Goal: Task Accomplishment & Management: Complete application form

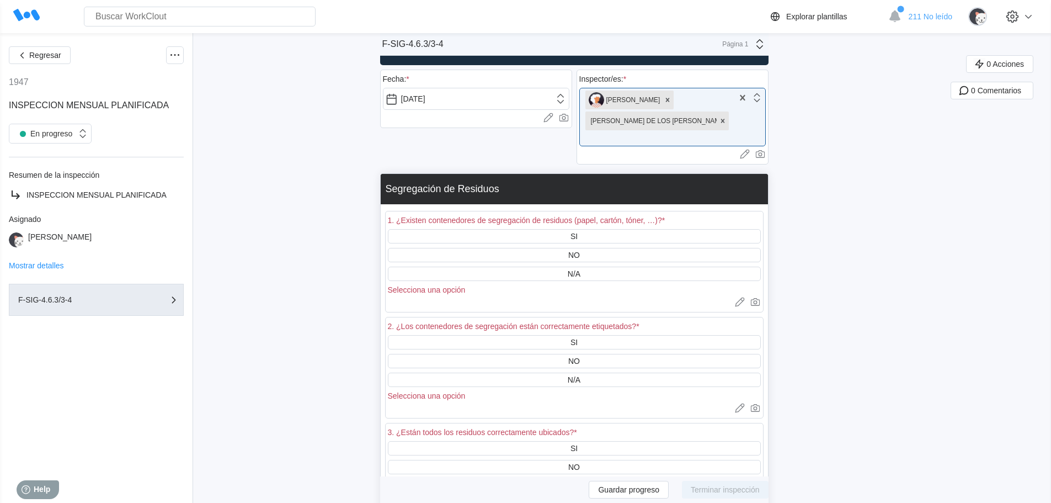
scroll to position [55, 0]
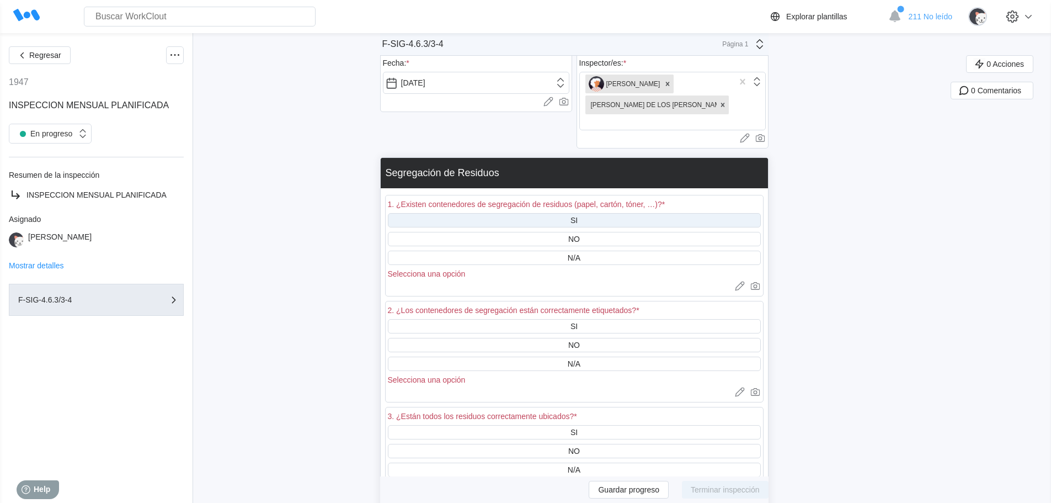
click at [572, 213] on div "SI" at bounding box center [574, 220] width 373 height 14
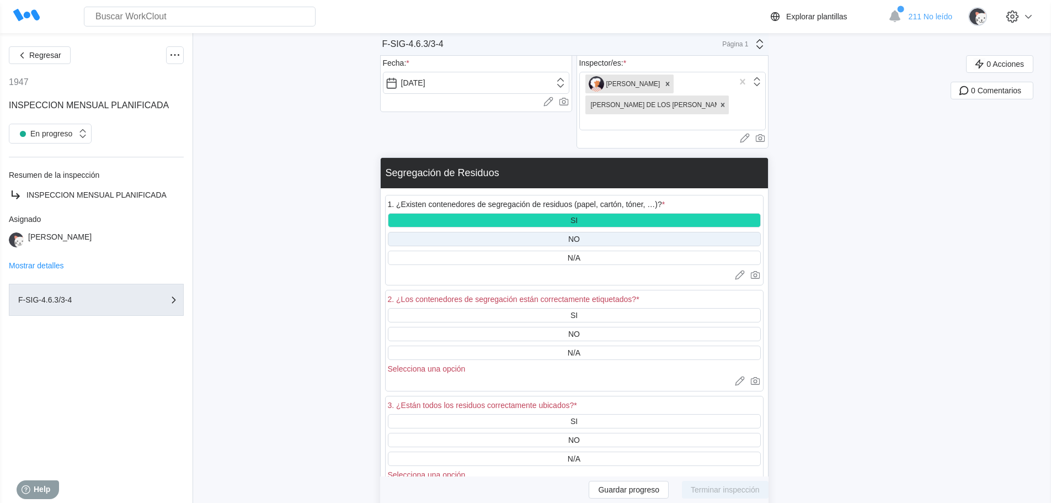
click at [580, 235] on div "NO" at bounding box center [574, 239] width 12 height 9
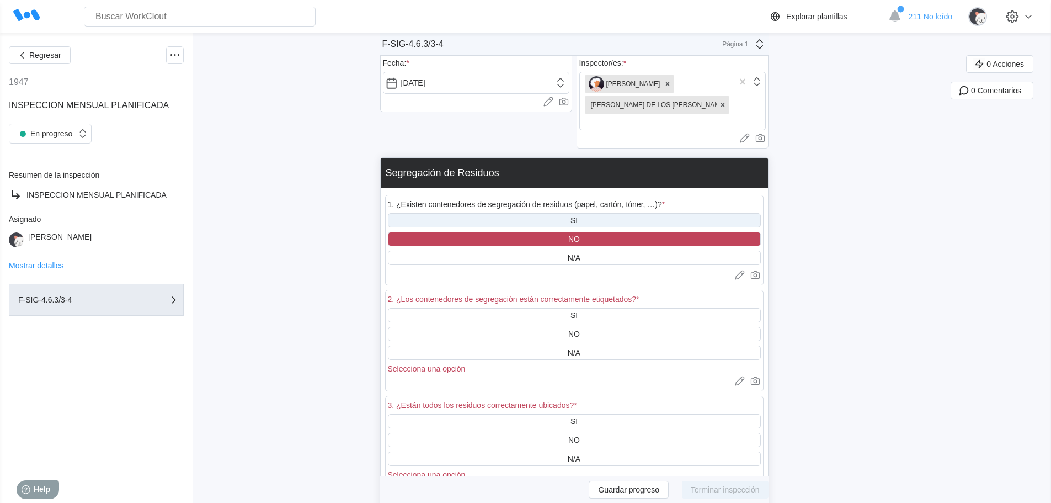
click at [578, 216] on div "SI" at bounding box center [574, 220] width 7 height 9
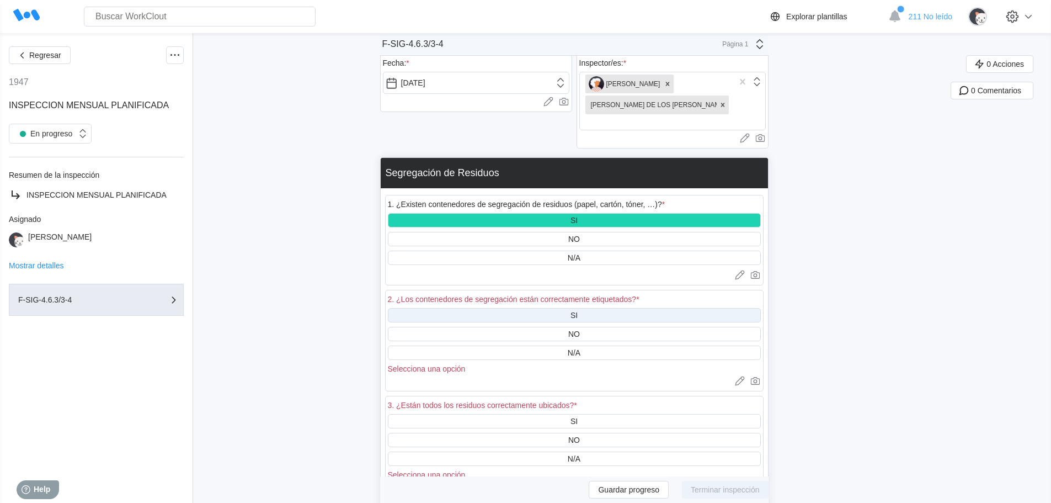
click at [578, 311] on div "SI" at bounding box center [574, 315] width 7 height 9
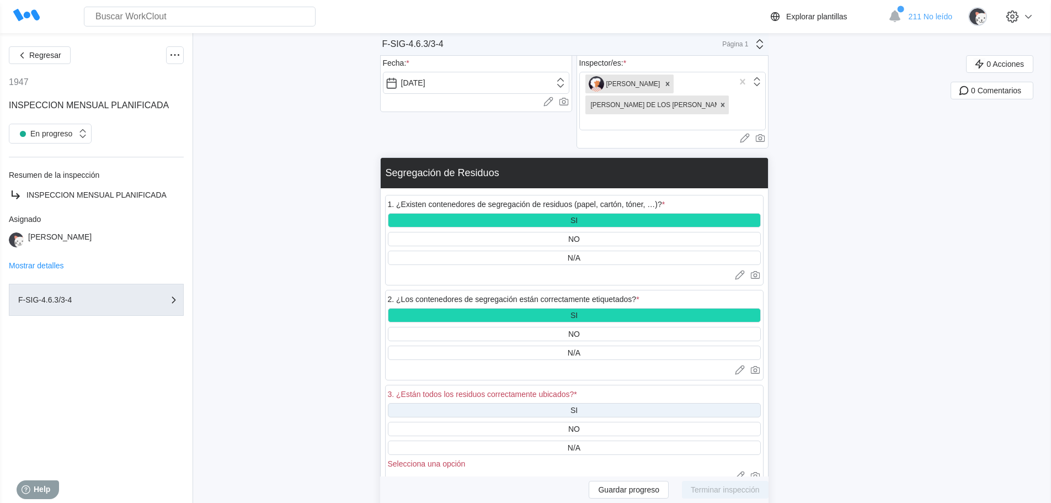
click at [573, 403] on div "SI" at bounding box center [574, 410] width 373 height 14
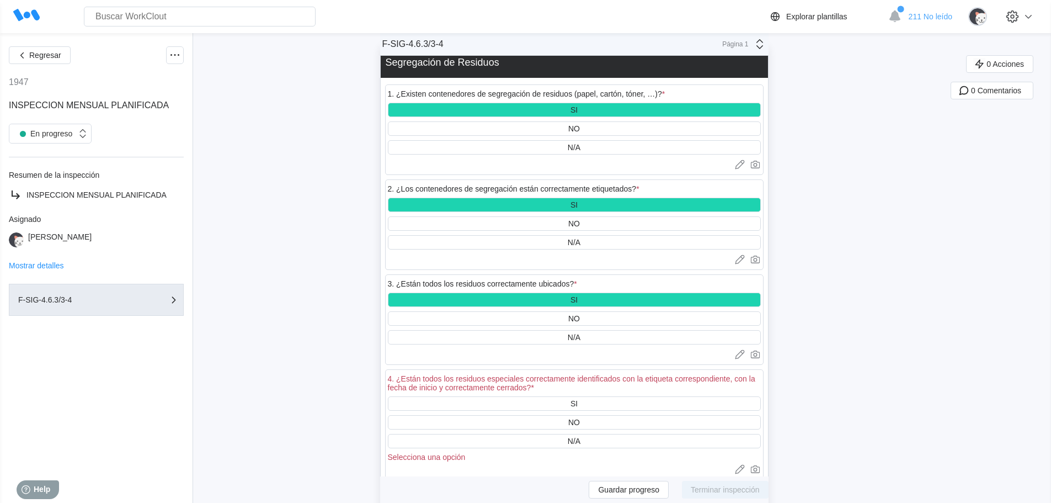
scroll to position [221, 0]
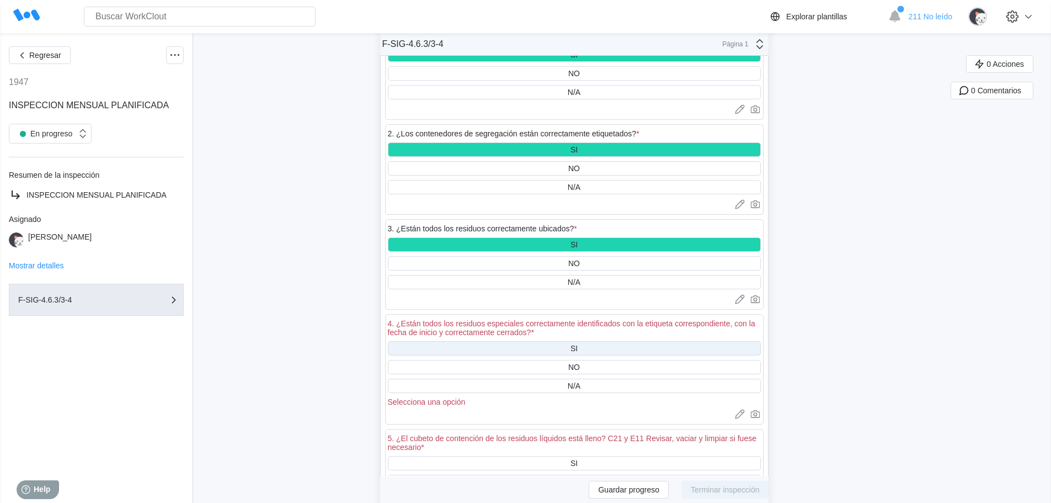
click at [589, 341] on div "SI" at bounding box center [574, 348] width 373 height 14
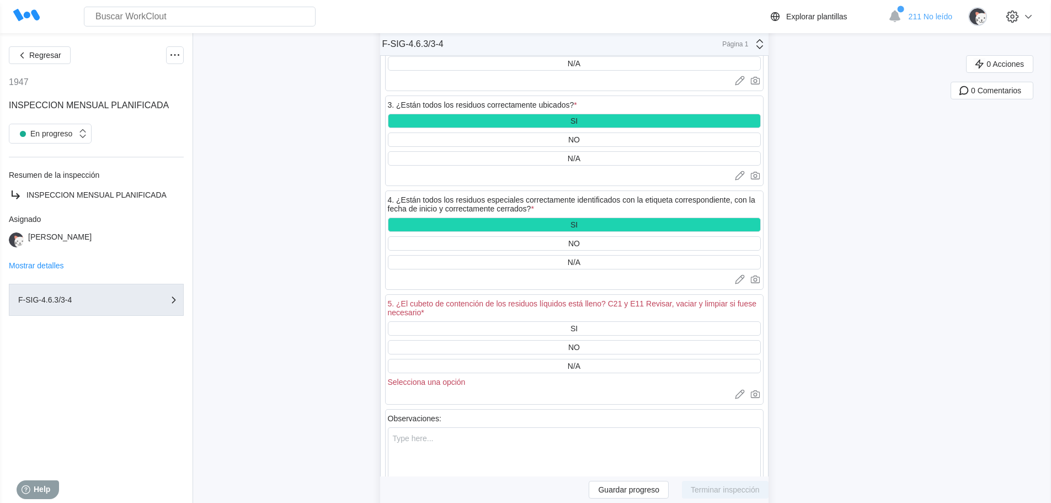
scroll to position [386, 0]
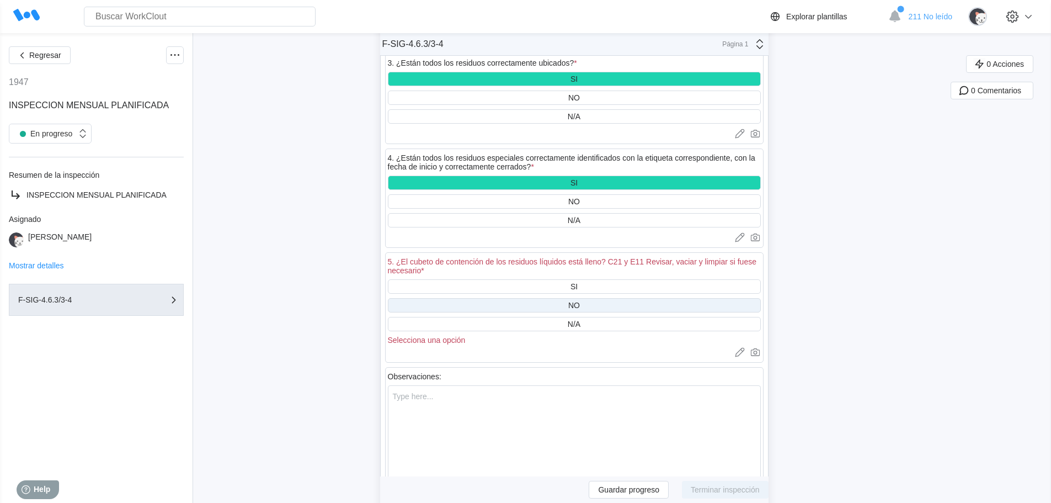
click at [580, 301] on div "NO" at bounding box center [574, 305] width 12 height 9
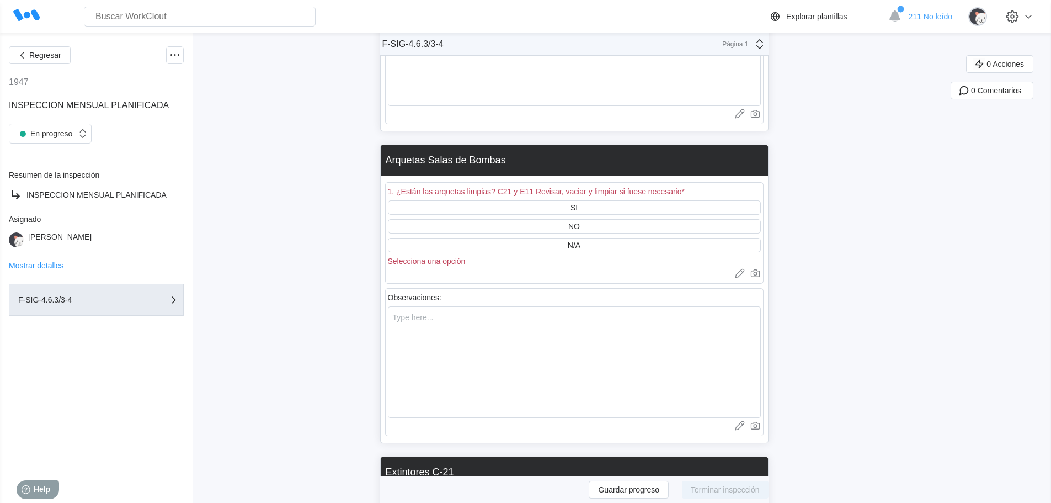
scroll to position [773, 0]
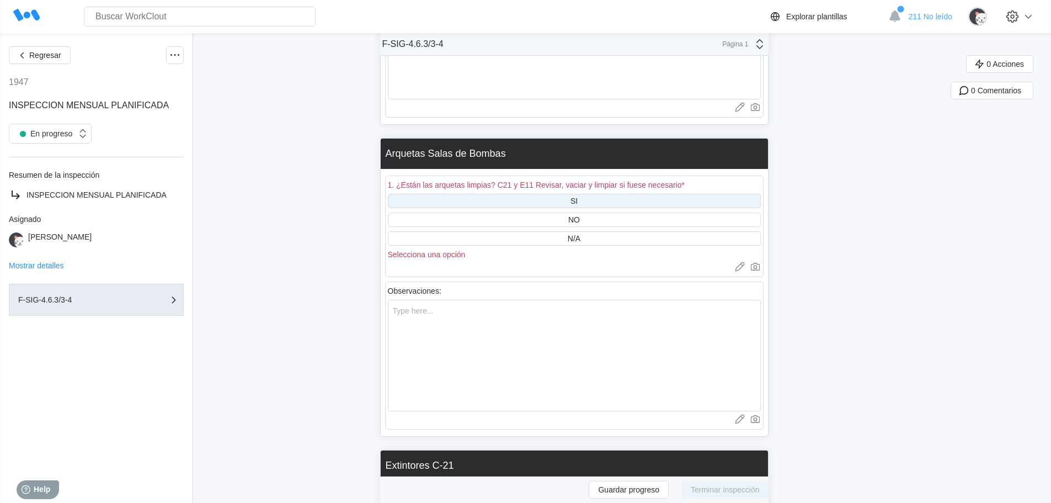
click at [577, 196] on div "SI" at bounding box center [574, 200] width 7 height 9
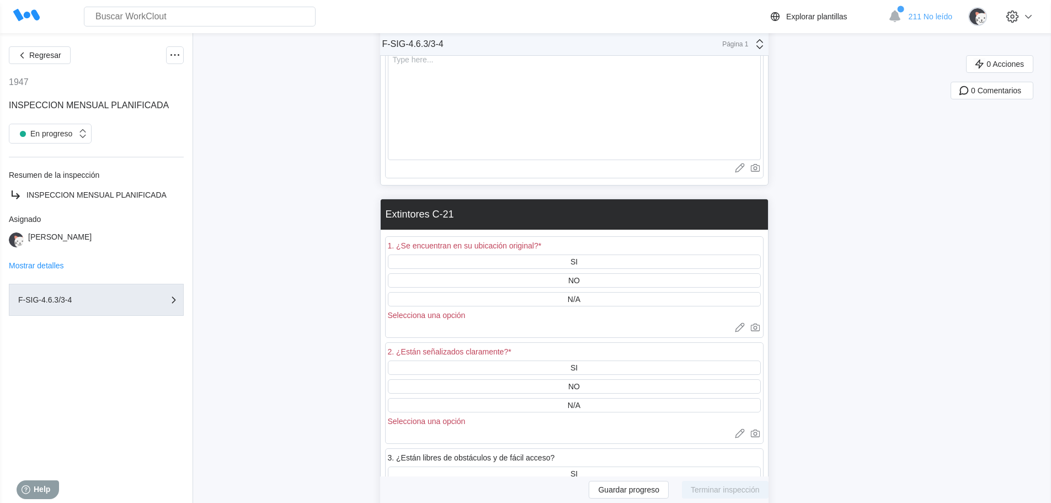
scroll to position [1048, 0]
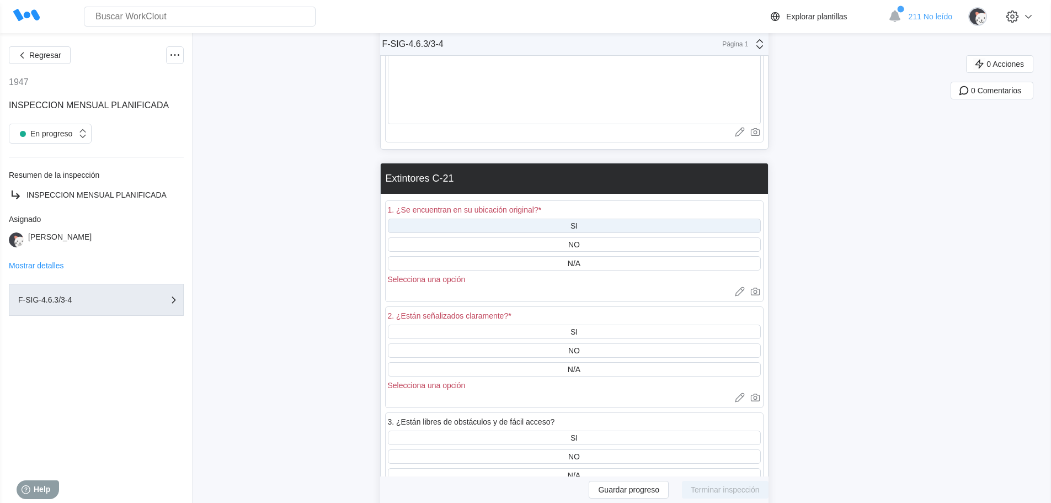
click at [571, 219] on div "SI" at bounding box center [574, 226] width 373 height 14
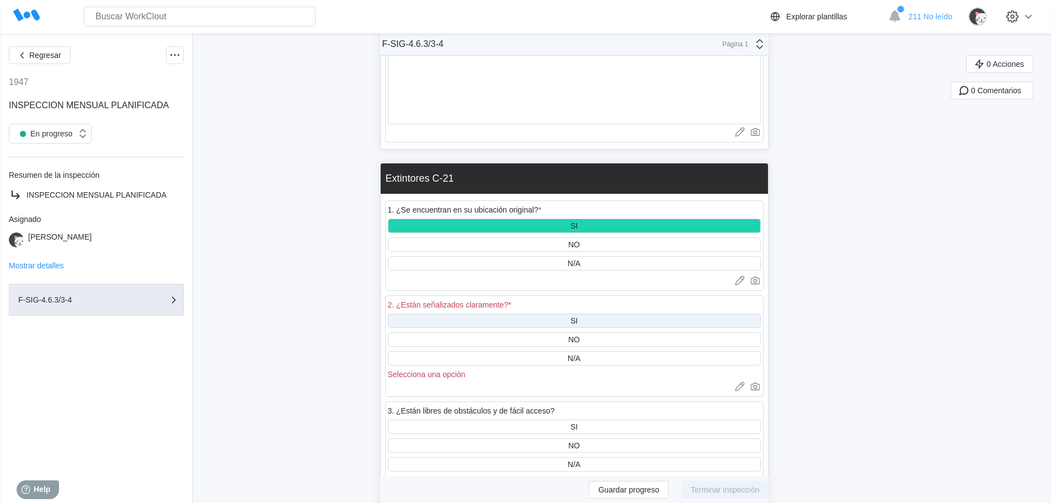
click at [588, 313] on div "SI" at bounding box center [574, 320] width 373 height 14
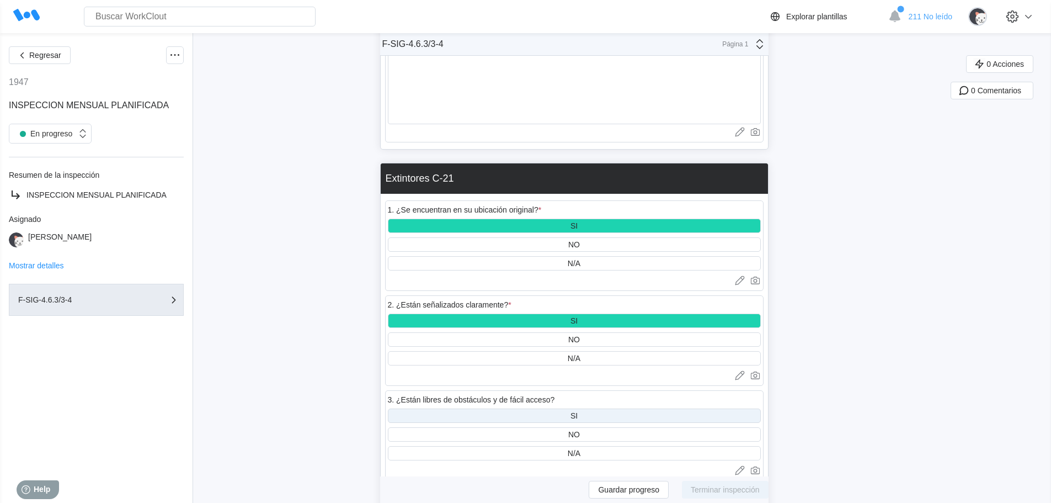
click at [597, 408] on div "SI" at bounding box center [574, 415] width 373 height 14
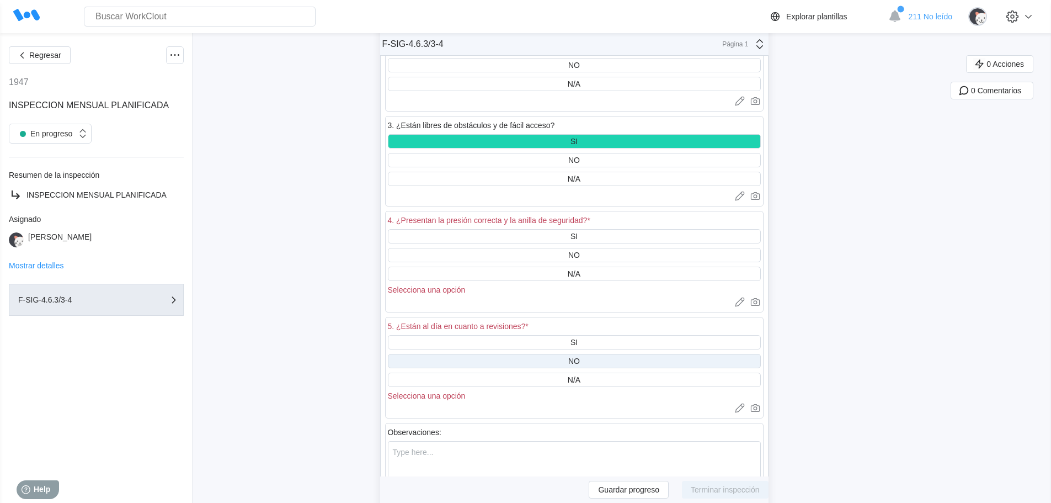
scroll to position [1324, 0]
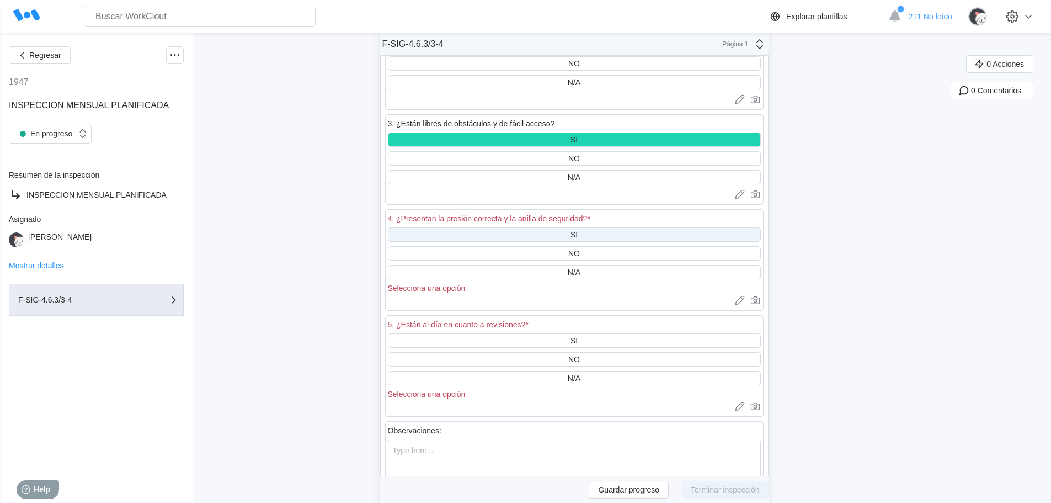
click at [583, 227] on div "SI" at bounding box center [574, 234] width 373 height 14
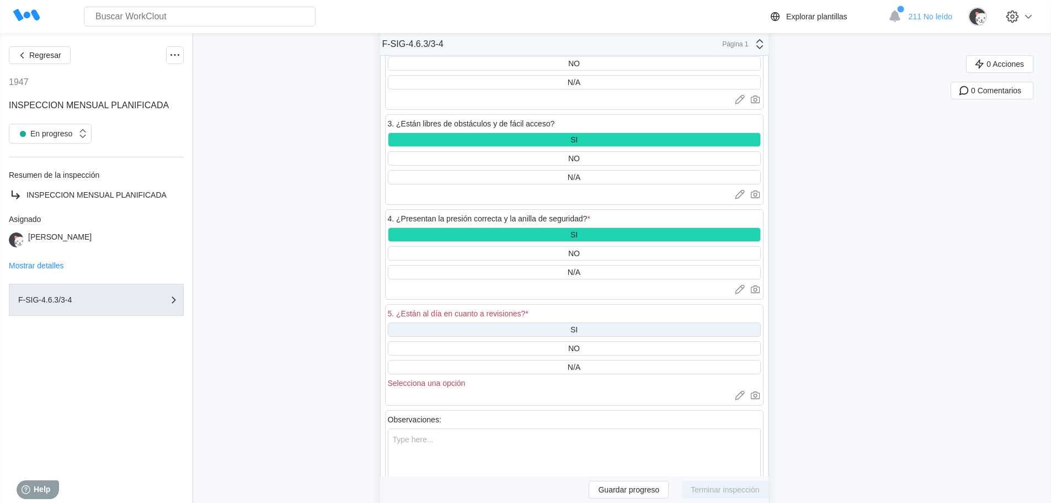
click at [584, 322] on div "SI" at bounding box center [574, 329] width 373 height 14
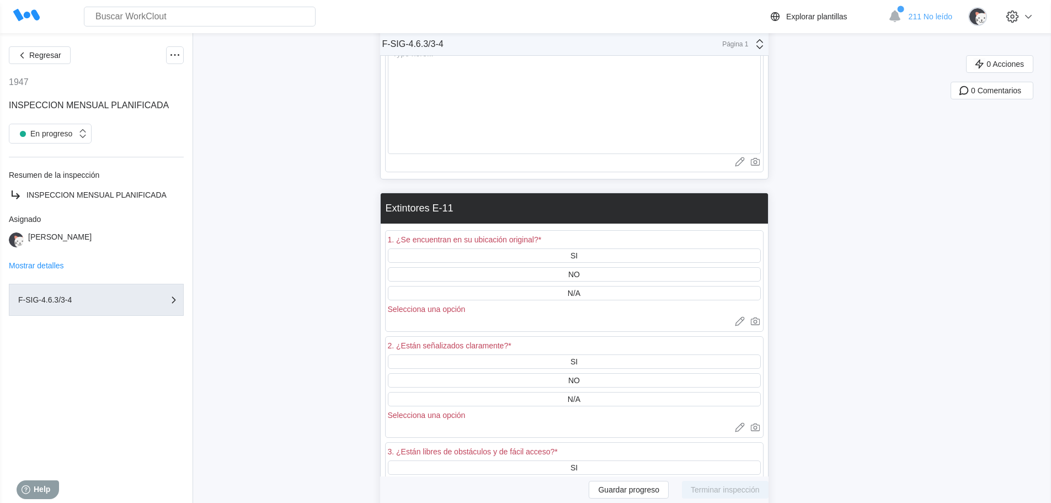
scroll to position [1766, 0]
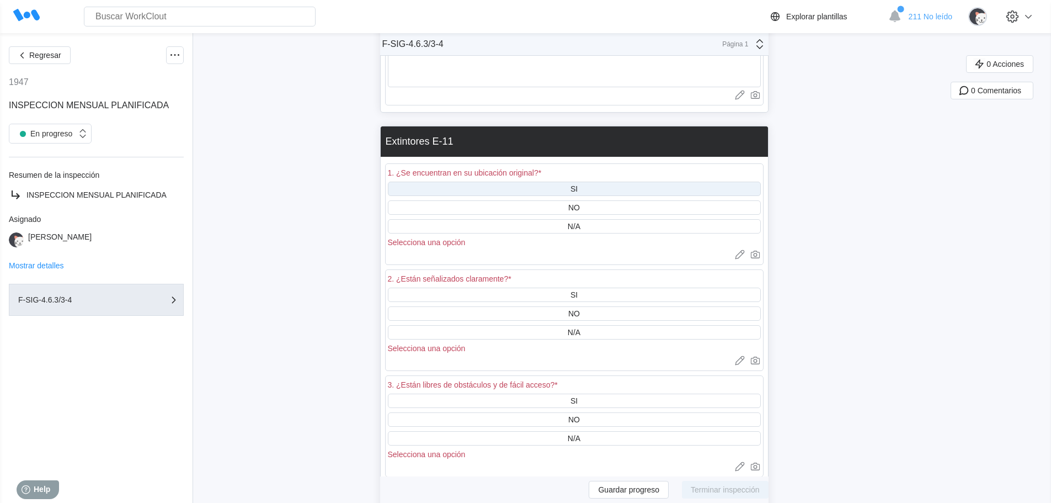
click at [583, 182] on div "SI" at bounding box center [574, 189] width 373 height 14
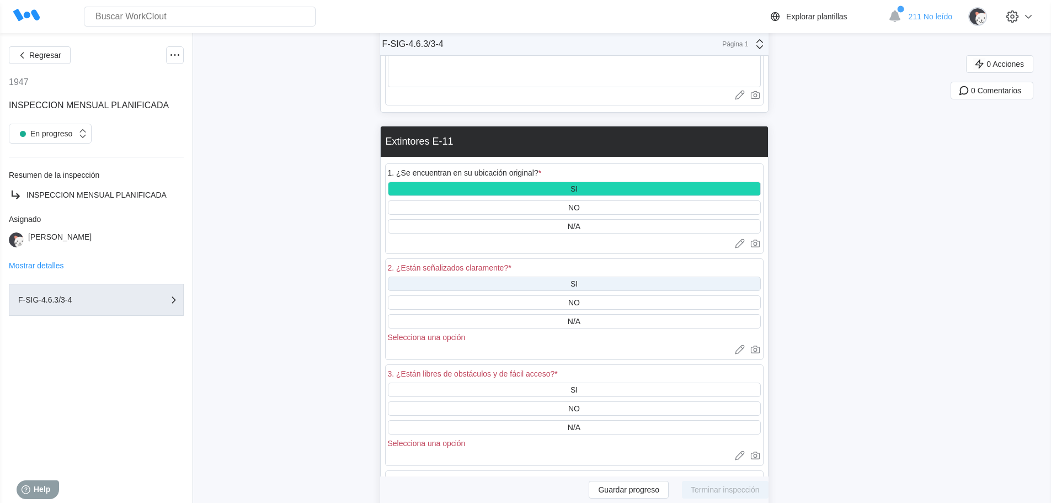
click at [590, 276] on div "SI" at bounding box center [574, 283] width 373 height 14
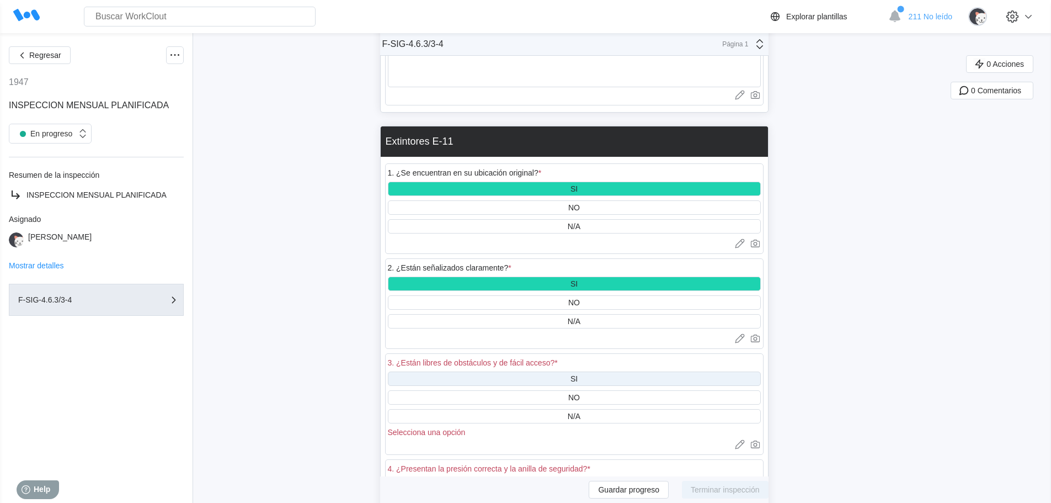
click at [578, 374] on div "SI" at bounding box center [574, 378] width 7 height 9
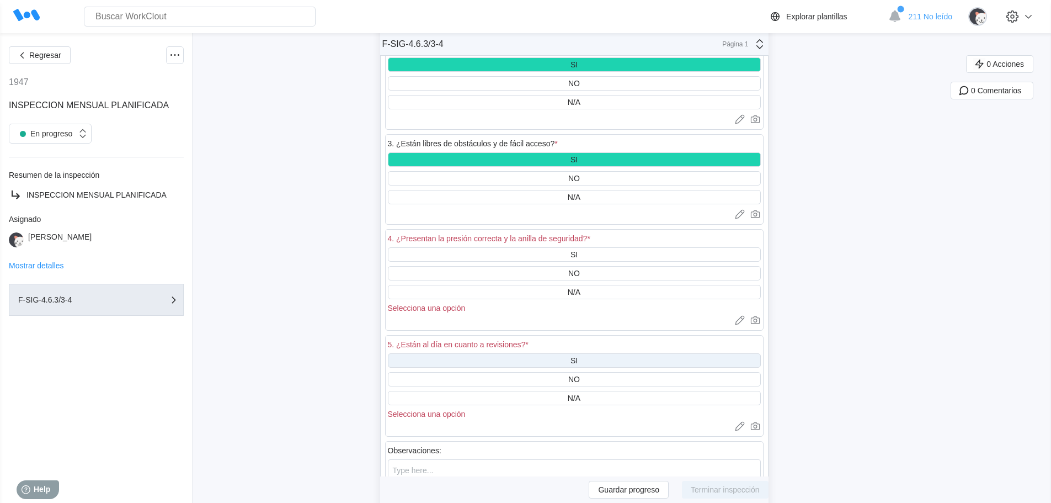
scroll to position [1987, 0]
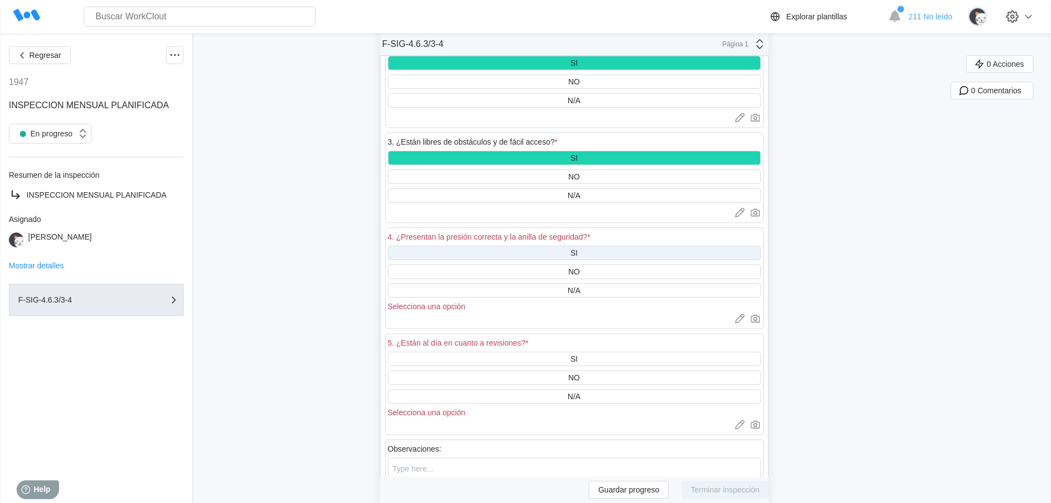
click at [593, 246] on div "SI" at bounding box center [574, 253] width 373 height 14
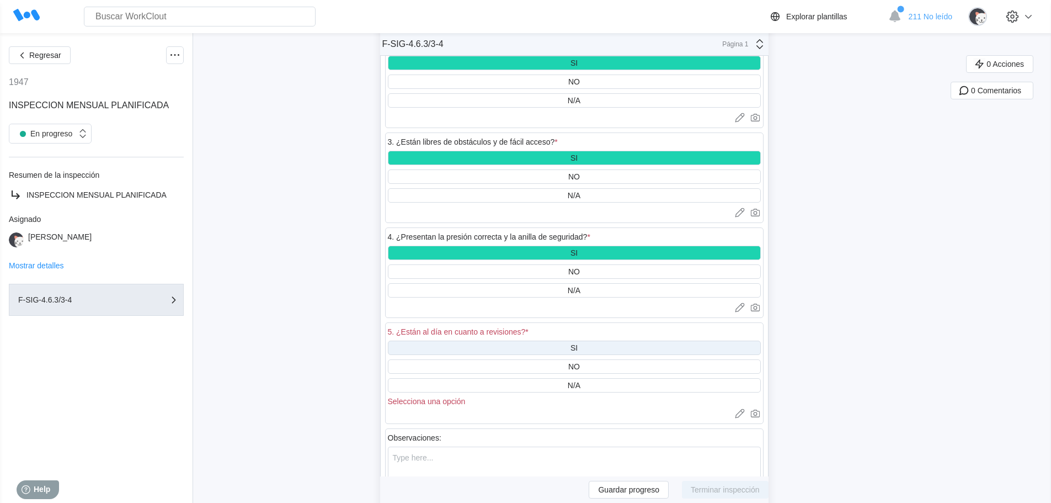
click at [594, 340] on div "SI" at bounding box center [574, 347] width 373 height 14
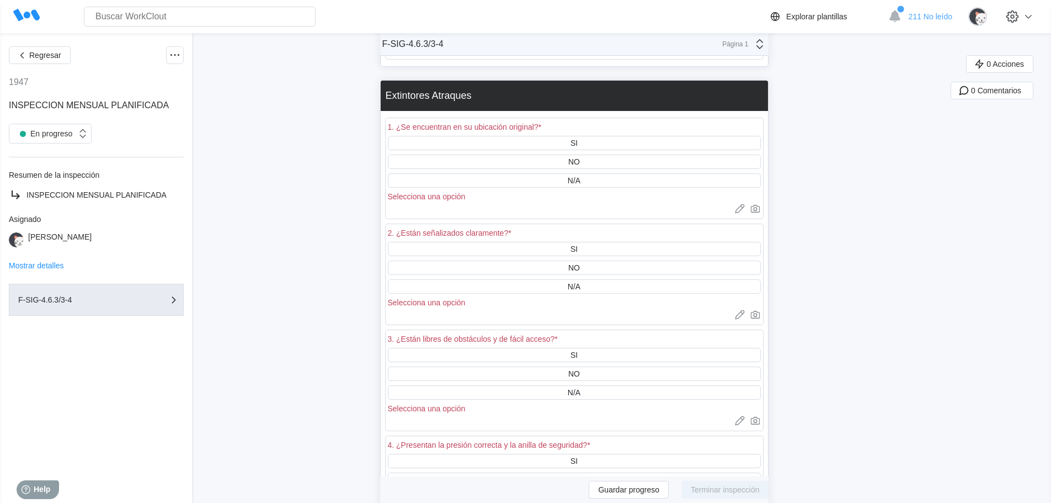
scroll to position [2428, 0]
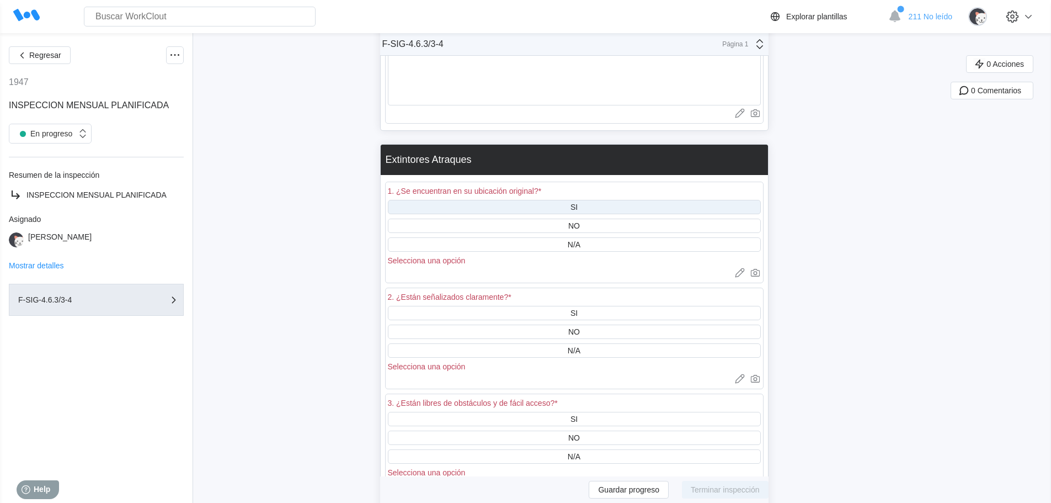
click at [590, 200] on div "SI" at bounding box center [574, 207] width 373 height 14
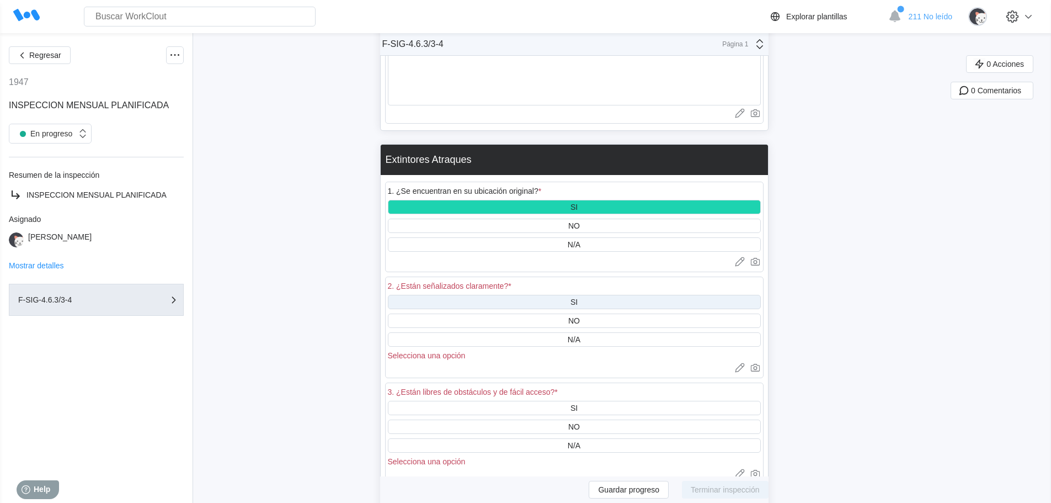
click at [589, 295] on div "SI" at bounding box center [574, 302] width 373 height 14
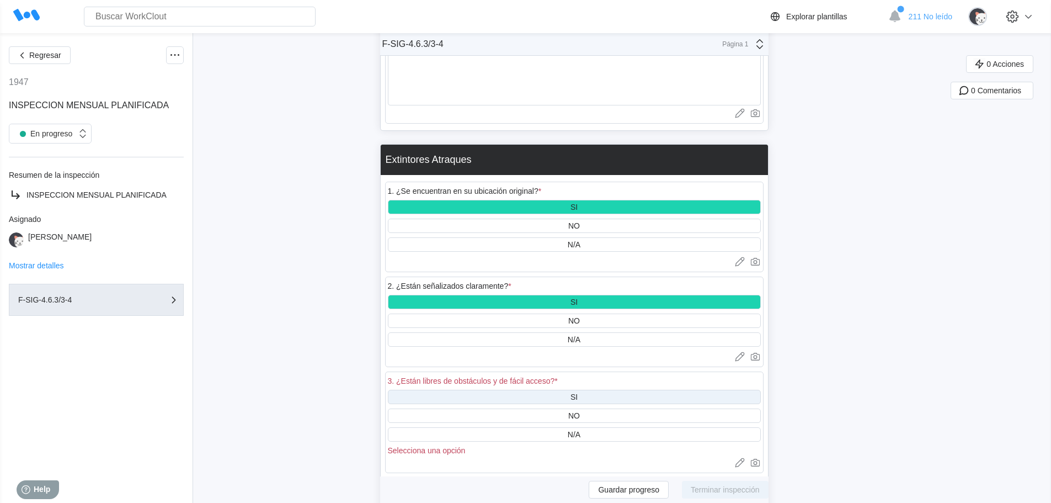
click at [584, 390] on div "SI" at bounding box center [574, 397] width 373 height 14
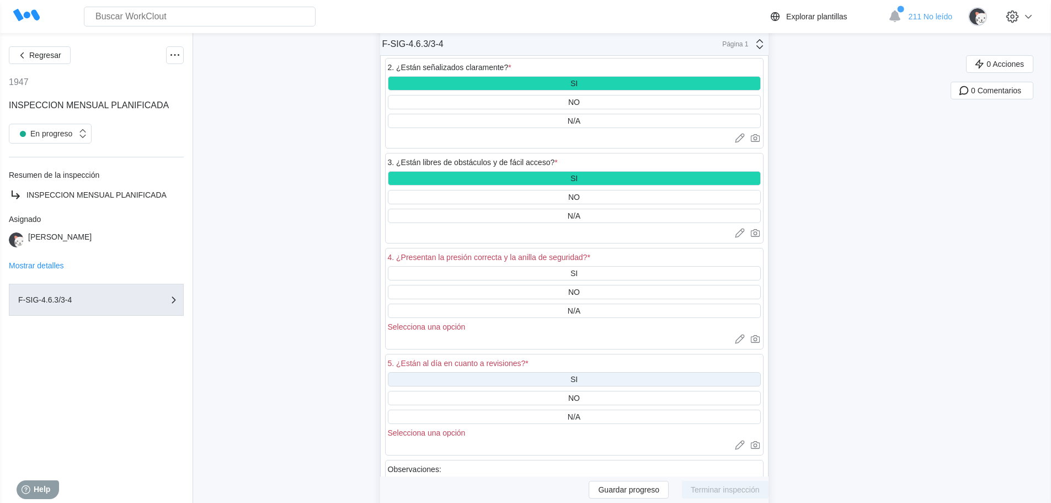
scroll to position [2649, 0]
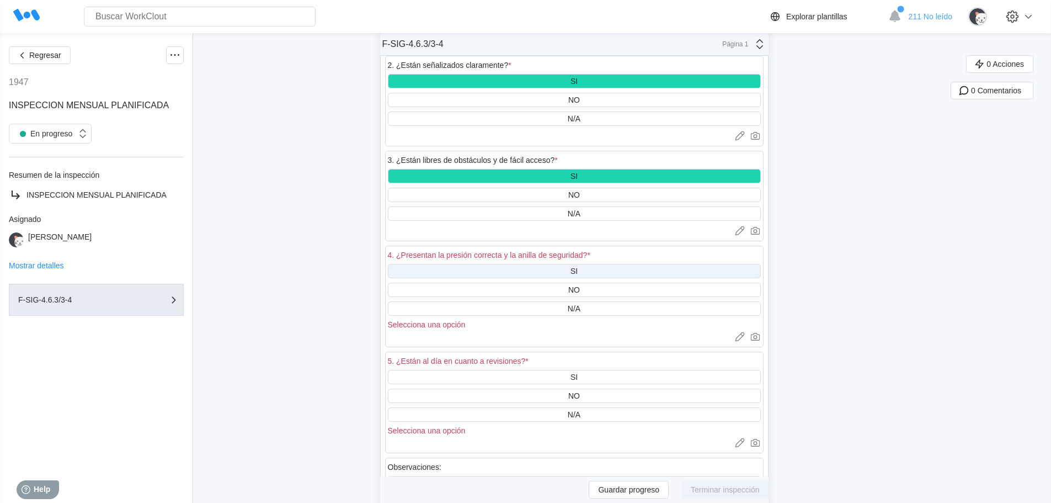
click at [598, 264] on div "SI" at bounding box center [574, 271] width 373 height 14
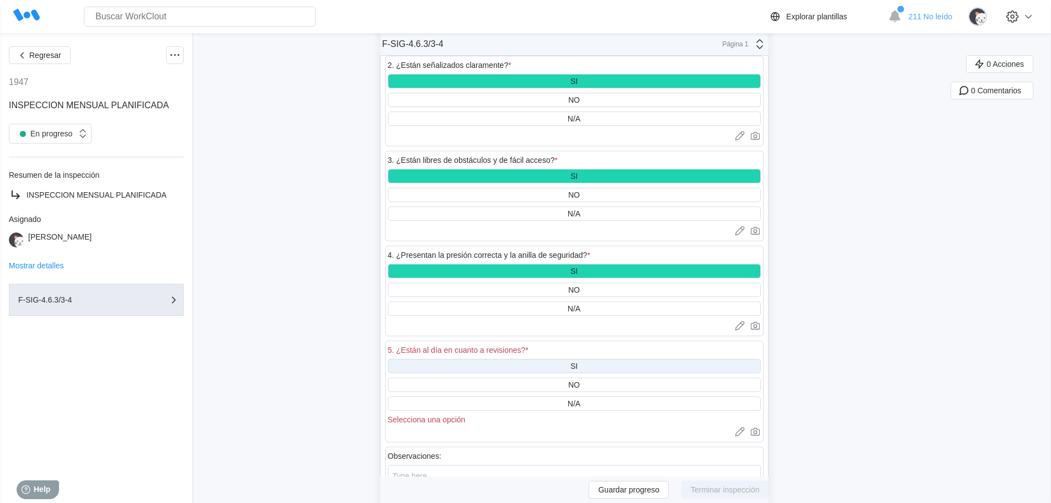
click at [592, 359] on div "SI" at bounding box center [574, 366] width 373 height 14
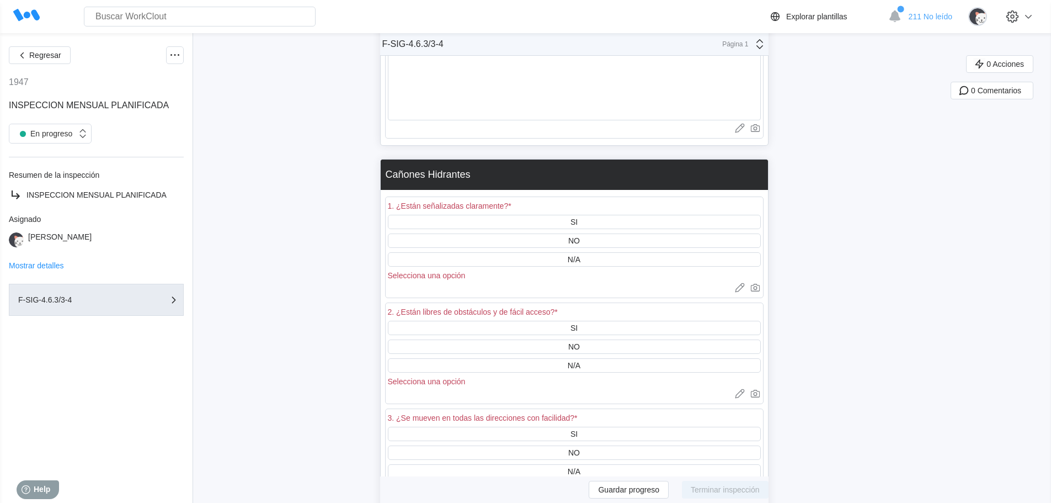
scroll to position [3145, 0]
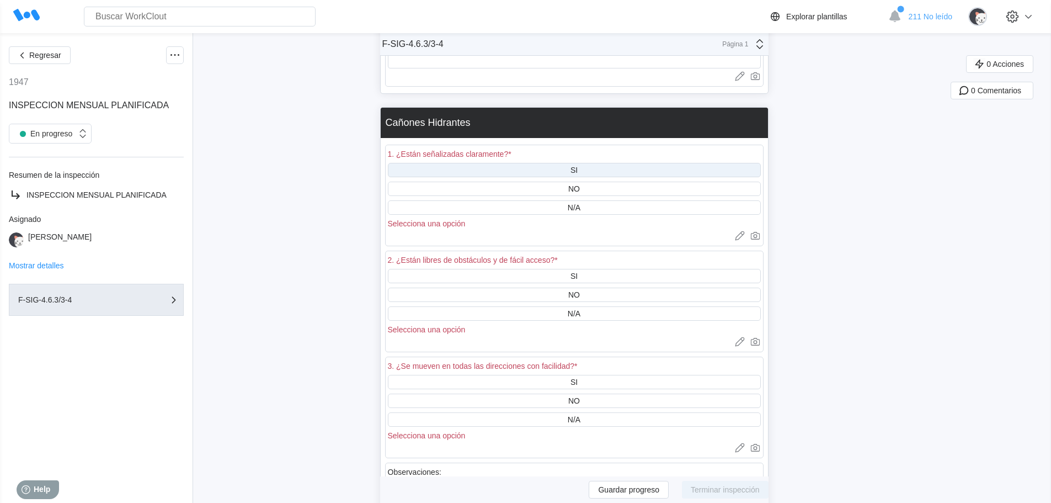
click at [589, 163] on div "SI" at bounding box center [574, 170] width 373 height 14
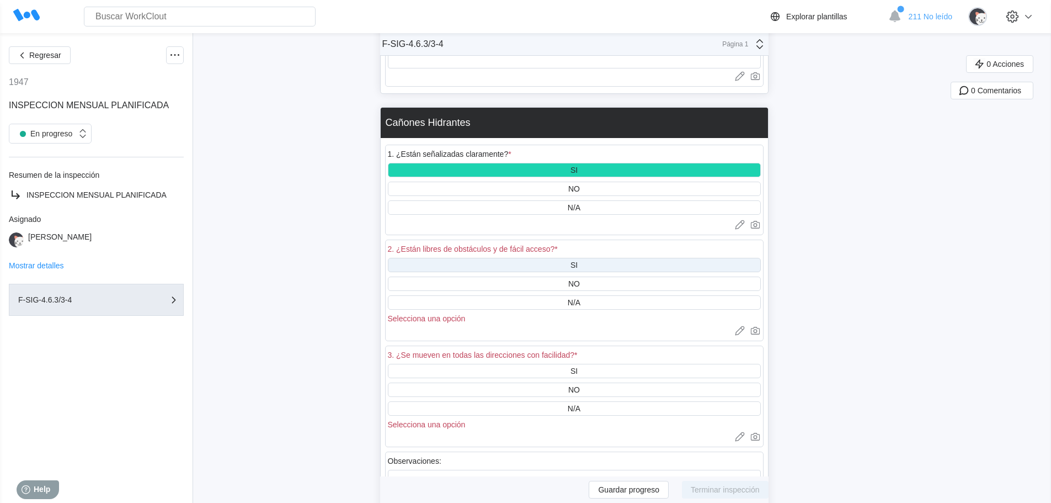
click at [592, 258] on div "SI" at bounding box center [574, 265] width 373 height 14
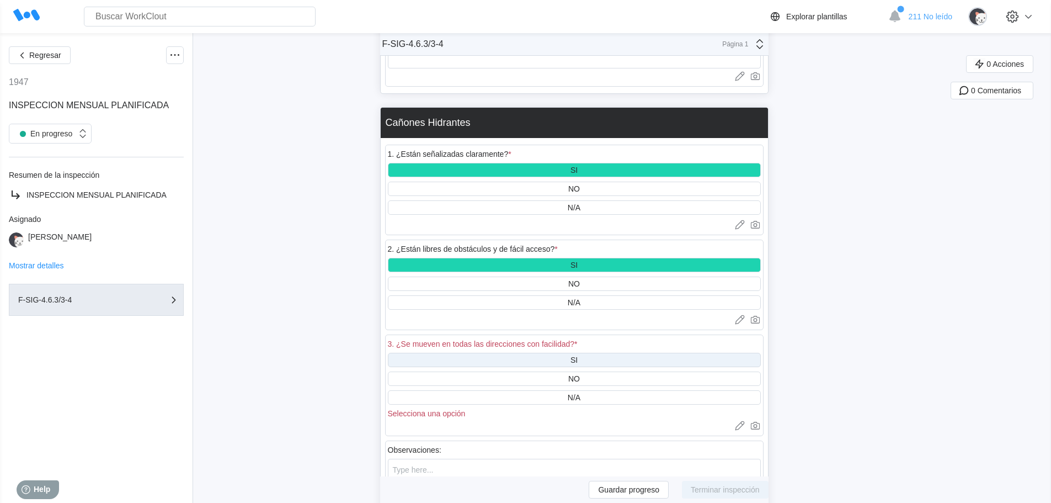
click at [583, 353] on div "SI" at bounding box center [574, 360] width 373 height 14
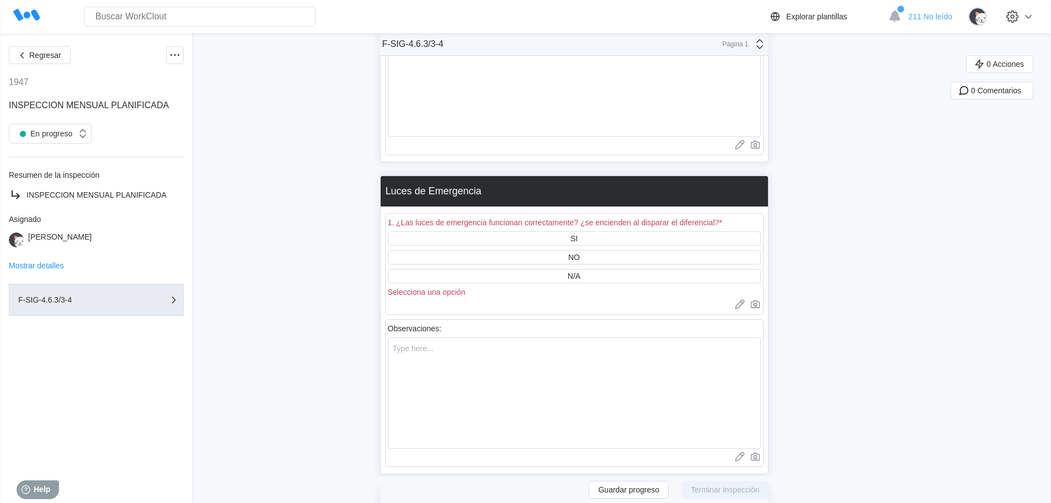
scroll to position [3587, 0]
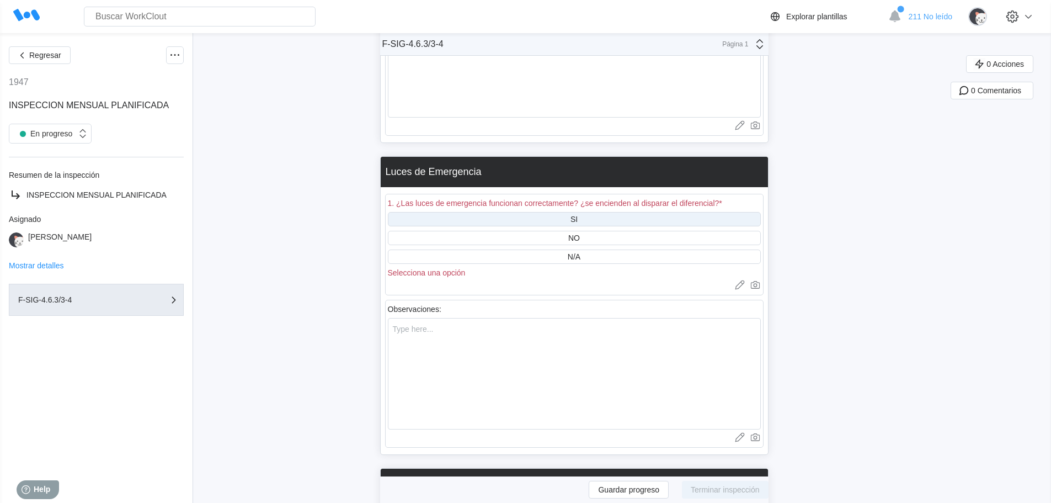
click at [605, 212] on div "SI" at bounding box center [574, 219] width 373 height 14
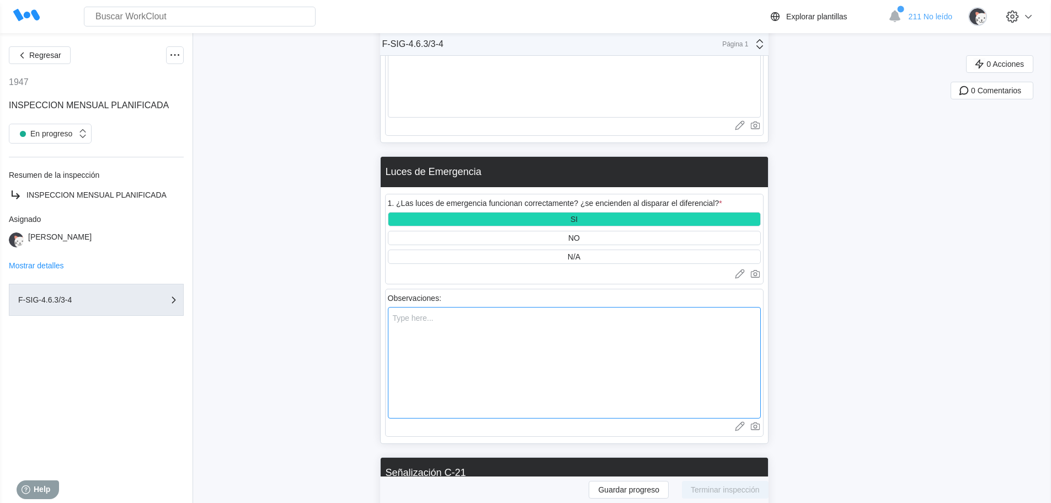
click at [561, 361] on textarea at bounding box center [574, 362] width 373 height 111
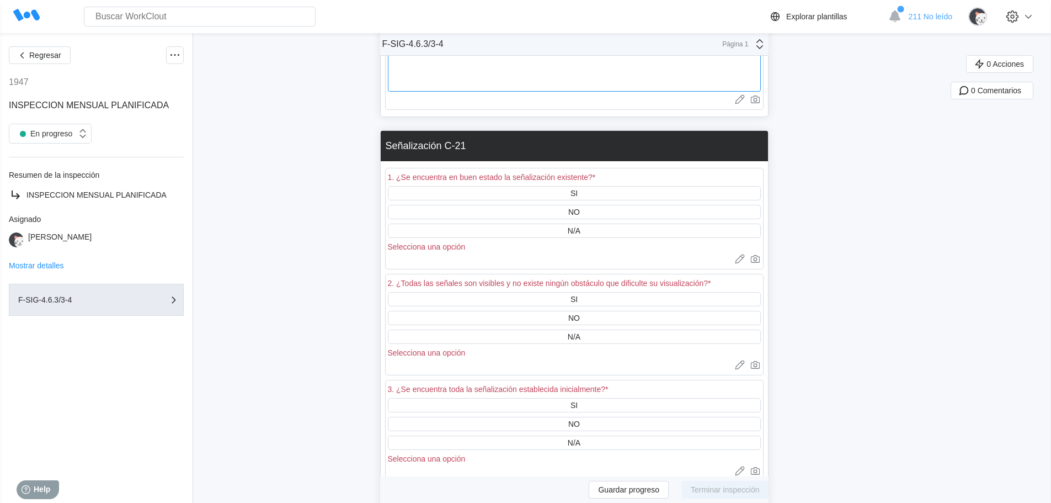
scroll to position [3918, 0]
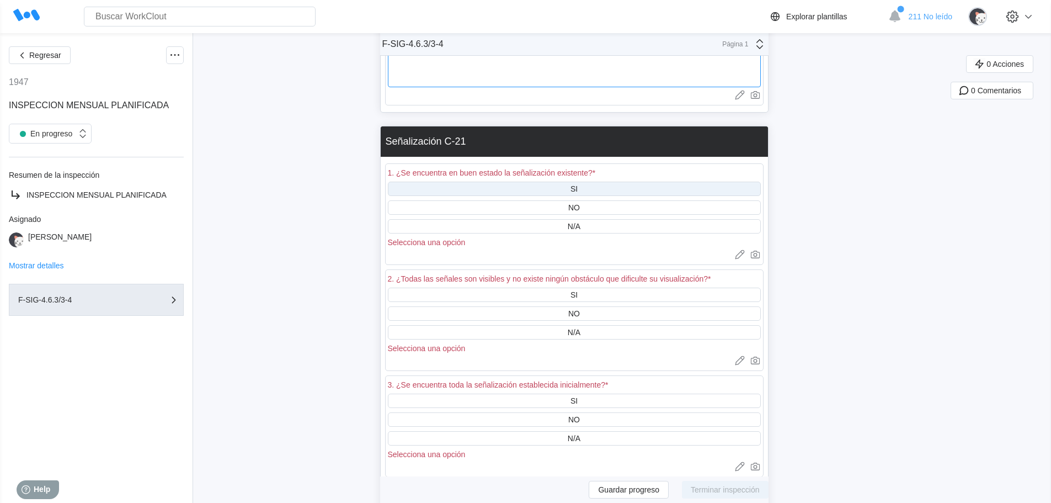
type textarea "* No funciona entrada a vestuario masculino. * Sala de servidores oficinas luz …"
click at [538, 182] on div "SI" at bounding box center [574, 189] width 373 height 14
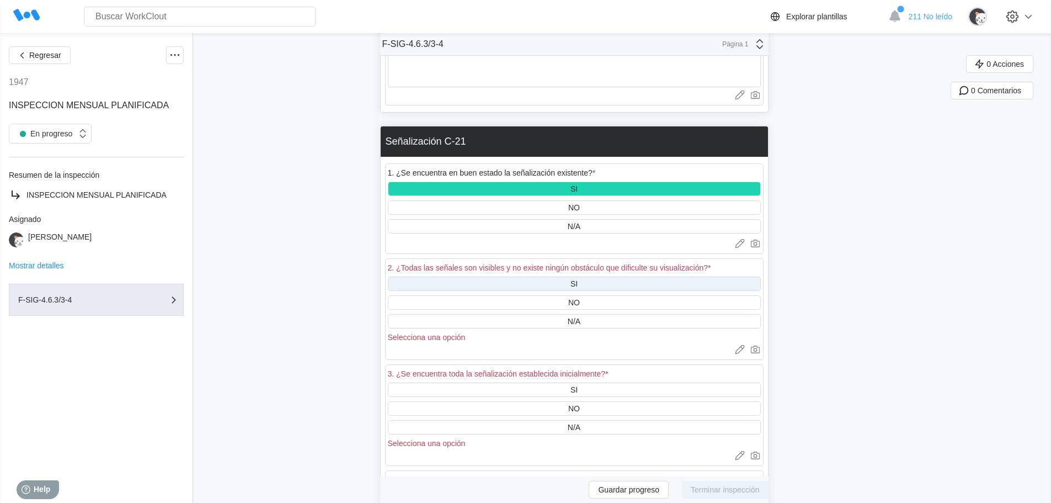
click at [534, 276] on div "SI" at bounding box center [574, 283] width 373 height 14
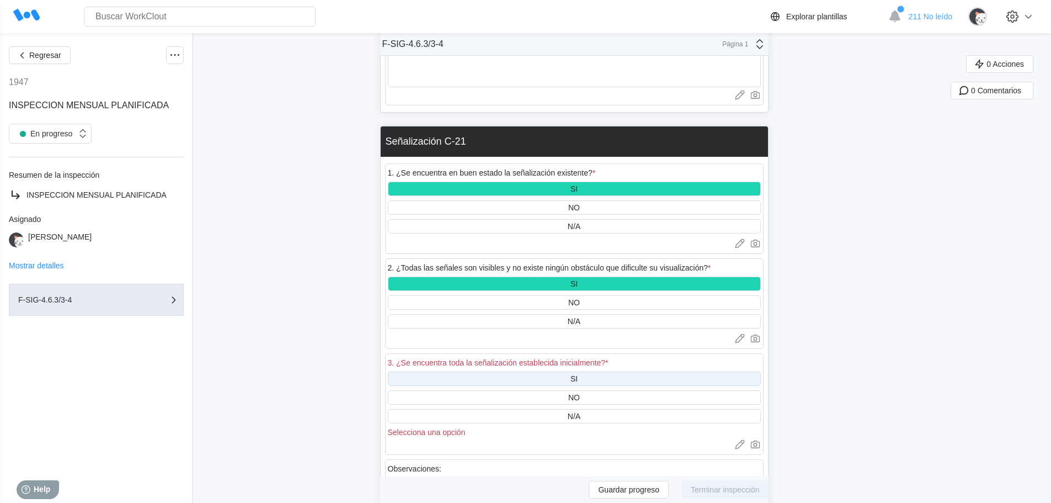
click at [546, 371] on div "SI" at bounding box center [574, 378] width 373 height 14
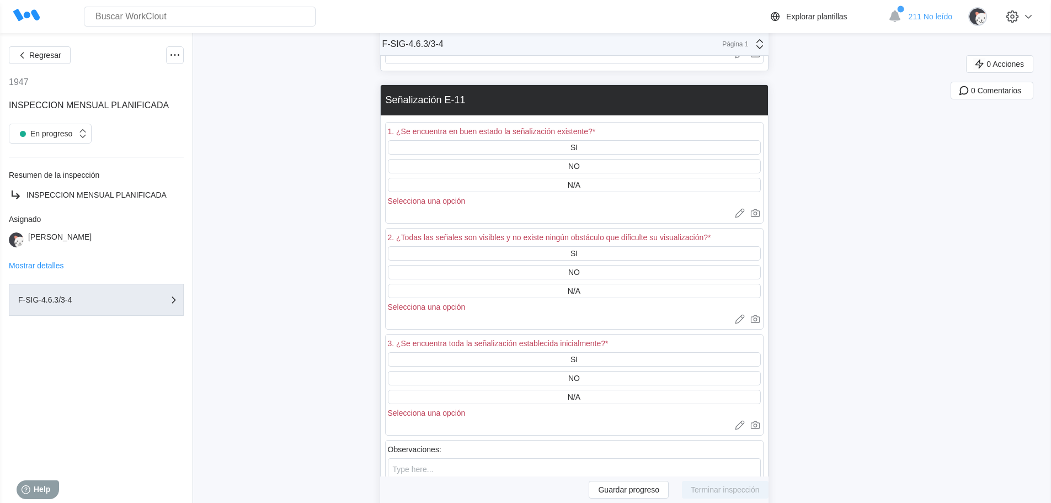
scroll to position [4470, 0]
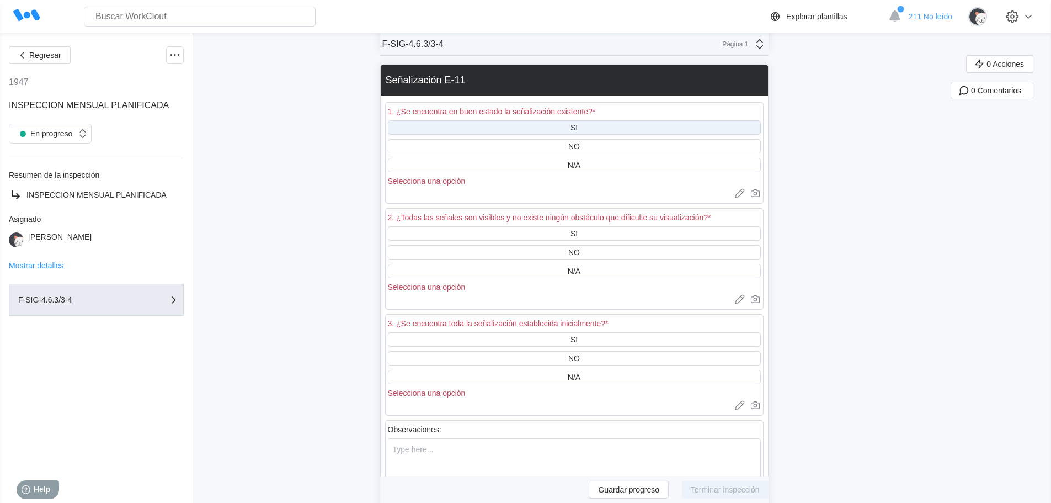
click at [598, 120] on div "SI" at bounding box center [574, 127] width 373 height 14
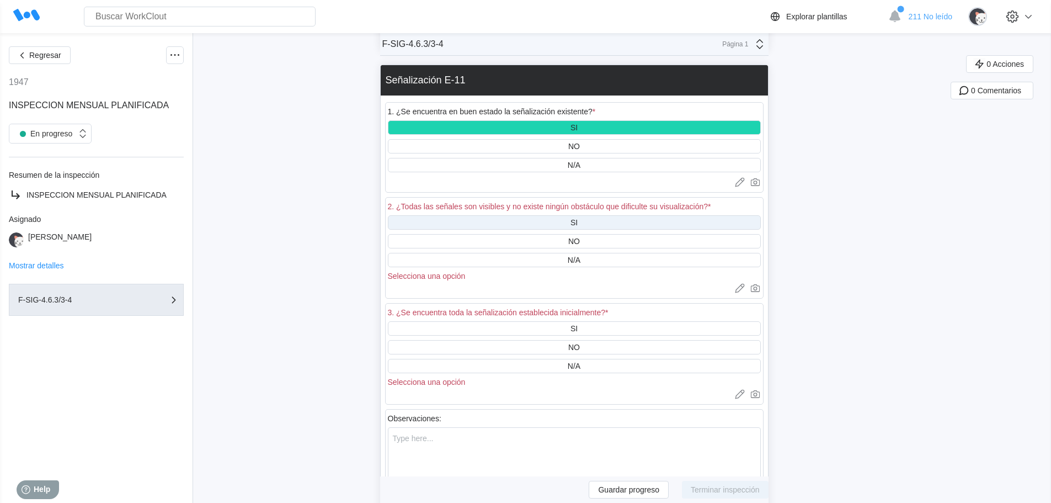
click at [578, 218] on div "SI" at bounding box center [574, 222] width 7 height 9
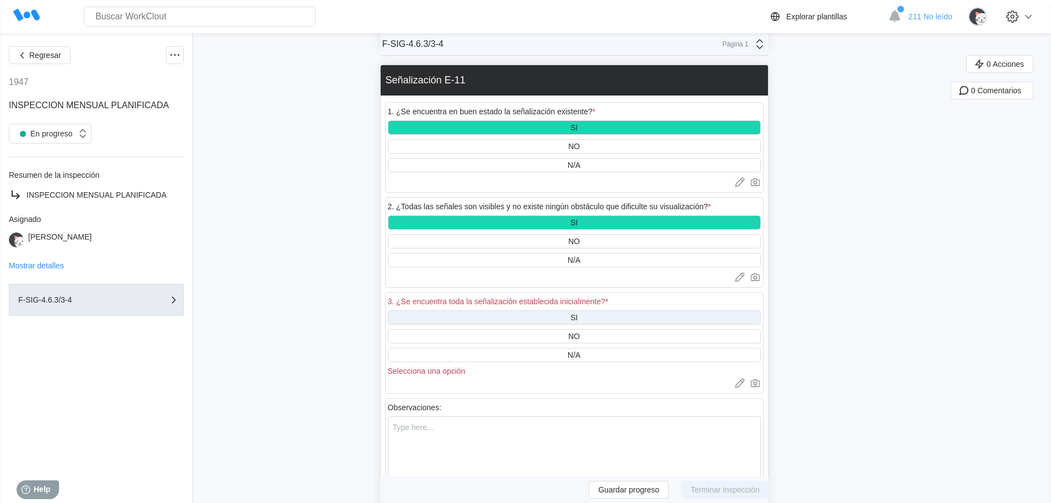
click at [588, 310] on div "SI" at bounding box center [574, 317] width 373 height 14
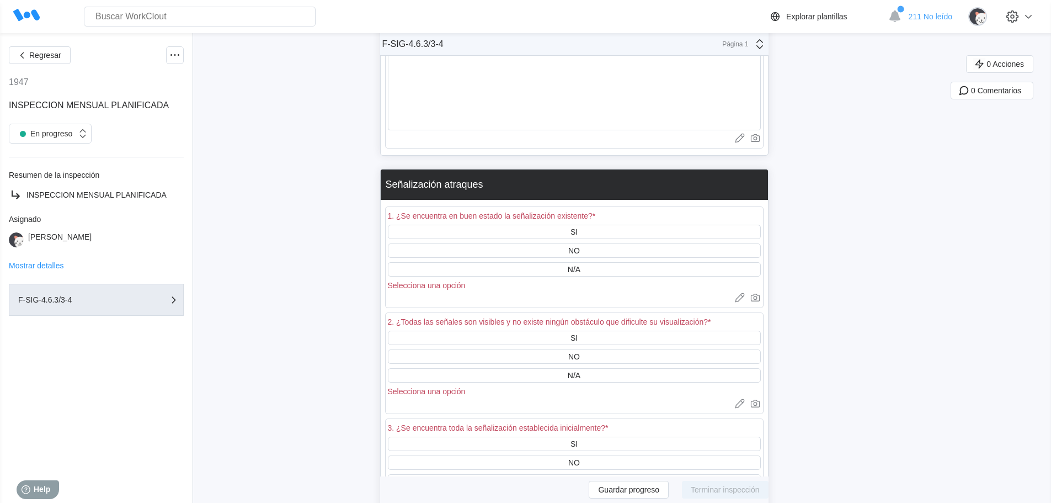
scroll to position [4911, 0]
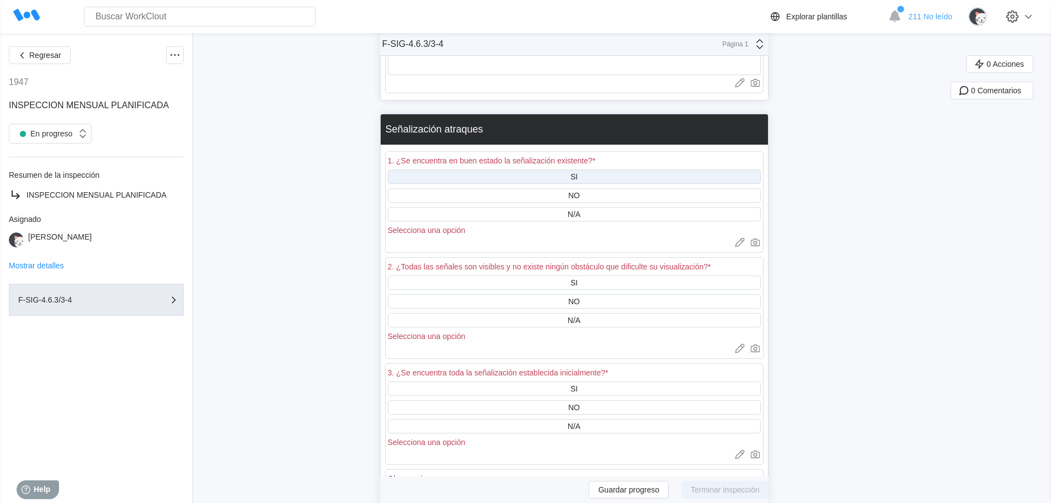
click at [605, 169] on div "SI" at bounding box center [574, 176] width 373 height 14
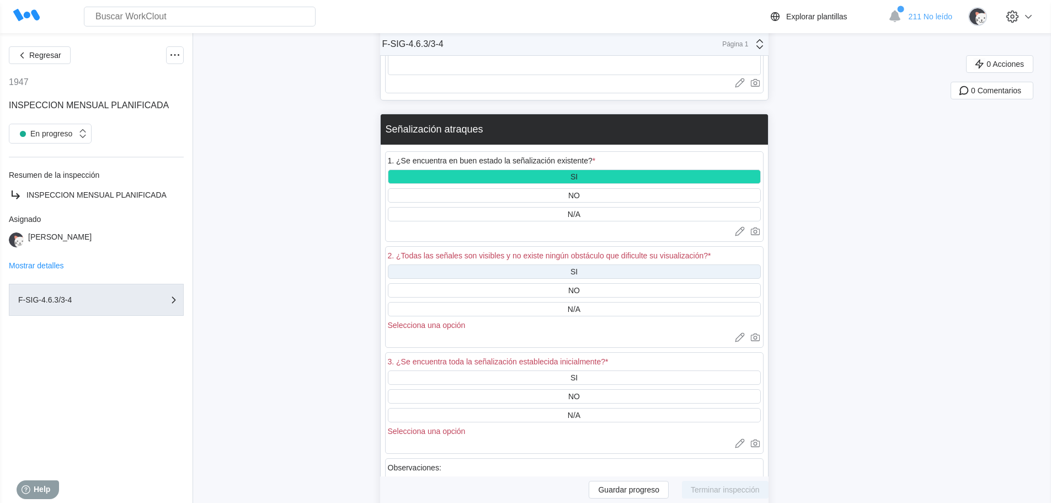
click at [590, 264] on div "SI" at bounding box center [574, 271] width 373 height 14
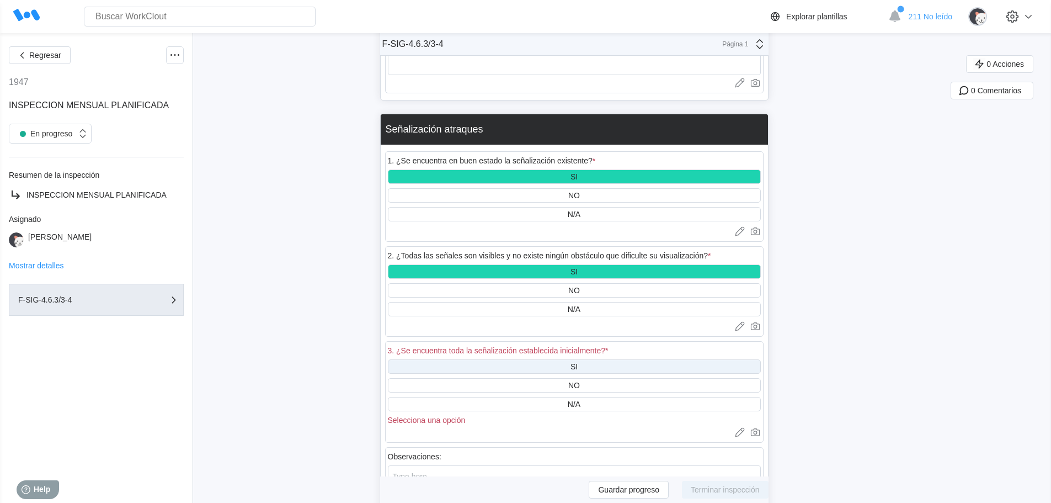
click at [602, 359] on div "SI" at bounding box center [574, 366] width 373 height 14
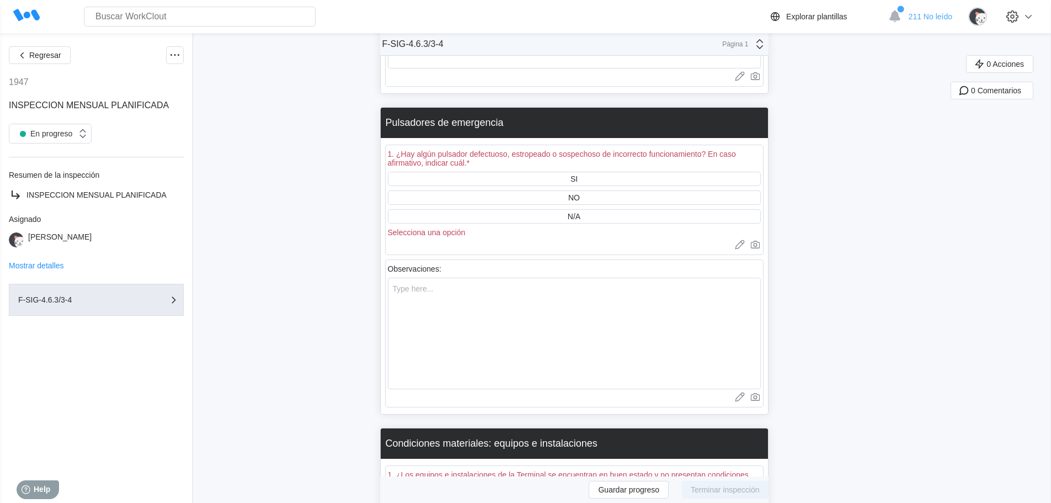
scroll to position [5408, 0]
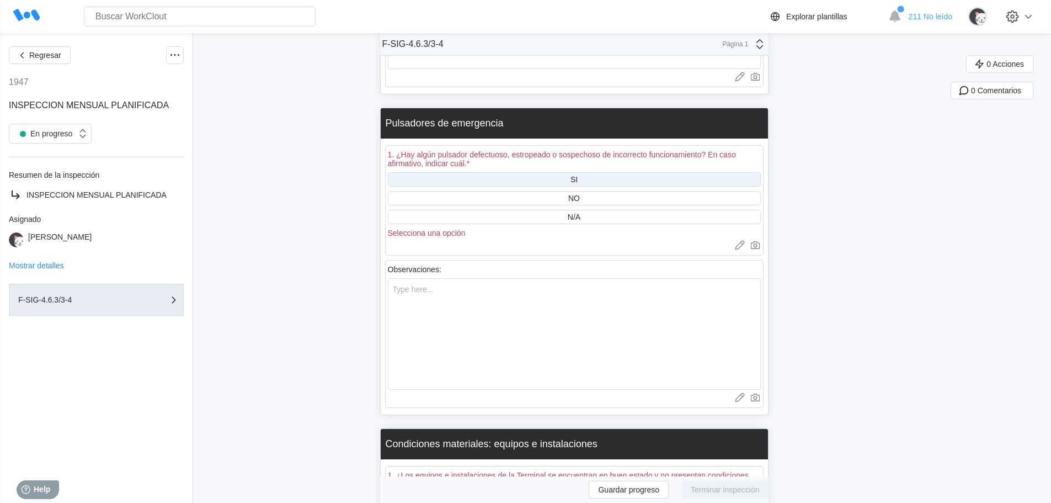
click at [585, 172] on div "SI" at bounding box center [574, 179] width 373 height 14
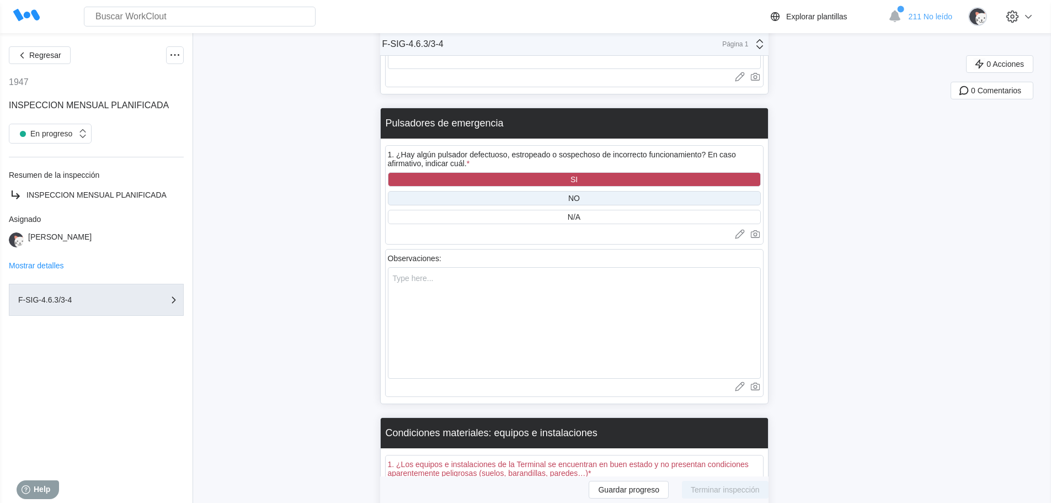
click at [588, 191] on div "NO" at bounding box center [574, 198] width 373 height 14
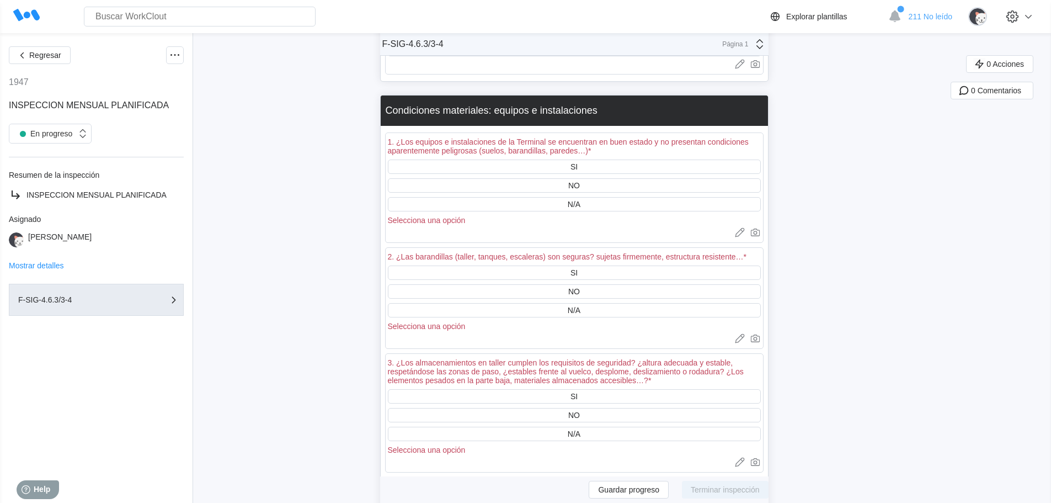
scroll to position [5739, 0]
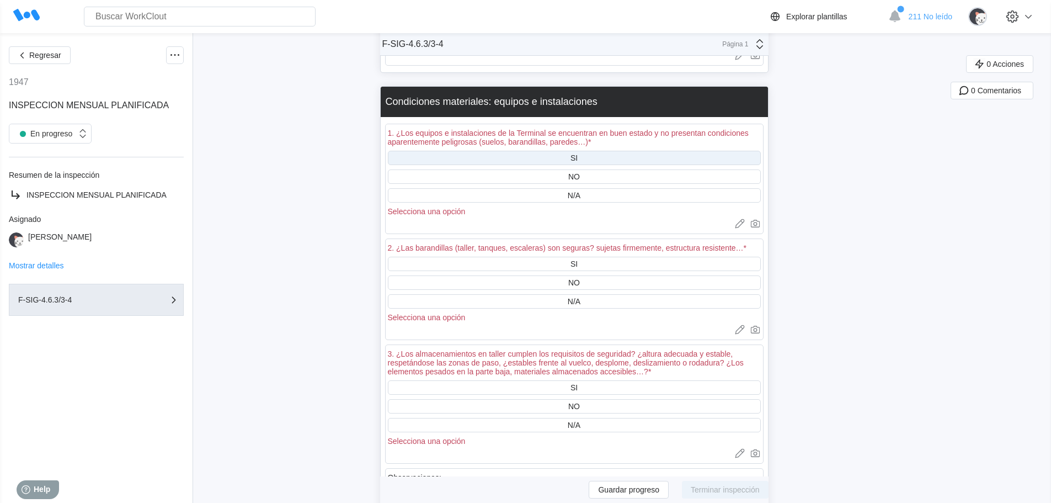
click at [585, 151] on div "SI" at bounding box center [574, 158] width 373 height 14
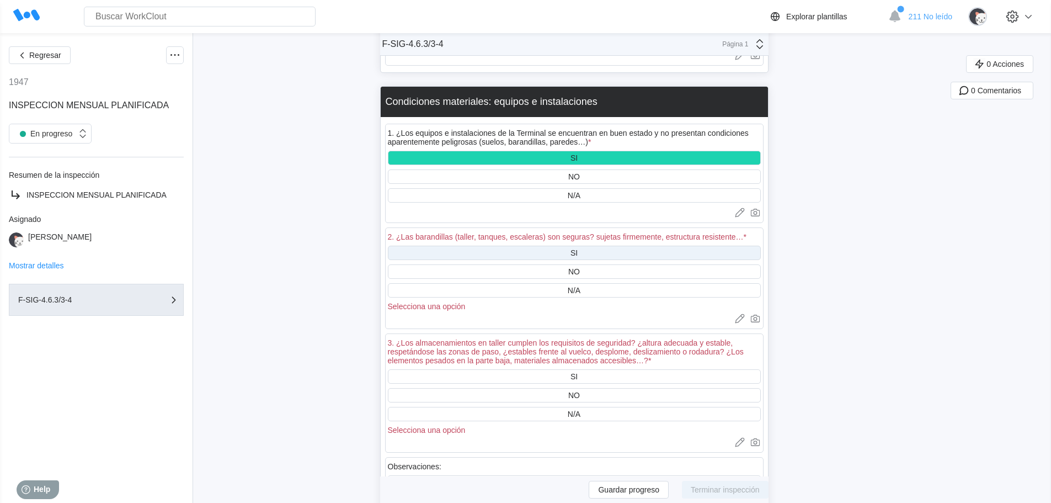
click at [589, 246] on div "SI" at bounding box center [574, 253] width 373 height 14
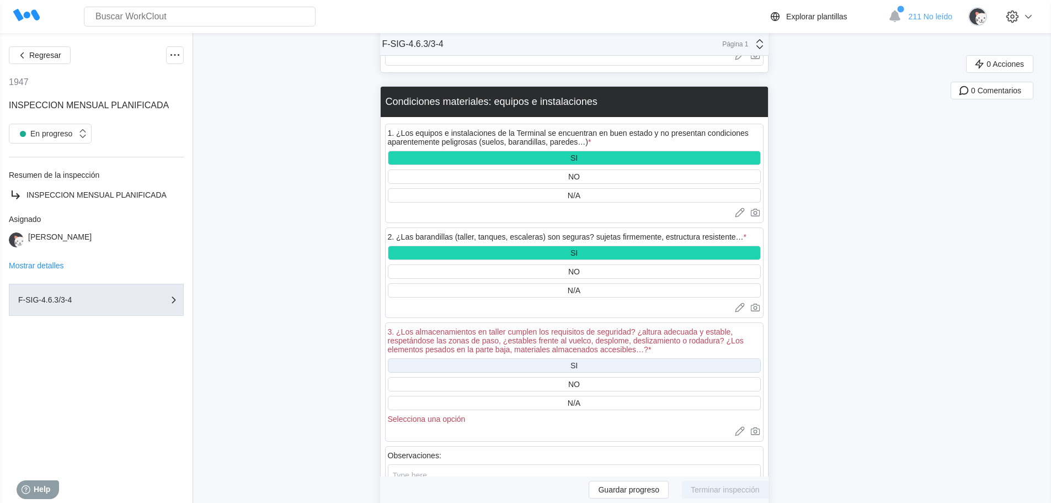
click at [586, 358] on div "SI" at bounding box center [574, 365] width 373 height 14
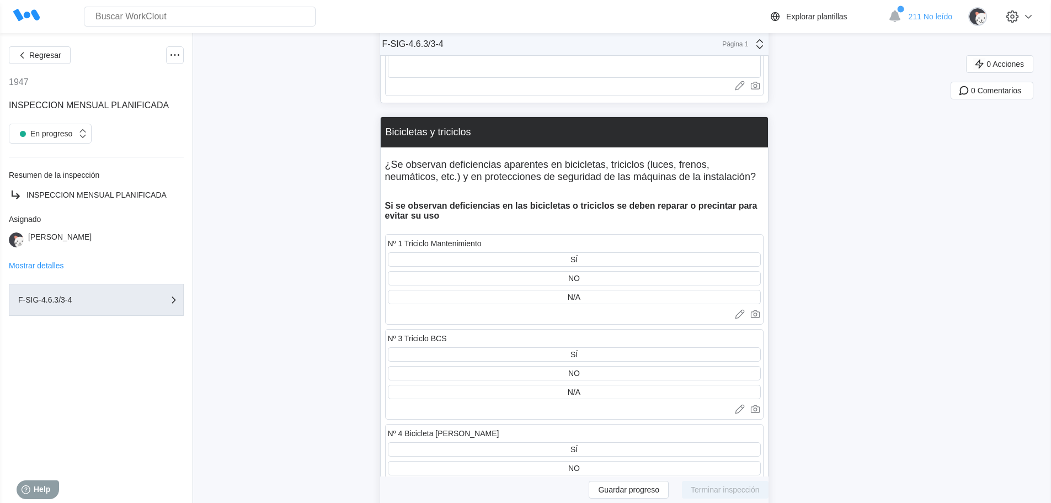
scroll to position [6236, 0]
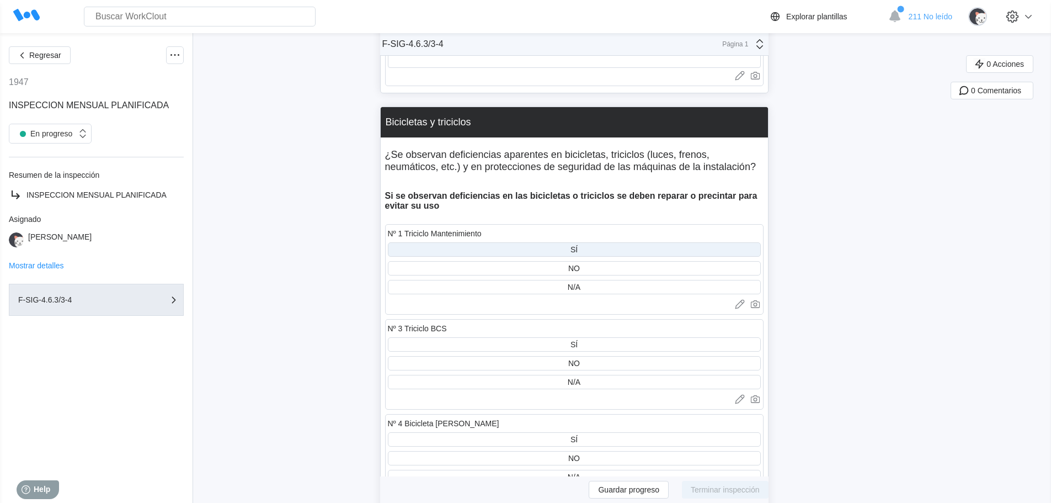
click at [590, 242] on div "SÍ" at bounding box center [574, 249] width 373 height 14
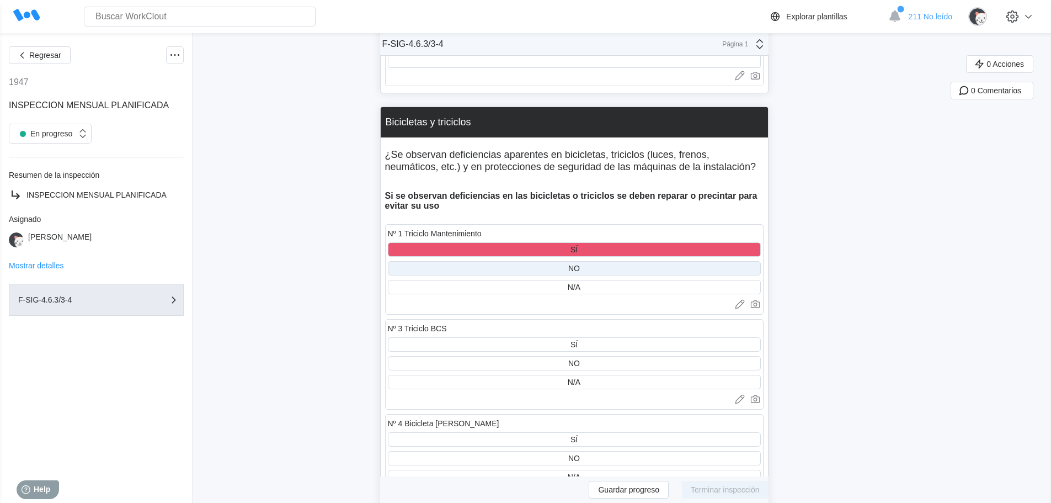
click at [590, 261] on div "NO" at bounding box center [574, 268] width 373 height 14
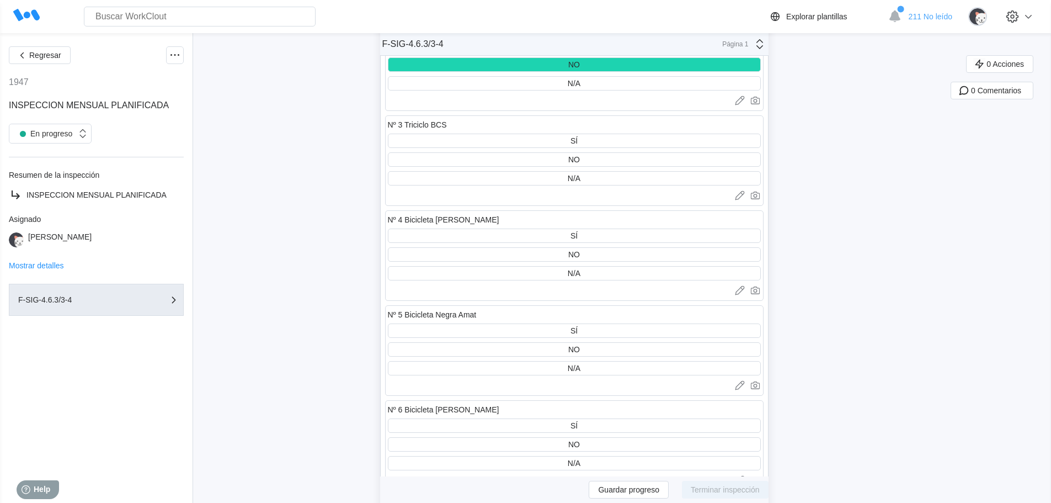
scroll to position [6457, 0]
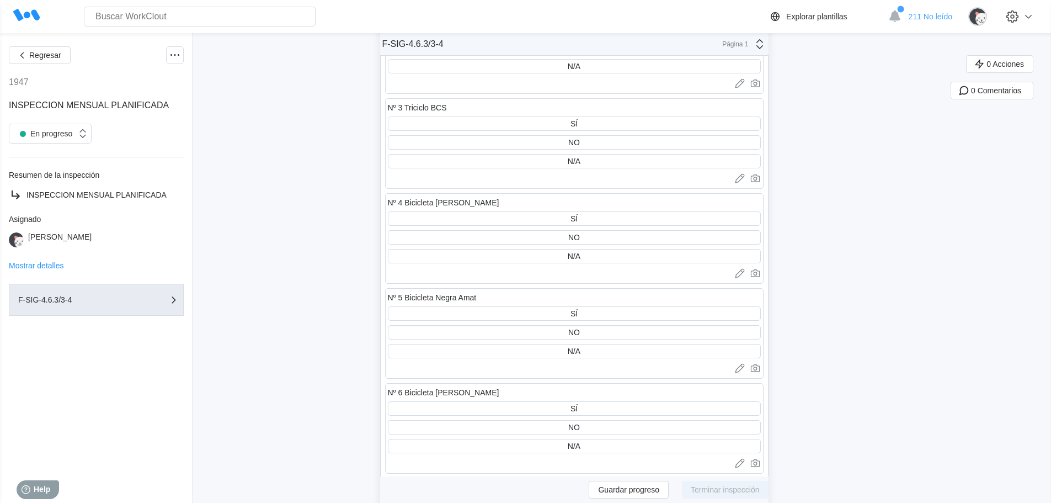
click at [591, 156] on div "Nº 3 Triciclo BCS SÍ NO N/A Cargar imágenes o videos a este campo Arrastrar y s…" at bounding box center [574, 143] width 379 height 91
click at [589, 154] on div "N/A" at bounding box center [574, 161] width 373 height 14
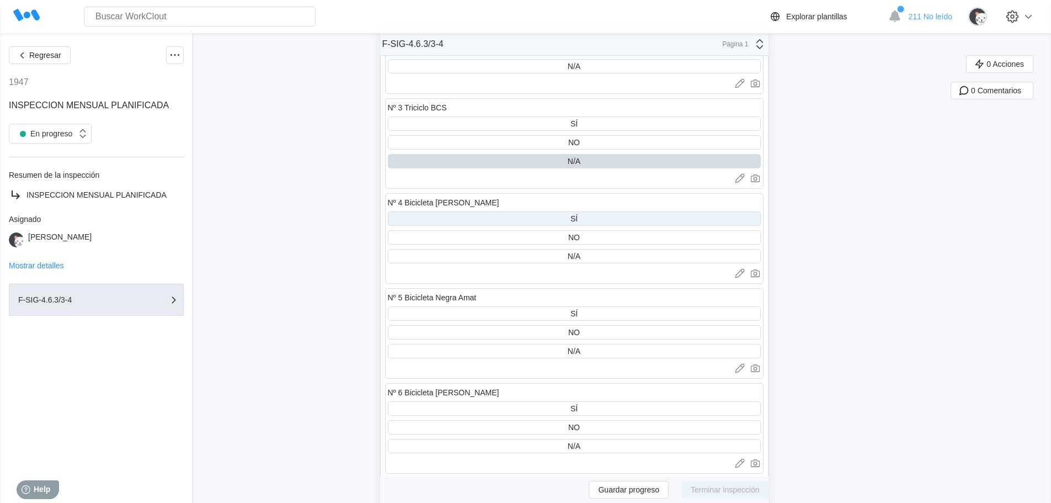
click at [578, 214] on div "SÍ" at bounding box center [574, 218] width 7 height 9
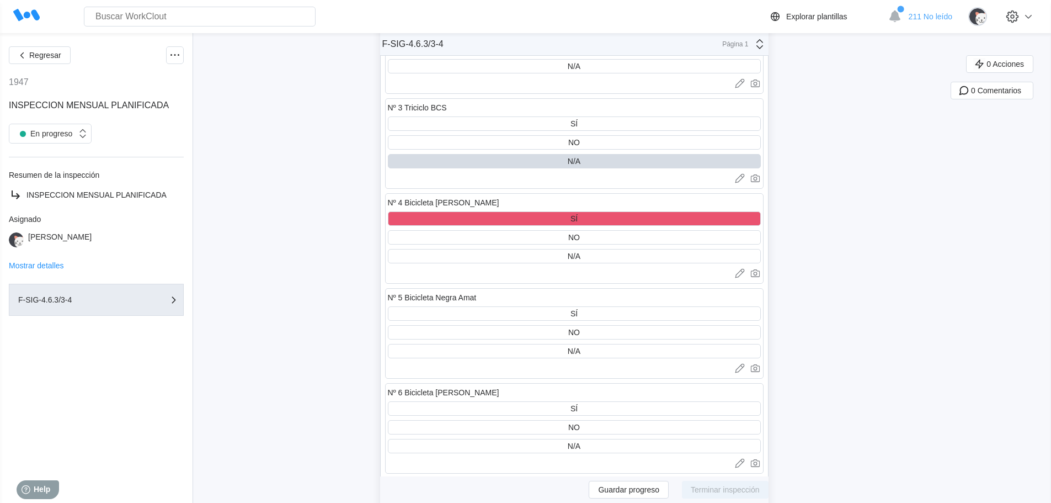
scroll to position [6512, 0]
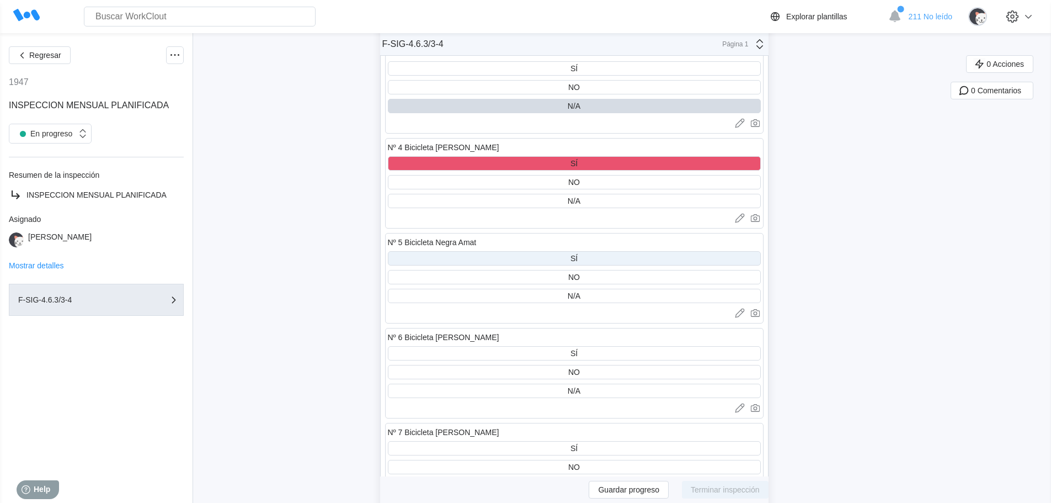
click at [586, 251] on div "SÍ" at bounding box center [574, 258] width 373 height 14
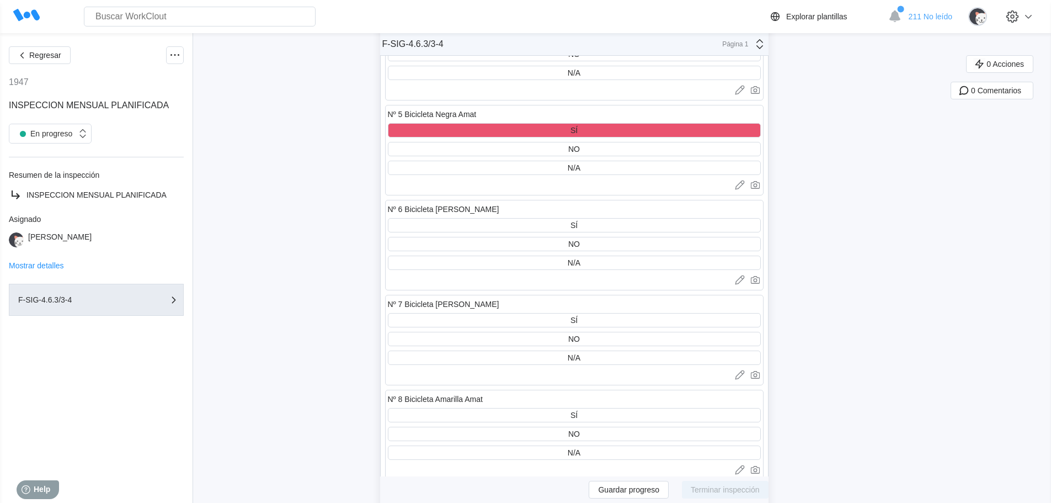
scroll to position [6677, 0]
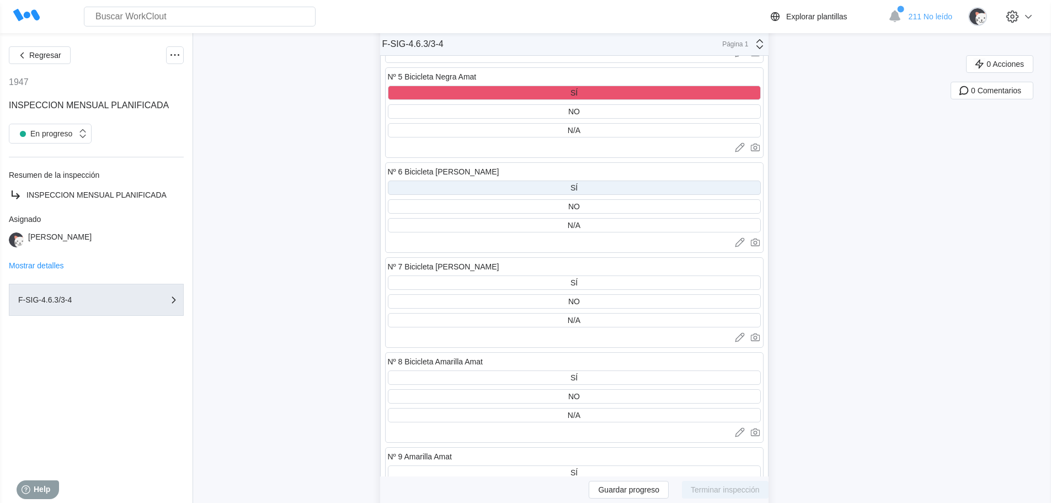
click at [595, 180] on div "SÍ" at bounding box center [574, 187] width 373 height 14
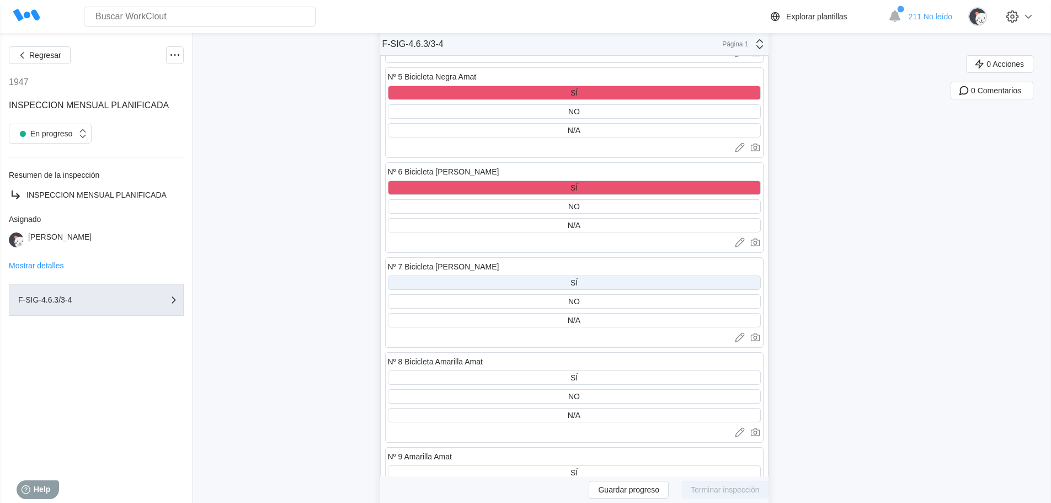
click at [589, 275] on div "SÍ" at bounding box center [574, 282] width 373 height 14
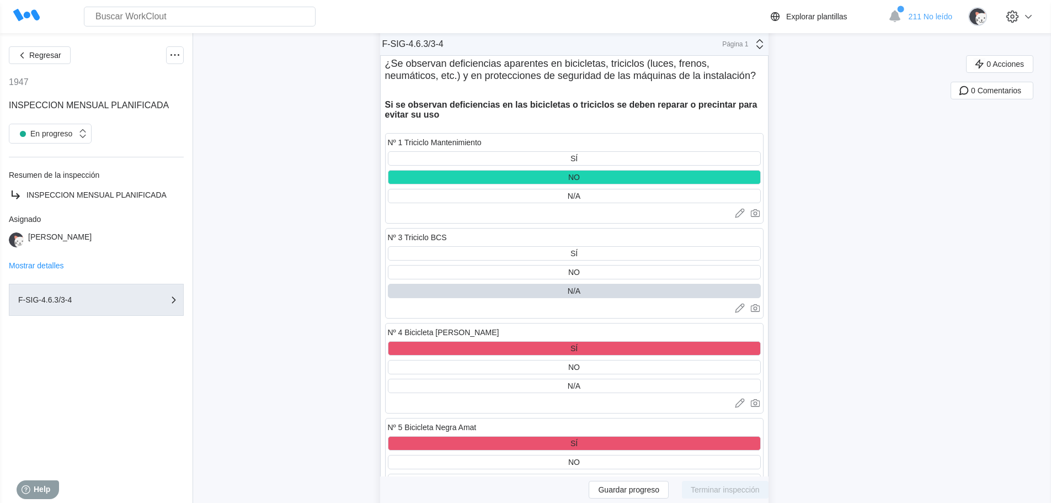
scroll to position [6346, 0]
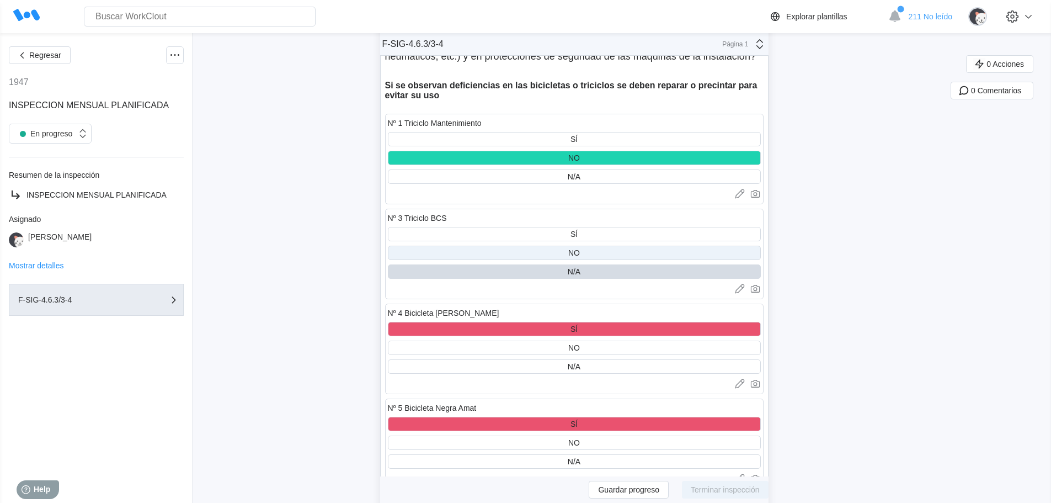
click at [573, 248] on div "NO" at bounding box center [574, 252] width 12 height 9
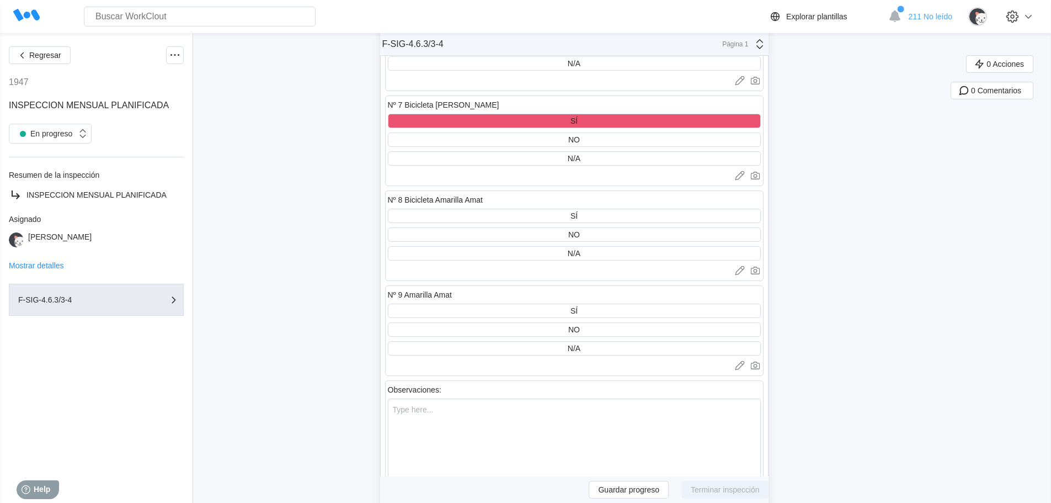
scroll to position [6843, 0]
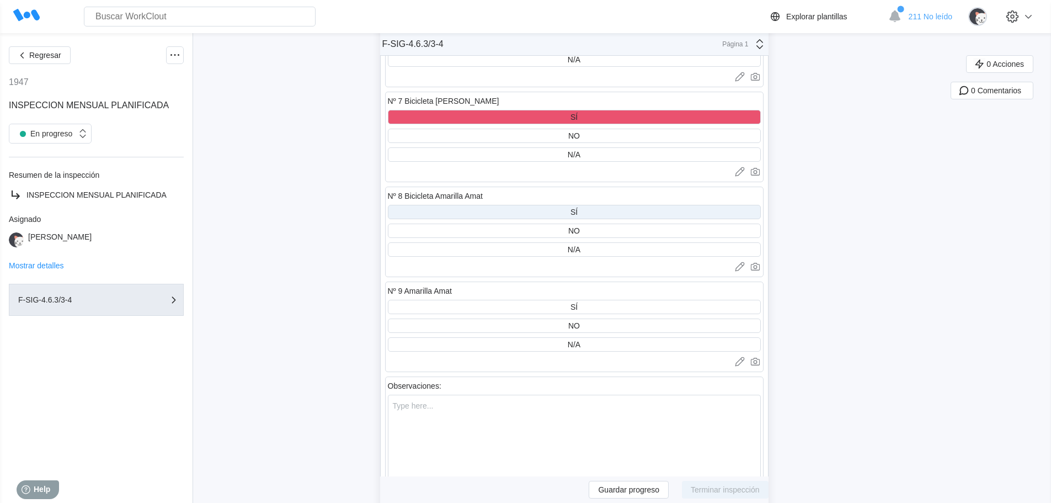
click at [602, 205] on div "SÍ" at bounding box center [574, 212] width 373 height 14
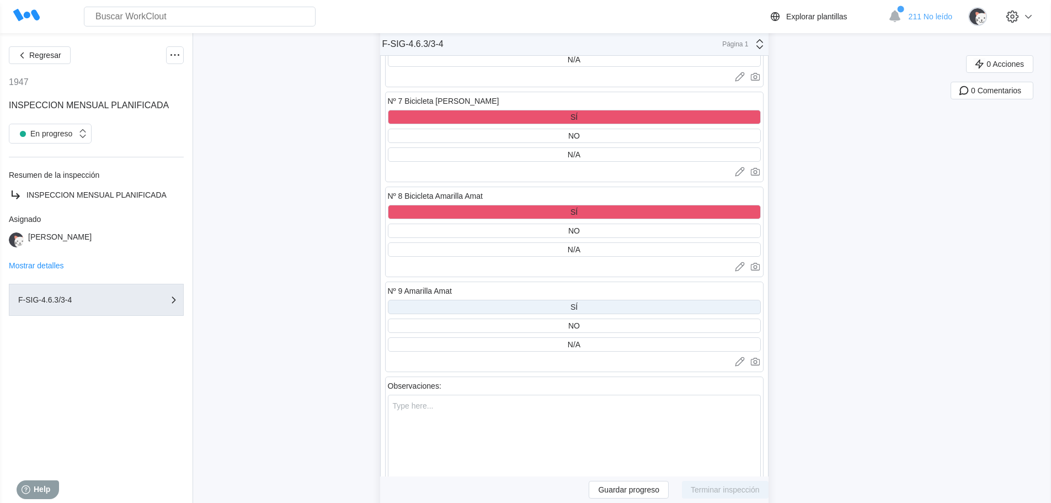
click at [578, 302] on div "SÍ" at bounding box center [574, 306] width 7 height 9
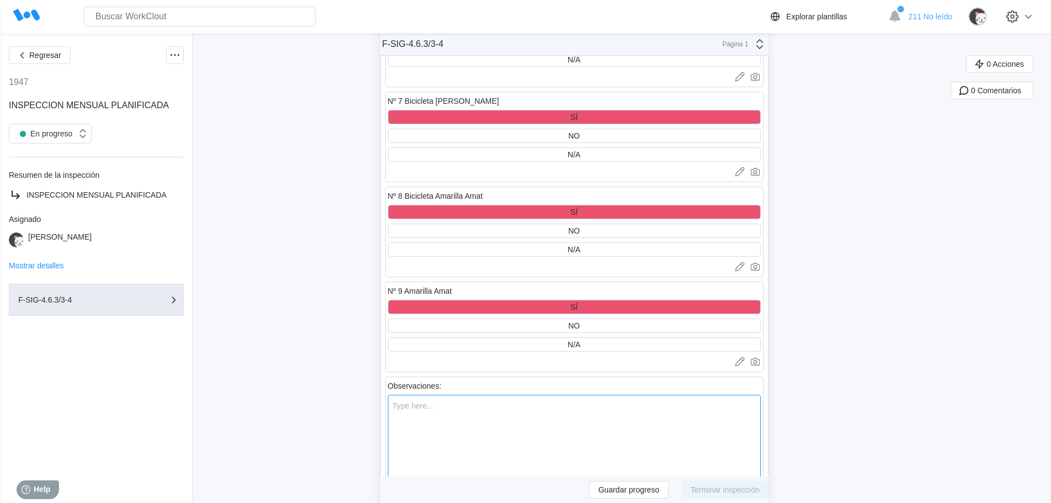
click at [402, 395] on textarea at bounding box center [574, 450] width 373 height 111
click at [402, 395] on textarea "+4." at bounding box center [574, 450] width 373 height 111
click at [410, 395] on textarea "*4." at bounding box center [574, 450] width 373 height 111
type textarea "*"
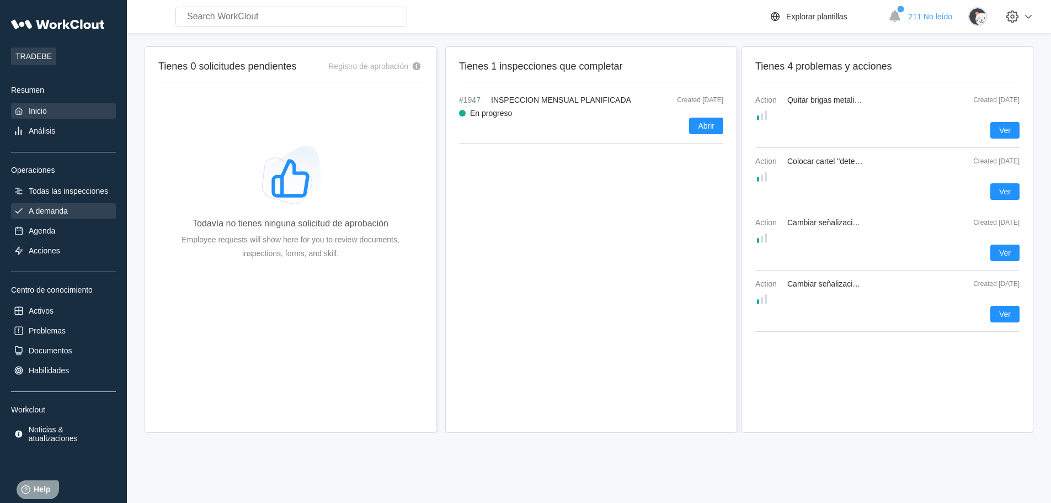
click at [55, 212] on div "A demanda" at bounding box center [48, 210] width 39 height 9
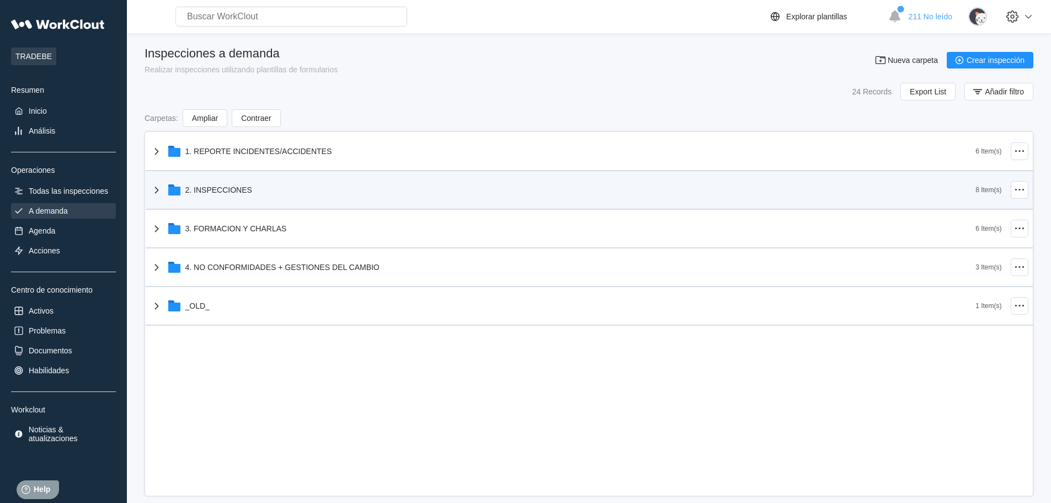
click at [251, 193] on div "2. INSPECCIONES" at bounding box center [218, 189] width 67 height 9
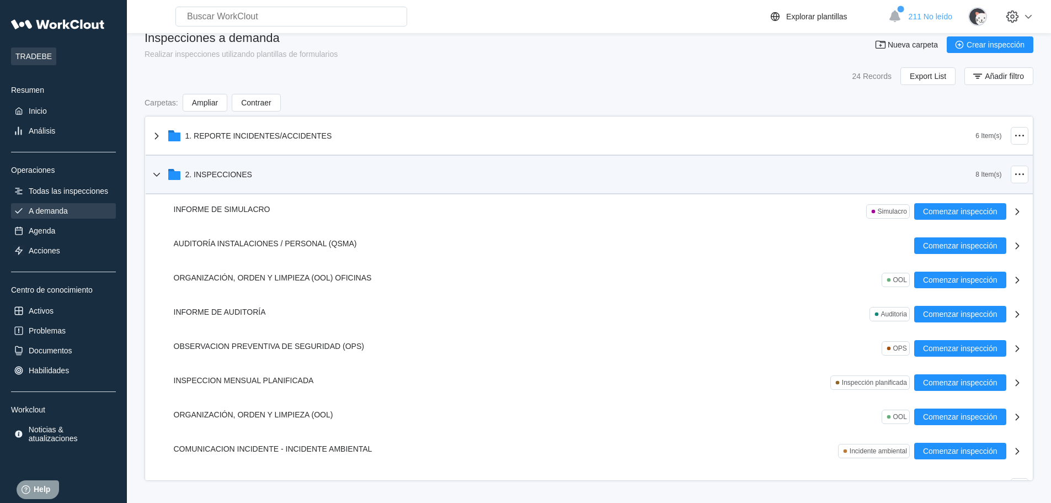
click at [227, 171] on div "2. INSPECCIONES" at bounding box center [218, 174] width 67 height 9
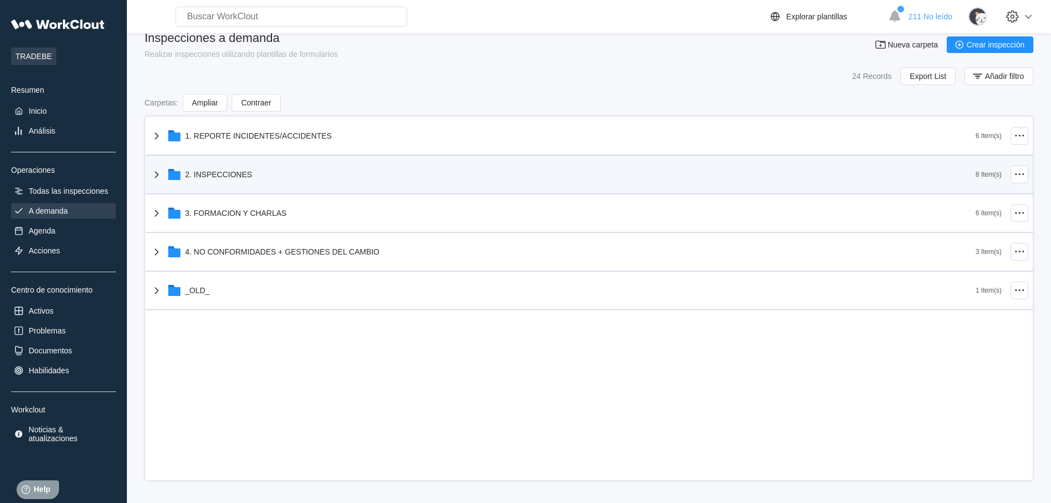
click at [227, 171] on div "2. INSPECCIONES" at bounding box center [218, 174] width 67 height 9
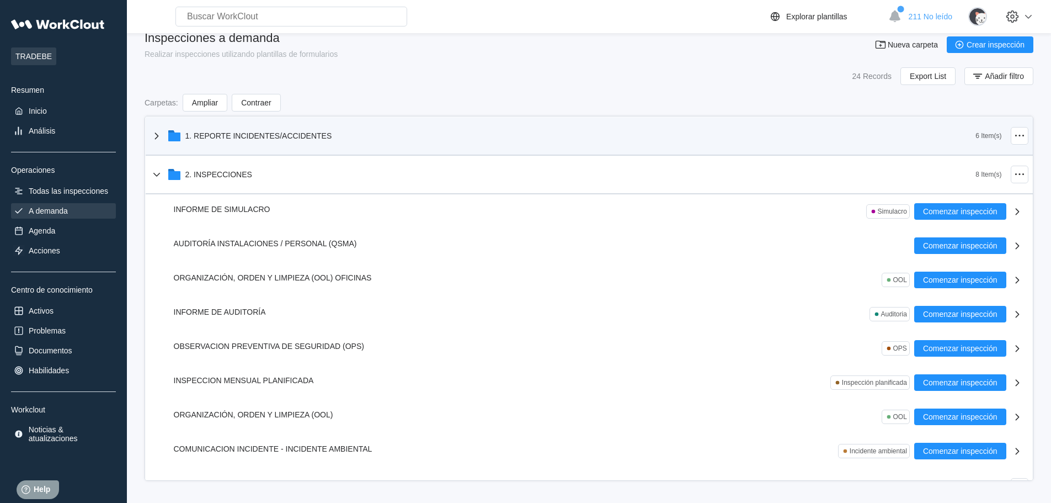
click at [242, 142] on div "1. REPORTE INCIDENTES/ACCIDENTES" at bounding box center [563, 135] width 826 height 29
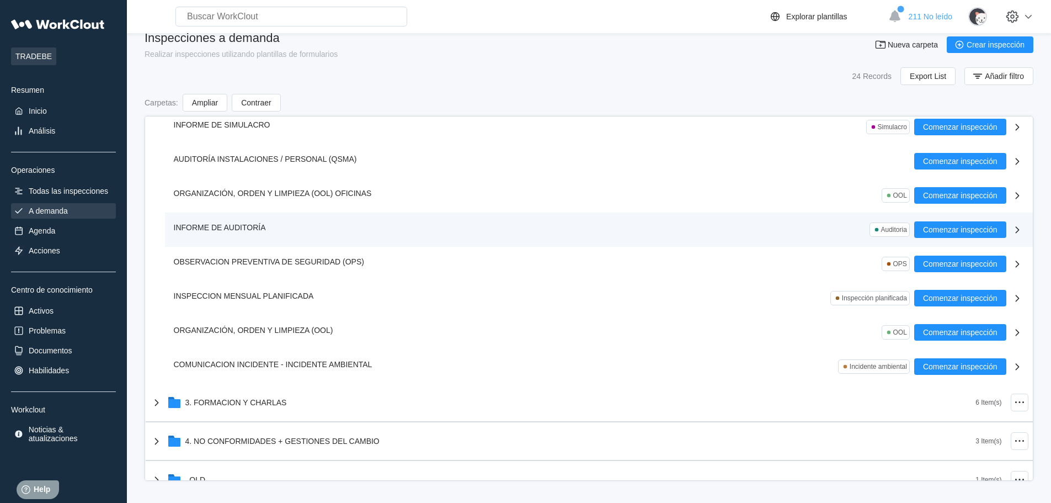
scroll to position [309, 0]
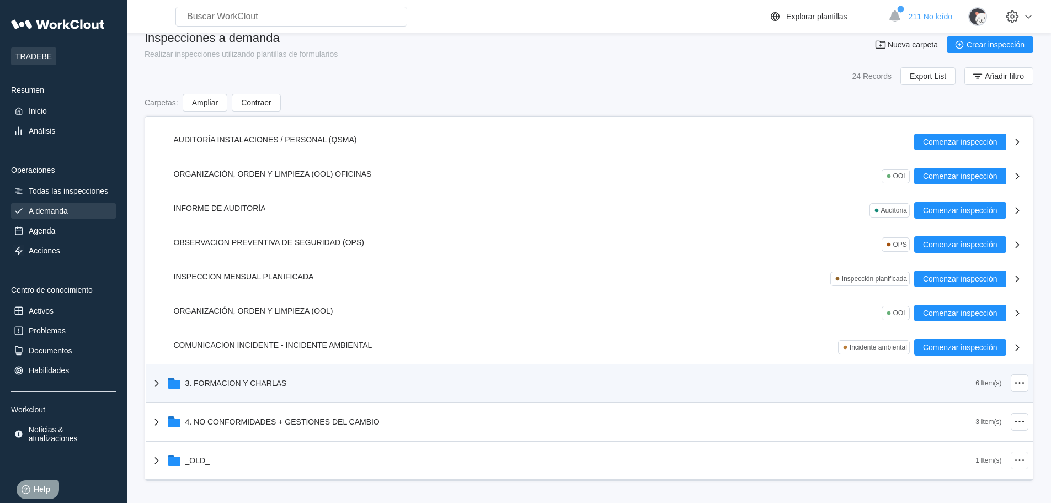
click at [260, 387] on div "3. FORMACION Y CHARLAS" at bounding box center [236, 383] width 102 height 9
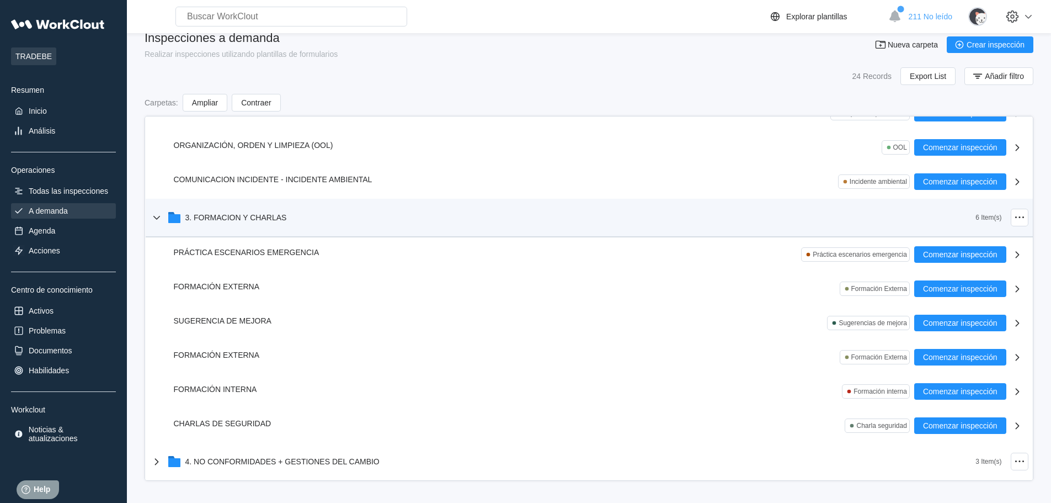
scroll to position [514, 0]
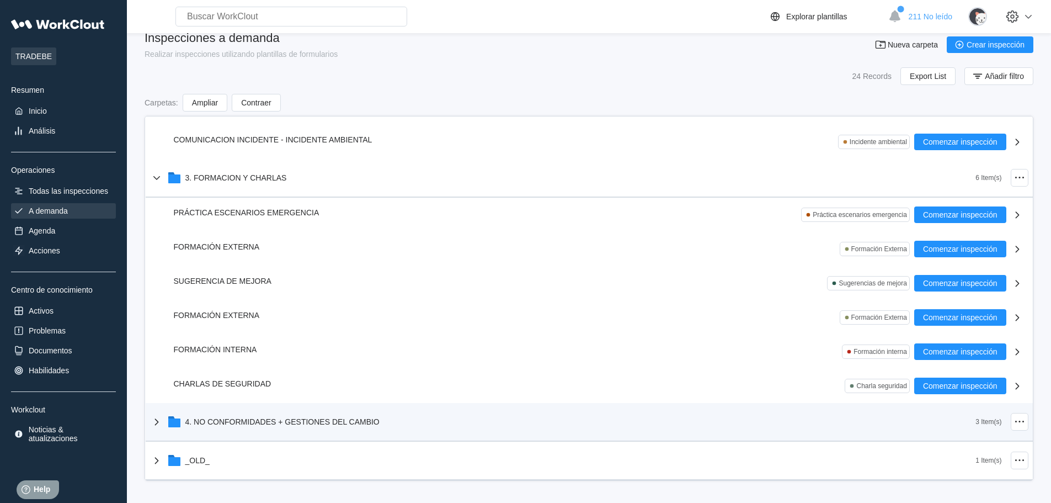
click at [266, 419] on div "4. NO CONFORMIDADES + GESTIONES DEL CAMBIO" at bounding box center [282, 421] width 194 height 9
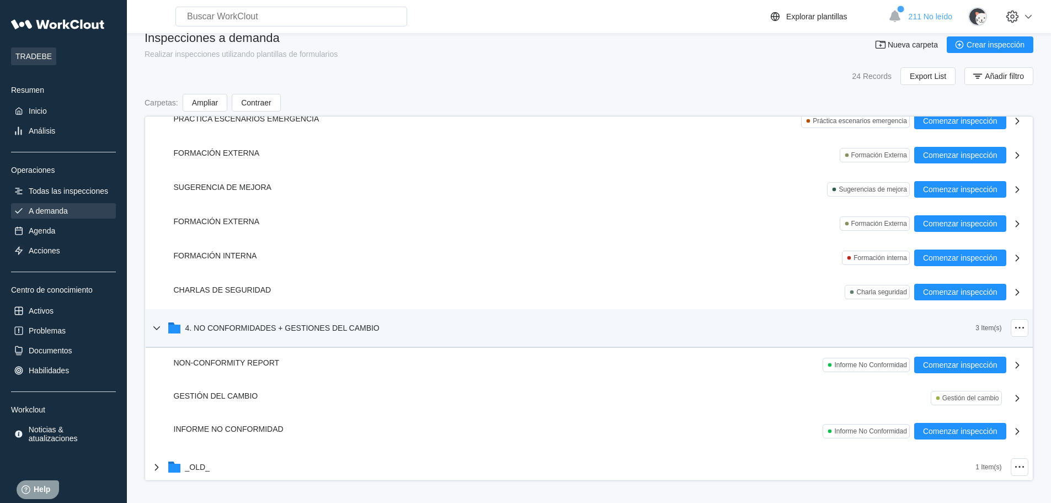
scroll to position [615, 0]
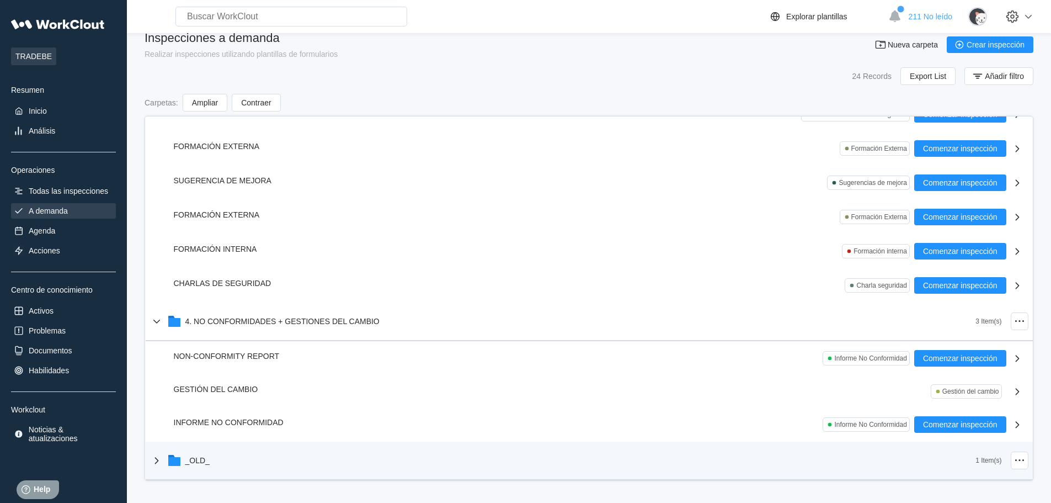
click at [203, 464] on div "_OLD_" at bounding box center [197, 460] width 24 height 9
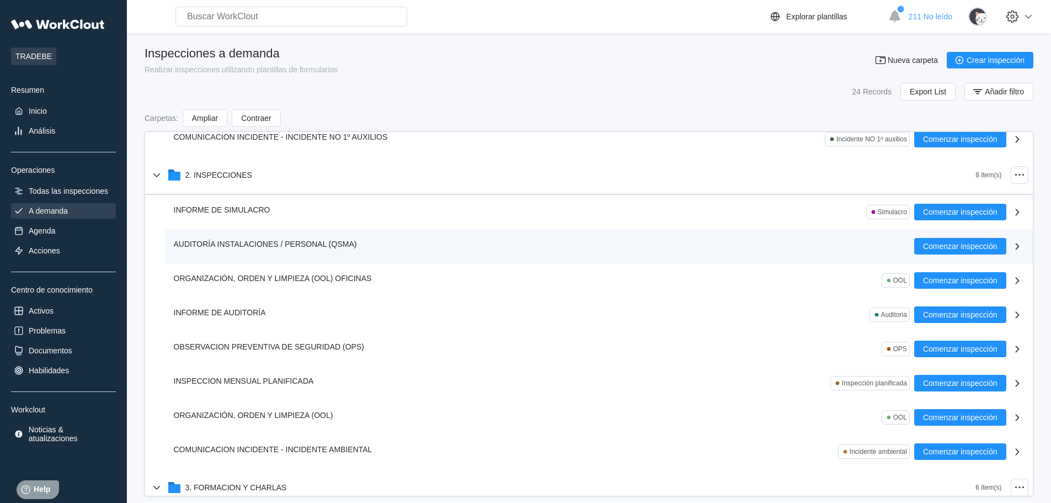
scroll to position [221, 0]
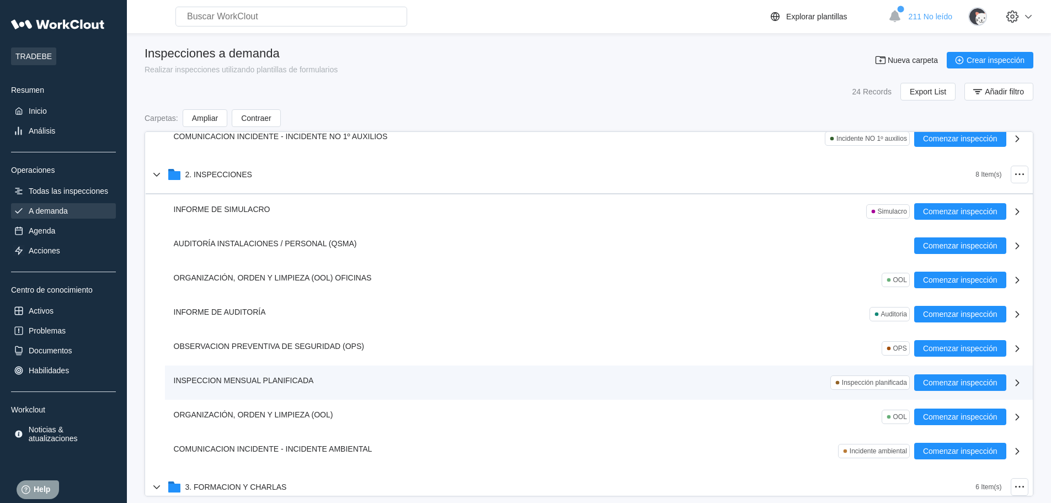
click at [242, 380] on span "INSPECCION MENSUAL PLANIFICADA" at bounding box center [244, 380] width 140 height 9
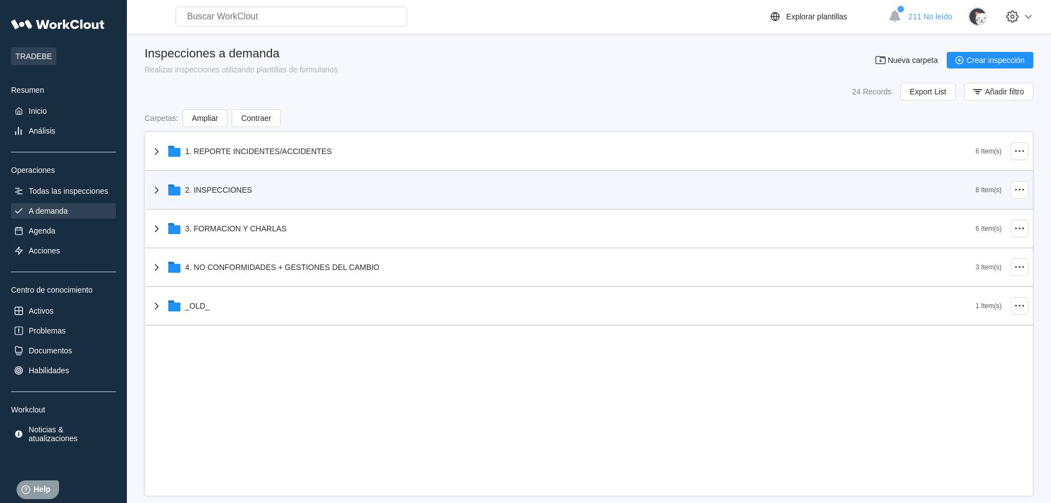
click at [228, 190] on div "2. INSPECCIONES" at bounding box center [218, 189] width 67 height 9
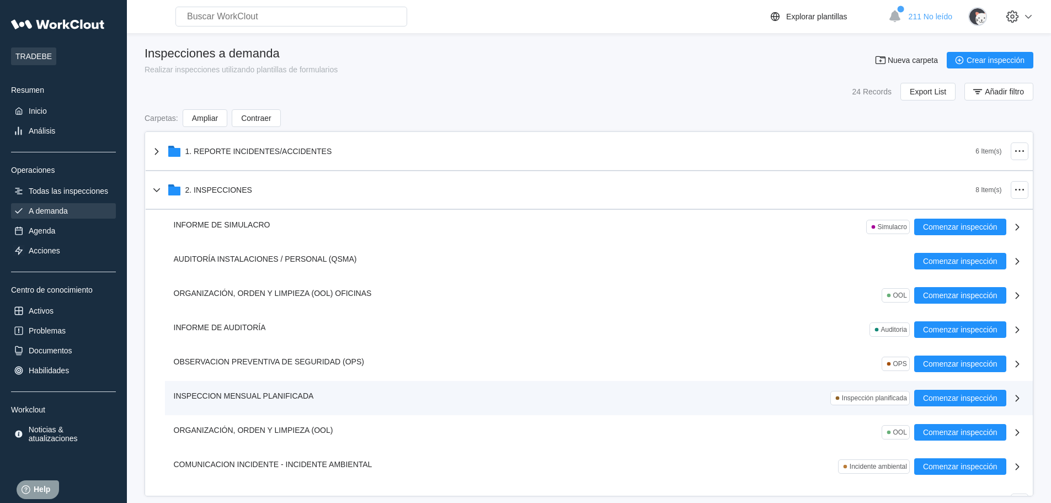
click at [874, 395] on div "Inspección planificada" at bounding box center [874, 398] width 65 height 8
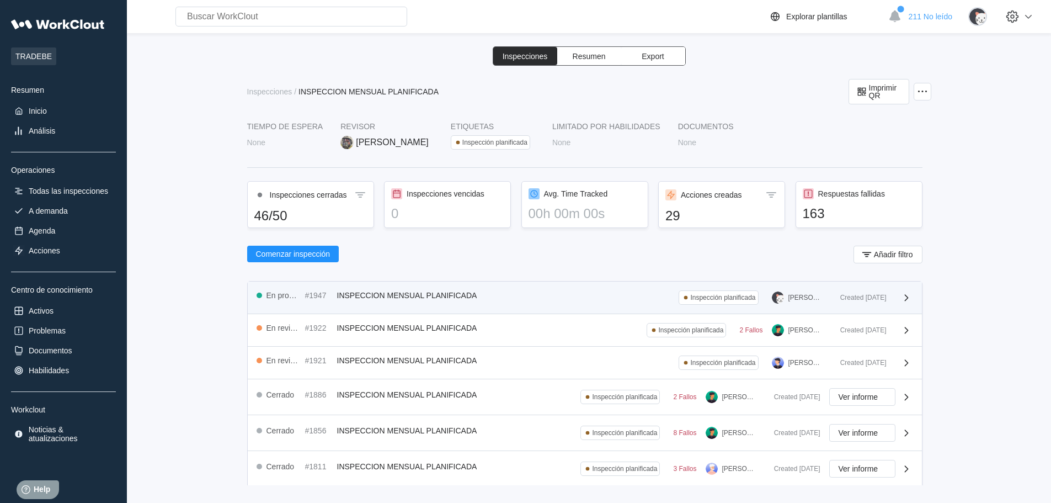
click at [441, 300] on div "En progreso #1947 INSPECCION MENSUAL PLANIFICADA Inspección planificada [PERSON…" at bounding box center [544, 297] width 575 height 14
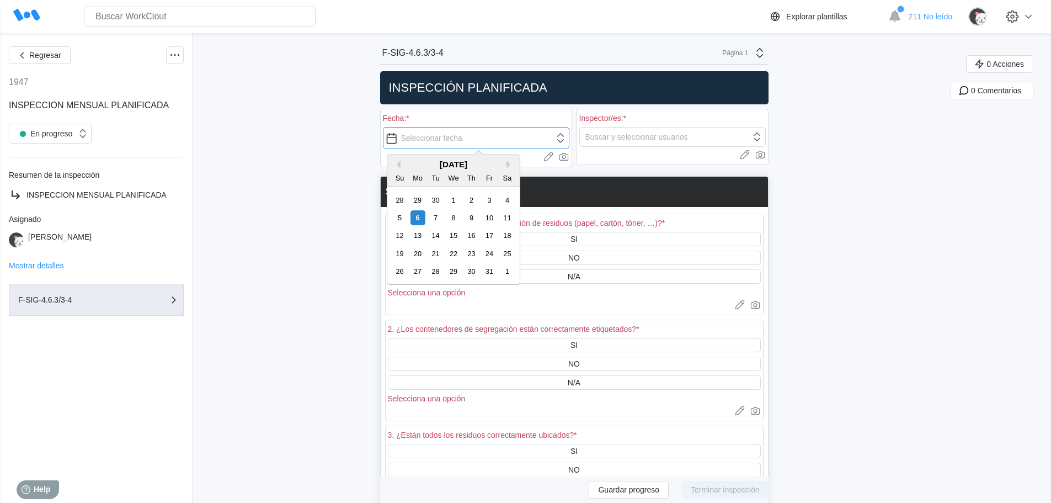
click at [565, 140] on input "text" at bounding box center [476, 138] width 187 height 22
click at [487, 201] on div "3" at bounding box center [489, 200] width 15 height 15
type input "[DATE]"
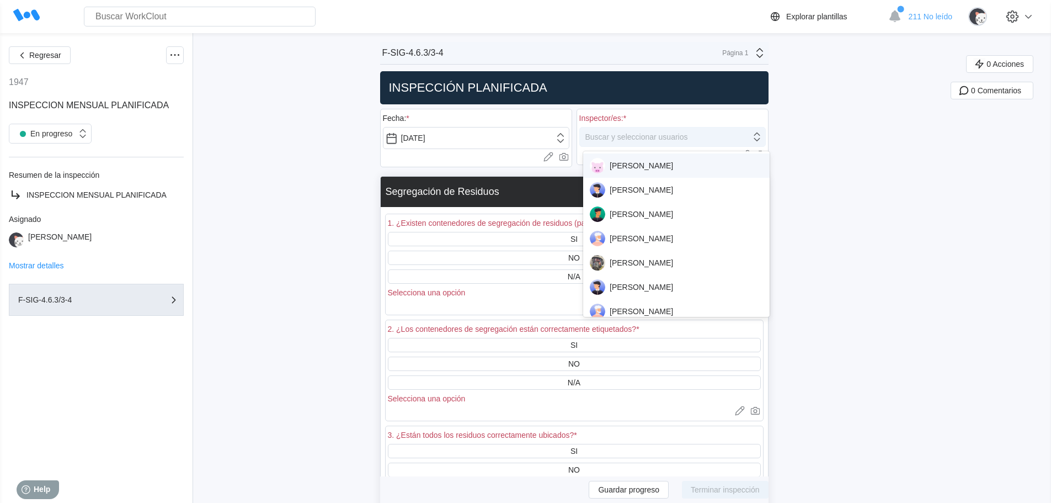
click at [761, 137] on icon at bounding box center [757, 137] width 12 height 12
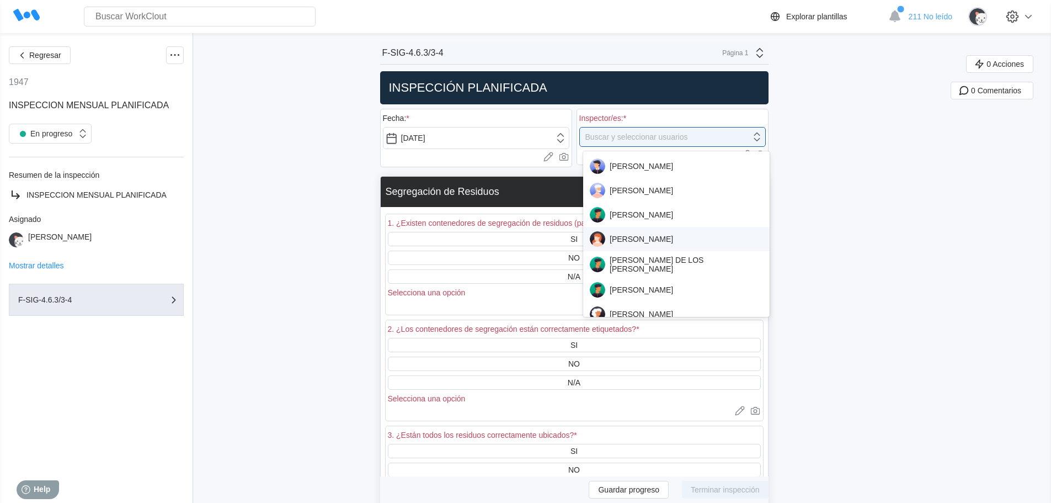
scroll to position [221, 0]
click at [653, 267] on div "[PERSON_NAME] DE LOS [PERSON_NAME]" at bounding box center [676, 262] width 173 height 18
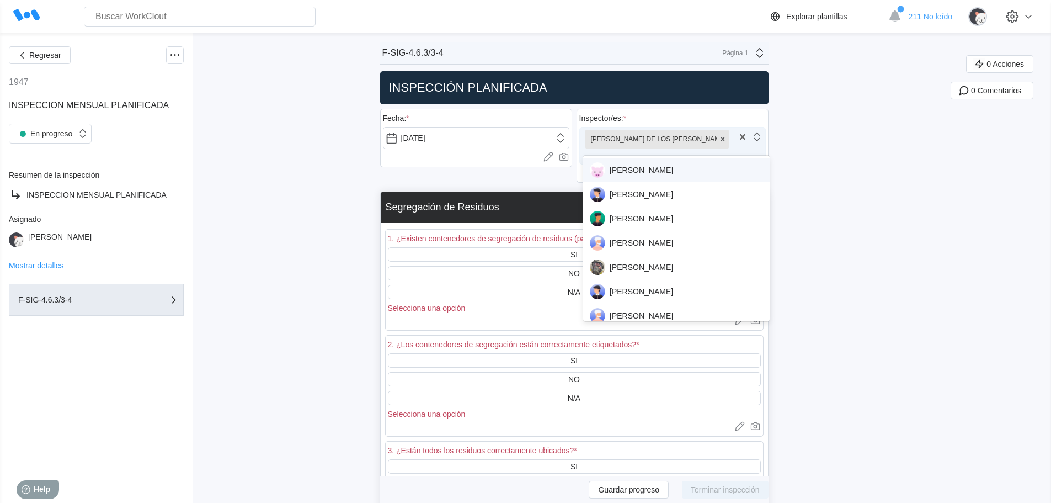
click at [763, 139] on icon at bounding box center [757, 137] width 12 height 12
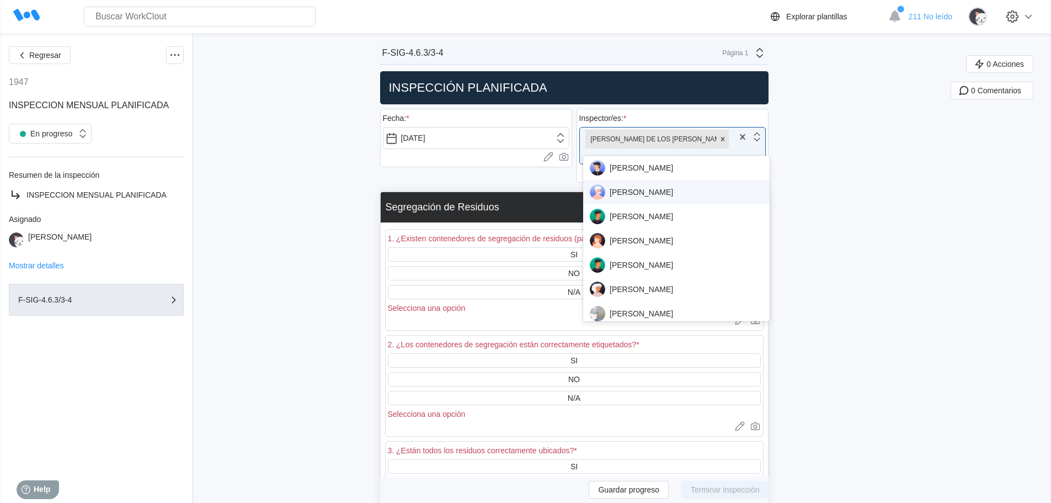
scroll to position [276, 0]
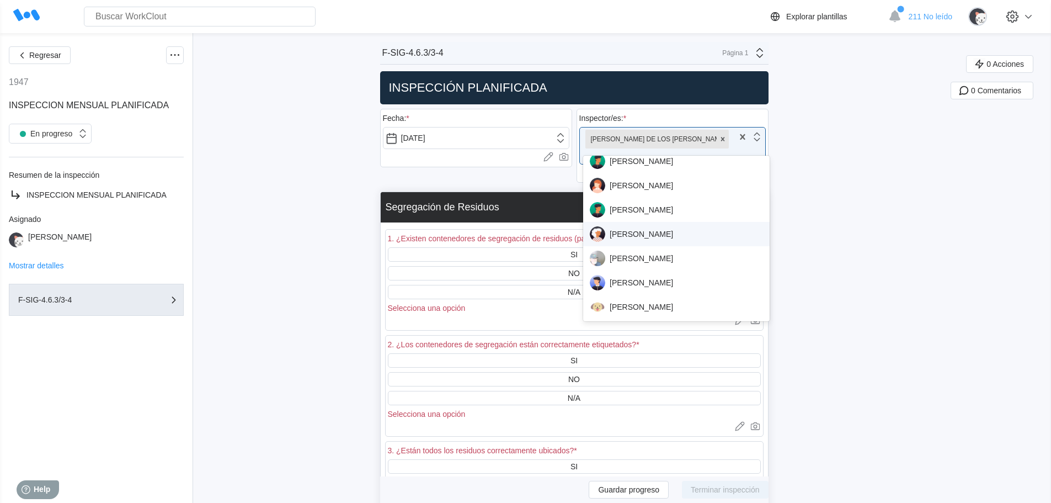
click at [662, 234] on div "[PERSON_NAME]" at bounding box center [676, 233] width 173 height 15
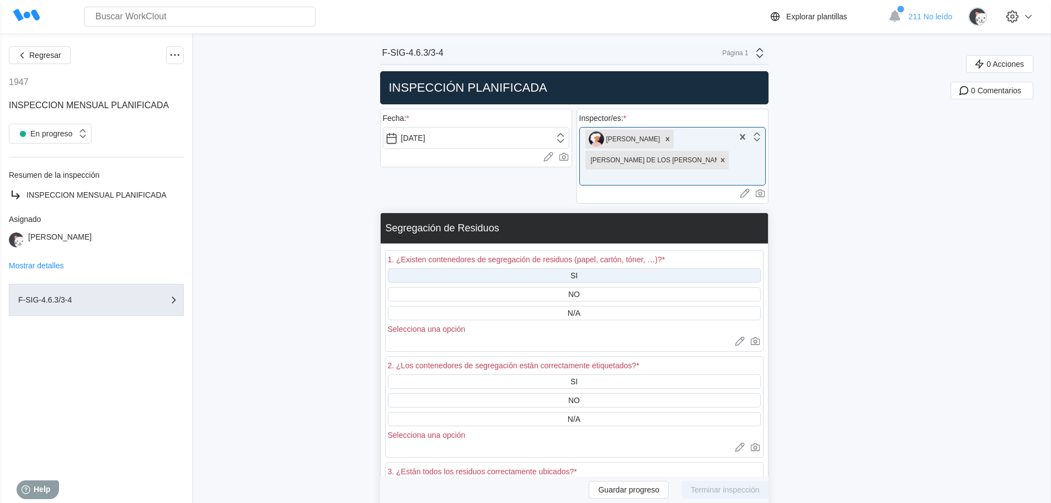
click at [596, 268] on div "SI" at bounding box center [574, 275] width 373 height 14
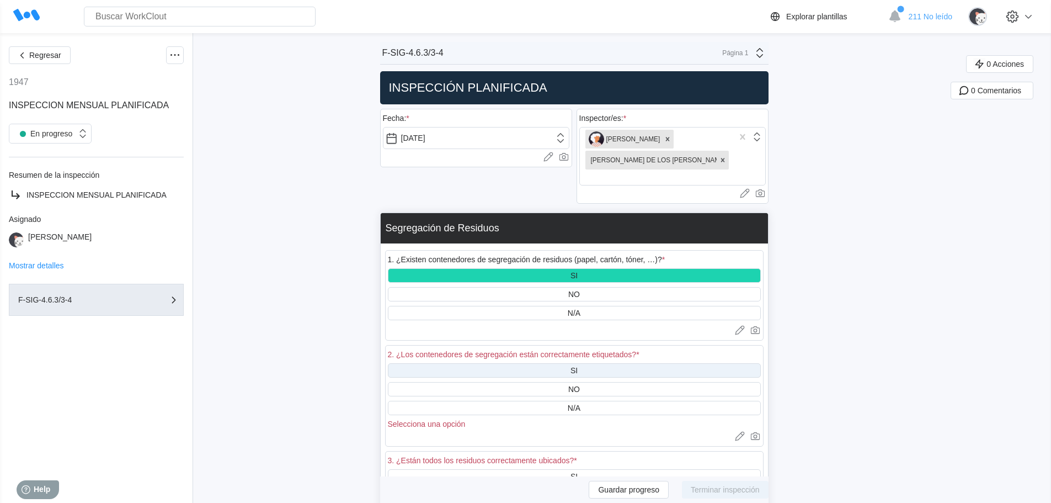
click at [585, 363] on div "SI" at bounding box center [574, 370] width 373 height 14
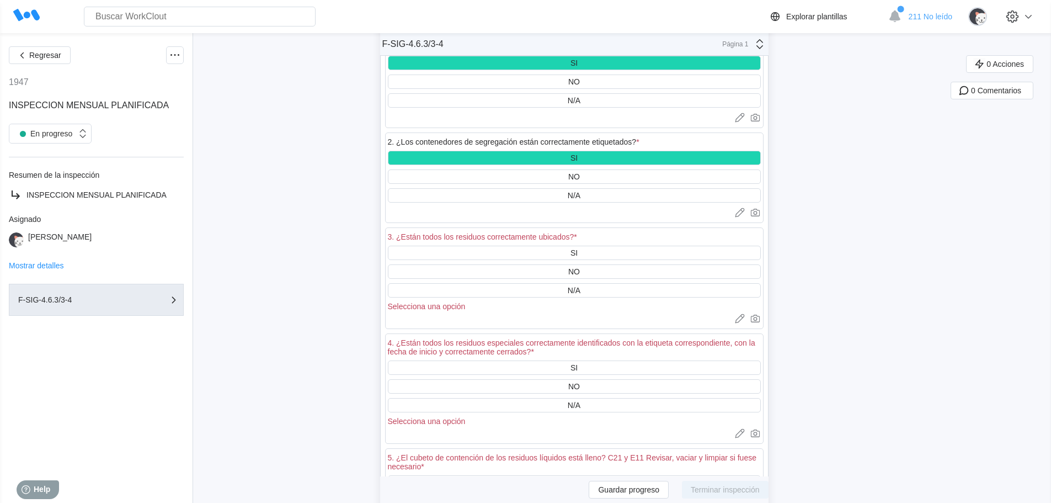
scroll to position [221, 0]
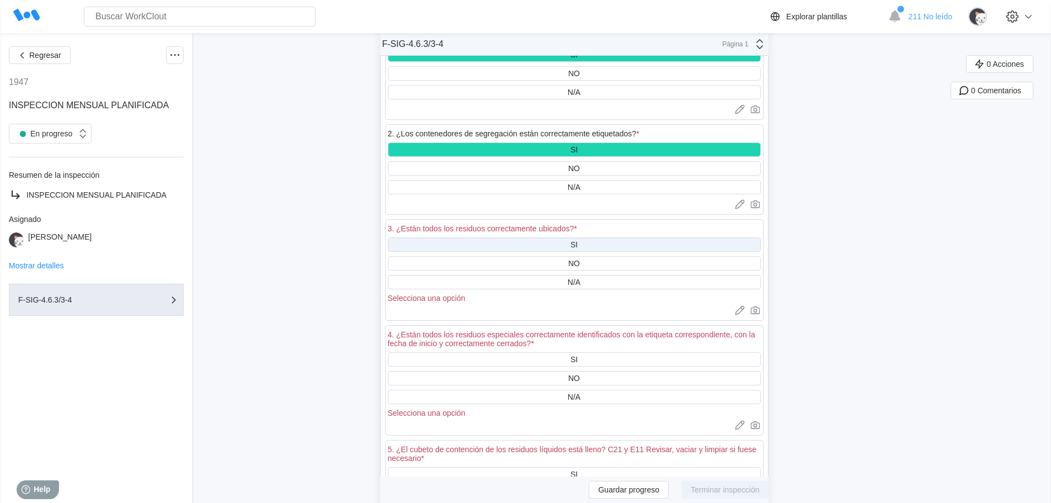
click at [577, 240] on div "SI" at bounding box center [574, 244] width 7 height 9
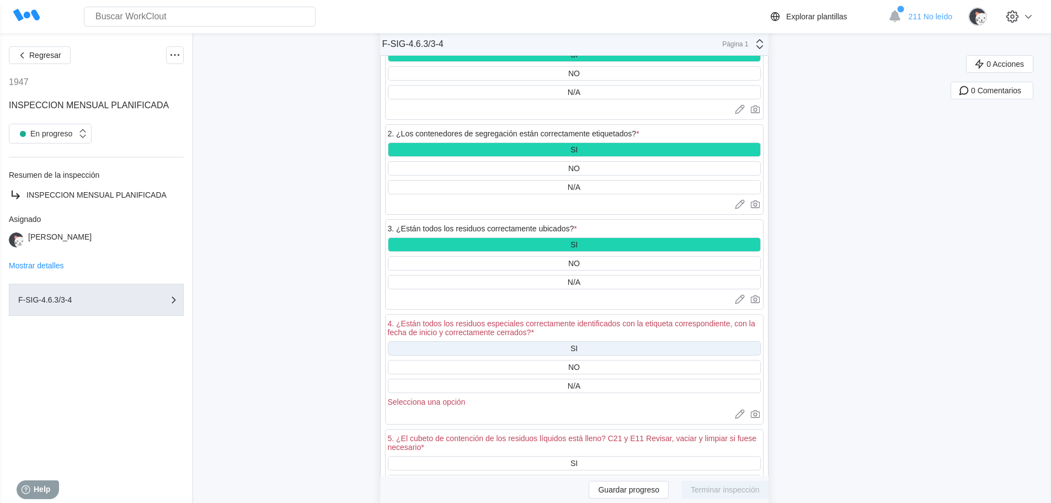
click at [600, 341] on div "SI" at bounding box center [574, 348] width 373 height 14
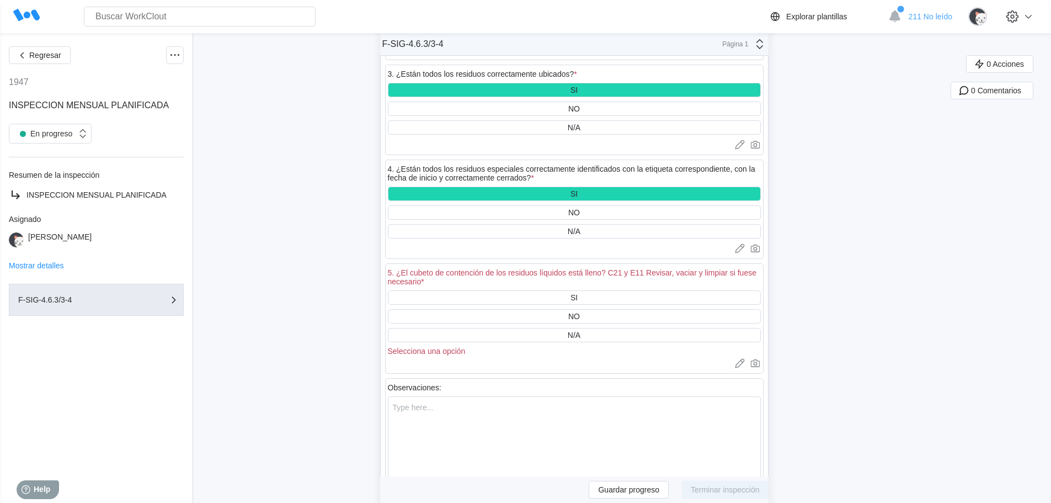
scroll to position [386, 0]
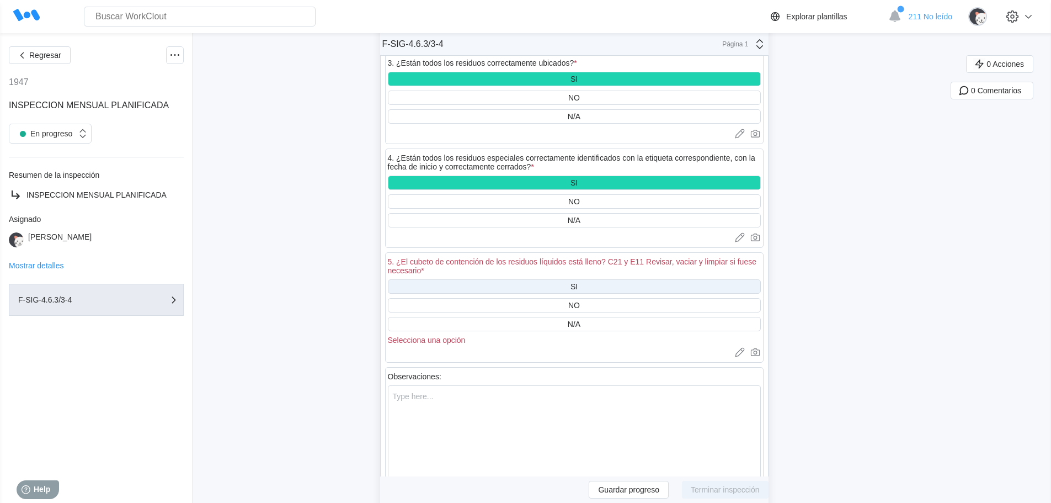
click at [588, 279] on div "SI" at bounding box center [574, 286] width 373 height 14
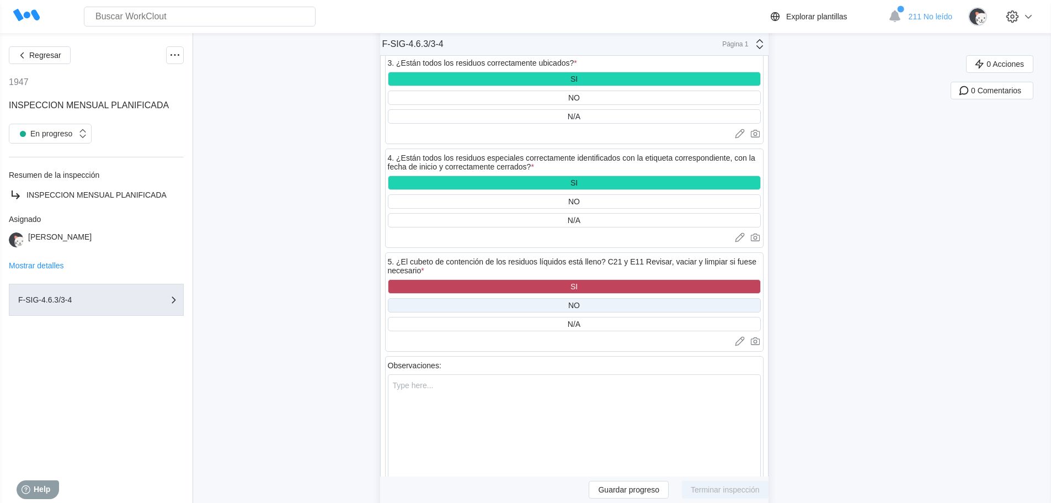
click at [591, 298] on div "NO" at bounding box center [574, 305] width 373 height 14
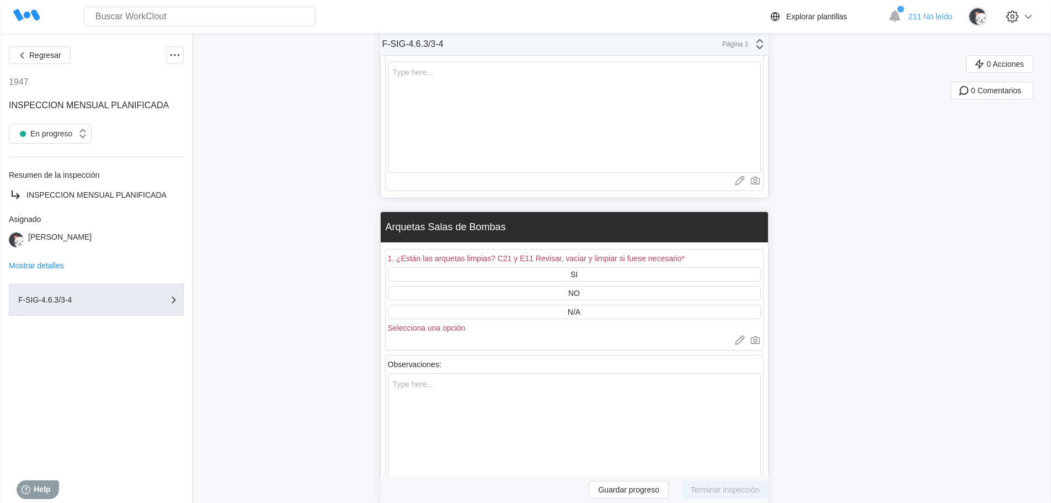
scroll to position [717, 0]
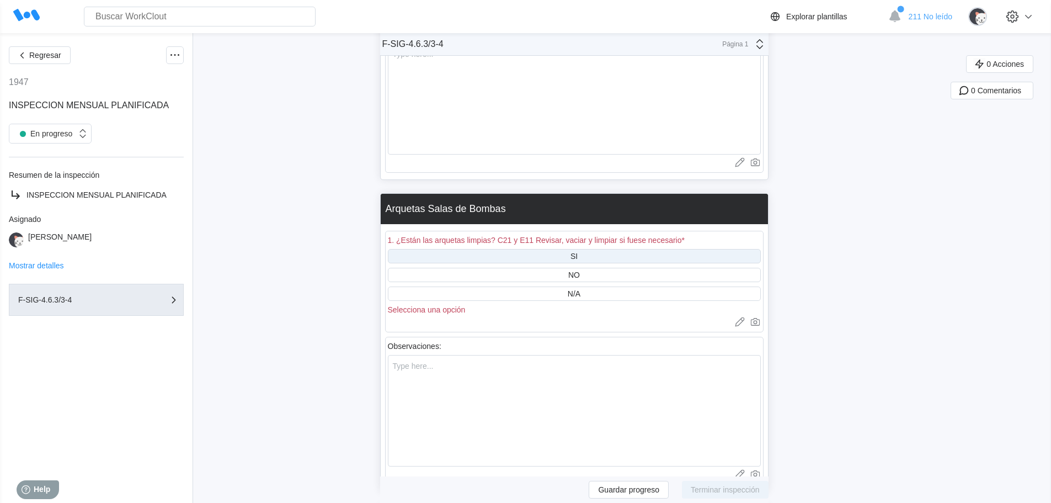
click at [590, 249] on div "SI" at bounding box center [574, 256] width 373 height 14
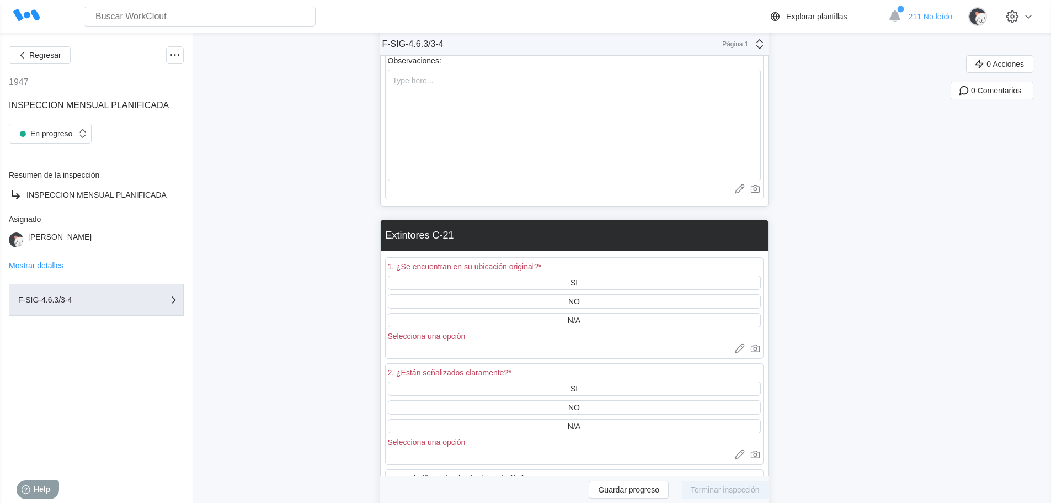
scroll to position [993, 0]
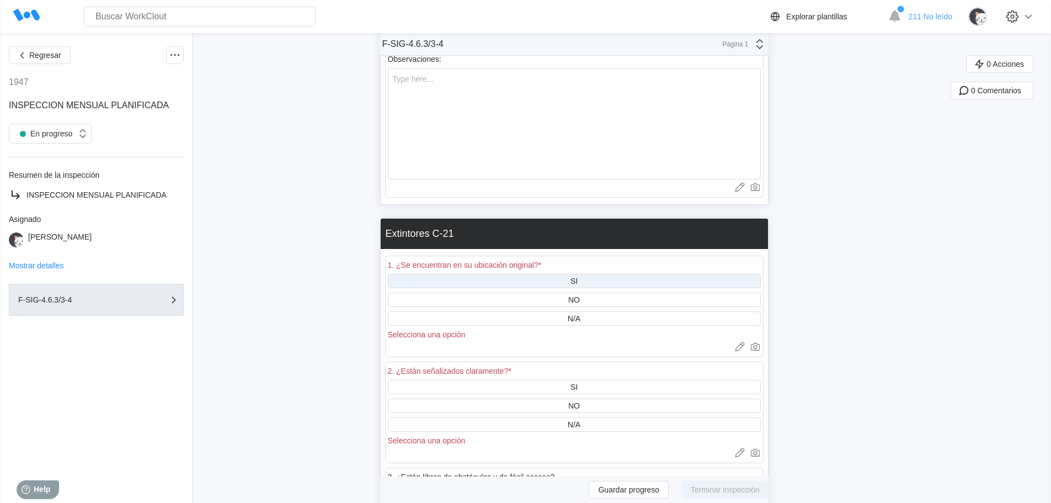
click at [578, 276] on div "SI" at bounding box center [574, 280] width 7 height 9
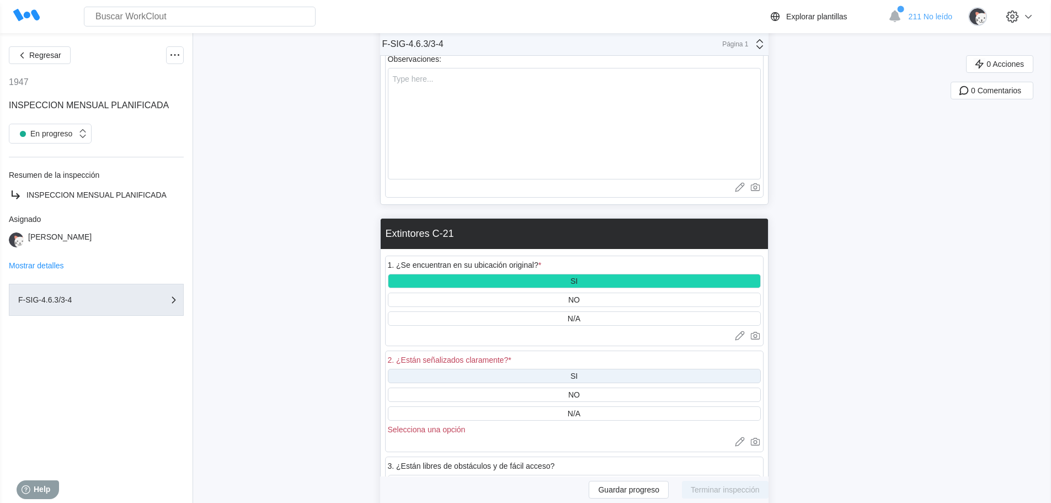
click at [564, 369] on div "SI" at bounding box center [574, 376] width 373 height 14
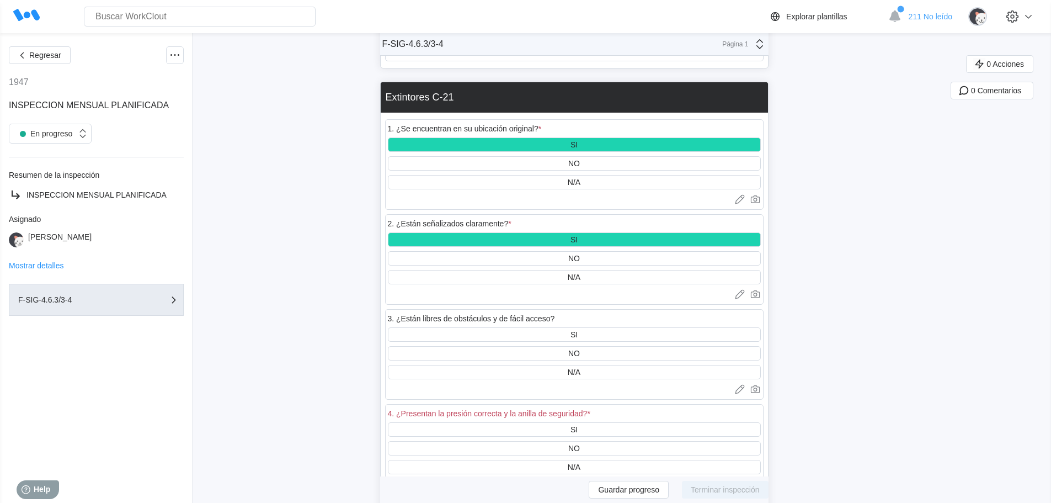
scroll to position [1159, 0]
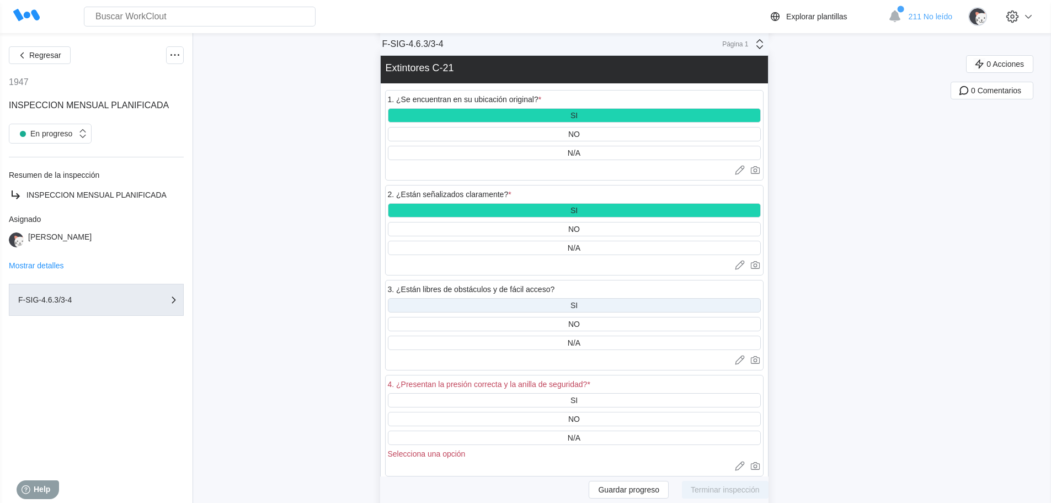
click at [583, 298] on div "SI" at bounding box center [574, 305] width 373 height 14
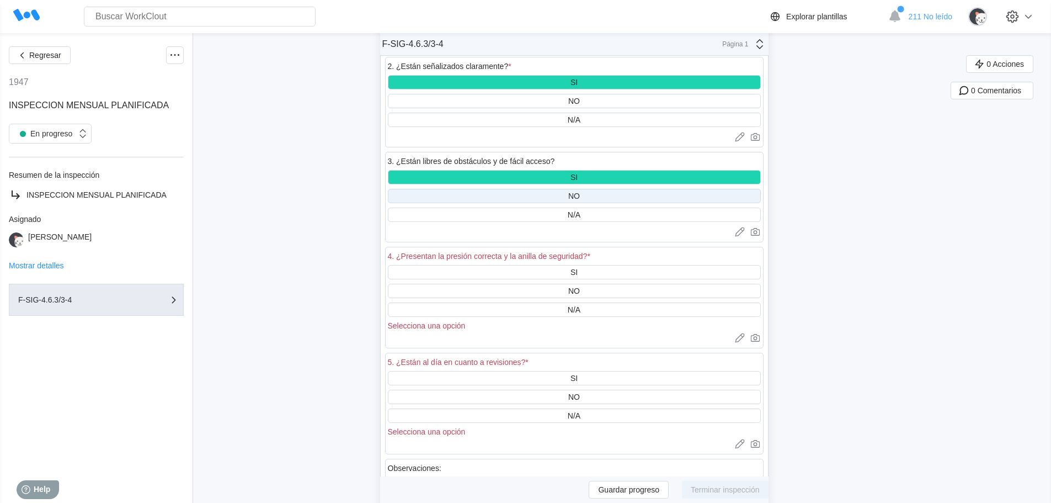
scroll to position [1324, 0]
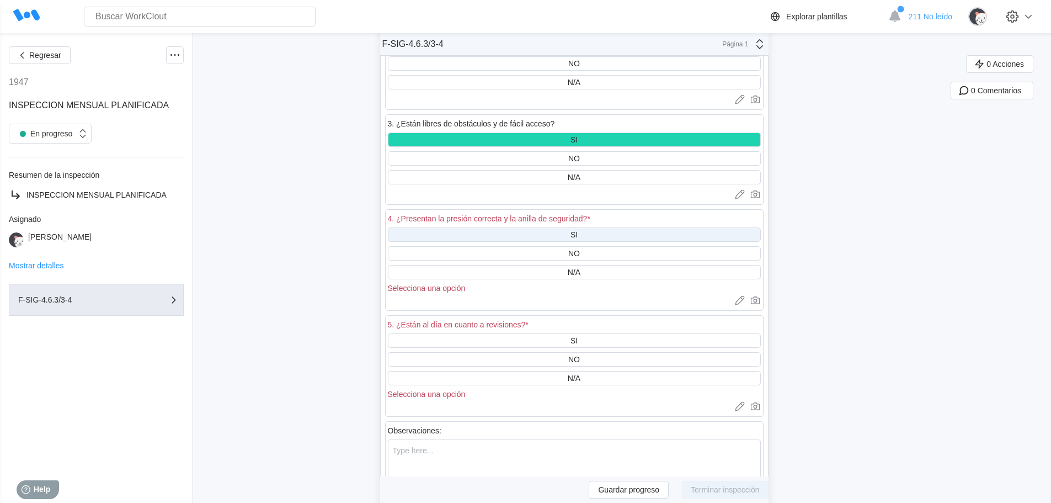
click at [584, 227] on div "SI" at bounding box center [574, 234] width 373 height 14
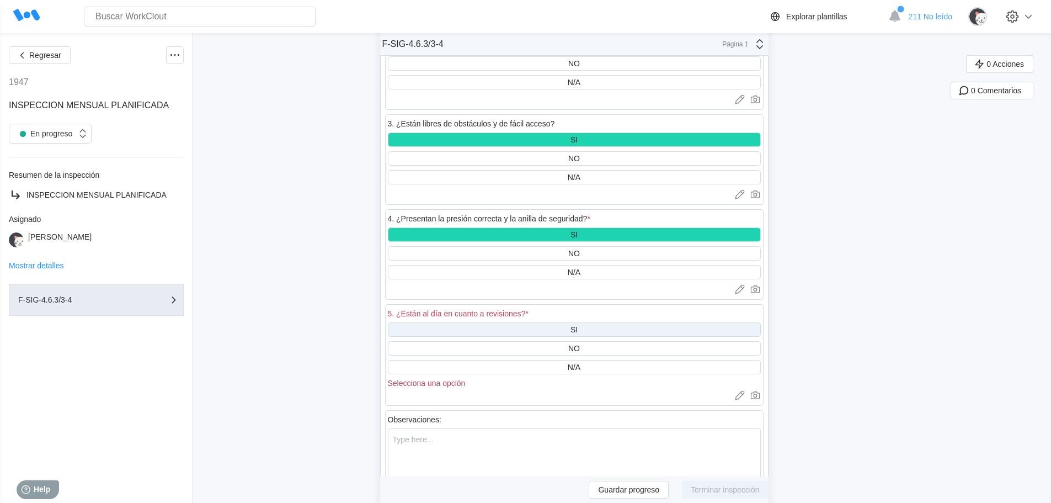
click at [583, 322] on div "SI" at bounding box center [574, 329] width 373 height 14
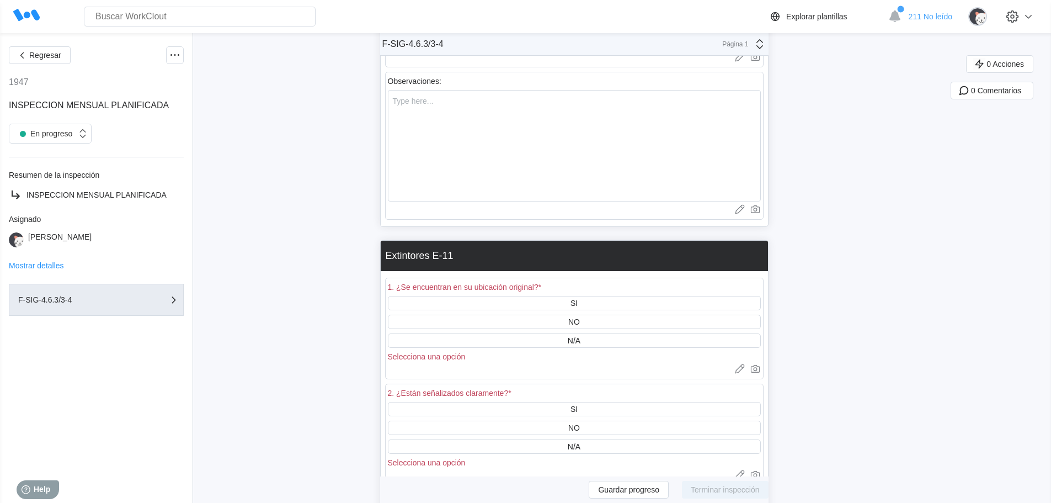
scroll to position [1656, 0]
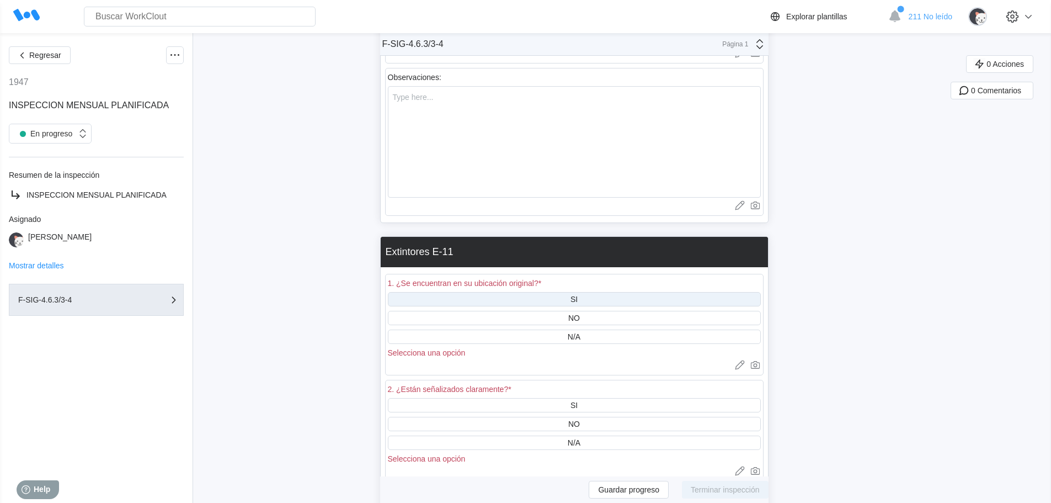
click at [588, 292] on div "SI" at bounding box center [574, 299] width 373 height 14
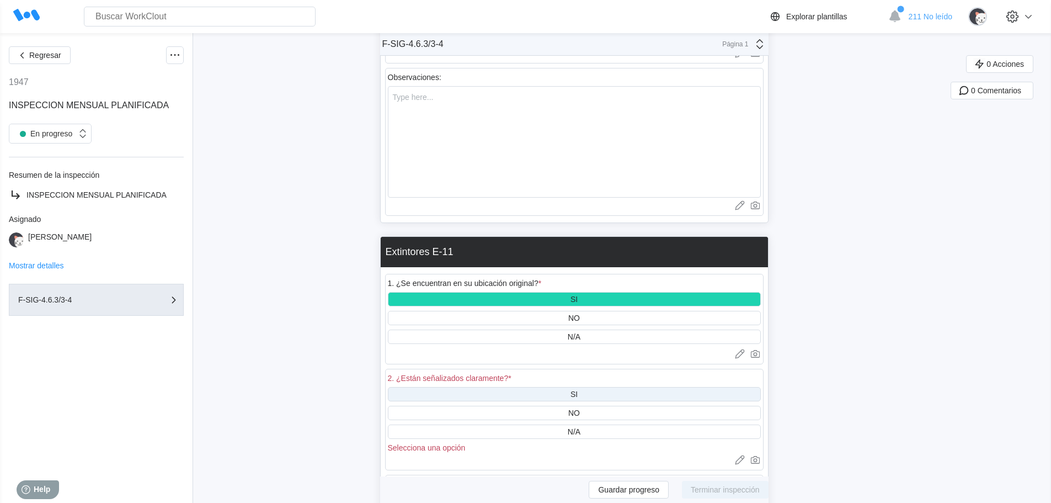
click at [583, 387] on div "SI" at bounding box center [574, 394] width 373 height 14
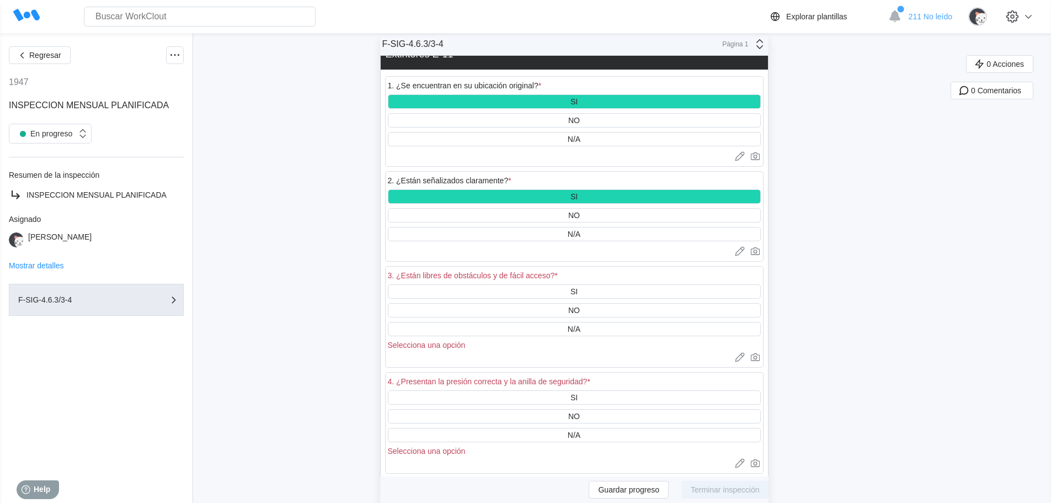
scroll to position [1876, 0]
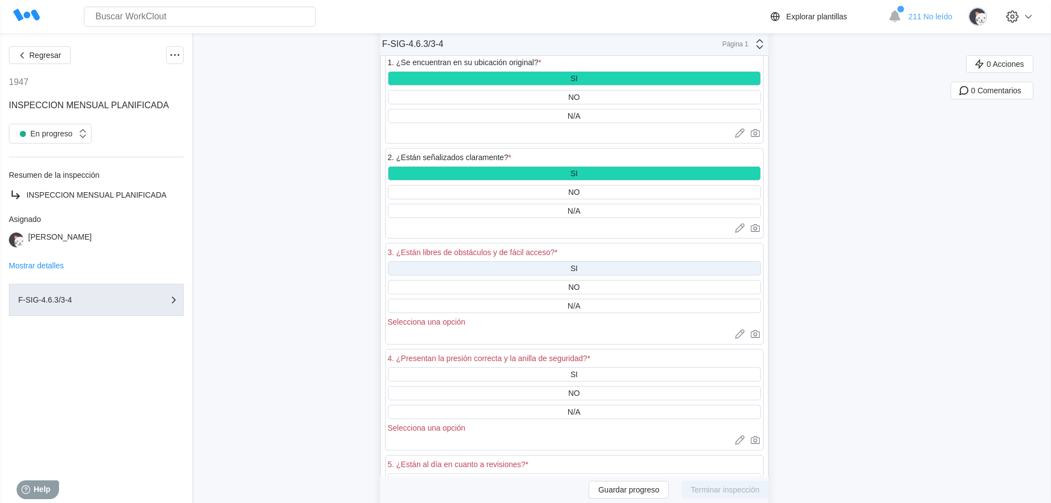
click at [584, 261] on div "SI" at bounding box center [574, 268] width 373 height 14
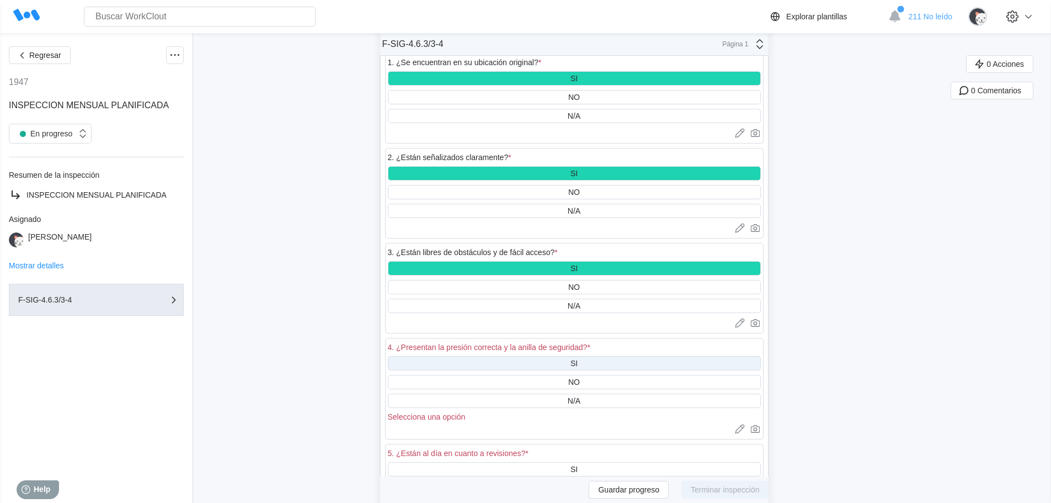
click at [577, 359] on div "SI" at bounding box center [574, 363] width 7 height 9
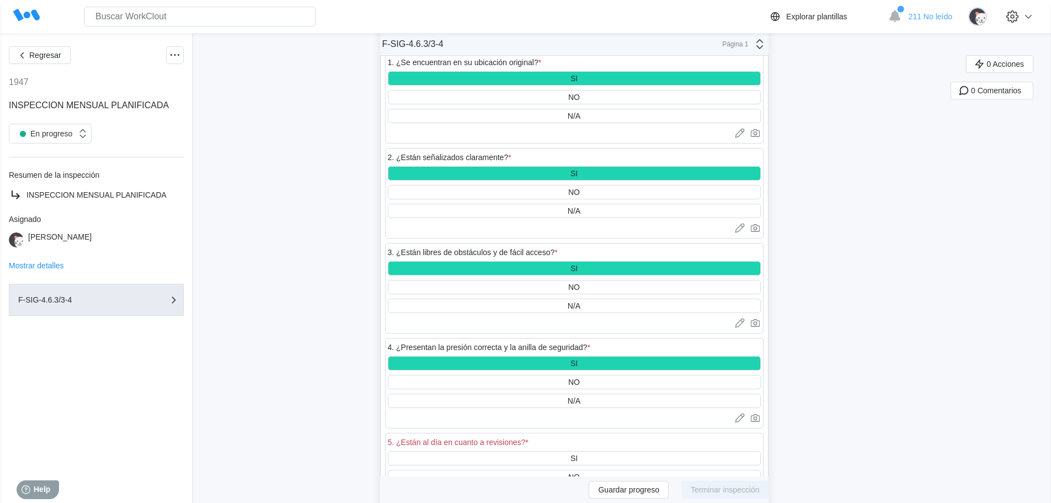
click at [590, 451] on div "SI" at bounding box center [574, 458] width 373 height 14
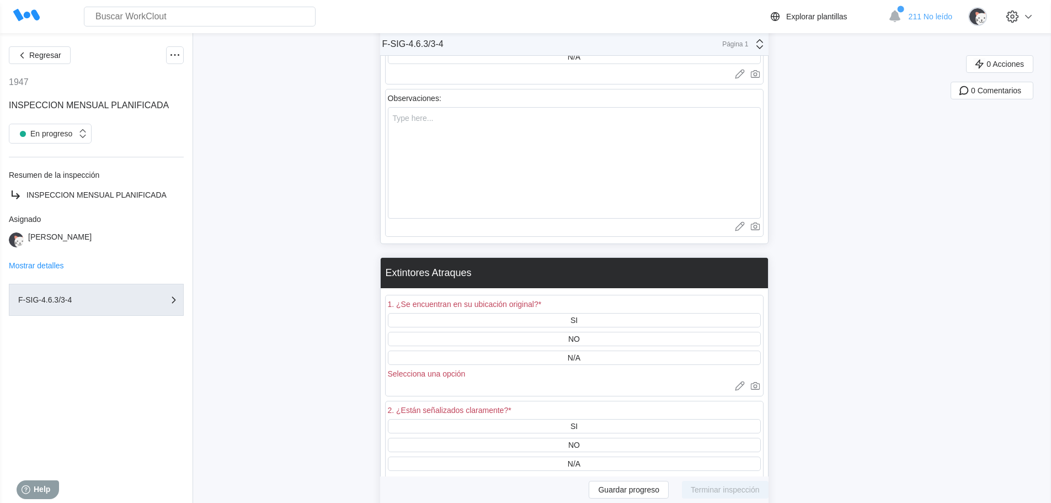
scroll to position [2428, 0]
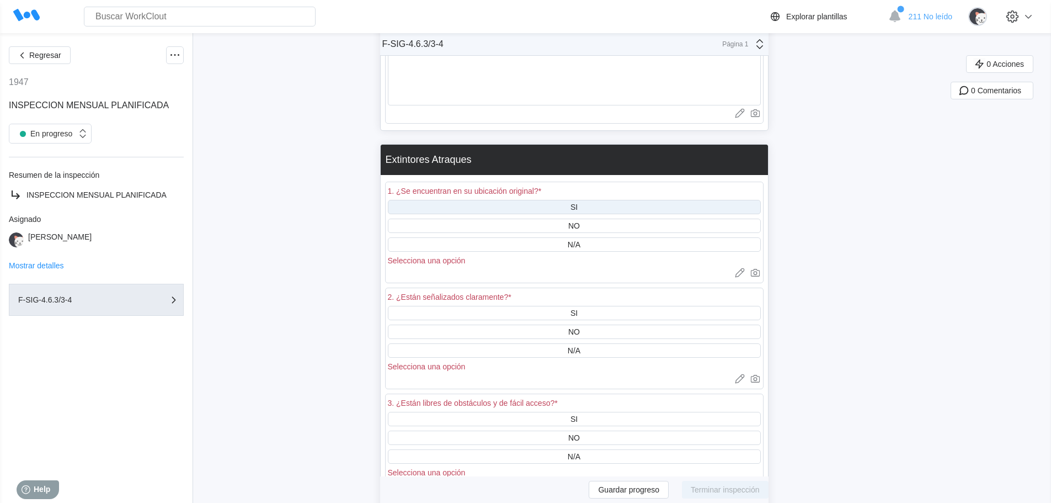
click at [584, 200] on div "SI" at bounding box center [574, 207] width 373 height 14
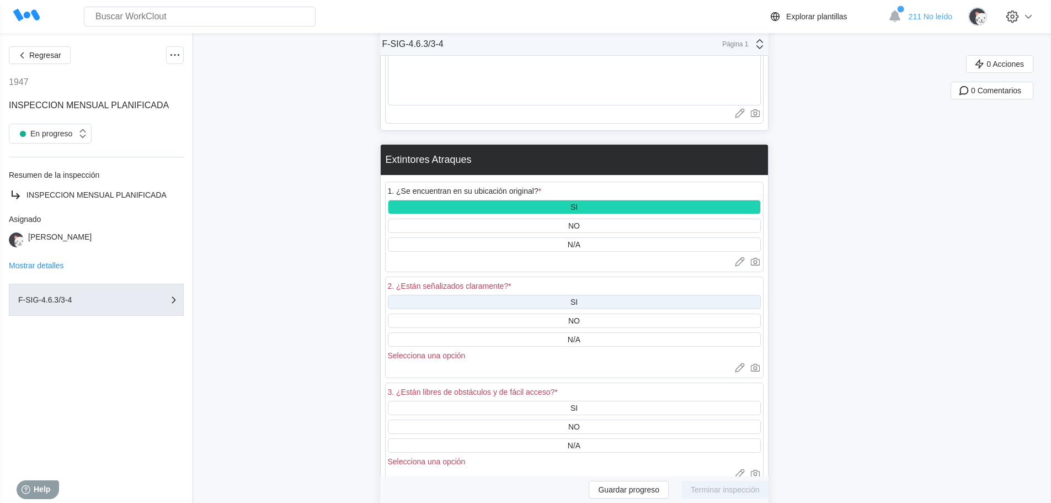
click at [592, 295] on div "SI" at bounding box center [574, 302] width 373 height 14
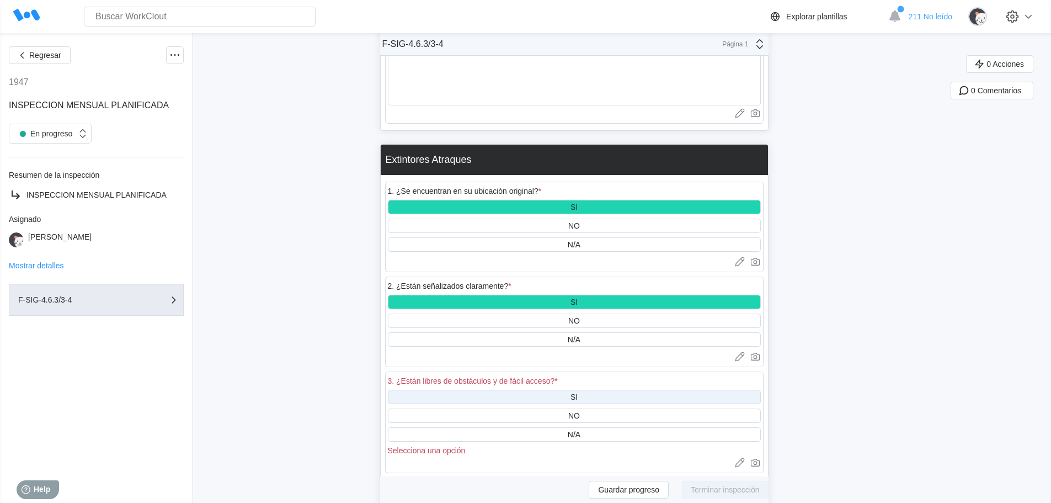
click at [592, 390] on div "SI" at bounding box center [574, 397] width 373 height 14
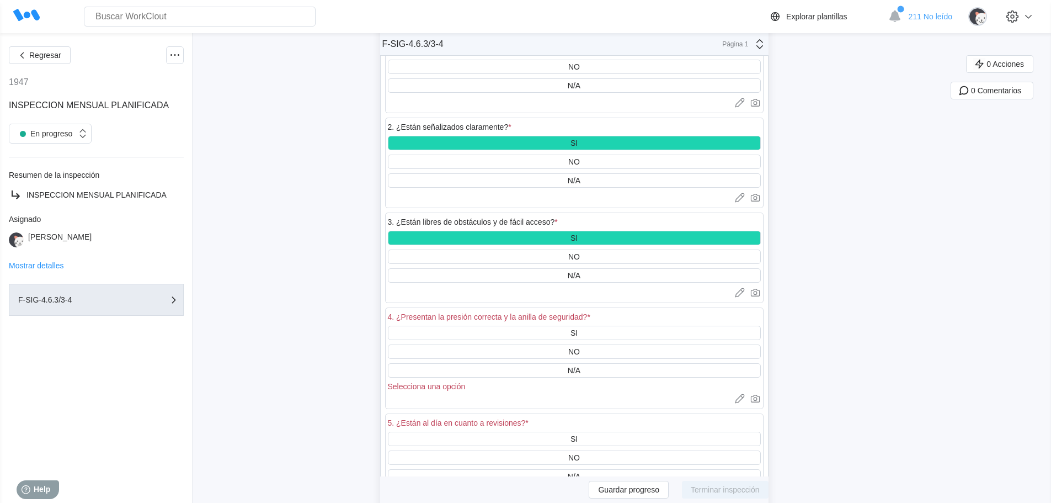
scroll to position [2594, 0]
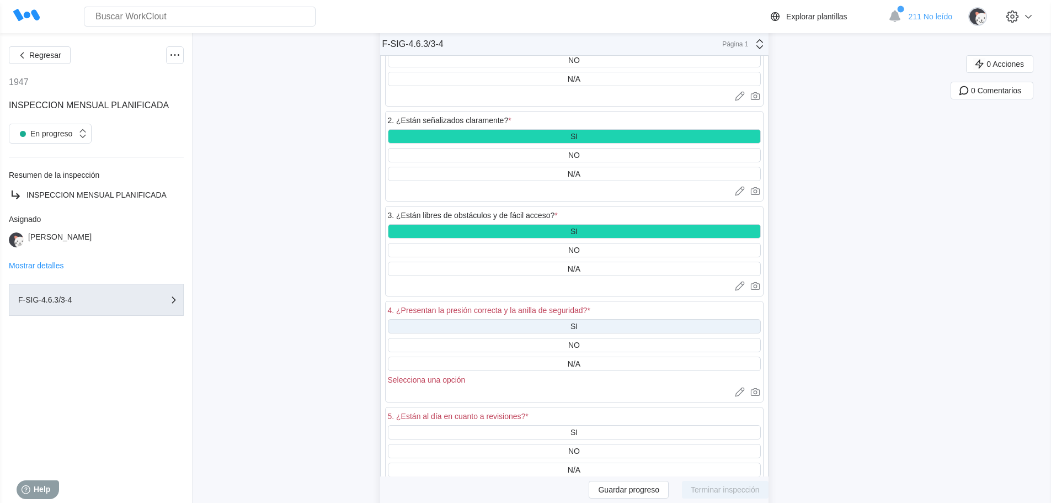
click at [586, 319] on div "SI" at bounding box center [574, 326] width 373 height 14
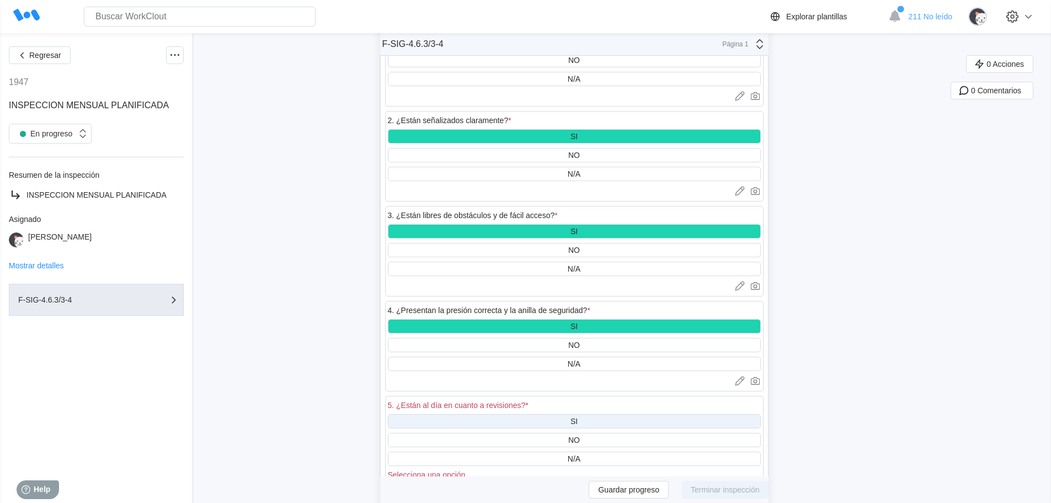
click at [589, 414] on div "SI" at bounding box center [574, 421] width 373 height 14
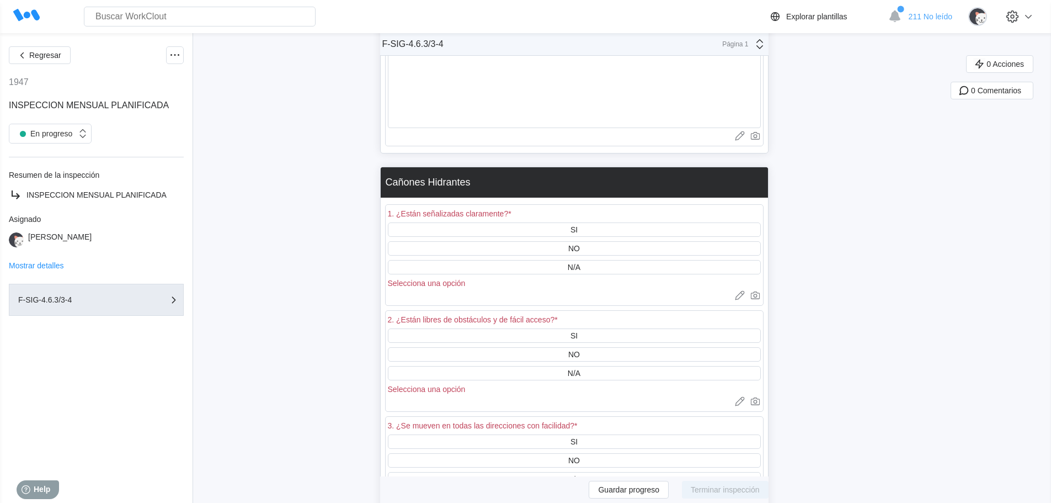
scroll to position [3090, 0]
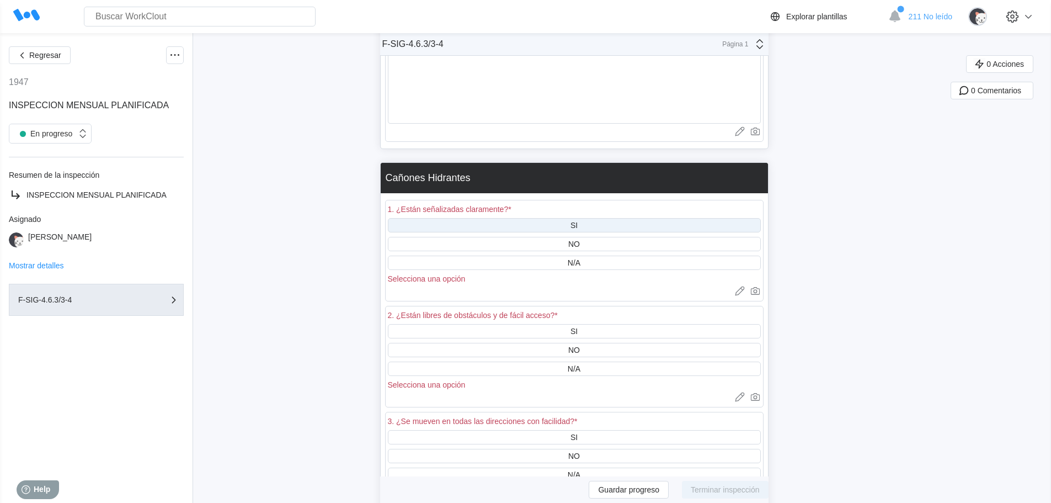
click at [593, 218] on div "SI" at bounding box center [574, 225] width 373 height 14
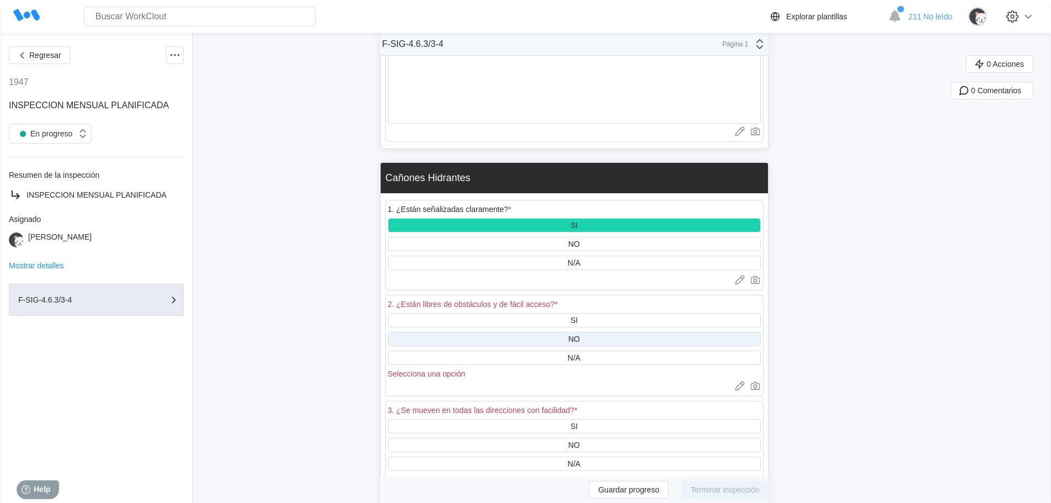
drag, startPoint x: 579, startPoint y: 307, endPoint x: 583, endPoint y: 324, distance: 17.7
click at [578, 316] on div "SI" at bounding box center [574, 320] width 7 height 9
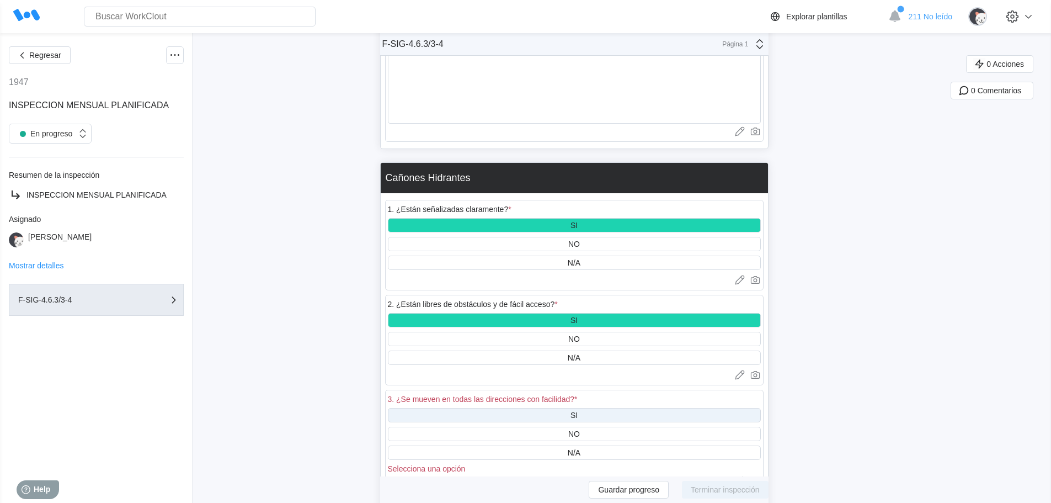
click at [585, 408] on div "SI" at bounding box center [574, 415] width 373 height 14
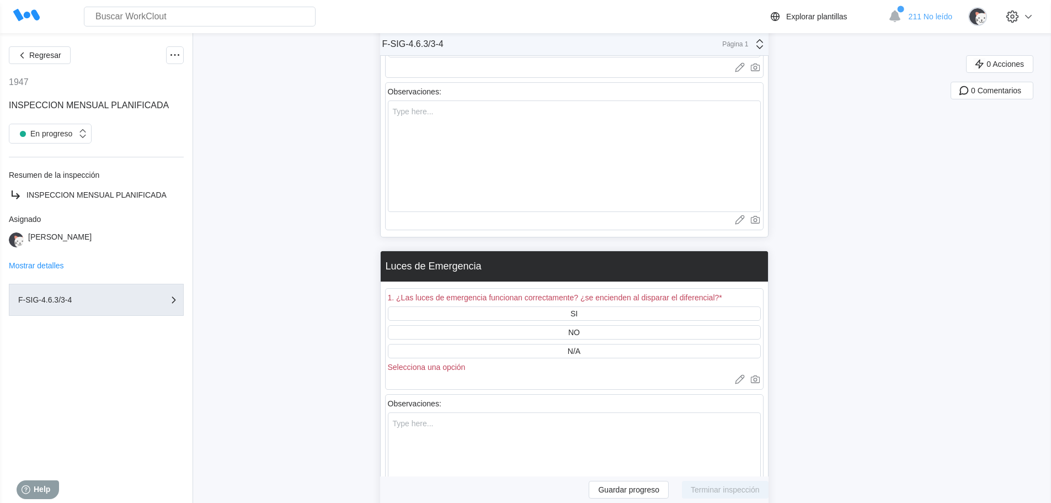
scroll to position [3532, 0]
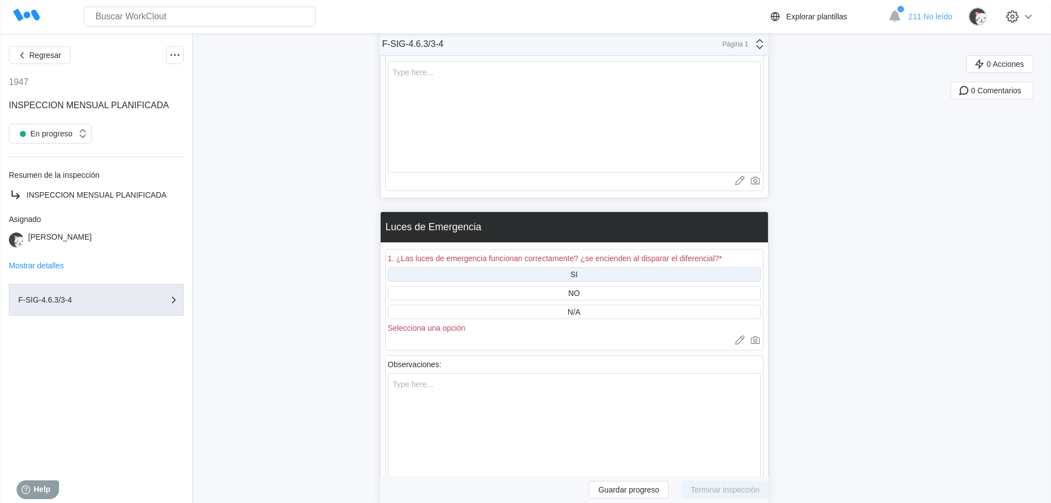
click at [589, 267] on div "SI" at bounding box center [574, 274] width 373 height 14
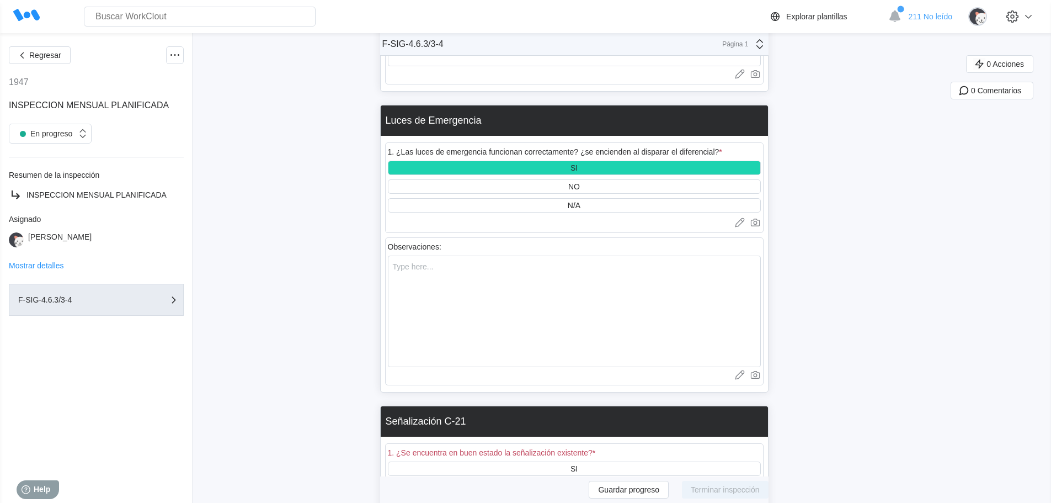
scroll to position [3642, 0]
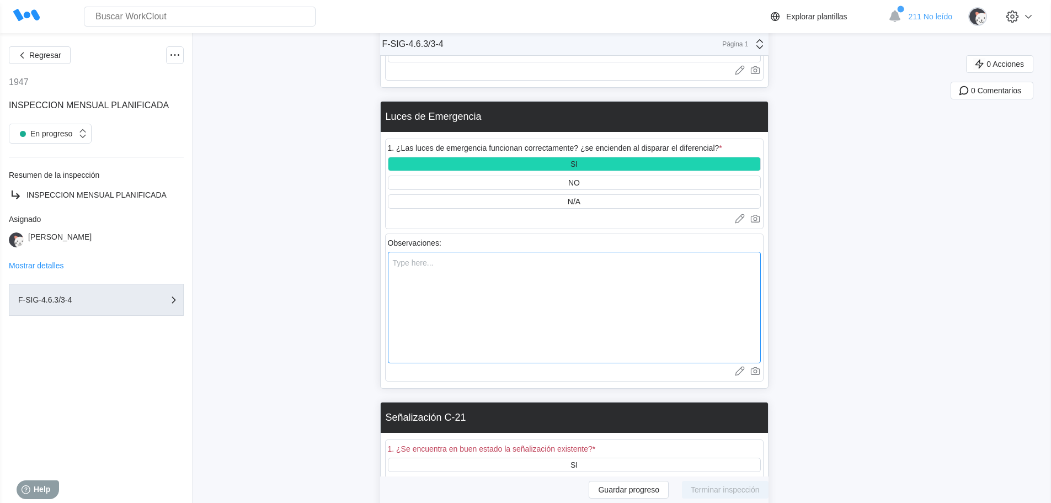
click at [402, 252] on textarea at bounding box center [574, 307] width 373 height 111
type textarea "*"
type textarea "x"
type textarea "*"
type textarea "x"
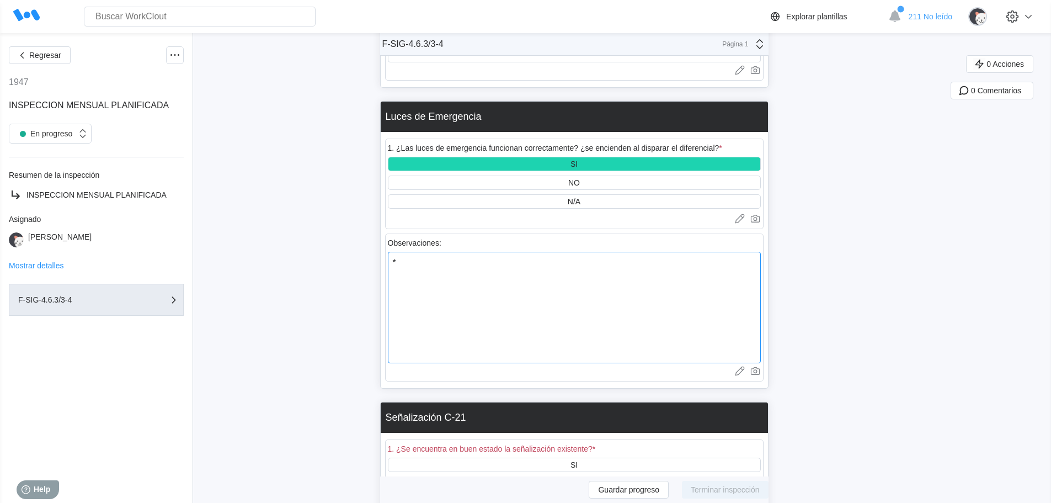
type textarea "* N"
type textarea "x"
type textarea "* No"
type textarea "x"
type textarea "* No"
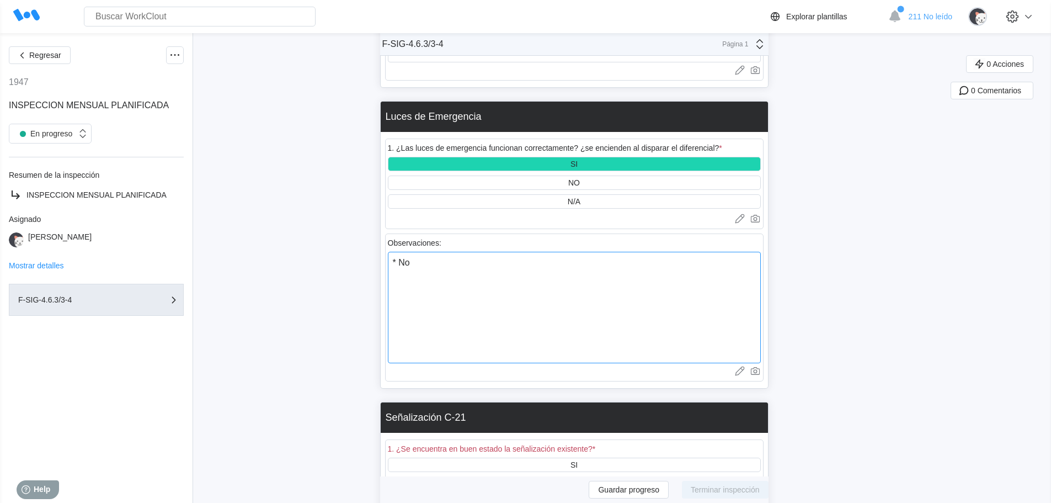
type textarea "x"
type textarea "* No f"
type textarea "x"
type textarea "* No fu"
type textarea "x"
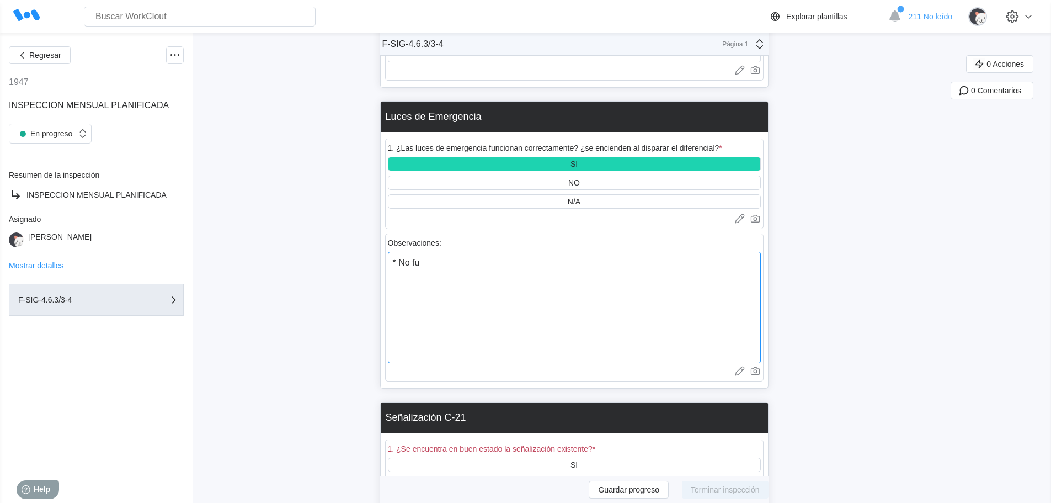
type textarea "* No fun"
type textarea "x"
type textarea "* No func"
type textarea "x"
type textarea "* No funci"
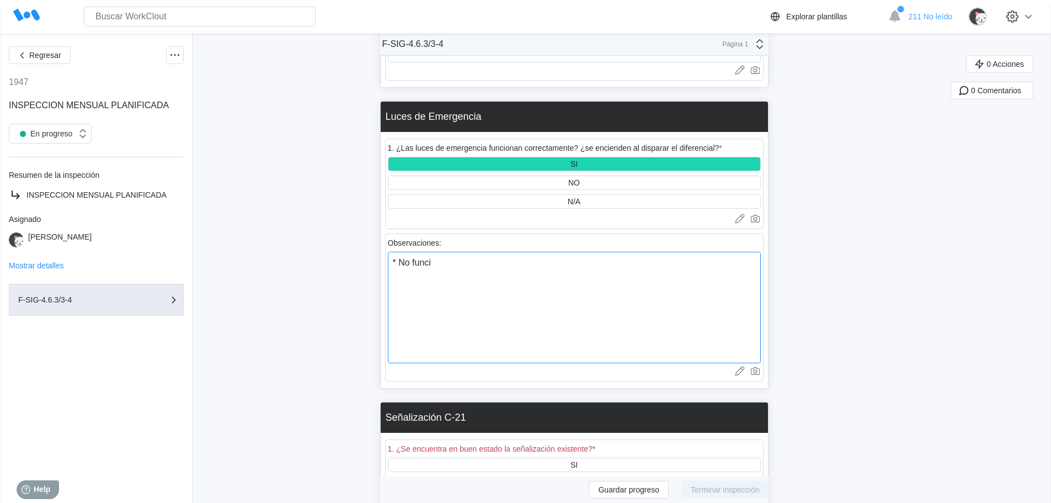
type textarea "x"
type textarea "* No funcio"
type textarea "x"
type textarea "* No funcion"
type textarea "x"
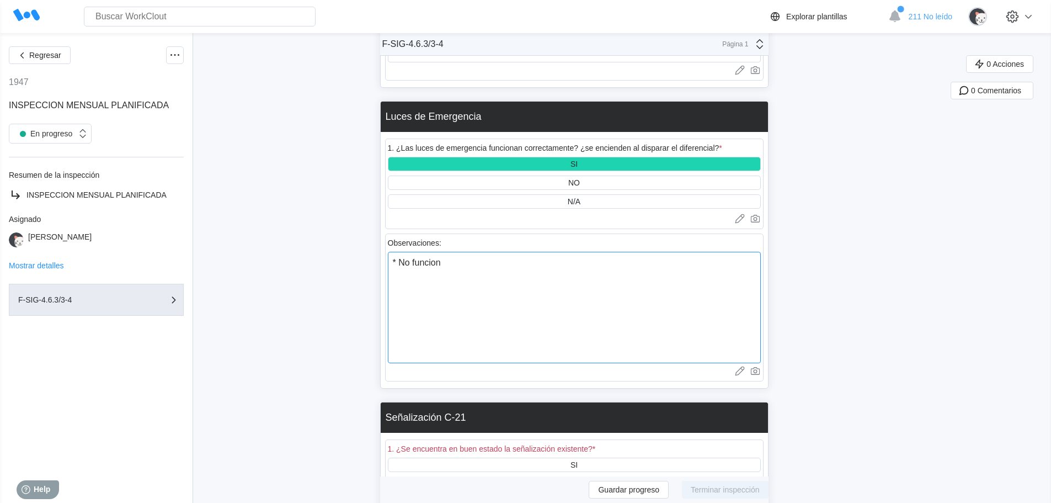
type textarea "* No funciona"
type textarea "x"
type textarea "* No funciona"
type textarea "x"
type textarea "* No funciona l"
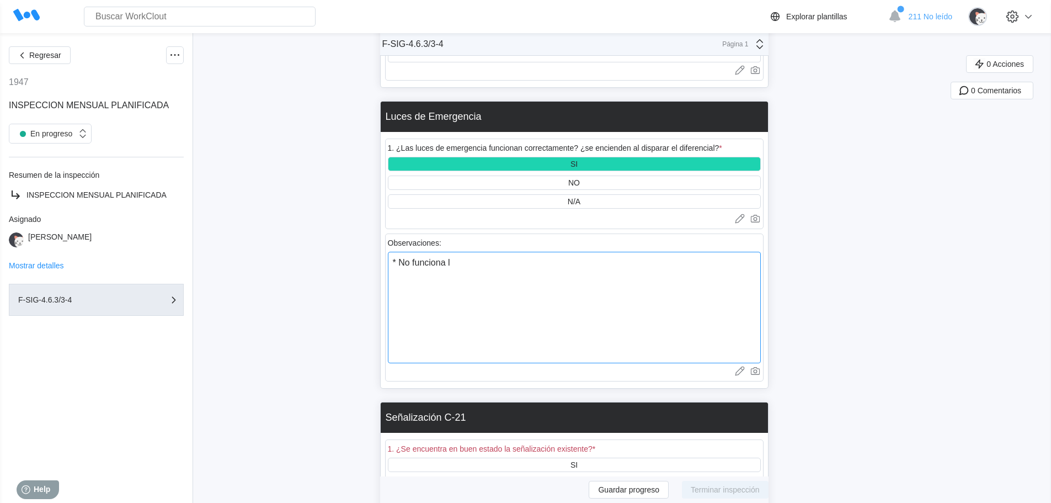
type textarea "x"
type textarea "* No funciona lu"
type textarea "x"
type textarea "* No funciona lux"
type textarea "x"
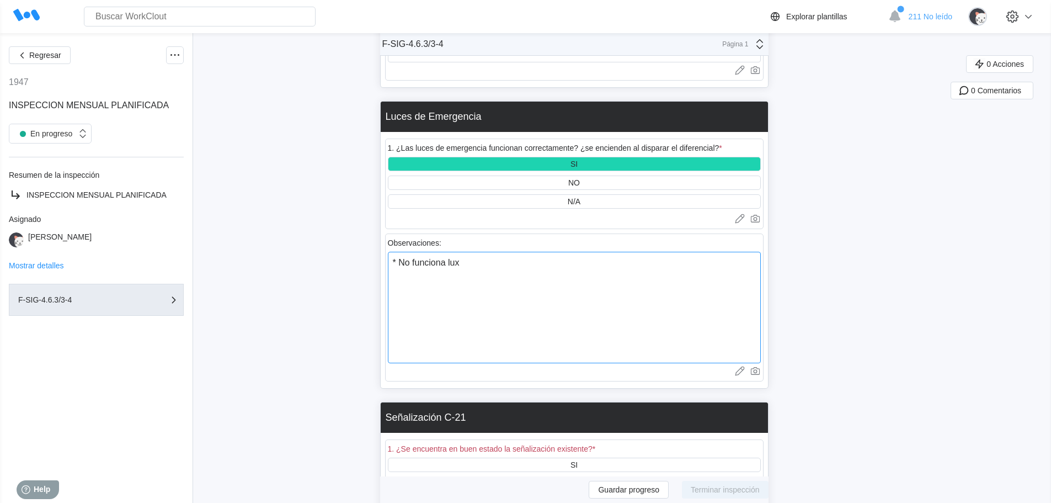
type textarea "* No funciona luxz"
type textarea "x"
type textarea "* No funciona lux"
type textarea "x"
type textarea "* No funciona lu"
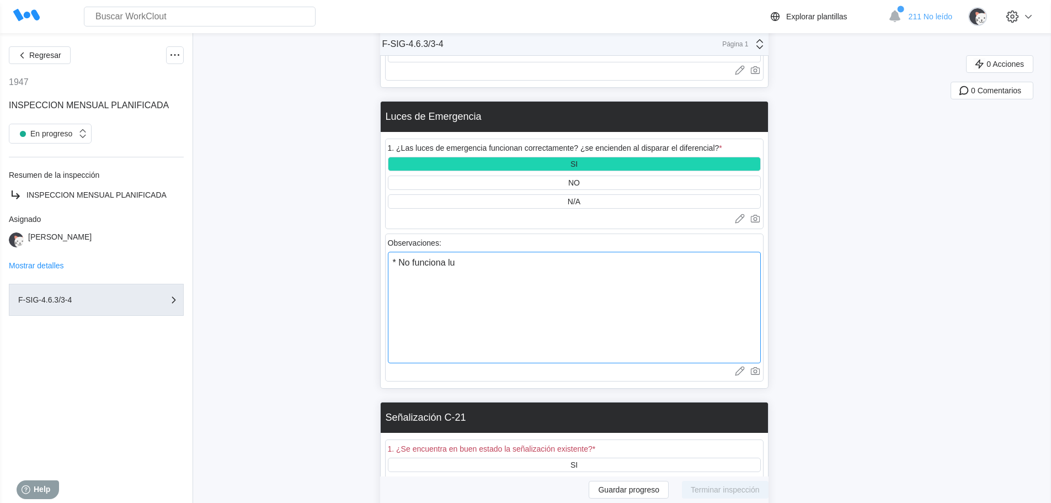
type textarea "x"
type textarea "* No funciona luz"
type textarea "x"
type textarea "* No funciona luz"
type textarea "x"
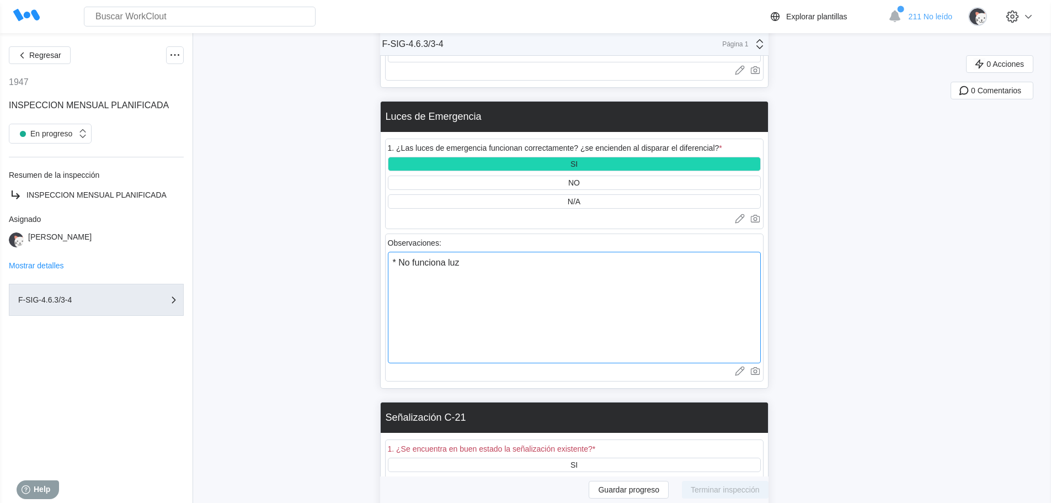
type textarea "* No funciona luz d"
type textarea "x"
type textarea "* No funciona luz de"
type textarea "x"
type textarea "* No funciona luz de"
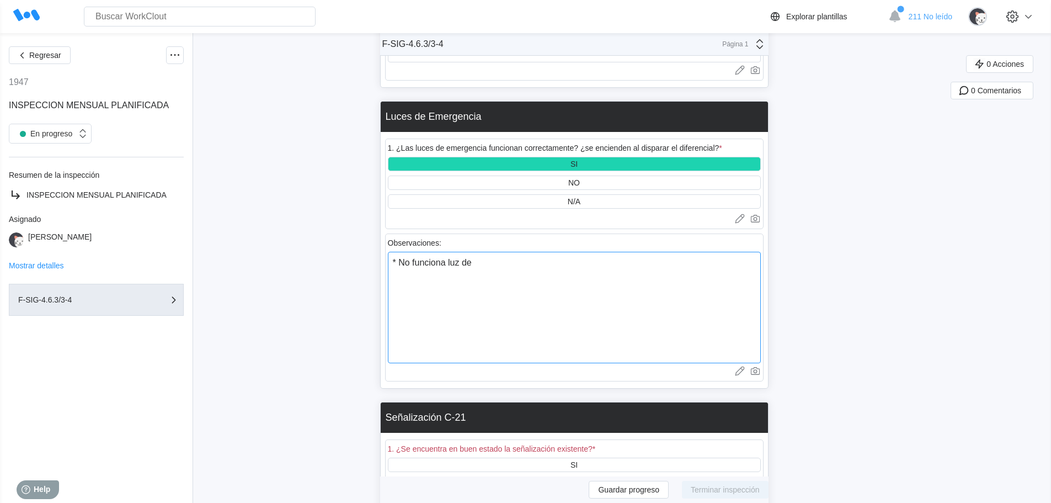
type textarea "x"
type textarea "* No funciona luz de e"
type textarea "x"
type textarea "* No funciona luz de en"
type textarea "x"
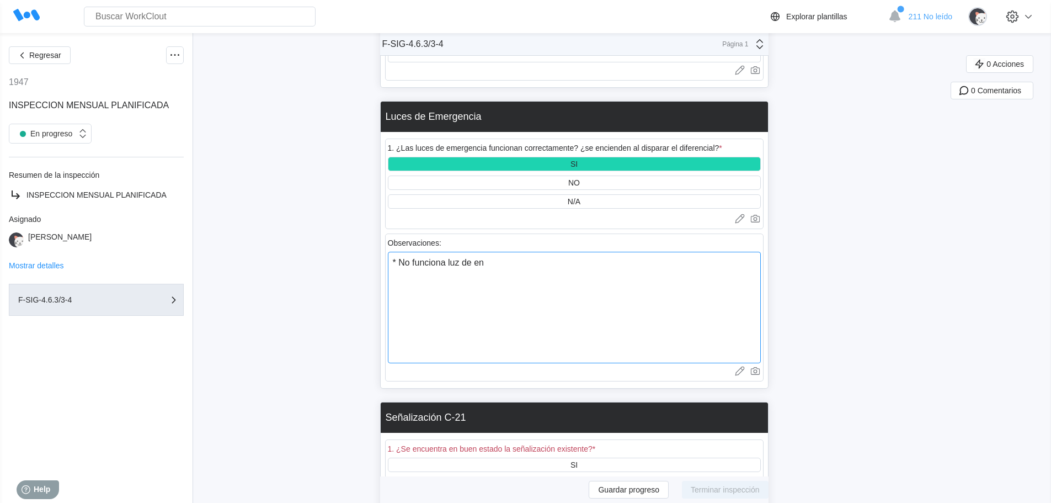
type textarea "* No funciona luz de ent"
type textarea "x"
type textarea "* No funciona luz de entr"
type textarea "x"
type textarea "* No funciona luz de entra"
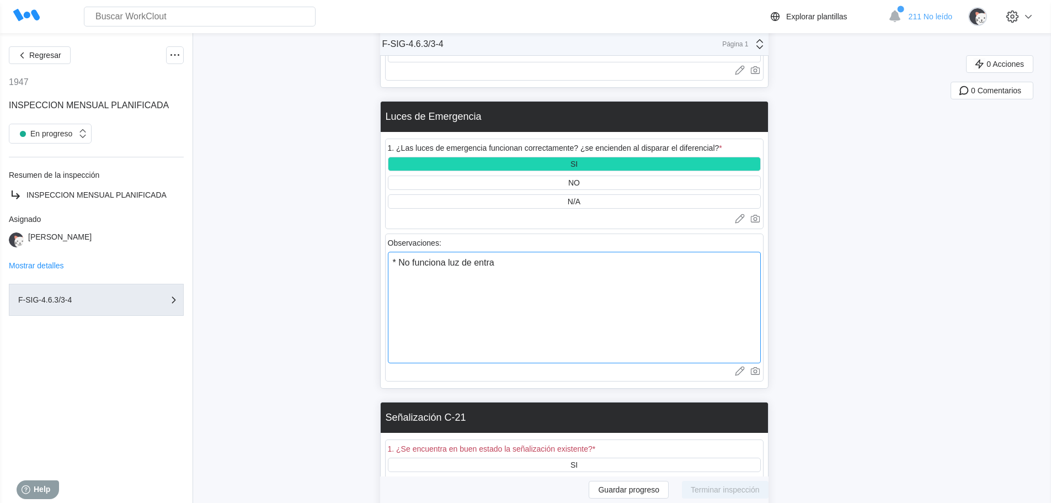
type textarea "x"
type textarea "* No funciona luz de entrad"
type textarea "x"
type textarea "* No funciona luz de entrada"
type textarea "x"
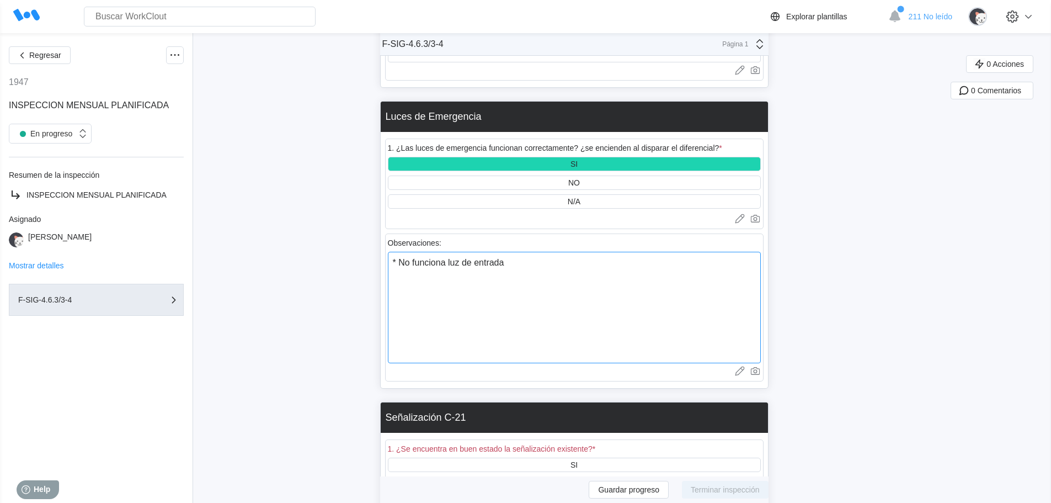
type textarea "* No funciona luz de entrada"
type textarea "x"
type textarea "* No funciona luz de entrada a"
type textarea "x"
type textarea "* No funciona luz de entrada al"
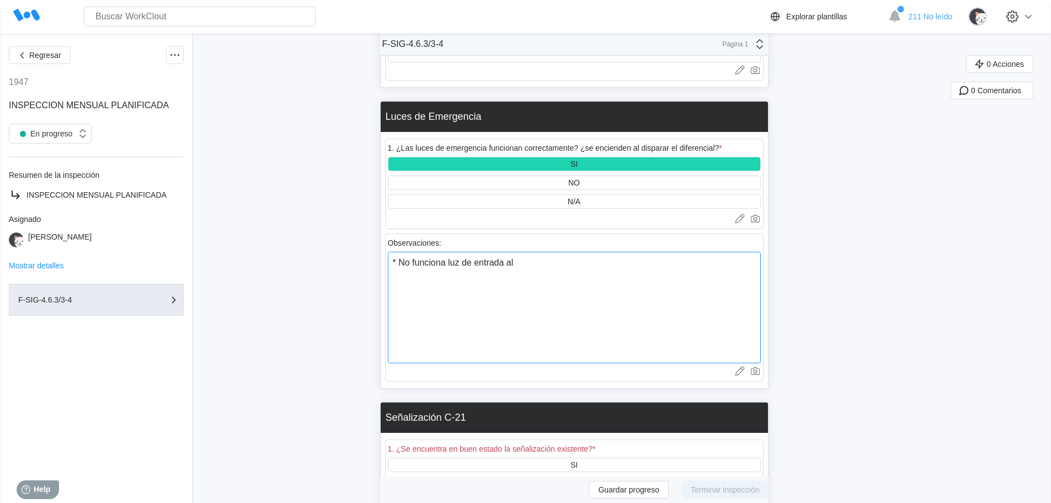
type textarea "x"
type textarea "* No funciona luz de entrada al"
type textarea "x"
type textarea "* No funciona luz de entrada al v"
type textarea "x"
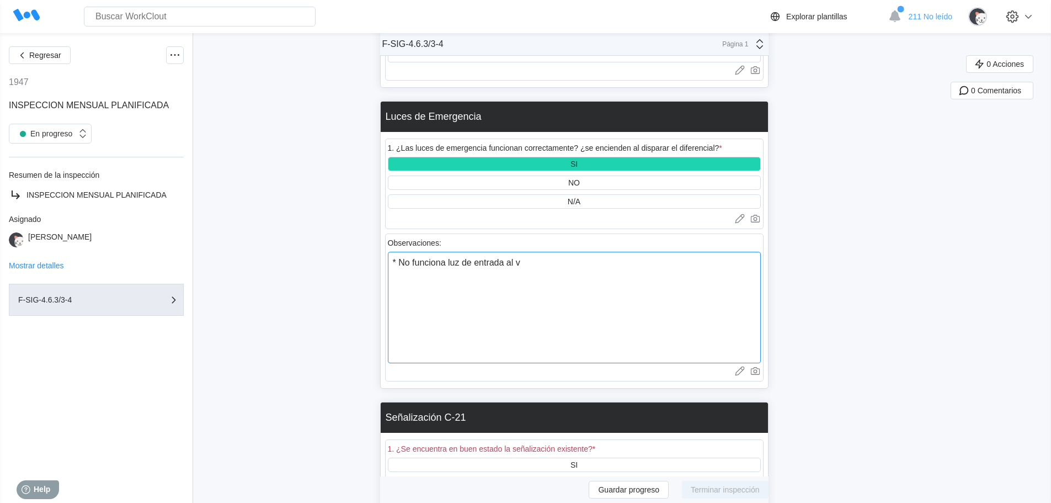
type textarea "* No funciona luz de entrada al ve"
type textarea "x"
type textarea "* No funciona luz de entrada al ves"
type textarea "x"
type textarea "* No funciona luz de entrada al vest"
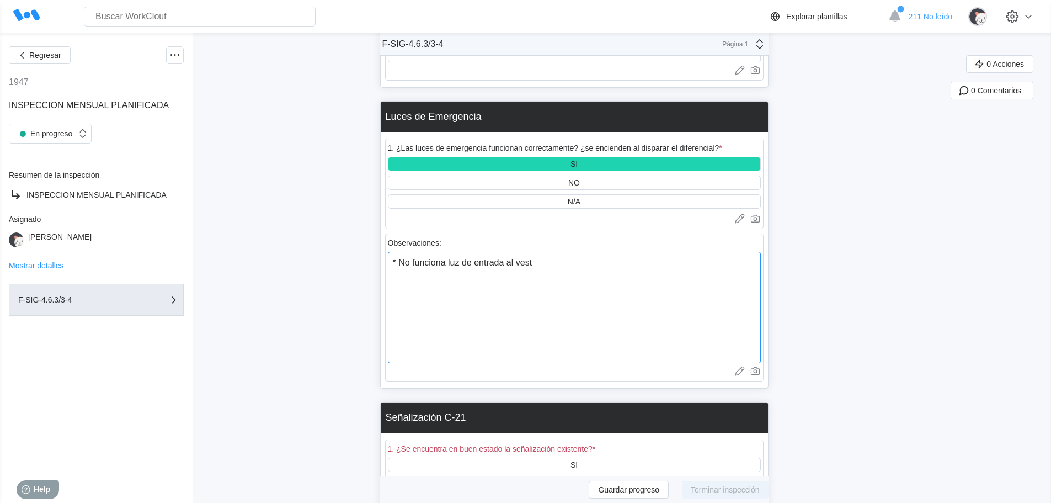
type textarea "x"
type textarea "* No funciona luz de entrada al vestu"
type textarea "x"
type textarea "* No funciona luz de entrada al vestua"
type textarea "x"
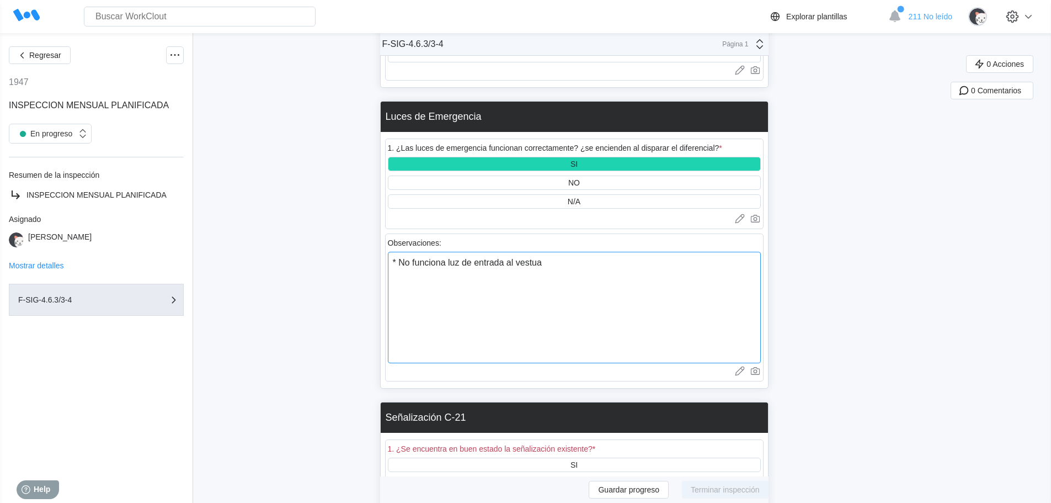
type textarea "* No funciona luz de entrada al vestuar"
type textarea "x"
type textarea "* No funciona luz de entrada al vestuari"
type textarea "x"
type textarea "* No funciona luz de entrada al vestuario"
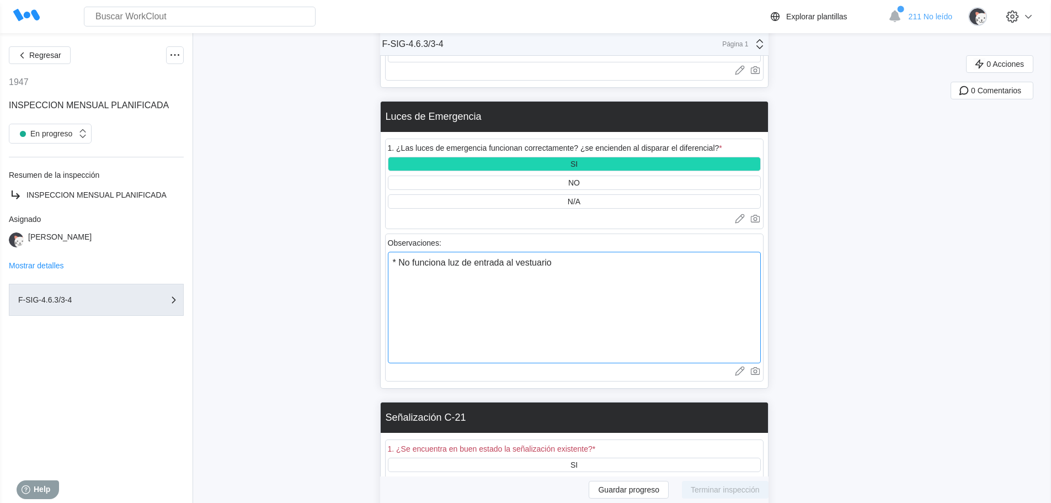
type textarea "x"
type textarea "* No funciona luz de entrada al vestuario"
type textarea "x"
type textarea "* No funciona luz de entrada al vestuario m"
type textarea "x"
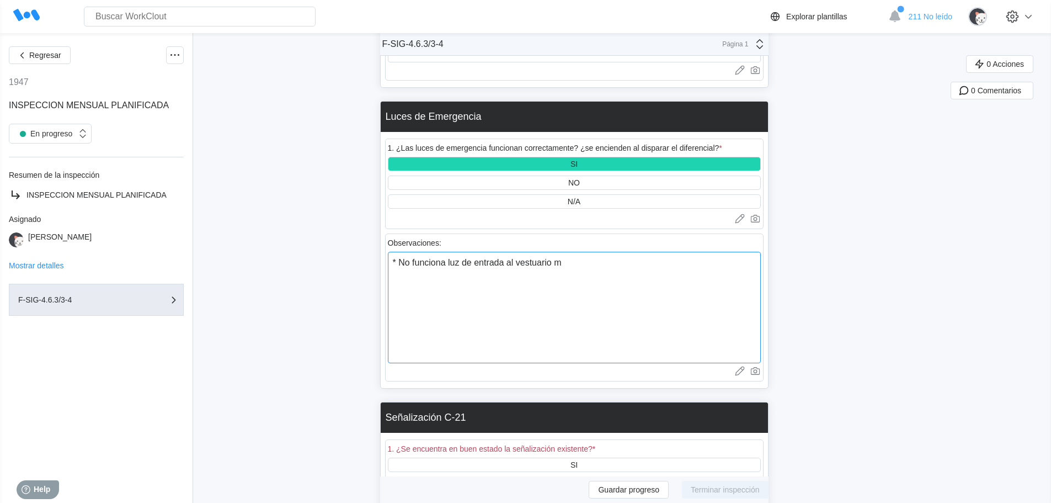
type textarea "* No funciona luz de entrada al vestuario ma"
type textarea "x"
type textarea "* No funciona luz de entrada al vestuario mas"
type textarea "x"
type textarea "* No funciona luz de entrada al vestuario masc"
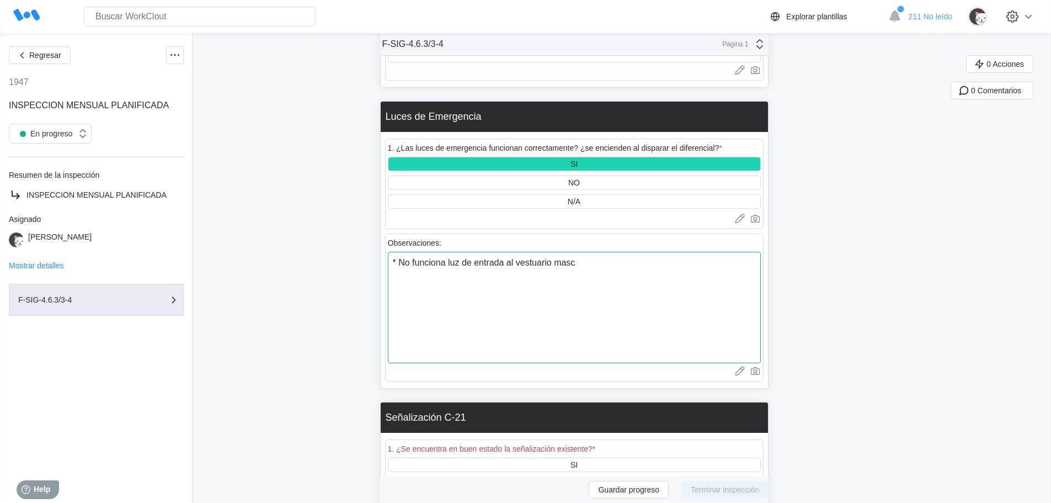
type textarea "x"
type textarea "* No funciona luz de entrada al vestuario mascu"
type textarea "x"
type textarea "* No funciona luz de entrada al vestuario mascul"
type textarea "x"
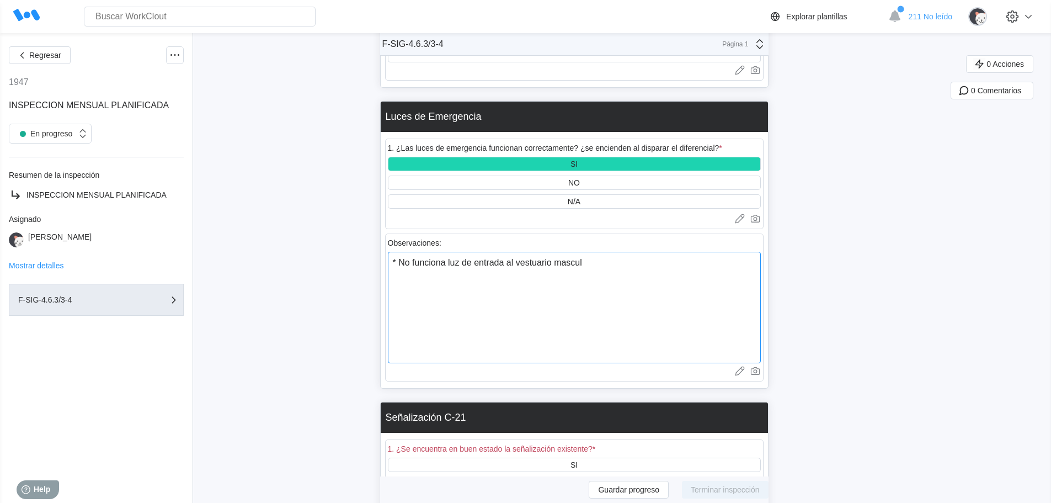
type textarea "* No funciona luz de entrada al vestuario masculi"
type textarea "x"
type textarea "* No funciona luz de entrada al vestuario masculin"
type textarea "x"
type textarea "* No funciona luz de entrada al vestuario masculino"
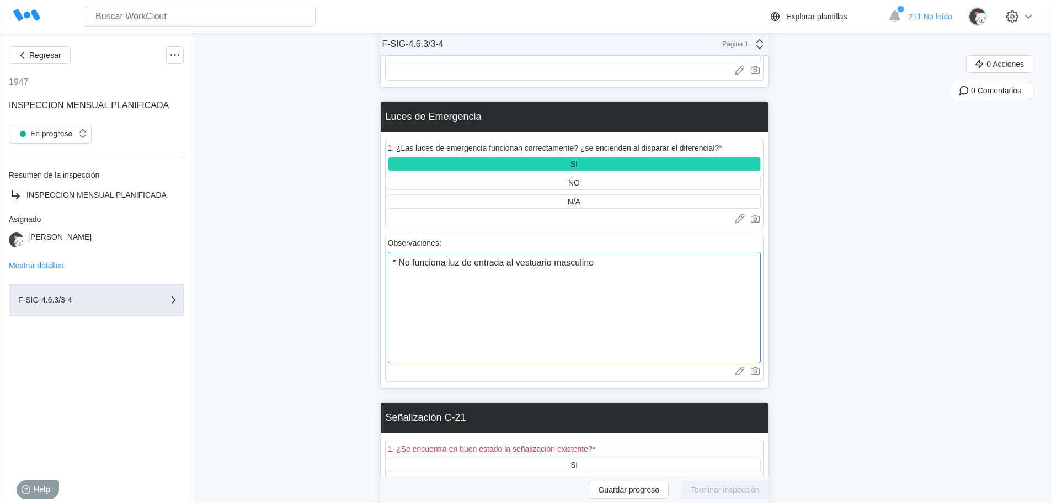
type textarea "x"
type textarea "* No funciona luz de entrada al vestuario masculino."
type textarea "x"
type textarea "* No funciona luz de entrada al vestuario masculino."
type textarea "x"
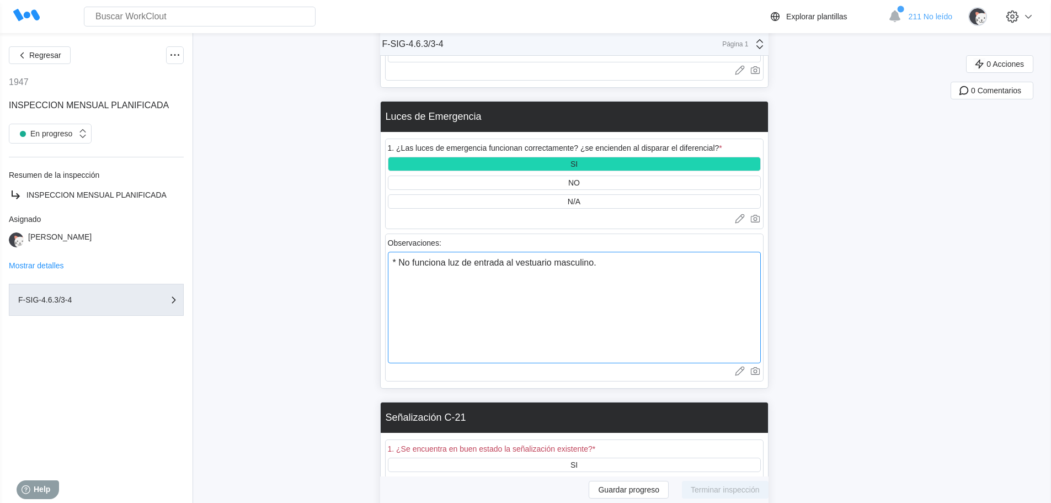
type textarea "* No funciona luz de entrada al vestuario masculino. *"
type textarea "x"
type textarea "* No funciona luz de entrada al vestuario masculino. *"
type textarea "x"
type textarea "* No funciona luz de entrada al vestuario masculino. * N"
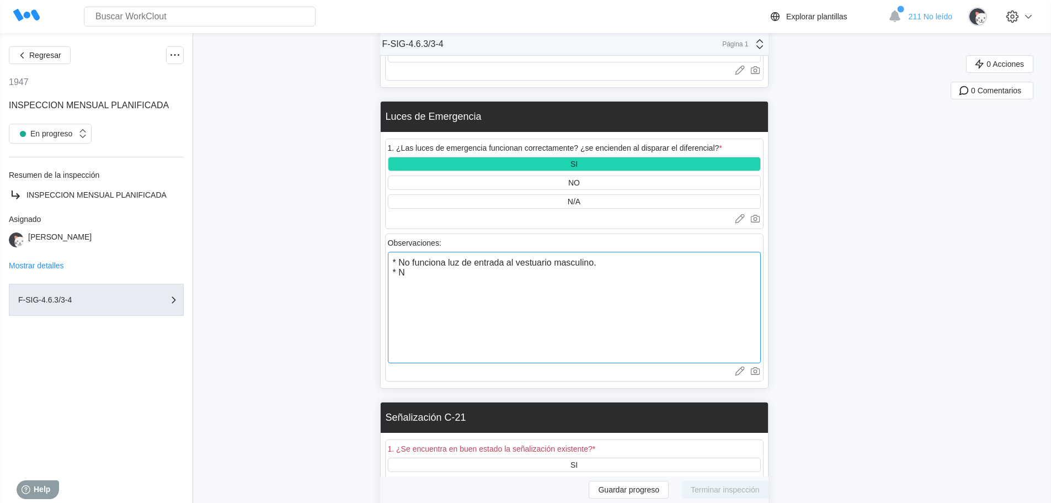
type textarea "x"
type textarea "* No funciona luz de entrada al vestuario masculino. * No"
type textarea "x"
type textarea "* No funciona luz de entrada al vestuario masculino. * No"
type textarea "x"
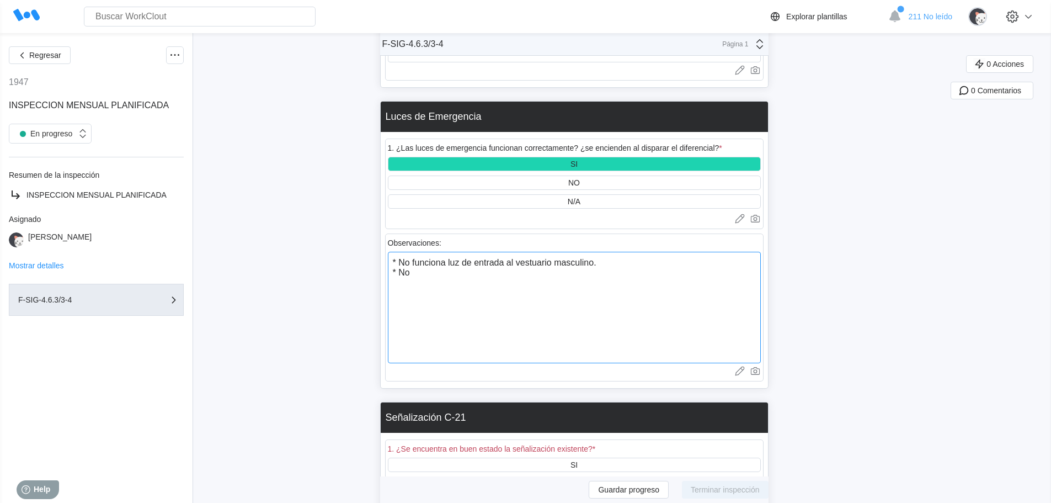
type textarea "* No funciona luz de entrada al vestuario masculino. * No f"
type textarea "x"
type textarea "* No funciona luz de entrada al vestuario masculino. * No fu"
type textarea "x"
type textarea "* No funciona luz de entrada al vestuario masculino. * No fun"
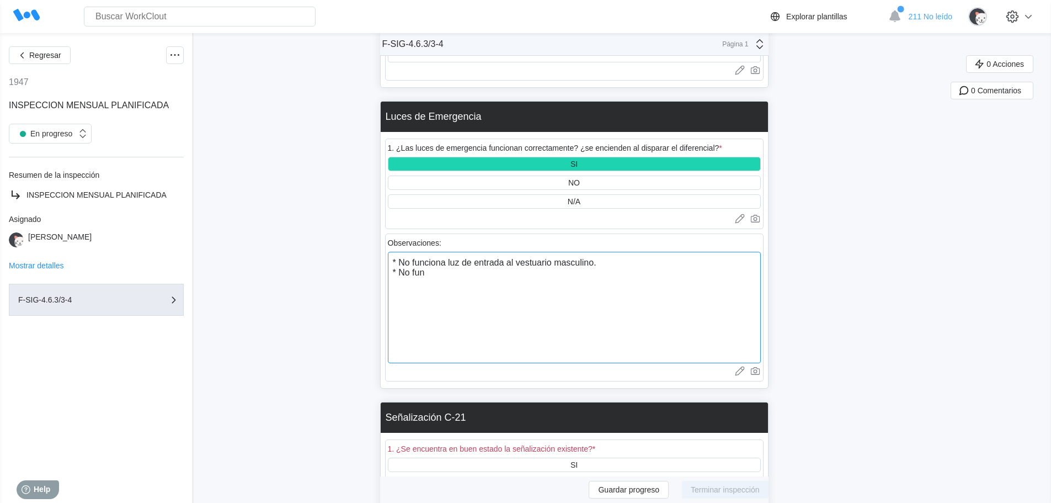
type textarea "x"
type textarea "* No funciona luz de entrada al vestuario masculino. * No func"
type textarea "x"
type textarea "* No funciona luz de entrada al vestuario masculino. * No funci"
type textarea "x"
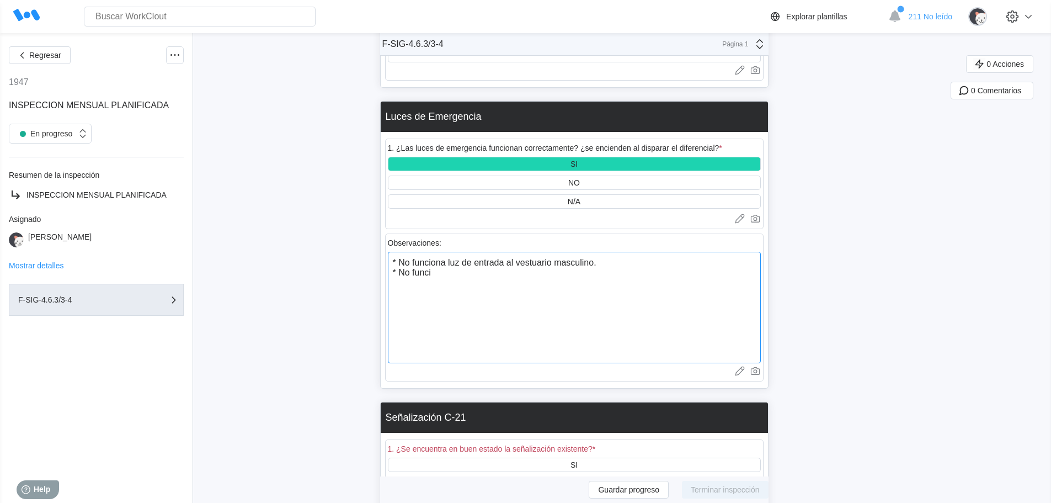
type textarea "* No funciona luz de entrada al vestuario masculino. * No funcio"
type textarea "x"
type textarea "* No funciona luz de entrada al vestuario masculino. * No funcion"
type textarea "x"
type textarea "* No funciona luz de entrada al vestuario masculino. * No funciona"
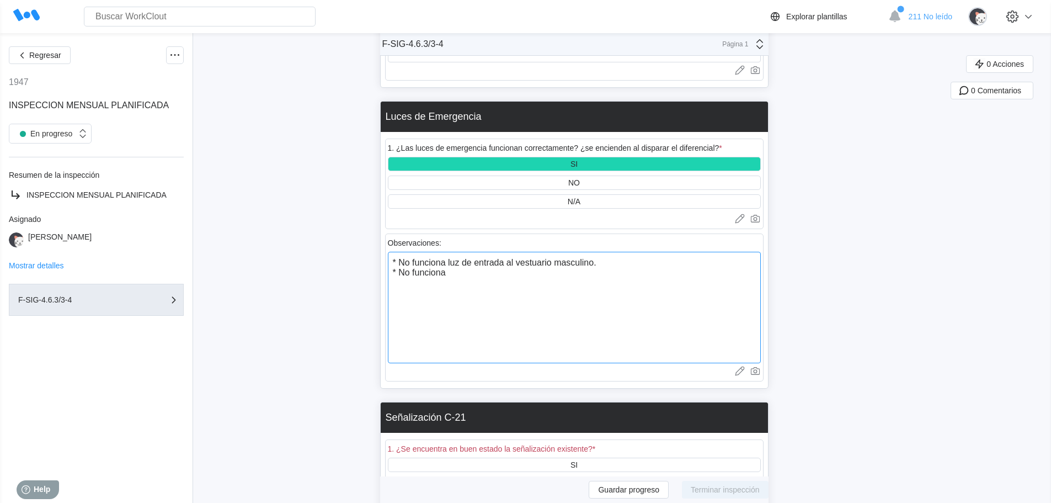
type textarea "x"
type textarea "* No funciona luz de entrada al vestuario masculino. * No funciona"
type textarea "x"
type textarea "* No funciona luz de entrada al vestuario masculino. * No funciona l"
type textarea "x"
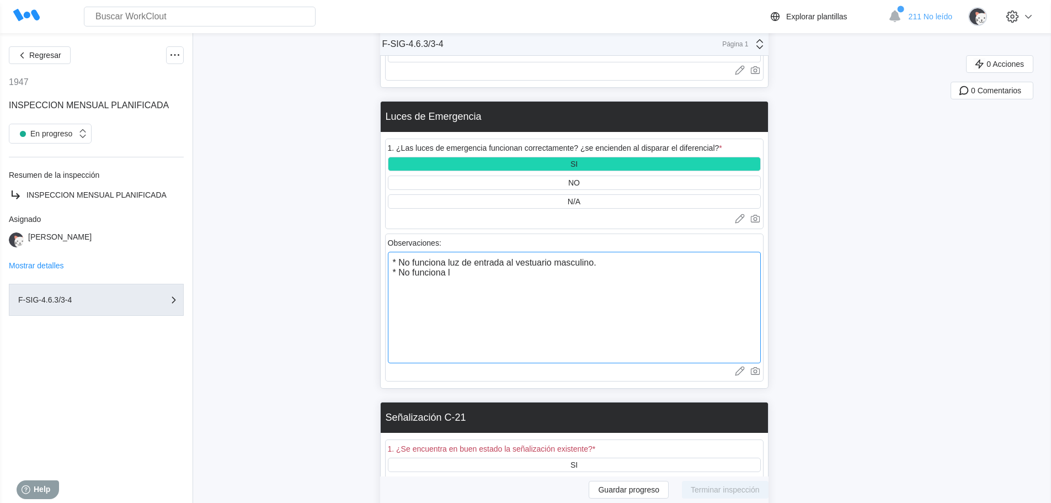
type textarea "* No funciona luz de entrada al vestuario masculino. * No funciona lu"
type textarea "x"
type textarea "* No funciona luz de entrada al vestuario masculino. * No funciona luz"
type textarea "x"
type textarea "* No funciona luz de entrada al vestuario masculino. * No funciona luz"
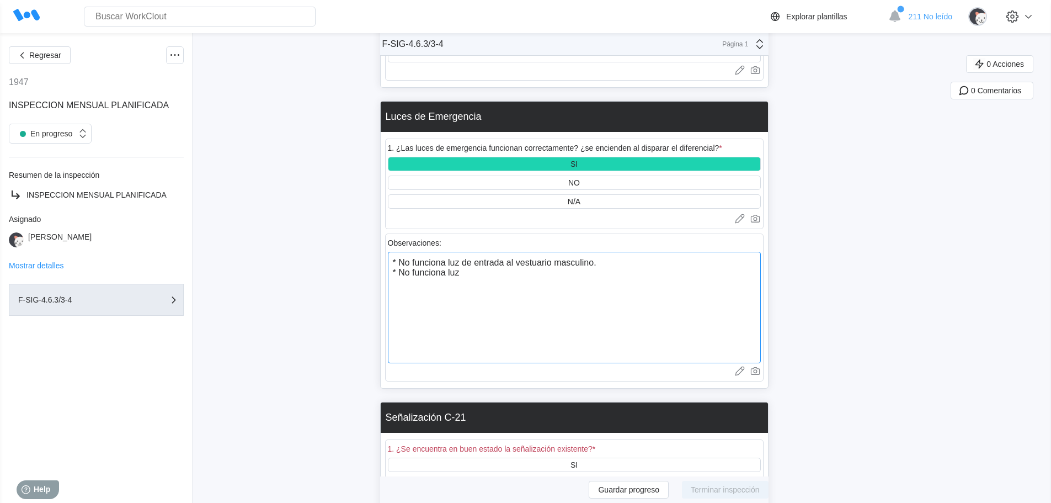
type textarea "x"
type textarea "* No funciona luz de entrada al vestuario masculino. * No funciona luz s"
type textarea "x"
type textarea "* No funciona luz de entrada al vestuario masculino. * No funciona luz sw"
type textarea "x"
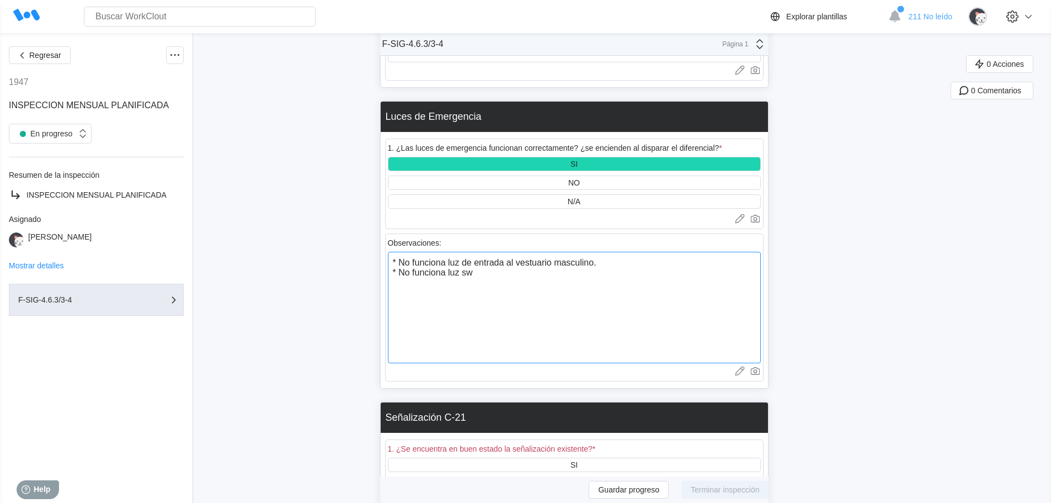
type textarea "* No funciona luz de entrada al vestuario masculino. * No funciona luz s"
type textarea "x"
type textarea "* No funciona luz de entrada al vestuario masculino. * No funciona luz"
type textarea "x"
type textarea "* No funciona luz de entrada al vestuario masculino. * No funciona luz d"
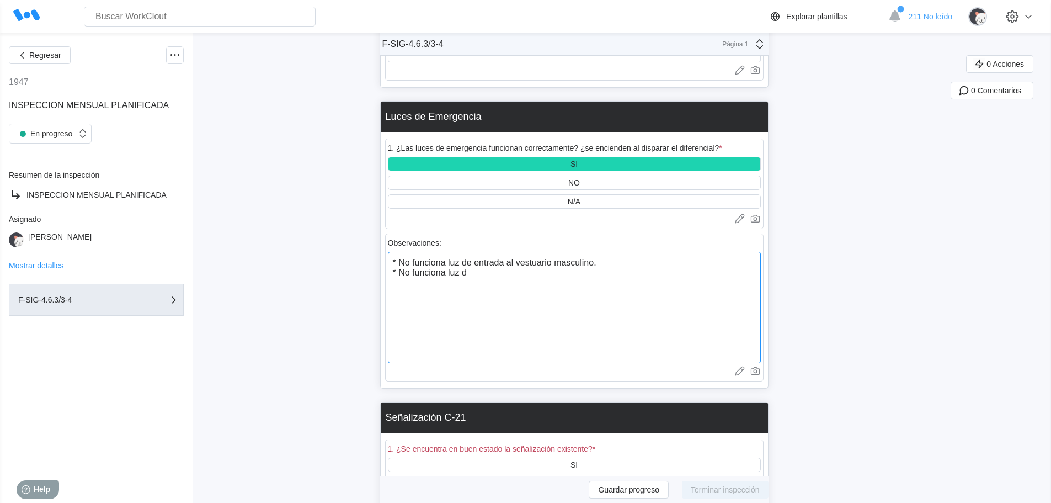
type textarea "x"
type textarea "* No funciona luz de entrada al vestuario masculino. * No funciona luz de"
type textarea "x"
type textarea "* No funciona luz de entrada al vestuario masculino. * No funciona luz de"
type textarea "x"
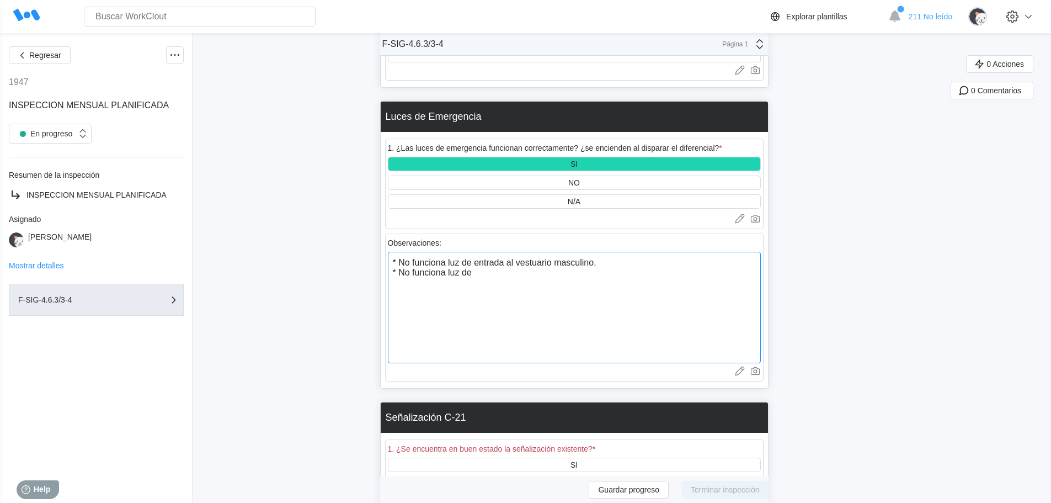
type textarea "* No funciona luz de entrada al vestuario masculino. * No funciona luz de s"
type textarea "x"
type textarea "* No funciona luz de entrada al vestuario masculino. * No funciona luz de sa"
type textarea "x"
type textarea "* No funciona luz de entrada al vestuario masculino. * No funciona luz de sal"
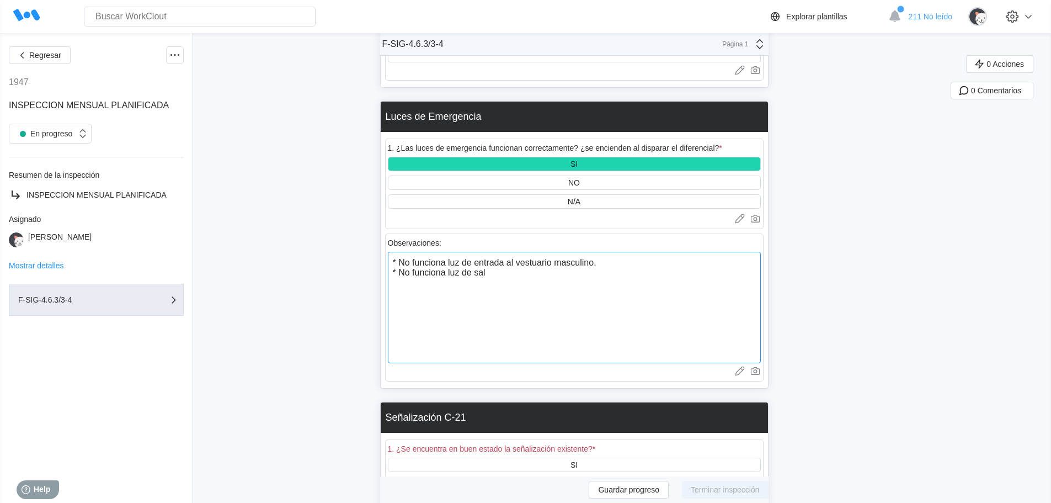
type textarea "x"
type textarea "* No funciona luz de entrada al vestuario masculino. * No funciona [PERSON_NAME]"
type textarea "x"
type textarea "* No funciona luz de entrada al vestuario masculino. * No funciona [PERSON_NAME]"
type textarea "x"
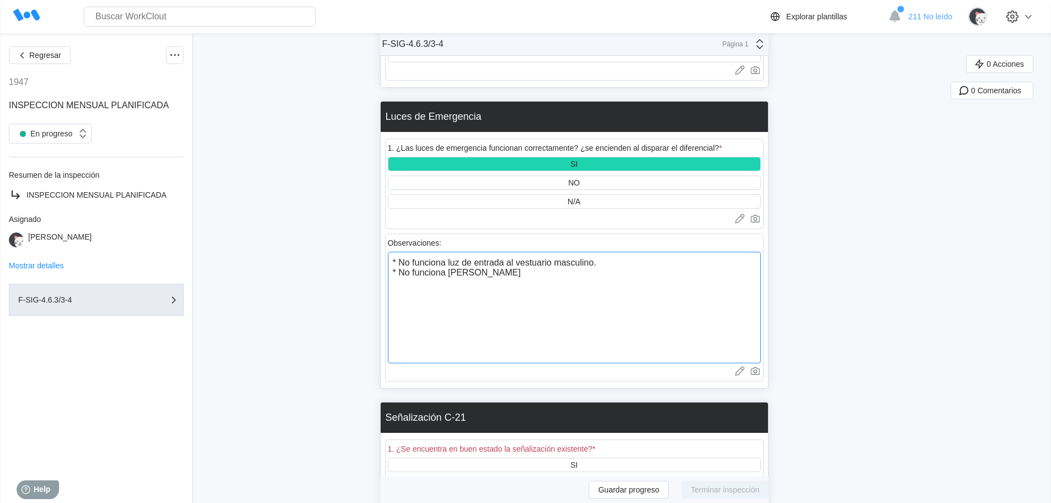
type textarea "* No funciona luz de entrada al vestuario masculino. * No funciona [PERSON_NAME…"
type textarea "x"
type textarea "* No funciona luz de entrada al vestuario masculino. * No funciona [PERSON_NAME…"
type textarea "x"
type textarea "* No funciona luz de entrada al vestuario masculino. * No funciona [PERSON_NAME…"
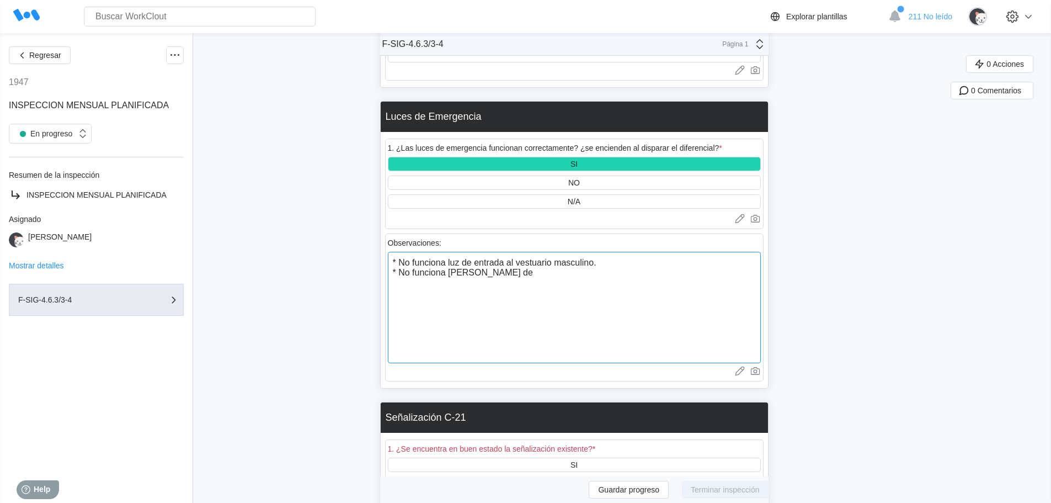
type textarea "x"
type textarea "* No funciona luz de entrada al vestuario masculino. * No funciona [PERSON_NAME…"
type textarea "x"
type textarea "* No funciona luz de entrada al vestuario masculino. * No funciona [PERSON_NAME…"
type textarea "x"
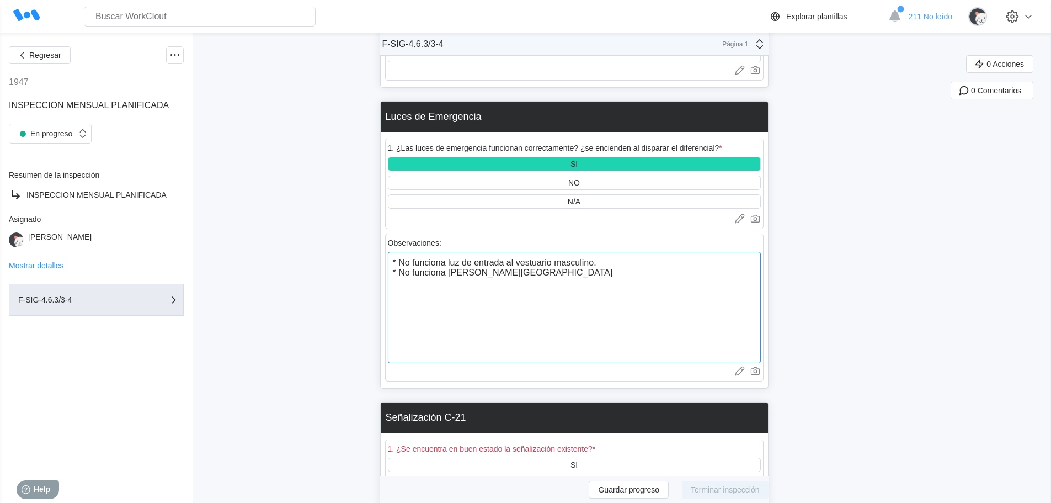
type textarea "* No funciona luz de entrada al vestuario masculino. * No funciona [PERSON_NAME…"
type textarea "x"
type textarea "* No funciona luz de entrada al vestuario masculino. * No funciona [PERSON_NAME…"
type textarea "x"
type textarea "* No funciona luz de entrada al vestuario masculino. * No funciona [PERSON_NAME…"
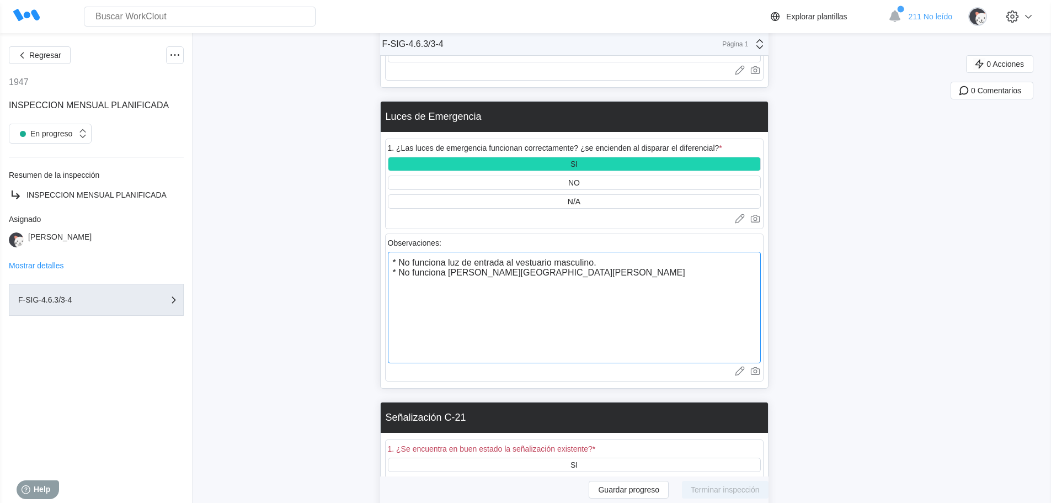
type textarea "x"
type textarea "* No funciona luz de entrada al vestuario masculino. * No funciona luz de [PERS…"
type textarea "x"
type textarea "* No funciona luz de entrada al vestuario masculino. * No funciona luz de [PERS…"
type textarea "x"
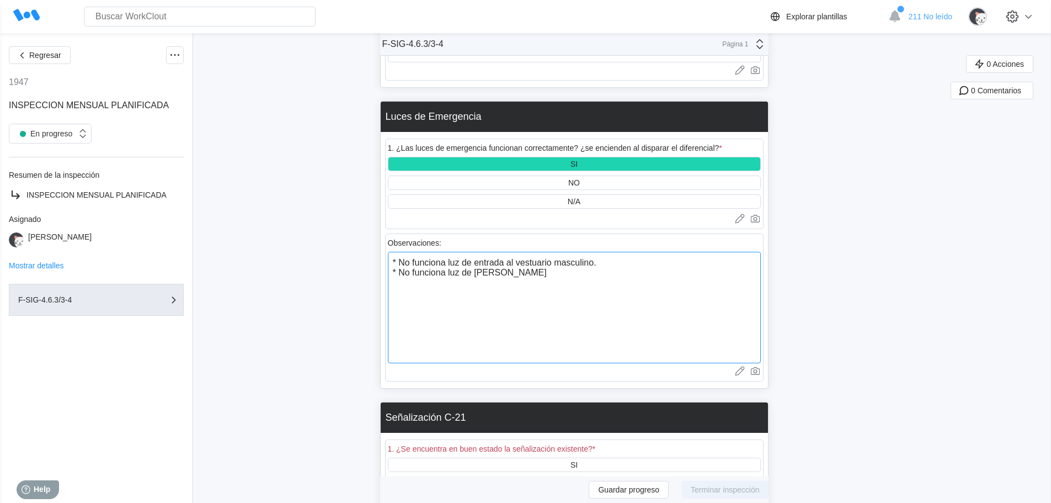
type textarea "* No funciona luz de entrada al vestuario masculino. * No funciona [PERSON_NAME…"
type textarea "x"
type textarea "* No funciona luz de entrada al vestuario masculino. * No funciona [PERSON_NAME…"
type textarea "x"
type textarea "* No funciona luz de entrada al vestuario masculino. * No funciona [PERSON_NAME…"
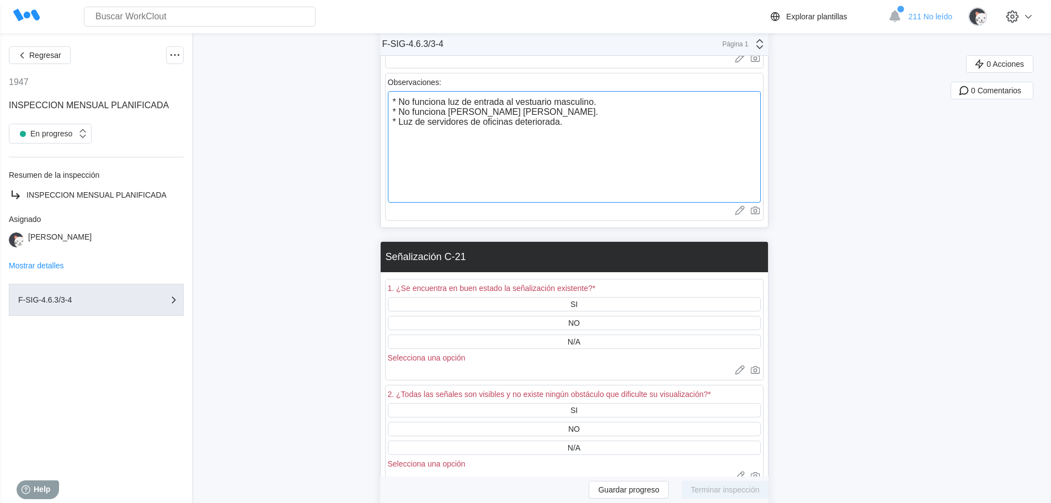
scroll to position [3863, 0]
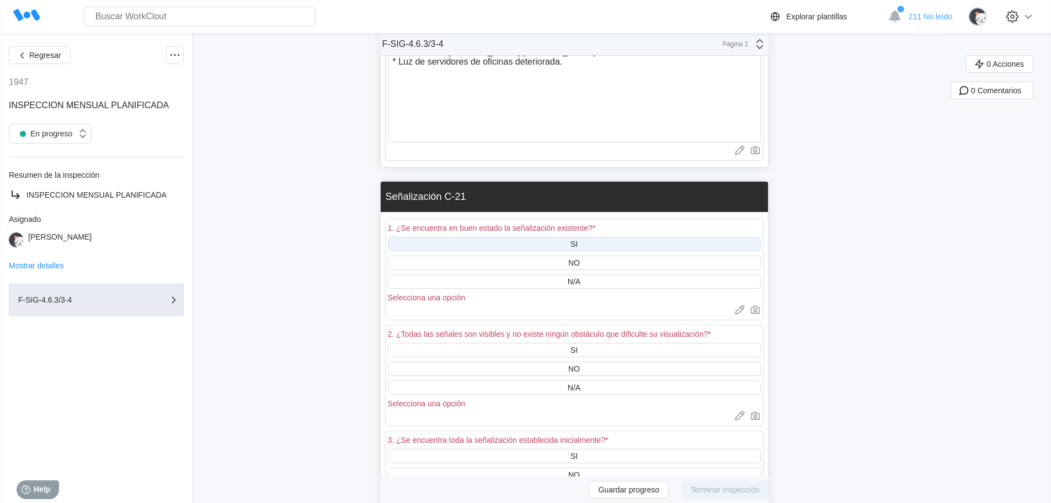
click at [566, 237] on div "SI" at bounding box center [574, 244] width 373 height 14
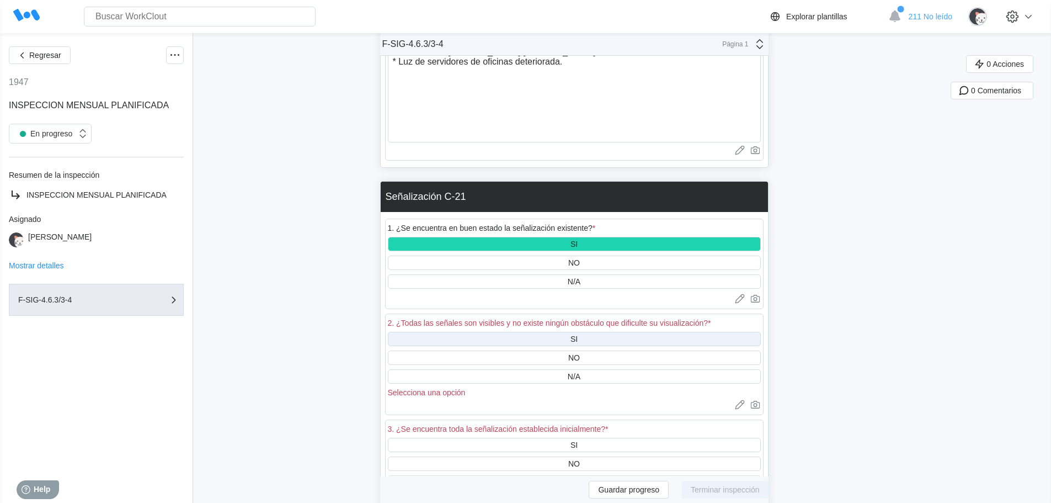
click at [578, 334] on div "SI" at bounding box center [574, 338] width 7 height 9
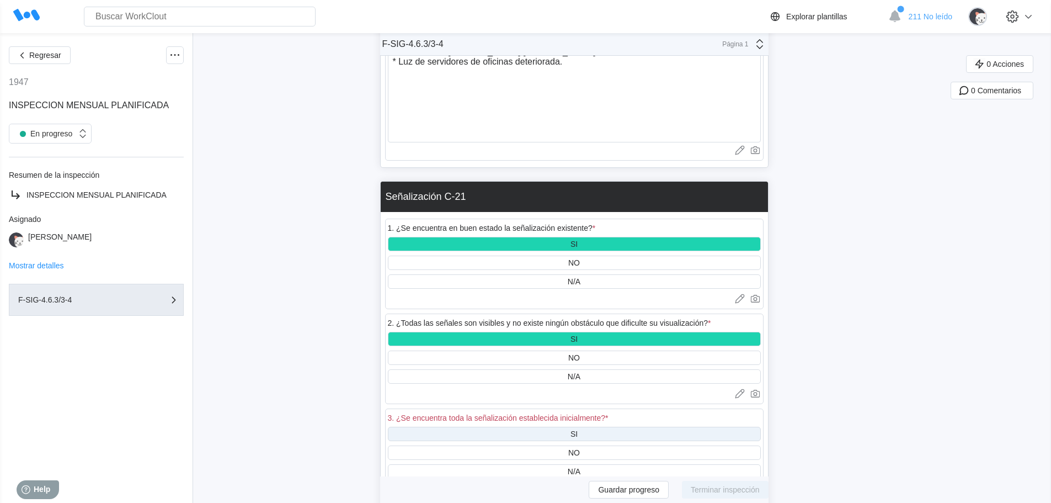
click at [578, 429] on div "SI" at bounding box center [574, 433] width 7 height 9
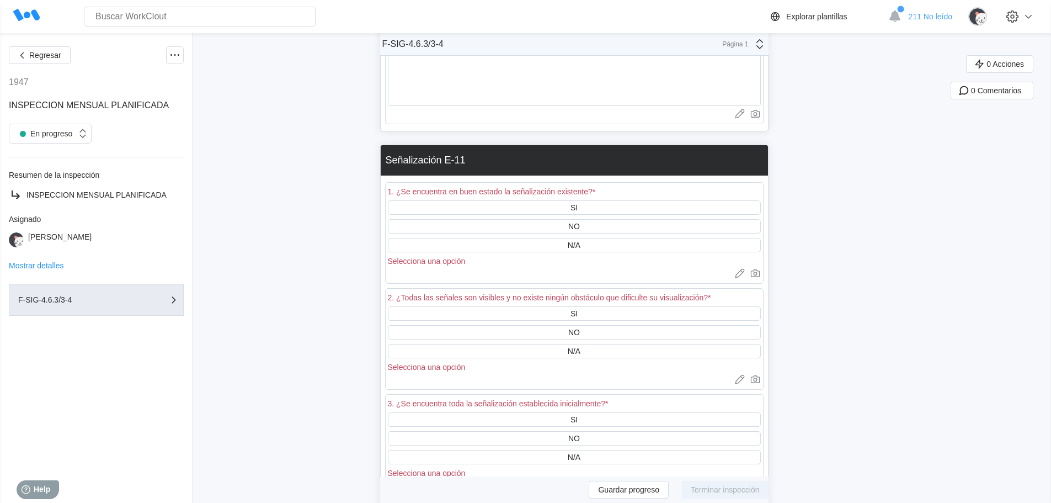
scroll to position [4415, 0]
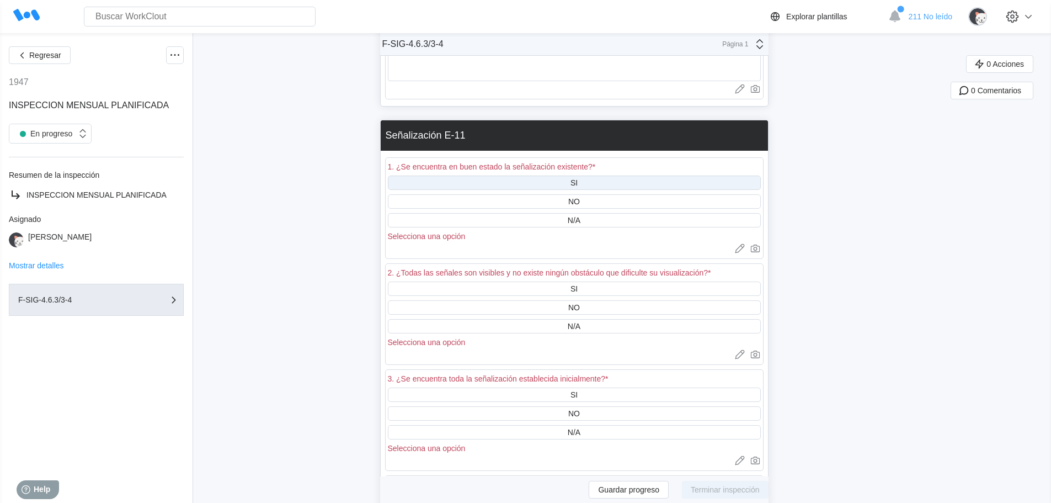
click at [593, 175] on div "SI" at bounding box center [574, 182] width 373 height 14
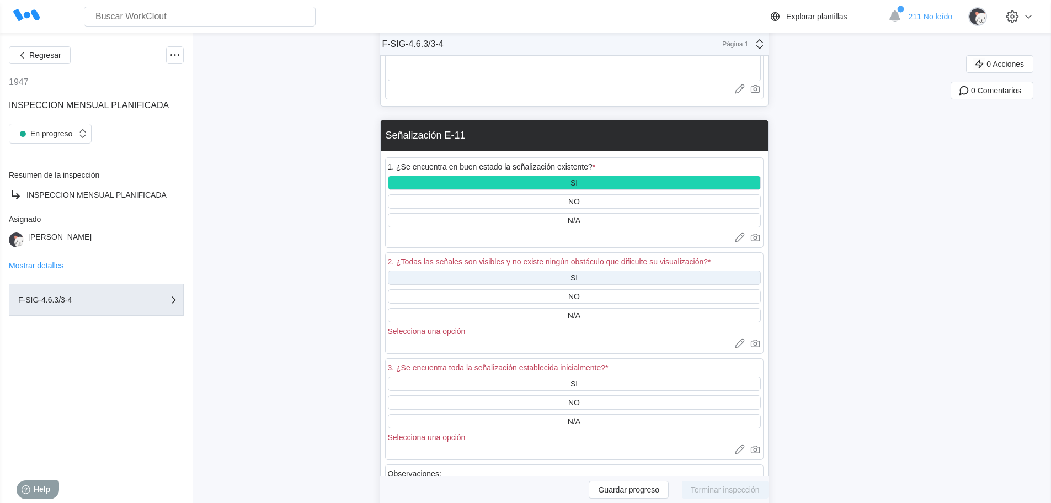
click at [594, 270] on div "SI" at bounding box center [574, 277] width 373 height 14
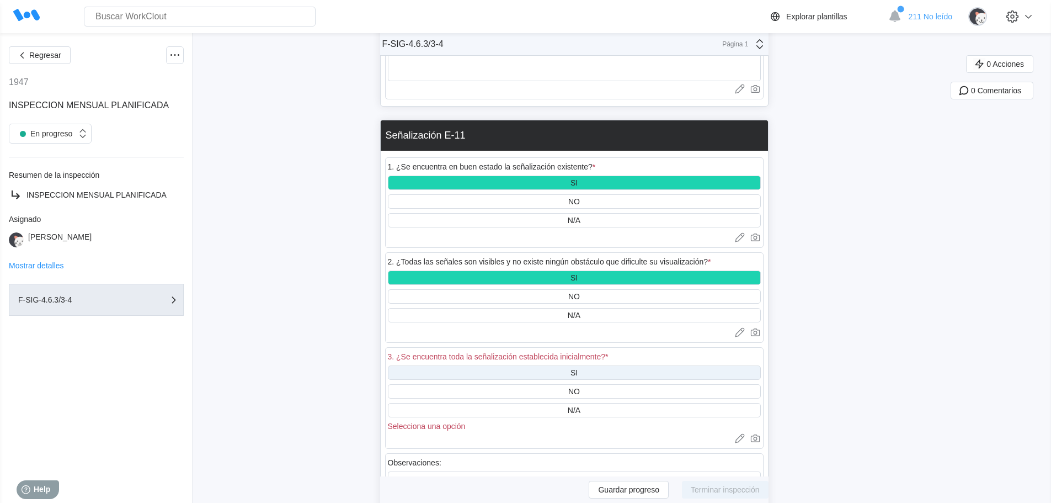
click at [602, 365] on div "SI" at bounding box center [574, 372] width 373 height 14
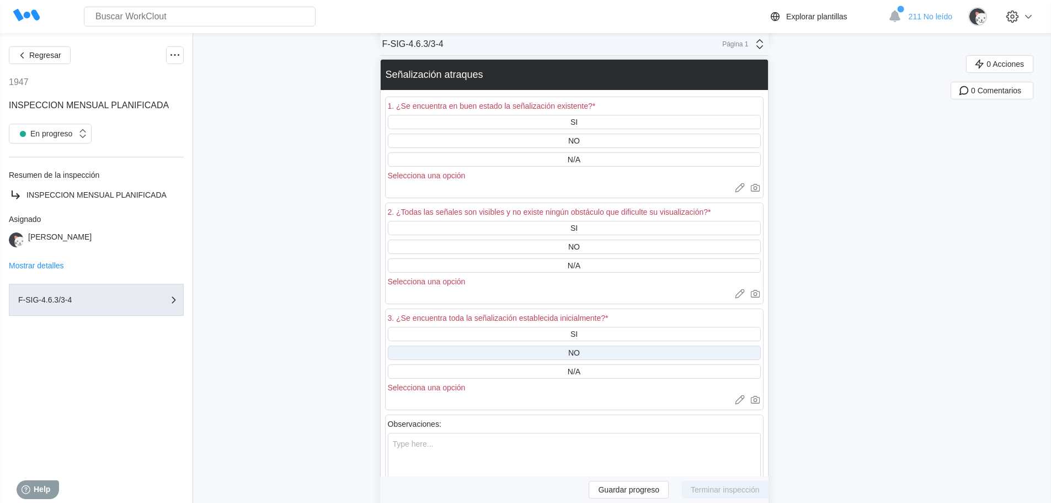
scroll to position [4967, 0]
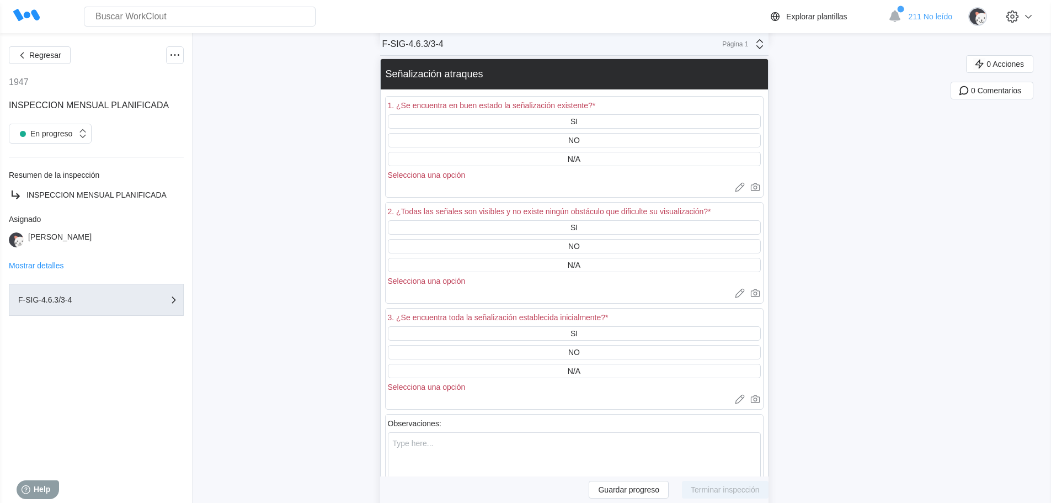
click at [578, 99] on div "1. ¿Se encuentra en buen estado la señalización existente? *" at bounding box center [574, 106] width 373 height 15
click at [576, 114] on div "SI" at bounding box center [574, 121] width 373 height 14
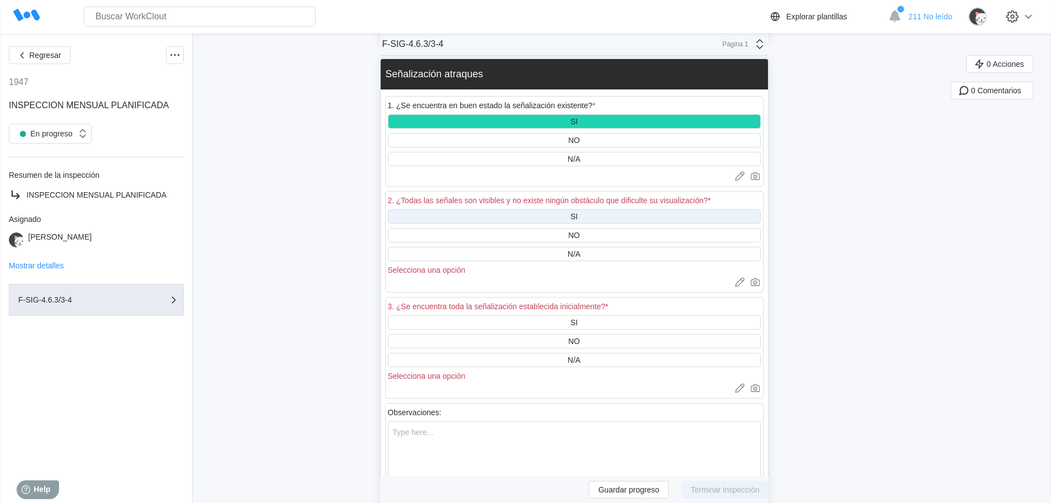
click at [585, 209] on div "SI" at bounding box center [574, 216] width 373 height 14
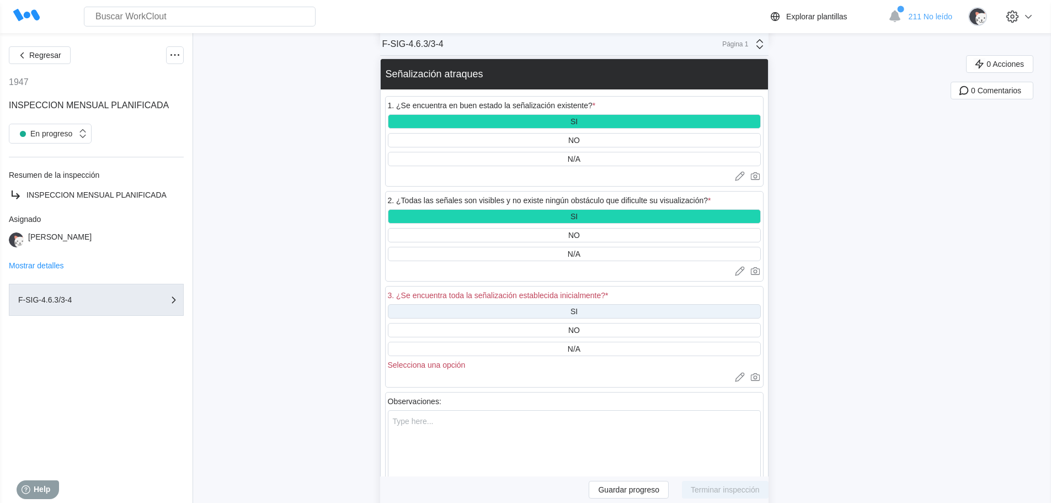
click at [576, 307] on div "SI" at bounding box center [574, 311] width 7 height 9
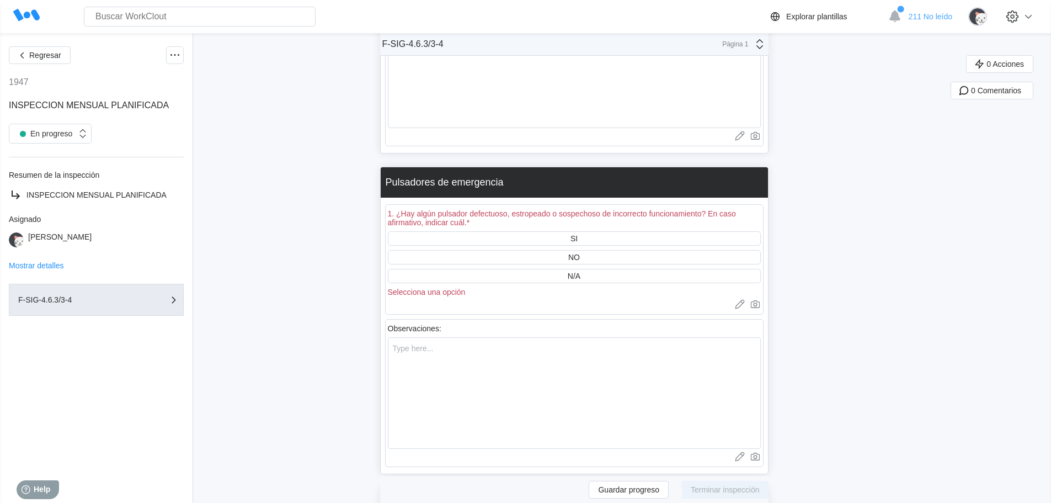
scroll to position [5353, 0]
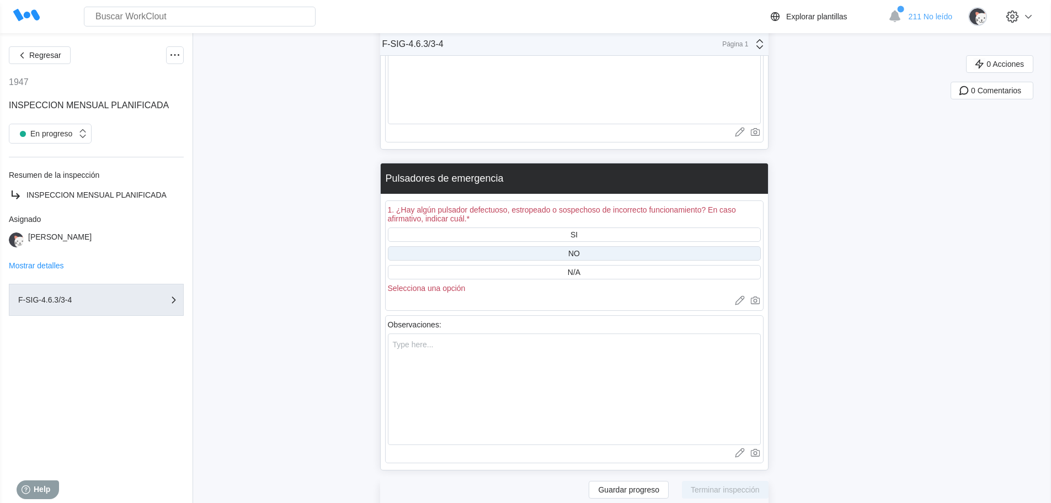
click at [592, 246] on div "NO" at bounding box center [574, 253] width 373 height 14
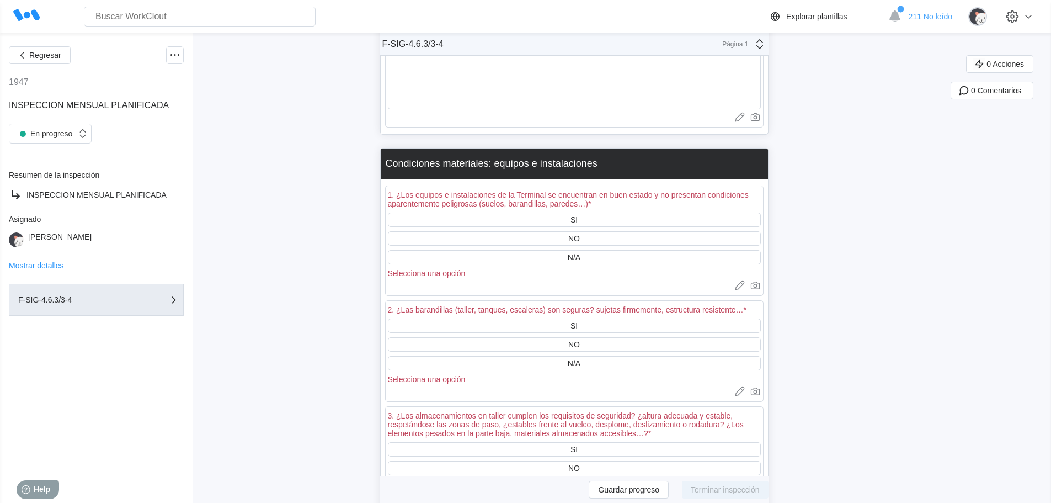
scroll to position [5684, 0]
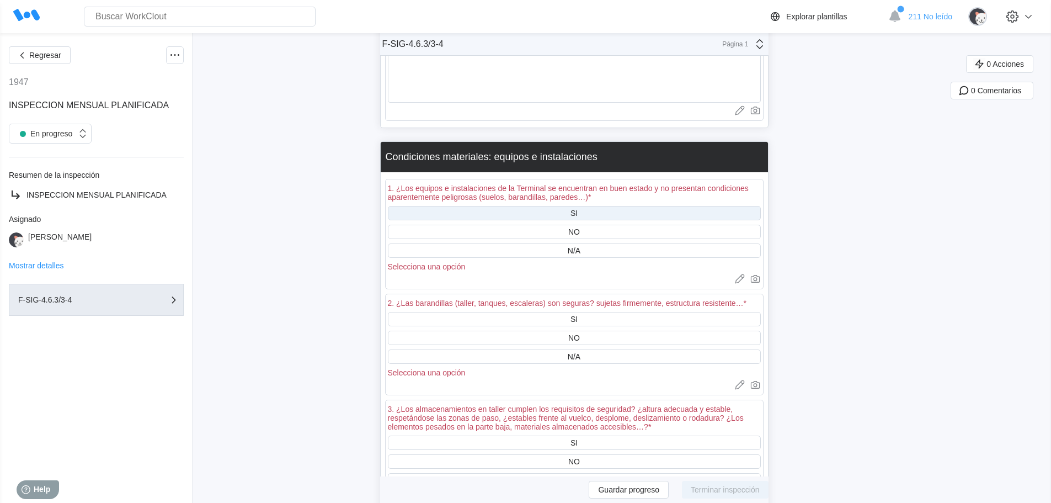
click at [582, 206] on div "SI" at bounding box center [574, 213] width 373 height 14
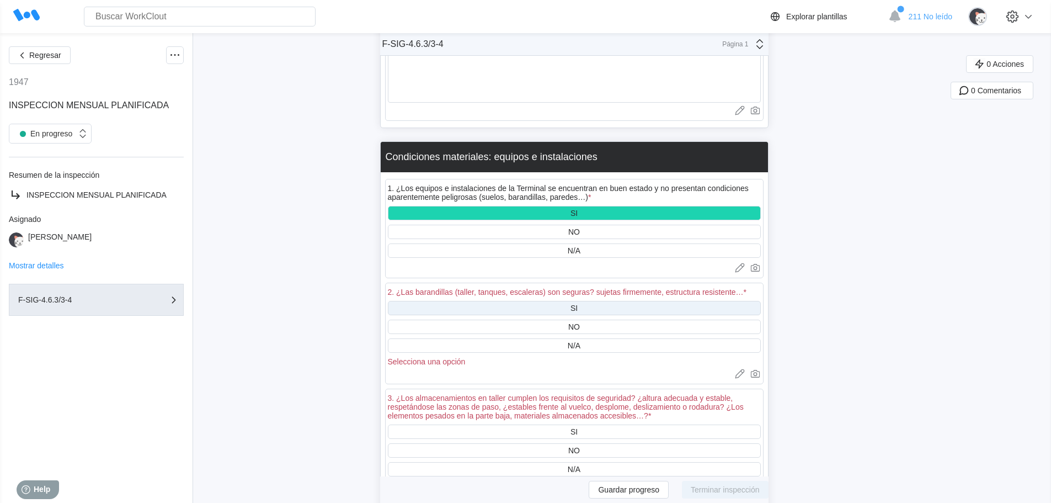
click at [599, 301] on div "SI" at bounding box center [574, 308] width 373 height 14
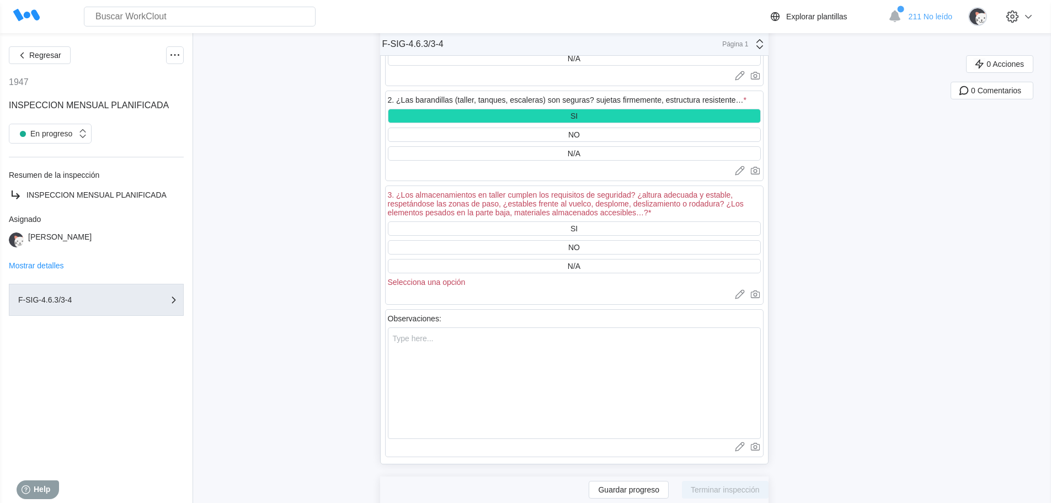
scroll to position [5905, 0]
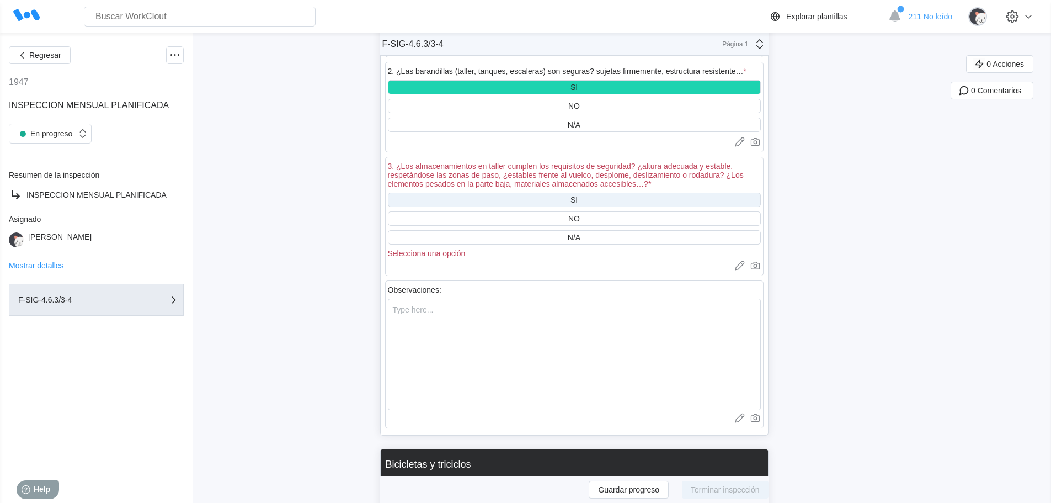
click at [584, 193] on div "SI" at bounding box center [574, 200] width 373 height 14
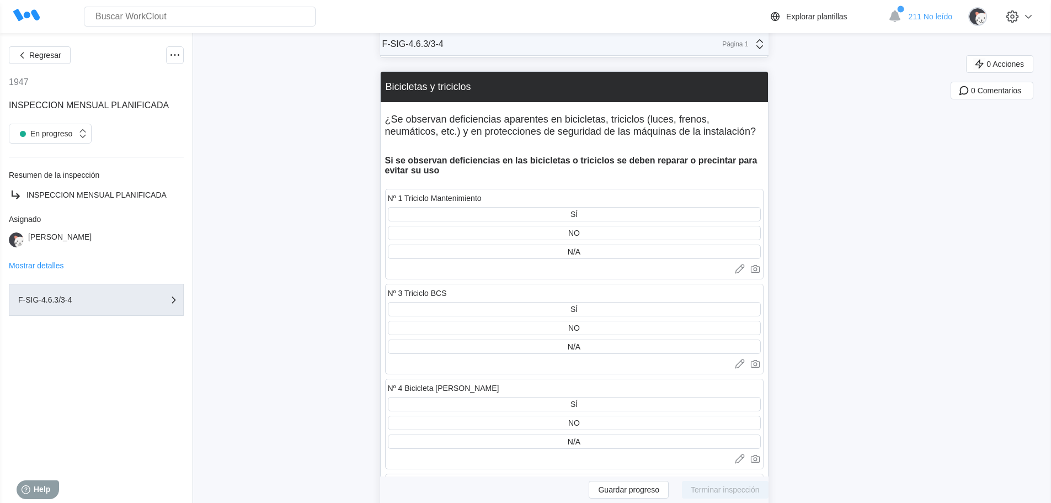
scroll to position [6291, 0]
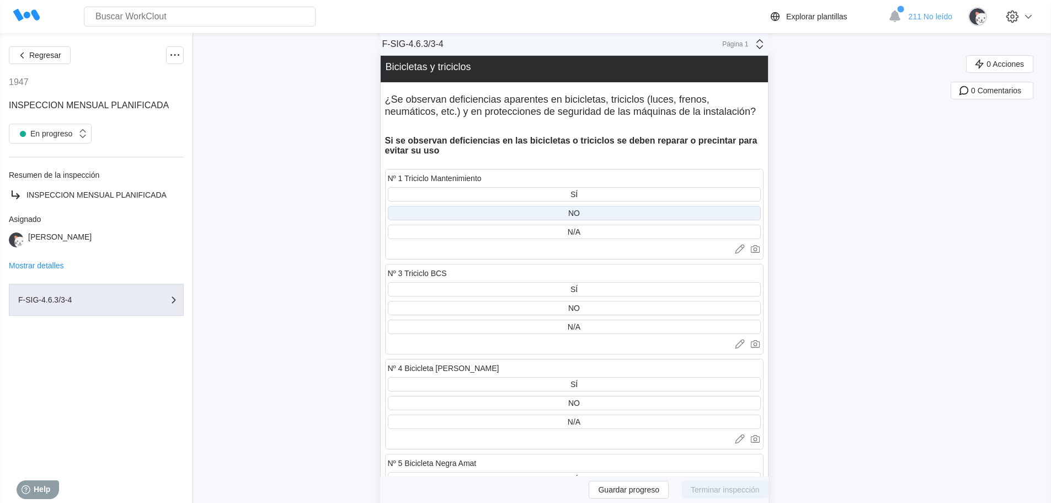
click at [580, 209] on div "NO" at bounding box center [574, 213] width 12 height 9
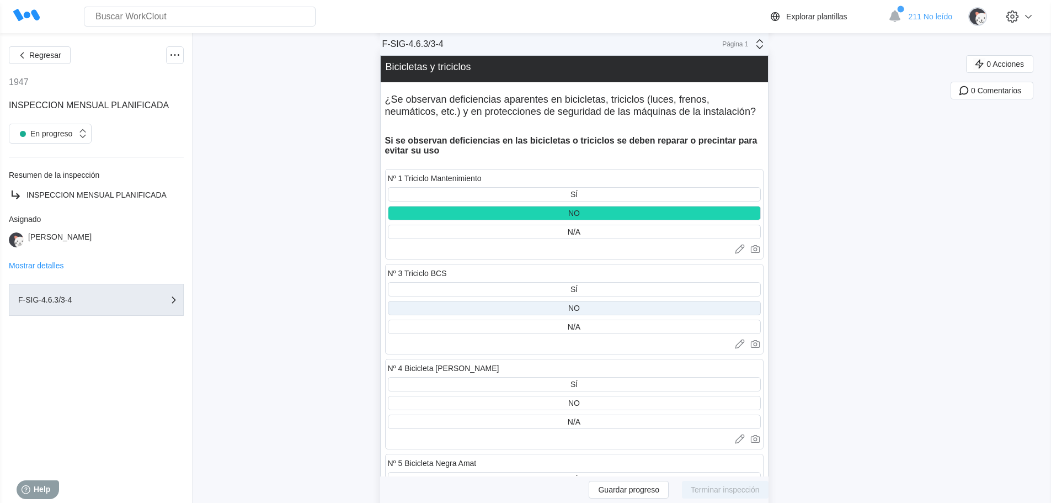
click at [580, 304] on div "NO" at bounding box center [574, 308] width 12 height 9
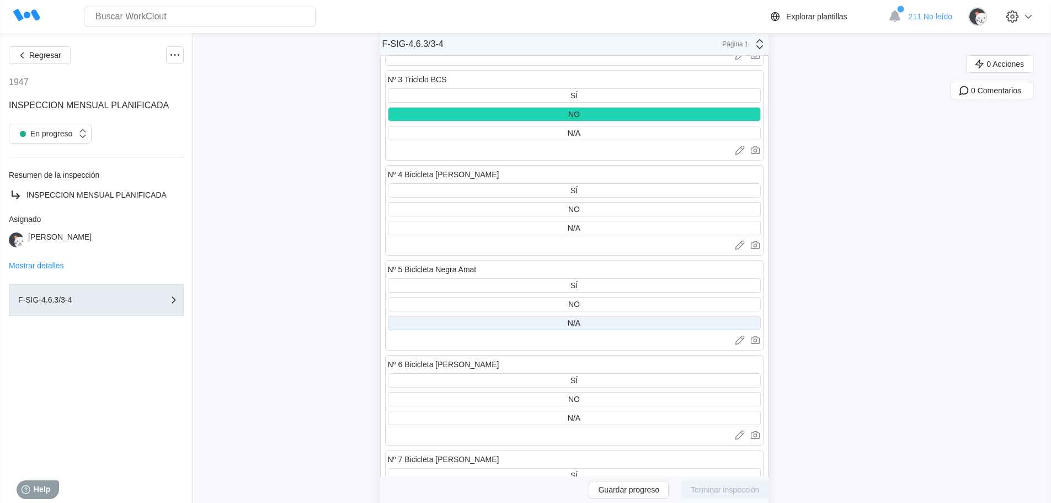
scroll to position [6512, 0]
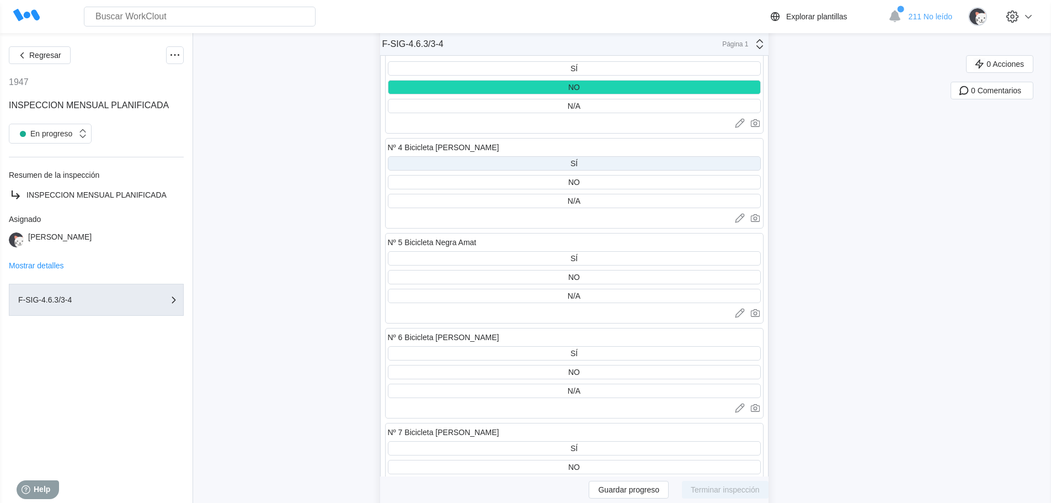
click at [578, 159] on div "SÍ" at bounding box center [574, 163] width 7 height 9
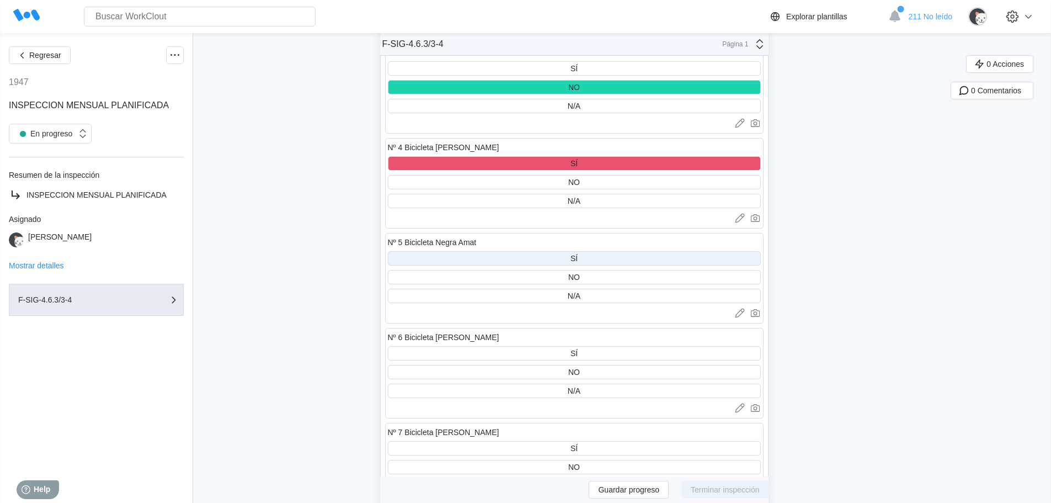
click at [593, 251] on div "SÍ" at bounding box center [574, 258] width 373 height 14
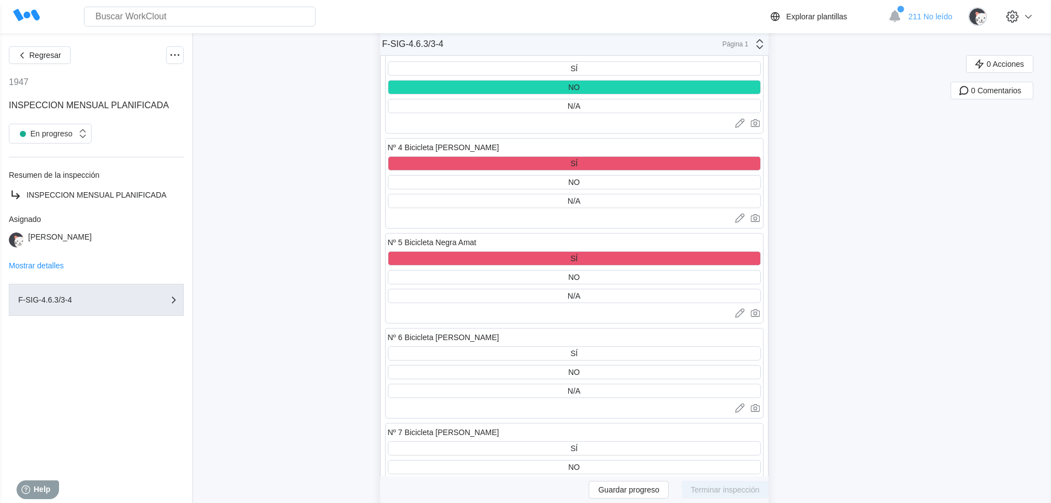
click at [588, 349] on div "SÍ NO N/A" at bounding box center [574, 372] width 373 height 52
click at [588, 346] on div "SÍ" at bounding box center [574, 353] width 373 height 14
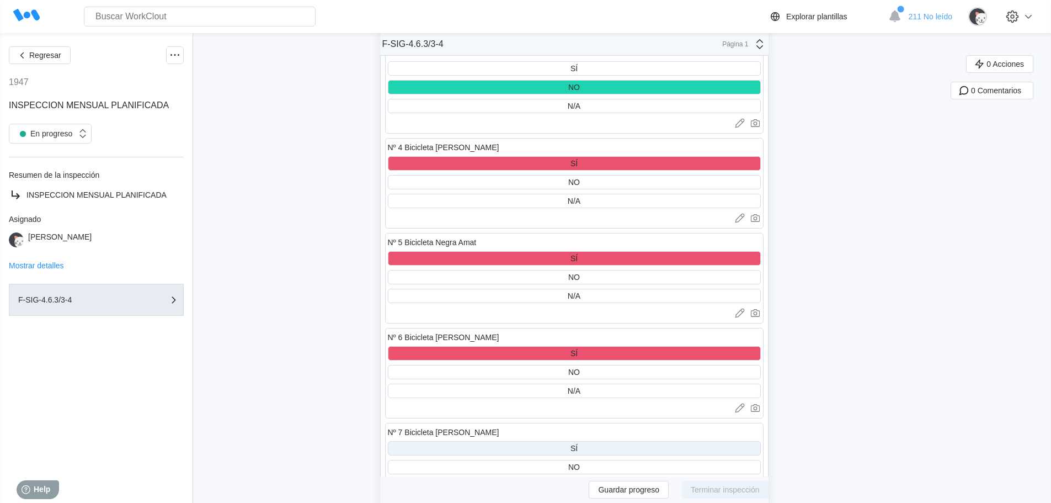
click at [583, 441] on div "SÍ" at bounding box center [574, 448] width 373 height 14
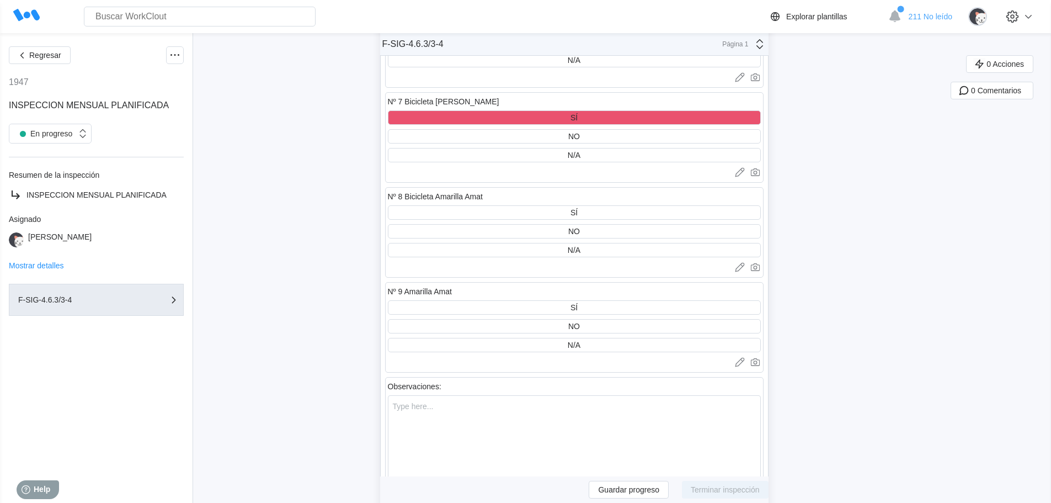
scroll to position [6843, 0]
click at [586, 205] on div "SÍ" at bounding box center [574, 212] width 373 height 14
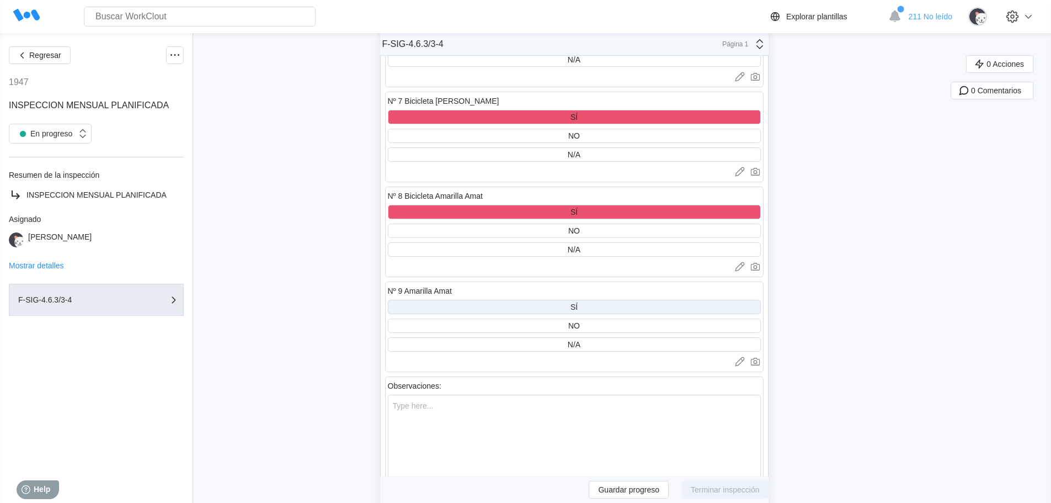
click at [592, 300] on div "SÍ" at bounding box center [574, 307] width 373 height 14
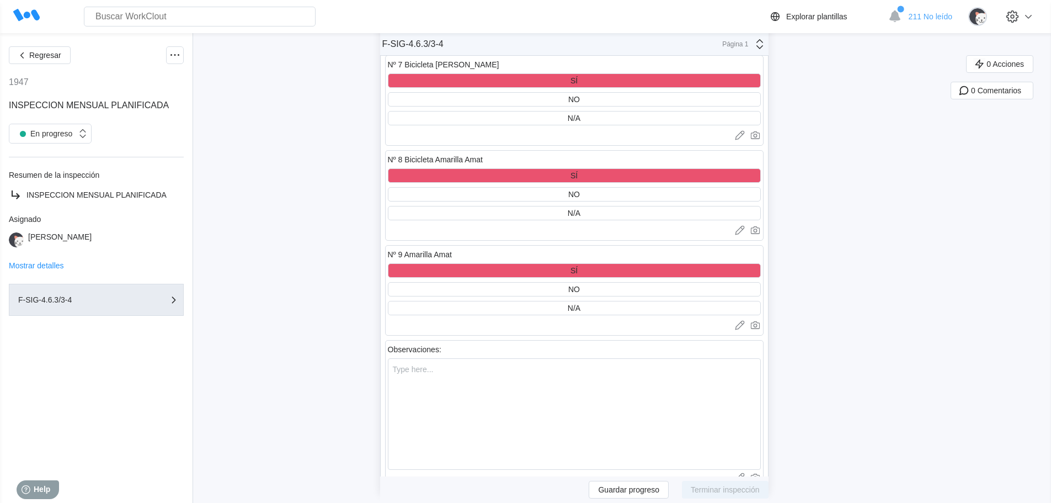
scroll to position [7008, 0]
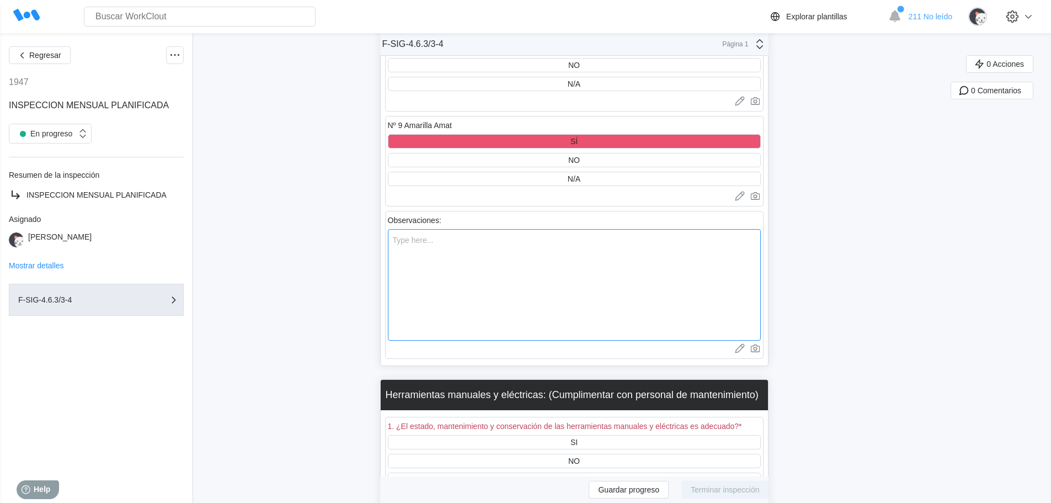
click at [405, 259] on textarea at bounding box center [574, 284] width 373 height 111
click at [399, 229] on textarea "*Nº4." at bounding box center [574, 284] width 373 height 111
click at [424, 229] on textarea "* Nº4." at bounding box center [574, 284] width 373 height 111
click at [407, 249] on textarea "* Nº4. Sin frenos. * Nº5. PRECINTADA. * nº6." at bounding box center [574, 284] width 373 height 111
click at [424, 247] on textarea "* Nº4. Sin frenos. * Nº5. PRECINTADA. * Nº6." at bounding box center [574, 284] width 373 height 111
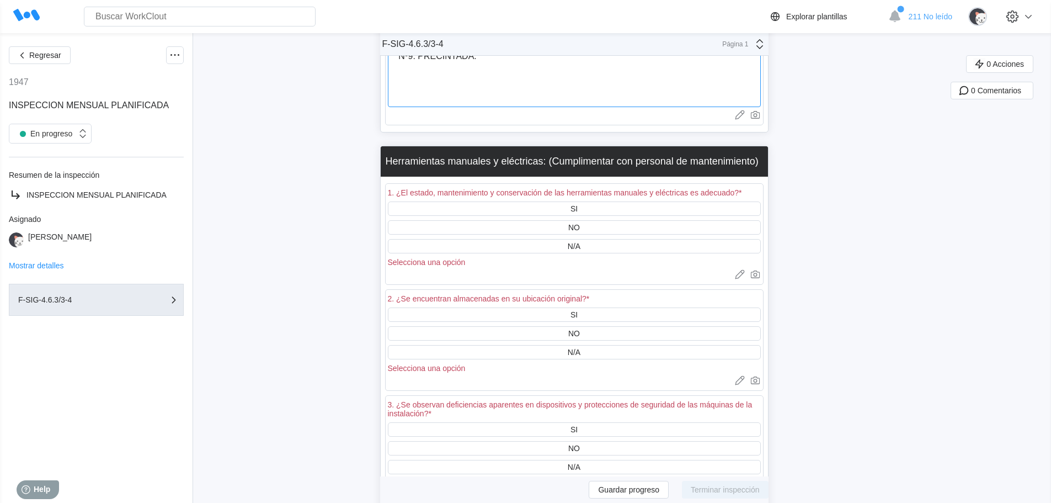
scroll to position [7284, 0]
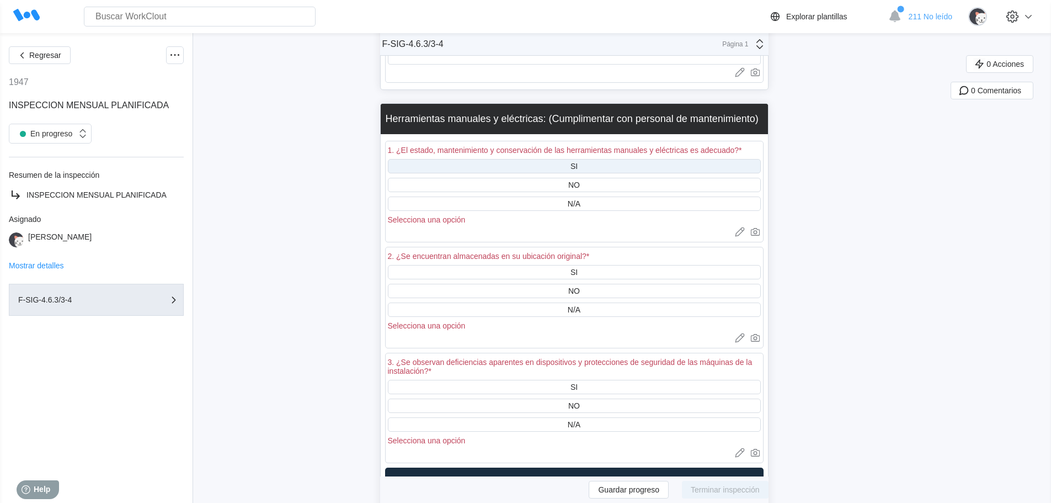
click at [577, 162] on div "SI" at bounding box center [574, 166] width 7 height 9
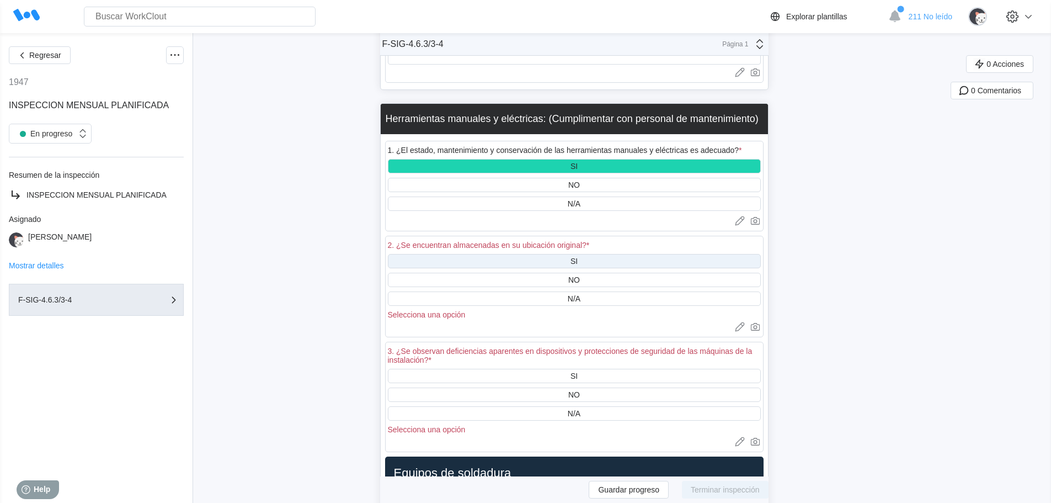
click at [578, 257] on div "SI" at bounding box center [574, 261] width 7 height 9
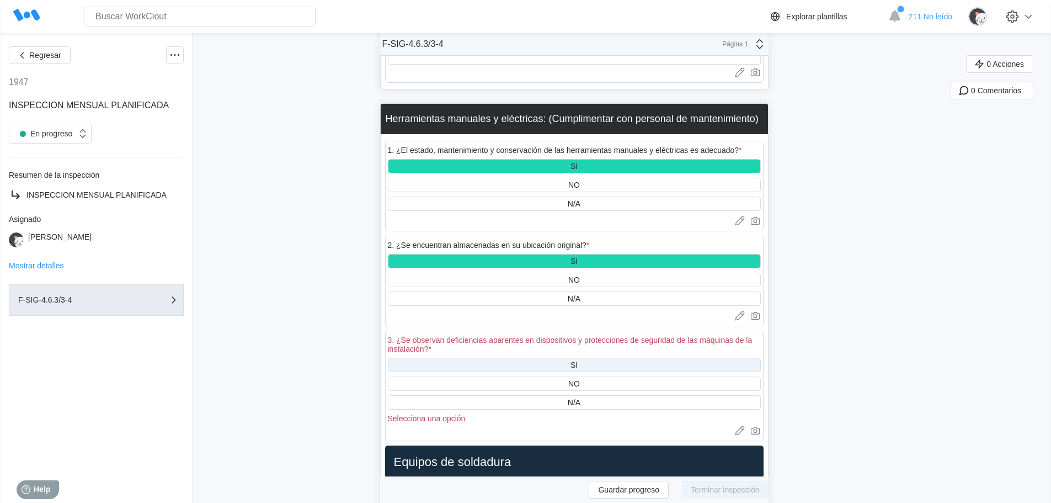
click at [578, 360] on div "SI" at bounding box center [574, 364] width 7 height 9
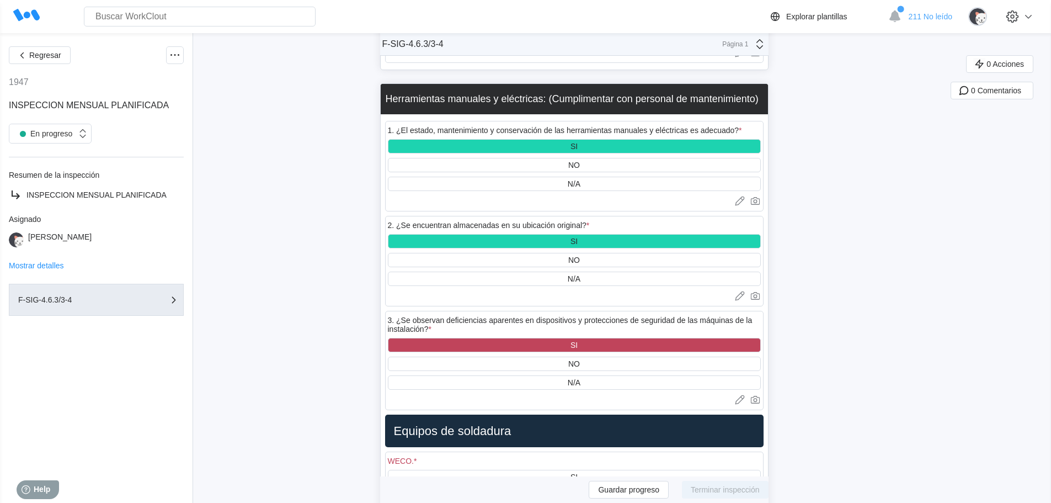
scroll to position [7339, 0]
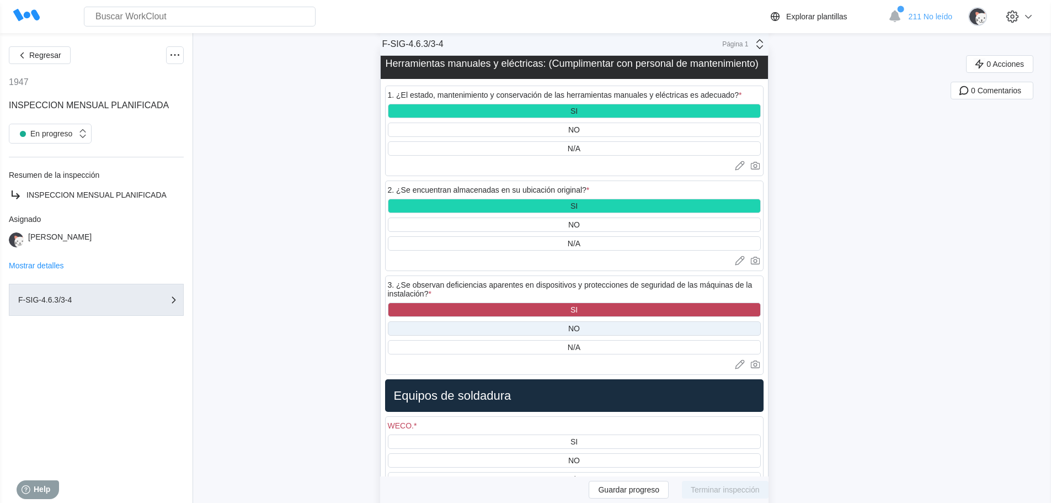
click at [580, 324] on div "NO" at bounding box center [574, 328] width 12 height 9
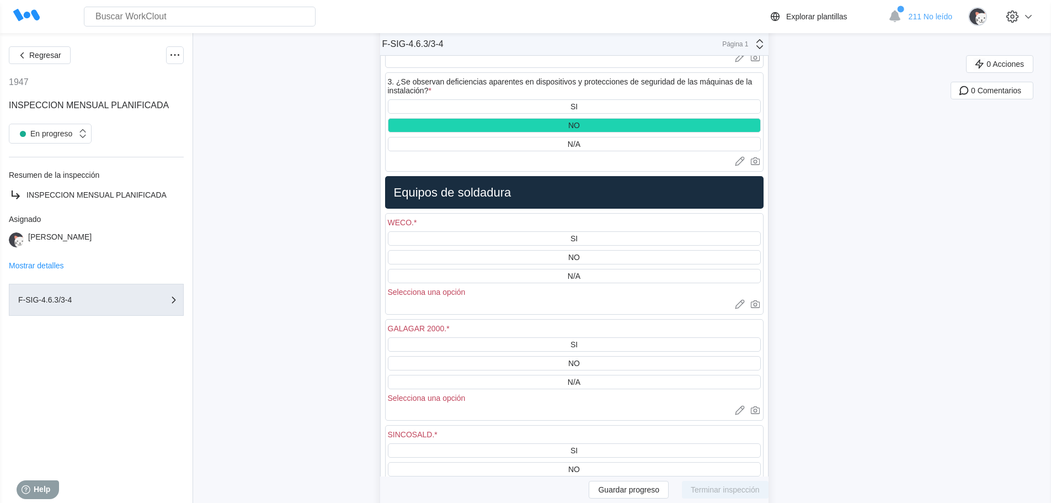
scroll to position [7560, 0]
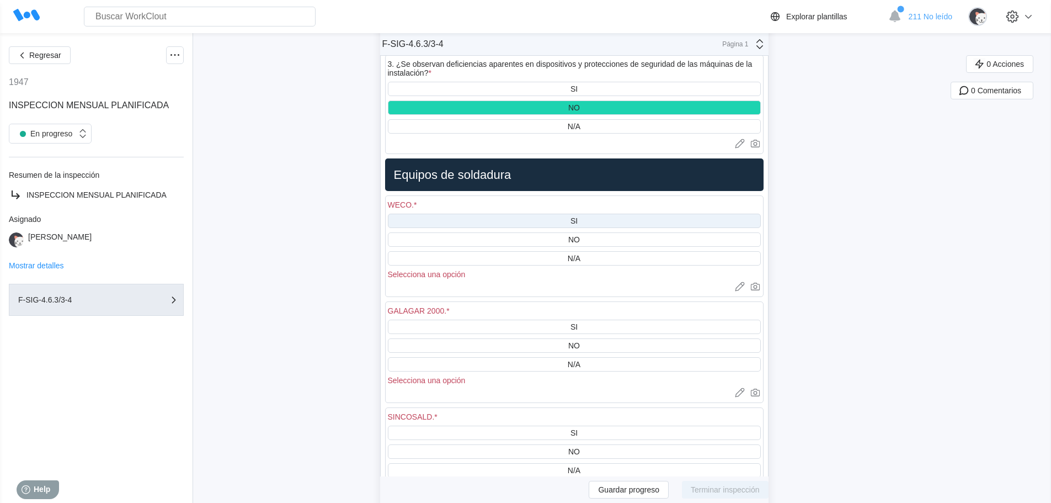
click at [563, 214] on div "SI" at bounding box center [574, 221] width 373 height 14
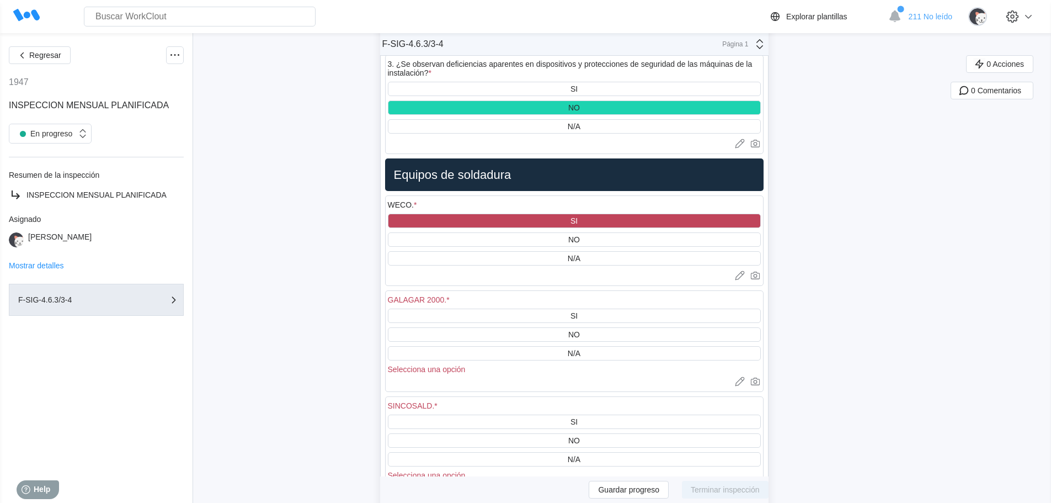
click at [569, 310] on div "SI NO N/A Selecciona una opción" at bounding box center [574, 340] width 373 height 65
click at [595, 308] on div "SI" at bounding box center [574, 315] width 373 height 14
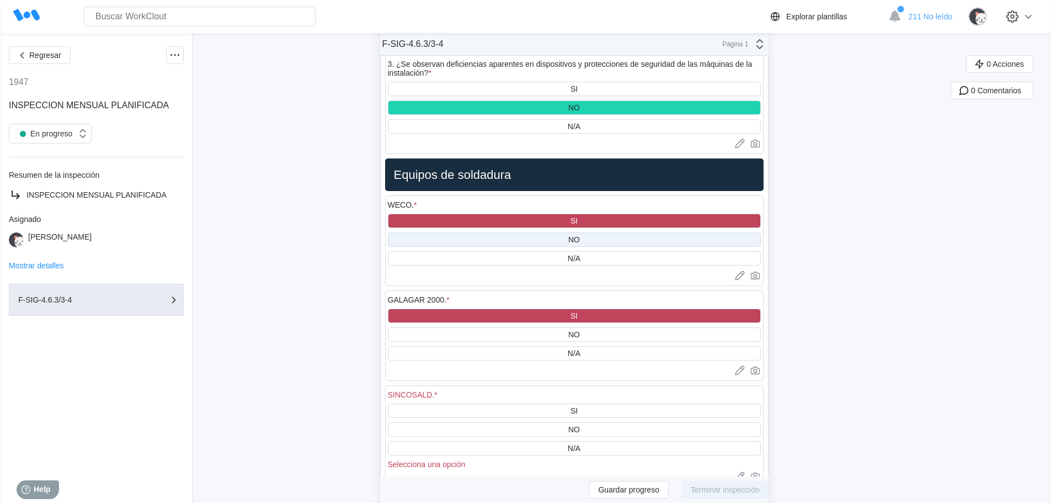
click at [576, 235] on div "NO" at bounding box center [574, 239] width 12 height 9
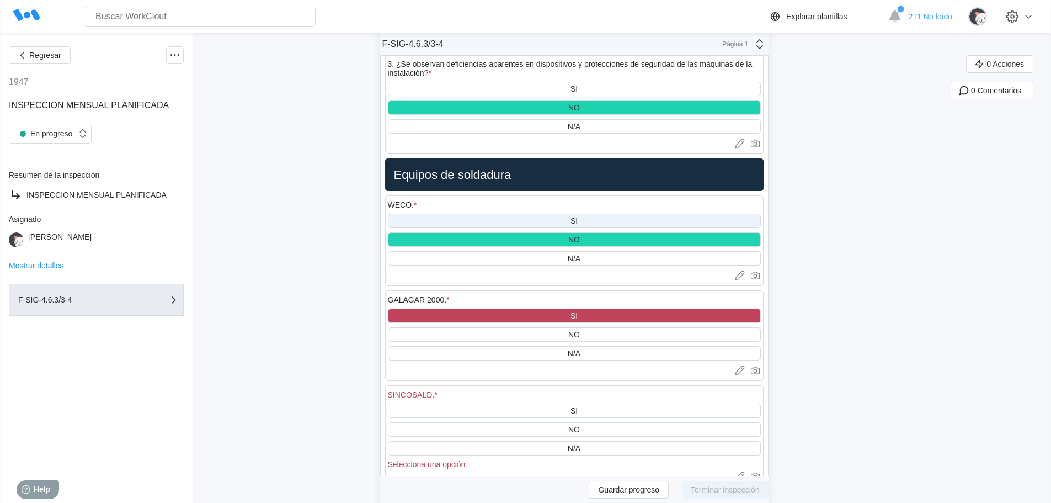
click at [578, 216] on div "SI" at bounding box center [574, 220] width 7 height 9
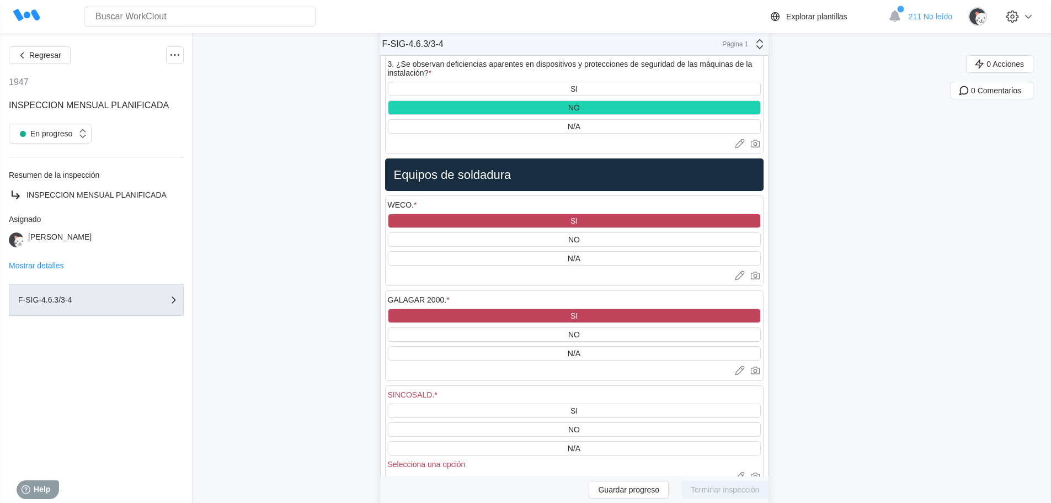
click at [578, 311] on div "SI" at bounding box center [574, 315] width 7 height 9
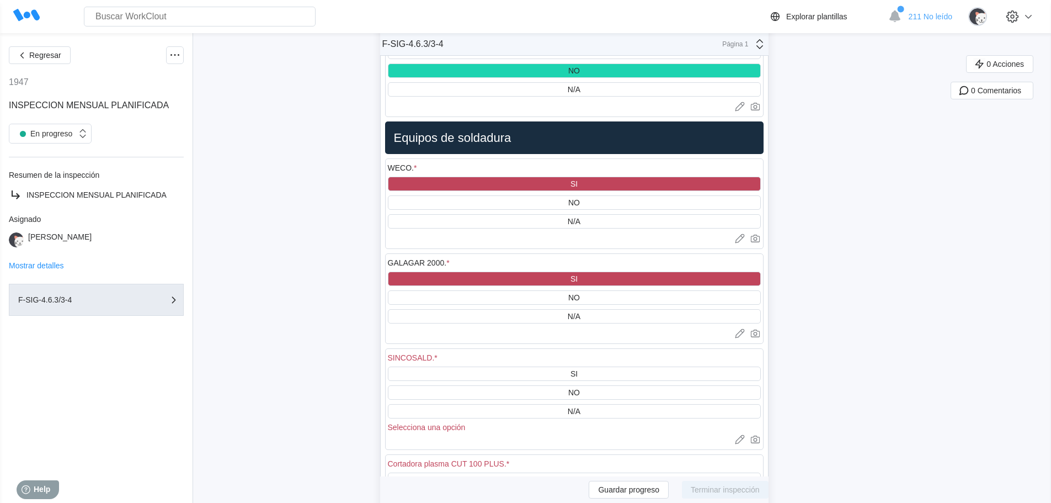
scroll to position [7615, 0]
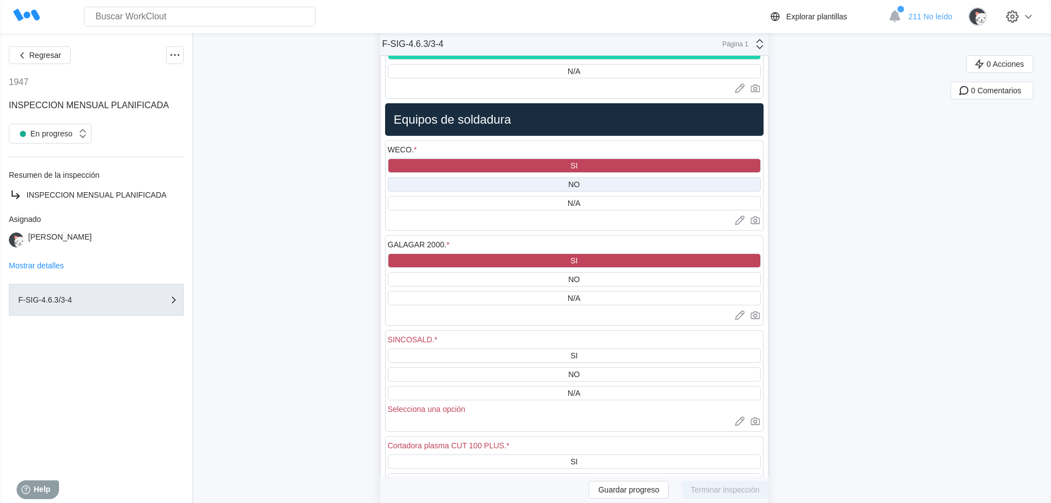
click at [604, 177] on div "NO" at bounding box center [574, 184] width 373 height 14
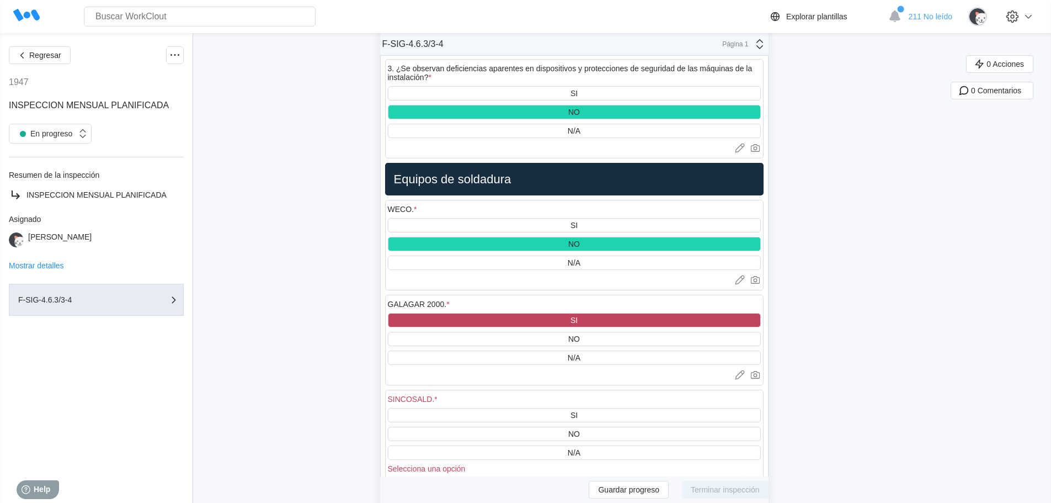
scroll to position [7560, 0]
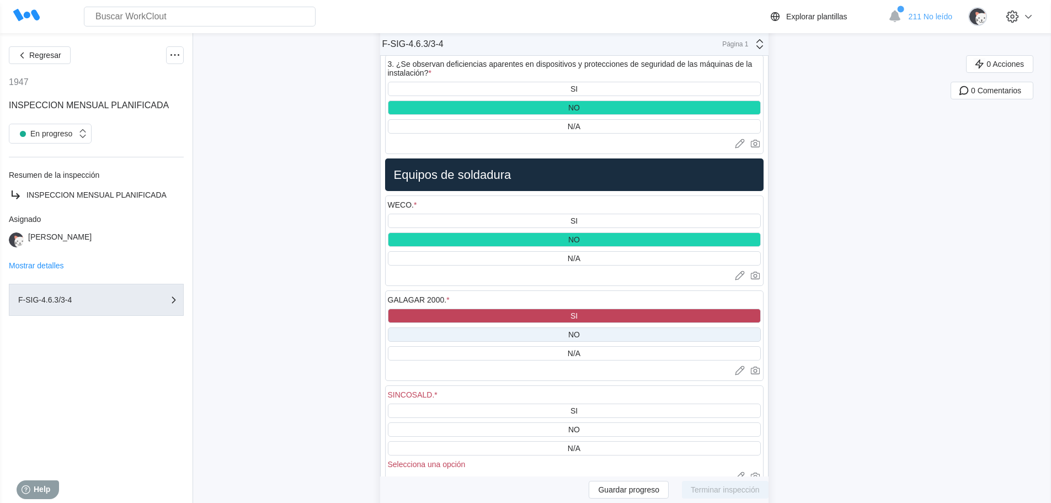
click at [585, 327] on div "NO" at bounding box center [574, 334] width 373 height 14
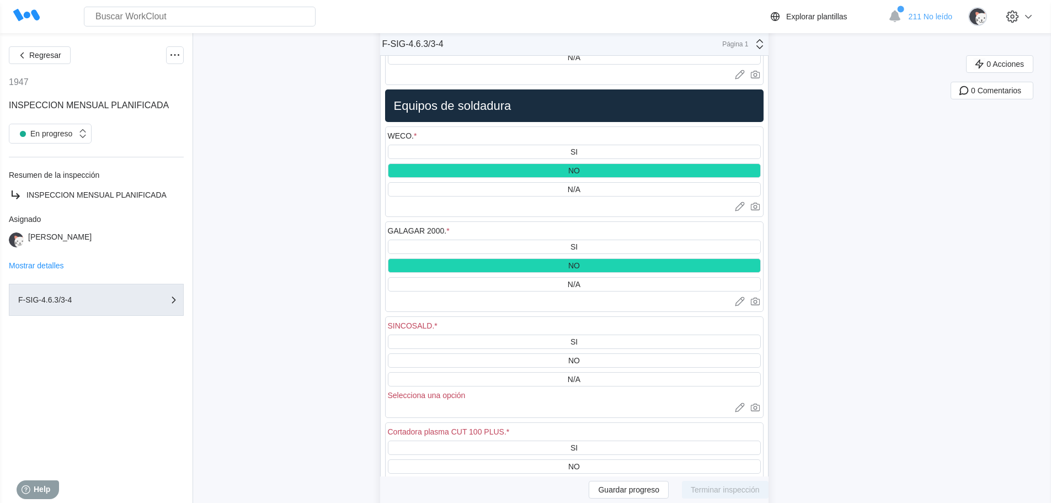
scroll to position [7726, 0]
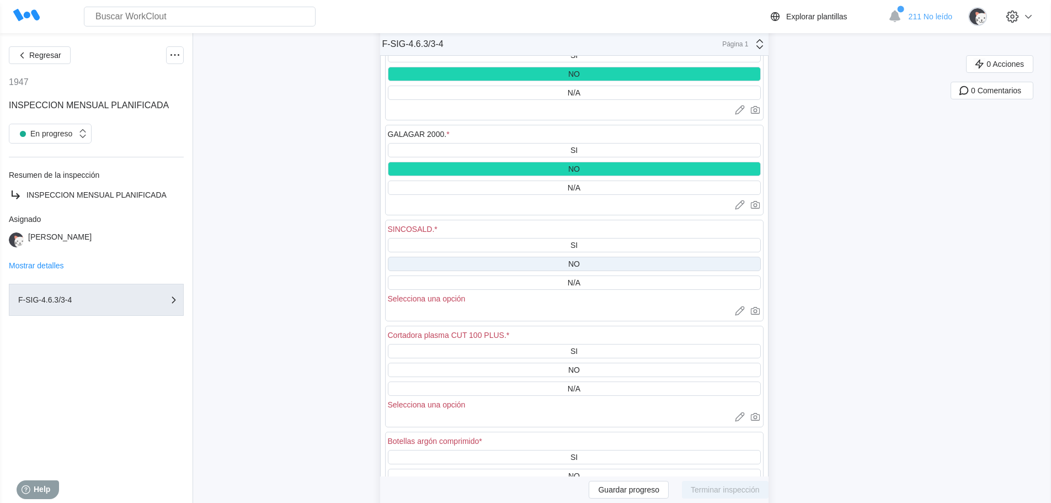
click at [561, 257] on div "NO" at bounding box center [574, 264] width 373 height 14
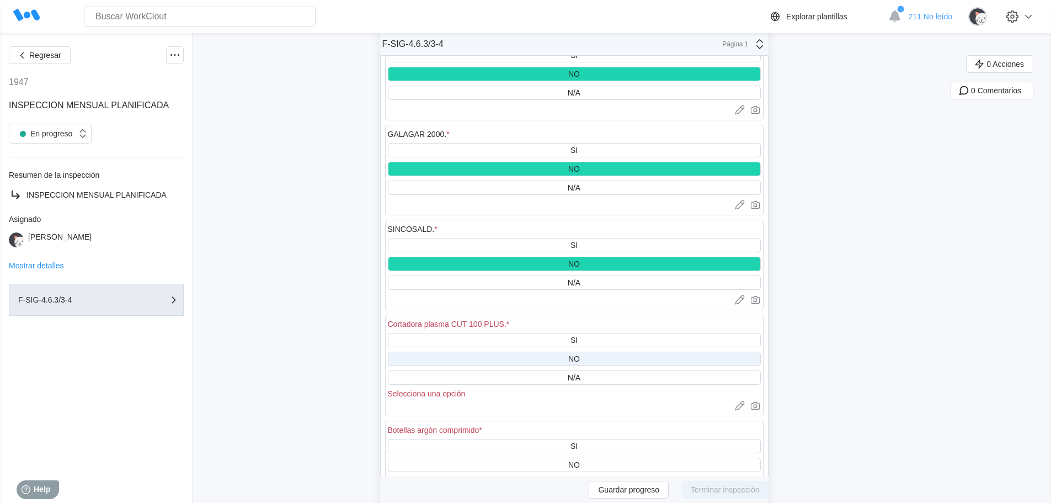
click at [563, 352] on div "NO" at bounding box center [574, 359] width 373 height 14
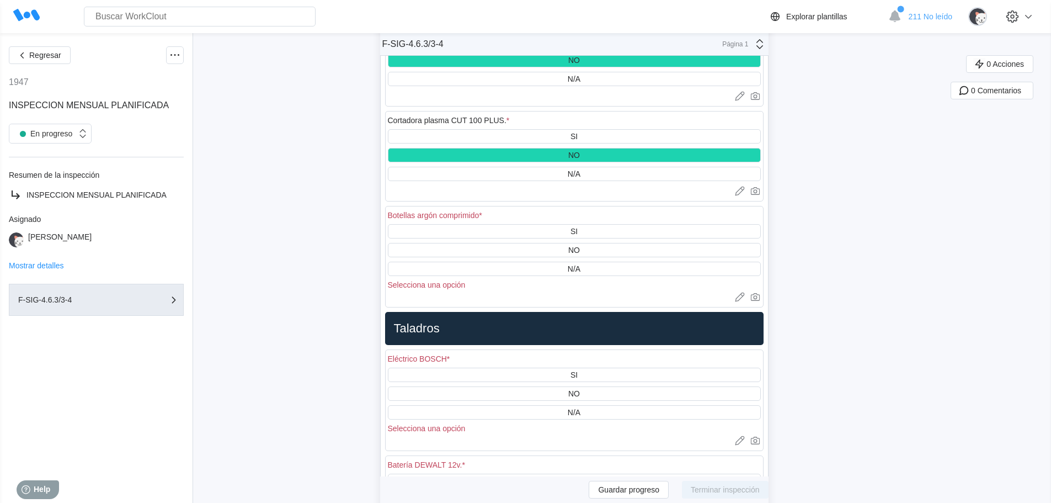
scroll to position [7947, 0]
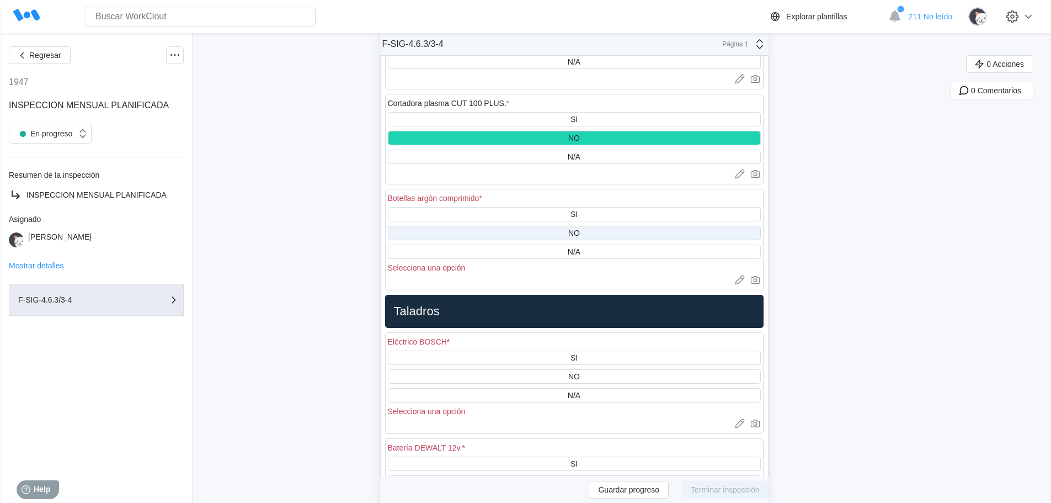
click at [571, 226] on div "NO" at bounding box center [574, 233] width 373 height 14
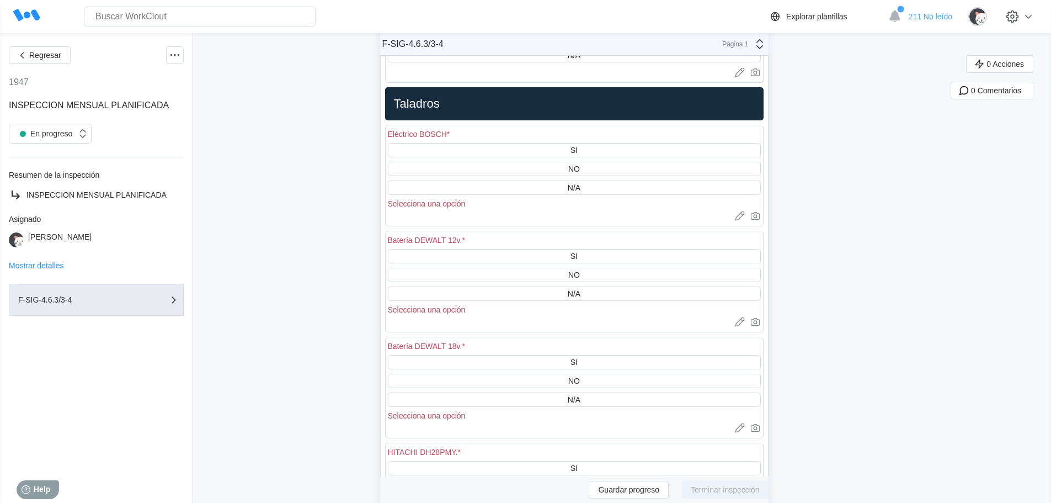
scroll to position [8167, 0]
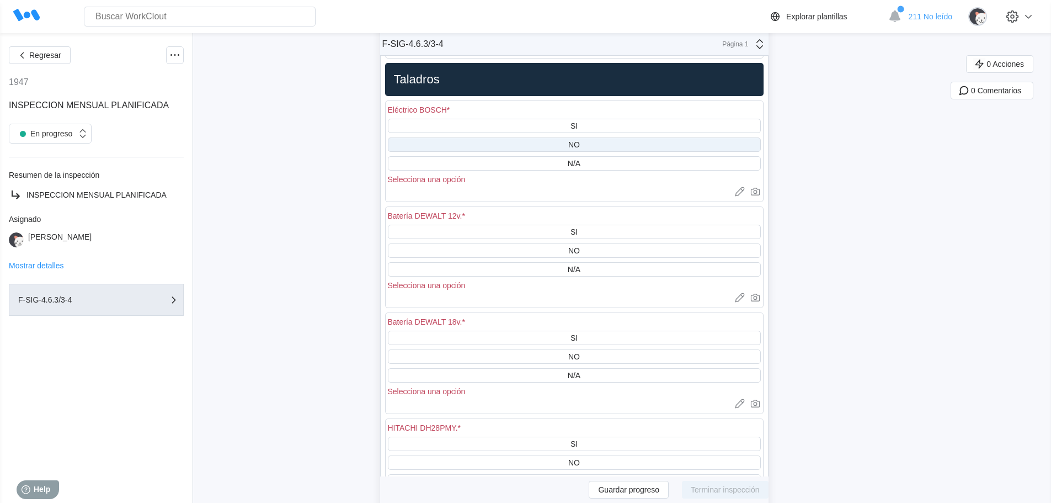
click at [586, 137] on div "NO" at bounding box center [574, 144] width 373 height 14
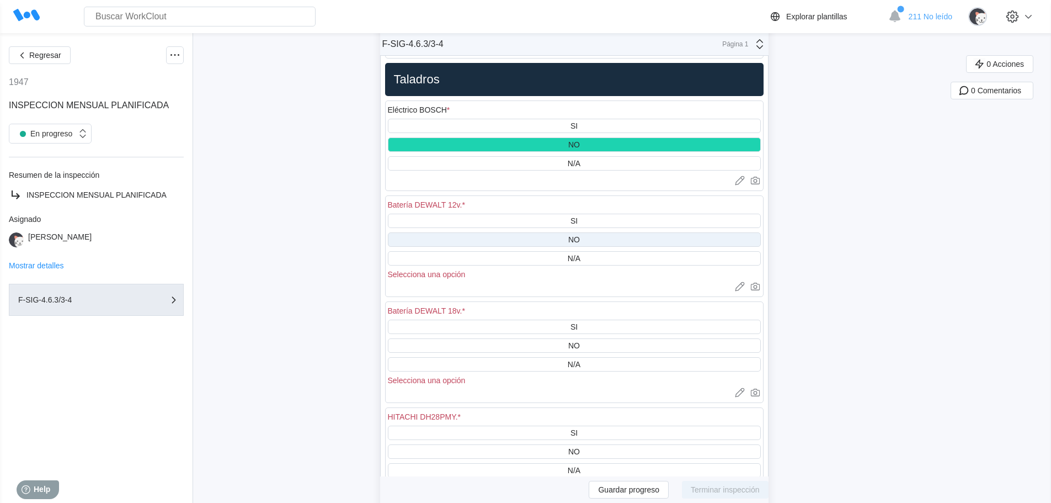
click at [592, 232] on div "NO" at bounding box center [574, 239] width 373 height 14
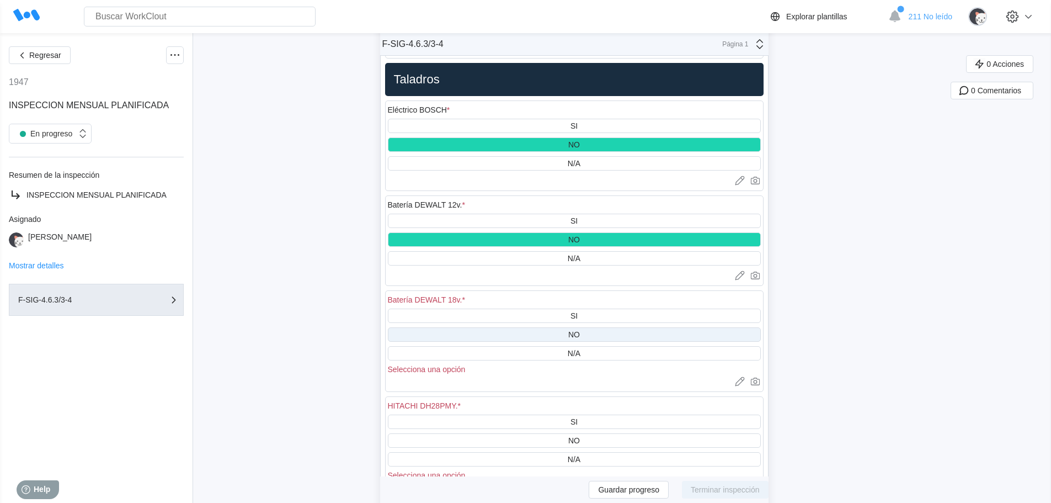
click at [586, 327] on div "NO" at bounding box center [574, 334] width 373 height 14
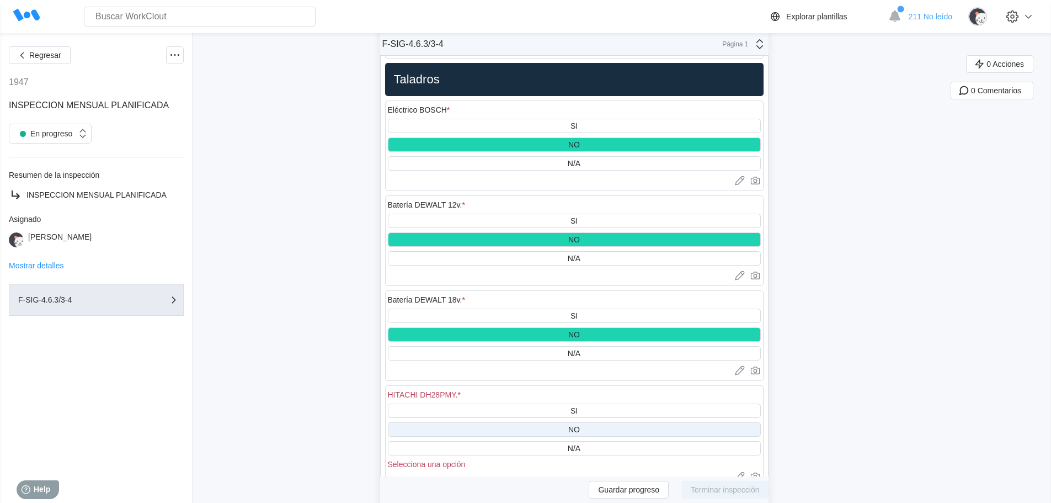
click at [580, 425] on div "NO" at bounding box center [574, 429] width 12 height 9
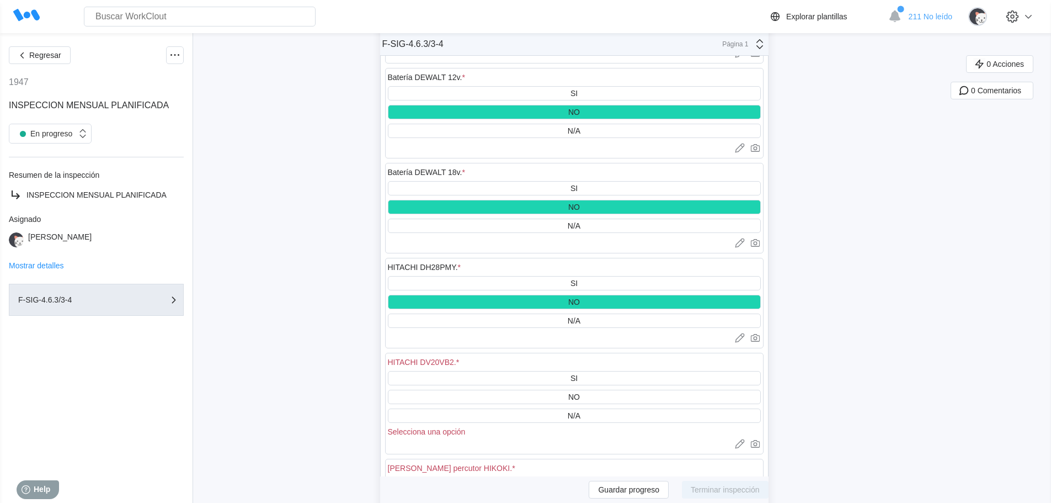
scroll to position [8388, 0]
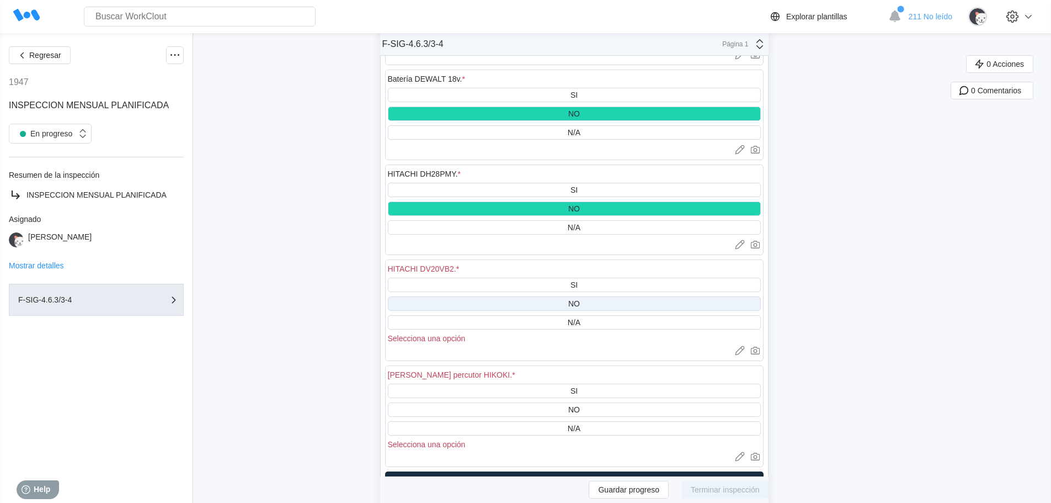
click at [589, 296] on div "NO" at bounding box center [574, 303] width 373 height 14
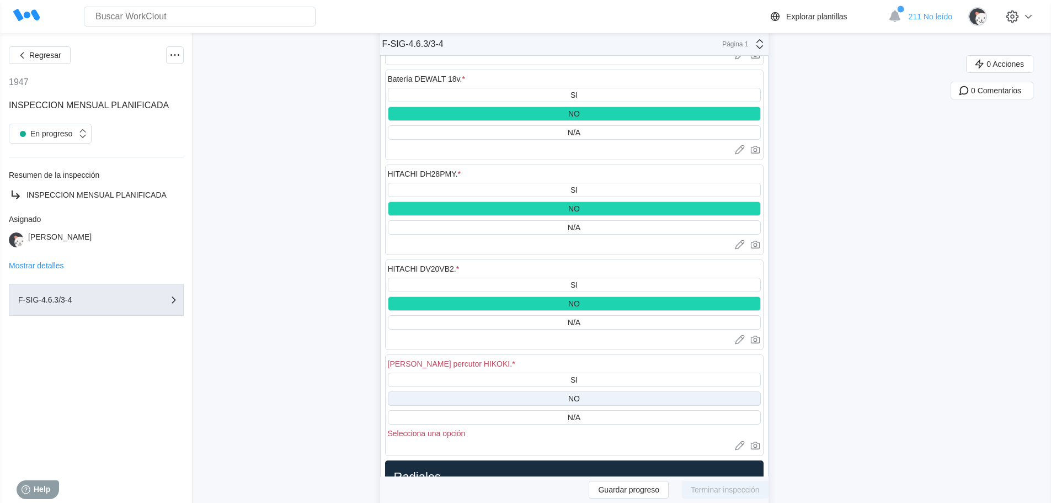
click at [598, 391] on div "NO" at bounding box center [574, 398] width 373 height 14
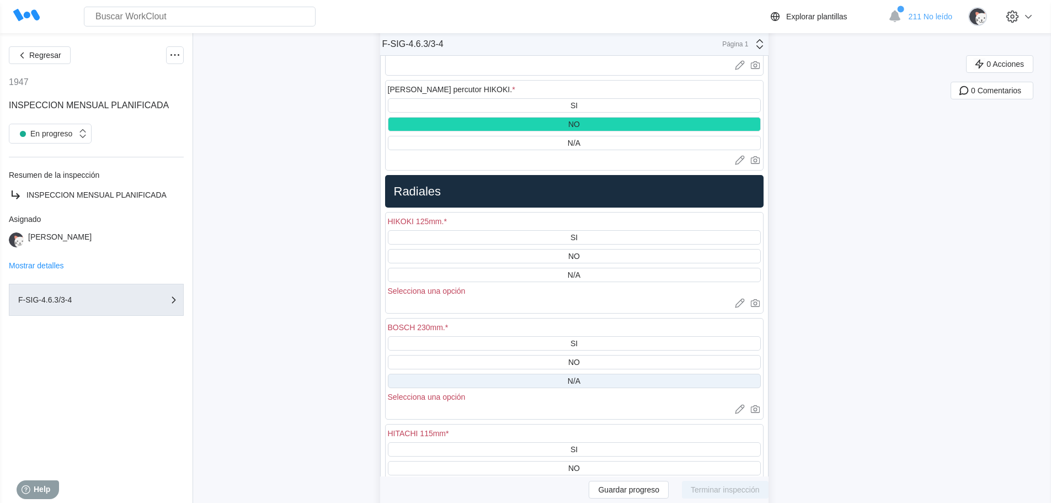
scroll to position [8664, 0]
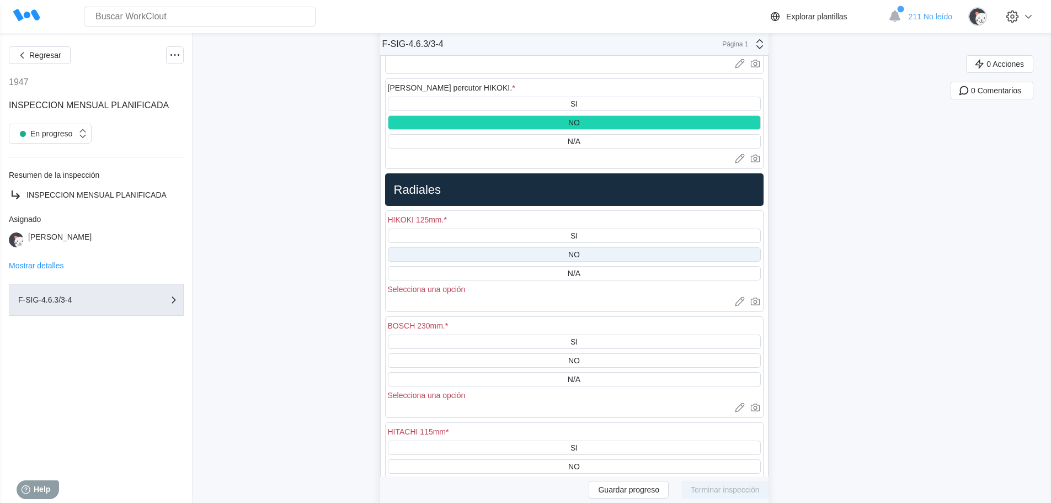
click at [584, 247] on div "NO" at bounding box center [574, 254] width 373 height 14
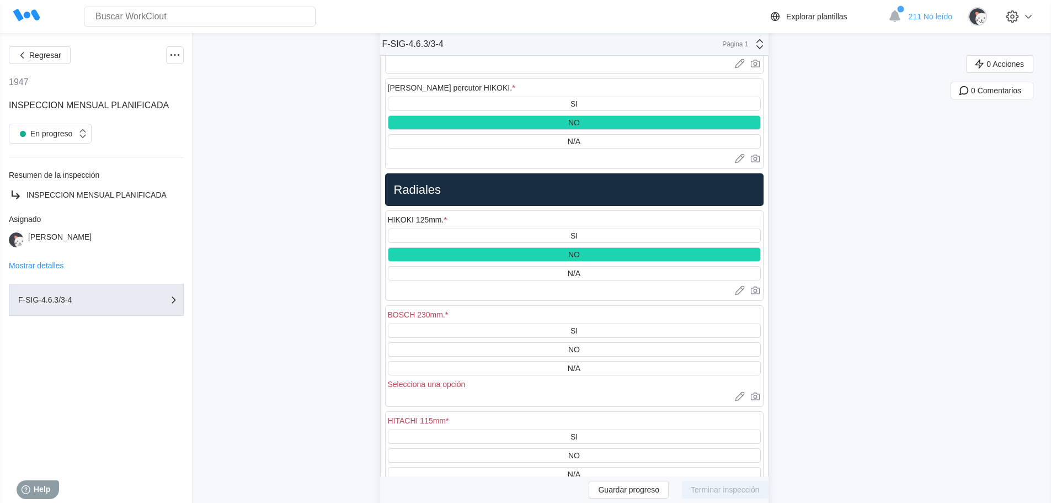
click at [588, 327] on div "SI NO N/A Selecciona una opción" at bounding box center [574, 355] width 373 height 65
click at [588, 342] on div "NO" at bounding box center [574, 349] width 373 height 14
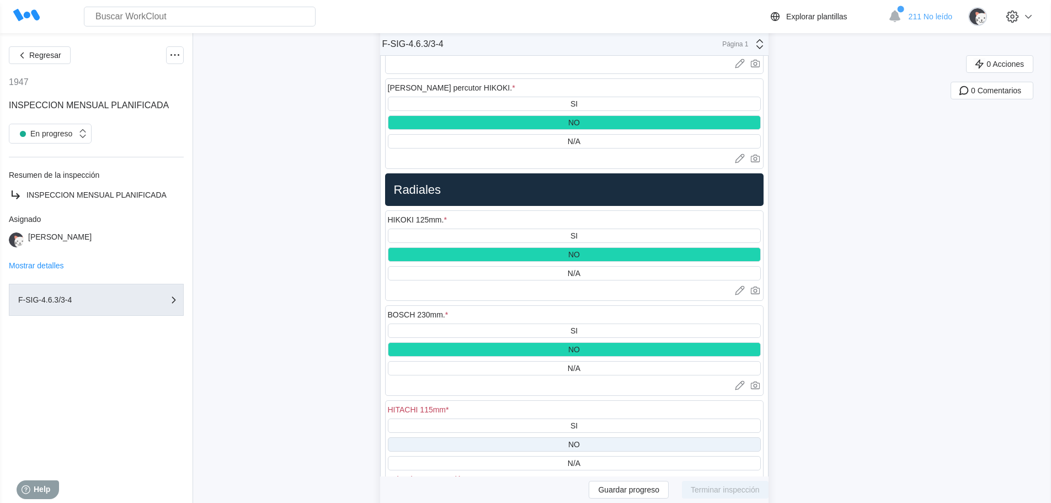
click at [586, 437] on div "NO" at bounding box center [574, 444] width 373 height 14
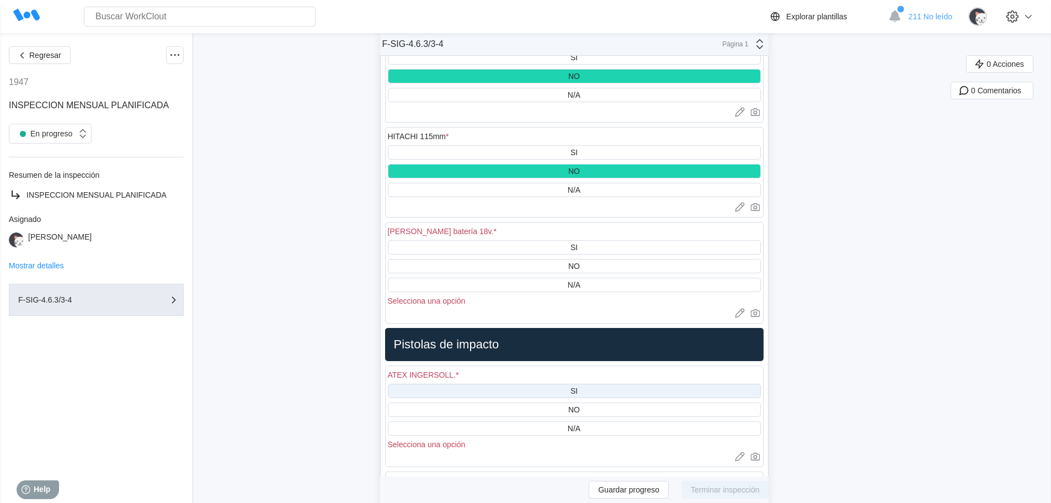
scroll to position [8940, 0]
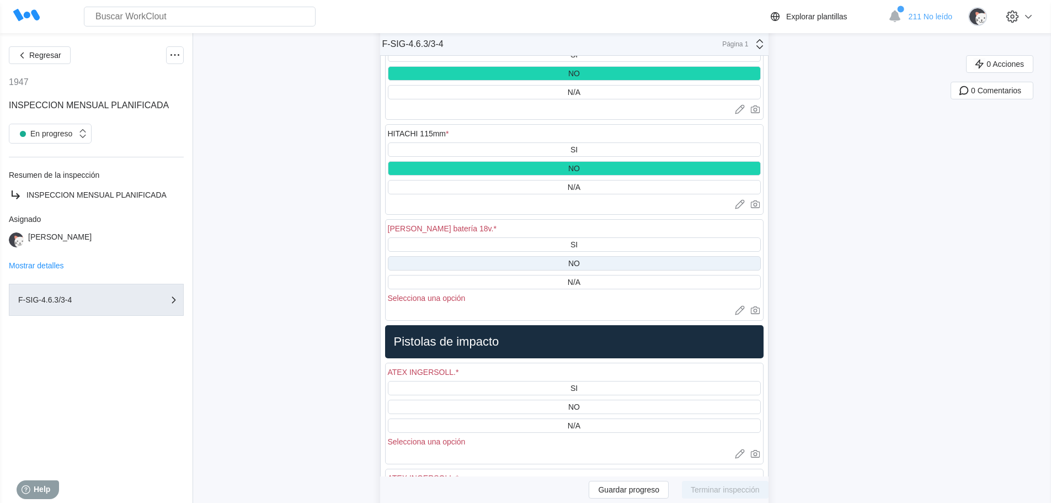
click at [574, 259] on div "NO" at bounding box center [574, 263] width 12 height 9
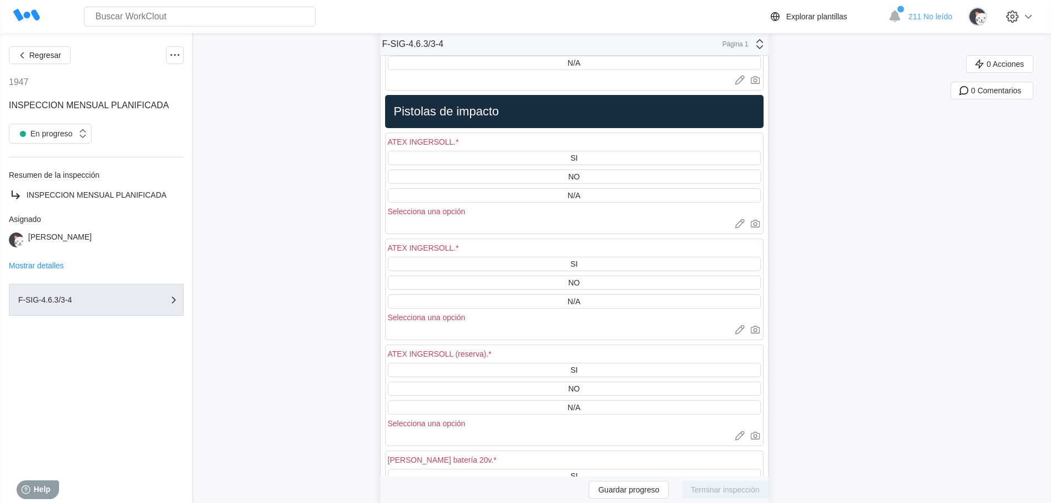
scroll to position [9161, 0]
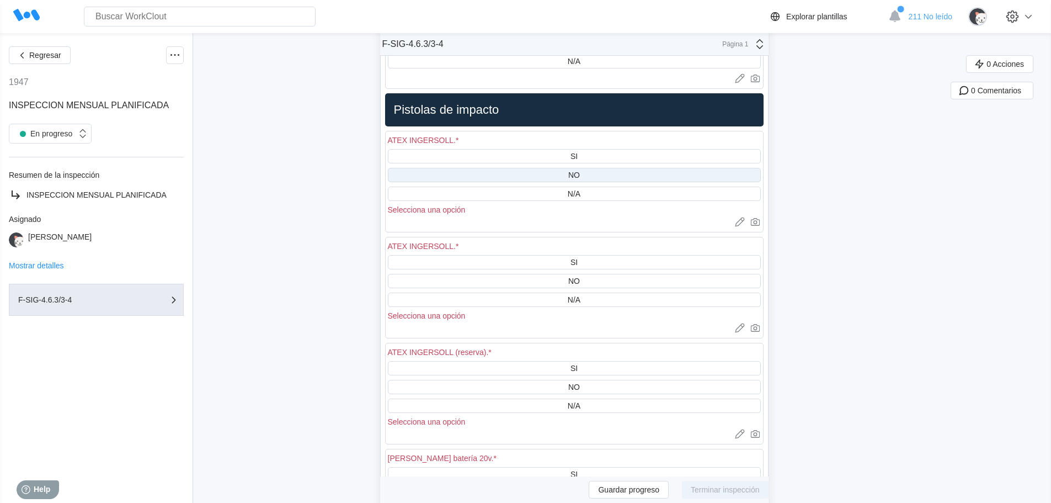
click at [576, 171] on div "NO" at bounding box center [574, 175] width 12 height 9
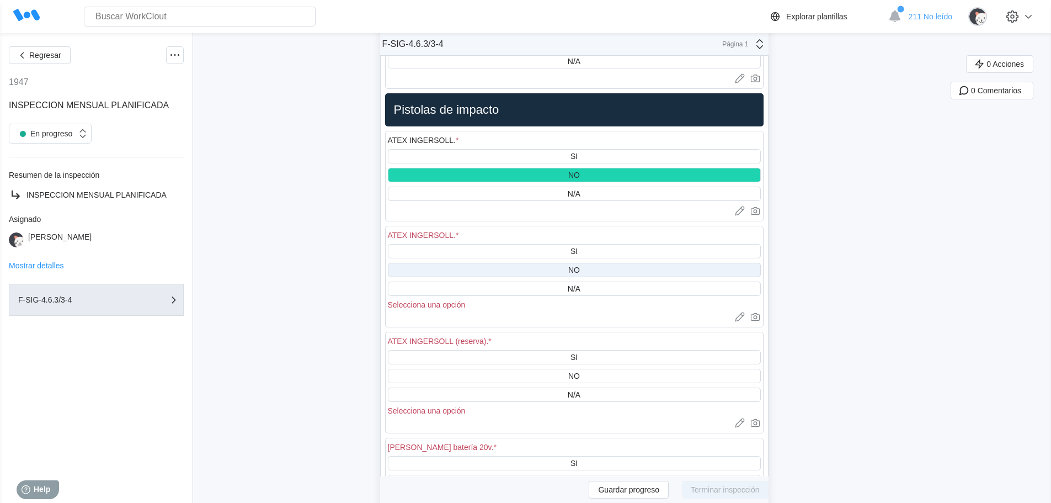
click at [567, 263] on div "NO" at bounding box center [574, 270] width 373 height 14
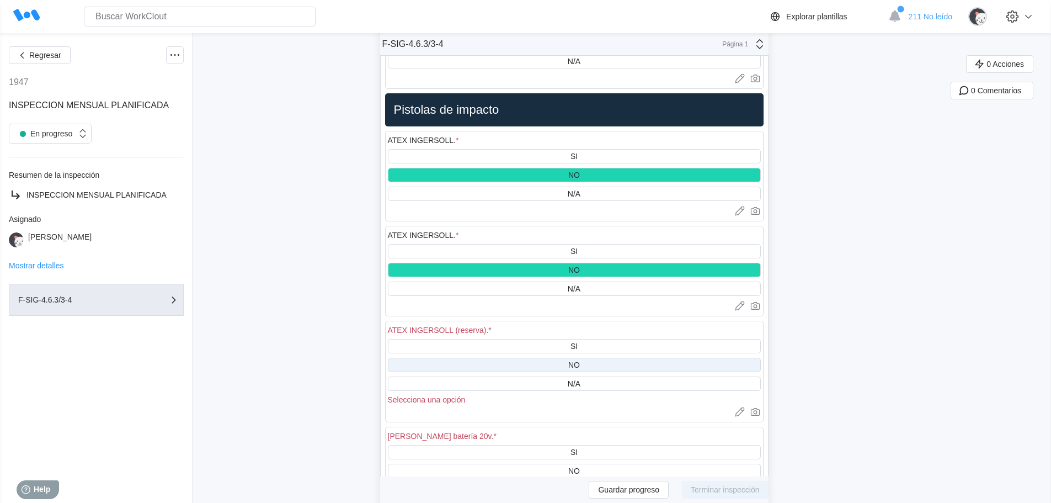
click at [589, 358] on div "NO" at bounding box center [574, 365] width 373 height 14
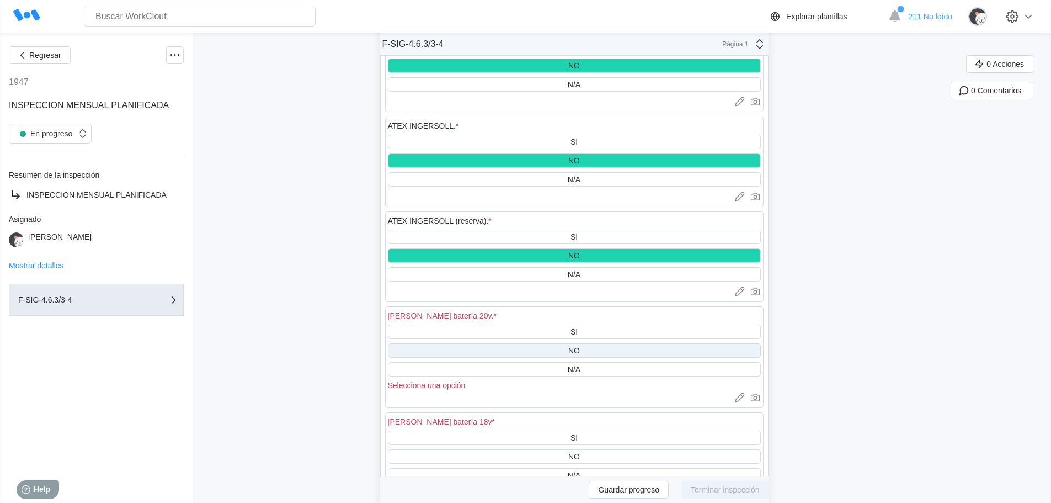
scroll to position [9271, 0]
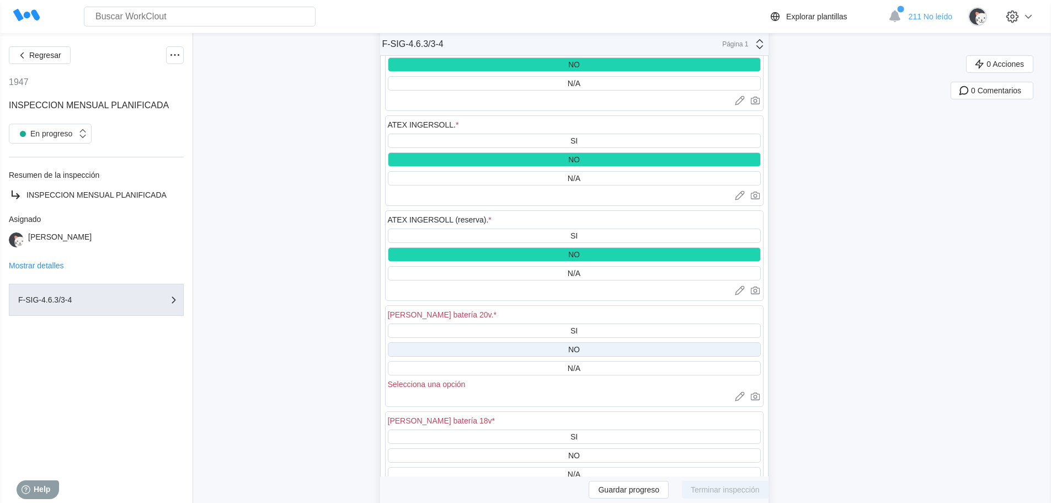
click at [586, 342] on div "NO" at bounding box center [574, 349] width 373 height 14
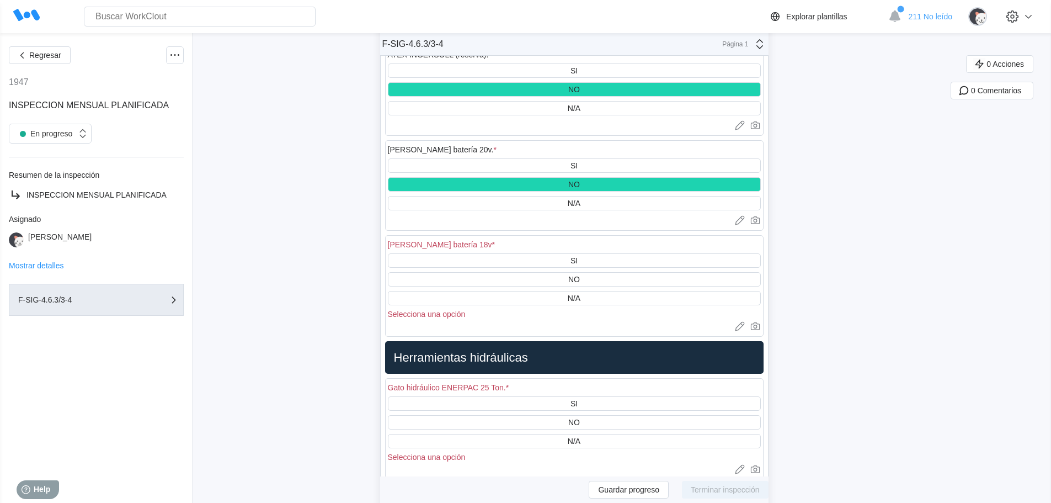
scroll to position [9436, 0]
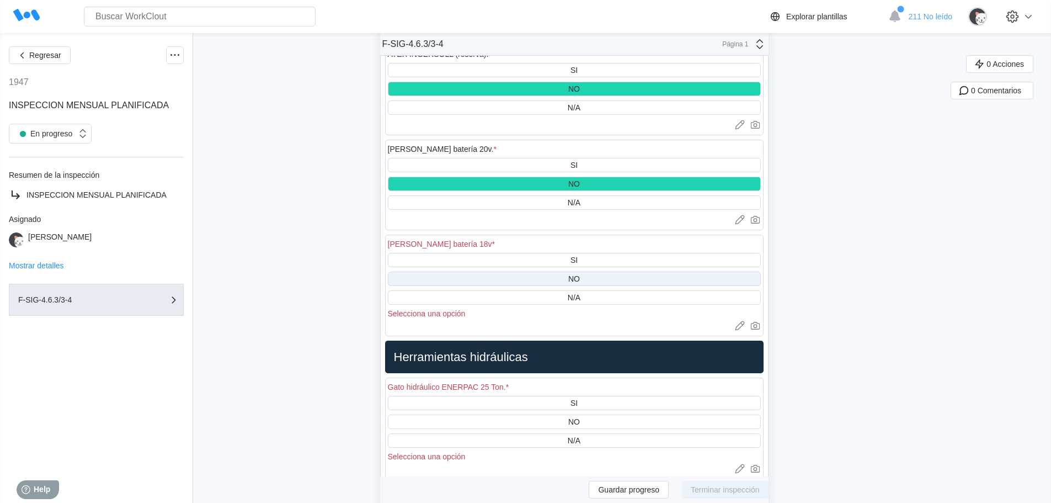
click at [586, 272] on div "NO" at bounding box center [574, 279] width 373 height 14
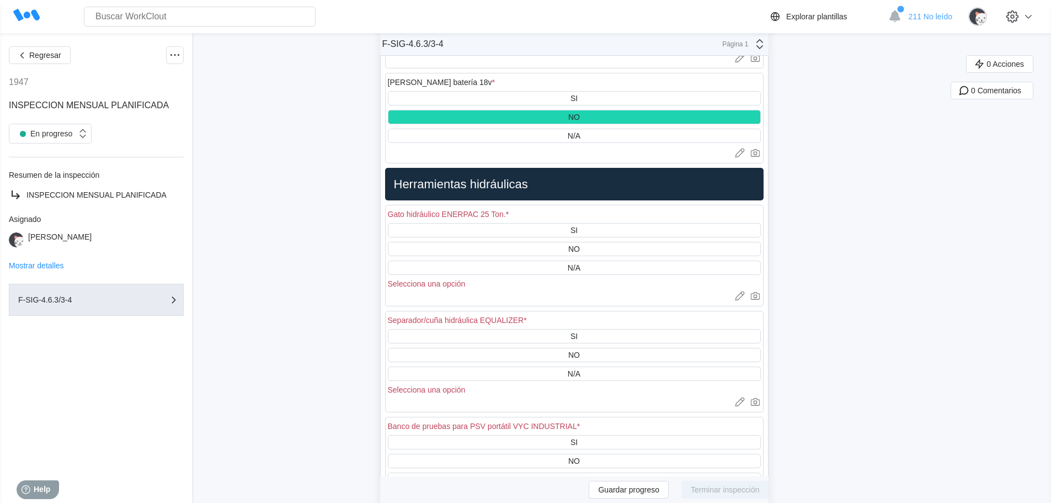
scroll to position [9602, 0]
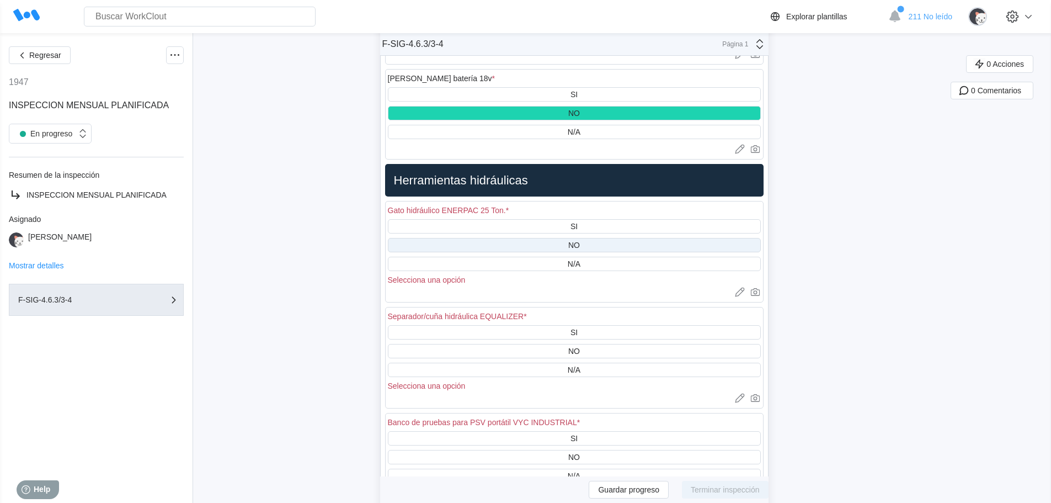
click at [596, 238] on div "NO" at bounding box center [574, 245] width 373 height 14
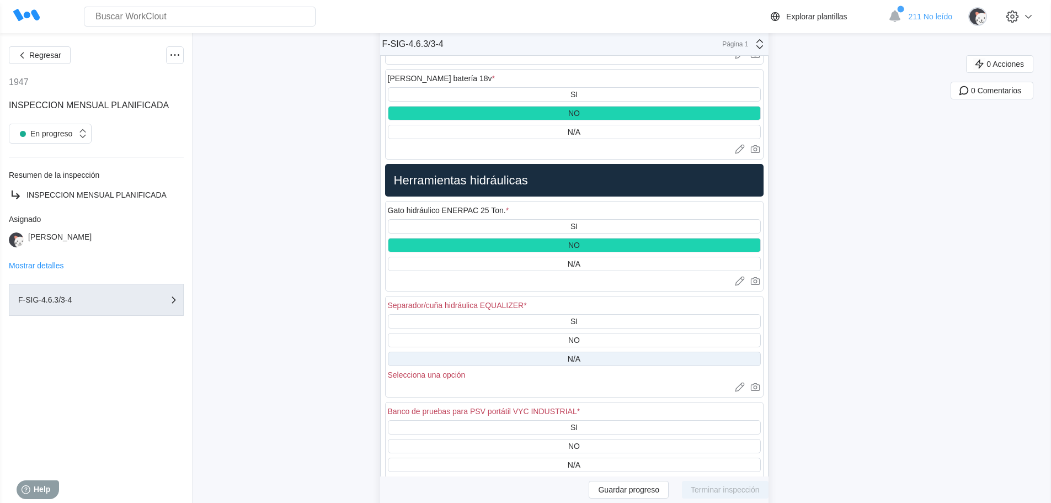
click at [602, 333] on div "NO" at bounding box center [574, 340] width 373 height 14
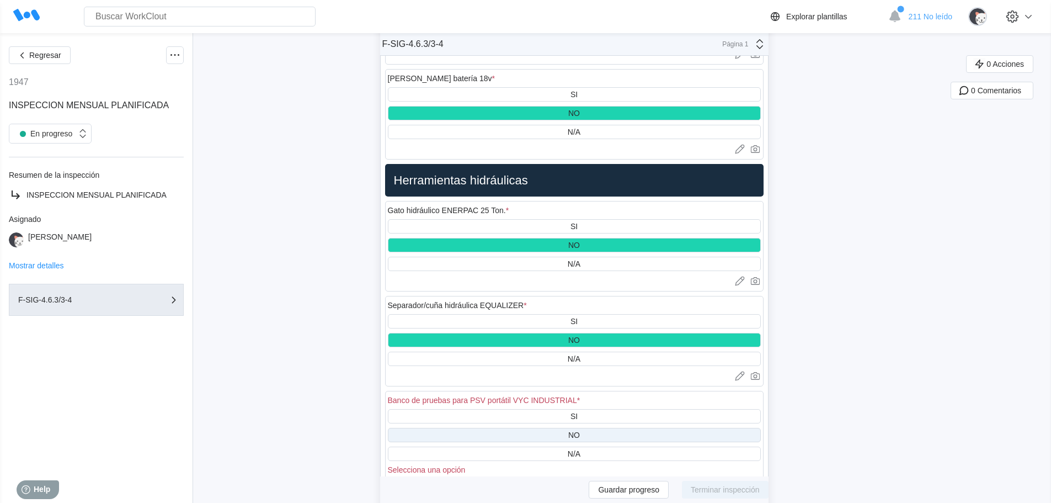
drag, startPoint x: 597, startPoint y: 422, endPoint x: 598, endPoint y: 416, distance: 6.7
click at [598, 428] on div "NO" at bounding box center [574, 435] width 373 height 14
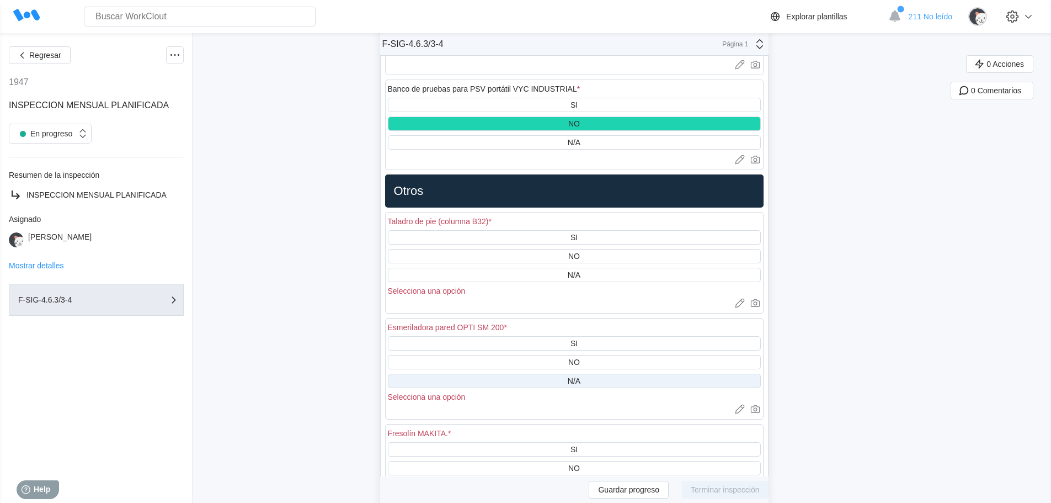
scroll to position [9933, 0]
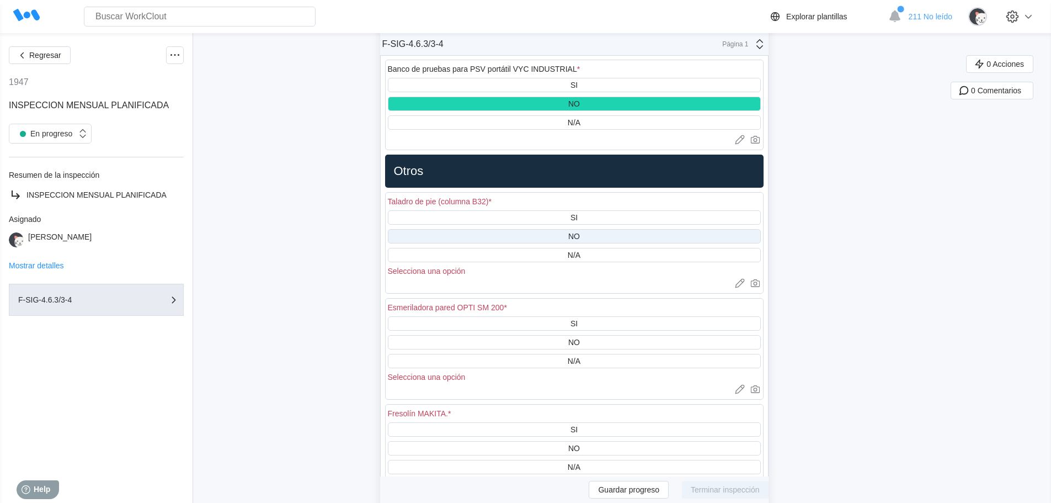
click at [594, 229] on div "NO" at bounding box center [574, 236] width 373 height 14
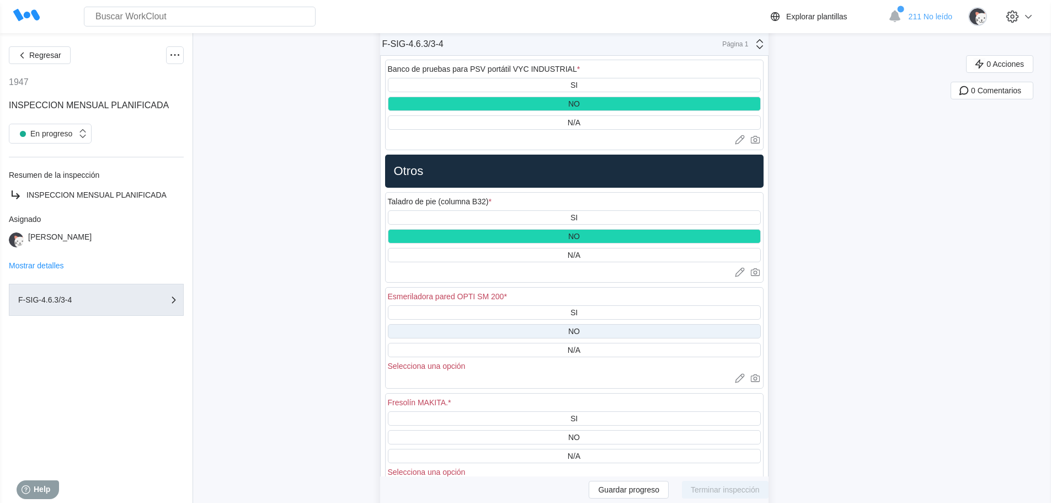
click at [603, 324] on div "NO" at bounding box center [574, 331] width 373 height 14
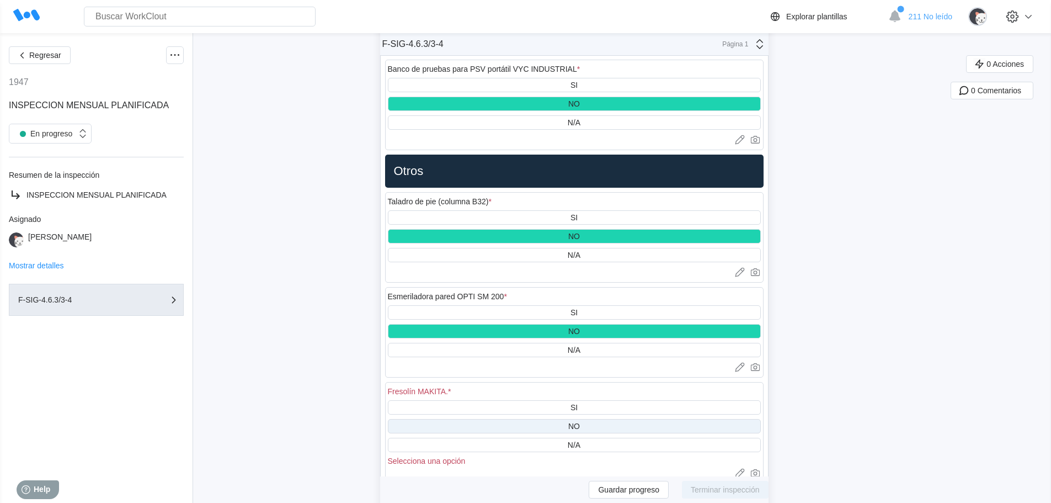
click at [590, 419] on div "NO" at bounding box center [574, 426] width 373 height 14
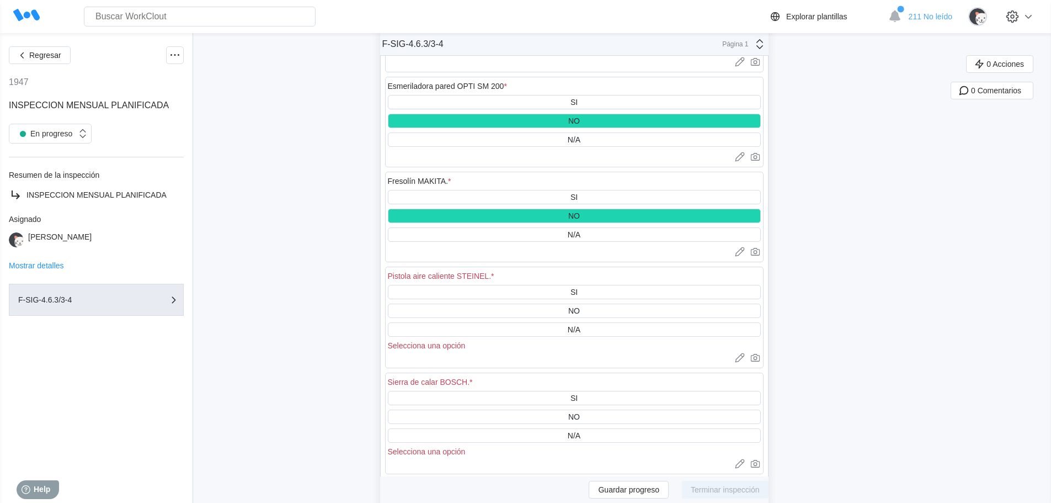
scroll to position [10154, 0]
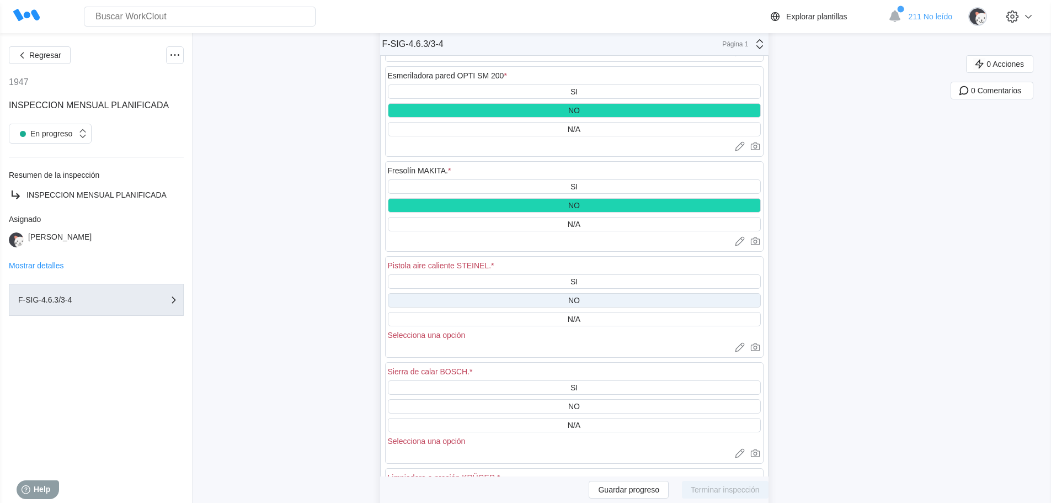
click at [588, 293] on div "NO" at bounding box center [574, 300] width 373 height 14
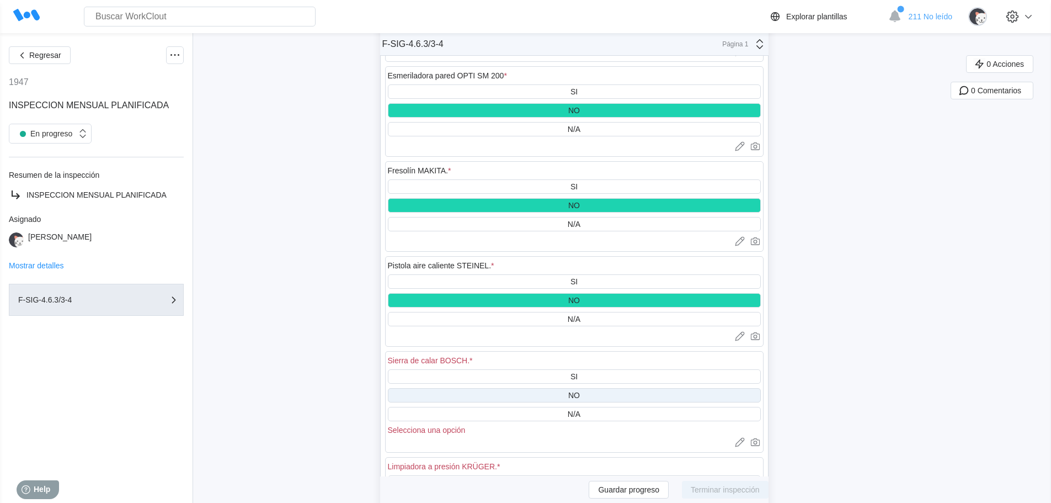
click at [595, 388] on div "NO" at bounding box center [574, 395] width 373 height 14
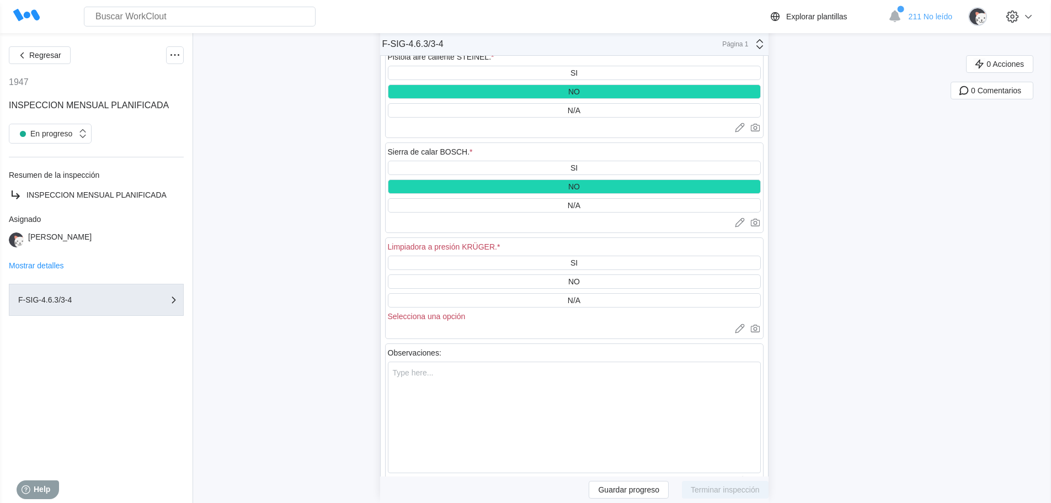
scroll to position [10375, 0]
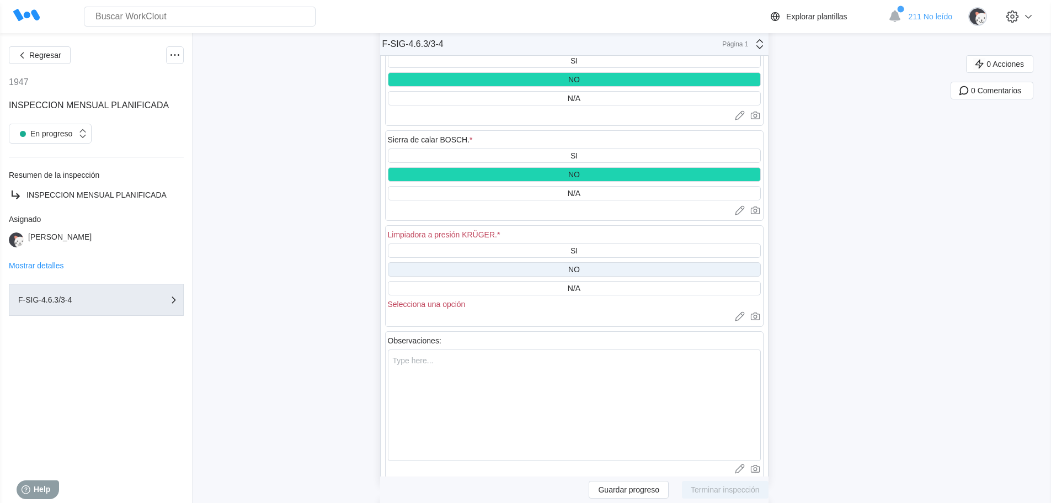
click at [593, 262] on div "NO" at bounding box center [574, 269] width 373 height 14
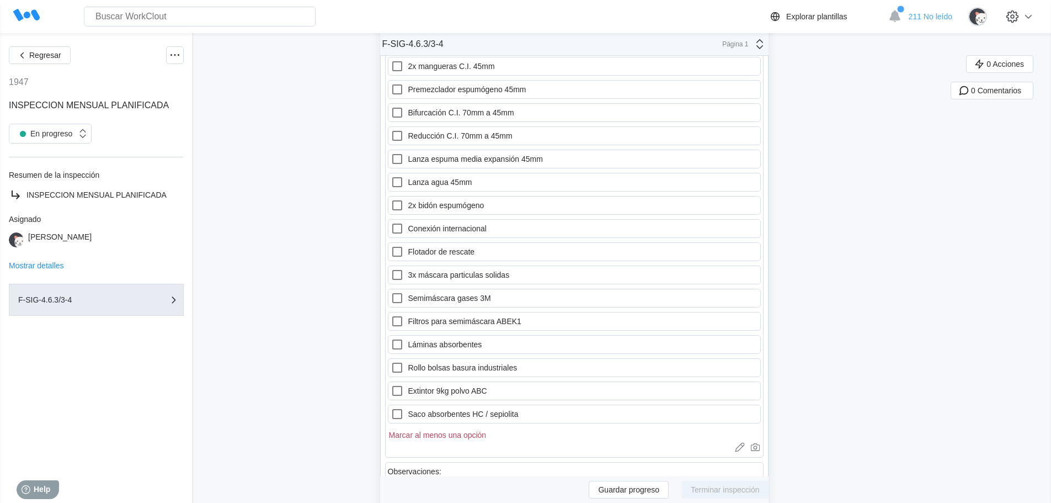
scroll to position [10761, 0]
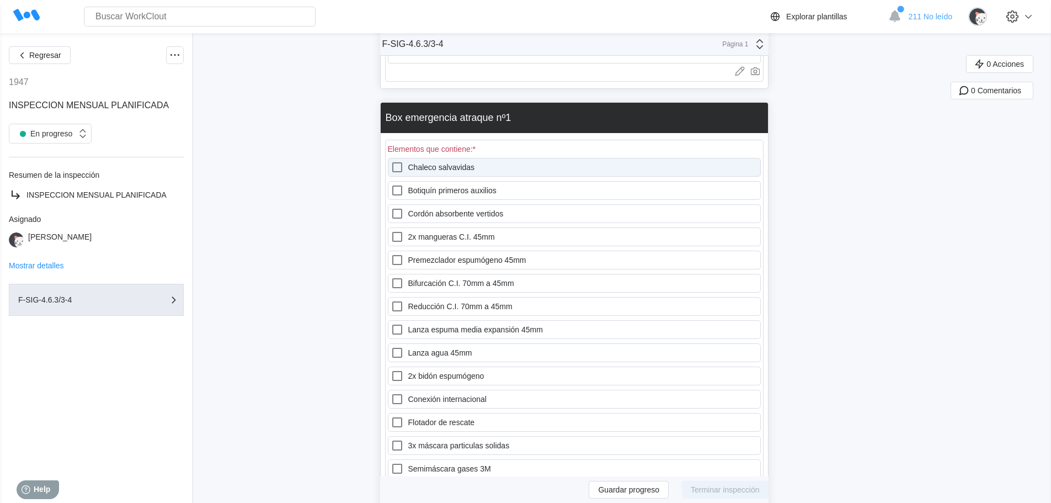
click at [399, 161] on icon at bounding box center [397, 167] width 13 height 13
click at [391, 161] on salvavidas "Chaleco salvavidas" at bounding box center [391, 161] width 1 height 1
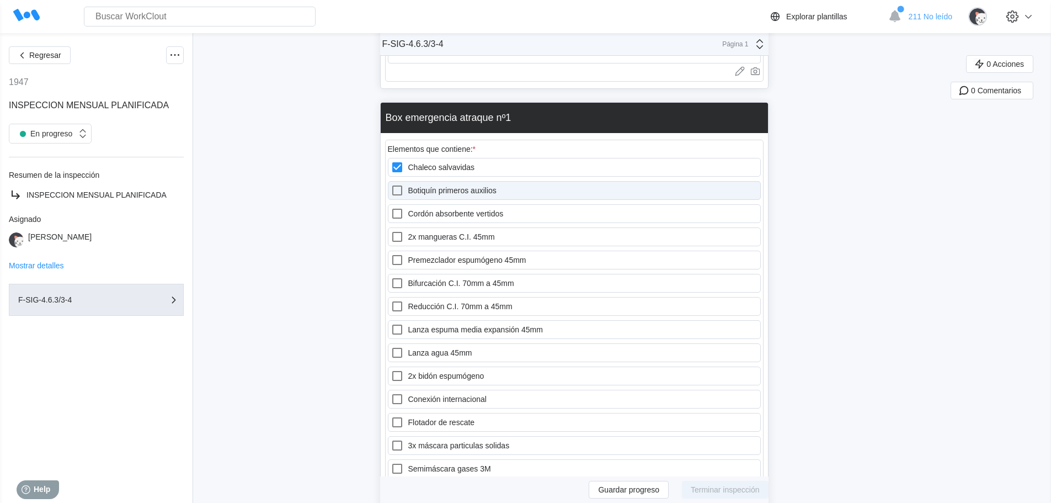
click at [402, 184] on icon at bounding box center [397, 190] width 13 height 13
click at [391, 184] on auxilios "Botiquín primeros auxilios" at bounding box center [391, 184] width 1 height 1
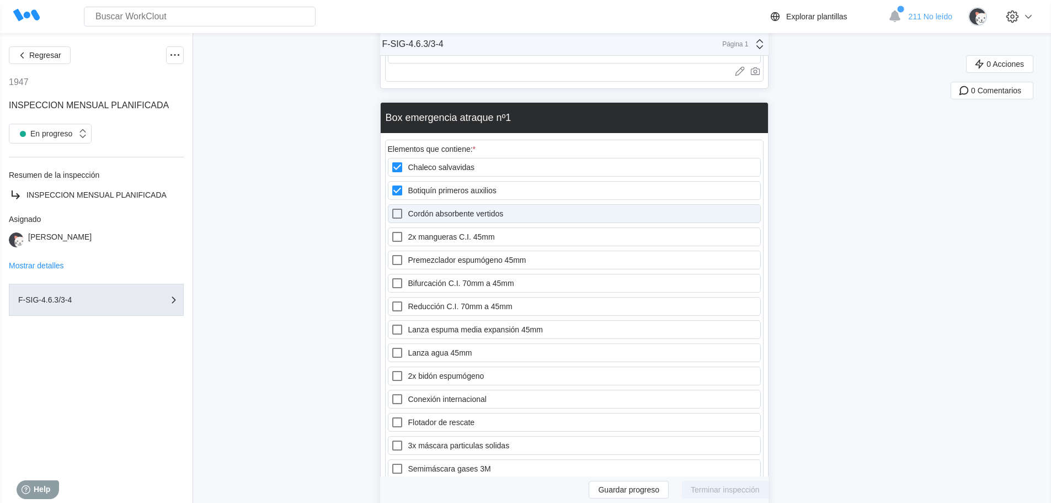
click at [401, 207] on icon at bounding box center [397, 213] width 13 height 13
click at [391, 207] on vertidos "Cordón absorbente vertidos" at bounding box center [391, 207] width 1 height 1
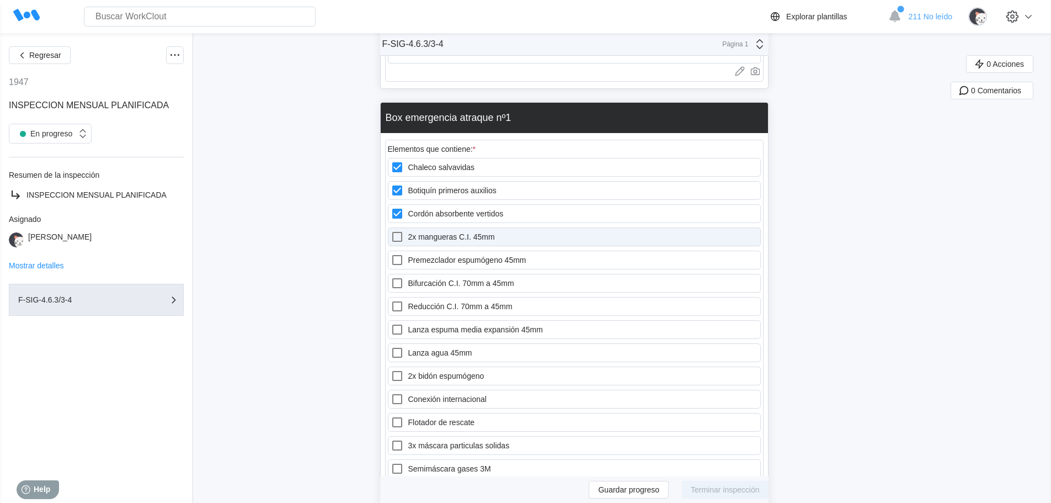
click at [400, 230] on icon at bounding box center [397, 236] width 13 height 13
click at [391, 230] on 45mm "2x mangueras C.I. 45mm" at bounding box center [391, 230] width 1 height 1
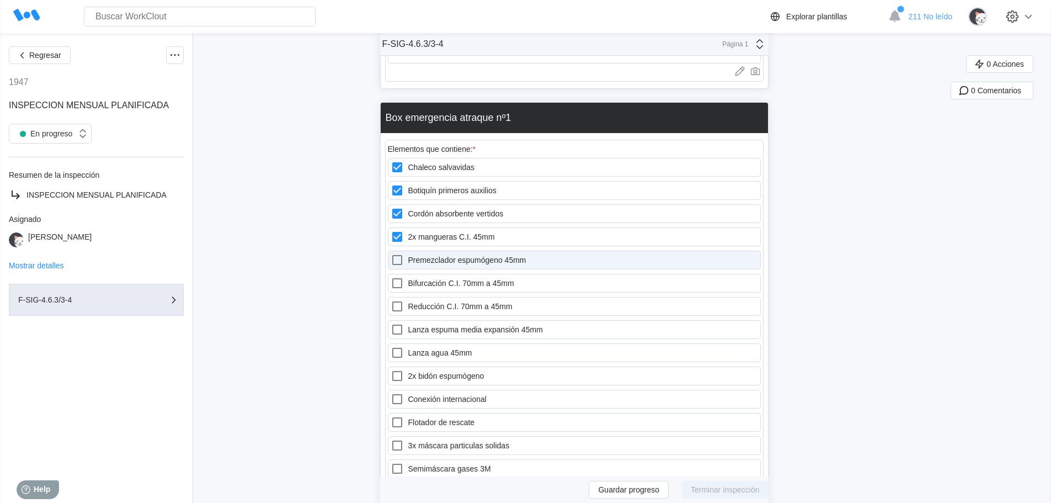
click at [404, 253] on icon at bounding box center [397, 259] width 13 height 13
click at [391, 253] on 45mm "Premezclador espumógeno 45mm" at bounding box center [391, 253] width 1 height 1
click at [400, 279] on div "Chaleco salvavidas Botiquín primeros auxilios Cordón absorbente vertidos 2x man…" at bounding box center [574, 376] width 373 height 436
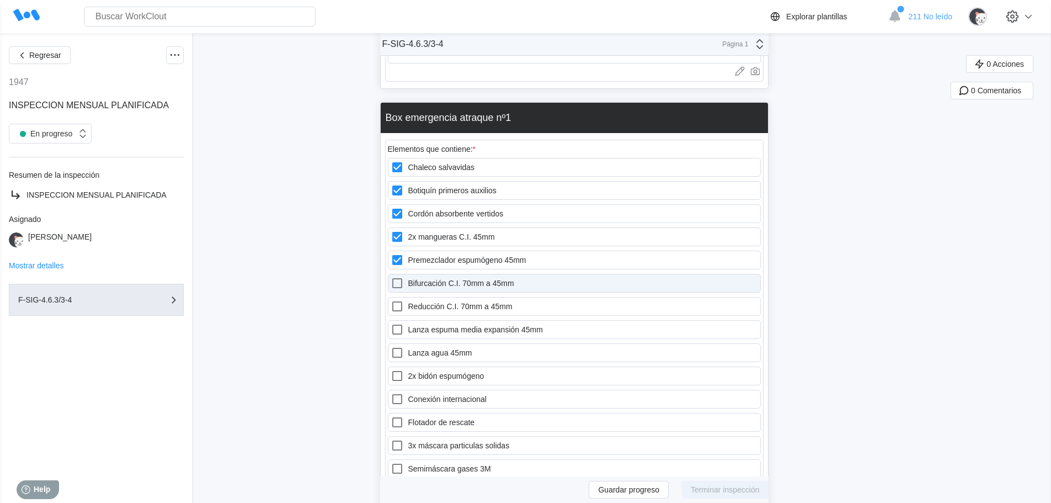
click at [409, 278] on label "Bifurcación C.I. 70mm a 45mm" at bounding box center [574, 283] width 373 height 19
click at [391, 277] on 45mm "Bifurcación C.I. 70mm a 45mm" at bounding box center [391, 276] width 1 height 1
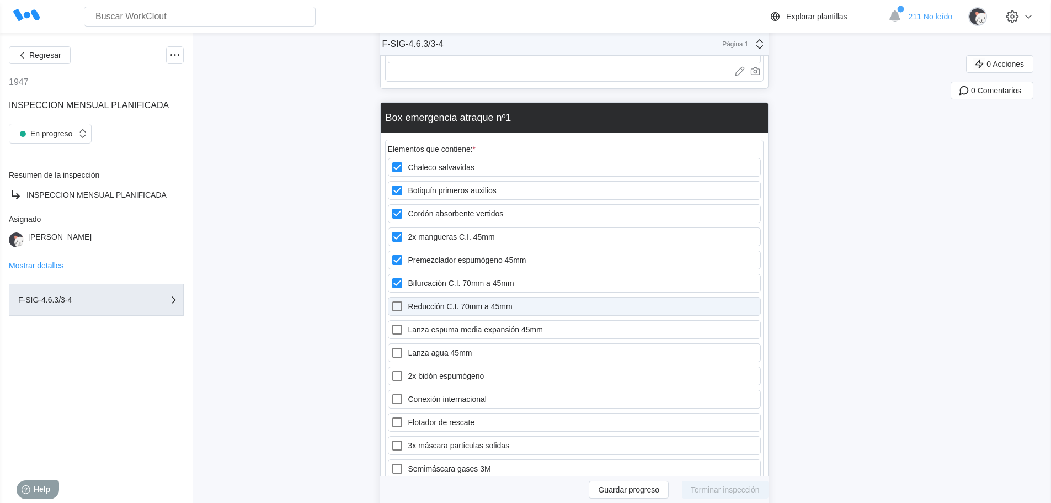
click at [404, 300] on icon at bounding box center [397, 306] width 13 height 13
click at [391, 300] on 45mm "Reducción C.I. 70mm a 45mm" at bounding box center [391, 300] width 1 height 1
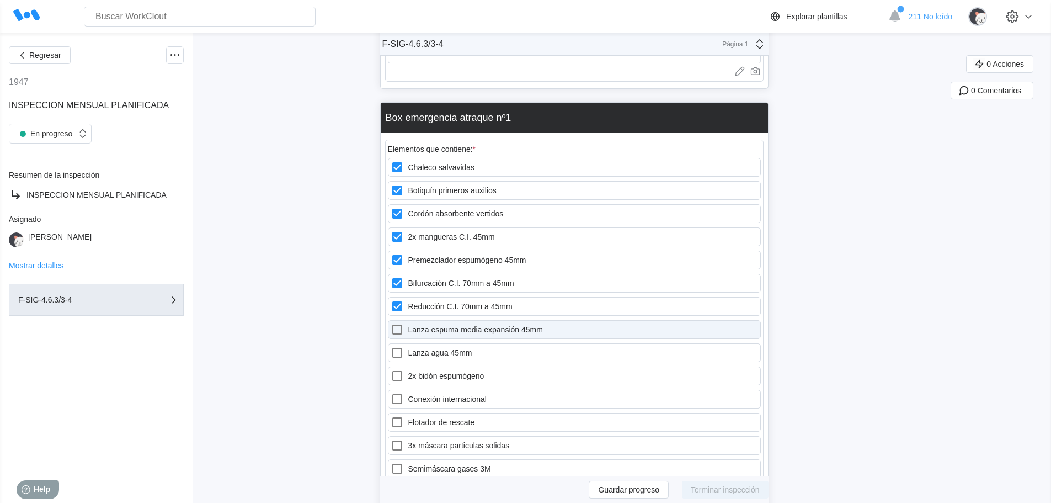
click at [397, 324] on icon at bounding box center [397, 329] width 10 height 10
click at [391, 323] on 45mm "Lanza espuma media expansión 45mm" at bounding box center [391, 323] width 1 height 1
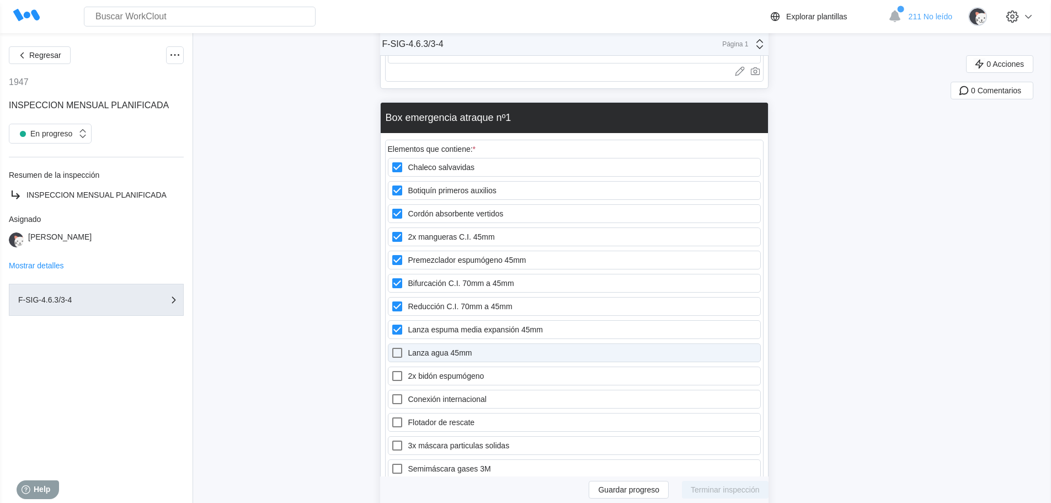
click at [400, 346] on icon at bounding box center [397, 352] width 13 height 13
click at [391, 346] on 45mm "Lanza agua 45mm" at bounding box center [391, 346] width 1 height 1
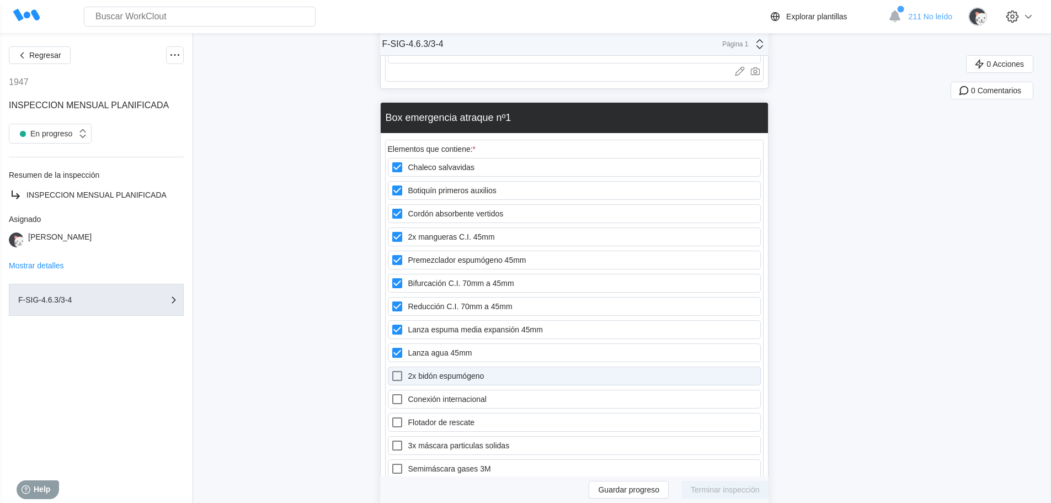
click at [398, 370] on label "2x bidón espumógeno" at bounding box center [574, 375] width 373 height 19
click at [391, 370] on espumógeno "2x bidón espumógeno" at bounding box center [391, 369] width 1 height 1
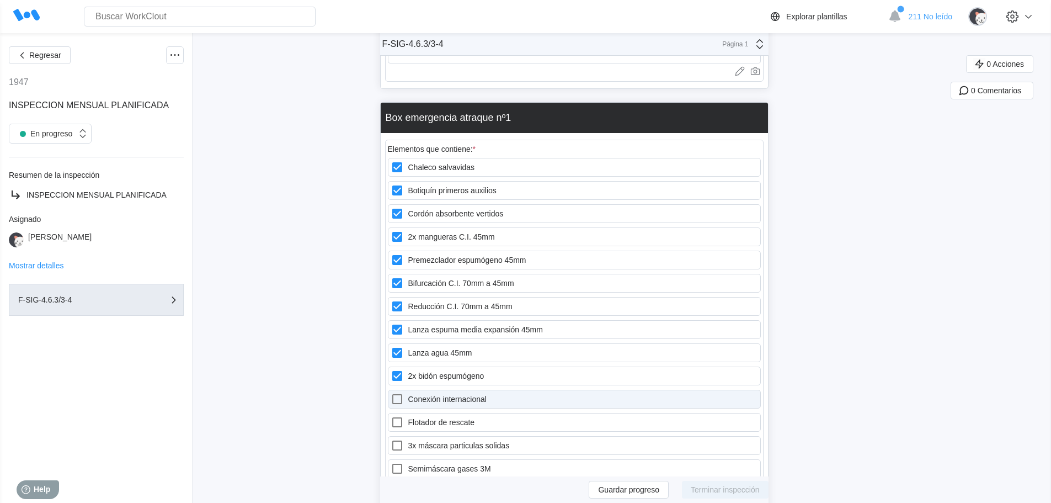
drag, startPoint x: 403, startPoint y: 381, endPoint x: 406, endPoint y: 376, distance: 5.9
click at [402, 394] on icon at bounding box center [397, 399] width 10 height 10
click at [391, 392] on internacional "Conexión internacional" at bounding box center [391, 392] width 1 height 1
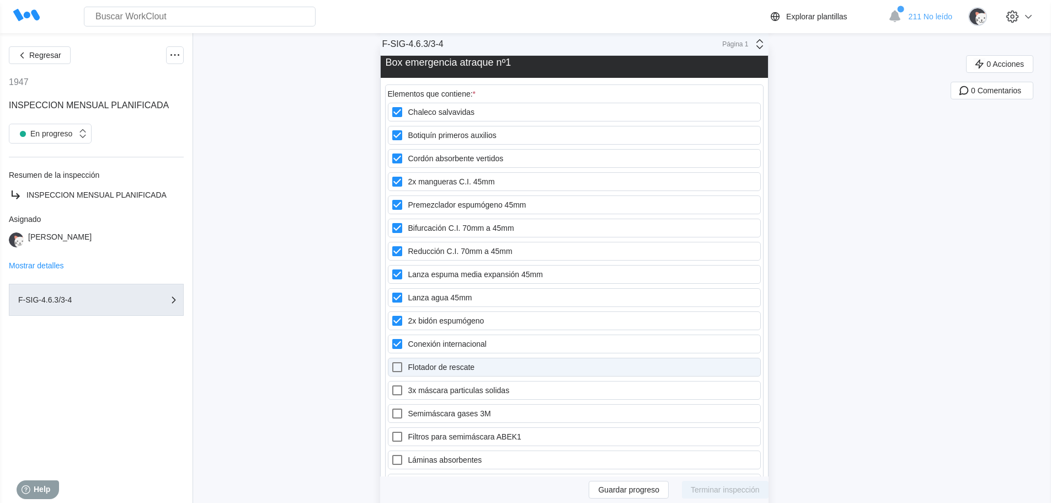
click at [404, 360] on icon at bounding box center [397, 366] width 13 height 13
click at [391, 360] on rescate "Flotador de rescate" at bounding box center [391, 360] width 1 height 1
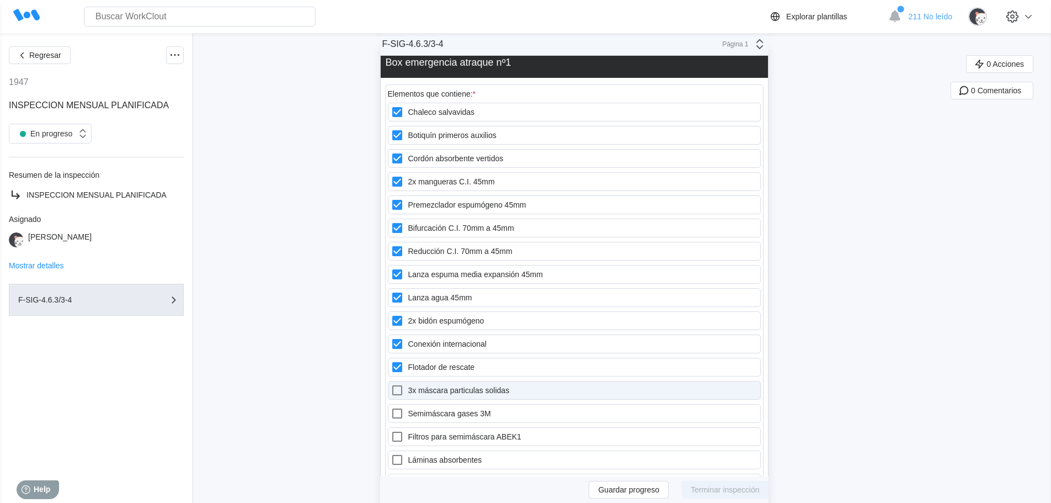
click at [402, 385] on icon at bounding box center [397, 390] width 10 height 10
click at [391, 384] on solidas "3x máscara particulas solidas" at bounding box center [391, 384] width 1 height 1
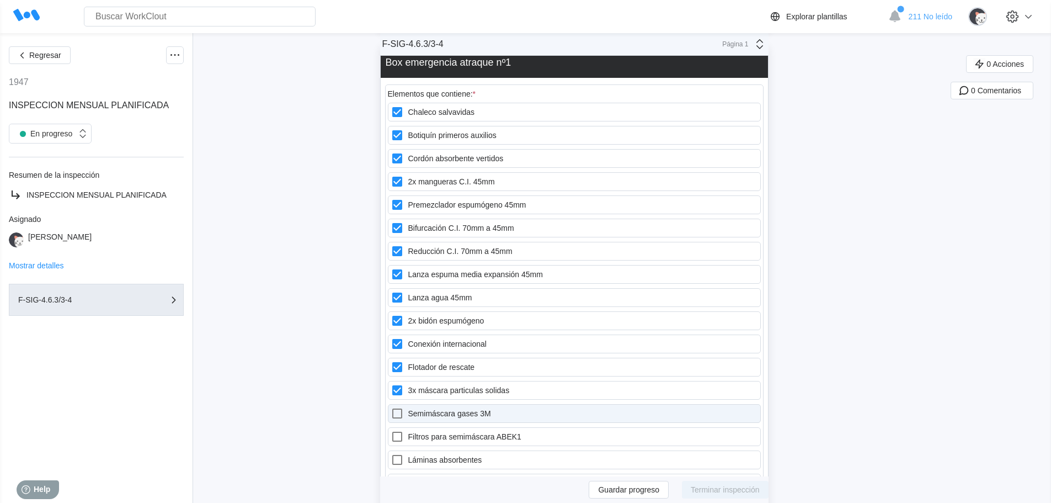
click at [404, 407] on icon at bounding box center [397, 413] width 13 height 13
click at [391, 407] on 3M "Semimáscara gases 3M" at bounding box center [391, 407] width 1 height 1
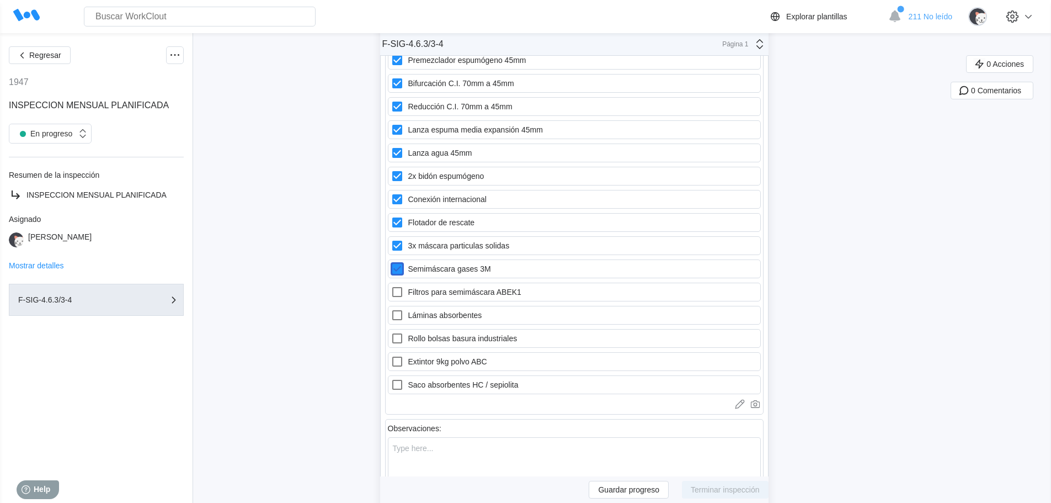
scroll to position [10982, 0]
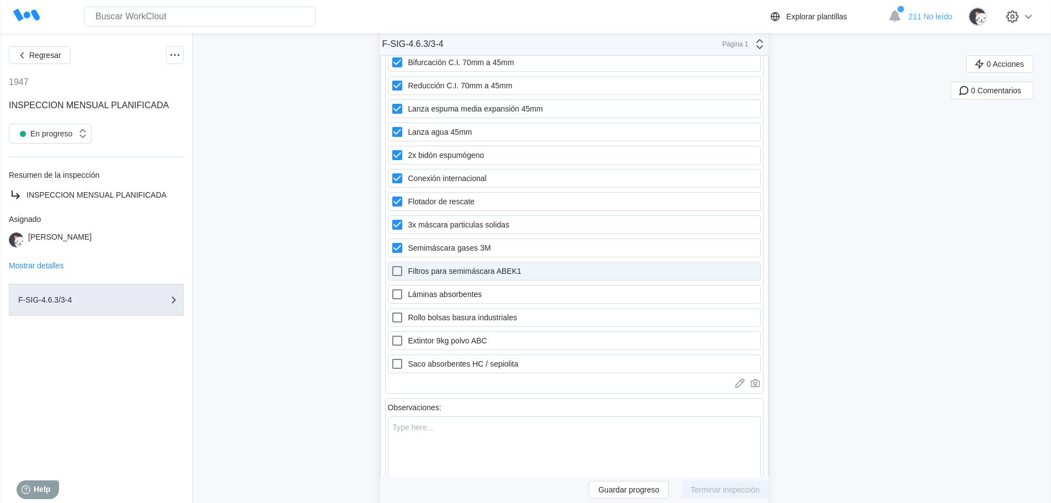
click at [403, 264] on icon at bounding box center [397, 270] width 13 height 13
click at [391, 264] on ABEK1 "Filtros para semimáscara ABEK1" at bounding box center [391, 264] width 1 height 1
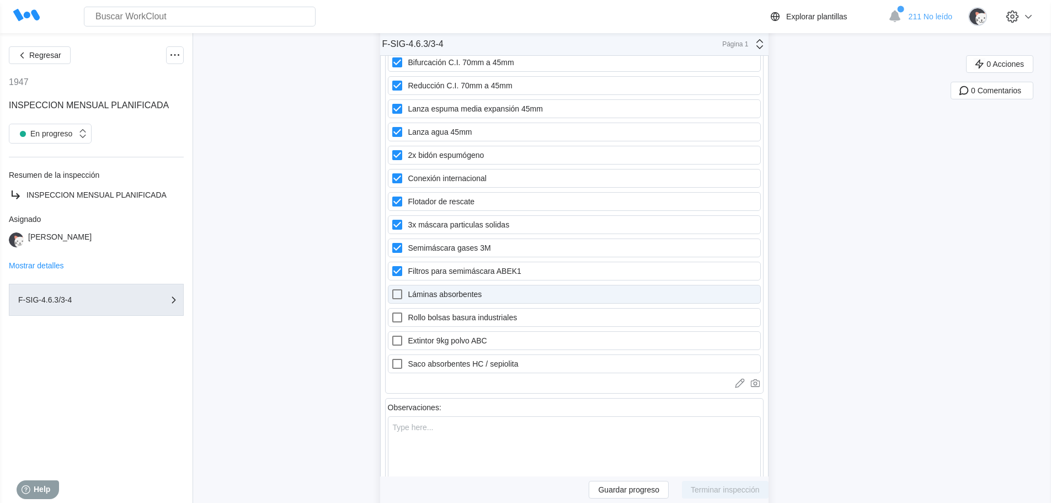
click at [395, 288] on icon at bounding box center [397, 294] width 13 height 13
click at [391, 288] on absorbentes "Láminas absorbentes" at bounding box center [391, 288] width 1 height 1
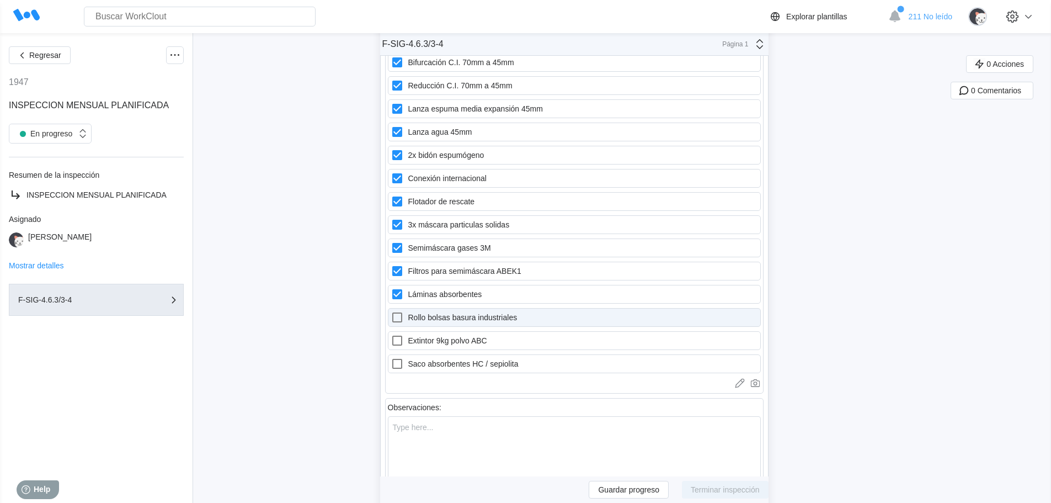
click at [404, 311] on icon at bounding box center [397, 317] width 13 height 13
click at [391, 311] on industriales "Rollo bolsas basura industriales" at bounding box center [391, 311] width 1 height 1
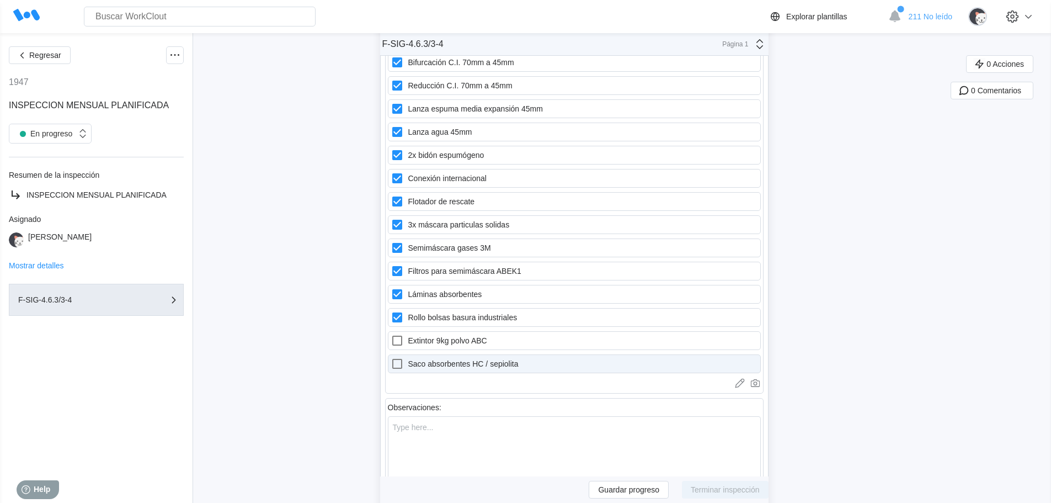
click at [404, 357] on icon at bounding box center [397, 363] width 13 height 13
click at [391, 357] on sepiolita "Saco absorbentes HC / sepiolita" at bounding box center [391, 357] width 1 height 1
click at [632, 493] on span "Guardar progreso" at bounding box center [628, 490] width 61 height 8
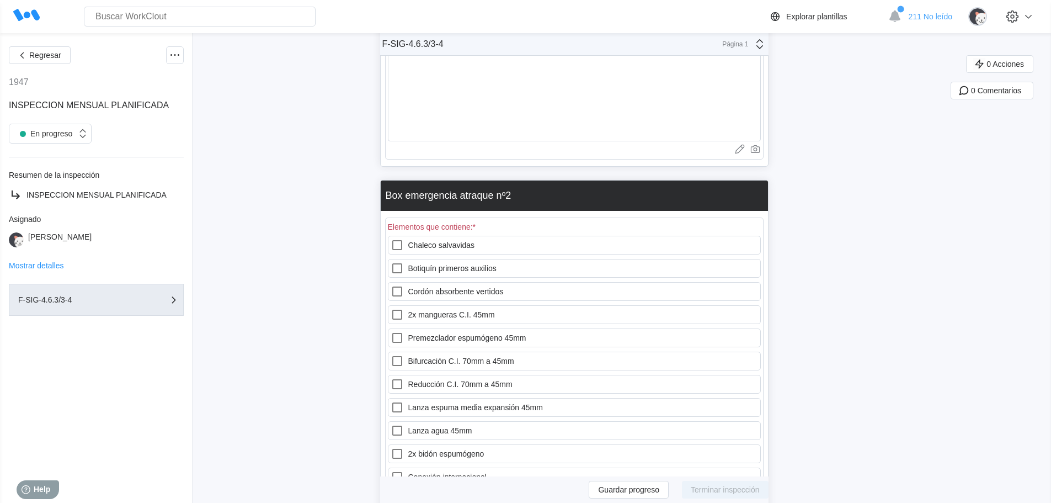
scroll to position [11423, 0]
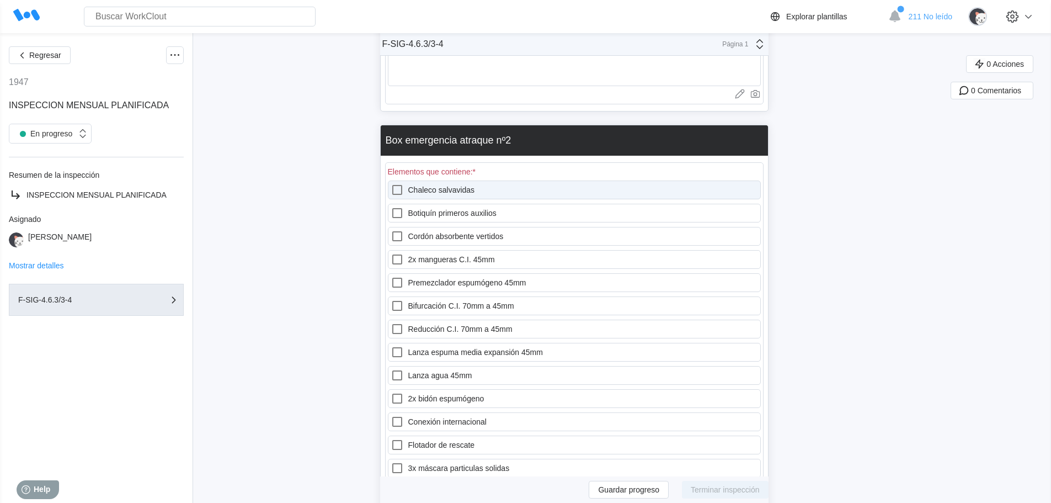
click at [402, 183] on icon at bounding box center [397, 189] width 13 height 13
click at [391, 183] on salvavidas "Chaleco salvavidas" at bounding box center [391, 183] width 1 height 1
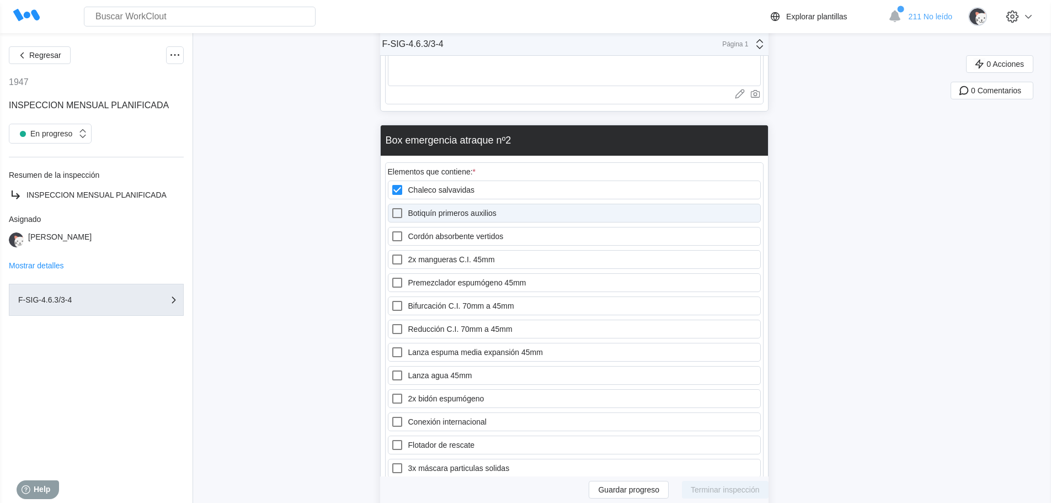
click at [400, 208] on icon at bounding box center [397, 213] width 10 height 10
click at [391, 206] on auxilios "Botiquín primeros auxilios" at bounding box center [391, 206] width 1 height 1
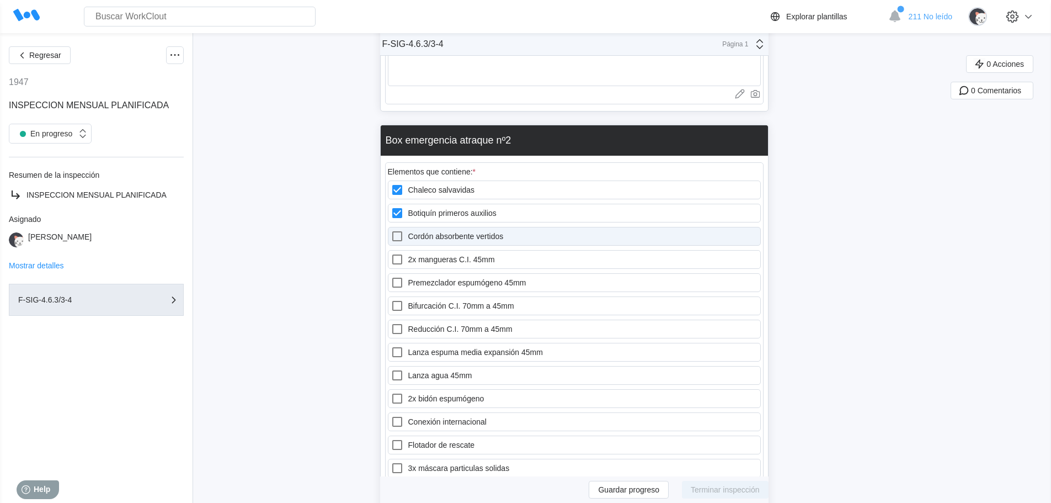
click at [397, 231] on icon at bounding box center [397, 236] width 10 height 10
click at [391, 230] on vertidos "Cordón absorbente vertidos" at bounding box center [391, 230] width 1 height 1
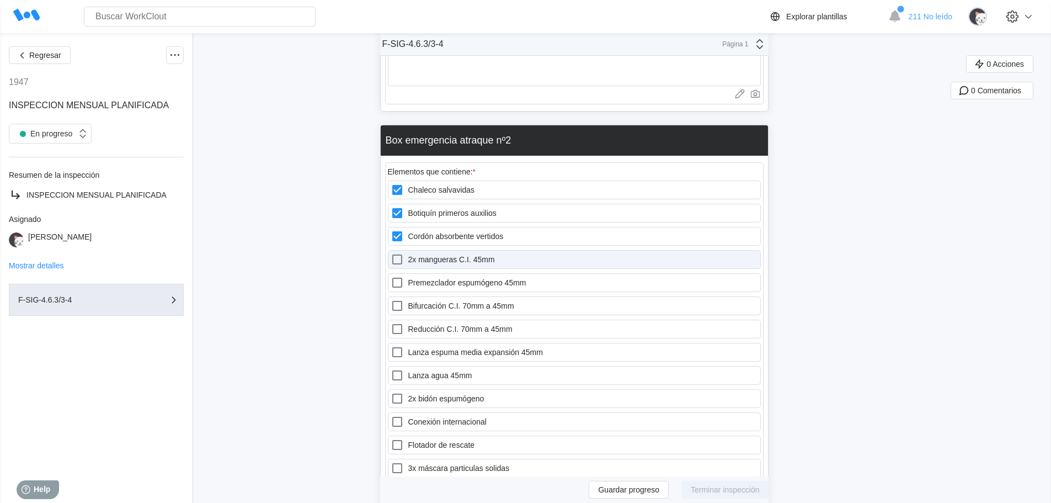
click at [402, 253] on icon at bounding box center [397, 259] width 13 height 13
click at [391, 253] on 45mm "2x mangueras C.I. 45mm" at bounding box center [391, 253] width 1 height 1
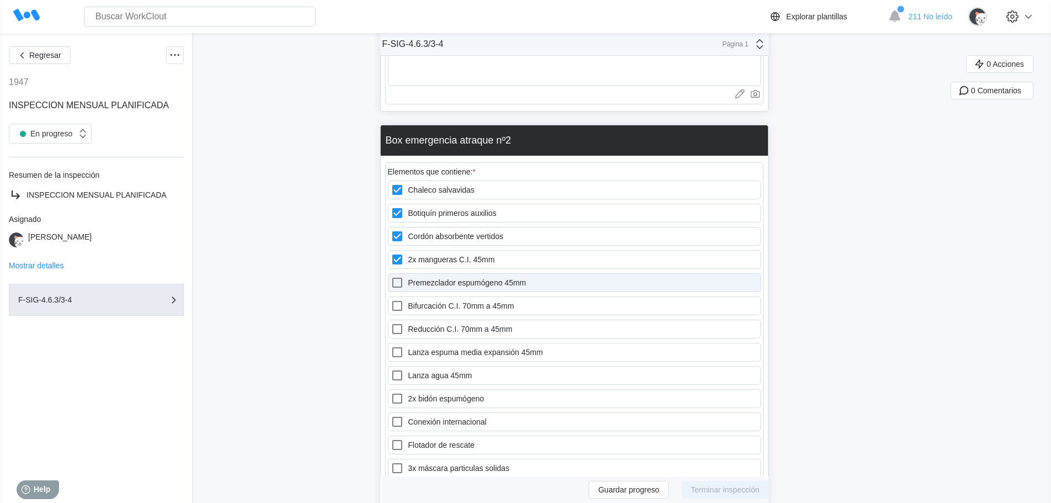
click at [402, 276] on icon at bounding box center [397, 282] width 13 height 13
click at [391, 276] on 45mm "Premezclador espumógeno 45mm" at bounding box center [391, 276] width 1 height 1
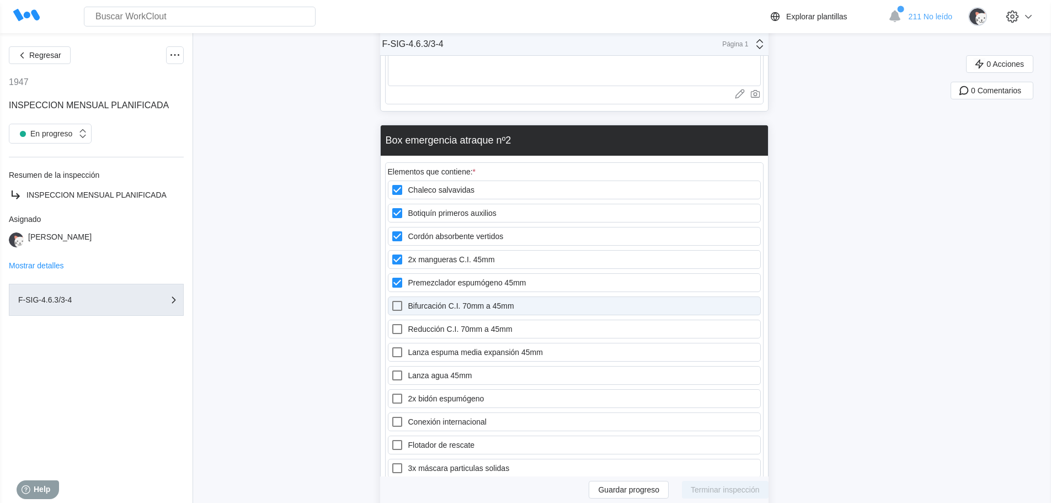
click at [401, 299] on icon at bounding box center [397, 305] width 13 height 13
click at [391, 299] on 45mm "Bifurcación C.I. 70mm a 45mm" at bounding box center [391, 299] width 1 height 1
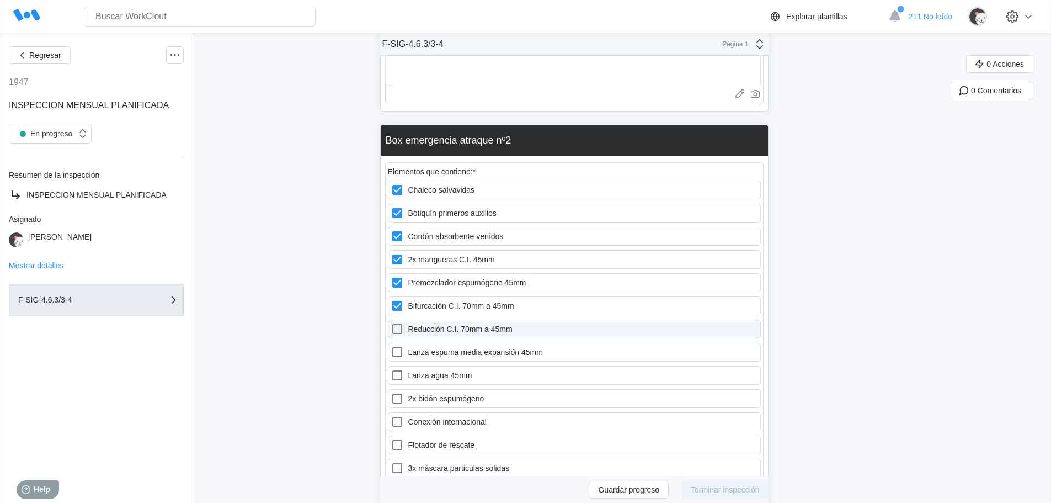
click at [402, 324] on icon at bounding box center [397, 329] width 10 height 10
click at [391, 322] on 45mm "Reducción C.I. 70mm a 45mm" at bounding box center [391, 322] width 1 height 1
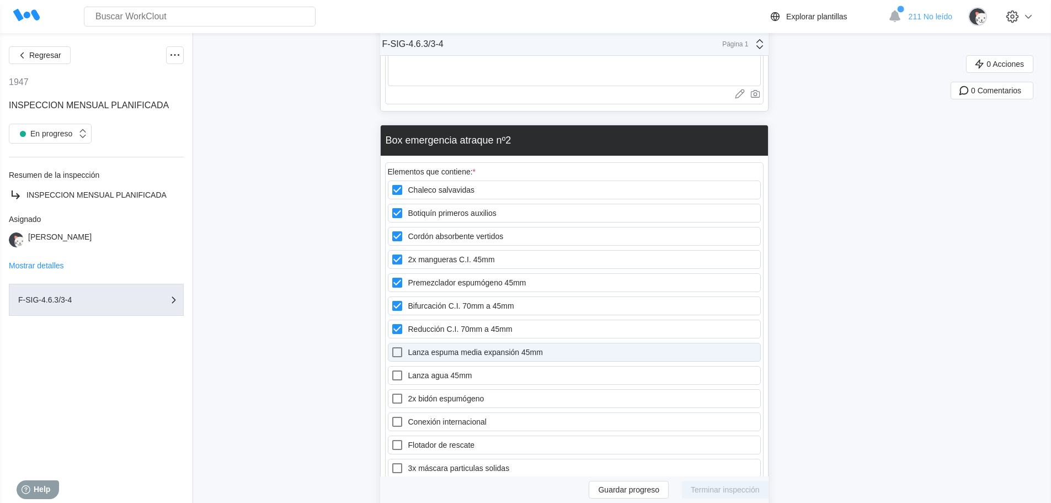
click at [401, 345] on icon at bounding box center [397, 351] width 13 height 13
click at [391, 345] on 45mm "Lanza espuma media expansión 45mm" at bounding box center [391, 345] width 1 height 1
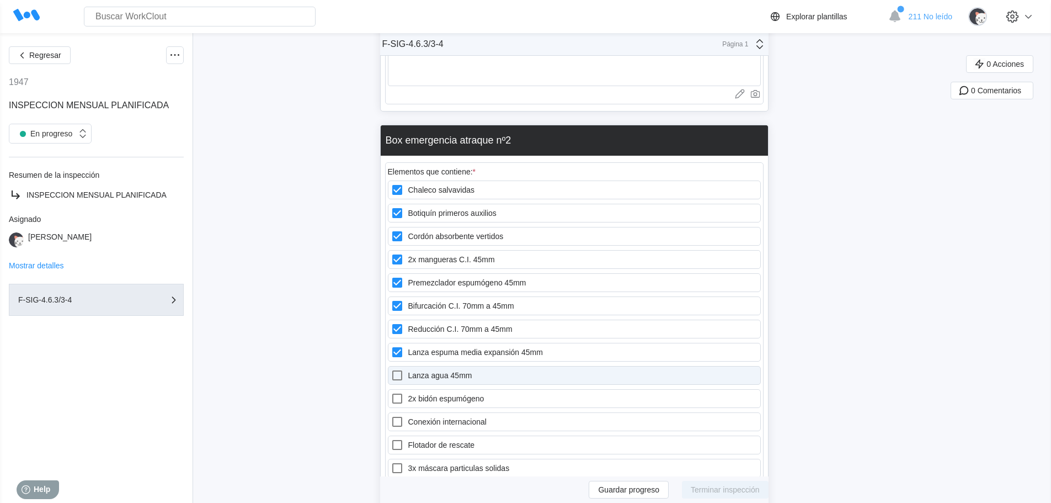
click at [398, 369] on icon at bounding box center [397, 375] width 13 height 13
click at [391, 369] on 45mm "Lanza agua 45mm" at bounding box center [391, 369] width 1 height 1
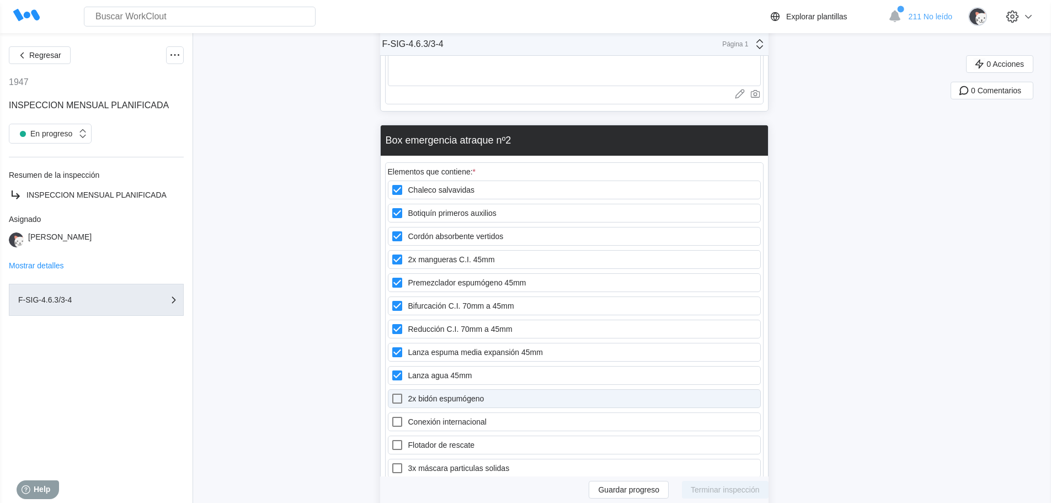
click at [403, 392] on icon at bounding box center [397, 398] width 13 height 13
click at [391, 392] on espumógeno "2x bidón espumógeno" at bounding box center [391, 392] width 1 height 1
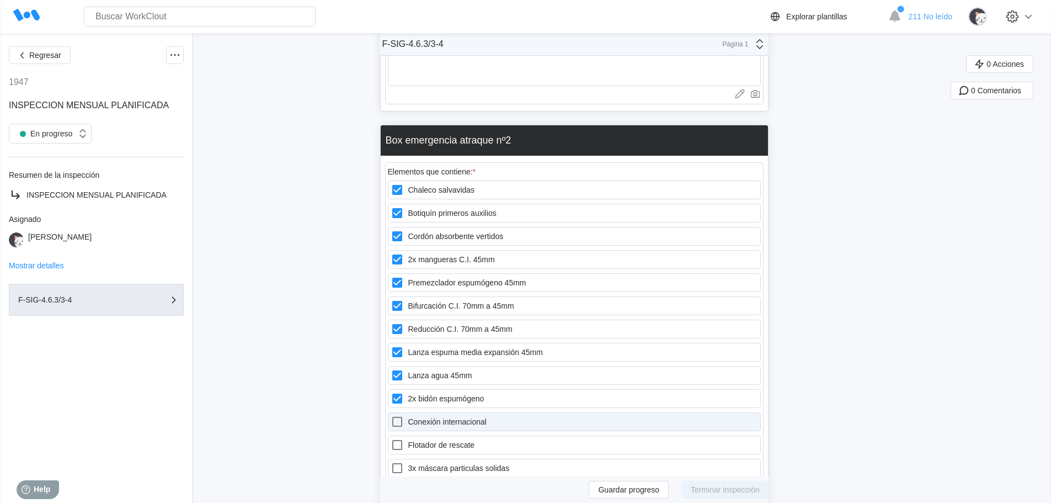
click at [403, 415] on icon at bounding box center [397, 421] width 13 height 13
click at [391, 415] on internacional "Conexión internacional" at bounding box center [391, 415] width 1 height 1
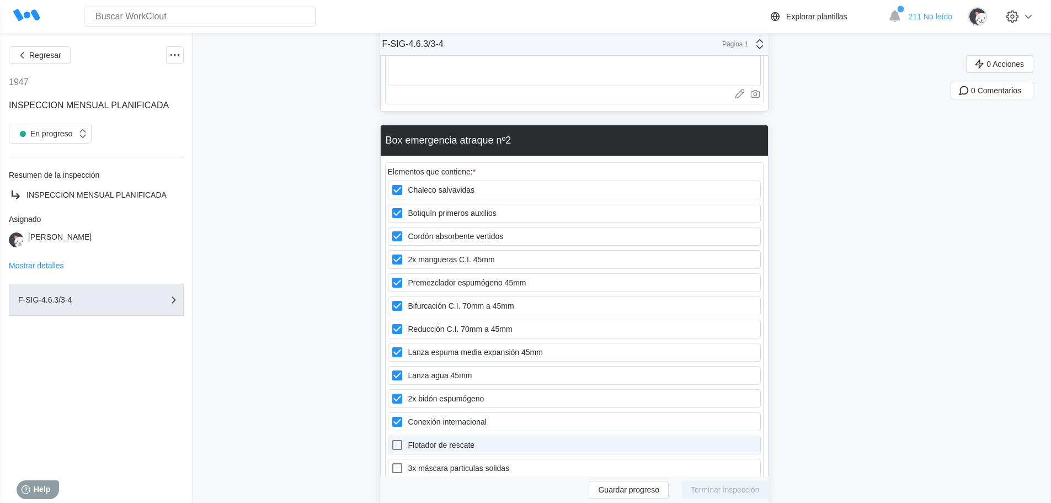
click at [404, 439] on label "Flotador de rescate" at bounding box center [574, 444] width 373 height 19
click at [391, 439] on rescate "Flotador de rescate" at bounding box center [391, 438] width 1 height 1
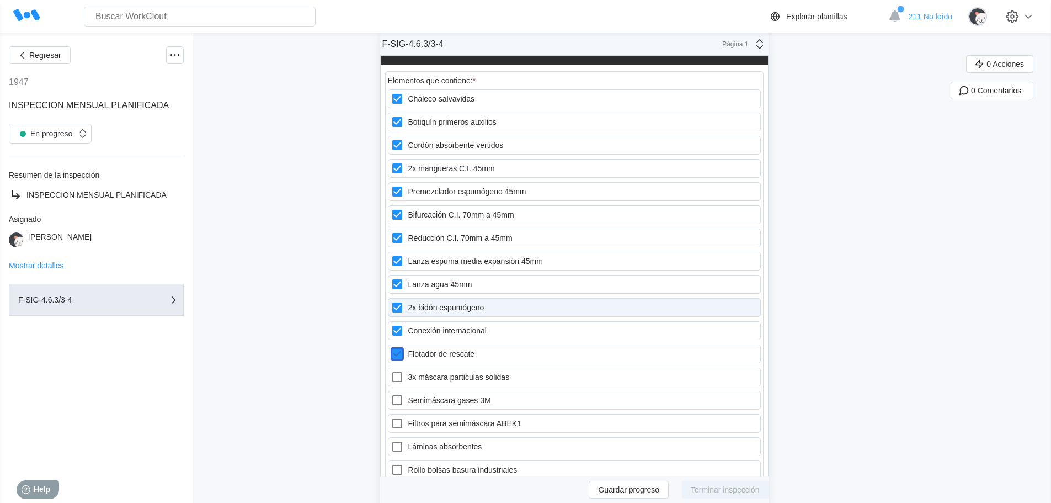
scroll to position [11589, 0]
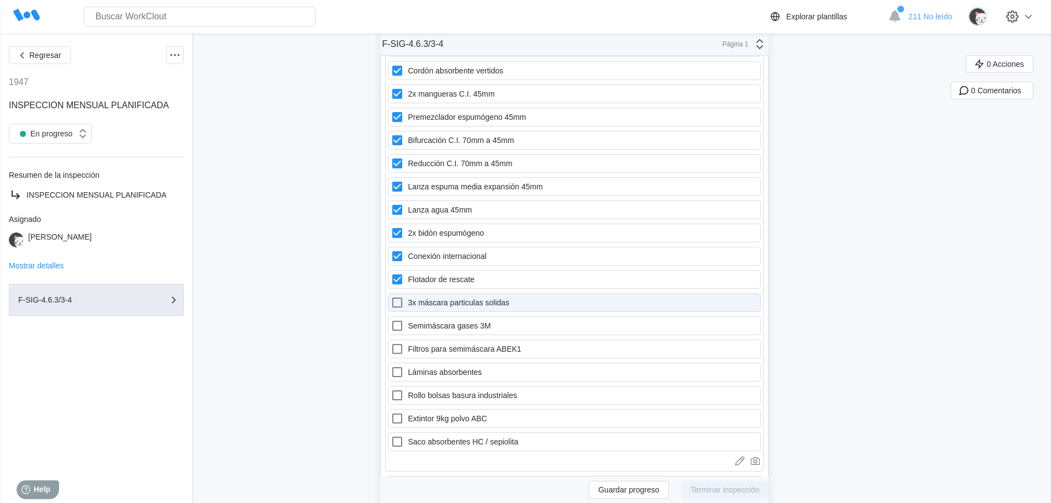
click at [408, 296] on div at bounding box center [400, 302] width 18 height 13
click at [391, 296] on solidas "3x máscara particulas solidas" at bounding box center [391, 296] width 1 height 1
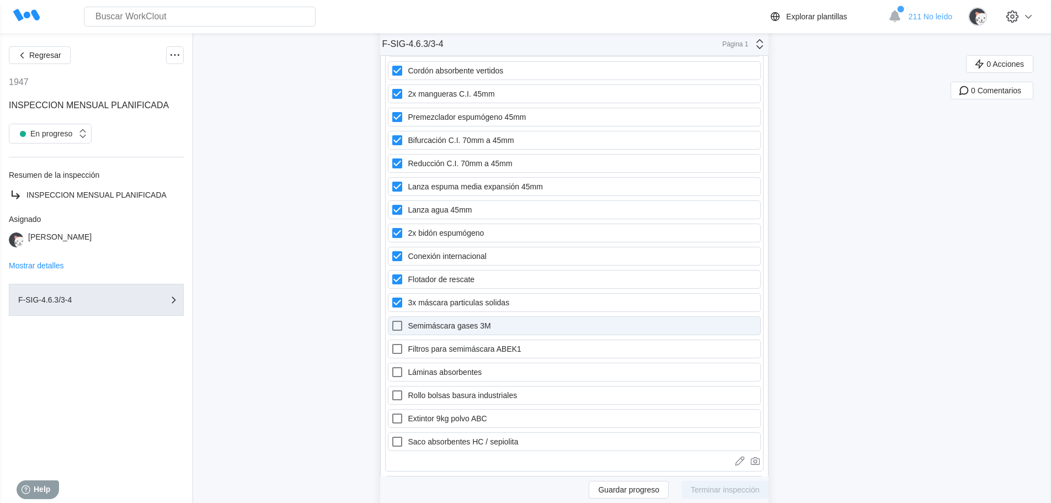
click at [430, 320] on label "Semimáscara gases 3M" at bounding box center [574, 325] width 373 height 19
click at [391, 320] on 3M "Semimáscara gases 3M" at bounding box center [391, 319] width 1 height 1
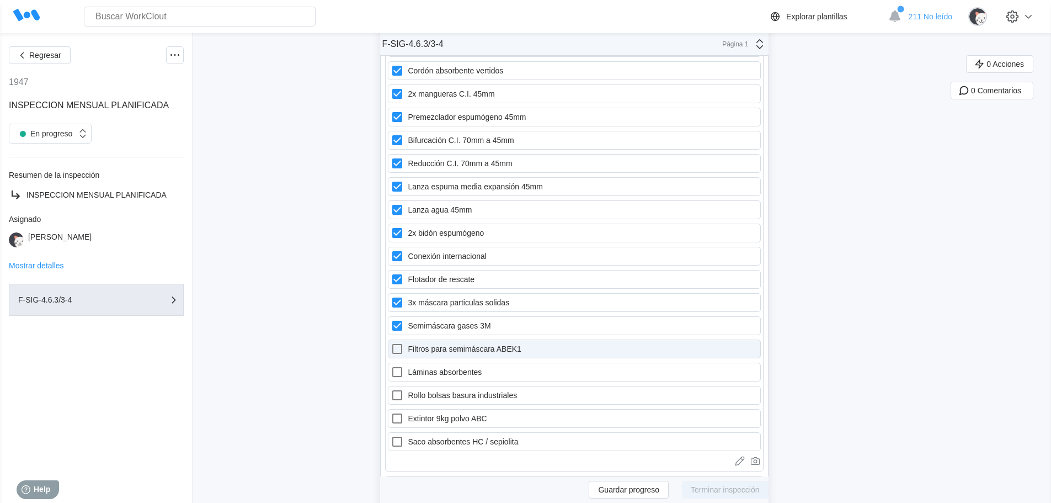
click at [421, 339] on label "Filtros para semimáscara ABEK1" at bounding box center [574, 348] width 373 height 19
click at [391, 342] on ABEK1 "Filtros para semimáscara ABEK1" at bounding box center [391, 342] width 1 height 1
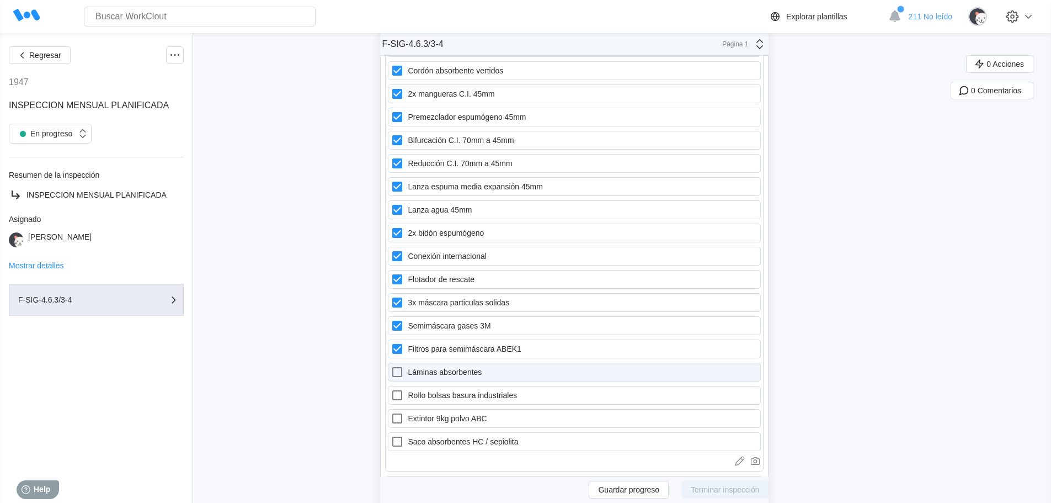
click at [424, 363] on label "Láminas absorbentes" at bounding box center [574, 372] width 373 height 19
click at [391, 365] on absorbentes "Láminas absorbentes" at bounding box center [391, 365] width 1 height 1
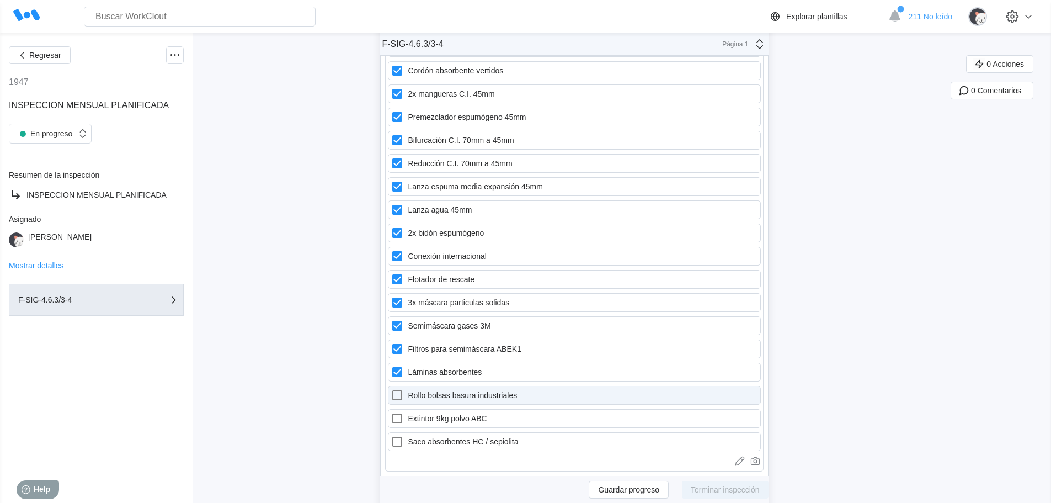
click at [423, 386] on label "Rollo bolsas basura industriales" at bounding box center [574, 395] width 373 height 19
click at [391, 388] on industriales "Rollo bolsas basura industriales" at bounding box center [391, 388] width 1 height 1
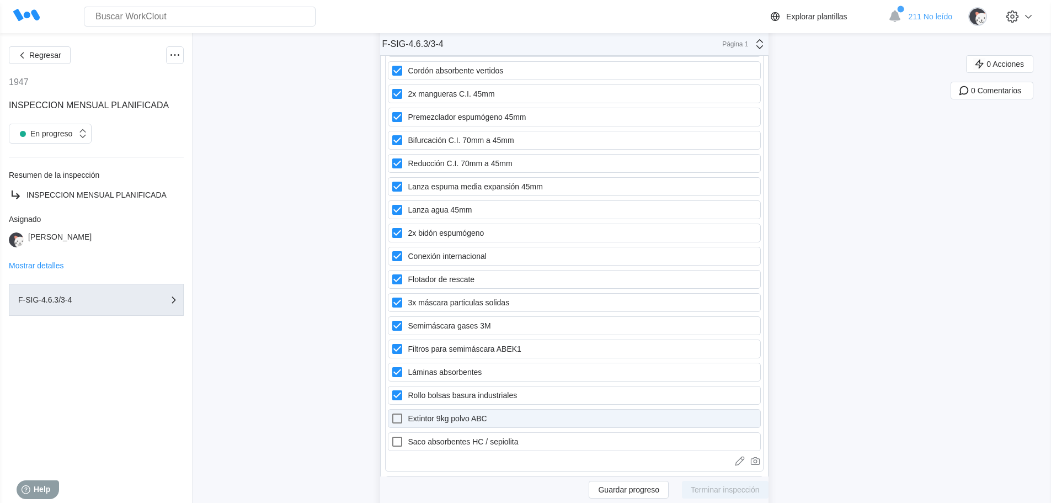
click at [422, 409] on label "Extintor 9kg polvo ABC" at bounding box center [574, 418] width 373 height 19
click at [391, 412] on ABC "Extintor 9kg polvo ABC" at bounding box center [391, 412] width 1 height 1
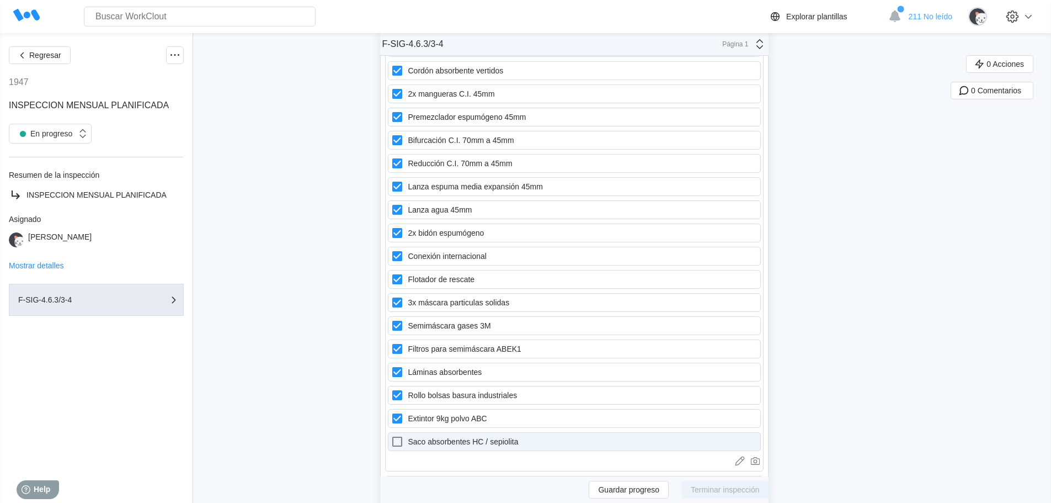
click at [424, 434] on label "Saco absorbentes HC / sepiolita" at bounding box center [574, 441] width 373 height 19
click at [391, 435] on sepiolita "Saco absorbentes HC / sepiolita" at bounding box center [391, 435] width 1 height 1
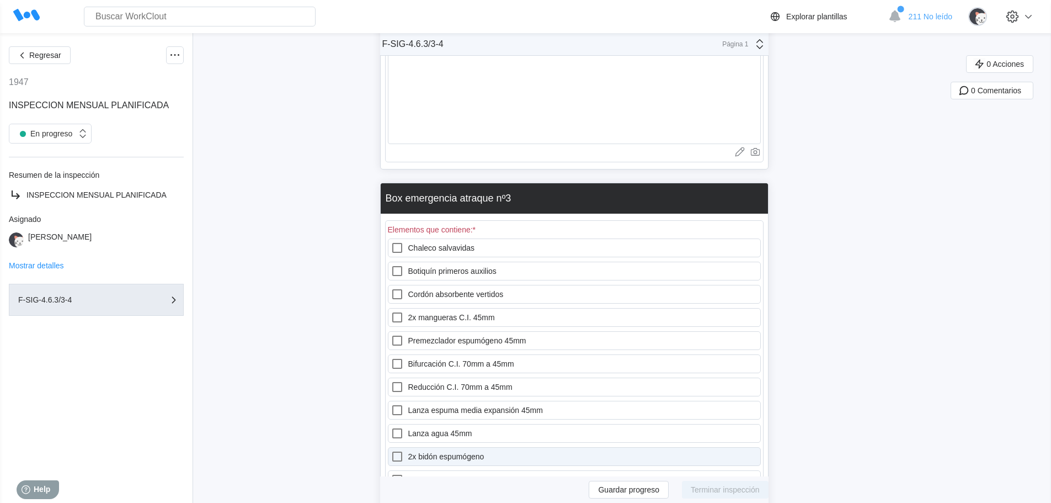
scroll to position [12140, 0]
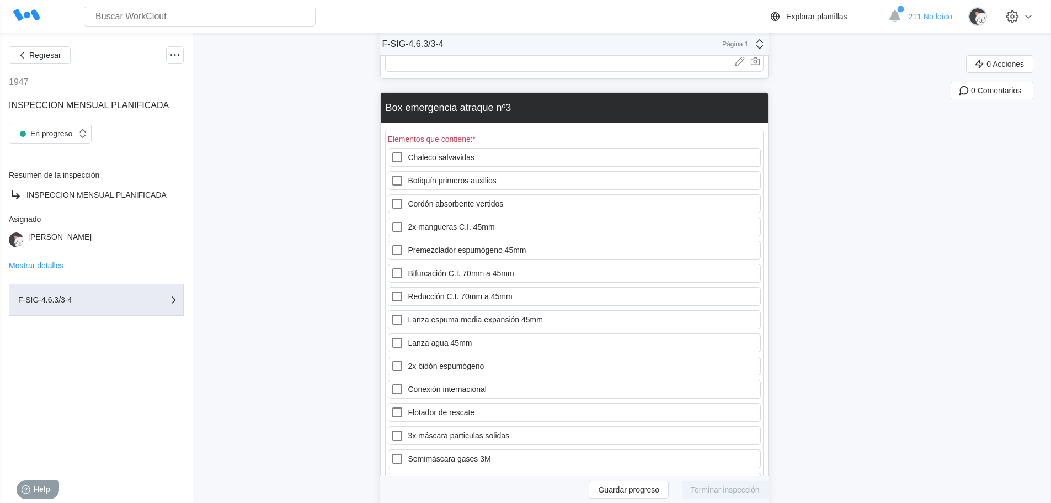
click at [433, 135] on div "Elementos que contiene: *" at bounding box center [432, 139] width 88 height 9
click at [424, 148] on label "Chaleco salvavidas" at bounding box center [574, 157] width 373 height 19
click at [391, 151] on salvavidas "Chaleco salvavidas" at bounding box center [391, 151] width 1 height 1
click at [416, 174] on label "Botiquín primeros auxilios" at bounding box center [574, 180] width 373 height 19
click at [391, 174] on auxilios "Botiquín primeros auxilios" at bounding box center [391, 174] width 1 height 1
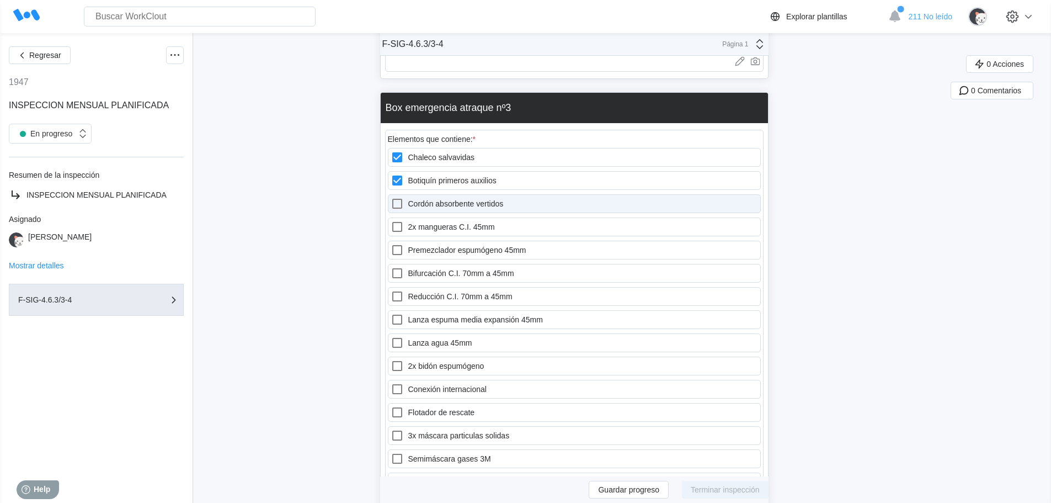
click at [404, 197] on icon at bounding box center [397, 203] width 13 height 13
click at [391, 197] on vertidos "Cordón absorbente vertidos" at bounding box center [391, 197] width 1 height 1
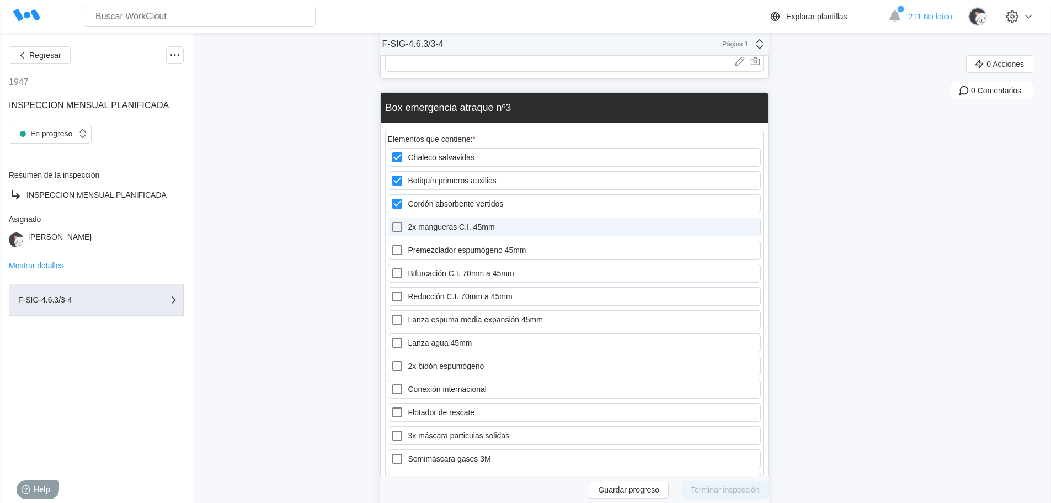
click at [404, 220] on icon at bounding box center [397, 226] width 13 height 13
click at [391, 220] on 45mm "2x mangueras C.I. 45mm" at bounding box center [391, 220] width 1 height 1
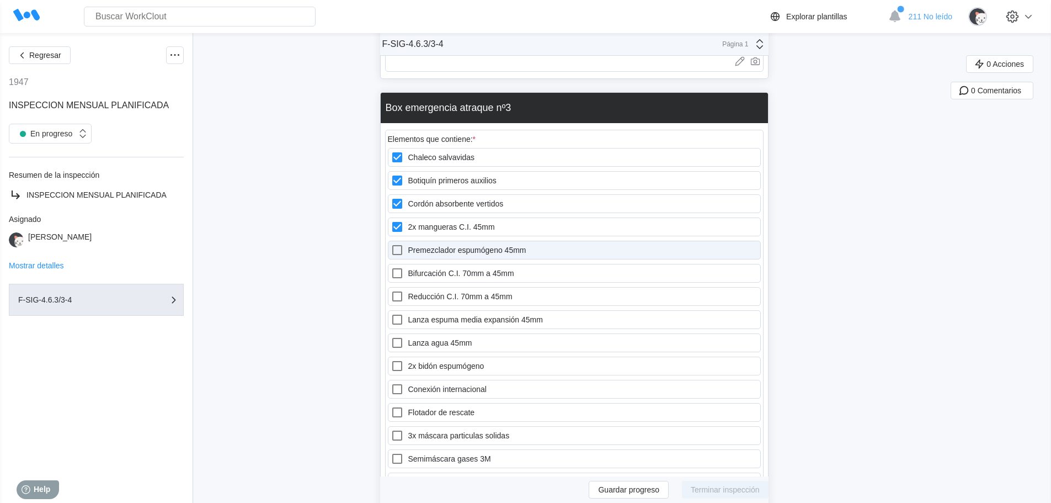
click at [403, 243] on icon at bounding box center [397, 249] width 13 height 13
click at [391, 243] on 45mm "Premezclador espumógeno 45mm" at bounding box center [391, 243] width 1 height 1
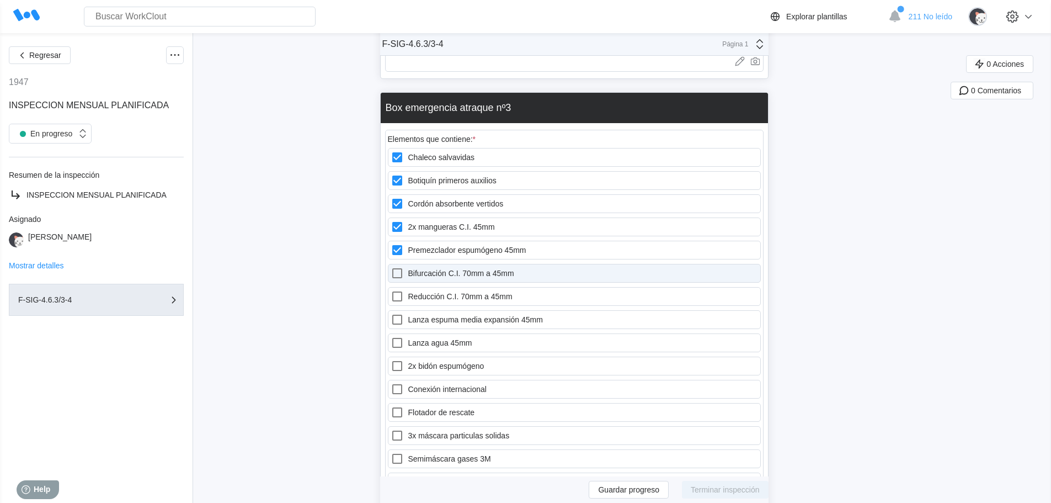
click at [402, 267] on icon at bounding box center [397, 273] width 13 height 13
click at [391, 267] on 45mm "Bifurcación C.I. 70mm a 45mm" at bounding box center [391, 267] width 1 height 1
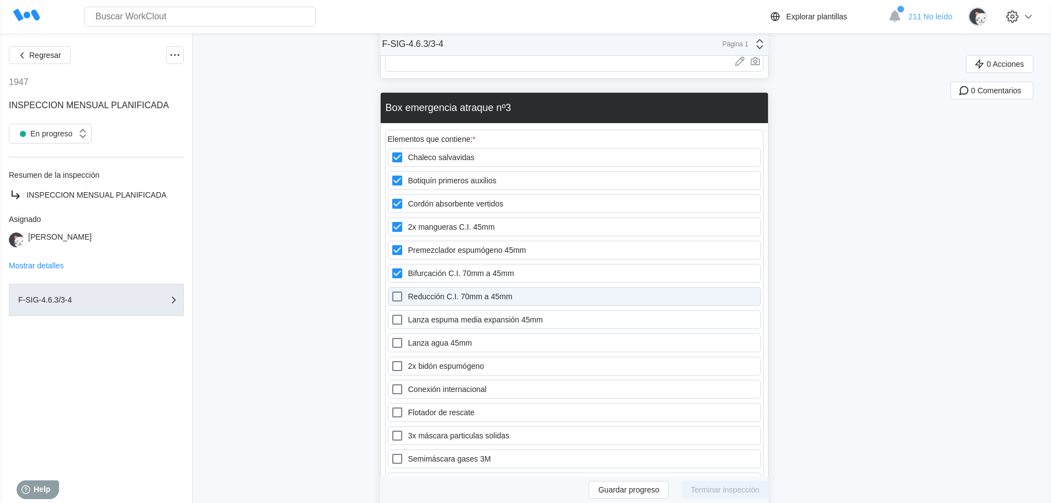
click at [404, 290] on icon at bounding box center [397, 296] width 13 height 13
click at [391, 290] on 45mm "Reducción C.I. 70mm a 45mm" at bounding box center [391, 290] width 1 height 1
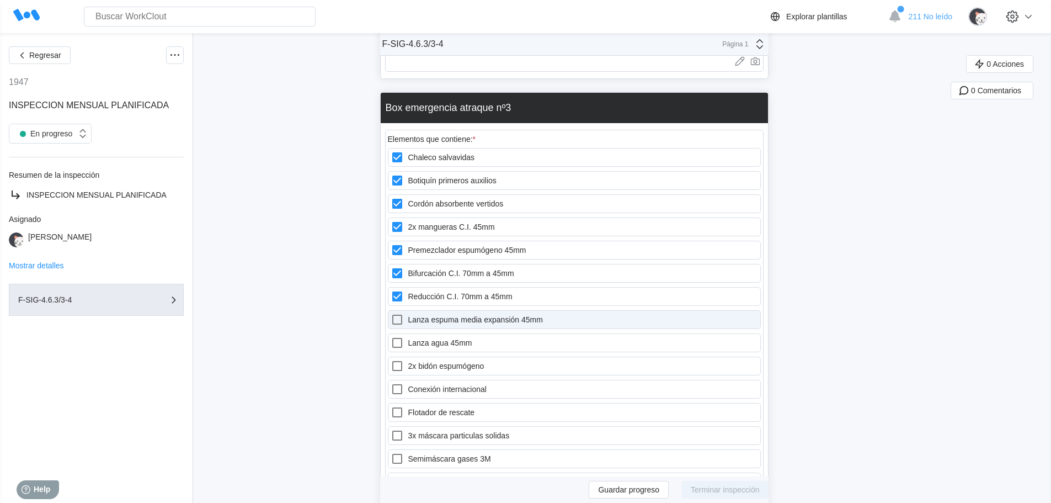
click at [404, 313] on icon at bounding box center [397, 319] width 13 height 13
click at [391, 313] on 45mm "Lanza espuma media expansión 45mm" at bounding box center [391, 313] width 1 height 1
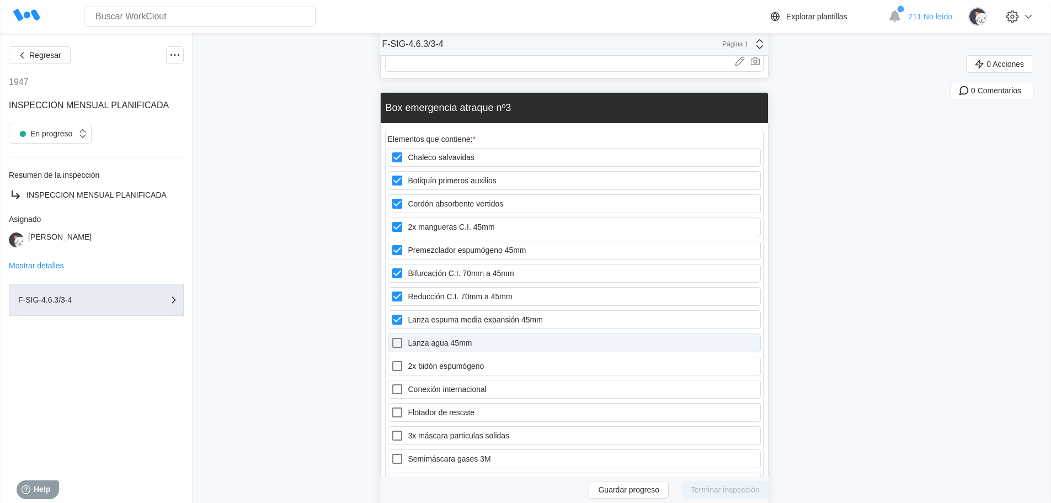
click at [402, 336] on icon at bounding box center [397, 342] width 13 height 13
click at [391, 336] on 45mm "Lanza agua 45mm" at bounding box center [391, 336] width 1 height 1
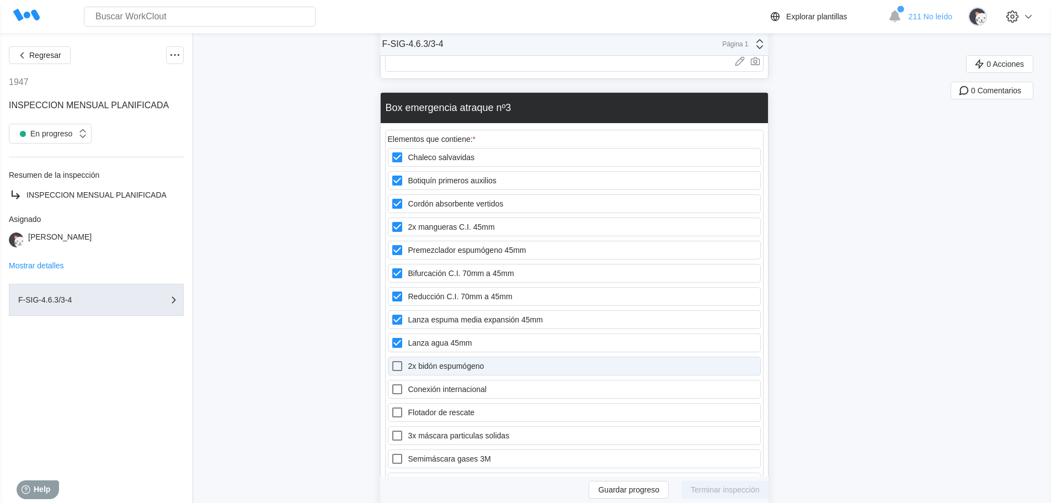
click at [403, 359] on icon at bounding box center [397, 365] width 13 height 13
click at [391, 359] on espumógeno "2x bidón espumógeno" at bounding box center [391, 359] width 1 height 1
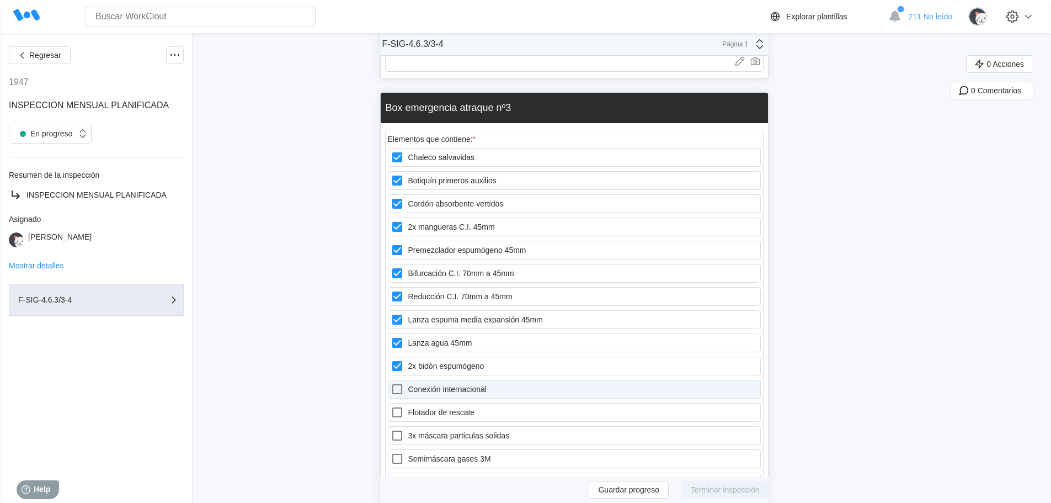
click at [399, 382] on icon at bounding box center [397, 388] width 13 height 13
click at [391, 382] on internacional "Conexión internacional" at bounding box center [391, 382] width 1 height 1
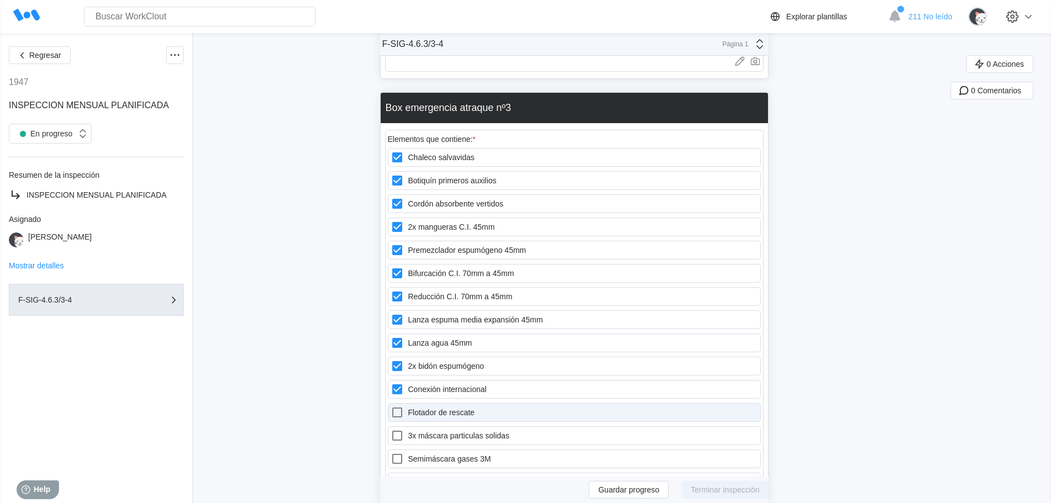
drag, startPoint x: 399, startPoint y: 395, endPoint x: 405, endPoint y: 412, distance: 18.7
click at [399, 406] on icon at bounding box center [397, 412] width 13 height 13
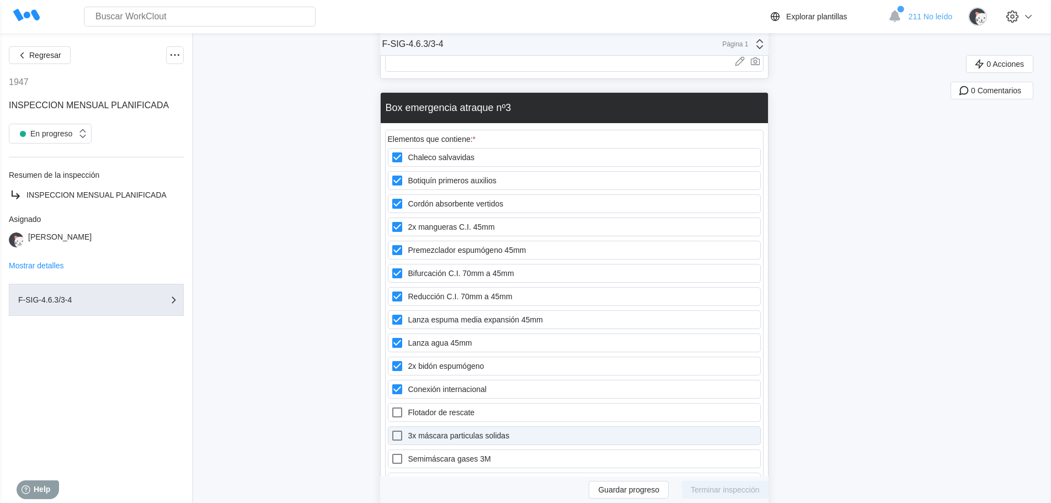
click at [391, 406] on rescate "Flotador de rescate" at bounding box center [391, 406] width 1 height 1
click at [404, 429] on icon at bounding box center [397, 435] width 13 height 13
click at [391, 429] on solidas "3x máscara particulas solidas" at bounding box center [391, 429] width 1 height 1
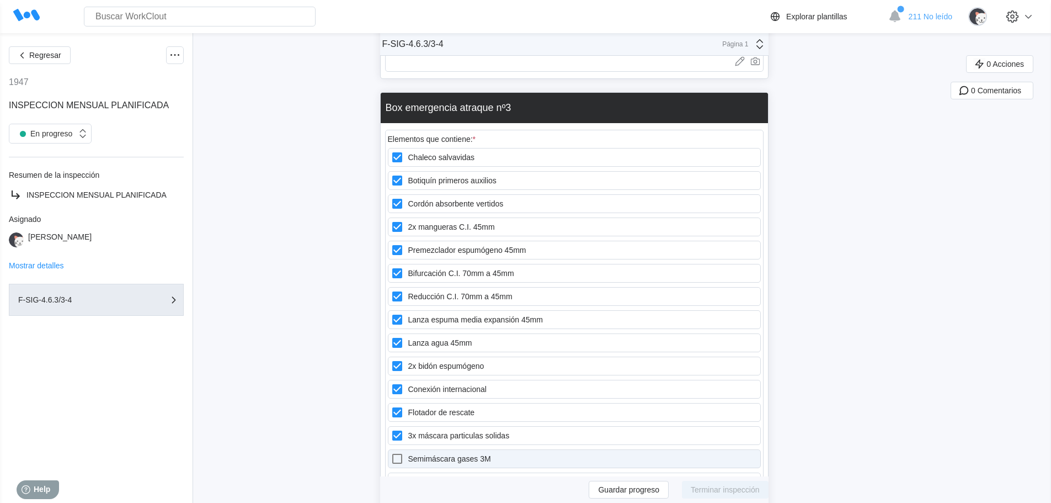
click at [402, 454] on icon at bounding box center [397, 459] width 10 height 10
click at [391, 452] on 3M "Semimáscara gases 3M" at bounding box center [391, 452] width 1 height 1
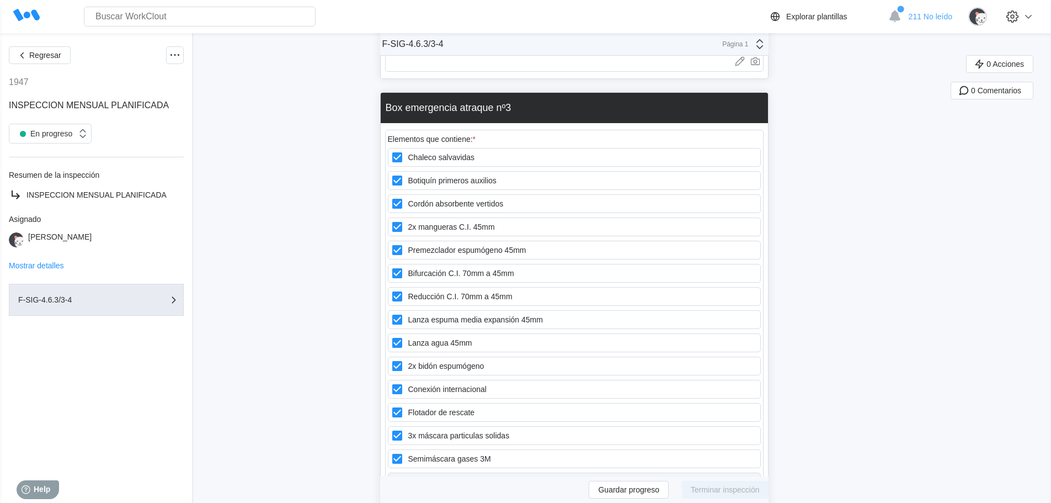
click at [400, 475] on icon at bounding box center [397, 481] width 13 height 13
click at [391, 475] on ABEK1 "Filtros para semimáscara ABEK1" at bounding box center [391, 475] width 1 height 1
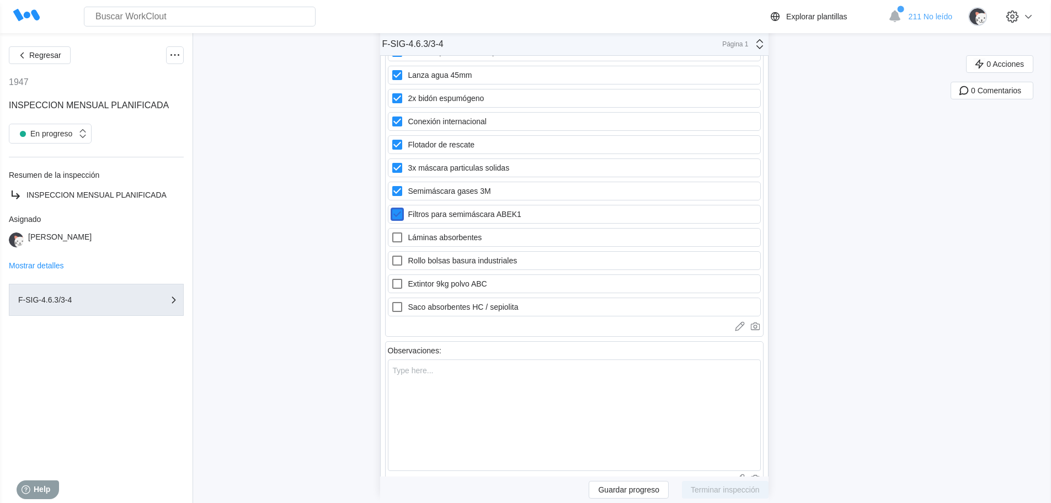
scroll to position [12416, 0]
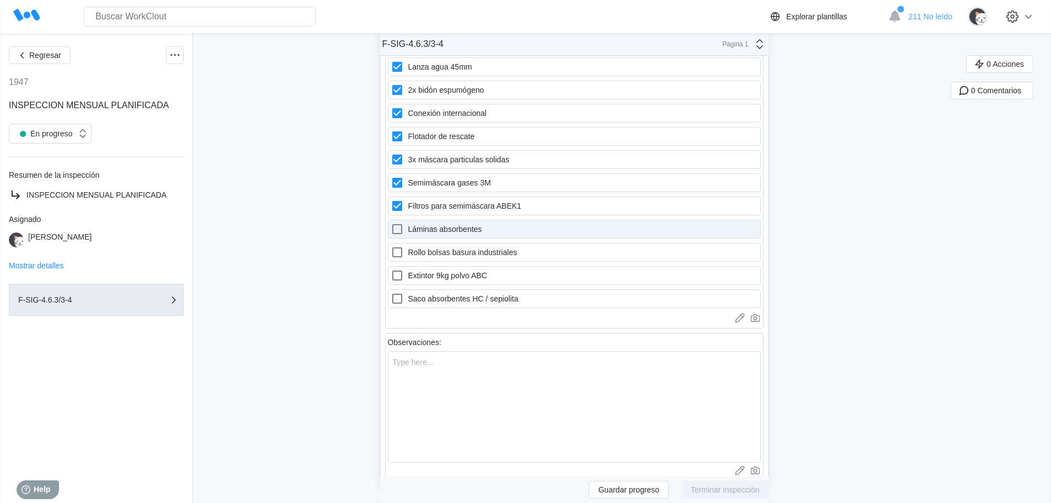
click at [402, 224] on icon at bounding box center [397, 229] width 10 height 10
click at [391, 222] on absorbentes "Láminas absorbentes" at bounding box center [391, 222] width 1 height 1
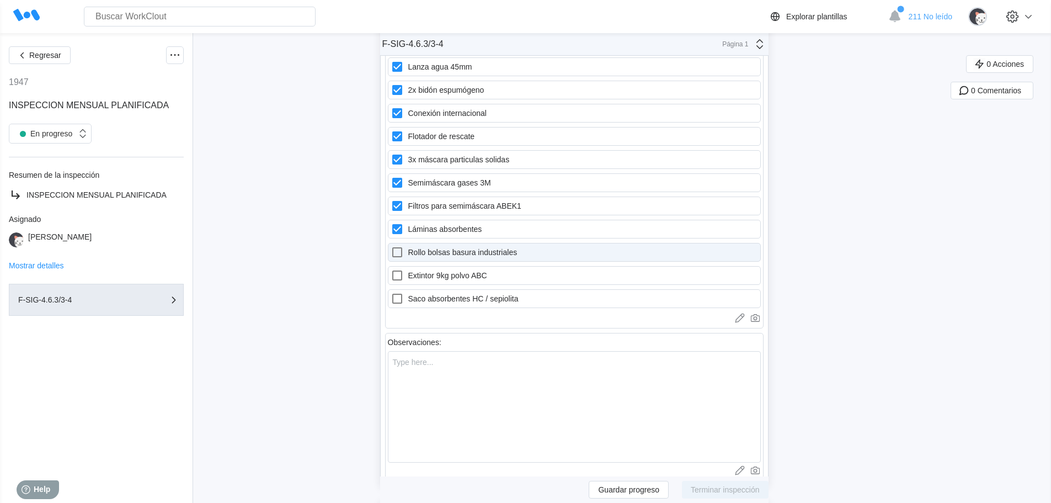
click at [402, 247] on icon at bounding box center [397, 252] width 10 height 10
click at [391, 246] on industriales "Rollo bolsas basura industriales" at bounding box center [391, 246] width 1 height 1
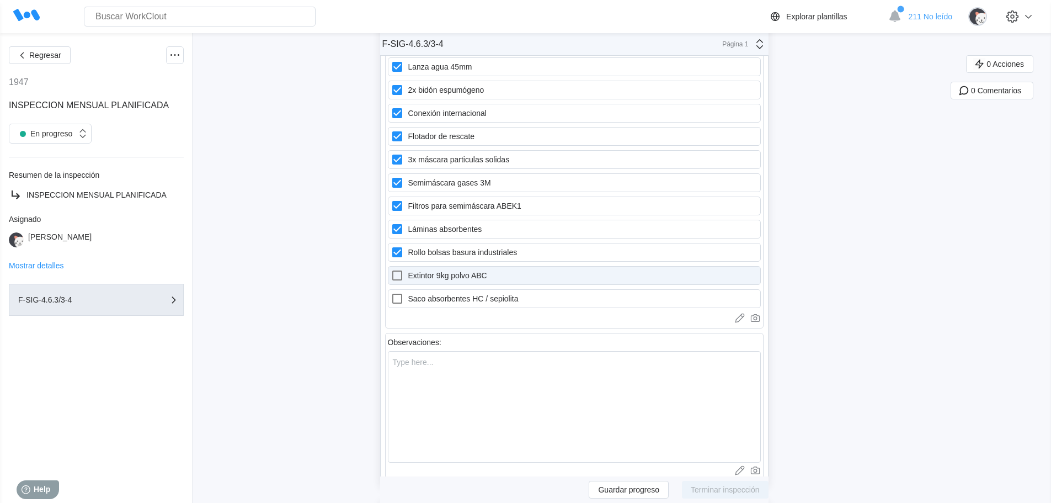
click at [404, 269] on icon at bounding box center [397, 275] width 13 height 13
click at [391, 269] on ABC "Extintor 9kg polvo ABC" at bounding box center [391, 269] width 1 height 1
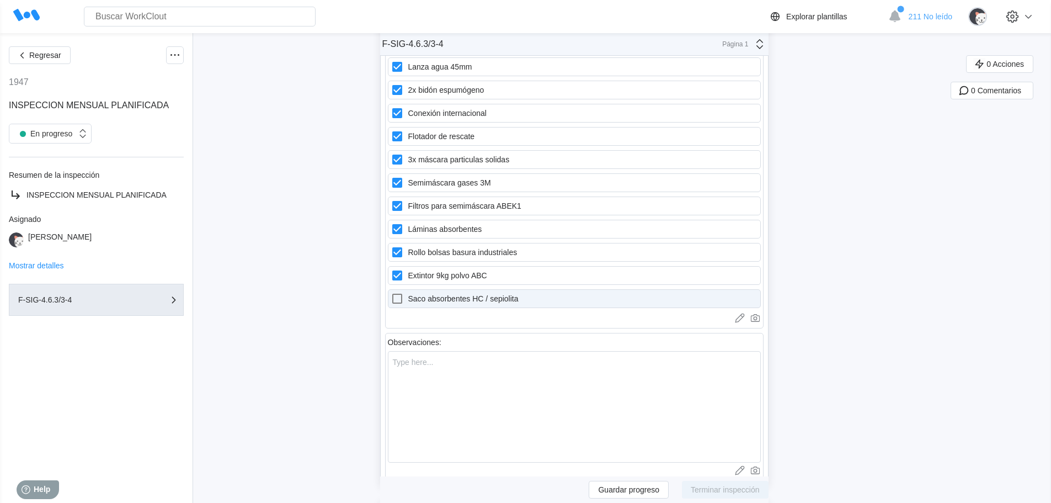
click at [404, 292] on icon at bounding box center [397, 298] width 13 height 13
click at [391, 292] on sepiolita "Saco absorbentes HC / sepiolita" at bounding box center [391, 292] width 1 height 1
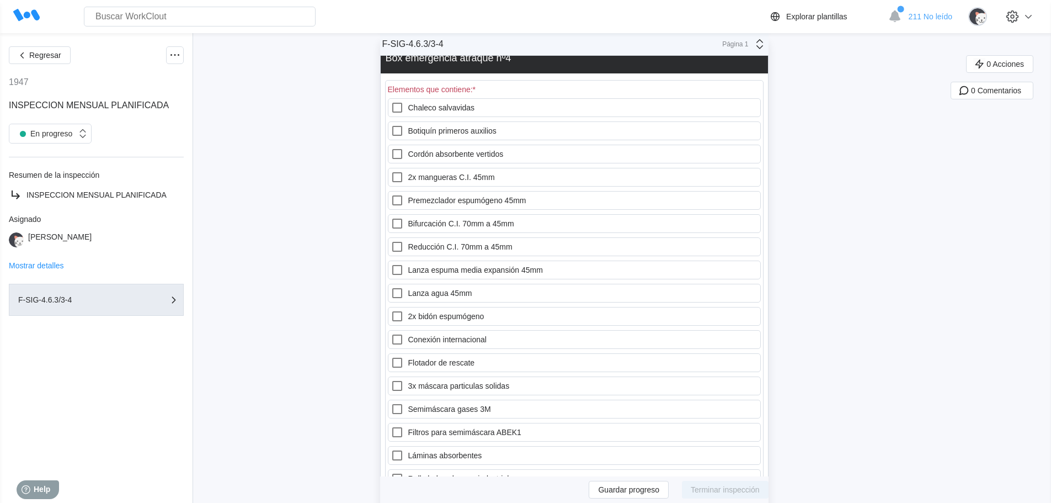
scroll to position [12748, 0]
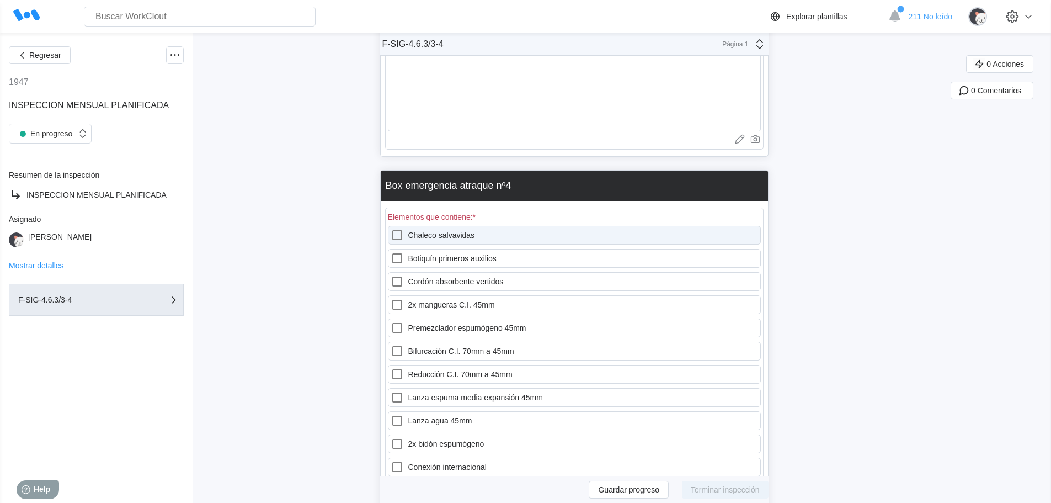
click at [424, 227] on label "Chaleco salvavidas" at bounding box center [574, 235] width 373 height 19
click at [391, 228] on salvavidas "Chaleco salvavidas" at bounding box center [391, 228] width 1 height 1
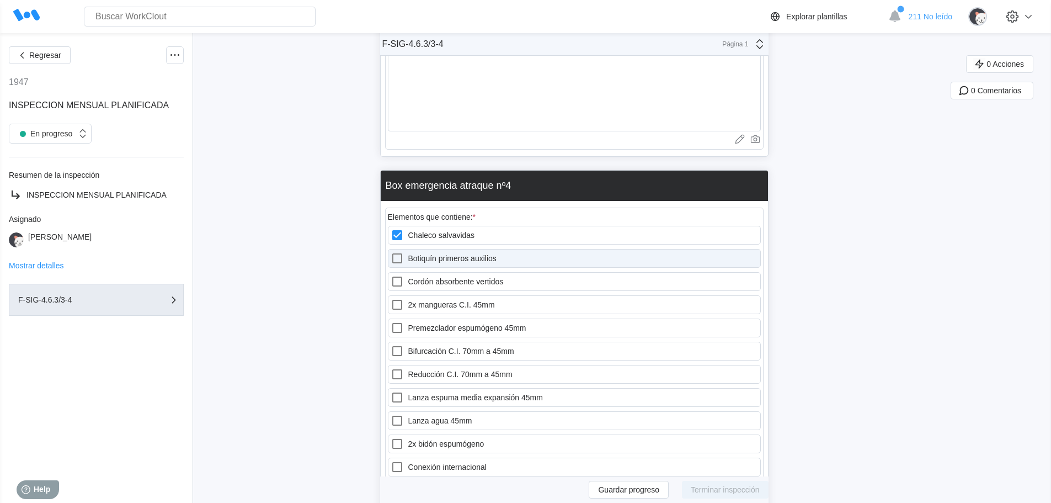
click at [418, 249] on label "Botiquín primeros auxilios" at bounding box center [574, 258] width 373 height 19
click at [391, 252] on auxilios "Botiquín primeros auxilios" at bounding box center [391, 252] width 1 height 1
click at [421, 257] on div "Chaleco salvavidas Botiquín primeros auxilios Cordón absorbente vertidos 2x man…" at bounding box center [574, 444] width 373 height 436
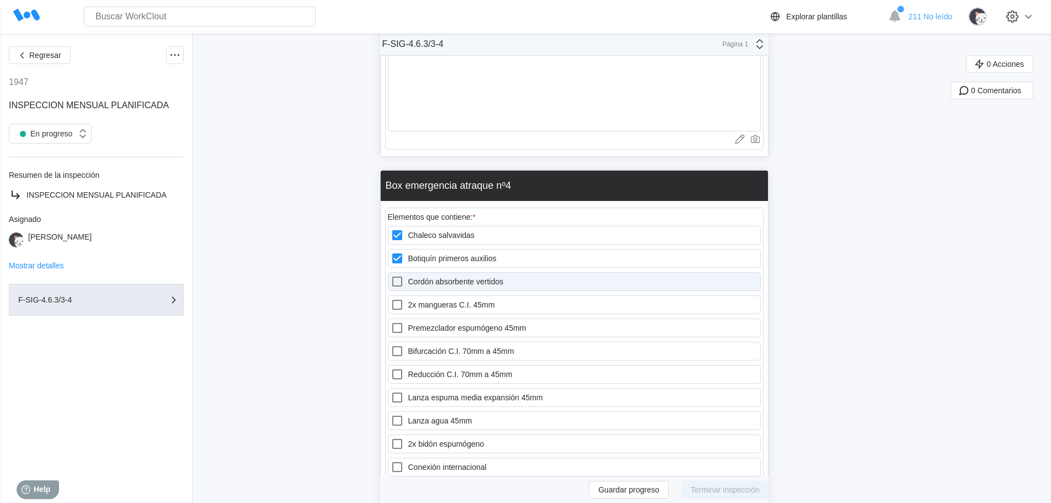
click at [421, 273] on label "Cordón absorbente vertidos" at bounding box center [574, 281] width 373 height 19
click at [391, 275] on vertidos "Cordón absorbente vertidos" at bounding box center [391, 275] width 1 height 1
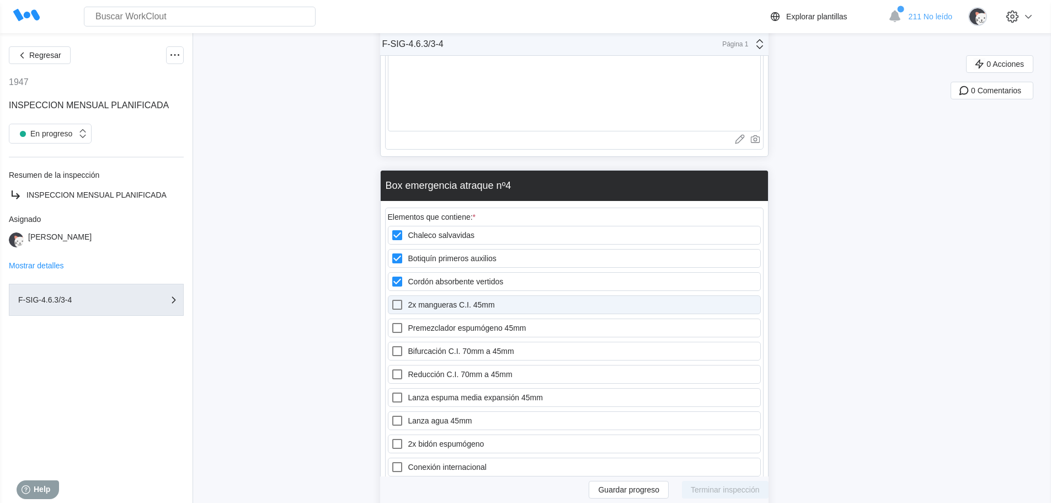
click at [428, 295] on label "2x mangueras C.I. 45mm" at bounding box center [574, 304] width 373 height 19
click at [391, 298] on 45mm "2x mangueras C.I. 45mm" at bounding box center [391, 298] width 1 height 1
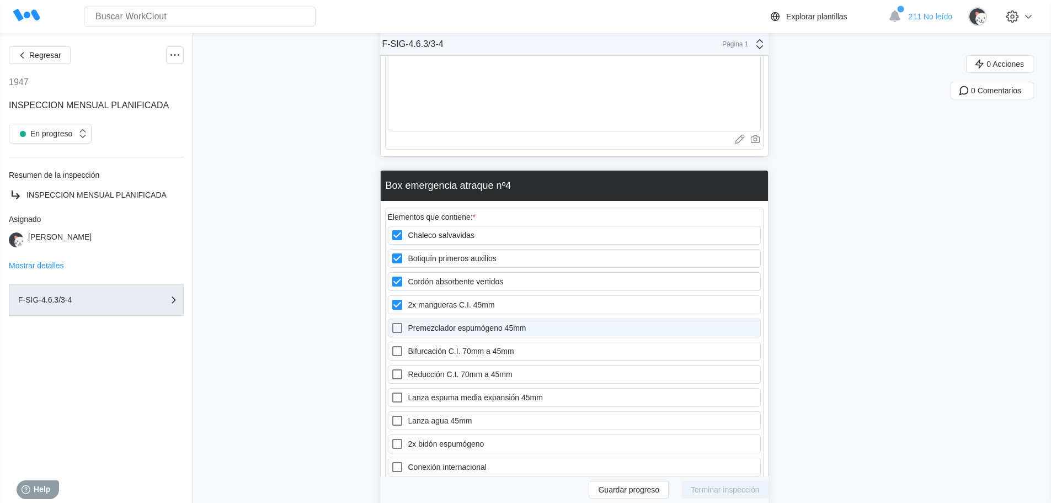
click at [429, 318] on label "Premezclador espumógeno 45mm" at bounding box center [574, 327] width 373 height 19
click at [391, 321] on 45mm "Premezclador espumógeno 45mm" at bounding box center [391, 321] width 1 height 1
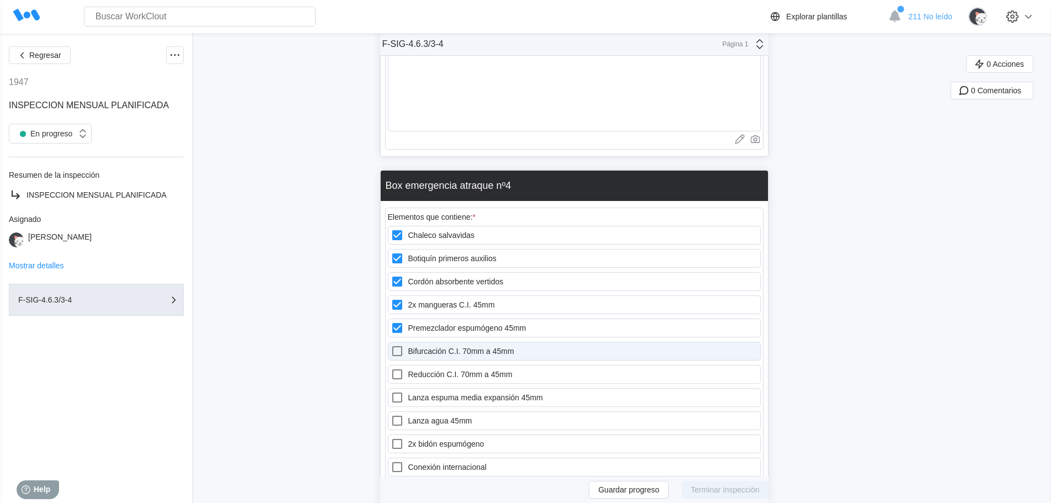
click at [428, 342] on label "Bifurcación C.I. 70mm a 45mm" at bounding box center [574, 351] width 373 height 19
click at [391, 344] on 45mm "Bifurcación C.I. 70mm a 45mm" at bounding box center [391, 344] width 1 height 1
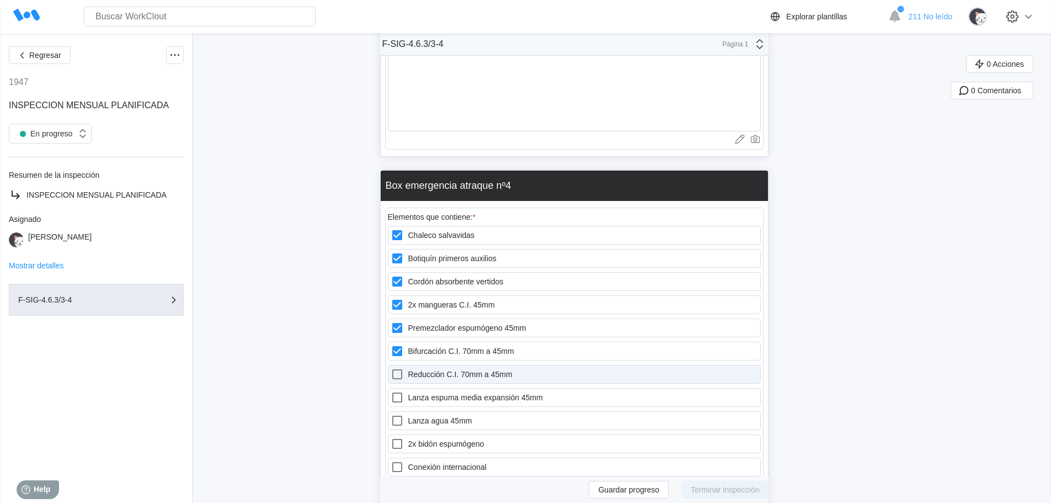
click at [427, 365] on label "Reducción C.I. 70mm a 45mm" at bounding box center [574, 374] width 373 height 19
click at [391, 368] on 45mm "Reducción C.I. 70mm a 45mm" at bounding box center [391, 368] width 1 height 1
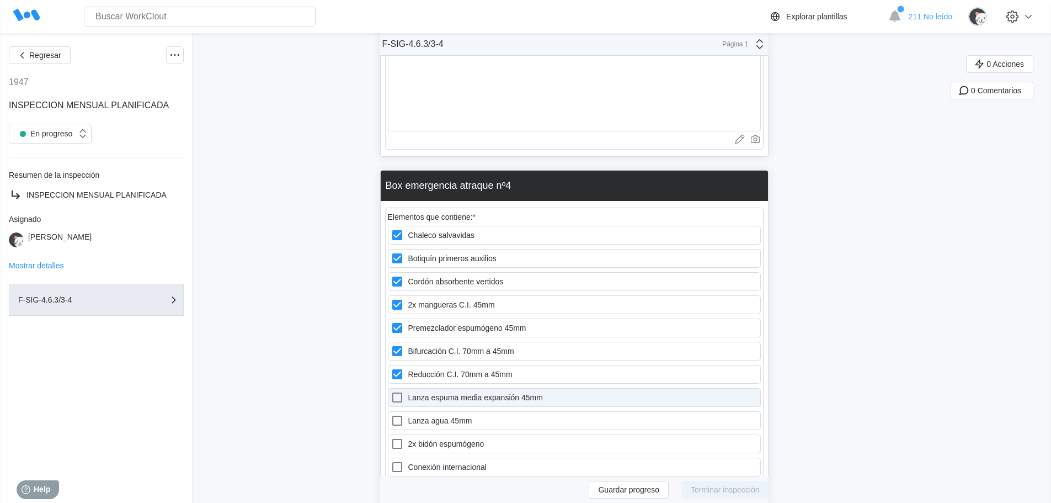
click at [430, 388] on label "Lanza espuma media expansión 45mm" at bounding box center [574, 397] width 373 height 19
click at [391, 391] on 45mm "Lanza espuma media expansión 45mm" at bounding box center [391, 391] width 1 height 1
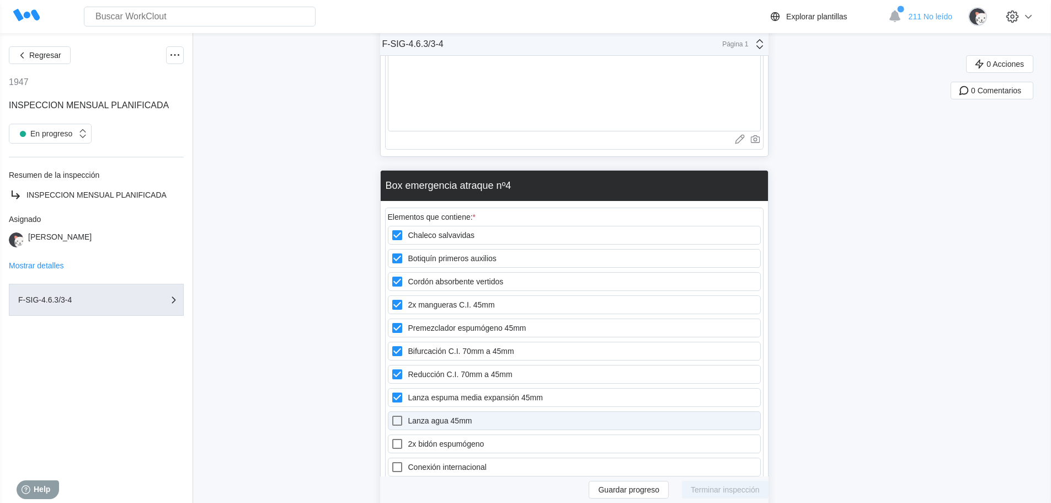
click at [434, 411] on label "Lanza agua 45mm" at bounding box center [574, 420] width 373 height 19
click at [391, 414] on 45mm "Lanza agua 45mm" at bounding box center [391, 414] width 1 height 1
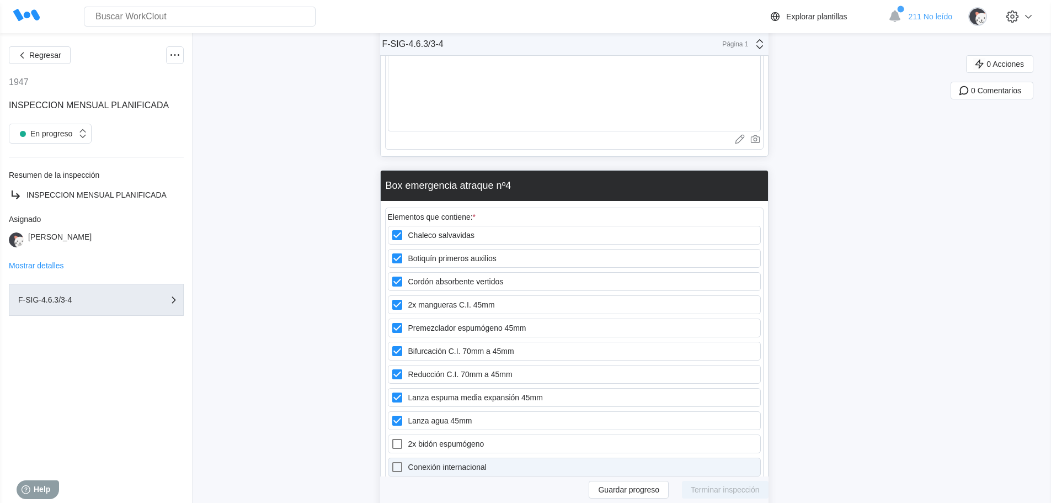
drag, startPoint x: 434, startPoint y: 424, endPoint x: 434, endPoint y: 445, distance: 20.4
click at [434, 434] on label "2x bidón espumógeno" at bounding box center [574, 443] width 373 height 19
click at [391, 437] on espumógeno "2x bidón espumógeno" at bounding box center [391, 437] width 1 height 1
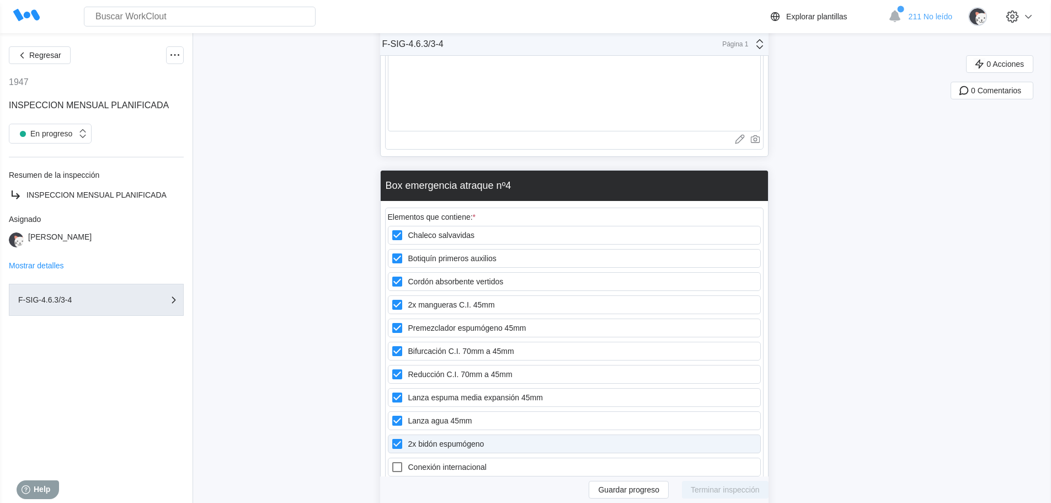
drag, startPoint x: 433, startPoint y: 449, endPoint x: 435, endPoint y: 435, distance: 13.9
click at [433, 457] on label "Conexión internacional" at bounding box center [574, 466] width 373 height 19
click at [391, 460] on internacional "Conexión internacional" at bounding box center [391, 460] width 1 height 1
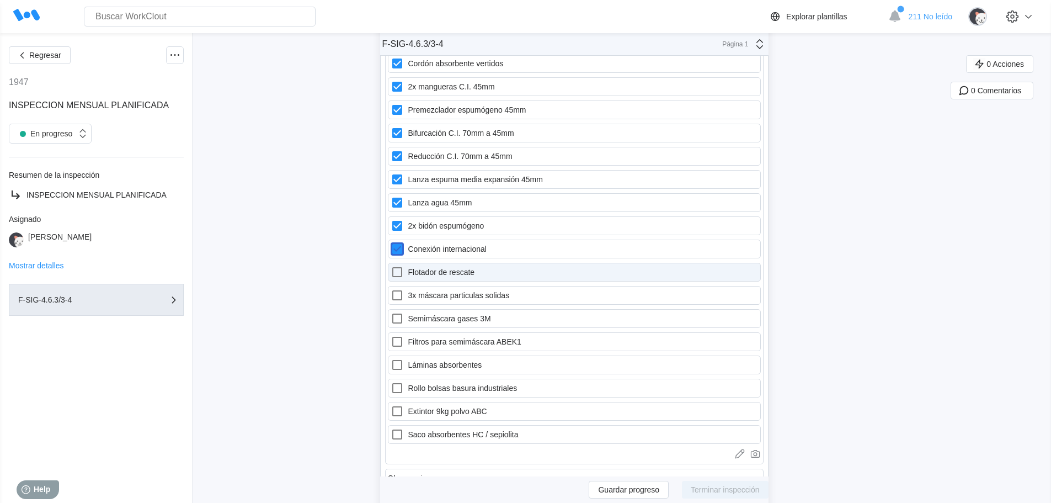
scroll to position [12968, 0]
click at [437, 260] on label "Flotador de rescate" at bounding box center [574, 269] width 373 height 19
click at [391, 263] on rescate "Flotador de rescate" at bounding box center [391, 263] width 1 height 1
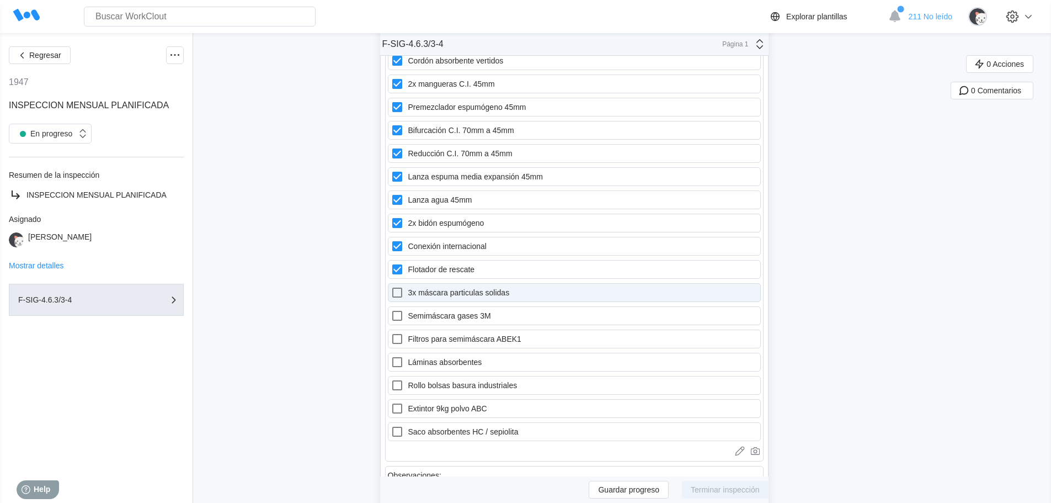
click at [433, 283] on label "3x máscara particulas solidas" at bounding box center [574, 292] width 373 height 19
click at [391, 286] on solidas "3x máscara particulas solidas" at bounding box center [391, 286] width 1 height 1
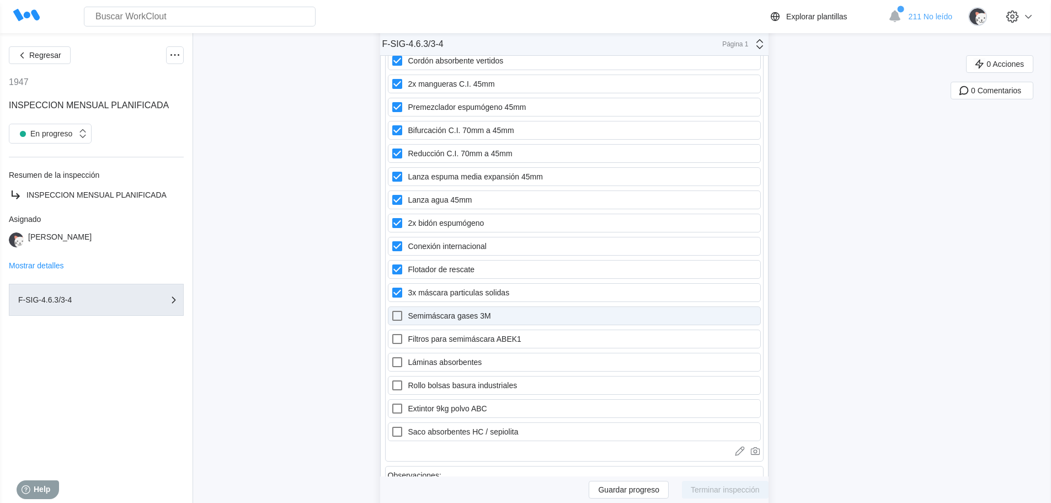
click at [434, 306] on label "Semimáscara gases 3M" at bounding box center [574, 315] width 373 height 19
click at [391, 309] on 3M "Semimáscara gases 3M" at bounding box center [391, 309] width 1 height 1
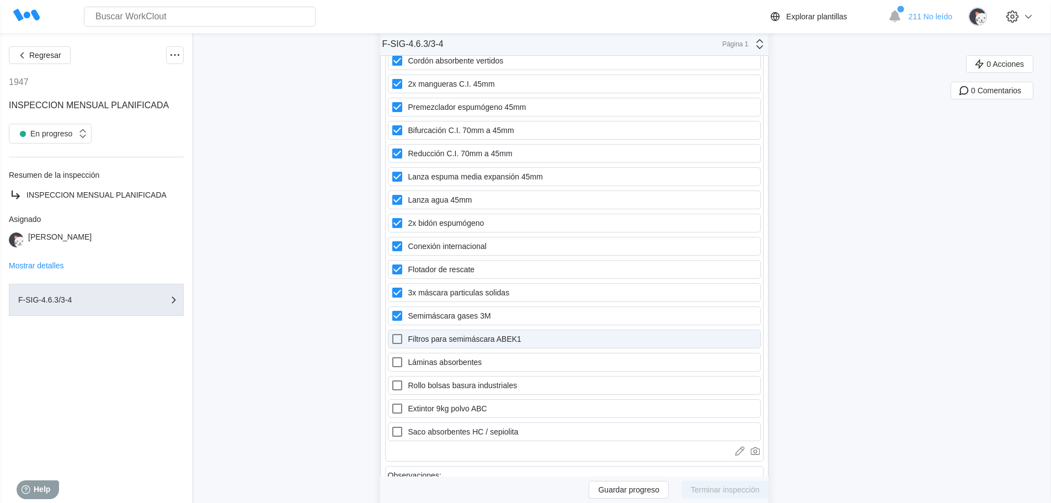
click at [435, 329] on label "Filtros para semimáscara ABEK1" at bounding box center [574, 338] width 373 height 19
click at [391, 332] on ABEK1 "Filtros para semimáscara ABEK1" at bounding box center [391, 332] width 1 height 1
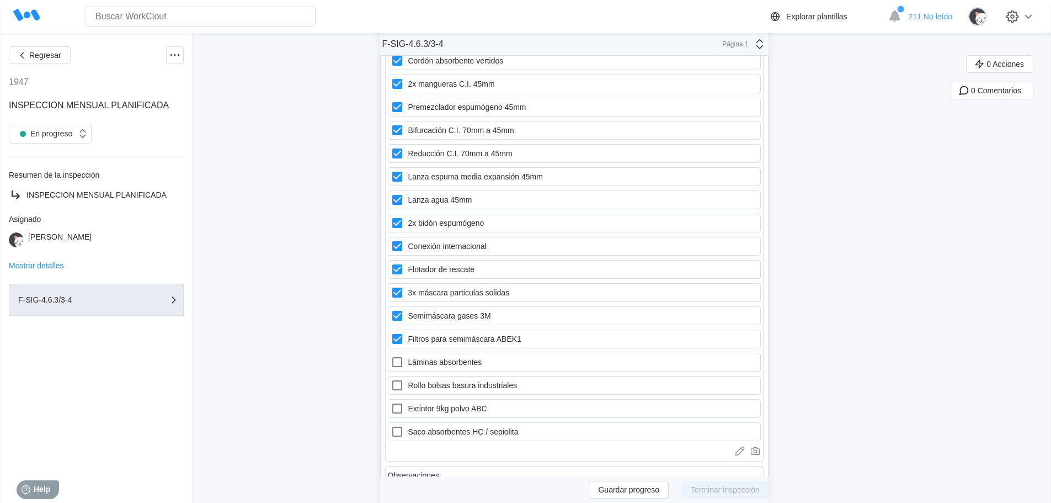
click at [446, 360] on div "Chaleco salvavidas Botiquín primeros auxilios Cordón absorbente vertidos 2x man…" at bounding box center [574, 223] width 373 height 436
click at [446, 376] on label "Rollo bolsas basura industriales" at bounding box center [574, 385] width 373 height 19
click at [391, 379] on industriales "Rollo bolsas basura industriales" at bounding box center [391, 379] width 1 height 1
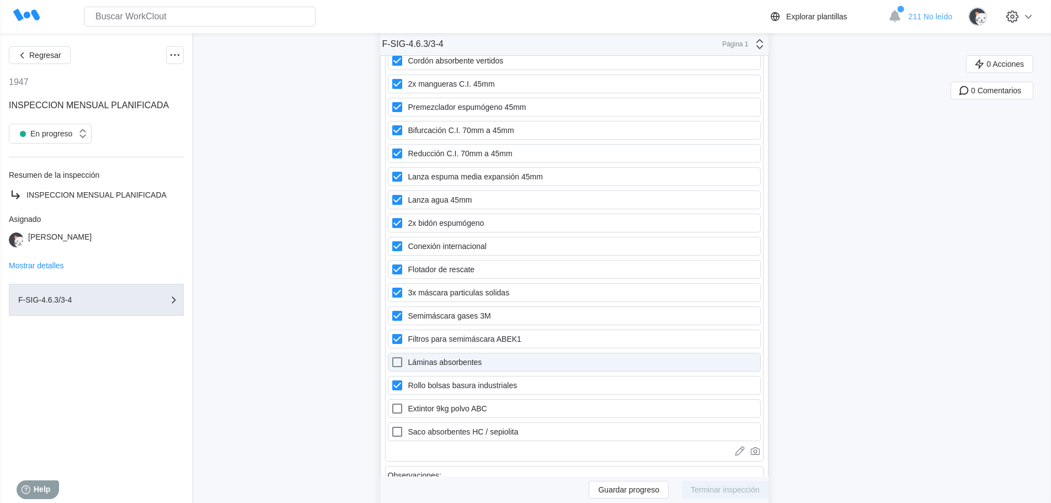
click at [448, 354] on label "Láminas absorbentes" at bounding box center [574, 362] width 373 height 19
click at [391, 355] on absorbentes "Láminas absorbentes" at bounding box center [391, 355] width 1 height 1
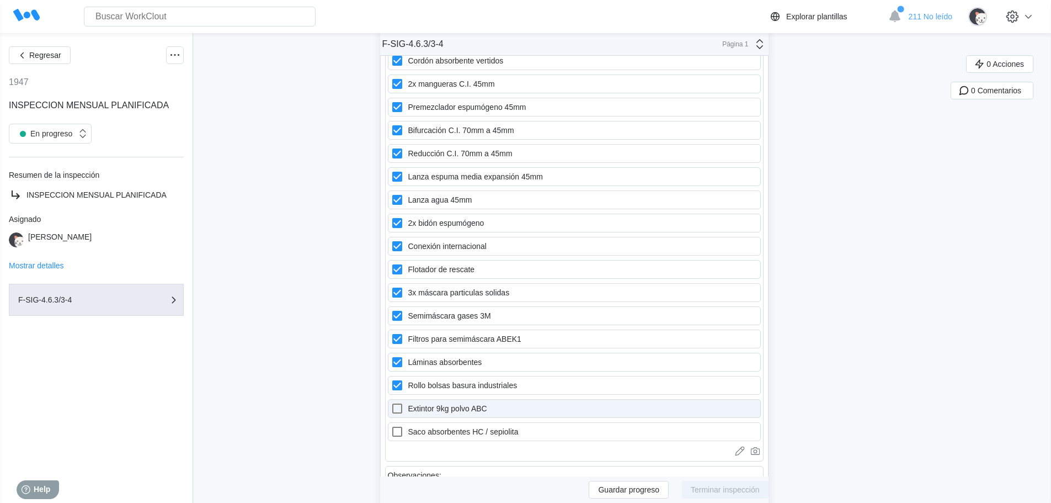
click at [443, 399] on label "Extintor 9kg polvo ABC" at bounding box center [574, 408] width 373 height 19
click at [391, 402] on ABC "Extintor 9kg polvo ABC" at bounding box center [391, 402] width 1 height 1
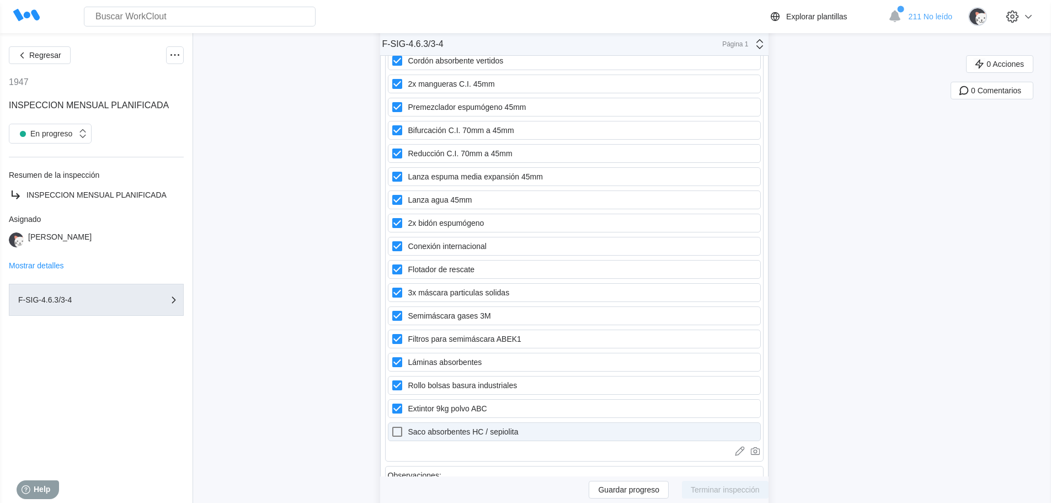
click at [444, 422] on label "Saco absorbentes HC / sepiolita" at bounding box center [574, 431] width 373 height 19
click at [391, 425] on sepiolita "Saco absorbentes HC / sepiolita" at bounding box center [391, 425] width 1 height 1
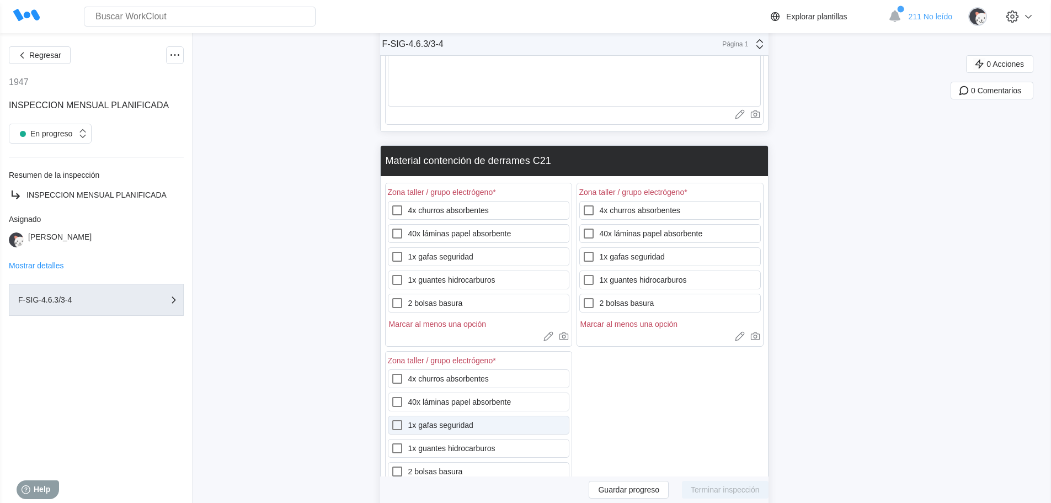
scroll to position [13520, 0]
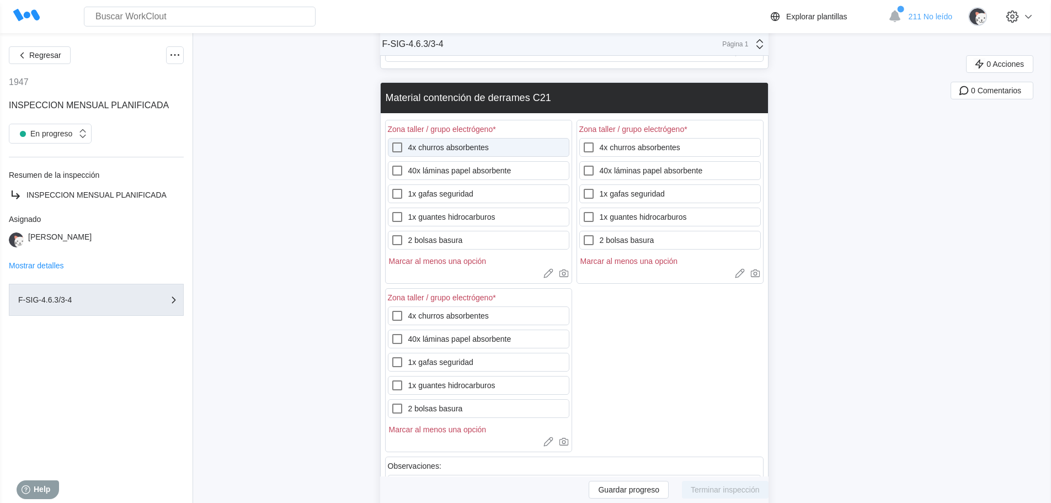
click at [403, 141] on icon at bounding box center [397, 147] width 13 height 13
click at [391, 141] on absorbentes "4x churros absorbentes" at bounding box center [391, 141] width 1 height 1
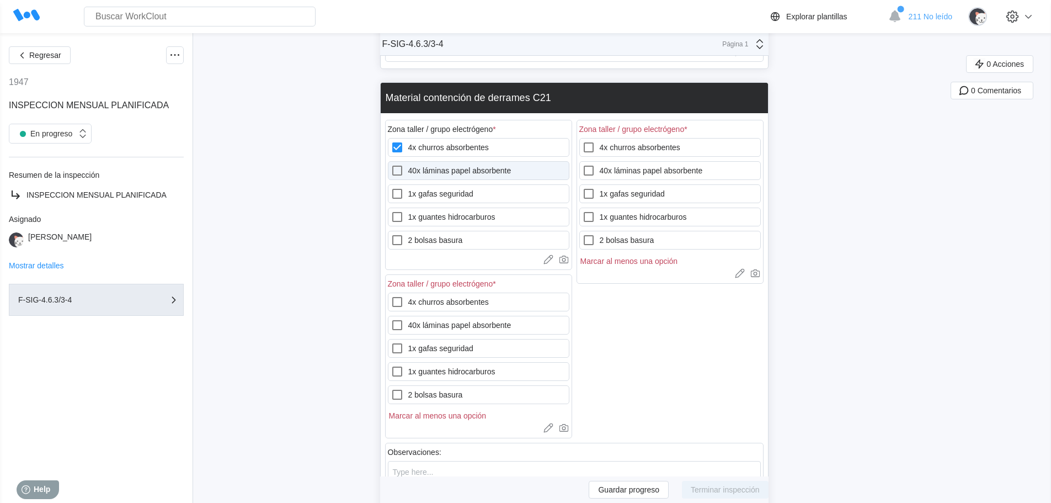
click at [401, 166] on icon at bounding box center [397, 171] width 10 height 10
click at [391, 164] on absorbente "40x láminas papel absorbente" at bounding box center [391, 164] width 1 height 1
click at [401, 187] on icon at bounding box center [397, 193] width 13 height 13
click at [391, 187] on seguridad "1x gafas seguridad" at bounding box center [391, 187] width 1 height 1
click at [403, 210] on icon at bounding box center [397, 216] width 13 height 13
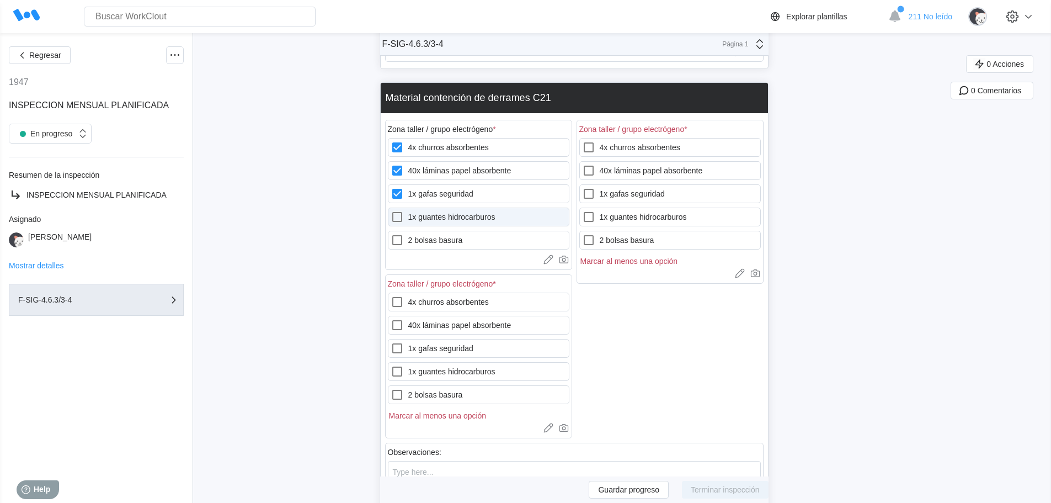
click at [391, 210] on hidrocarburos "1x guantes hidrocarburos" at bounding box center [391, 210] width 1 height 1
click at [403, 236] on label "2 bolsas basura" at bounding box center [479, 240] width 182 height 19
click at [391, 234] on basura "2 bolsas basura" at bounding box center [391, 233] width 1 height 1
click at [592, 141] on icon at bounding box center [588, 147] width 13 height 13
click at [583, 141] on absorbentes "4x churros absorbentes" at bounding box center [582, 141] width 1 height 1
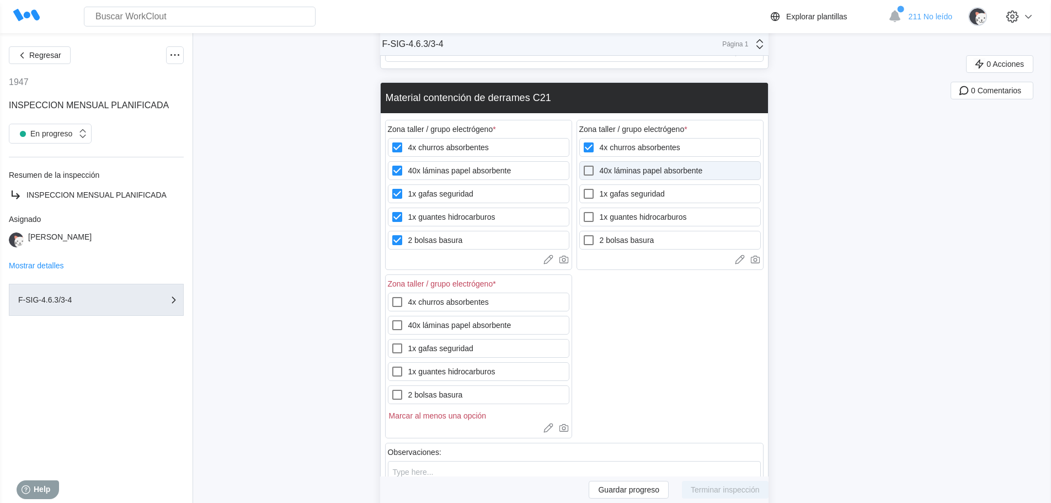
click at [595, 164] on icon at bounding box center [588, 170] width 13 height 13
click at [583, 164] on absorbente "40x láminas papel absorbente" at bounding box center [582, 164] width 1 height 1
click at [593, 187] on icon at bounding box center [588, 193] width 13 height 13
click at [583, 187] on seguridad "1x gafas seguridad" at bounding box center [582, 187] width 1 height 1
click at [594, 212] on icon at bounding box center [589, 217] width 10 height 10
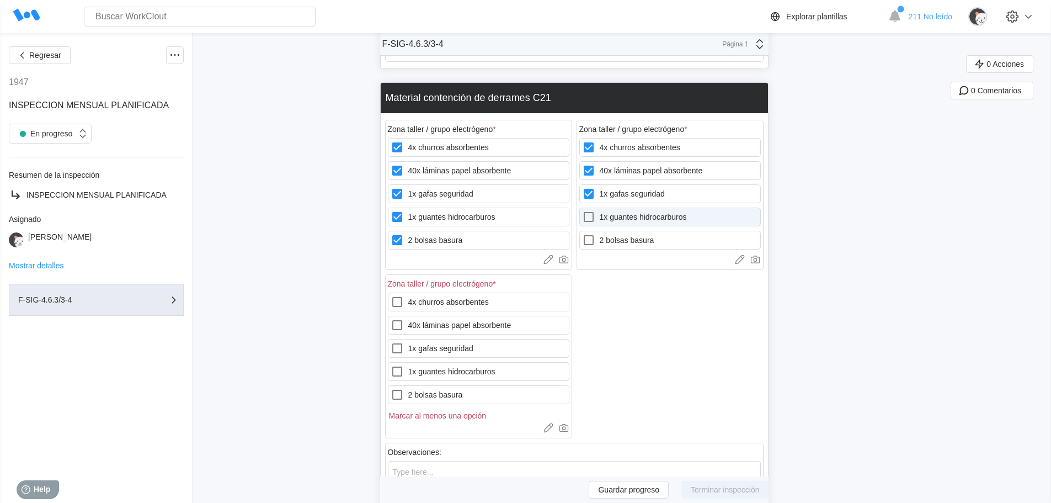
click at [583, 210] on hidrocarburos "1x guantes hidrocarburos" at bounding box center [582, 210] width 1 height 1
click at [594, 235] on icon at bounding box center [589, 240] width 10 height 10
click at [583, 233] on basura "2 bolsas basura" at bounding box center [582, 233] width 1 height 1
click at [428, 292] on label "4x churros absorbentes" at bounding box center [479, 301] width 182 height 19
click at [391, 295] on absorbentes "4x churros absorbentes" at bounding box center [391, 295] width 1 height 1
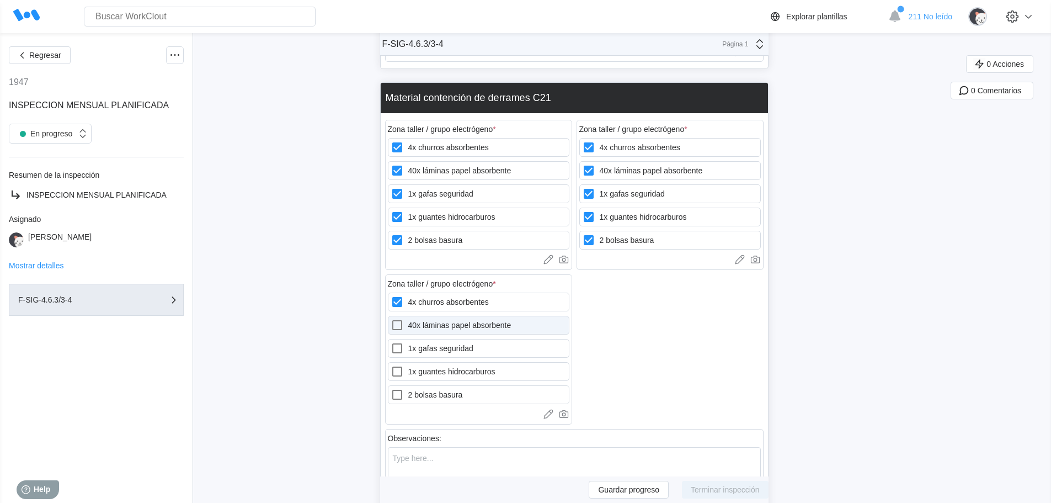
click at [427, 316] on label "40x láminas papel absorbente" at bounding box center [479, 325] width 182 height 19
click at [391, 318] on absorbente "40x láminas papel absorbente" at bounding box center [391, 318] width 1 height 1
click at [423, 339] on label "1x gafas seguridad" at bounding box center [479, 348] width 182 height 19
click at [391, 342] on seguridad "1x gafas seguridad" at bounding box center [391, 342] width 1 height 1
click at [423, 363] on label "1x guantes hidrocarburos" at bounding box center [479, 371] width 182 height 19
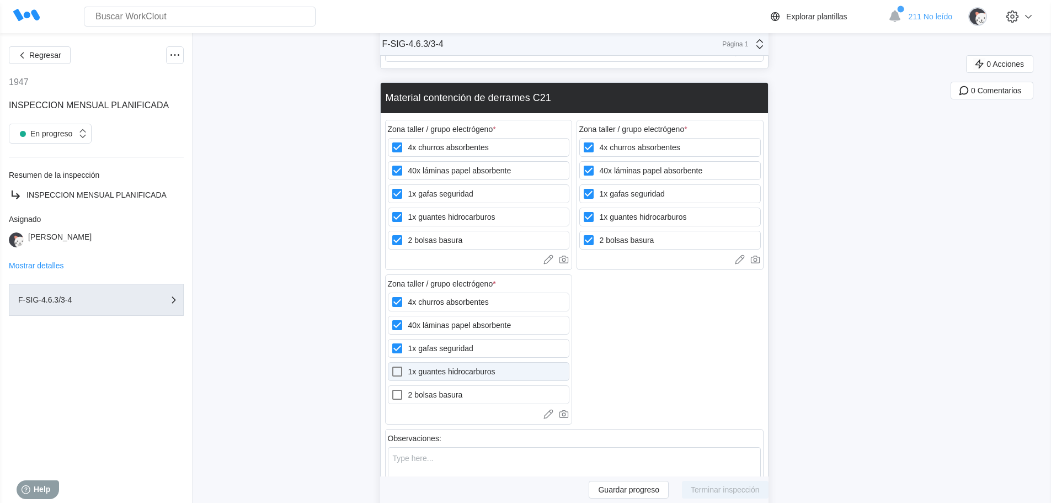
click at [391, 365] on hidrocarburos "1x guantes hidrocarburos" at bounding box center [391, 365] width 1 height 1
click at [419, 386] on label "2 bolsas basura" at bounding box center [479, 394] width 182 height 19
click at [391, 388] on basura "2 bolsas basura" at bounding box center [391, 388] width 1 height 1
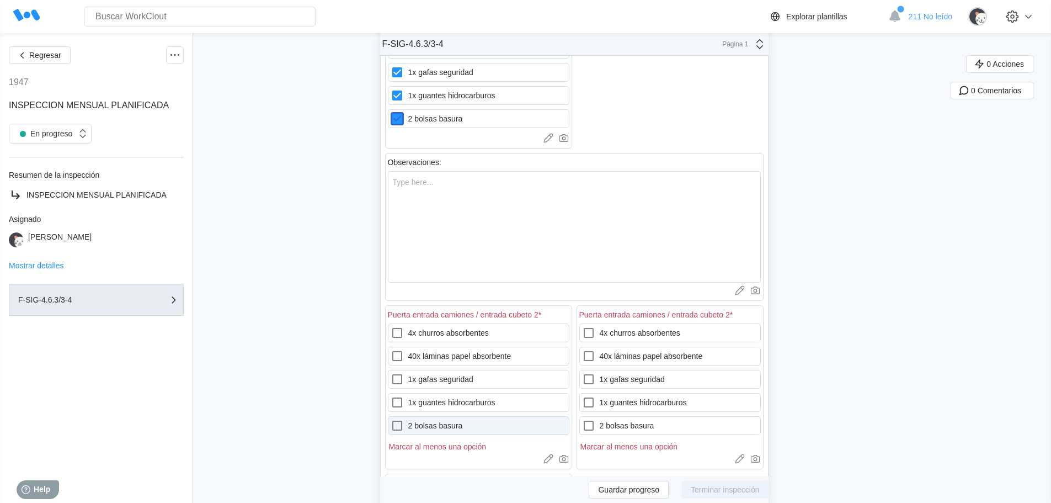
scroll to position [13851, 0]
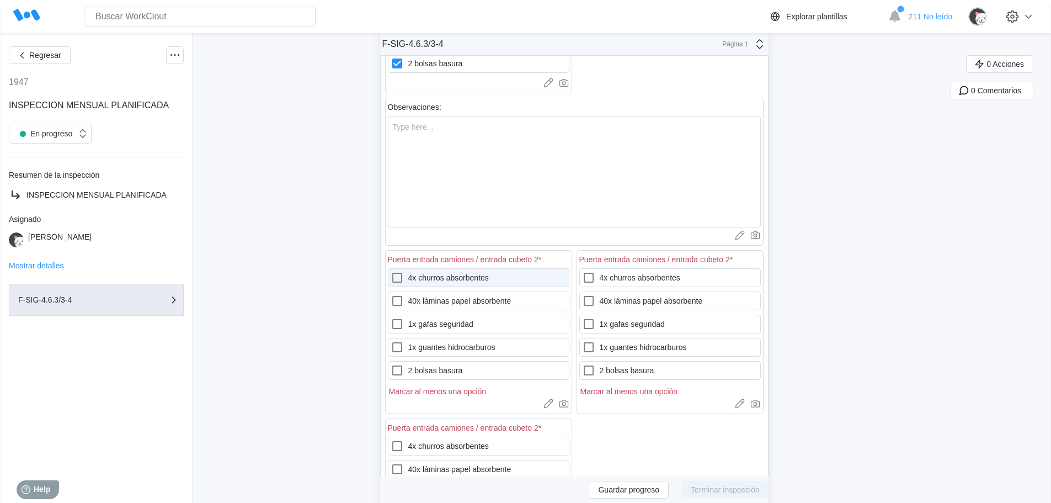
click at [408, 271] on div at bounding box center [400, 277] width 18 height 13
click at [391, 271] on absorbentes "4x churros absorbentes" at bounding box center [391, 271] width 1 height 1
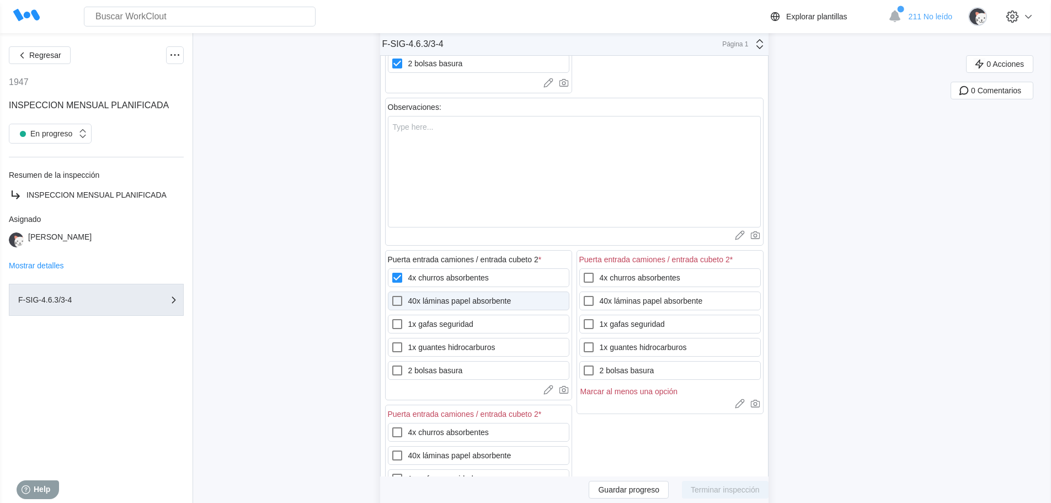
click at [417, 291] on label "40x láminas papel absorbente" at bounding box center [479, 300] width 182 height 19
click at [391, 294] on absorbente "40x láminas papel absorbente" at bounding box center [391, 294] width 1 height 1
click at [422, 315] on label "1x gafas seguridad" at bounding box center [479, 324] width 182 height 19
click at [391, 317] on seguridad "1x gafas seguridad" at bounding box center [391, 317] width 1 height 1
click at [426, 338] on label "1x guantes hidrocarburos" at bounding box center [479, 347] width 182 height 19
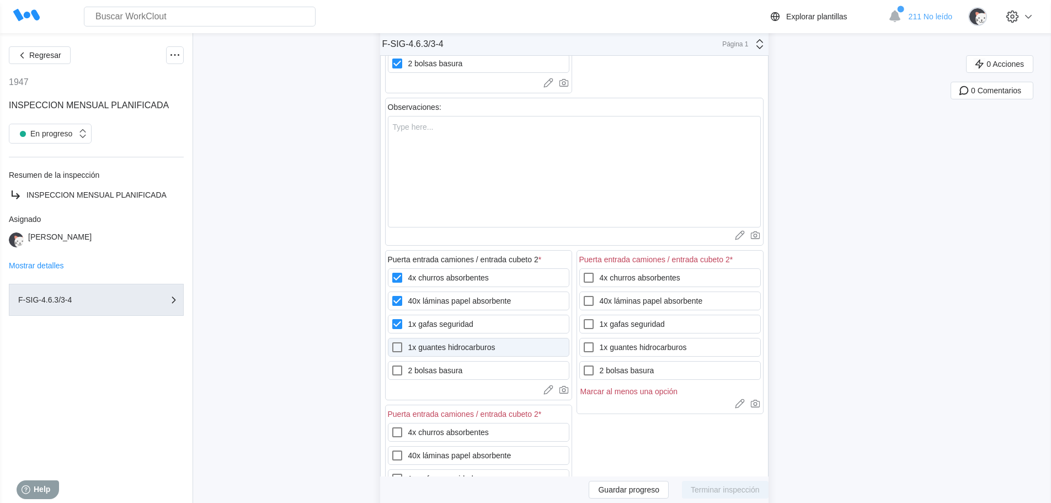
click at [391, 340] on hidrocarburos "1x guantes hidrocarburos" at bounding box center [391, 340] width 1 height 1
click at [428, 361] on label "2 bolsas basura" at bounding box center [479, 370] width 182 height 19
click at [391, 364] on basura "2 bolsas basura" at bounding box center [391, 364] width 1 height 1
click at [590, 364] on icon at bounding box center [588, 370] width 13 height 13
click at [583, 364] on basura "2 bolsas basura" at bounding box center [582, 364] width 1 height 1
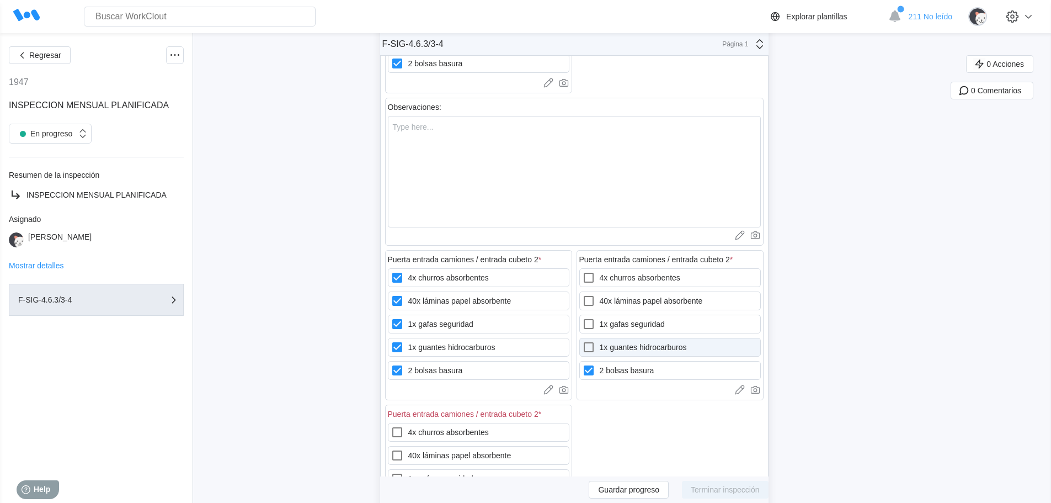
click at [600, 340] on div at bounding box center [591, 346] width 18 height 13
click at [583, 340] on hidrocarburos "1x guantes hidrocarburos" at bounding box center [582, 340] width 1 height 1
click at [595, 317] on icon at bounding box center [588, 323] width 13 height 13
click at [583, 317] on seguridad "1x gafas seguridad" at bounding box center [582, 317] width 1 height 1
click at [599, 277] on div "4x churros absorbentes 40x láminas papel absorbente 1x gafas seguridad 1x guant…" at bounding box center [670, 323] width 182 height 111
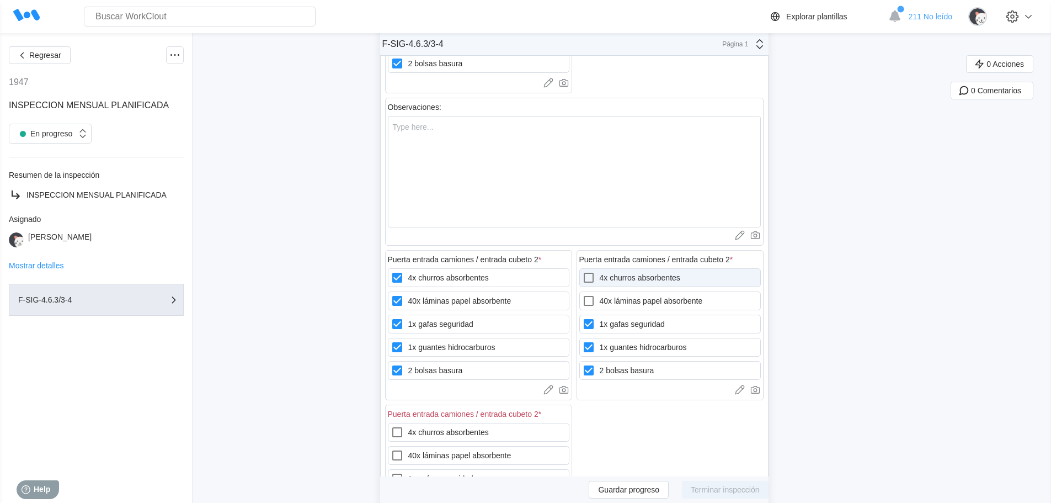
click at [600, 271] on div at bounding box center [591, 277] width 18 height 13
click at [583, 271] on absorbentes "4x churros absorbentes" at bounding box center [582, 271] width 1 height 1
click at [594, 296] on icon at bounding box center [589, 301] width 10 height 10
click at [583, 294] on absorbente "40x láminas papel absorbente" at bounding box center [582, 294] width 1 height 1
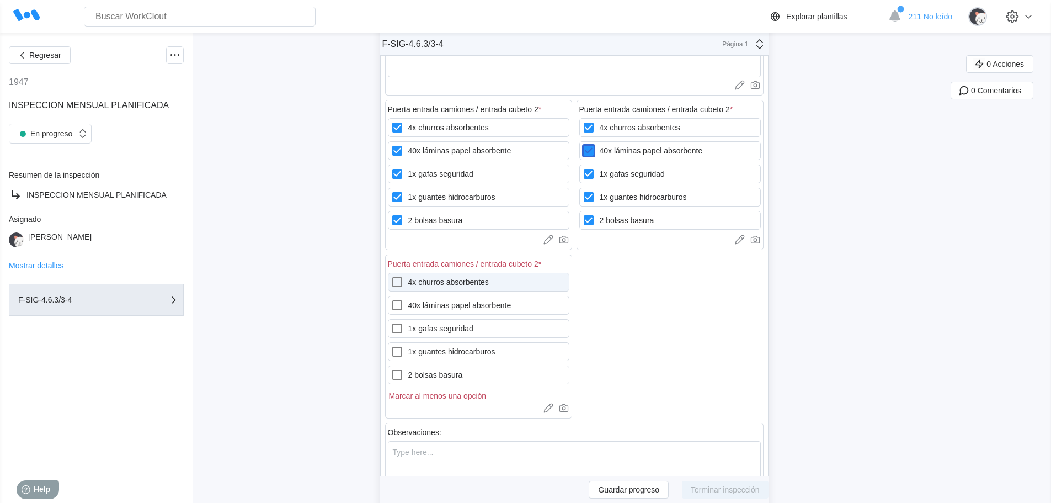
scroll to position [14017, 0]
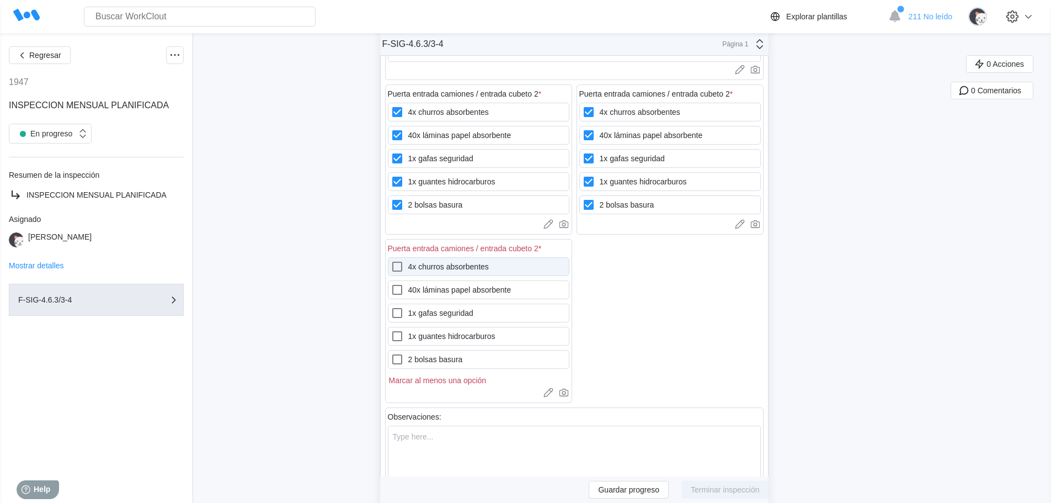
click at [408, 260] on div at bounding box center [400, 266] width 18 height 13
click at [391, 260] on absorbentes "4x churros absorbentes" at bounding box center [391, 260] width 1 height 1
click at [405, 286] on div "4x churros absorbentes 40x láminas papel absorbente 1x gafas seguridad 1x guant…" at bounding box center [479, 312] width 182 height 111
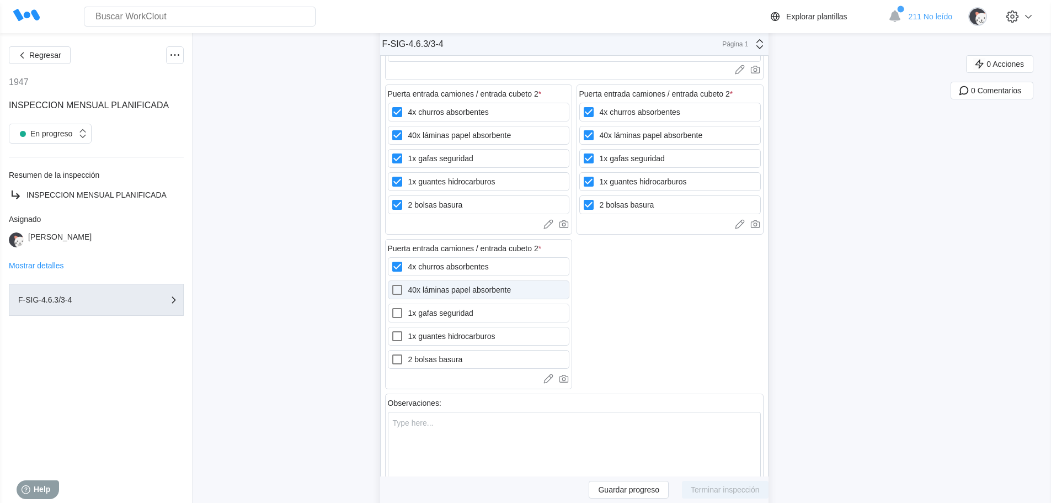
click at [399, 283] on icon at bounding box center [397, 289] width 13 height 13
click at [391, 283] on absorbente "40x láminas papel absorbente" at bounding box center [391, 283] width 1 height 1
click at [401, 308] on icon at bounding box center [397, 313] width 10 height 10
click at [391, 306] on seguridad "1x gafas seguridad" at bounding box center [391, 306] width 1 height 1
click at [407, 329] on div at bounding box center [400, 335] width 18 height 13
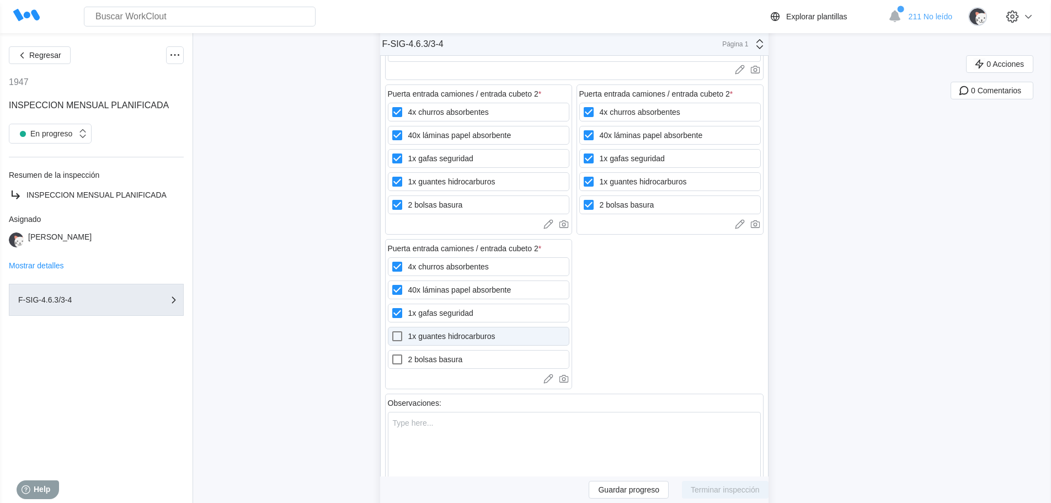
click at [391, 329] on hidrocarburos "1x guantes hidrocarburos" at bounding box center [391, 329] width 1 height 1
click at [414, 350] on label "2 bolsas basura" at bounding box center [479, 359] width 182 height 19
click at [391, 353] on basura "2 bolsas basura" at bounding box center [391, 353] width 1 height 1
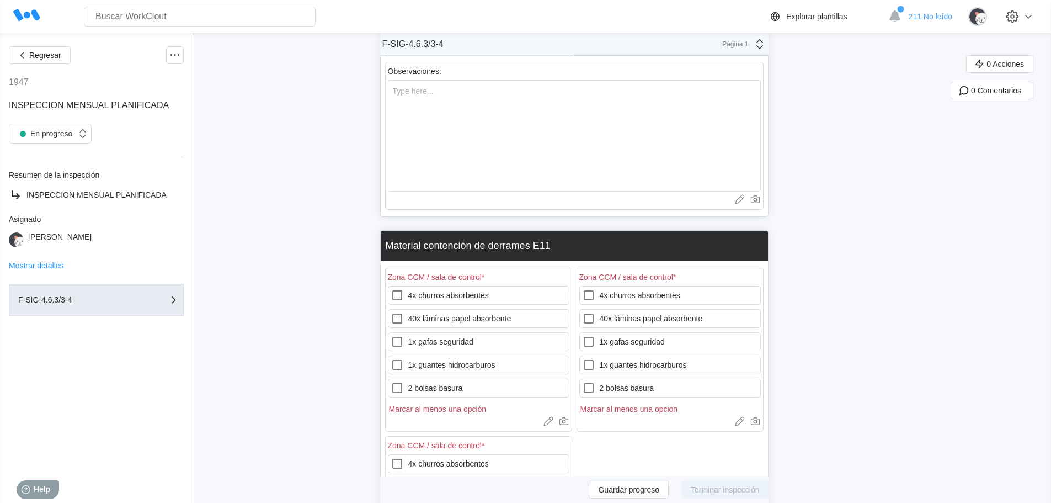
scroll to position [14348, 0]
click at [399, 291] on icon at bounding box center [397, 296] width 10 height 10
click at [391, 289] on absorbentes "4x churros absorbentes" at bounding box center [391, 289] width 1 height 1
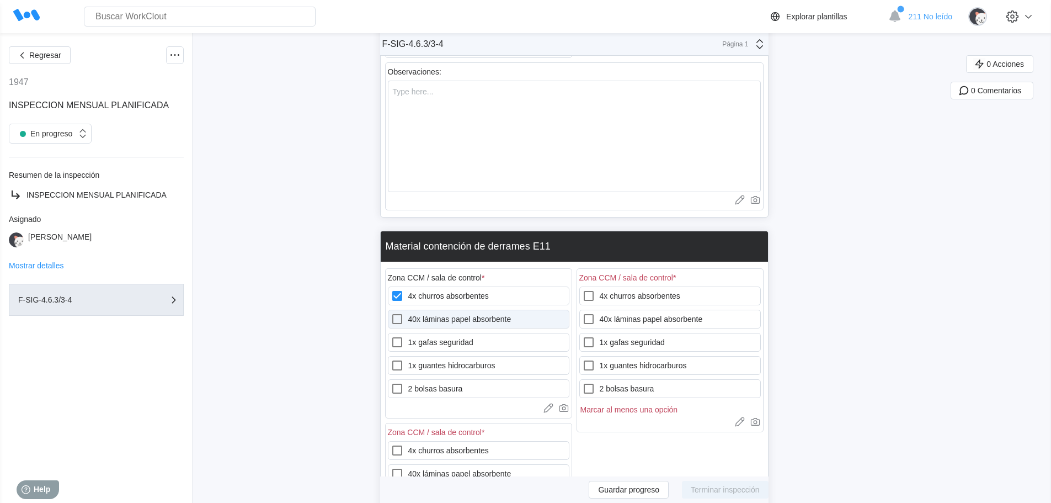
click at [398, 312] on icon at bounding box center [397, 318] width 13 height 13
click at [391, 312] on absorbente "40x láminas papel absorbente" at bounding box center [391, 312] width 1 height 1
click at [401, 336] on icon at bounding box center [397, 342] width 13 height 13
click at [391, 336] on seguridad "1x gafas seguridad" at bounding box center [391, 336] width 1 height 1
click at [402, 360] on icon at bounding box center [397, 365] width 10 height 10
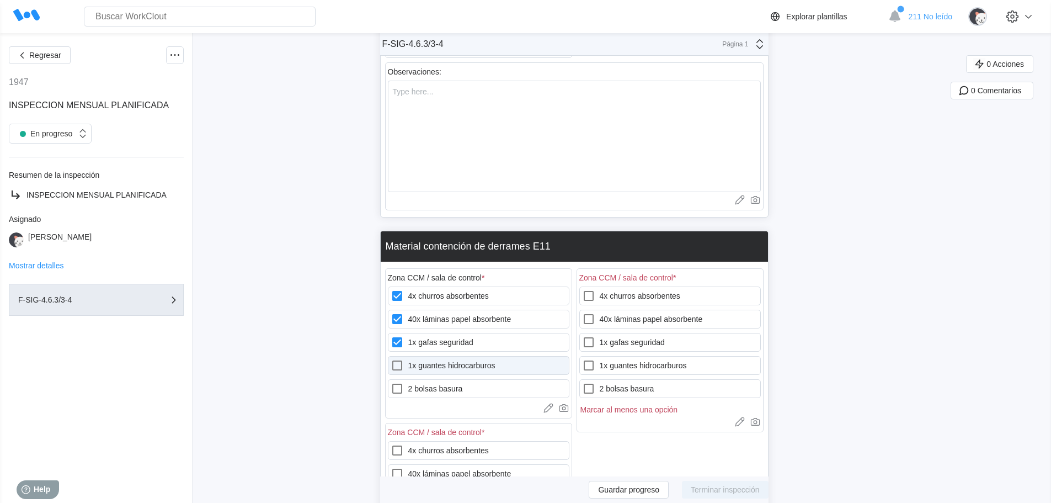
click at [391, 359] on hidrocarburos "1x guantes hidrocarburos" at bounding box center [391, 359] width 1 height 1
click at [404, 382] on icon at bounding box center [397, 388] width 13 height 13
click at [391, 382] on basura "2 bolsas basura" at bounding box center [391, 382] width 1 height 1
drag, startPoint x: 594, startPoint y: 277, endPoint x: 595, endPoint y: 302, distance: 25.4
click at [594, 289] on icon at bounding box center [588, 295] width 13 height 13
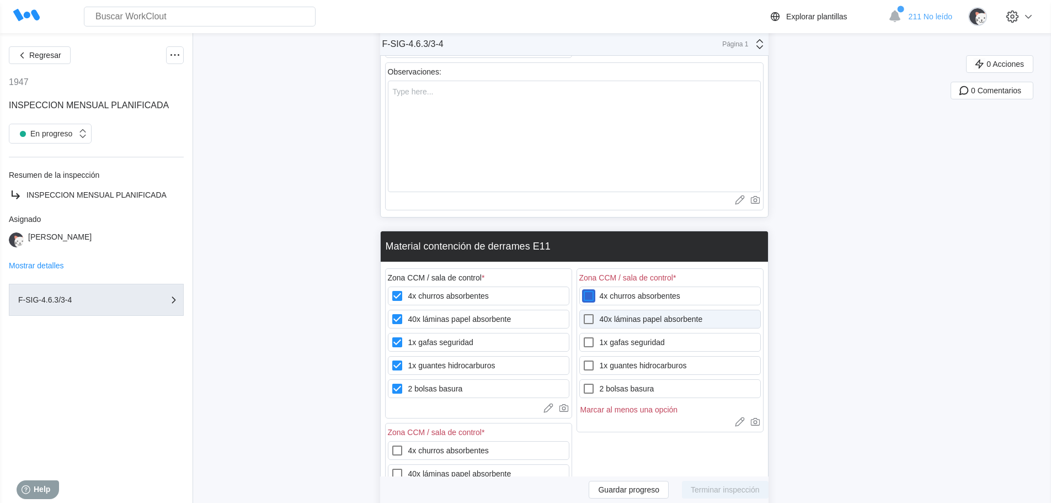
click at [583, 289] on absorbentes "4x churros absorbentes" at bounding box center [582, 289] width 1 height 1
click at [595, 312] on icon at bounding box center [588, 318] width 13 height 13
click at [583, 312] on absorbente "40x láminas papel absorbente" at bounding box center [582, 312] width 1 height 1
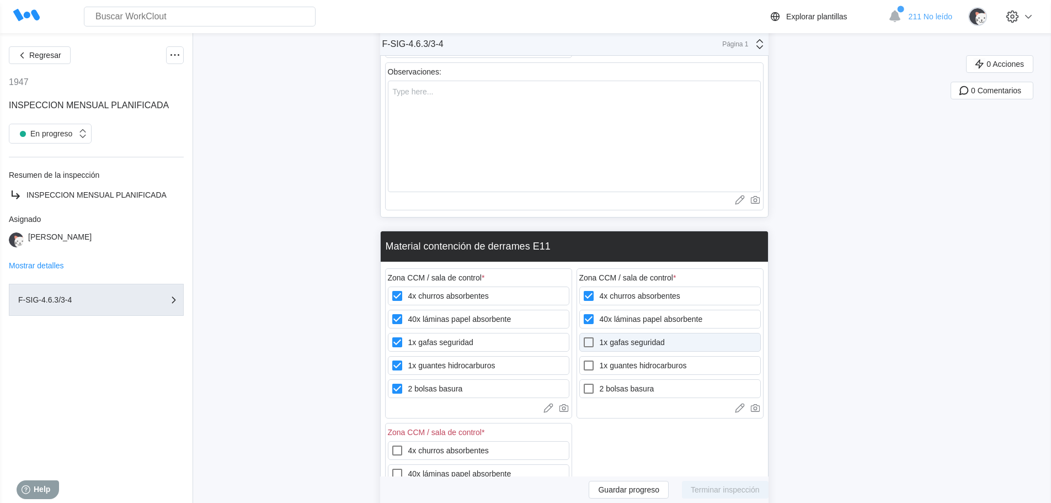
click at [595, 336] on icon at bounding box center [588, 342] width 13 height 13
click at [583, 336] on seguridad "1x gafas seguridad" at bounding box center [582, 336] width 1 height 1
click at [594, 360] on label "1x guantes hidrocarburos" at bounding box center [670, 365] width 182 height 19
click at [583, 359] on hidrocarburos "1x guantes hidrocarburos" at bounding box center [582, 359] width 1 height 1
drag, startPoint x: 597, startPoint y: 377, endPoint x: 542, endPoint y: 387, distance: 55.5
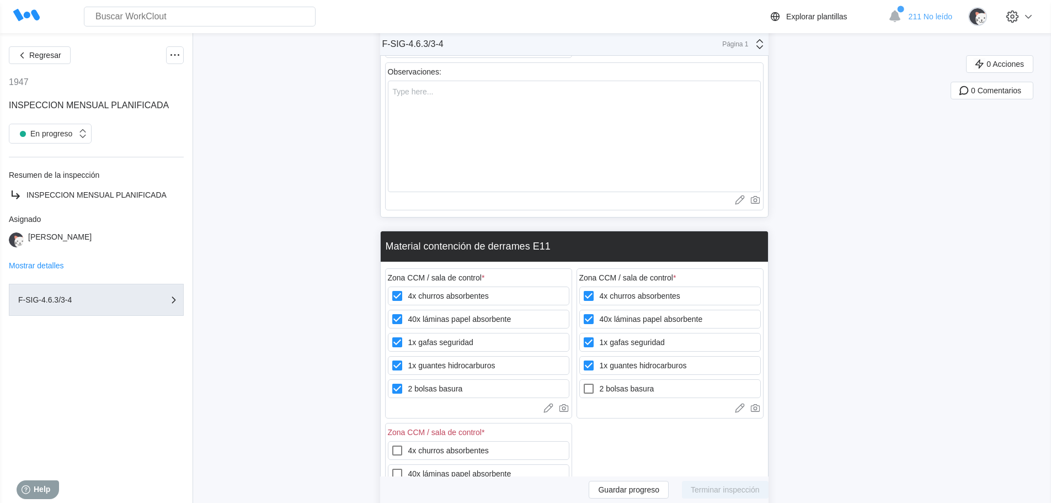
click at [594, 384] on icon at bounding box center [589, 389] width 10 height 10
click at [583, 382] on basura "2 bolsas basura" at bounding box center [582, 382] width 1 height 1
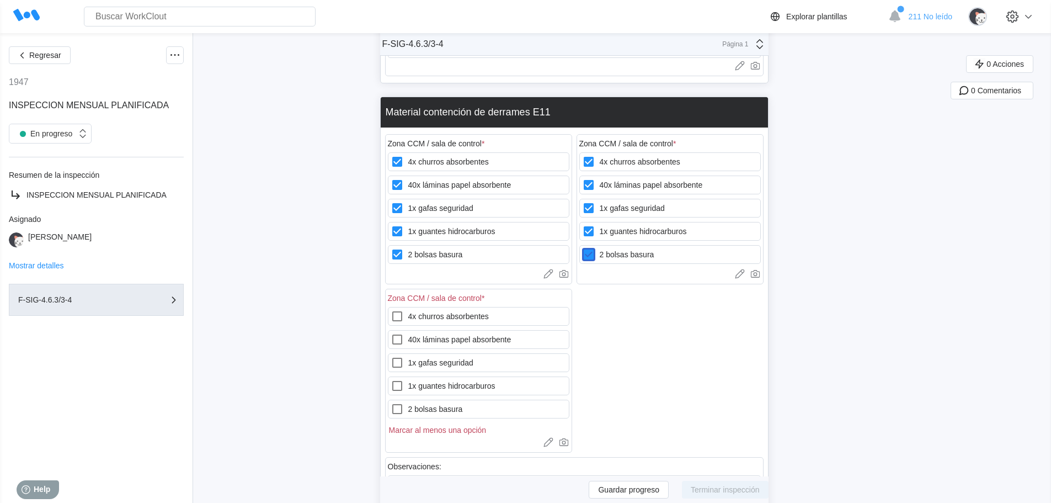
scroll to position [14513, 0]
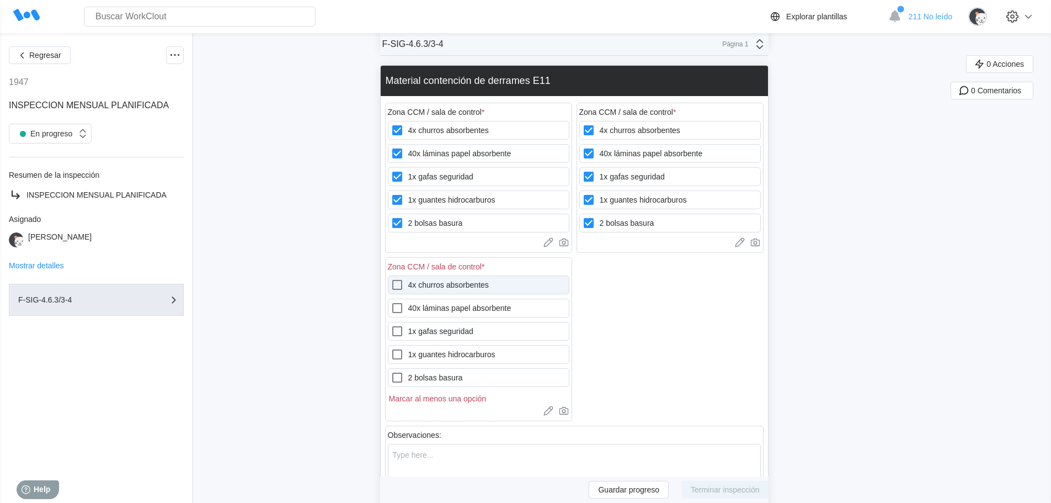
click at [487, 275] on label "4x churros absorbentes" at bounding box center [479, 284] width 182 height 19
click at [391, 278] on absorbentes "4x churros absorbentes" at bounding box center [391, 278] width 1 height 1
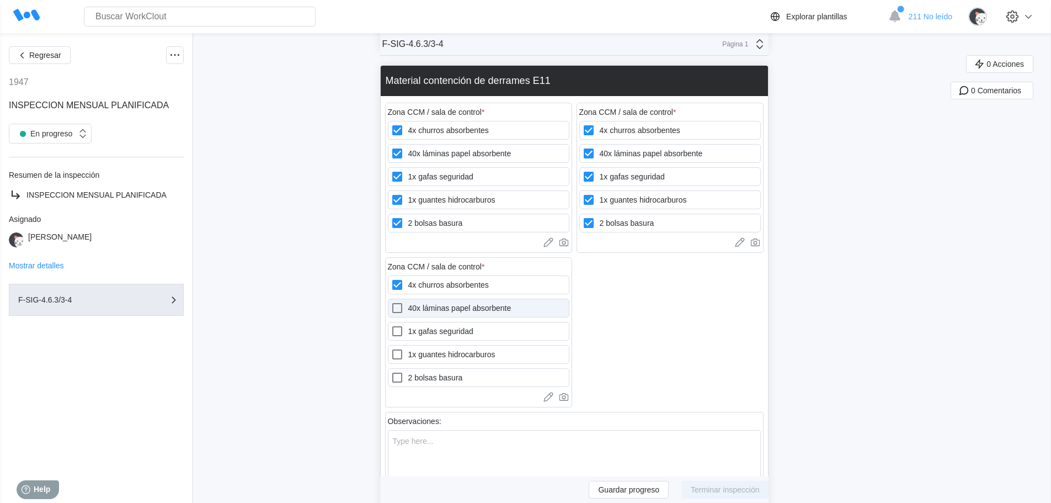
click at [487, 299] on label "40x láminas papel absorbente" at bounding box center [479, 308] width 182 height 19
click at [391, 301] on absorbente "40x láminas papel absorbente" at bounding box center [391, 301] width 1 height 1
click at [485, 322] on label "1x gafas seguridad" at bounding box center [479, 331] width 182 height 19
click at [391, 324] on seguridad "1x gafas seguridad" at bounding box center [391, 324] width 1 height 1
click at [487, 345] on label "1x guantes hidrocarburos" at bounding box center [479, 354] width 182 height 19
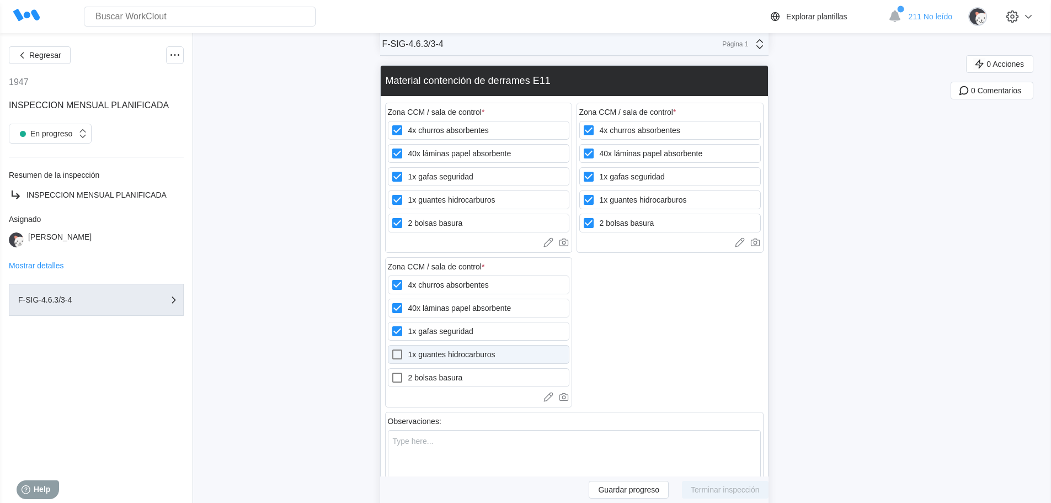
click at [391, 348] on hidrocarburos "1x guantes hidrocarburos" at bounding box center [391, 348] width 1 height 1
click at [494, 368] on label "2 bolsas basura" at bounding box center [479, 377] width 182 height 19
click at [391, 371] on basura "2 bolsas basura" at bounding box center [391, 371] width 1 height 1
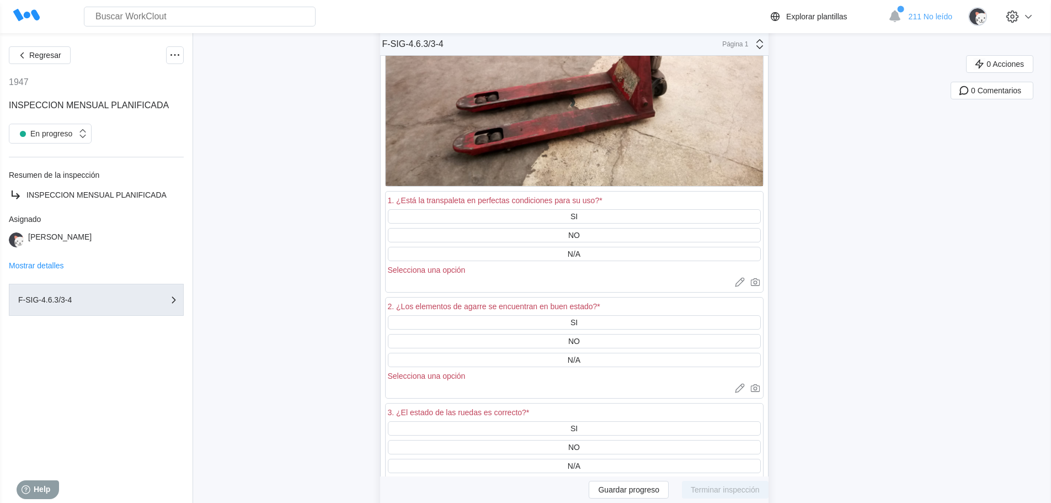
scroll to position [15231, 0]
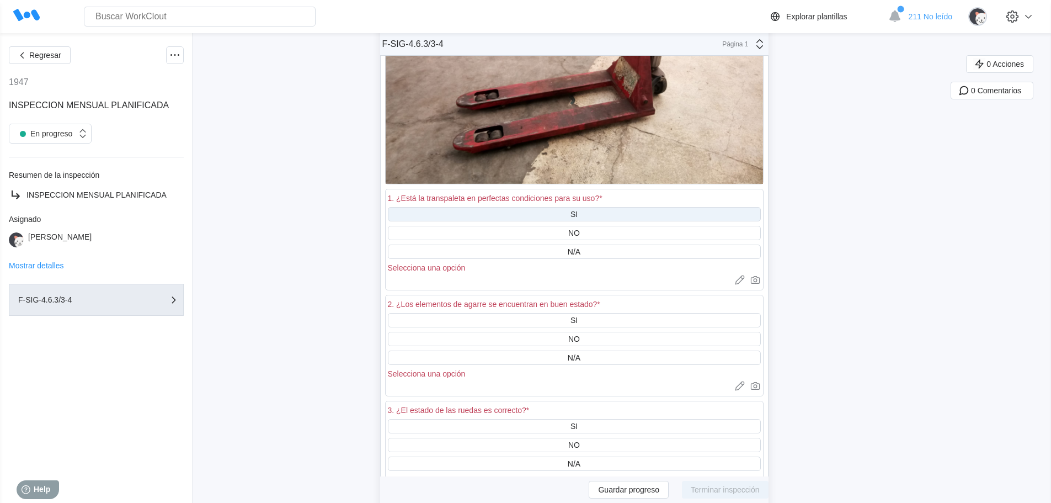
click at [582, 207] on div "SI" at bounding box center [574, 214] width 373 height 14
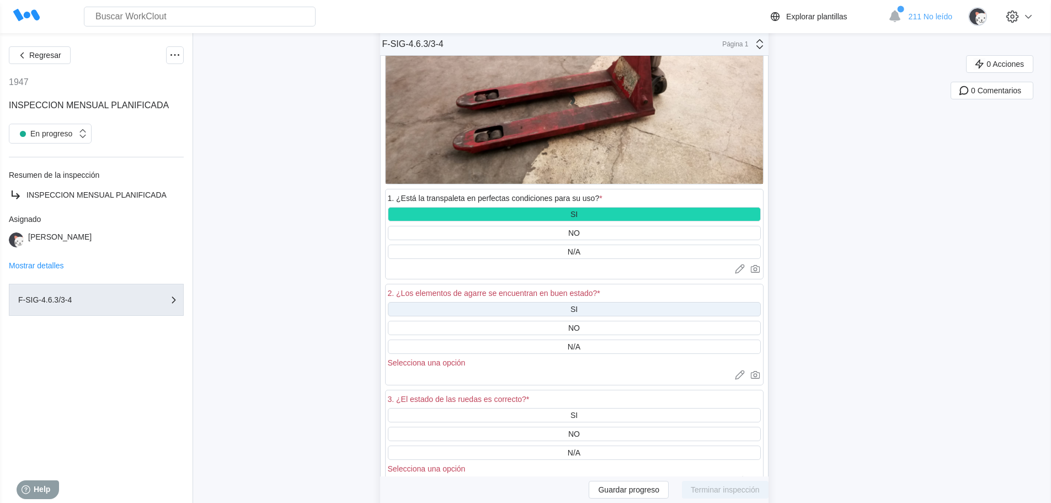
click at [565, 302] on div "SI" at bounding box center [574, 309] width 373 height 14
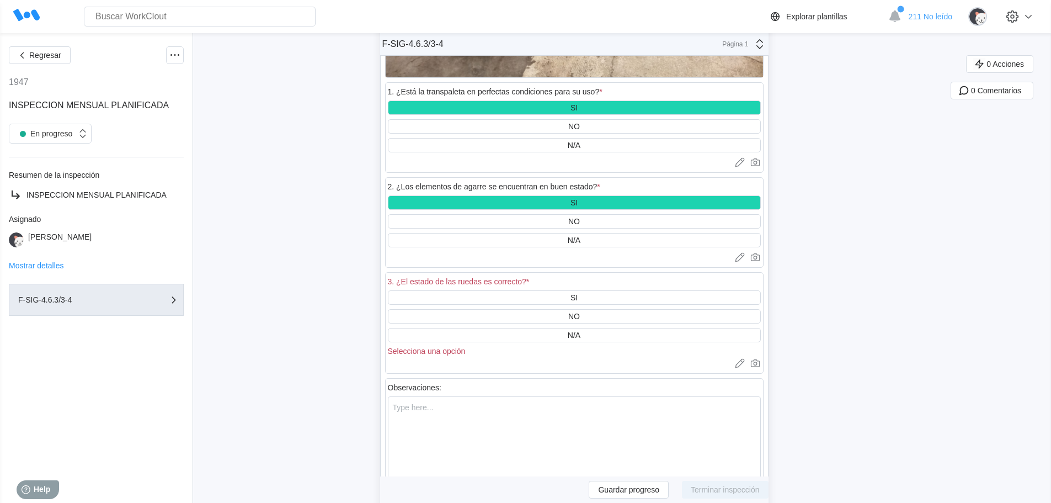
scroll to position [15396, 0]
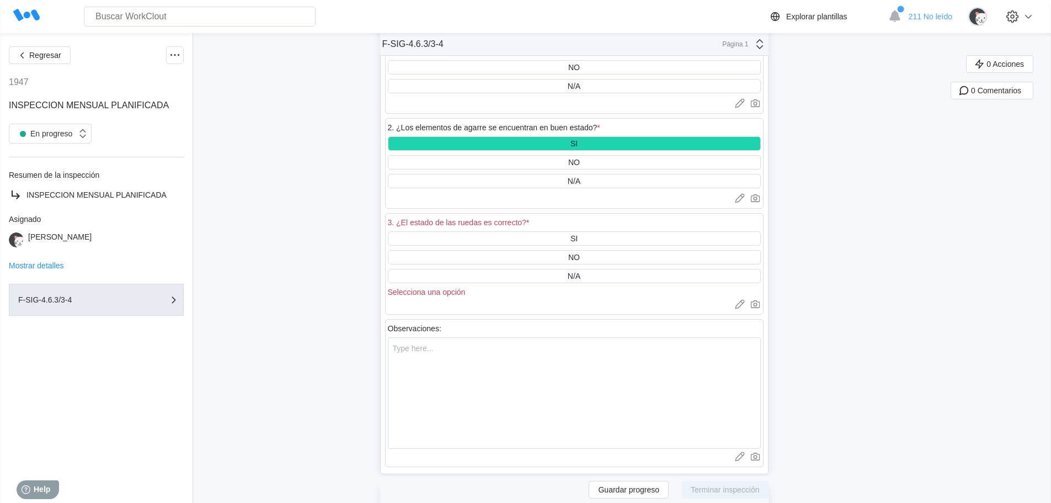
click at [596, 252] on div "SI NO N/A Selecciona una opción" at bounding box center [574, 263] width 373 height 65
click at [595, 250] on div "NO" at bounding box center [574, 257] width 373 height 14
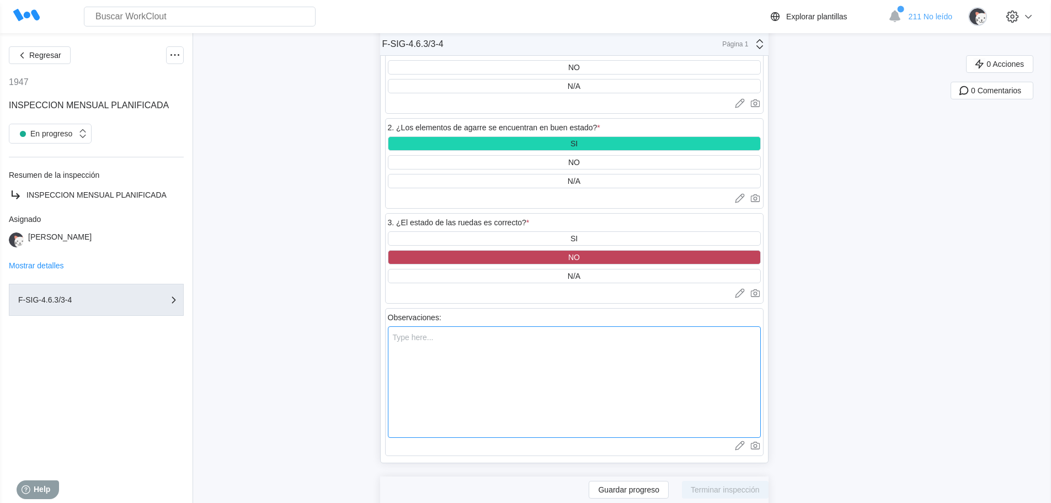
click at [438, 338] on textarea at bounding box center [574, 381] width 373 height 111
click at [409, 326] on textarea "* r" at bounding box center [574, 381] width 373 height 111
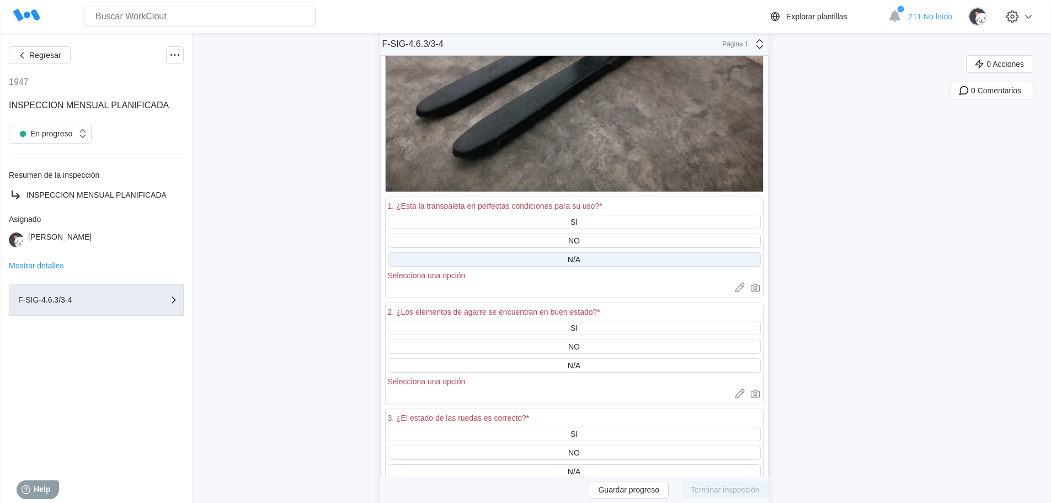
scroll to position [16224, 0]
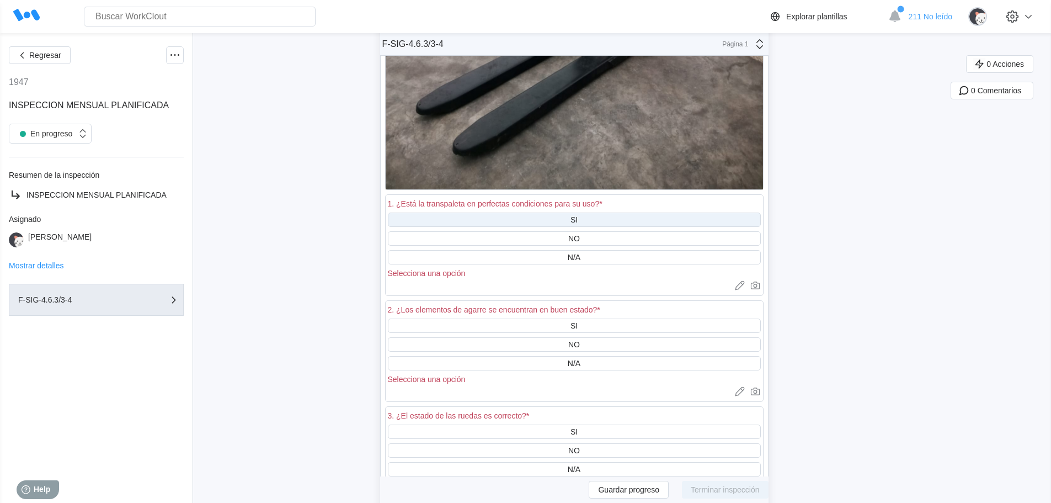
click at [567, 212] on div "SI" at bounding box center [574, 219] width 373 height 14
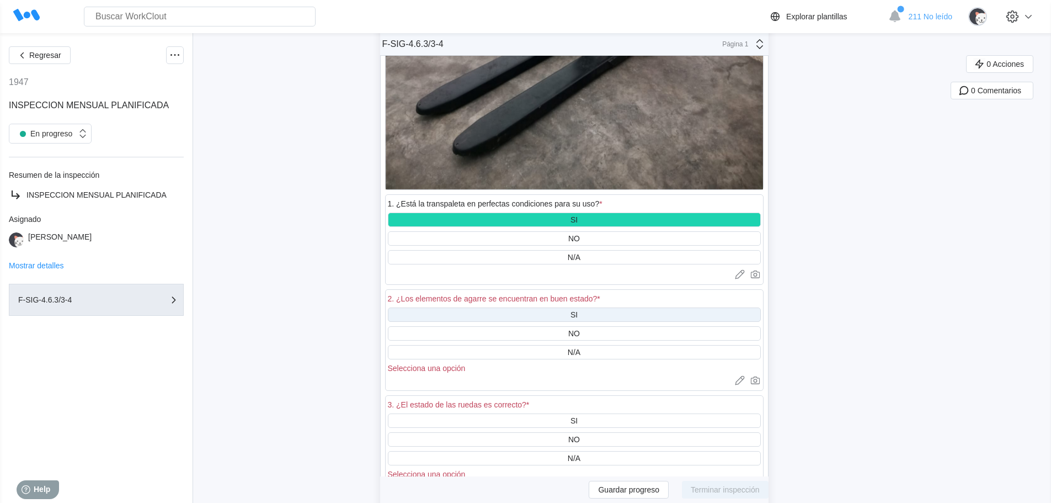
click at [584, 307] on div "SI" at bounding box center [574, 314] width 373 height 14
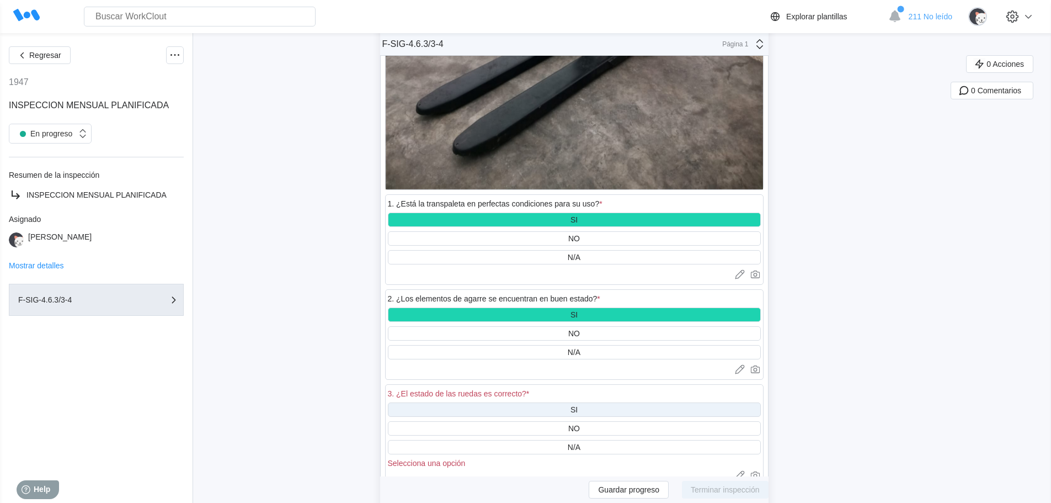
click at [585, 402] on div "SI" at bounding box center [574, 409] width 373 height 14
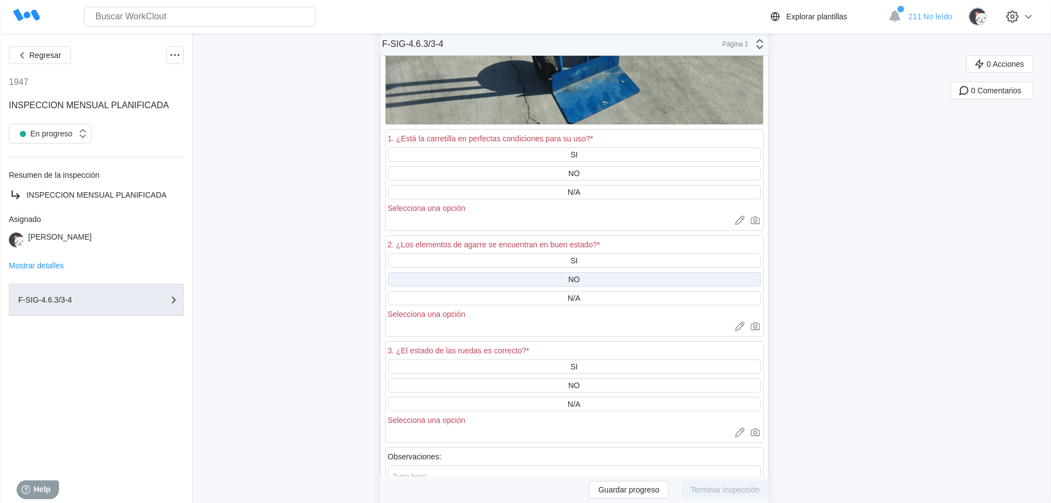
scroll to position [17052, 0]
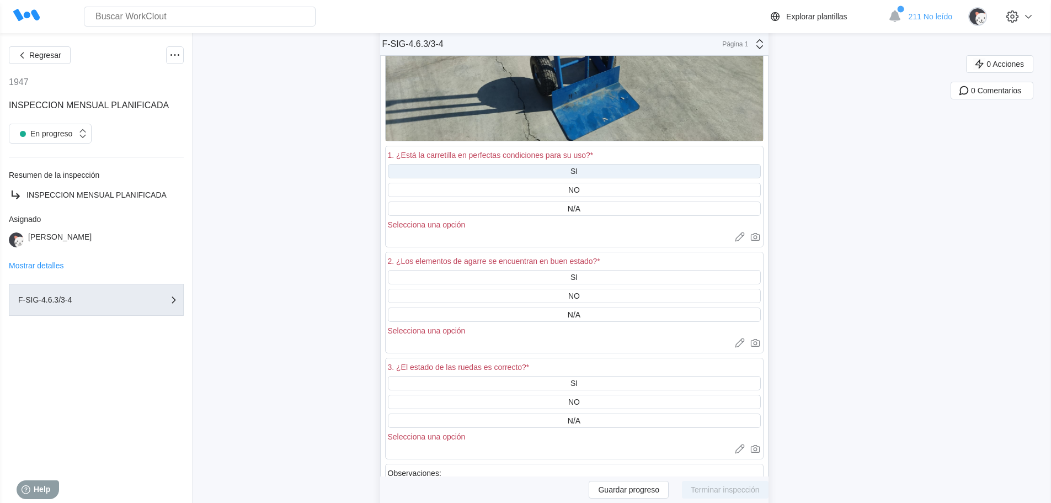
click at [586, 164] on div "SI" at bounding box center [574, 171] width 373 height 14
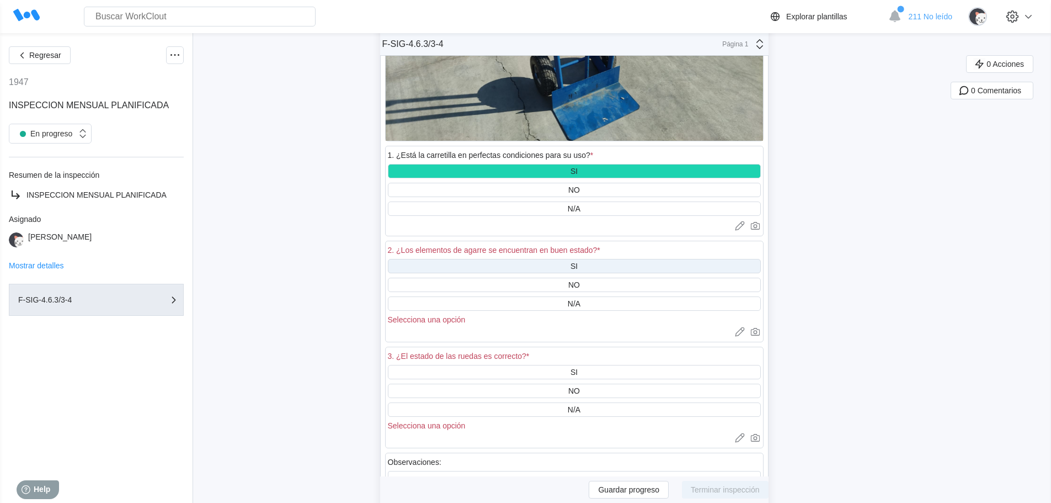
click at [595, 259] on div "SI" at bounding box center [574, 266] width 373 height 14
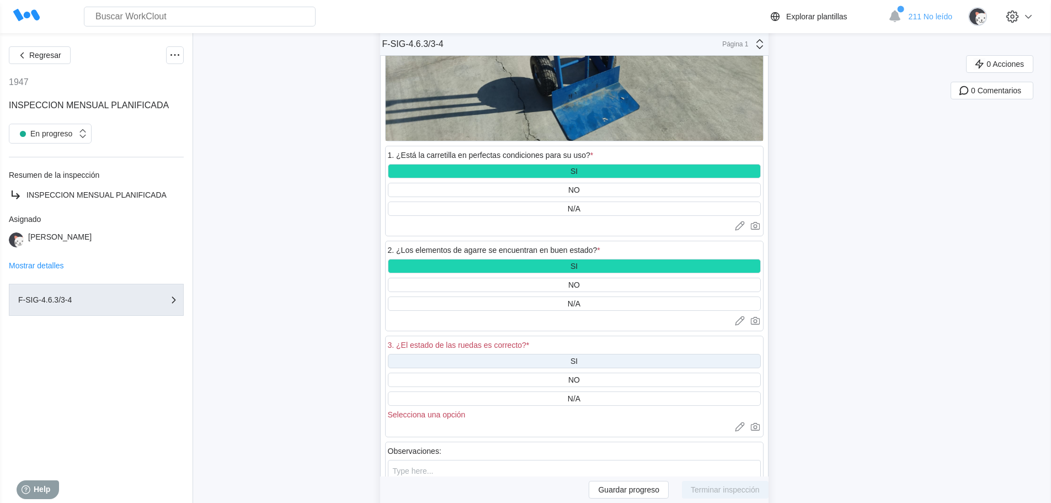
drag, startPoint x: 603, startPoint y: 349, endPoint x: 608, endPoint y: 341, distance: 9.7
click at [603, 354] on div "SI" at bounding box center [574, 361] width 373 height 14
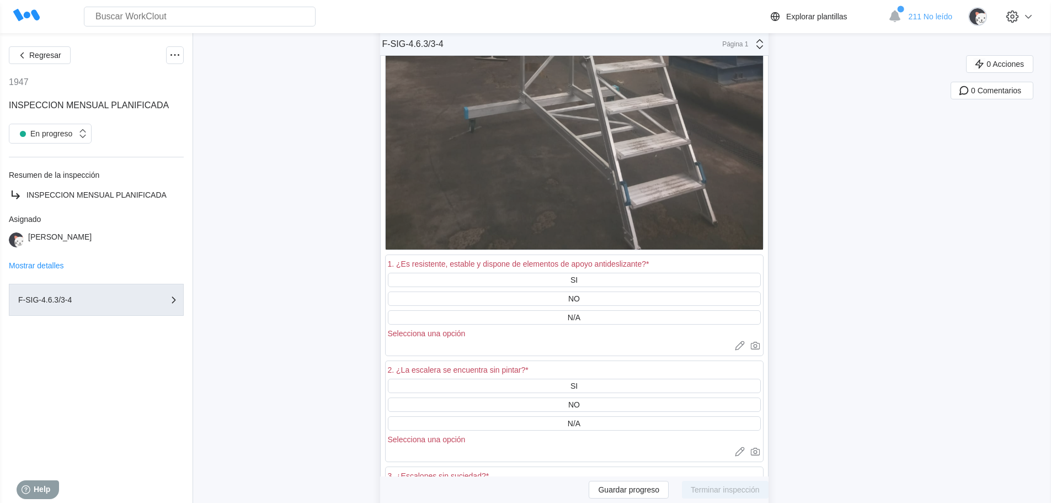
scroll to position [17990, 0]
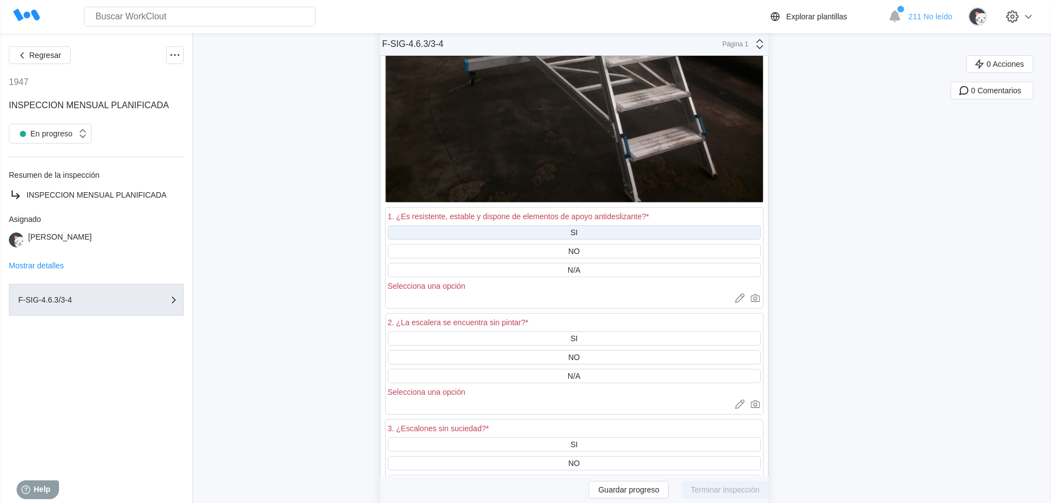
click at [603, 225] on div "SI" at bounding box center [574, 232] width 373 height 14
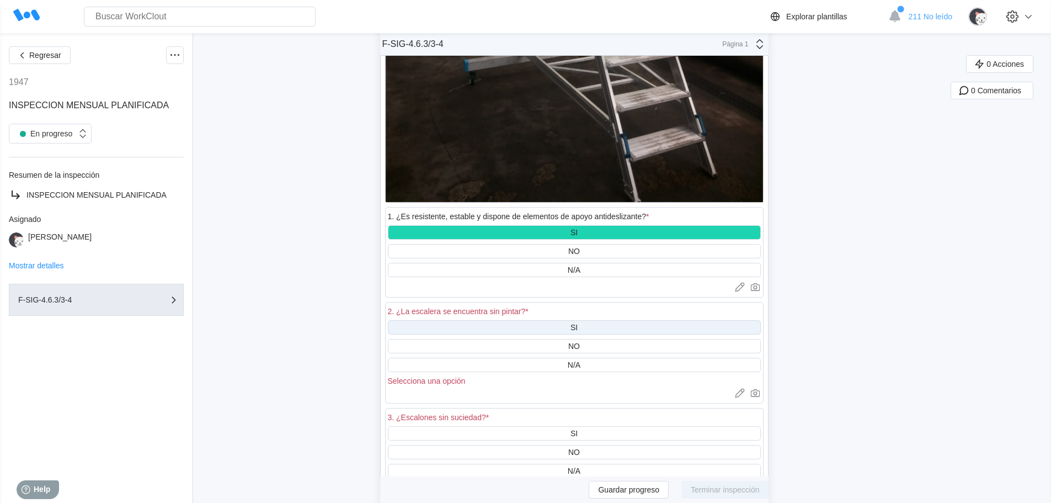
click at [603, 320] on div "SI" at bounding box center [574, 327] width 373 height 14
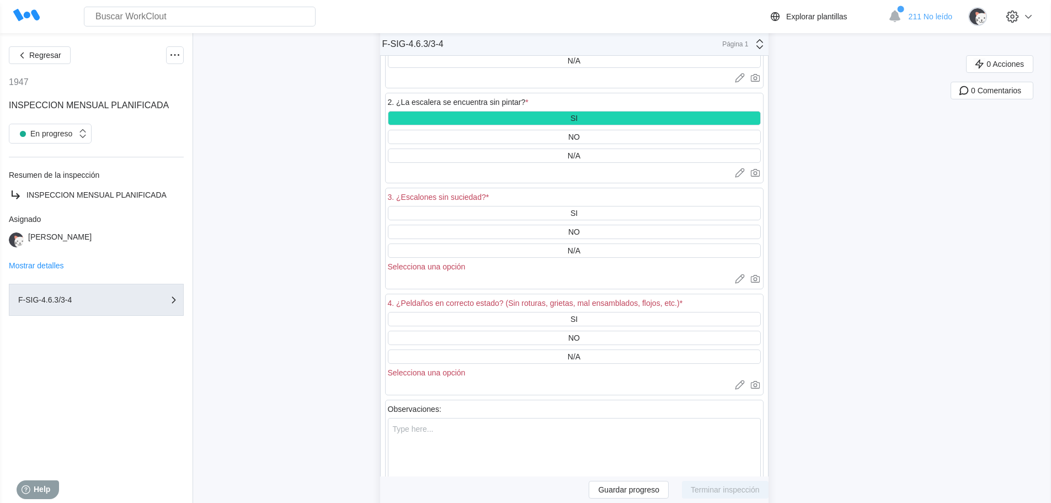
scroll to position [18211, 0]
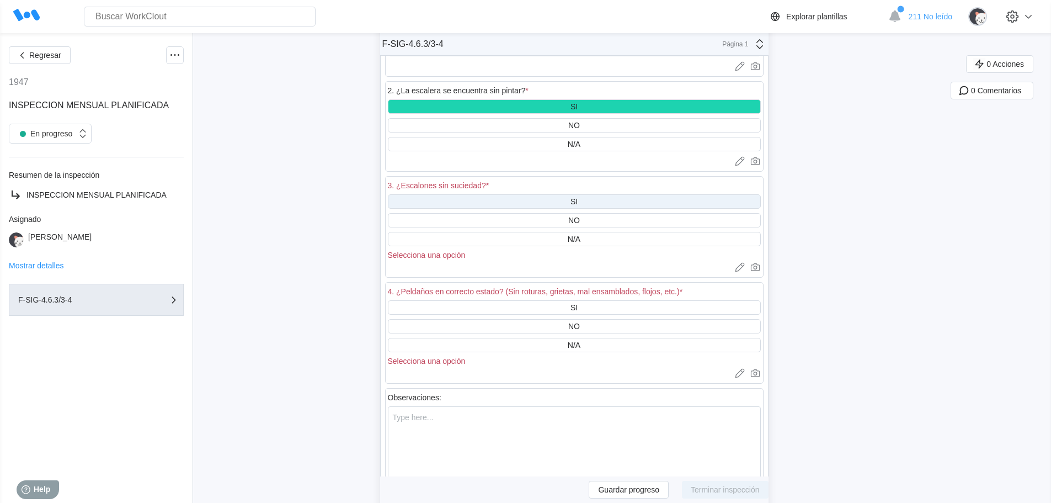
click at [595, 194] on div "SI" at bounding box center [574, 201] width 373 height 14
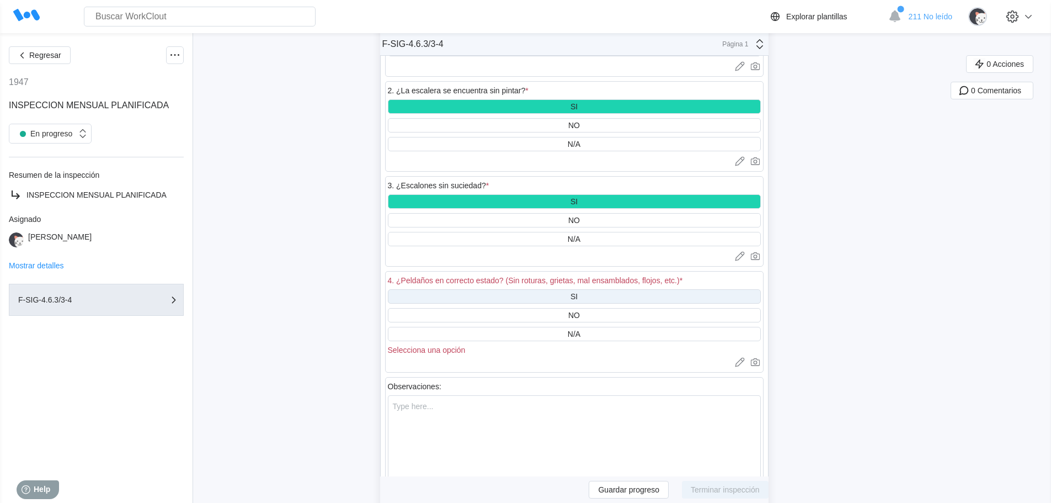
click at [611, 289] on div "SI" at bounding box center [574, 296] width 373 height 14
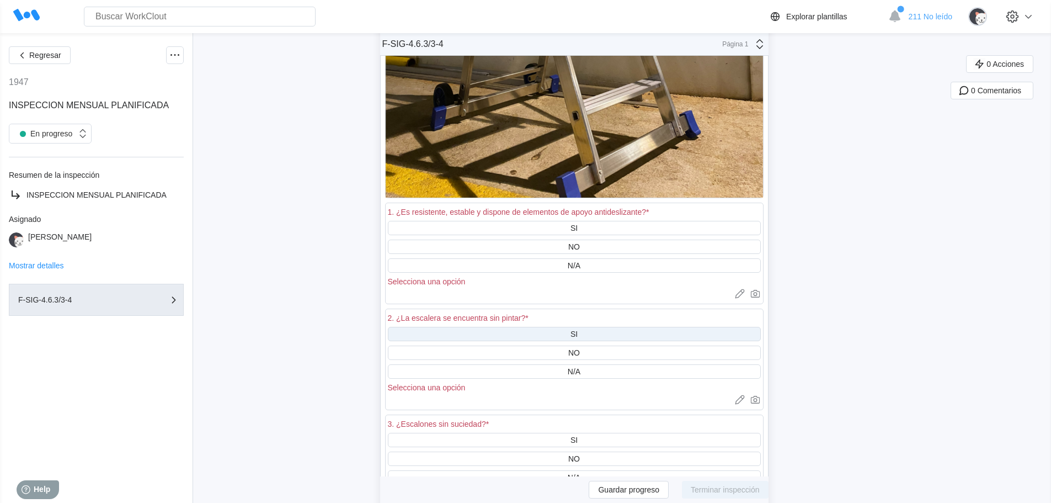
scroll to position [19094, 0]
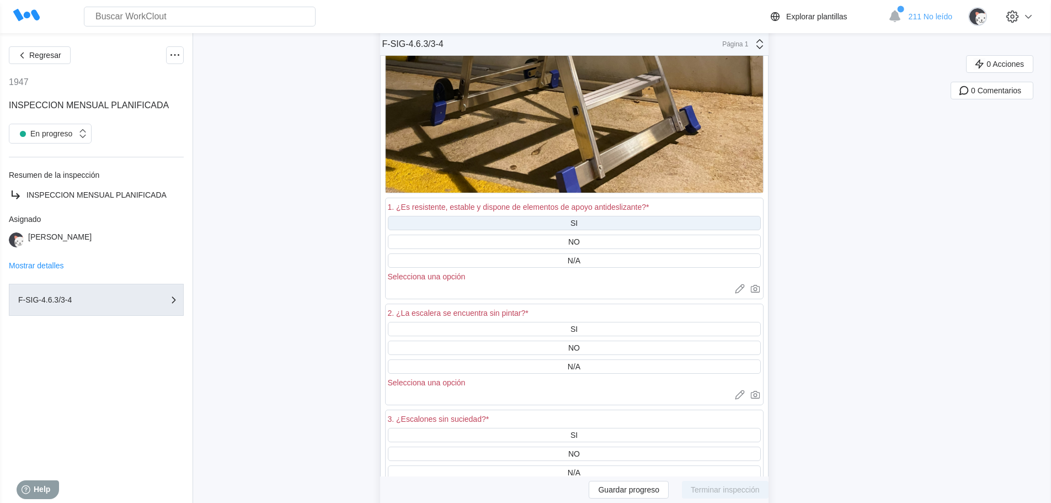
click at [608, 216] on div "SI" at bounding box center [574, 223] width 373 height 14
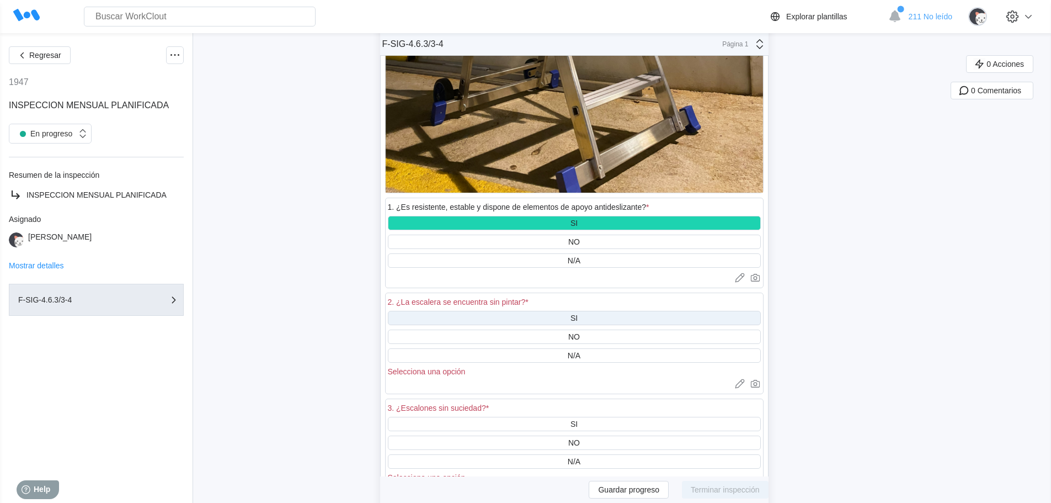
click at [595, 311] on div "SI" at bounding box center [574, 318] width 373 height 14
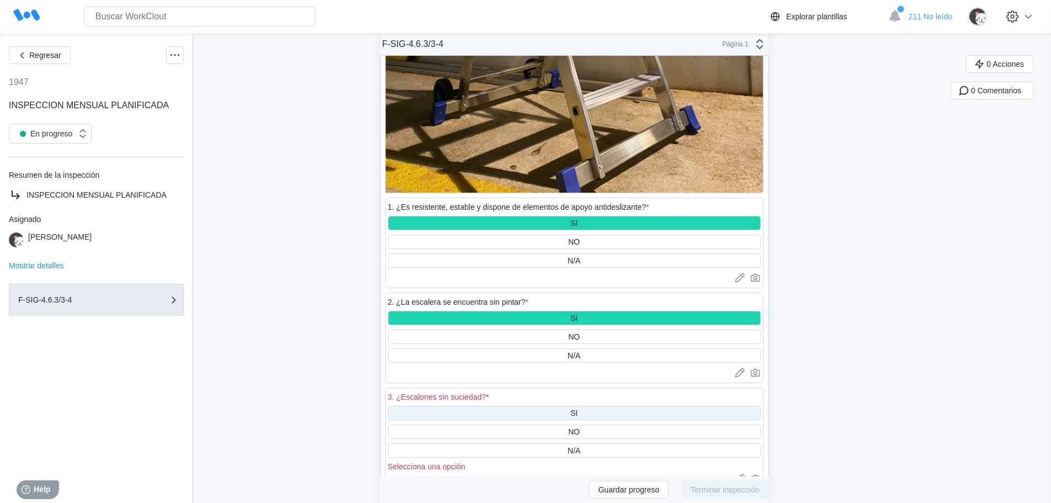
click at [588, 406] on div "SI" at bounding box center [574, 413] width 373 height 14
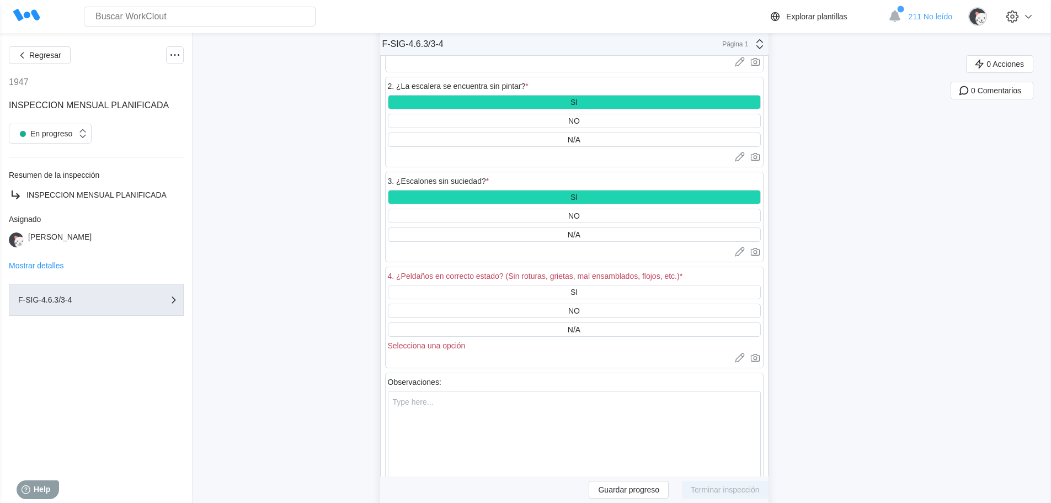
scroll to position [19314, 0]
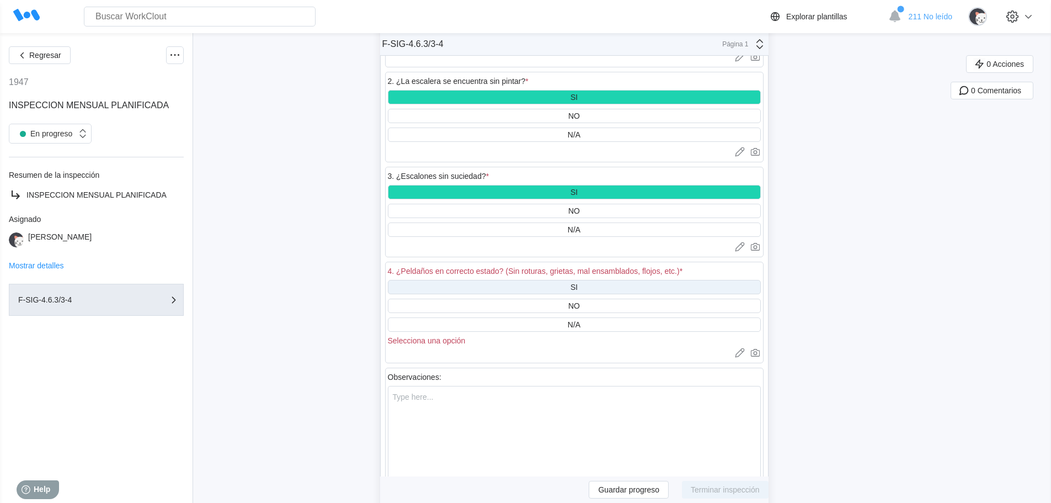
click at [600, 280] on div "SI" at bounding box center [574, 287] width 373 height 14
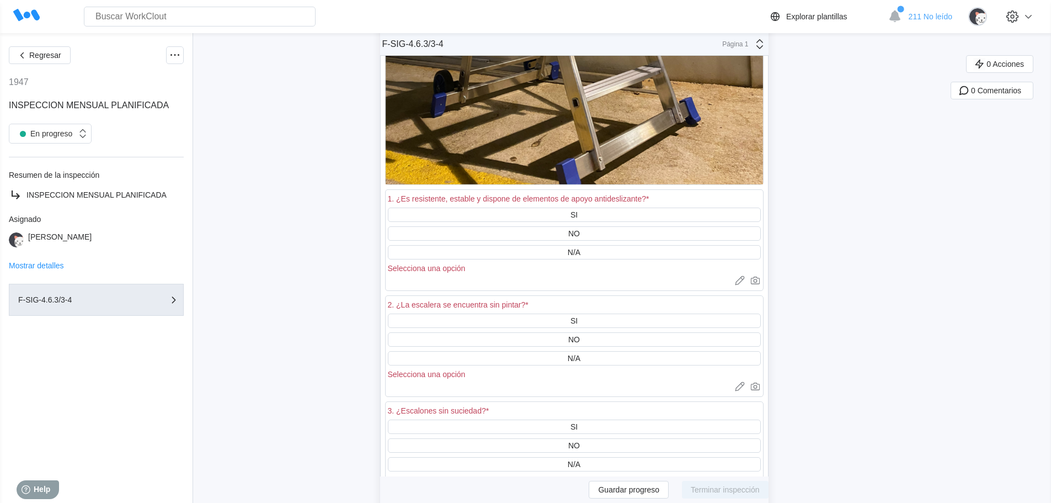
scroll to position [20197, 0]
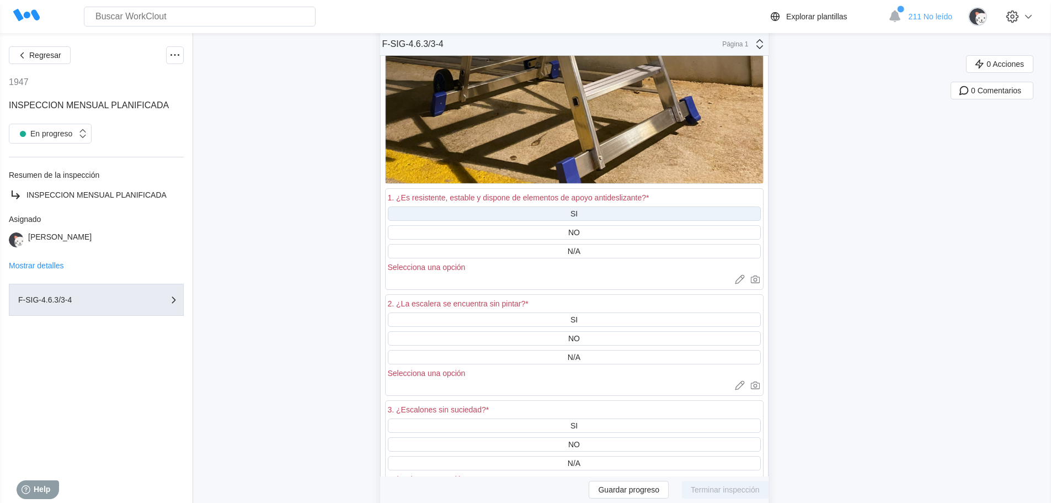
click at [575, 209] on div "SI" at bounding box center [574, 213] width 7 height 9
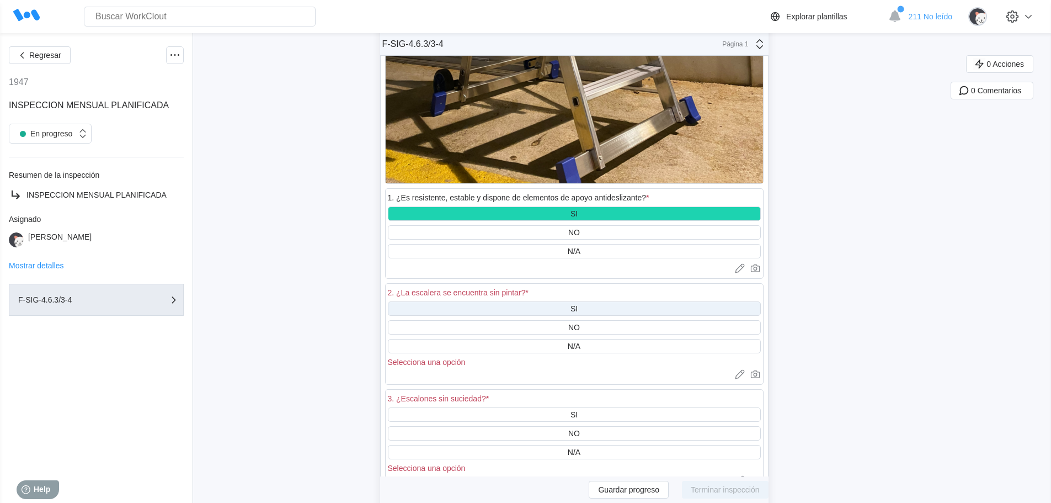
click at [578, 304] on div "SI" at bounding box center [574, 308] width 7 height 9
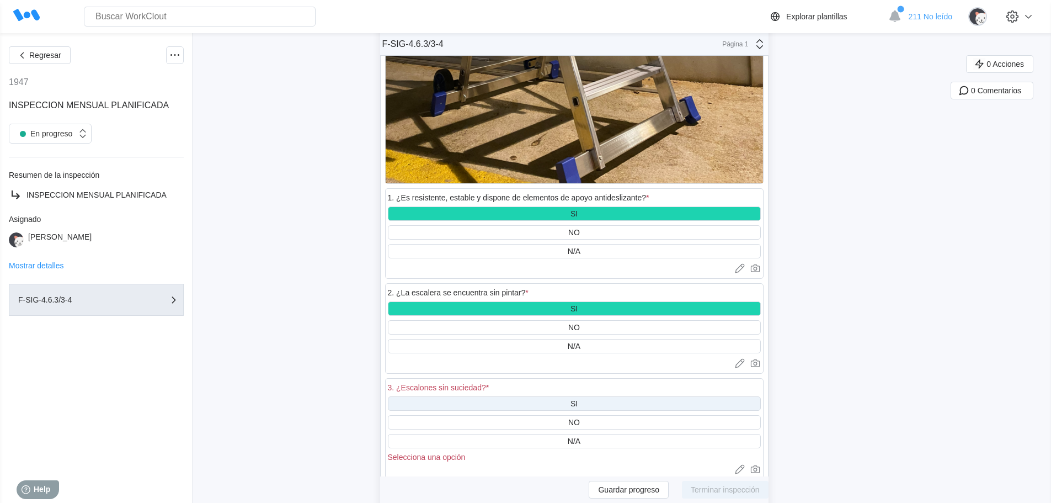
click at [578, 399] on div "SI" at bounding box center [574, 403] width 7 height 9
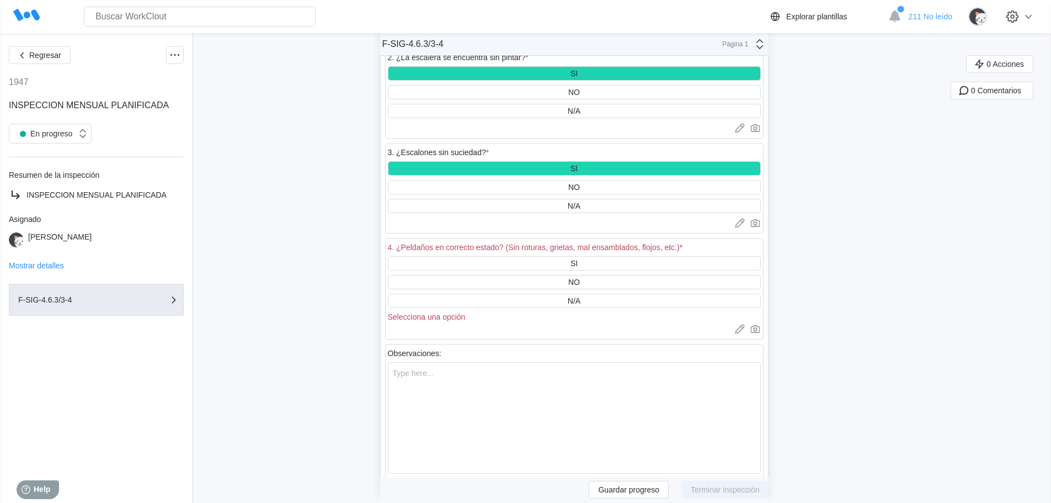
scroll to position [20473, 0]
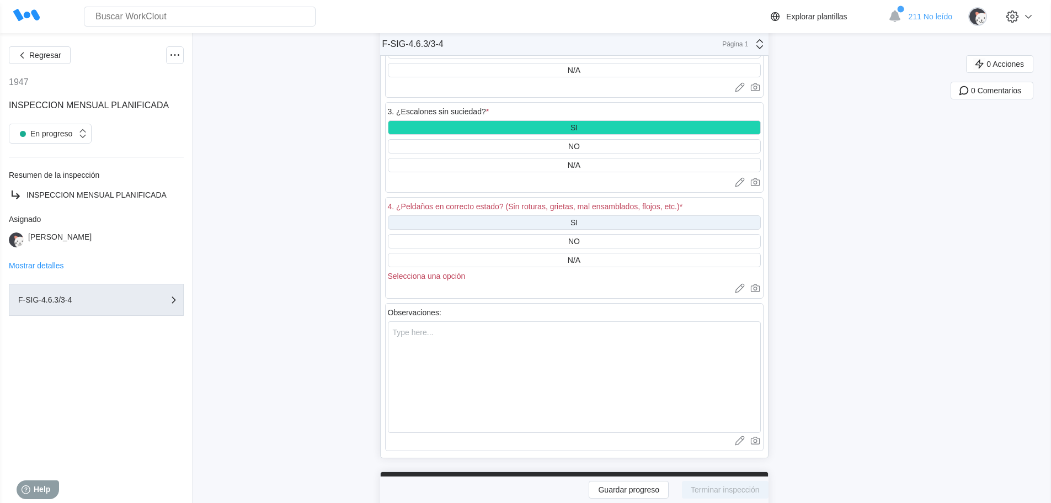
click at [607, 215] on div "SI" at bounding box center [574, 222] width 373 height 14
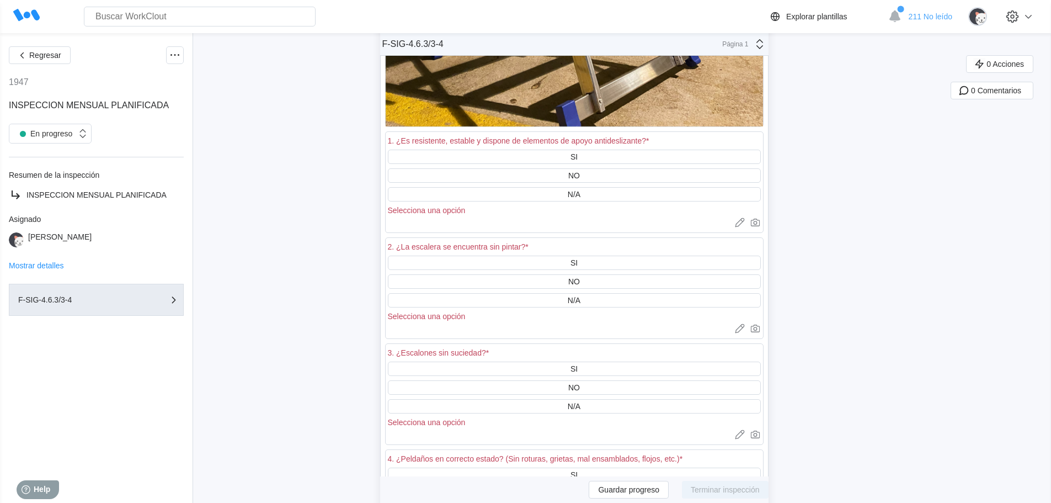
scroll to position [21356, 0]
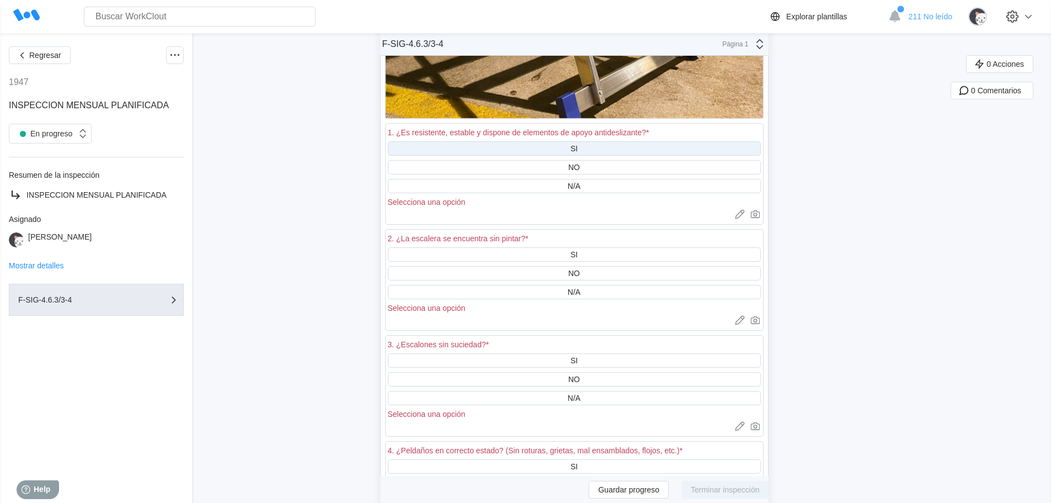
click at [578, 144] on div "SI" at bounding box center [574, 148] width 7 height 9
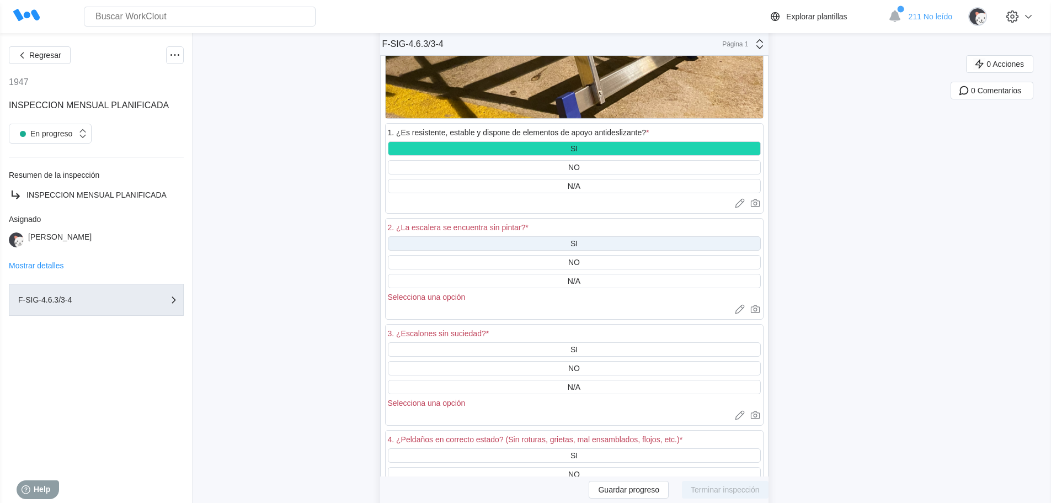
click at [577, 239] on div "SI" at bounding box center [574, 243] width 7 height 9
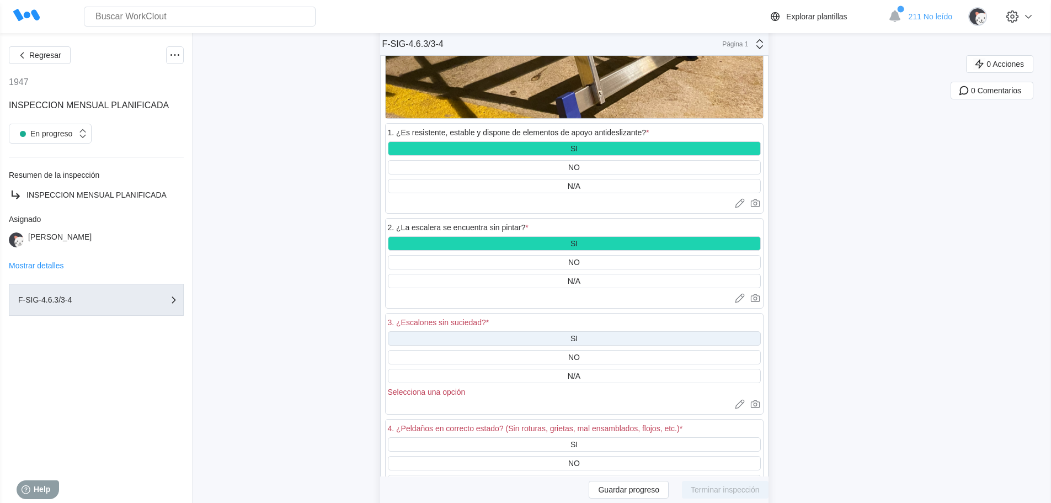
click at [583, 331] on div "SI" at bounding box center [574, 338] width 373 height 14
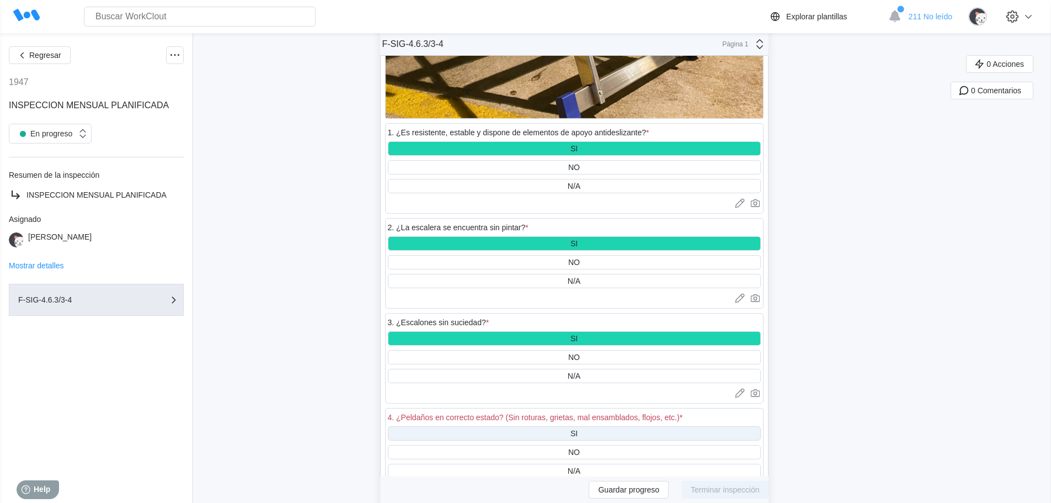
click at [582, 426] on div "SI" at bounding box center [574, 433] width 373 height 14
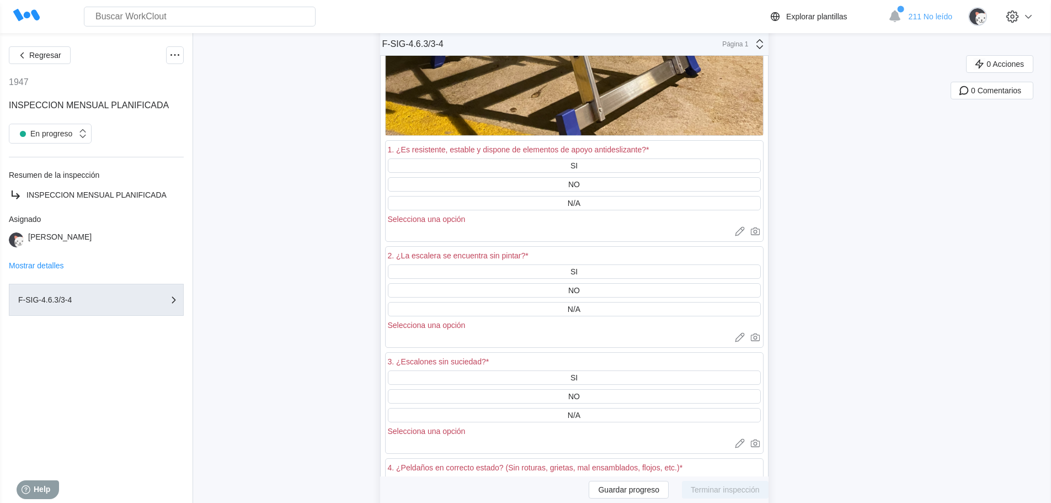
scroll to position [22460, 0]
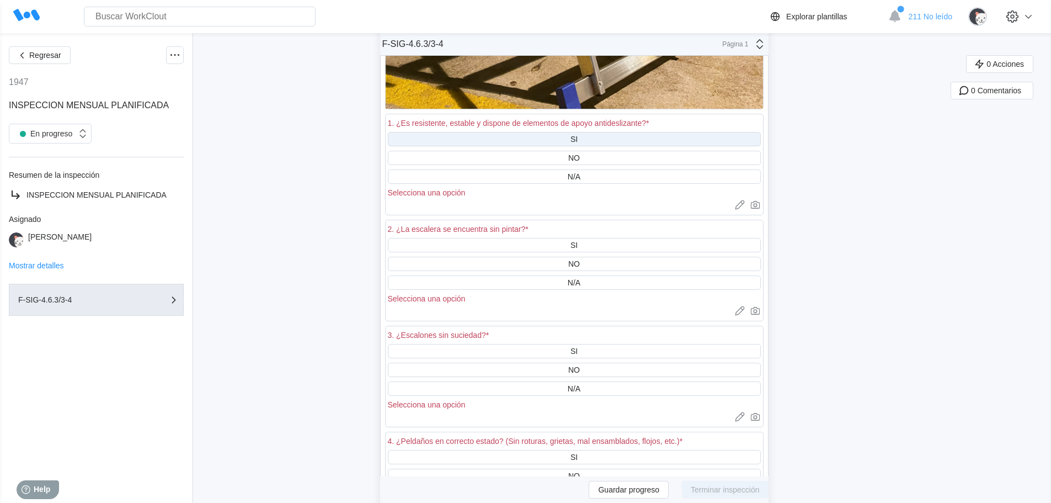
click at [606, 132] on div "SI" at bounding box center [574, 139] width 373 height 14
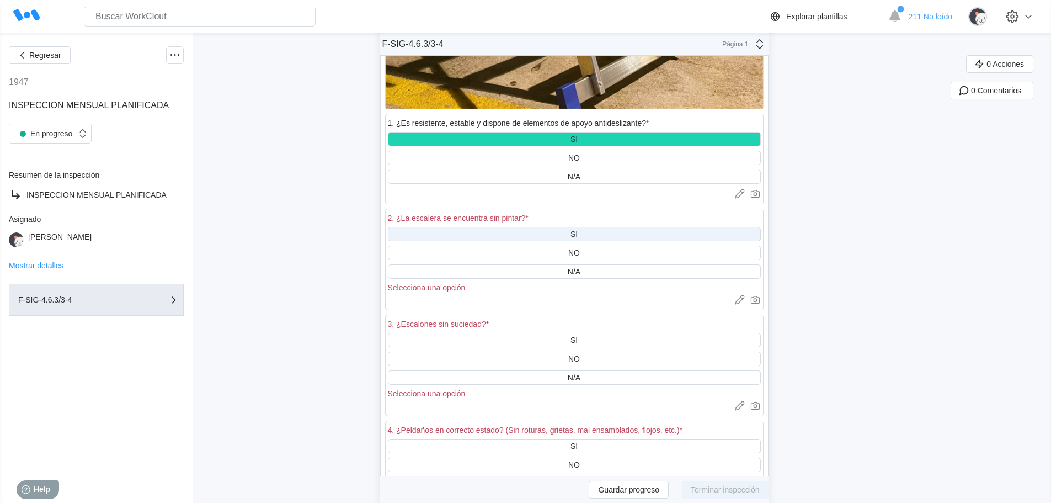
click at [597, 227] on div "SI" at bounding box center [574, 234] width 373 height 14
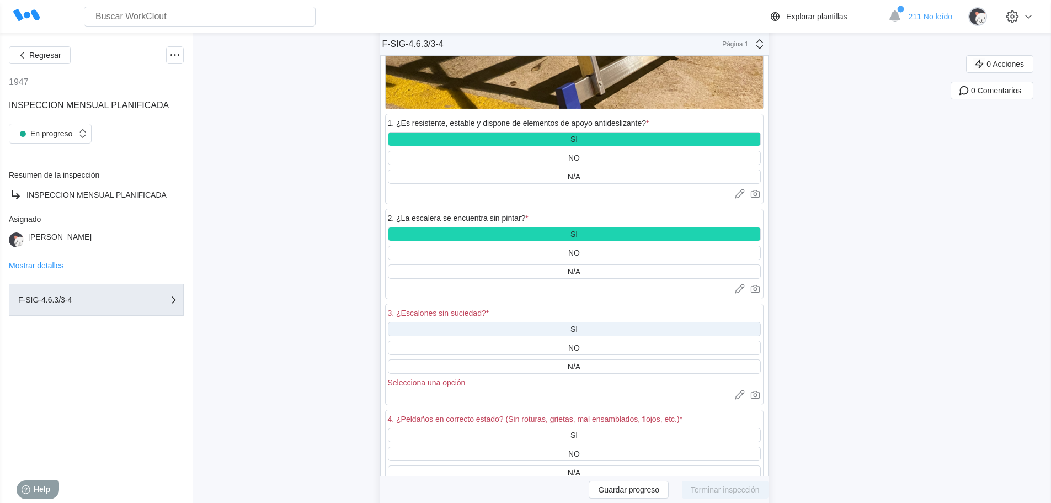
click at [585, 322] on div "SI" at bounding box center [574, 329] width 373 height 14
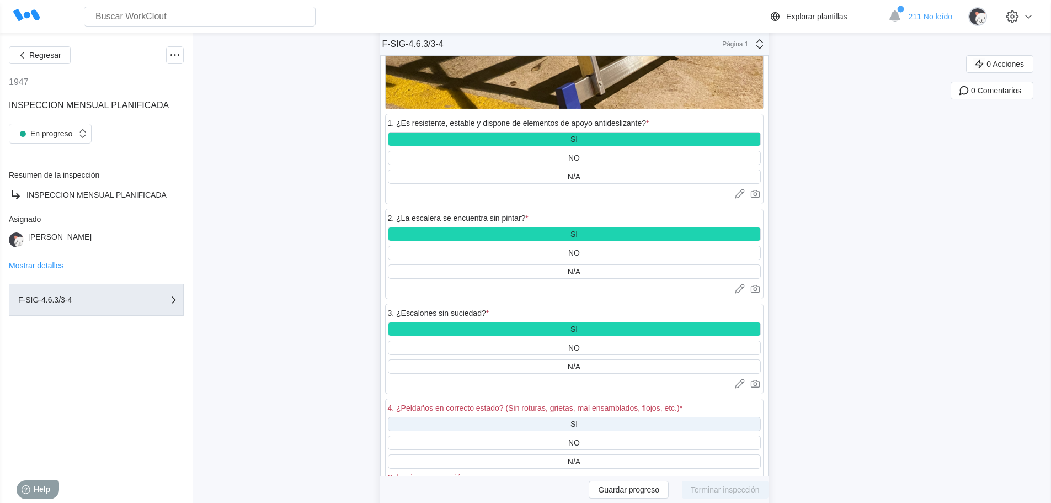
click at [611, 417] on div "SI" at bounding box center [574, 424] width 373 height 14
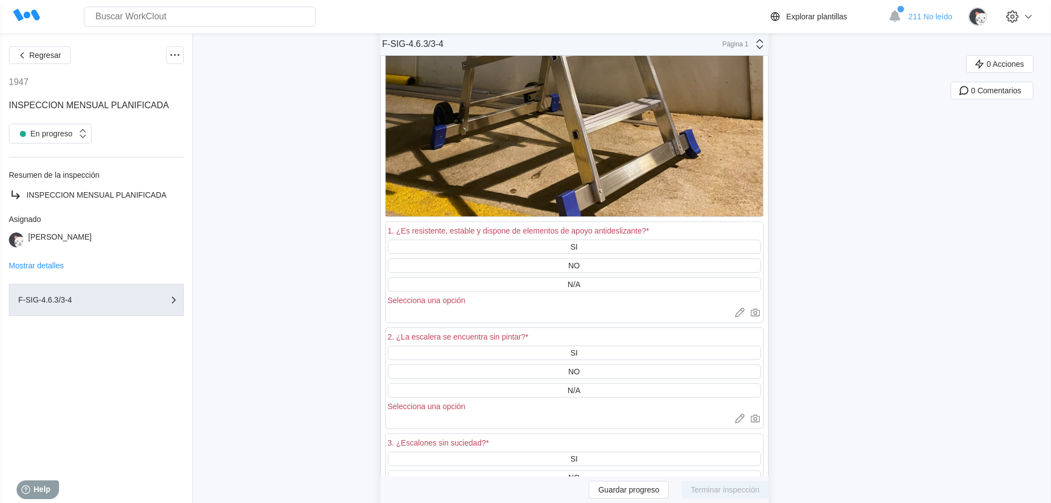
scroll to position [23453, 0]
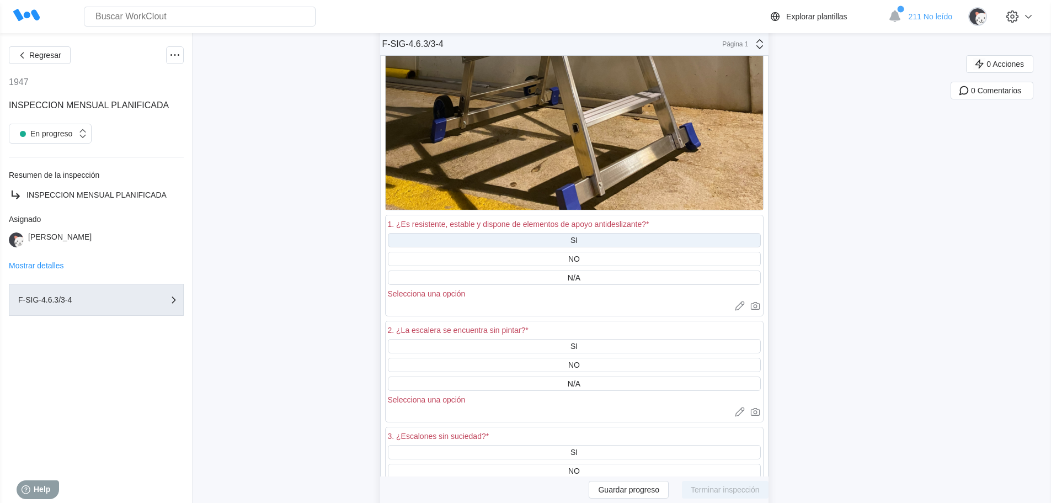
click at [574, 236] on div "SI" at bounding box center [574, 240] width 7 height 9
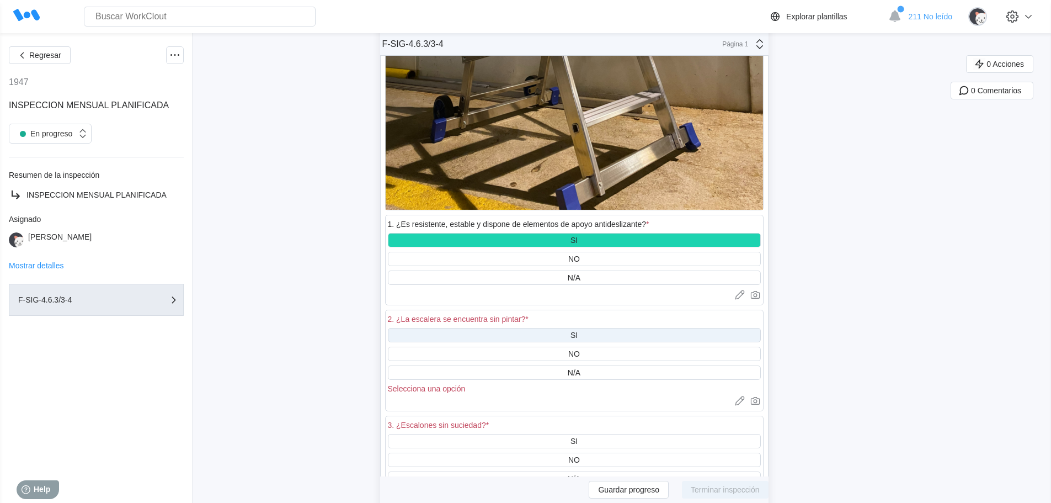
click at [574, 331] on div "SI" at bounding box center [574, 335] width 7 height 9
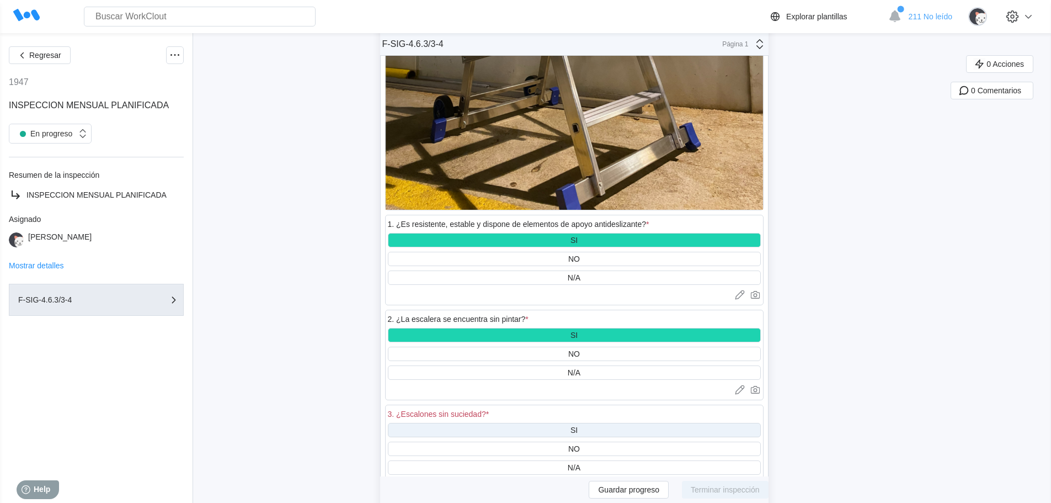
click at [582, 423] on div "SI" at bounding box center [574, 430] width 373 height 14
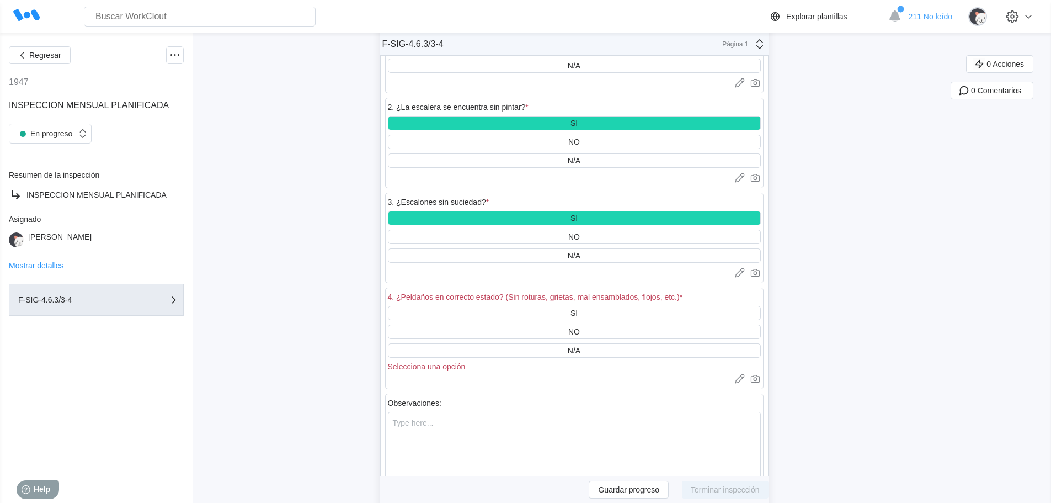
scroll to position [23674, 0]
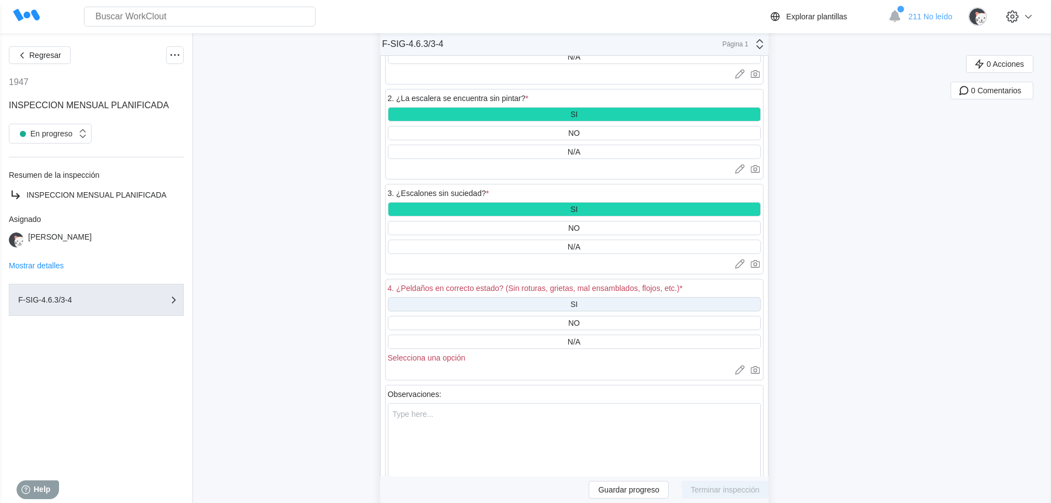
click at [597, 297] on div "SI" at bounding box center [574, 304] width 373 height 14
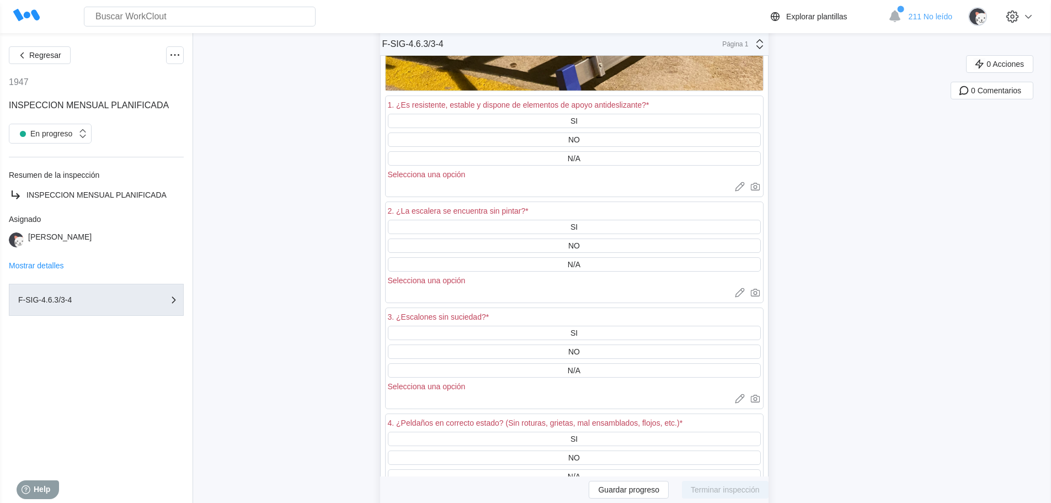
scroll to position [24667, 0]
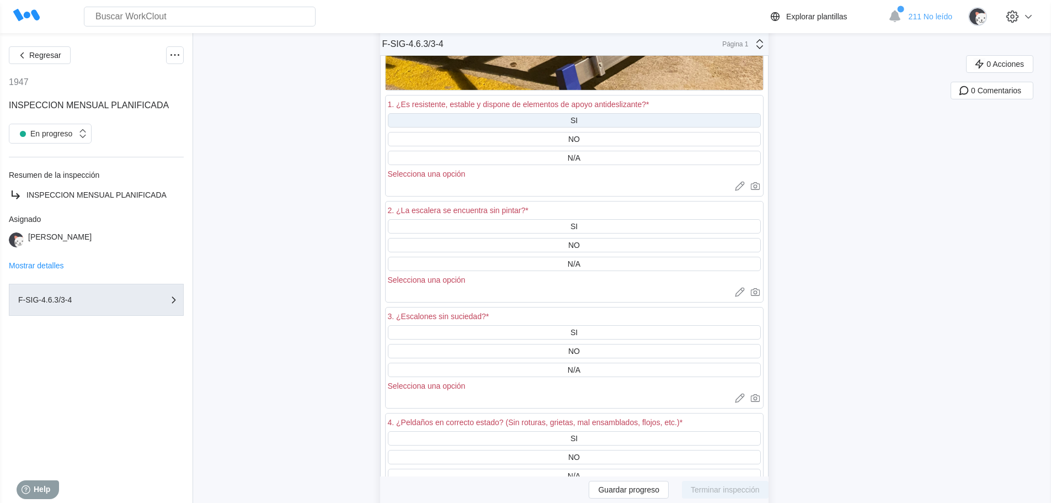
click at [604, 113] on div "SI" at bounding box center [574, 120] width 373 height 14
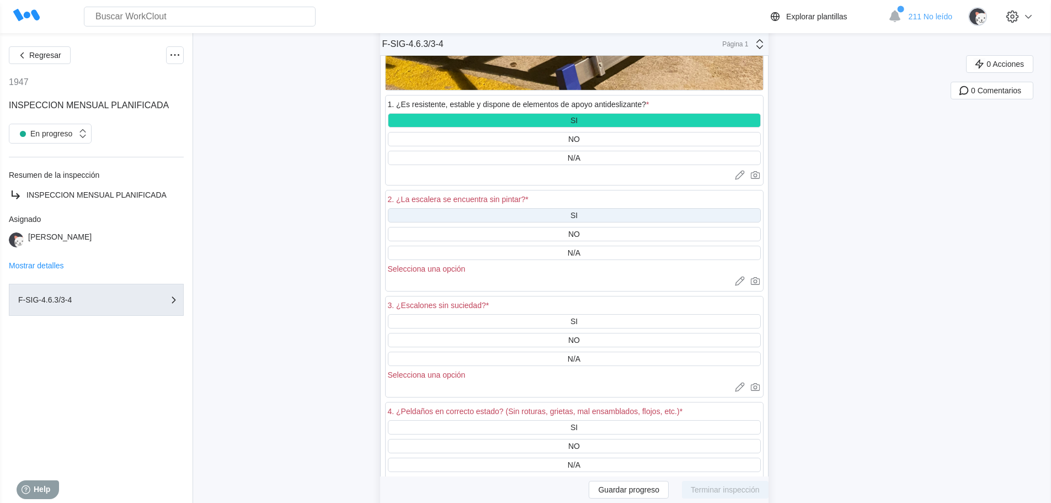
click at [578, 211] on div "SI" at bounding box center [574, 215] width 7 height 9
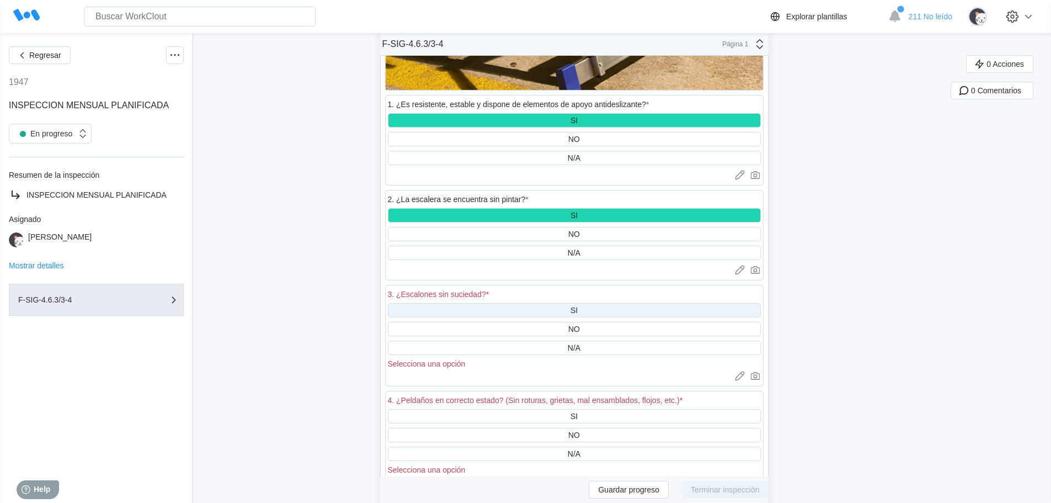
click at [593, 303] on div "SI" at bounding box center [574, 310] width 373 height 14
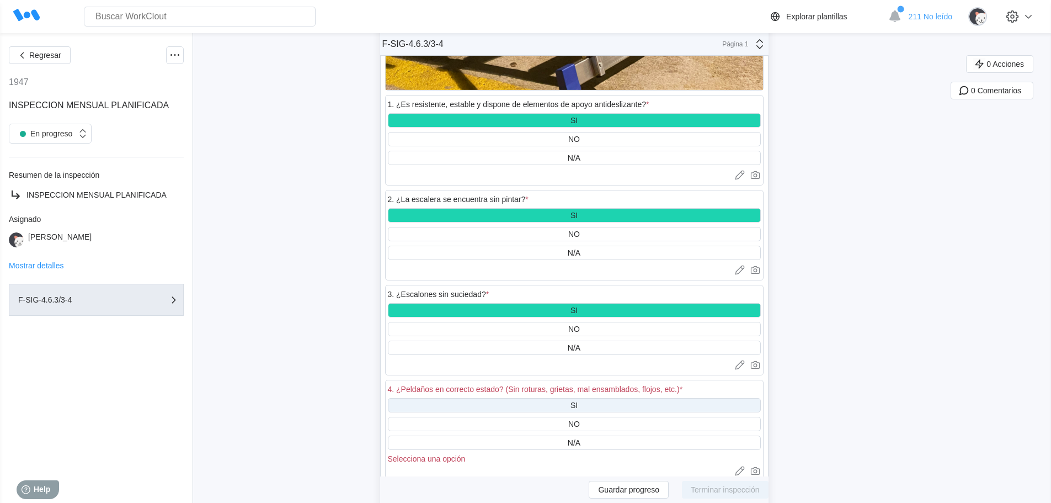
click at [589, 398] on div "SI" at bounding box center [574, 405] width 373 height 14
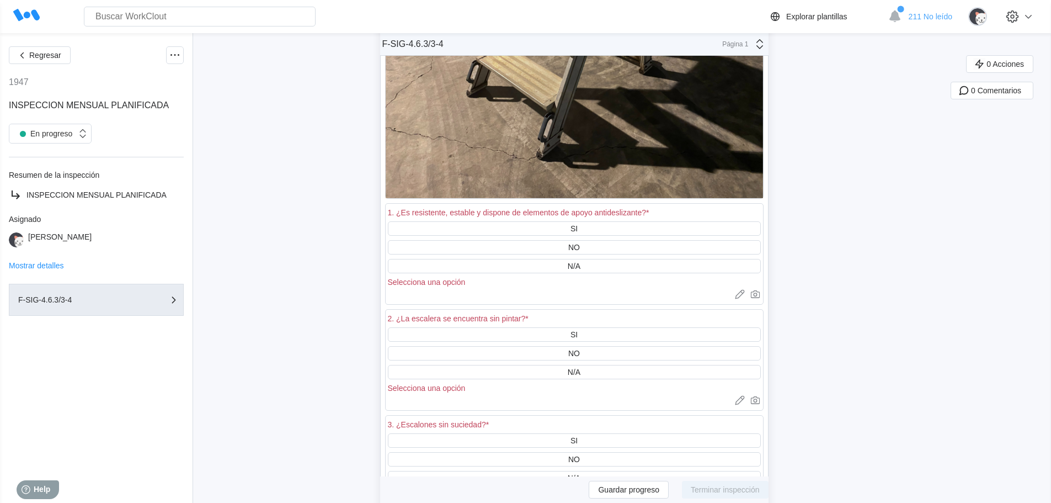
scroll to position [25440, 0]
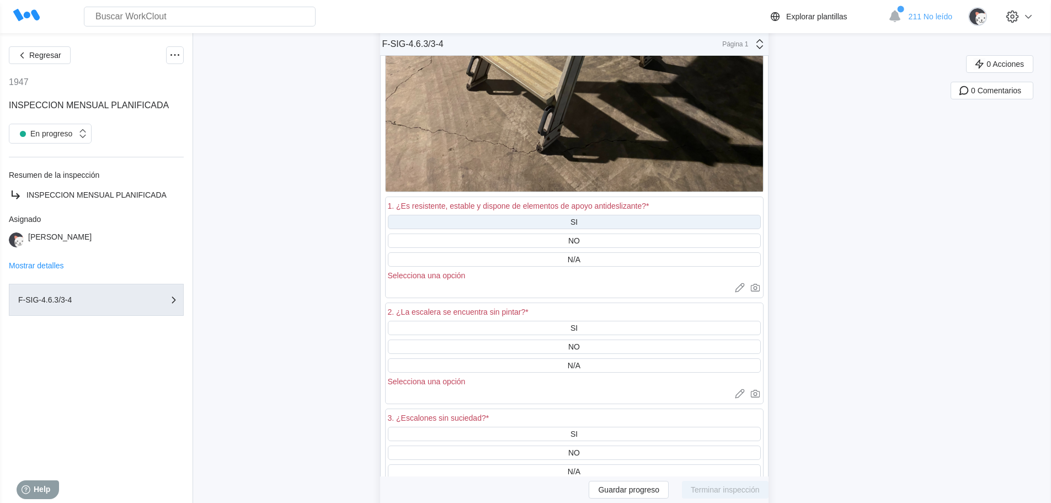
click at [597, 215] on div "SI" at bounding box center [574, 222] width 373 height 14
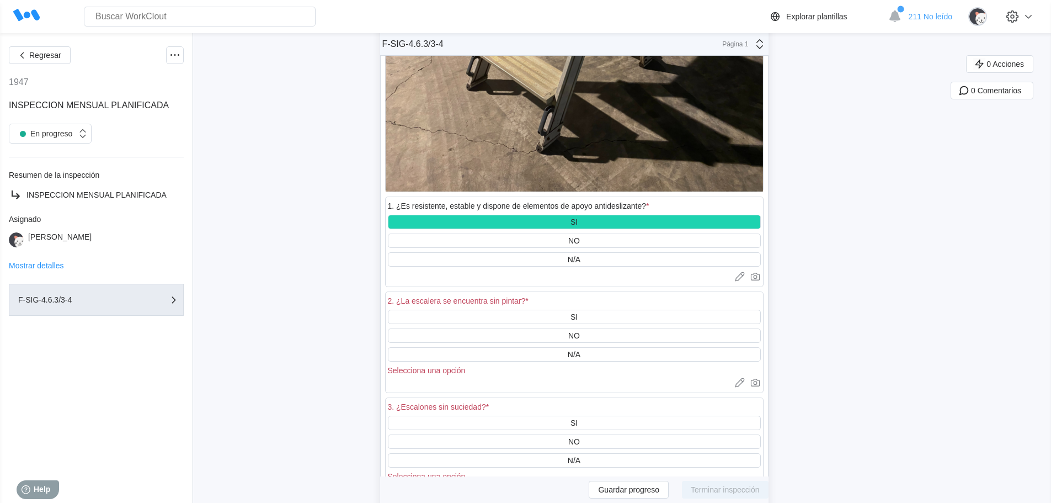
click at [584, 294] on div "2. ¿La escalera se encuentra sin pintar? *" at bounding box center [574, 301] width 373 height 15
click at [584, 310] on div "SI" at bounding box center [574, 317] width 373 height 14
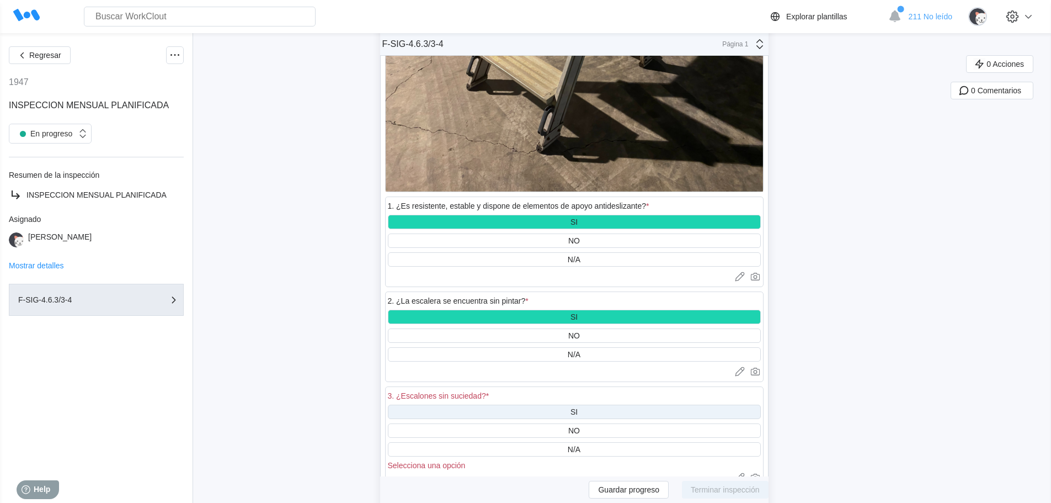
click at [595, 404] on div "SI" at bounding box center [574, 411] width 373 height 14
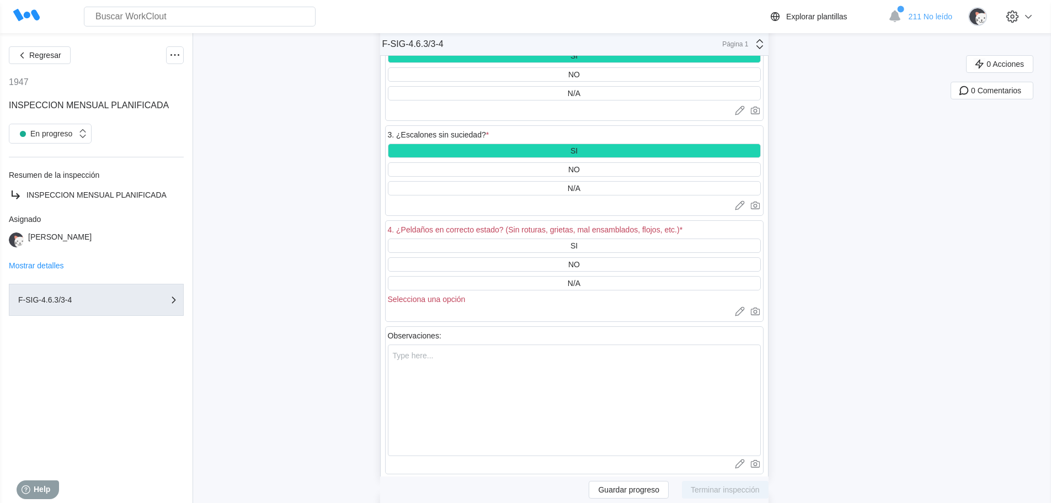
scroll to position [25716, 0]
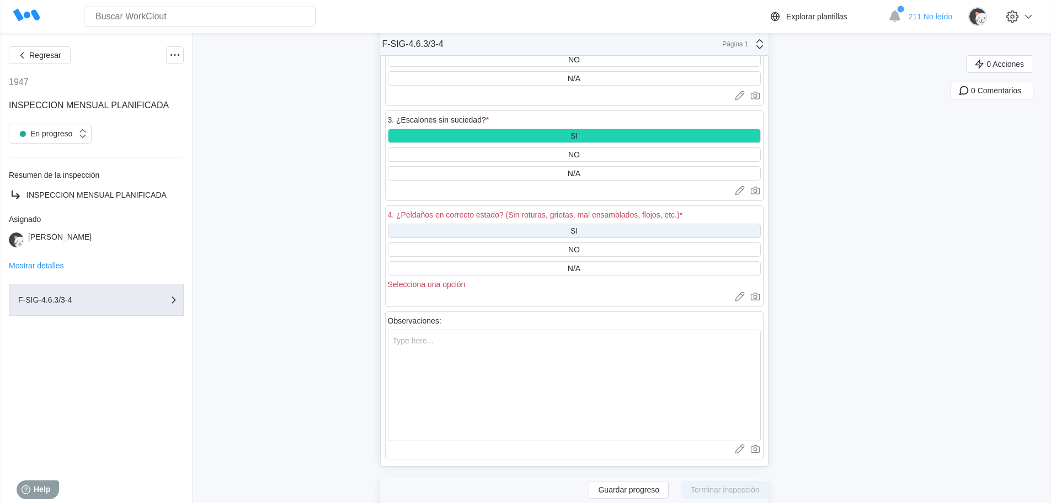
click at [584, 223] on div "SI" at bounding box center [574, 230] width 373 height 14
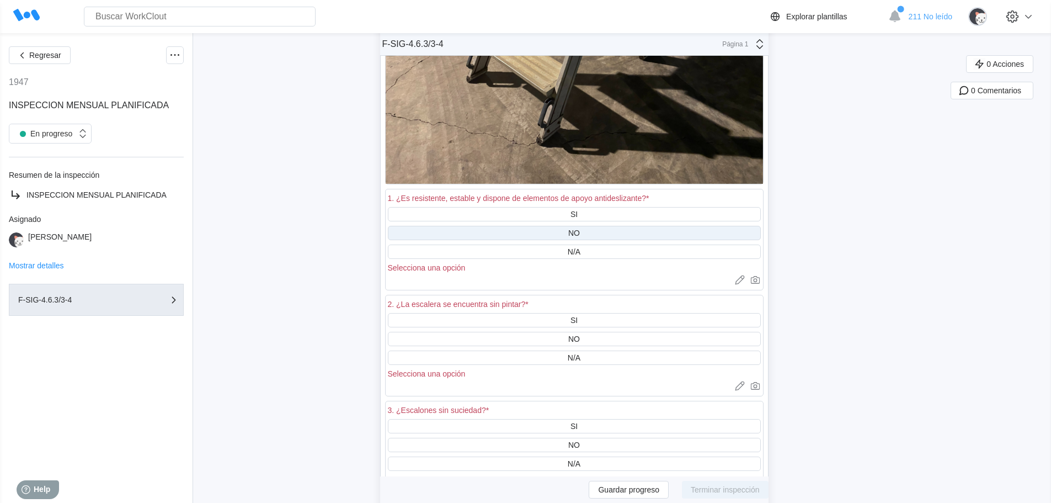
scroll to position [26323, 0]
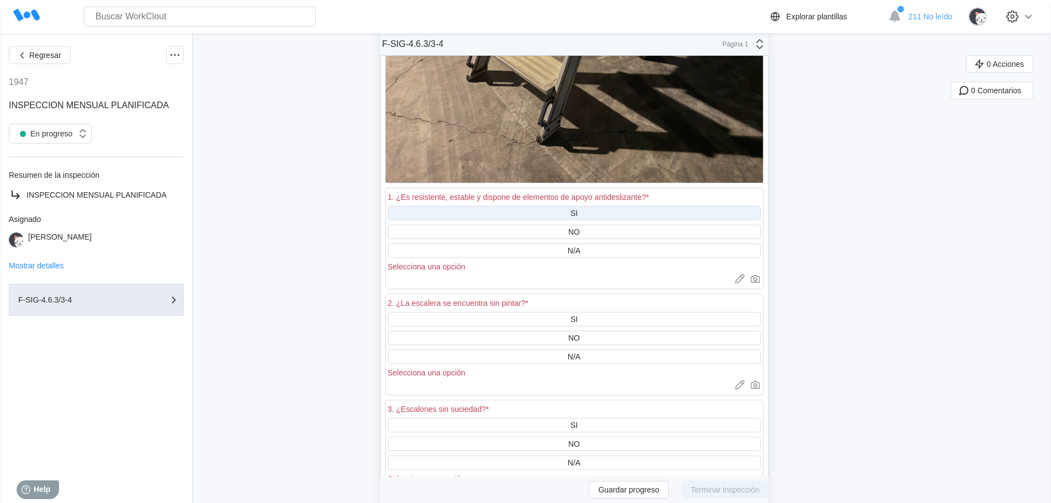
click at [587, 206] on div "SI" at bounding box center [574, 213] width 373 height 14
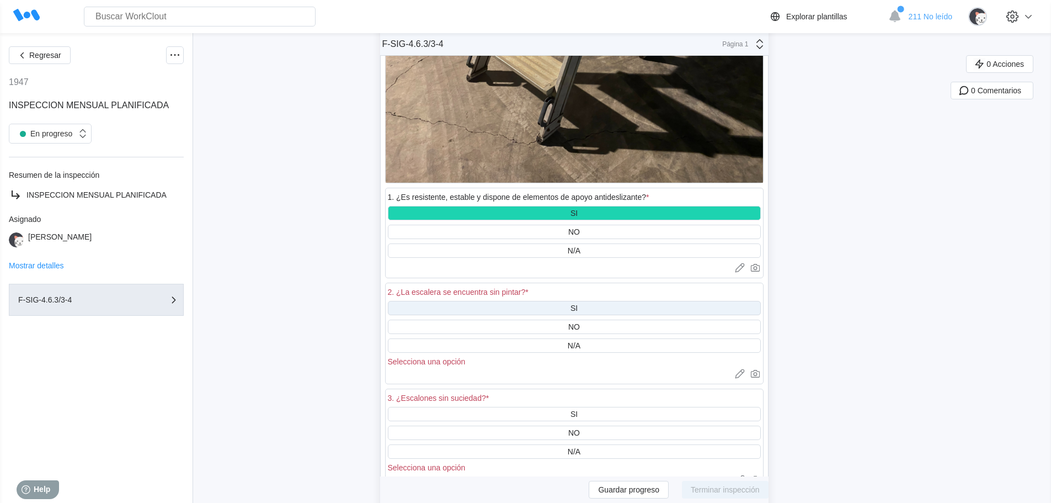
click at [587, 301] on div "SI" at bounding box center [574, 308] width 373 height 14
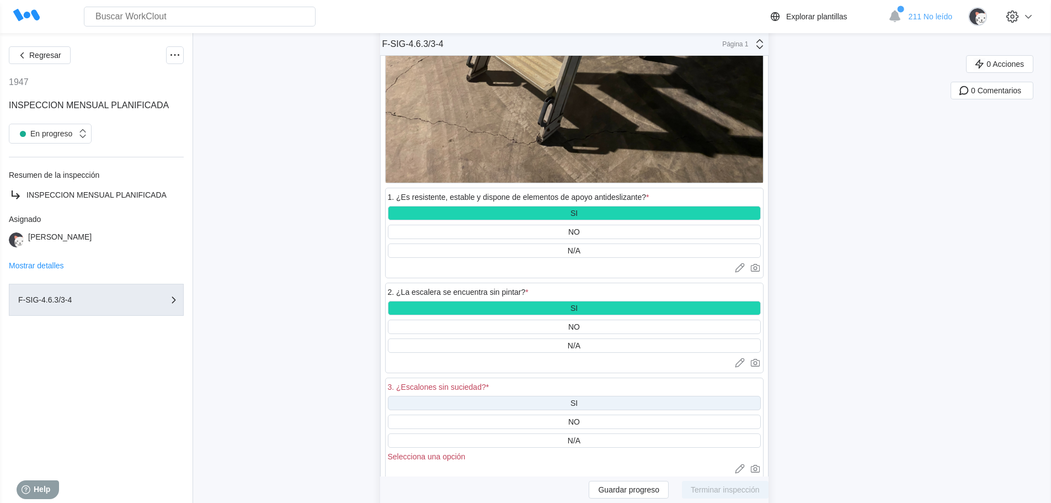
click at [588, 396] on div "SI" at bounding box center [574, 403] width 373 height 14
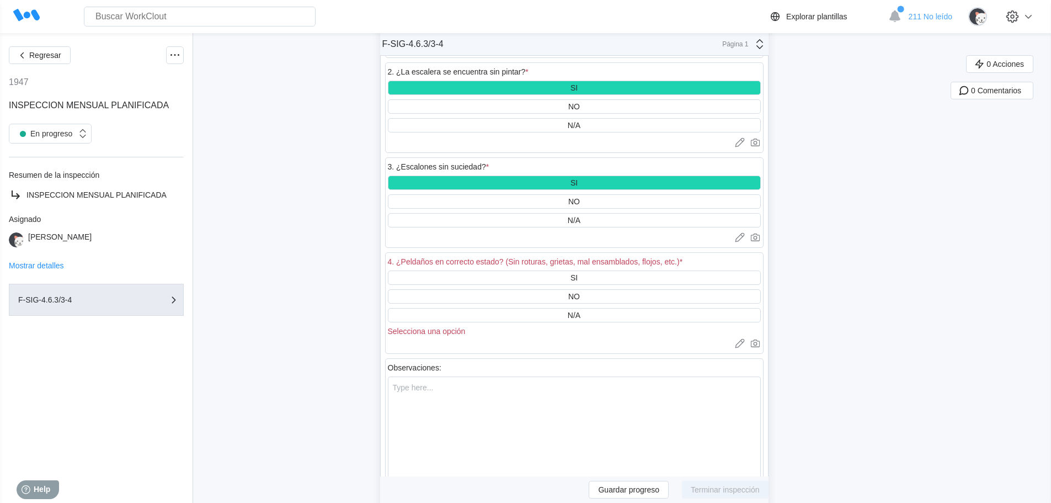
scroll to position [26544, 0]
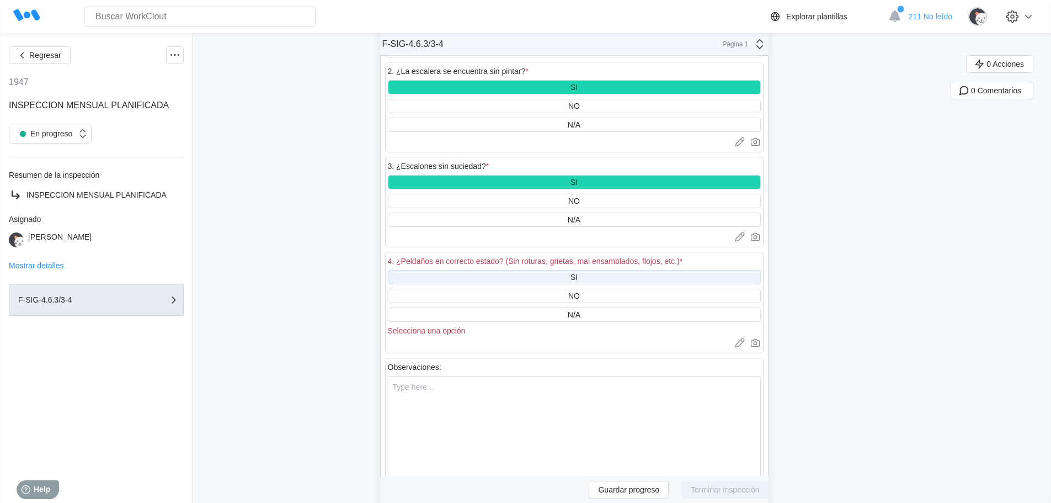
click at [599, 270] on div "SI" at bounding box center [574, 277] width 373 height 14
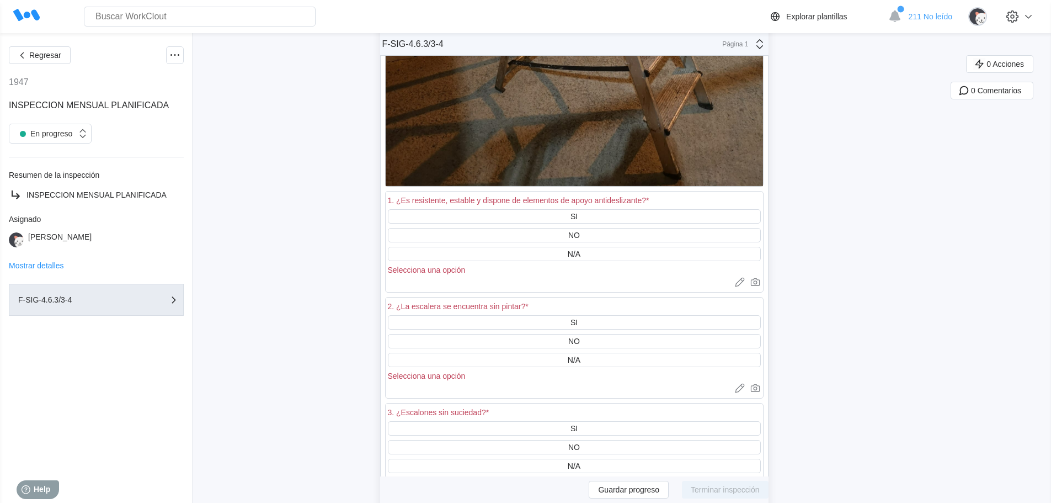
scroll to position [27426, 0]
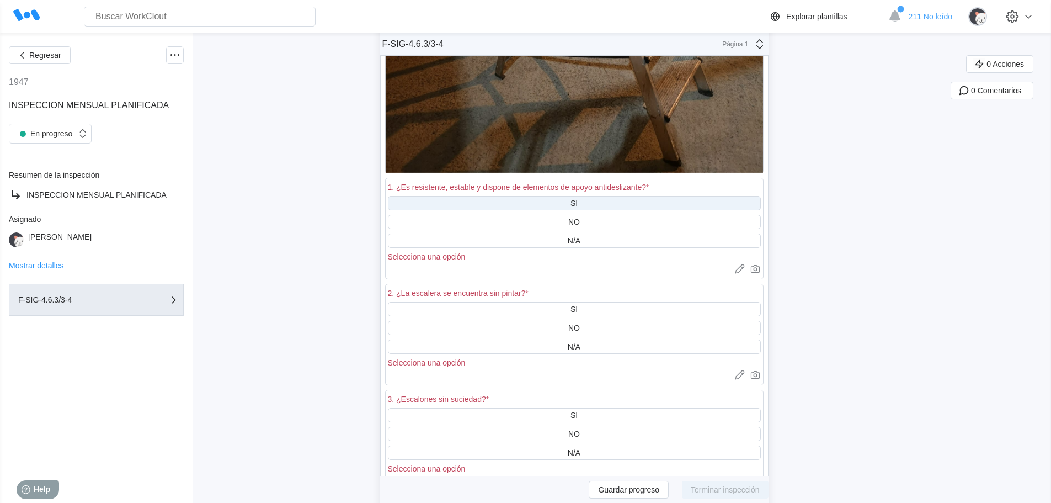
click at [599, 196] on div "SI" at bounding box center [574, 203] width 373 height 14
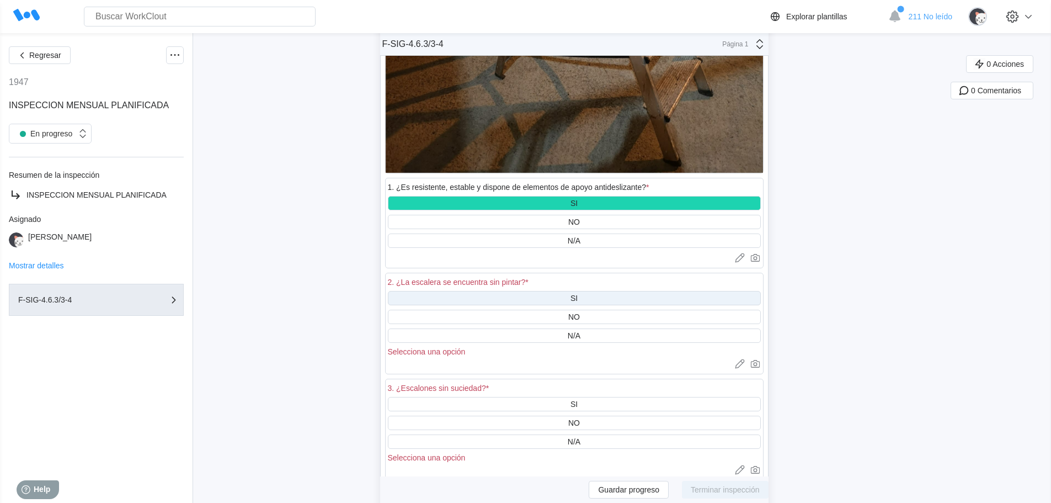
click at [569, 291] on div "SI" at bounding box center [574, 298] width 373 height 14
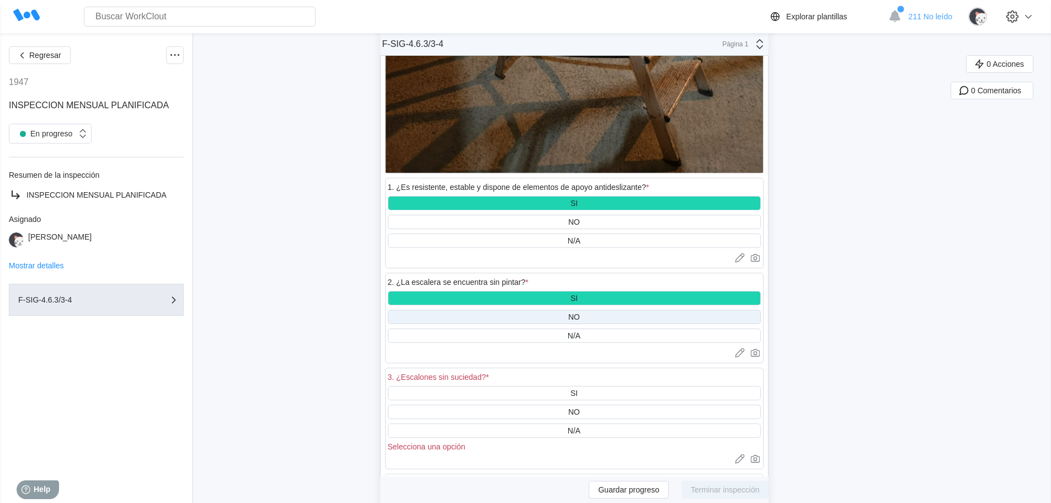
click at [571, 310] on div "NO" at bounding box center [574, 317] width 373 height 14
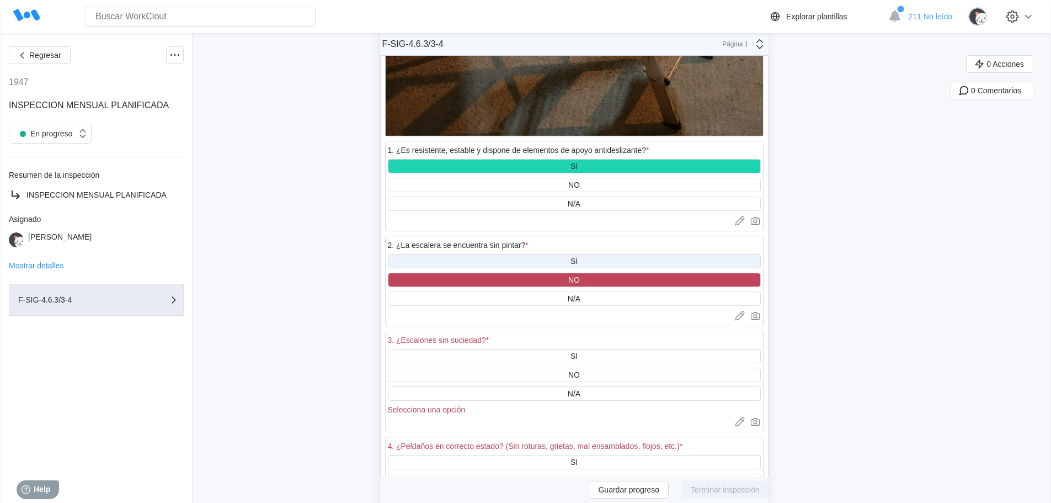
scroll to position [27537, 0]
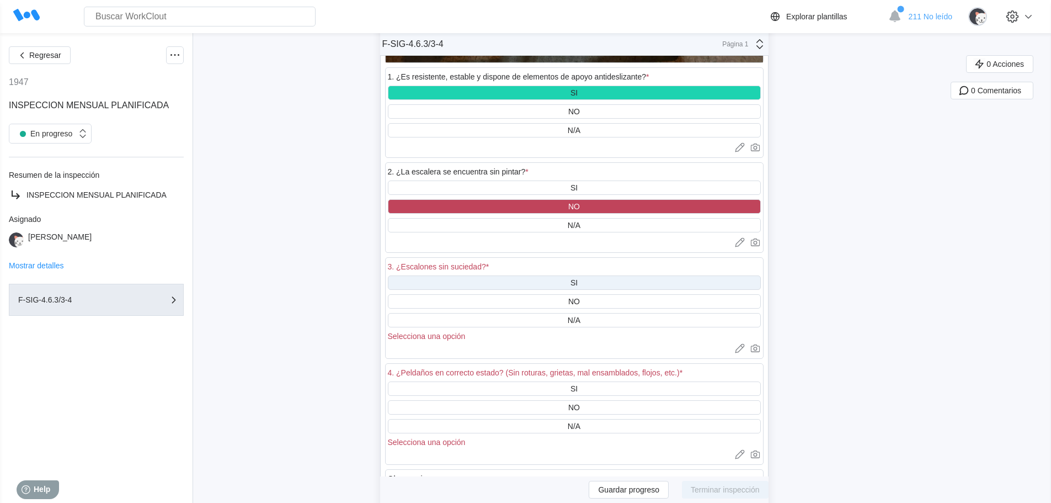
click at [578, 278] on div "SI" at bounding box center [574, 282] width 7 height 9
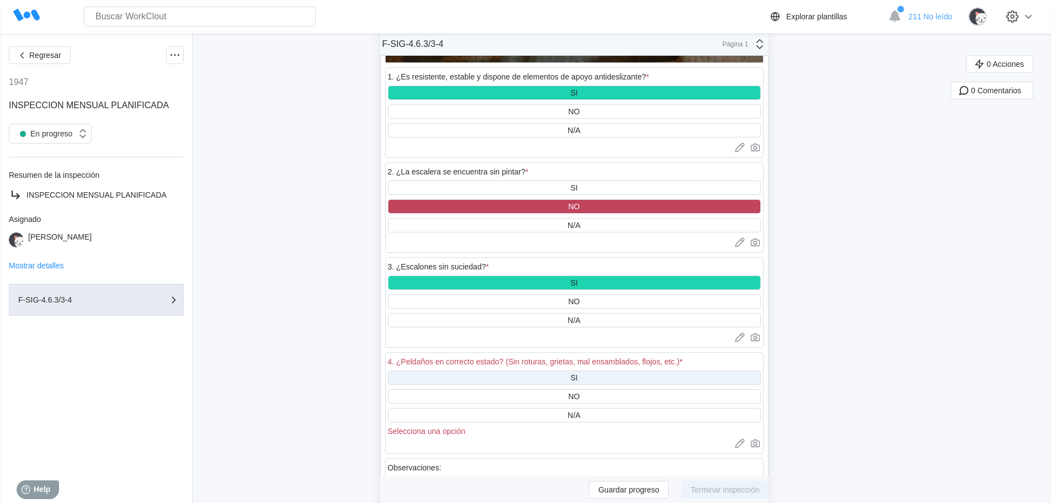
click at [575, 373] on div "SI" at bounding box center [574, 377] width 7 height 9
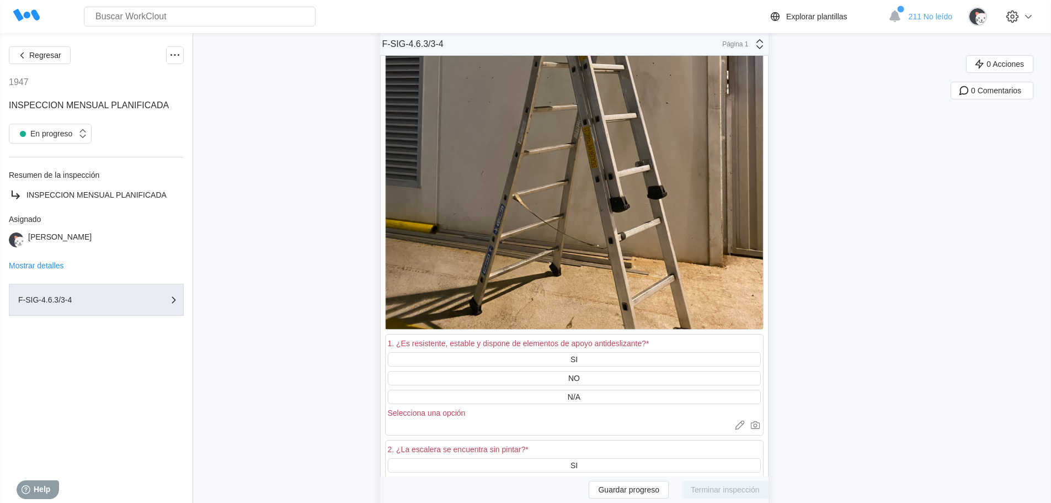
scroll to position [28420, 0]
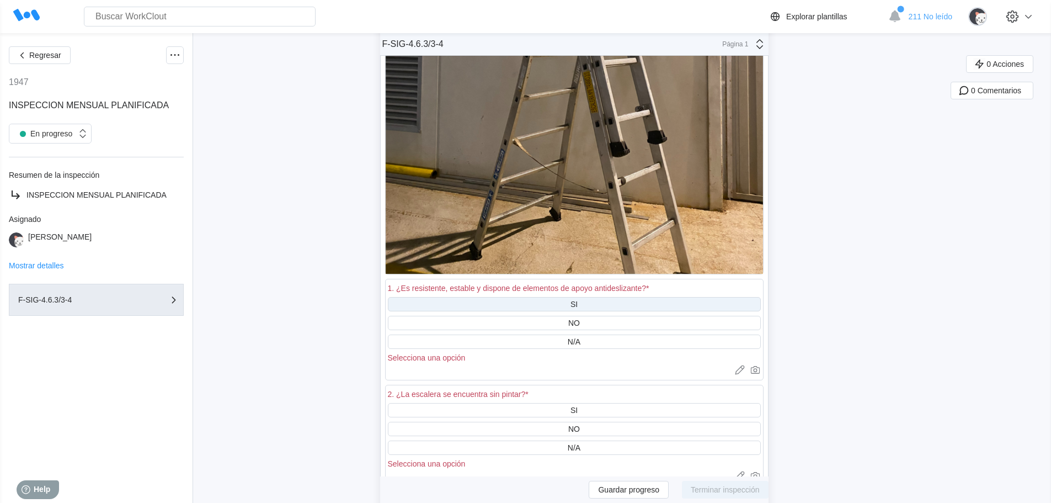
click at [576, 300] on div "SI" at bounding box center [574, 304] width 7 height 9
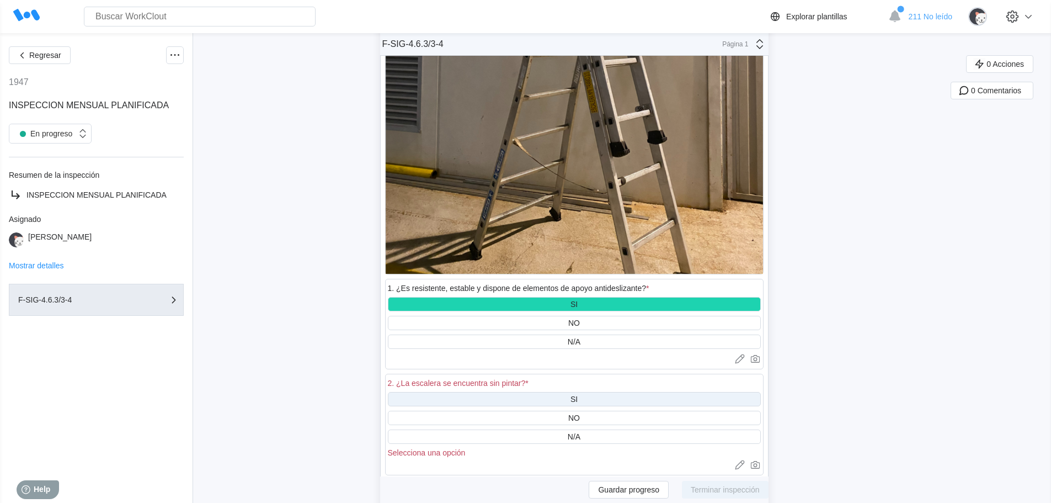
click at [571, 392] on div "SI" at bounding box center [574, 399] width 373 height 14
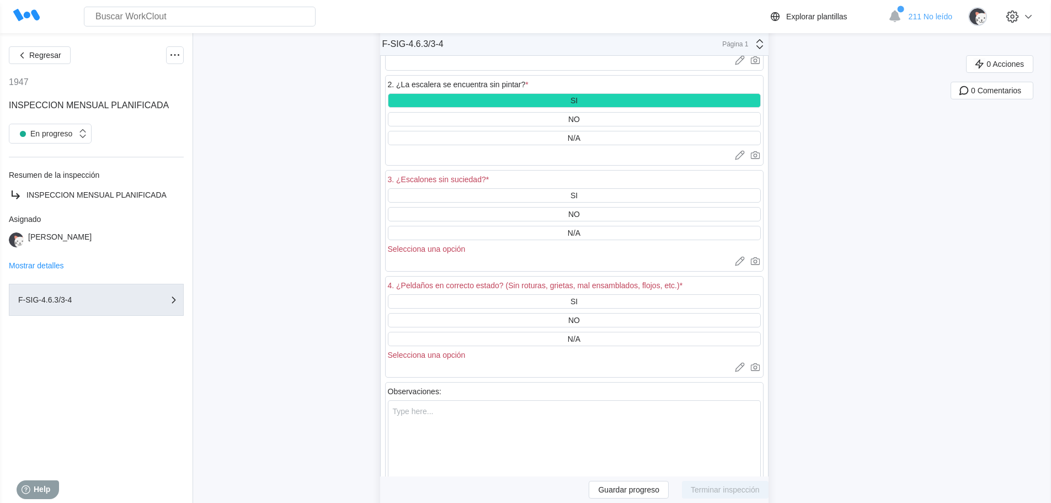
scroll to position [28751, 0]
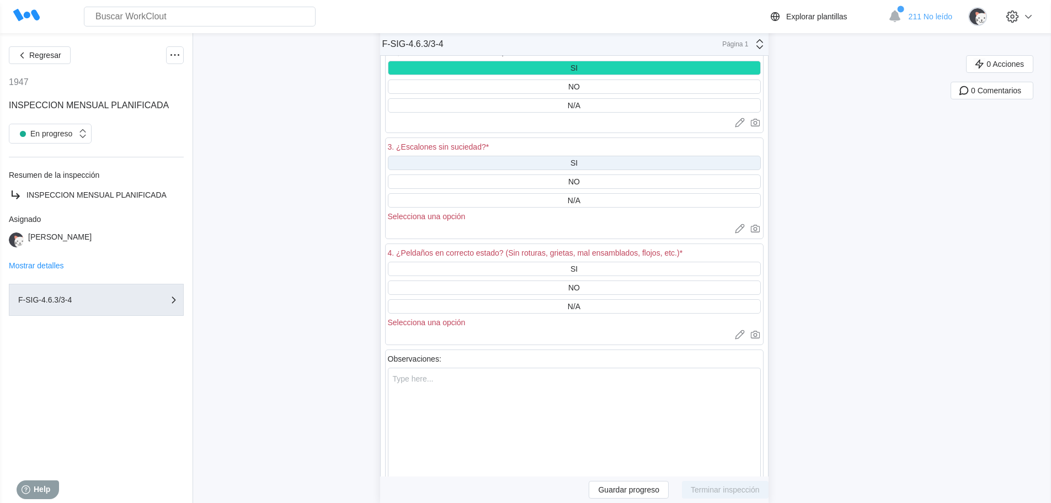
click at [593, 156] on div "SI" at bounding box center [574, 163] width 373 height 14
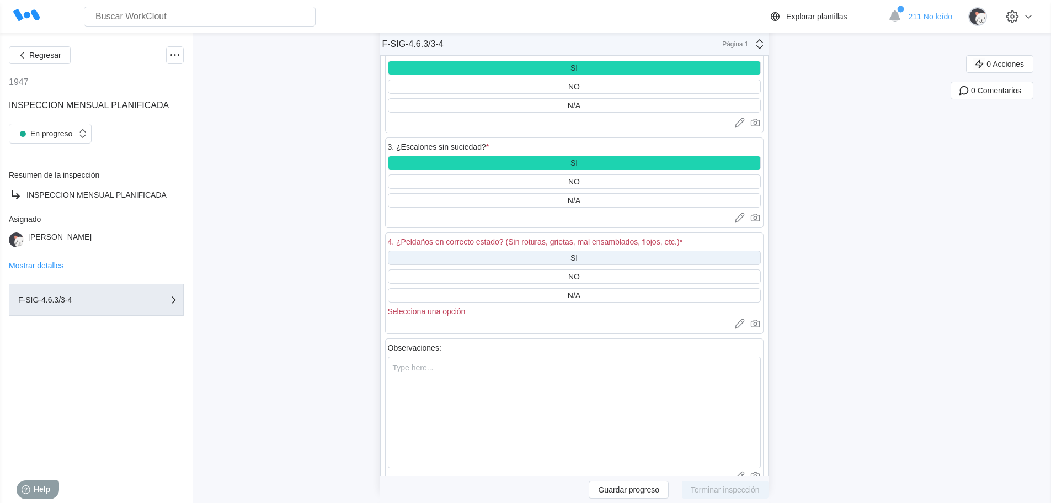
click at [578, 253] on div "SI" at bounding box center [574, 257] width 7 height 9
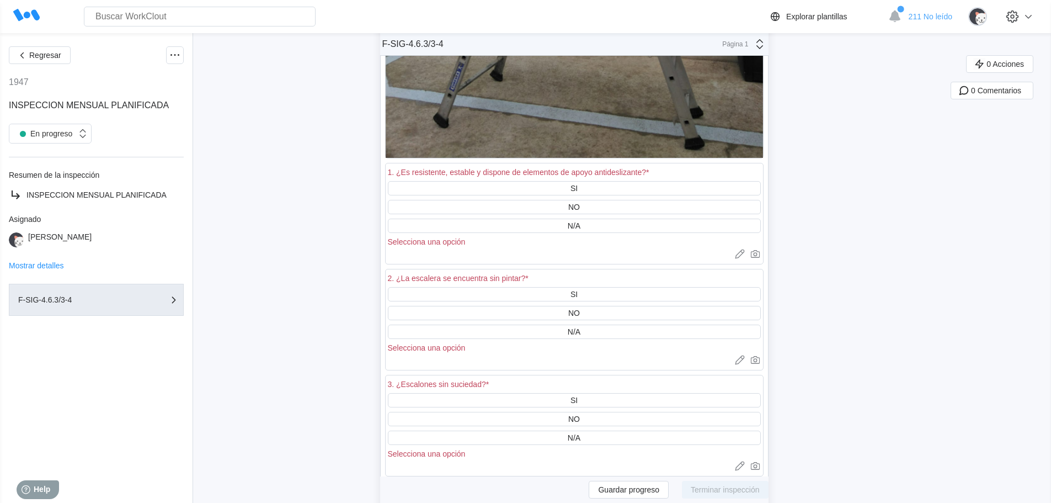
scroll to position [29634, 0]
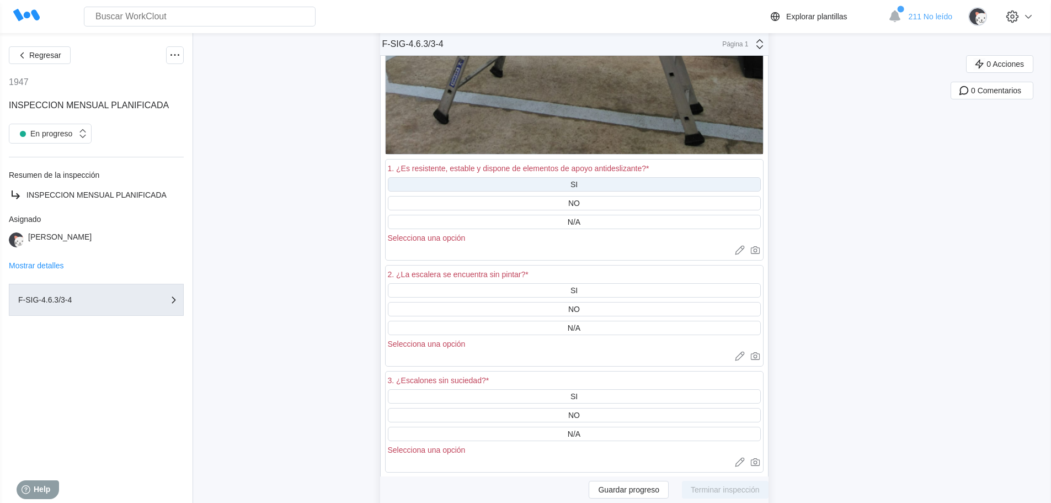
click at [606, 177] on div "SI" at bounding box center [574, 184] width 373 height 14
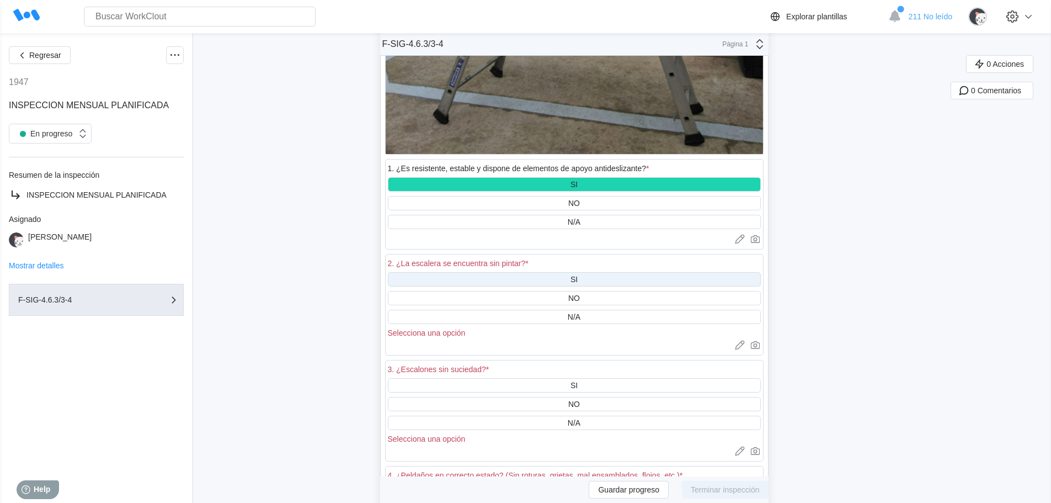
click at [599, 272] on div "SI" at bounding box center [574, 279] width 373 height 14
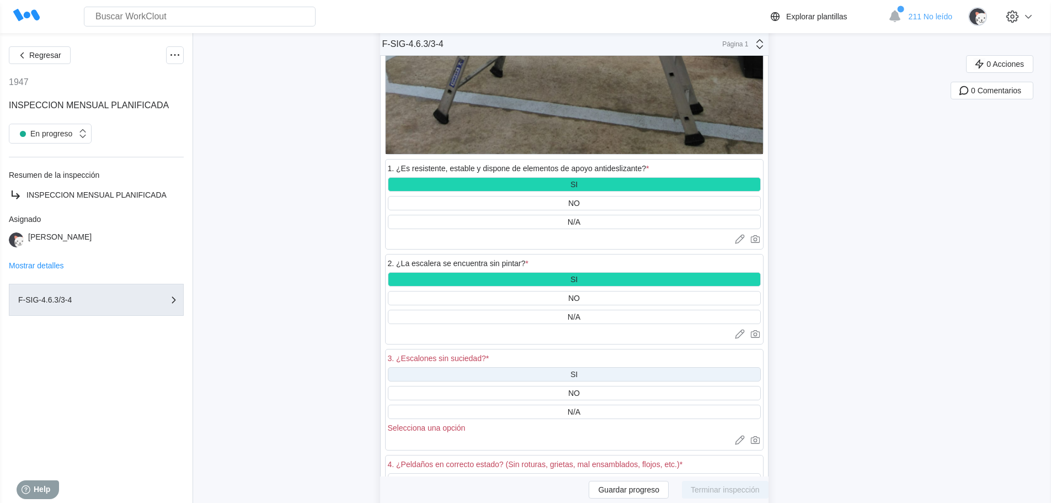
drag, startPoint x: 595, startPoint y: 362, endPoint x: 597, endPoint y: 355, distance: 6.7
click at [596, 367] on div "SI" at bounding box center [574, 374] width 373 height 14
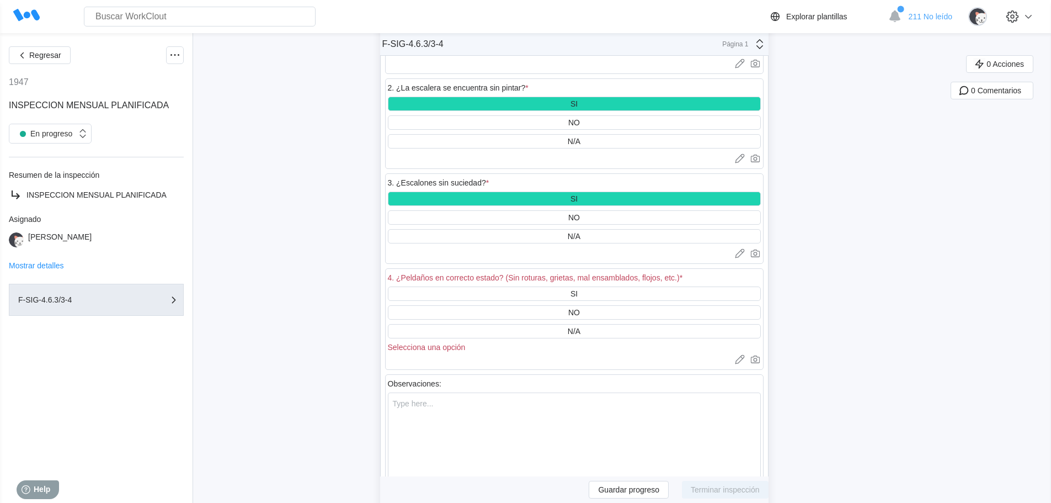
scroll to position [29855, 0]
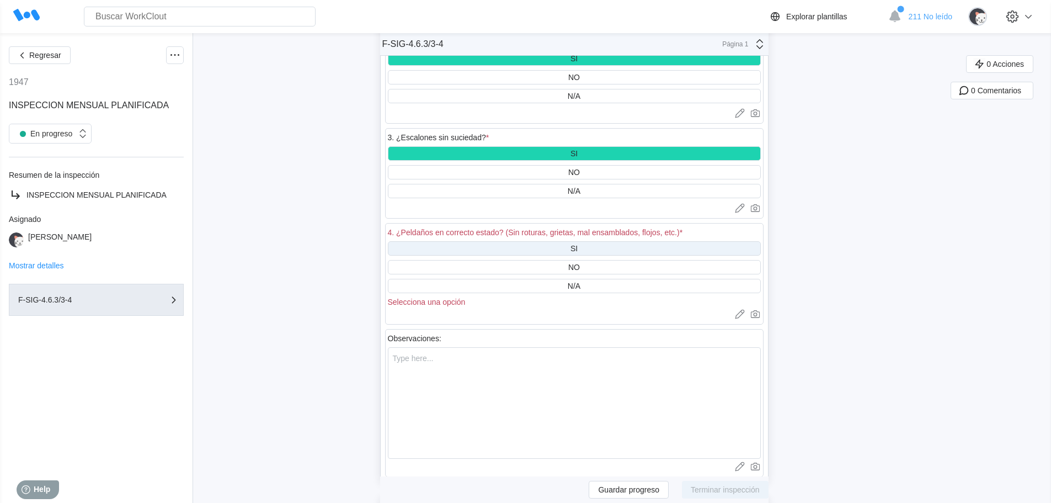
click at [586, 241] on div "SI" at bounding box center [574, 248] width 373 height 14
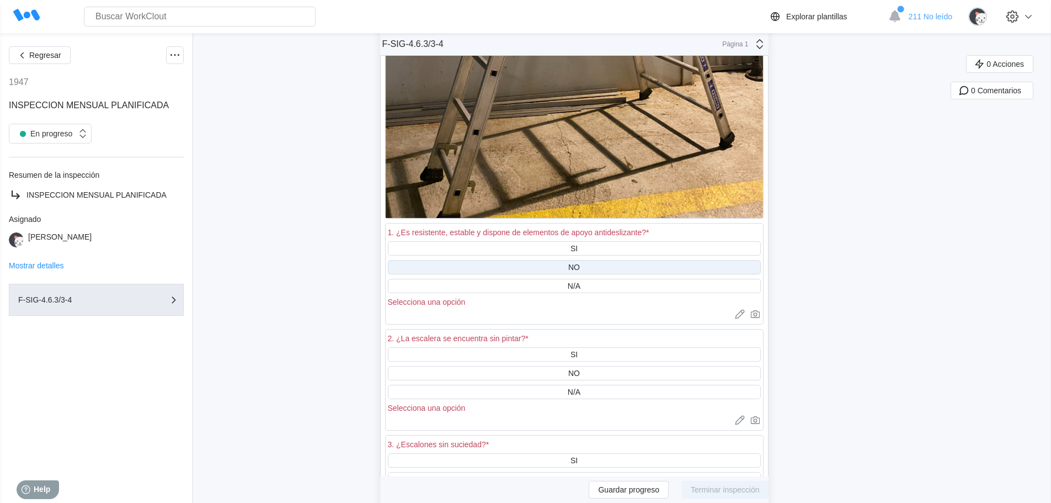
scroll to position [30682, 0]
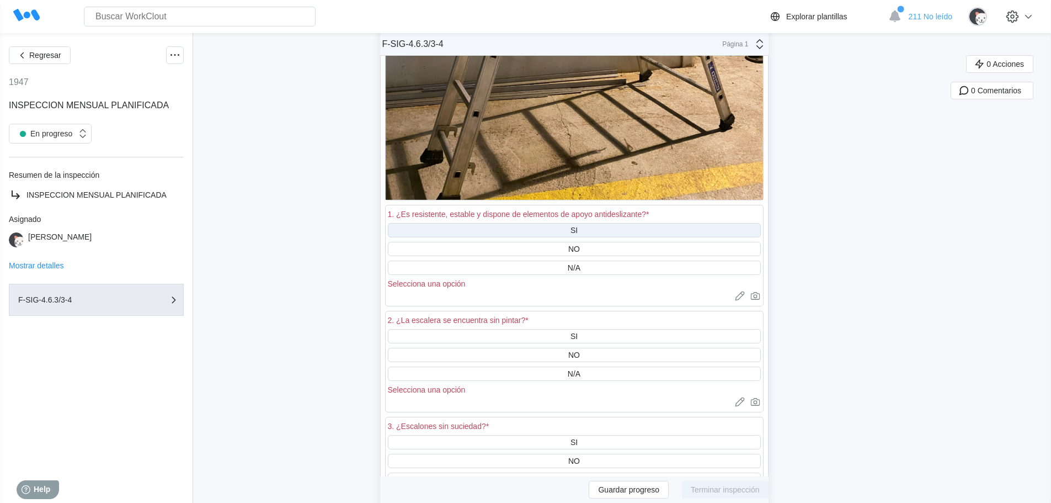
click at [578, 226] on div "SI" at bounding box center [574, 230] width 7 height 9
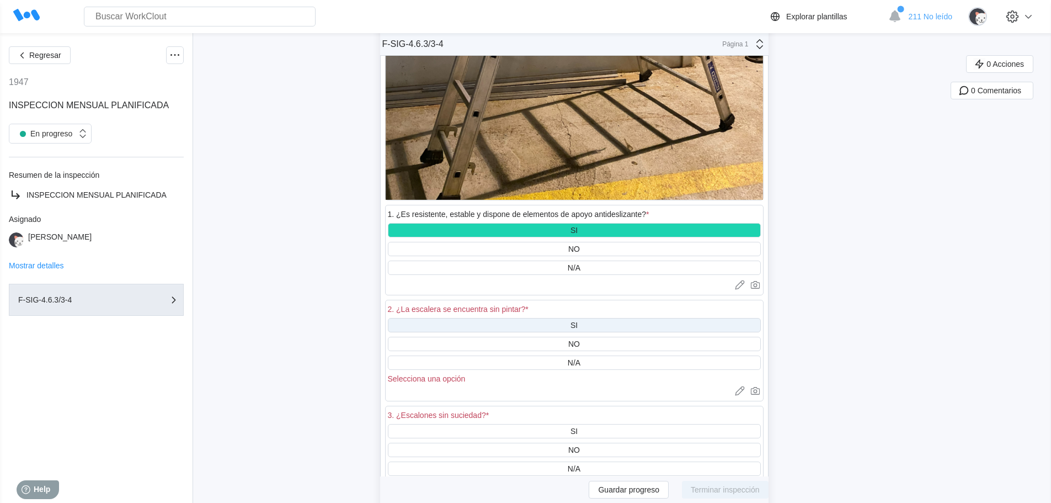
click at [578, 321] on div "SI" at bounding box center [574, 325] width 7 height 9
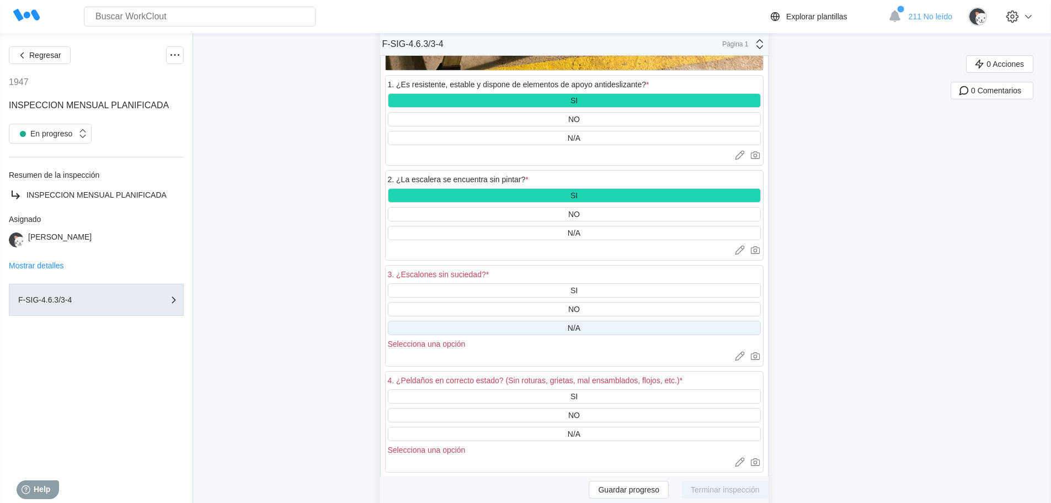
scroll to position [30848, 0]
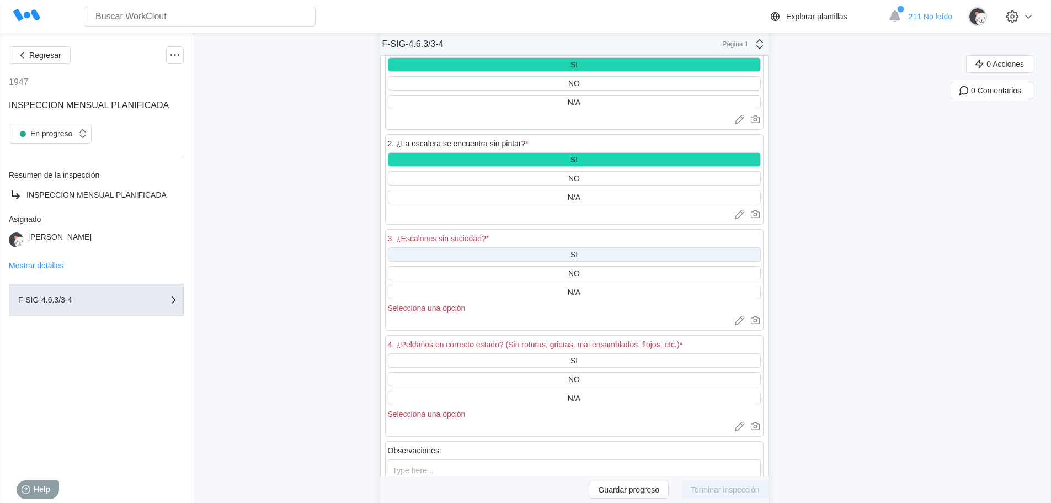
click at [586, 247] on div "SI" at bounding box center [574, 254] width 373 height 14
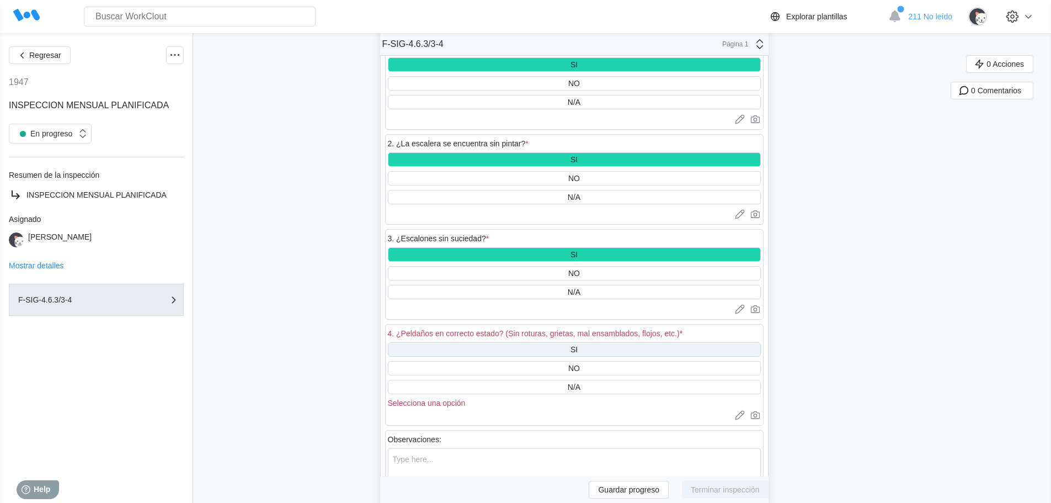
click at [592, 342] on div "SI" at bounding box center [574, 349] width 373 height 14
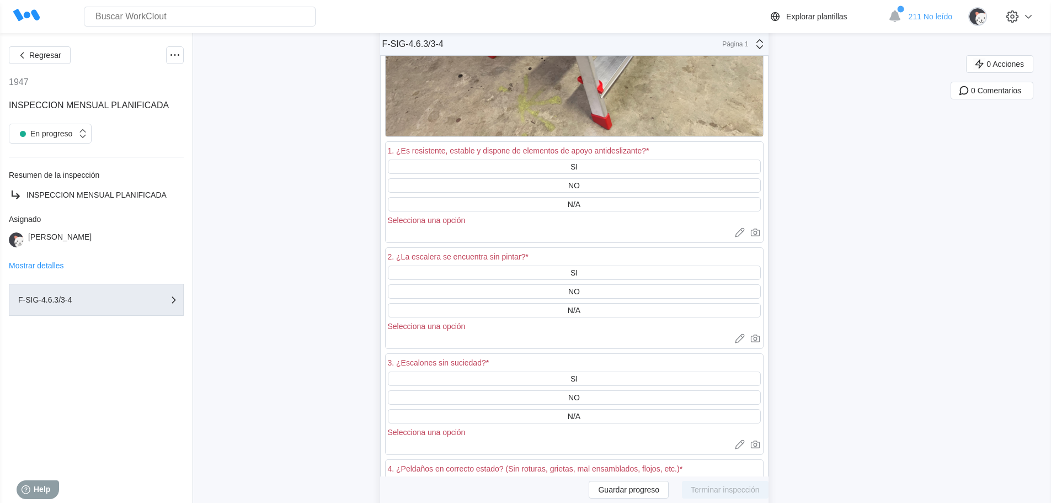
scroll to position [31620, 0]
click at [589, 159] on div "SI" at bounding box center [574, 166] width 373 height 14
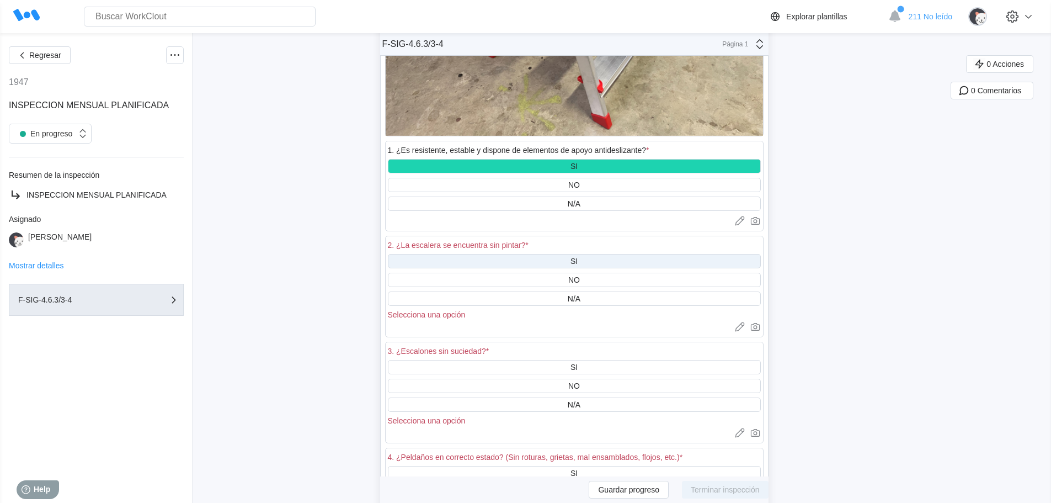
click at [578, 257] on div "SI" at bounding box center [574, 261] width 7 height 9
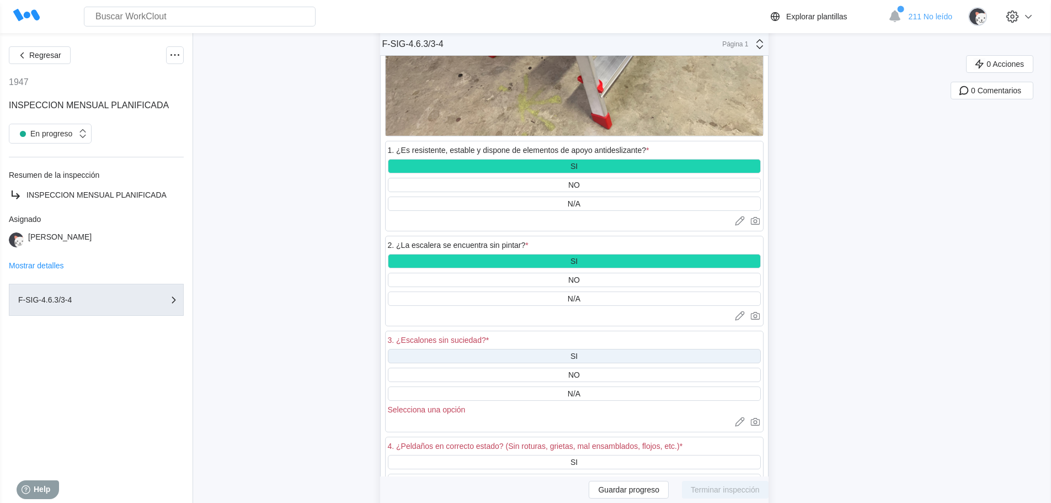
click at [583, 349] on div "SI" at bounding box center [574, 356] width 373 height 14
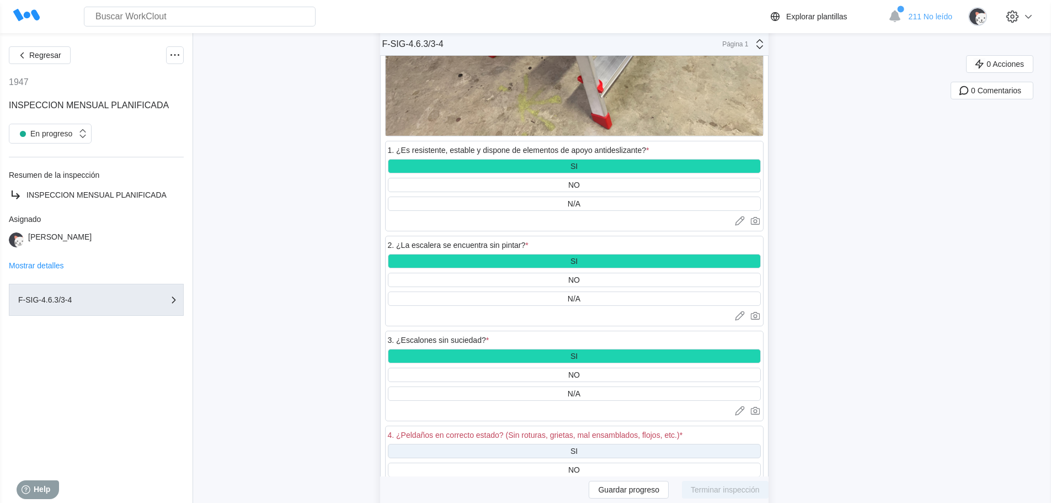
click at [572, 444] on div "SI" at bounding box center [574, 451] width 373 height 14
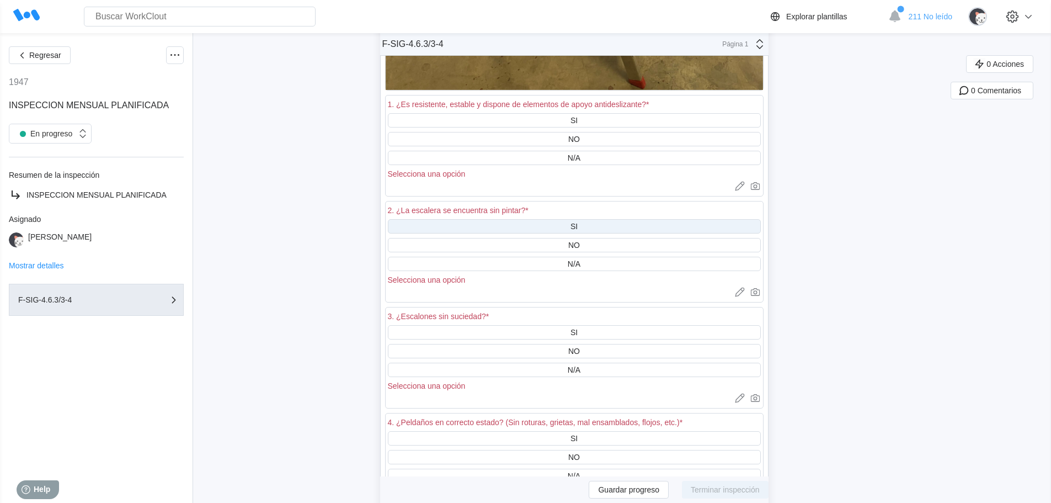
scroll to position [32724, 0]
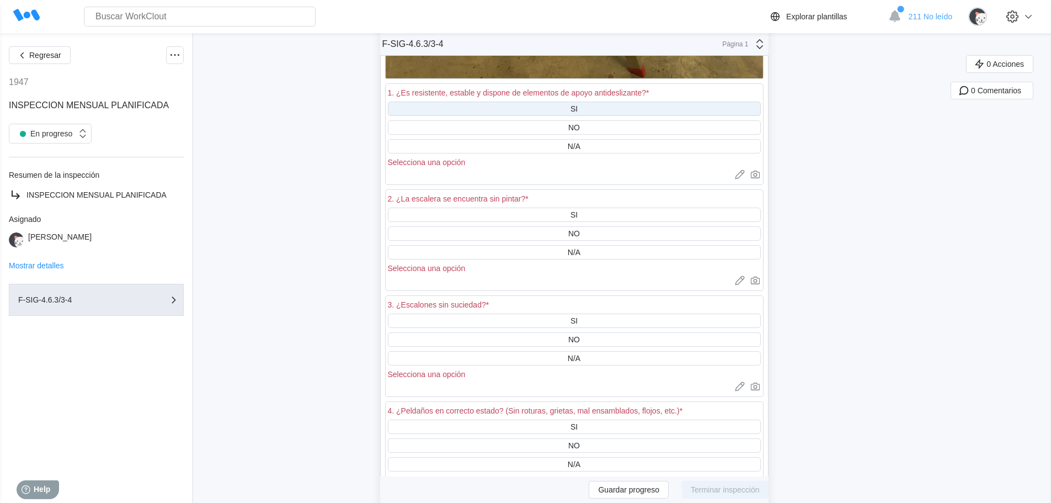
click at [600, 102] on div "SI" at bounding box center [574, 109] width 373 height 14
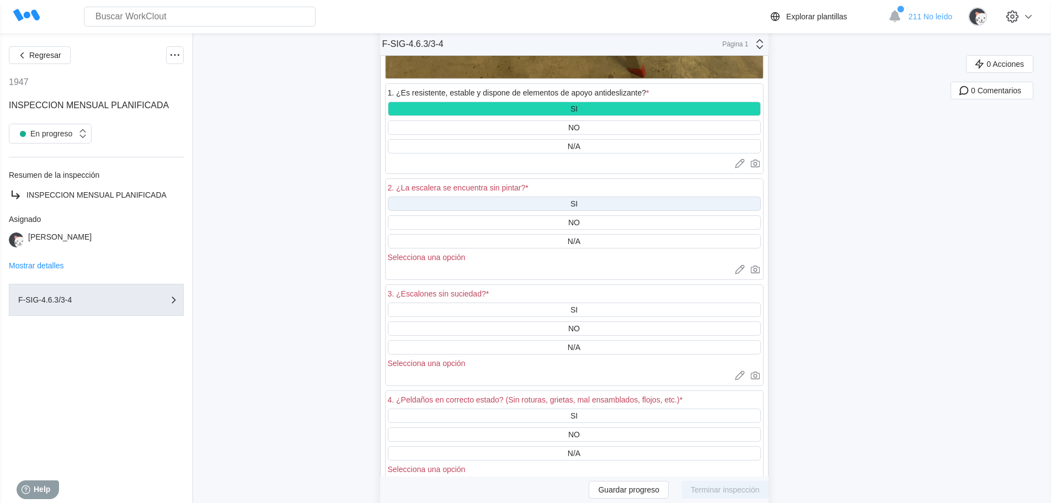
click at [598, 196] on div "SI" at bounding box center [574, 203] width 373 height 14
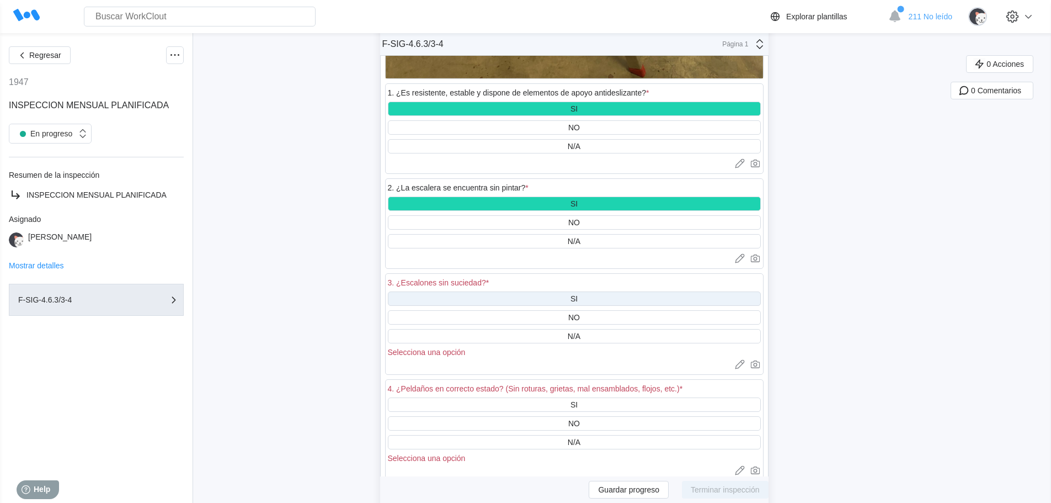
click at [598, 291] on div "SI" at bounding box center [574, 298] width 373 height 14
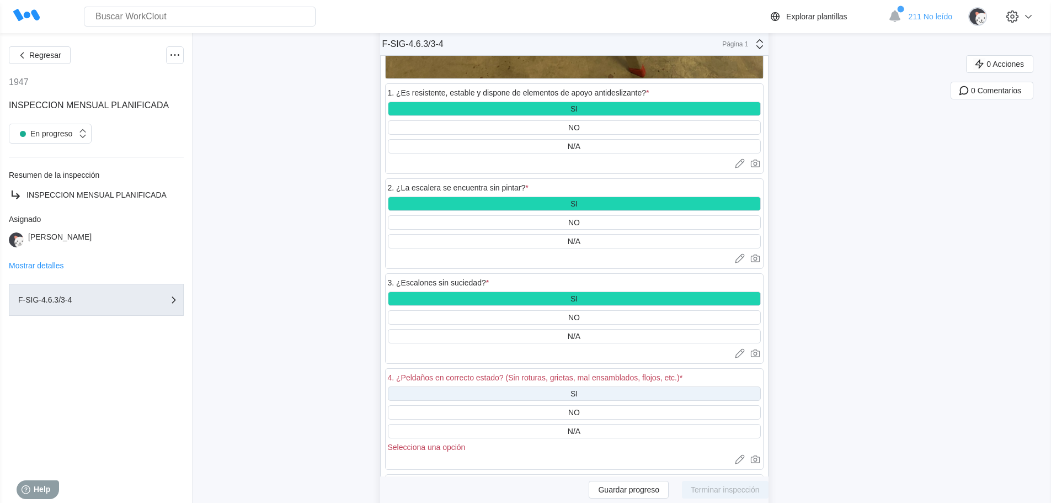
click at [589, 386] on div "SI" at bounding box center [574, 393] width 373 height 14
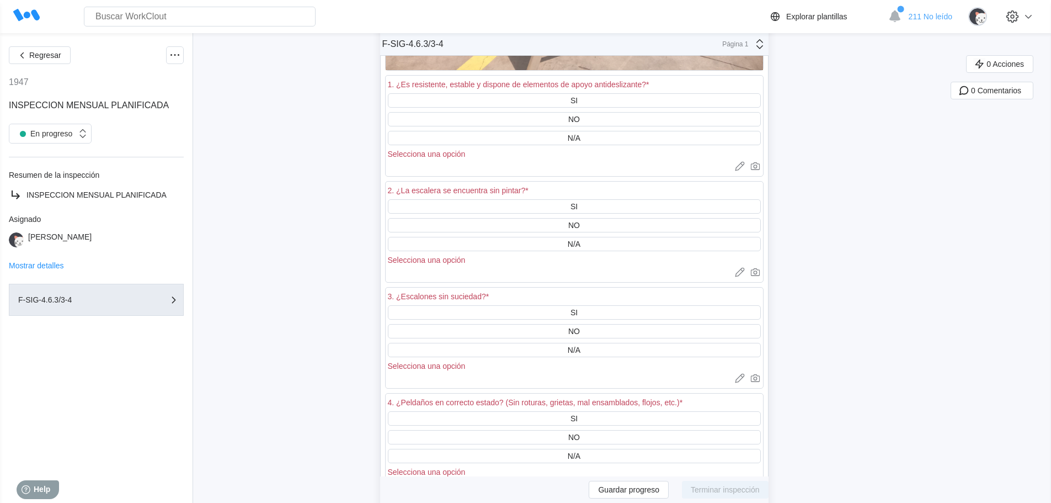
scroll to position [33607, 0]
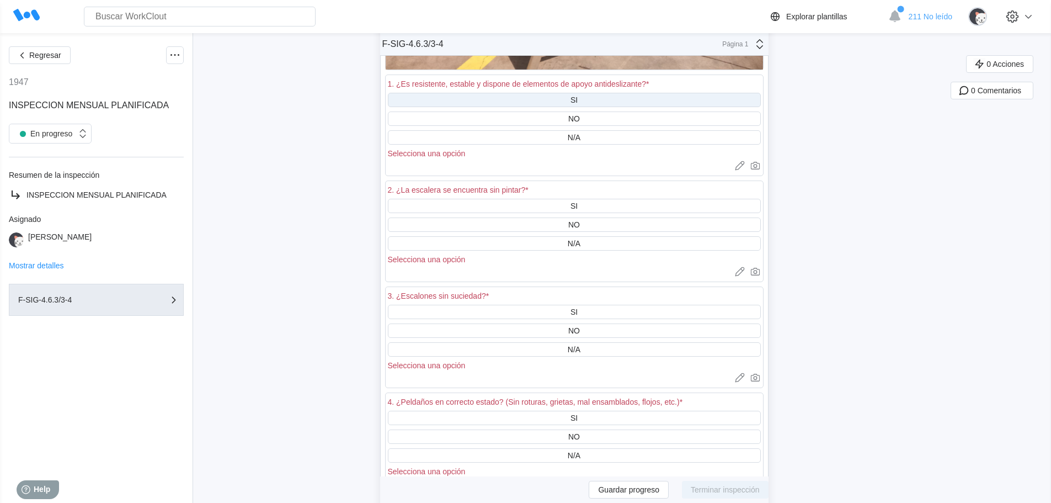
click at [595, 93] on div "SI" at bounding box center [574, 100] width 373 height 14
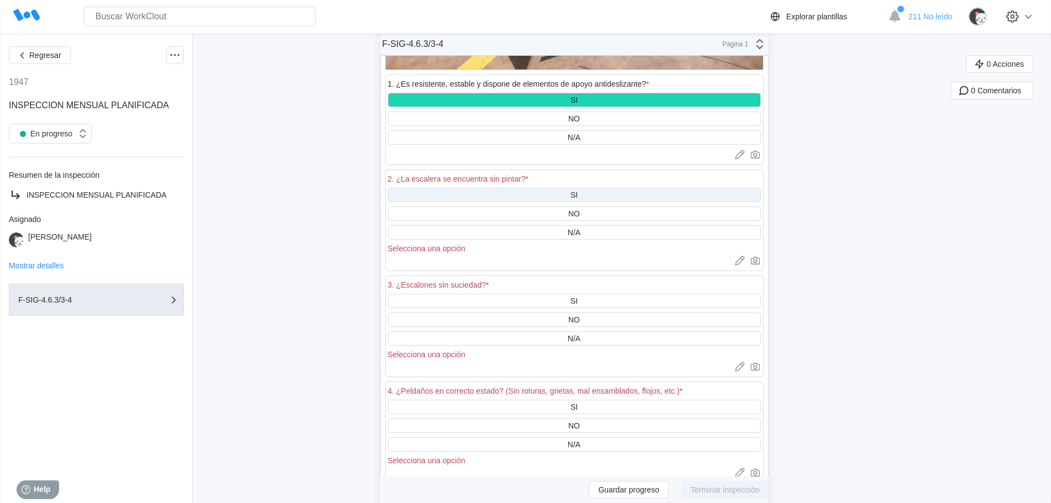
click at [595, 188] on div "SI" at bounding box center [574, 195] width 373 height 14
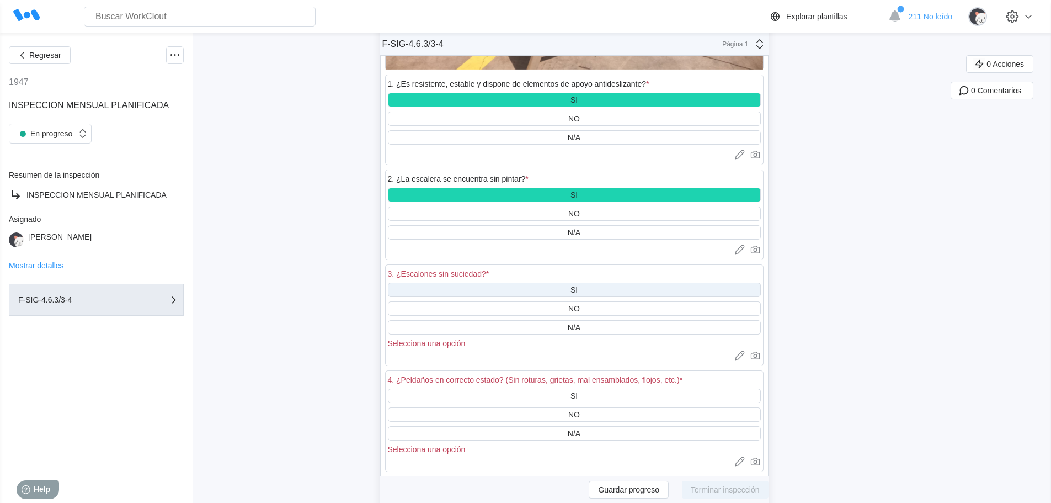
click at [599, 283] on div "SI" at bounding box center [574, 290] width 373 height 14
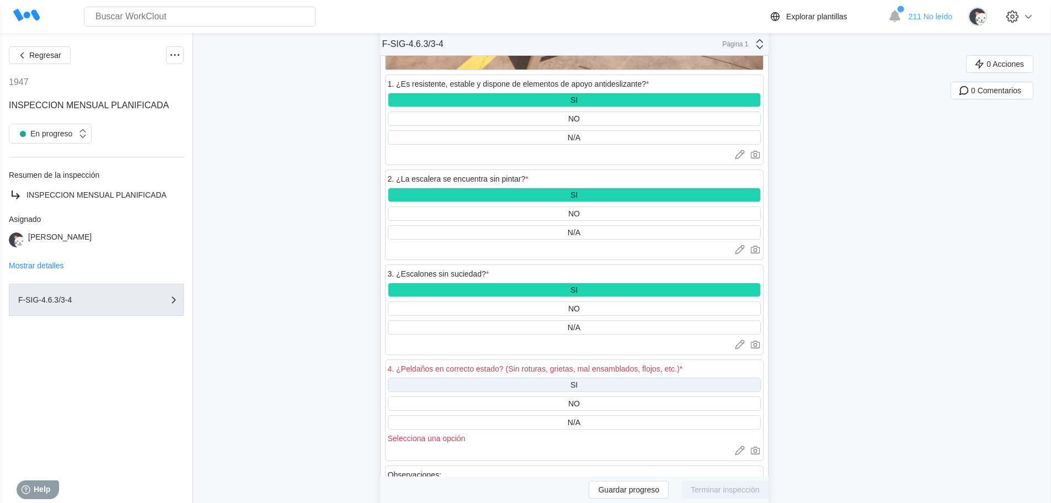
click at [567, 377] on div "SI" at bounding box center [574, 384] width 373 height 14
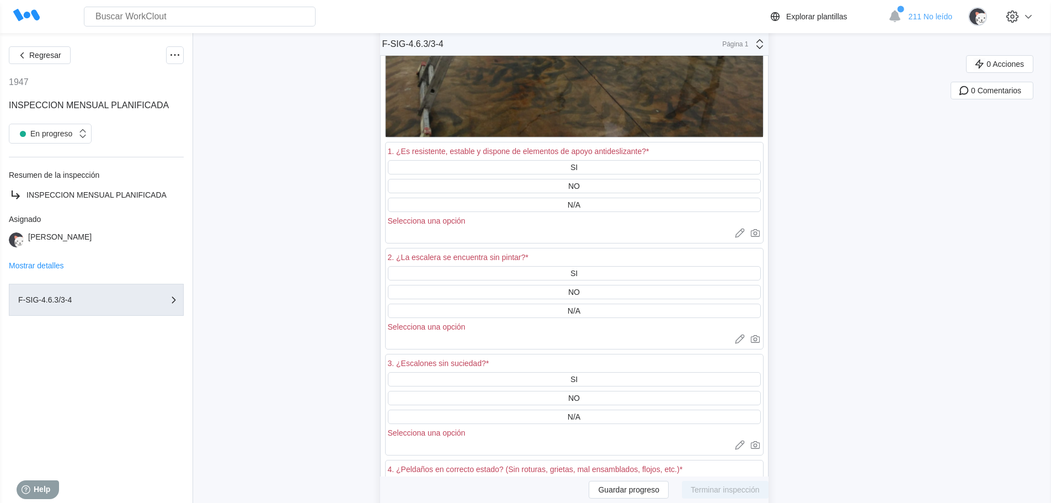
scroll to position [34656, 0]
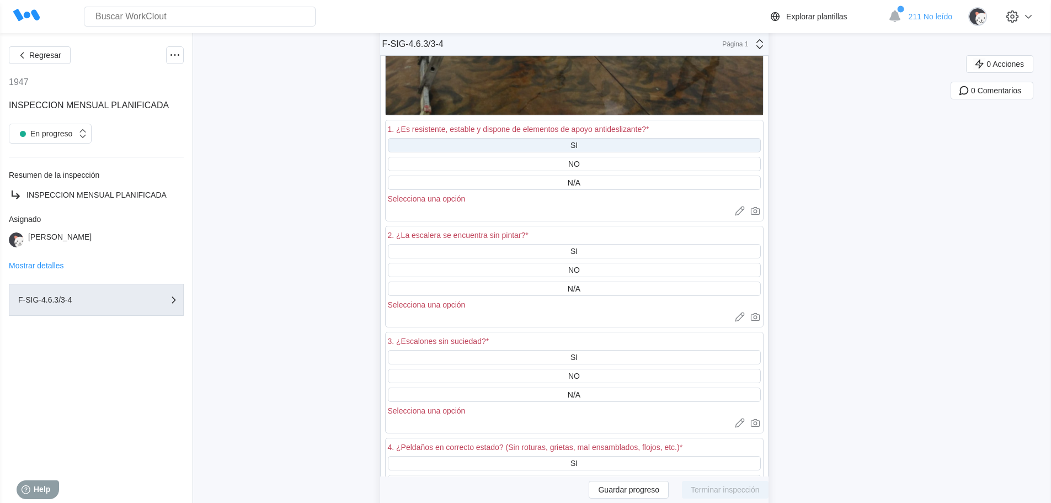
click at [583, 138] on div "SI" at bounding box center [574, 145] width 373 height 14
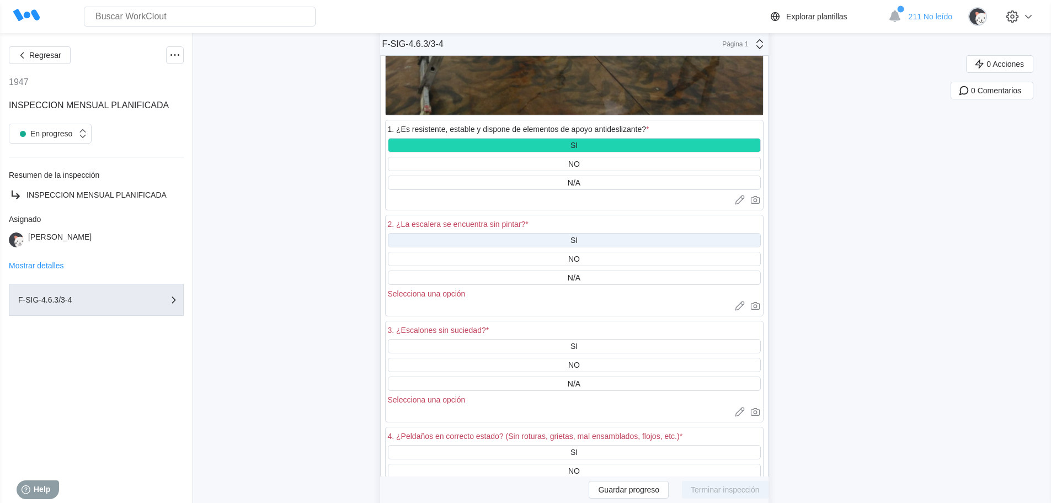
click at [583, 233] on div "SI" at bounding box center [574, 240] width 373 height 14
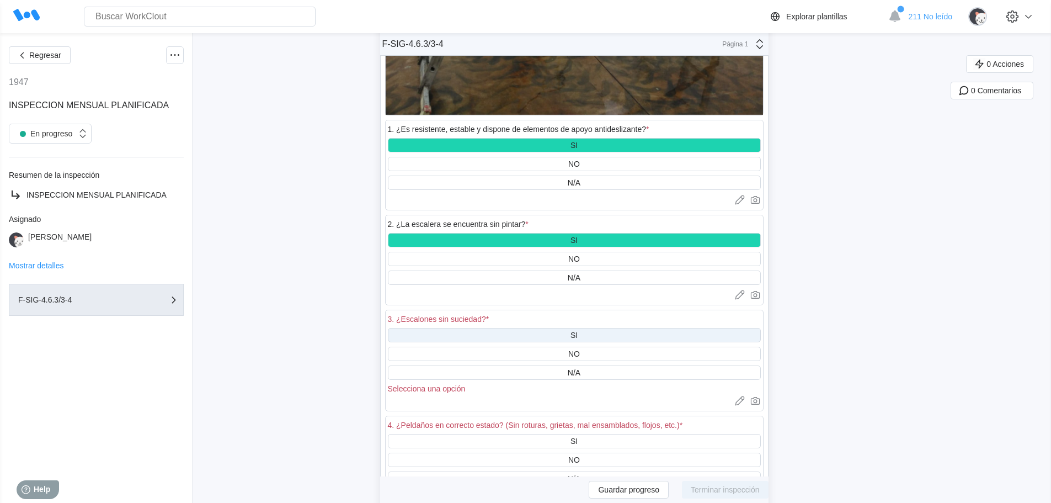
drag, startPoint x: 589, startPoint y: 326, endPoint x: 594, endPoint y: 269, distance: 56.6
click at [588, 328] on div "SI" at bounding box center [574, 335] width 373 height 14
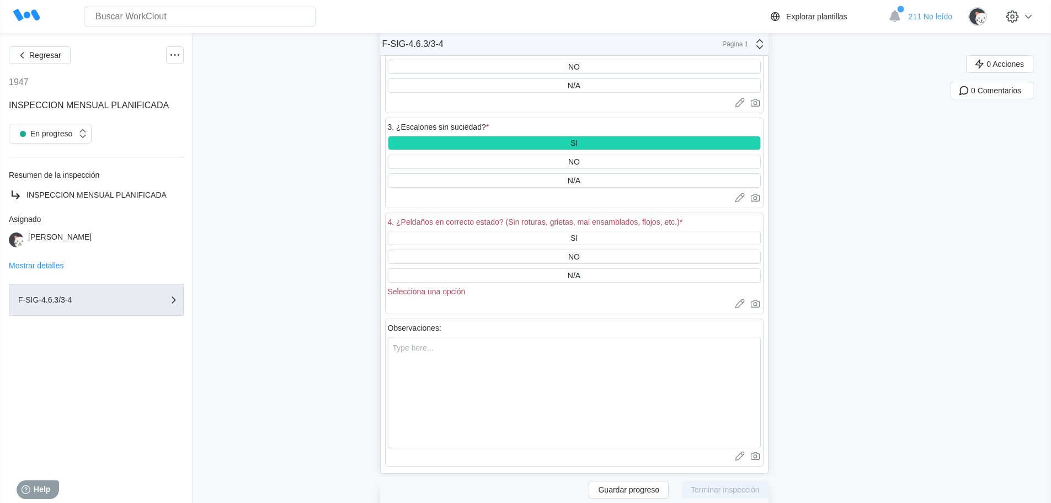
scroll to position [34876, 0]
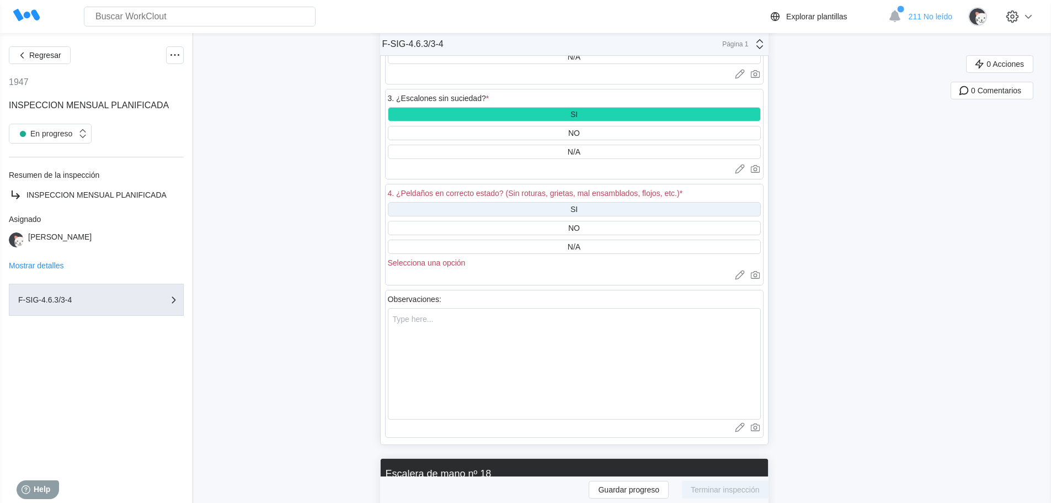
click at [594, 202] on div "SI" at bounding box center [574, 209] width 373 height 14
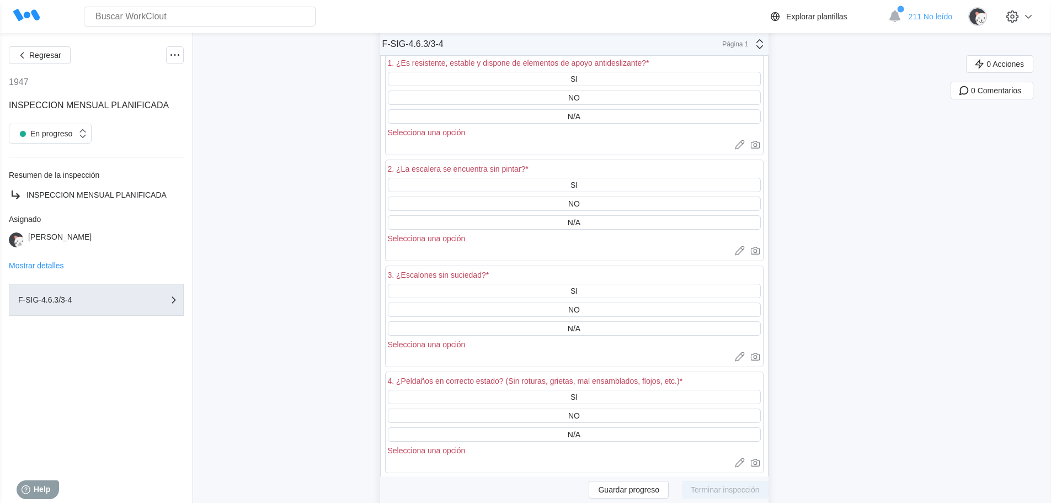
scroll to position [35594, 0]
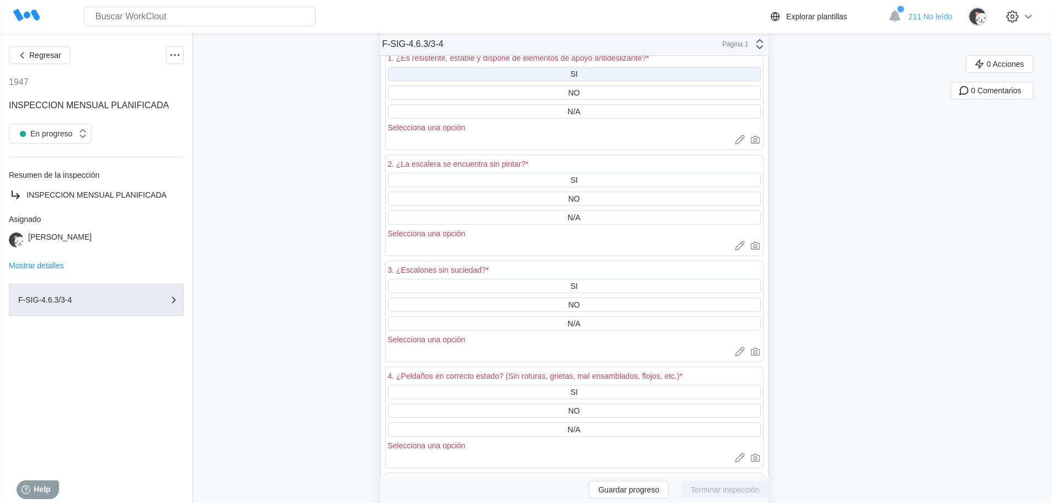
click at [592, 67] on div "SI" at bounding box center [574, 74] width 373 height 14
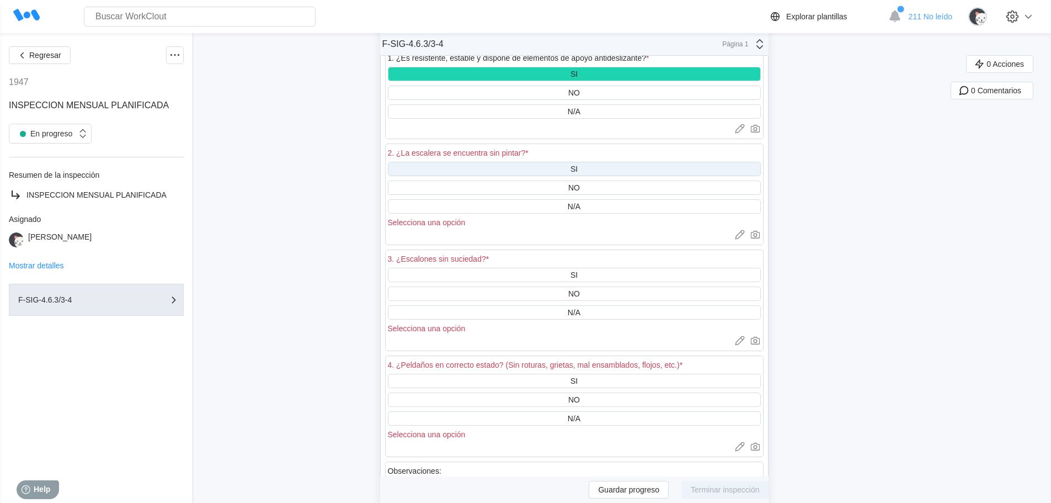
click at [586, 162] on div "SI" at bounding box center [574, 169] width 373 height 14
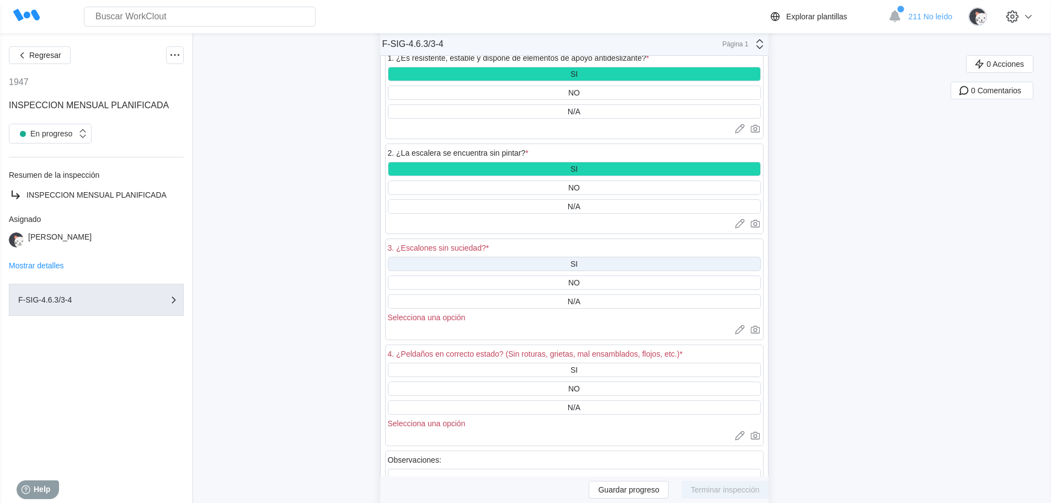
click at [583, 257] on div "SI" at bounding box center [574, 264] width 373 height 14
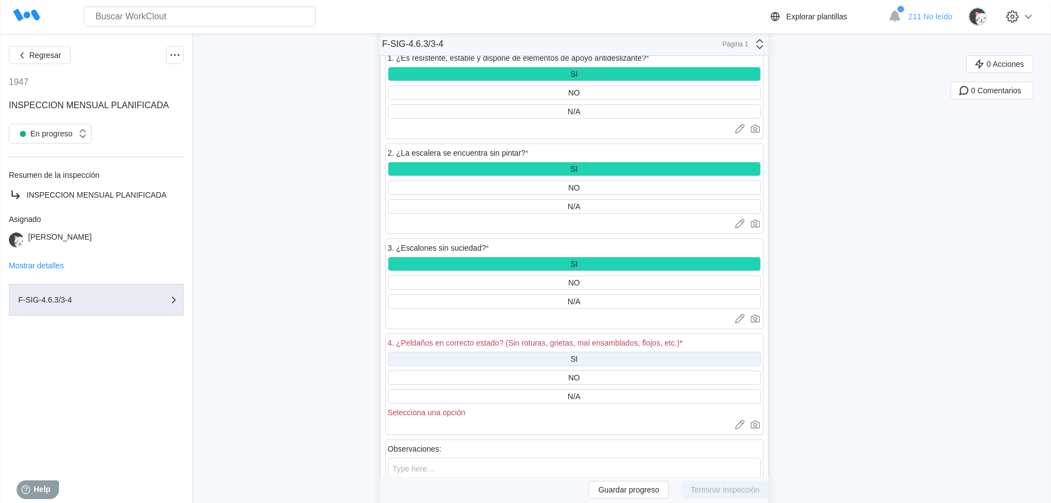
click at [594, 352] on div "SI" at bounding box center [574, 359] width 373 height 14
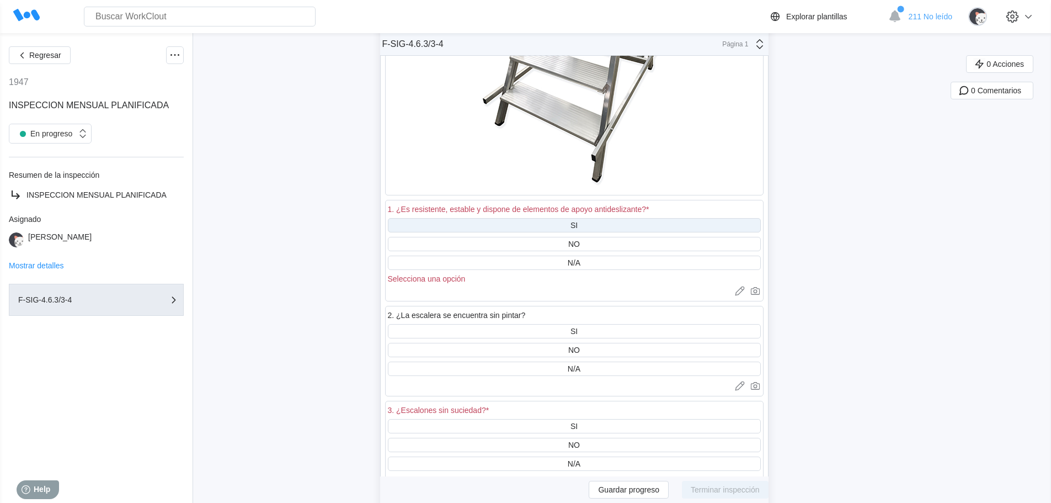
scroll to position [36311, 0]
click at [584, 216] on div "SI" at bounding box center [574, 223] width 373 height 14
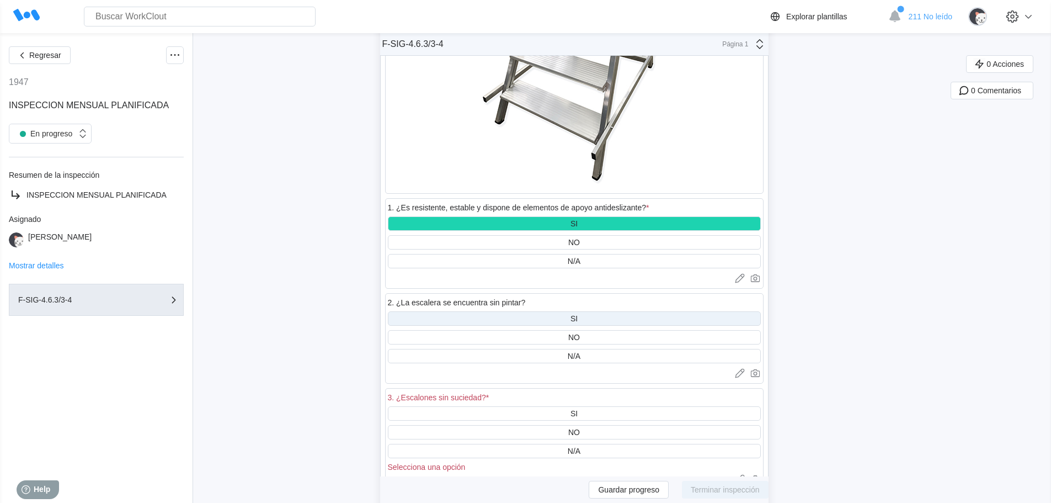
click at [592, 311] on div "SI" at bounding box center [574, 318] width 373 height 14
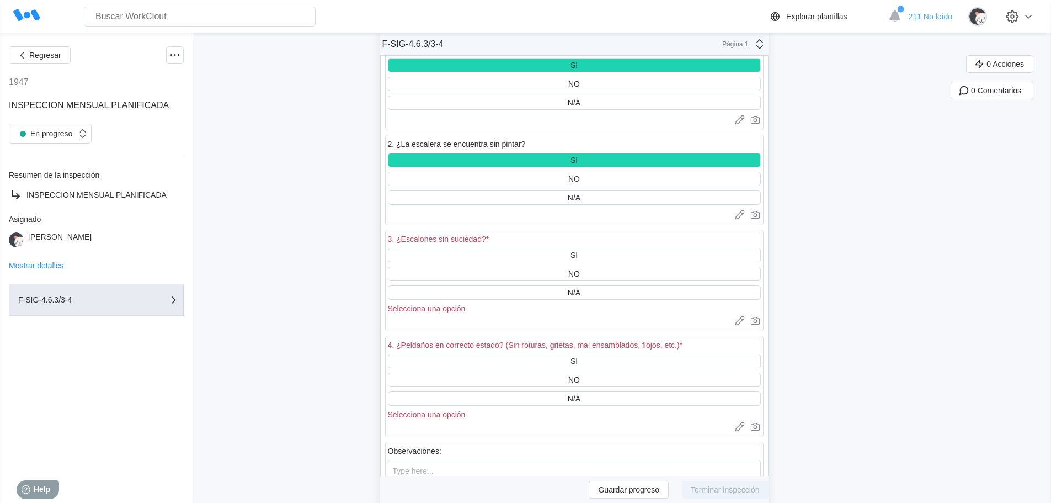
scroll to position [36532, 0]
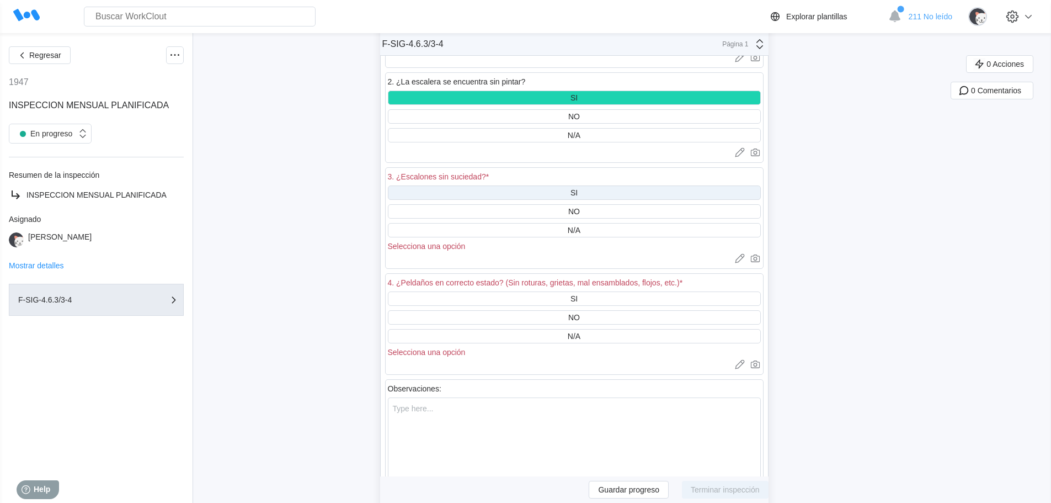
click at [600, 187] on div "SI" at bounding box center [574, 192] width 373 height 14
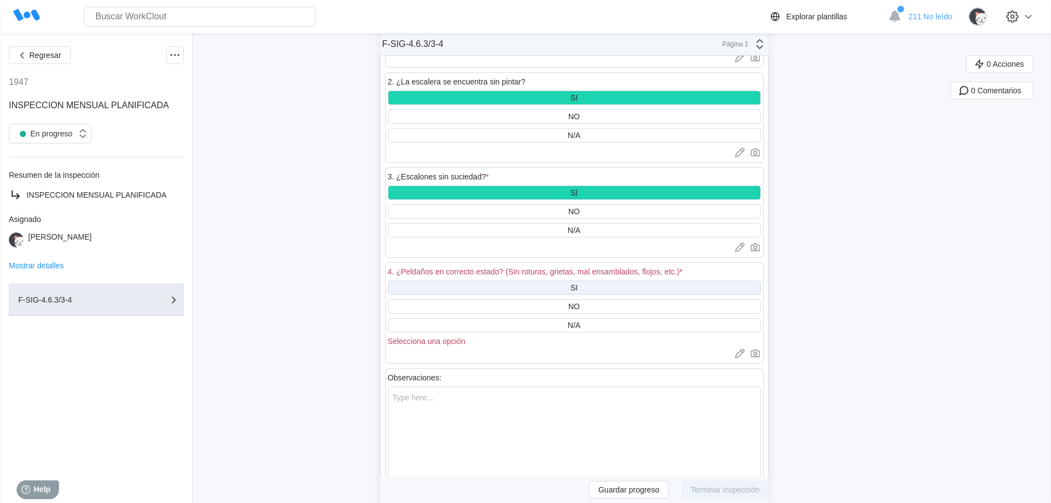
click at [596, 280] on div "SI" at bounding box center [574, 287] width 373 height 14
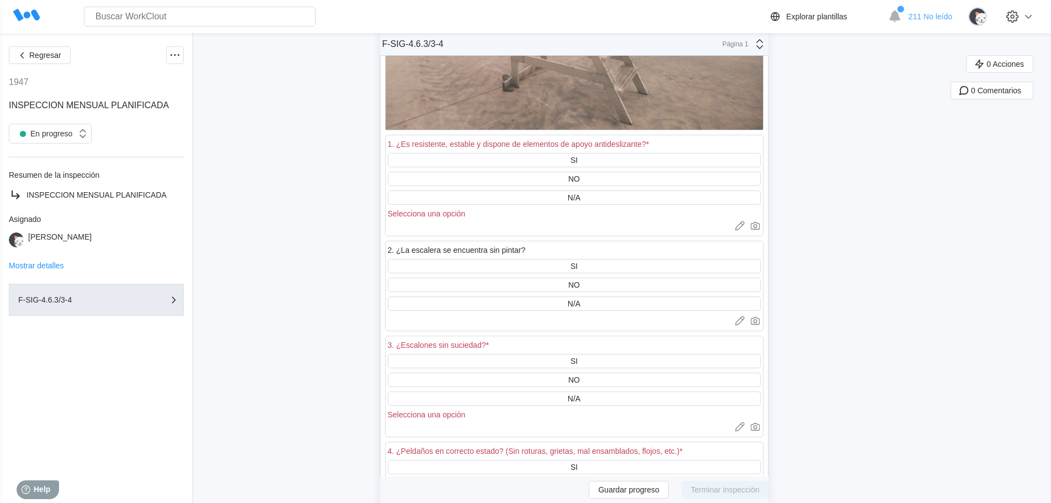
scroll to position [37249, 0]
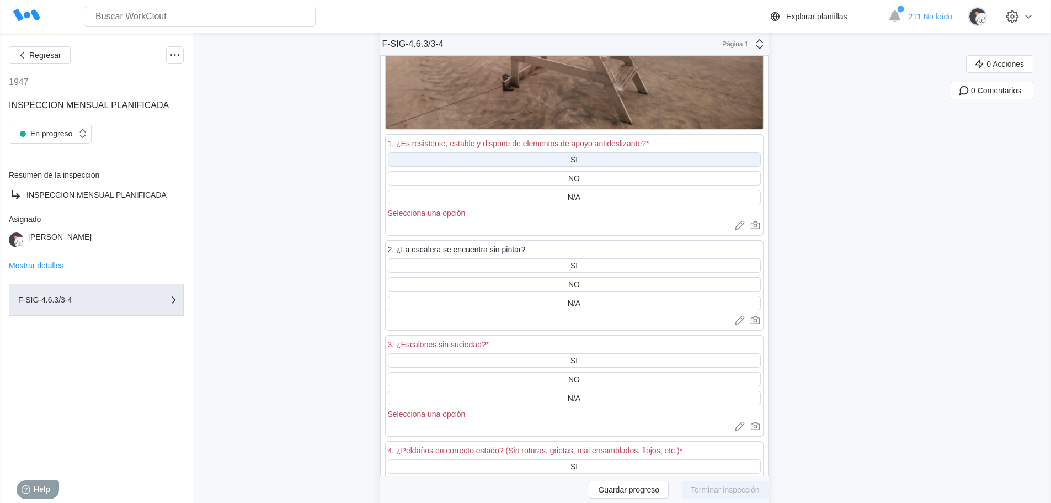
click at [606, 152] on div "SI" at bounding box center [574, 159] width 373 height 14
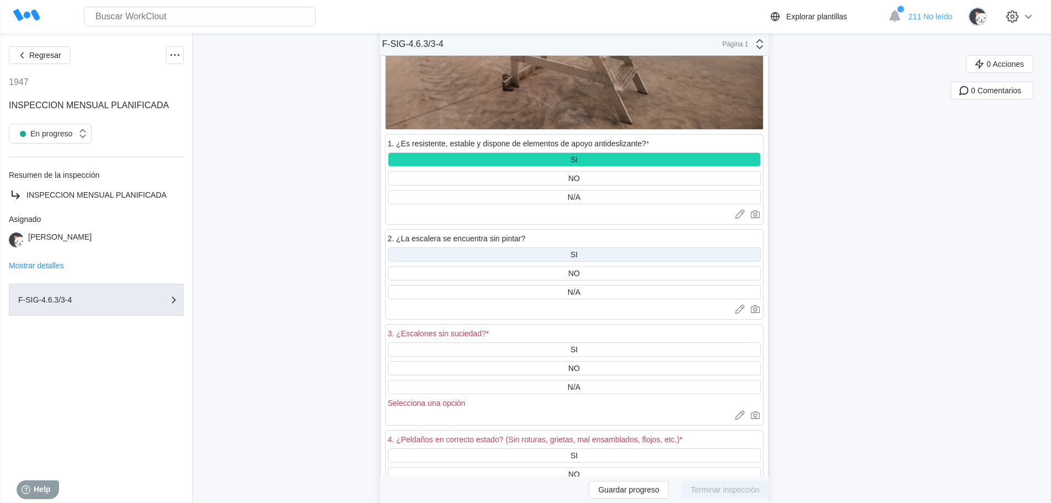
click at [599, 247] on div "SI" at bounding box center [574, 254] width 373 height 14
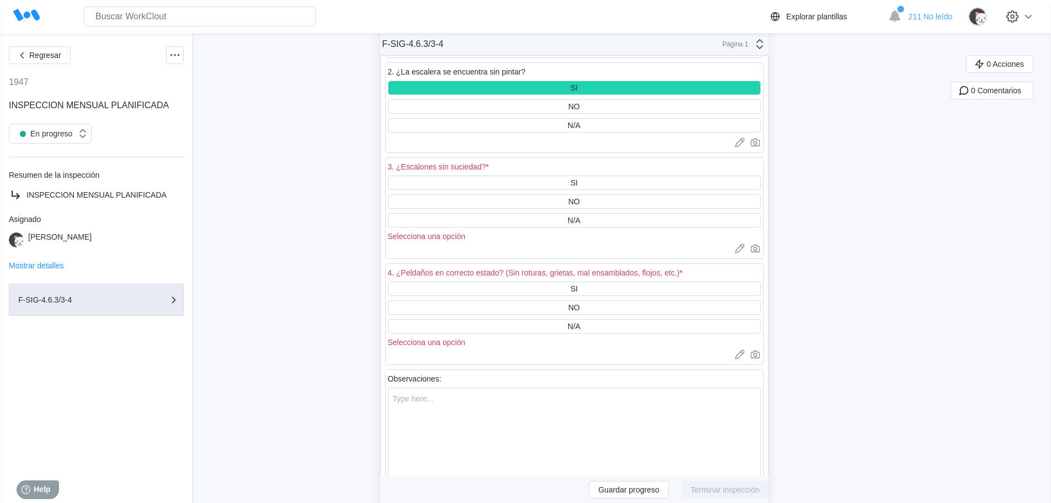
scroll to position [37415, 0]
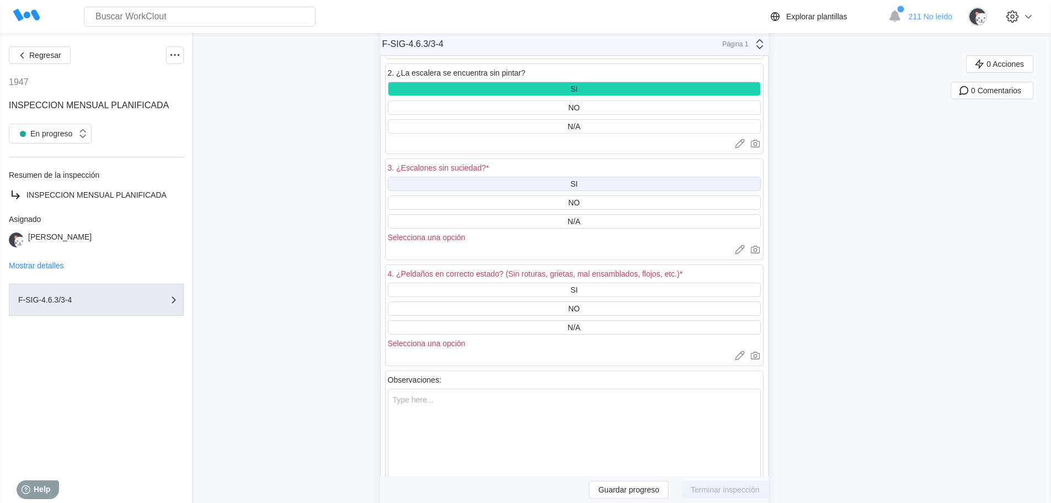
click at [588, 177] on div "SI" at bounding box center [574, 184] width 373 height 14
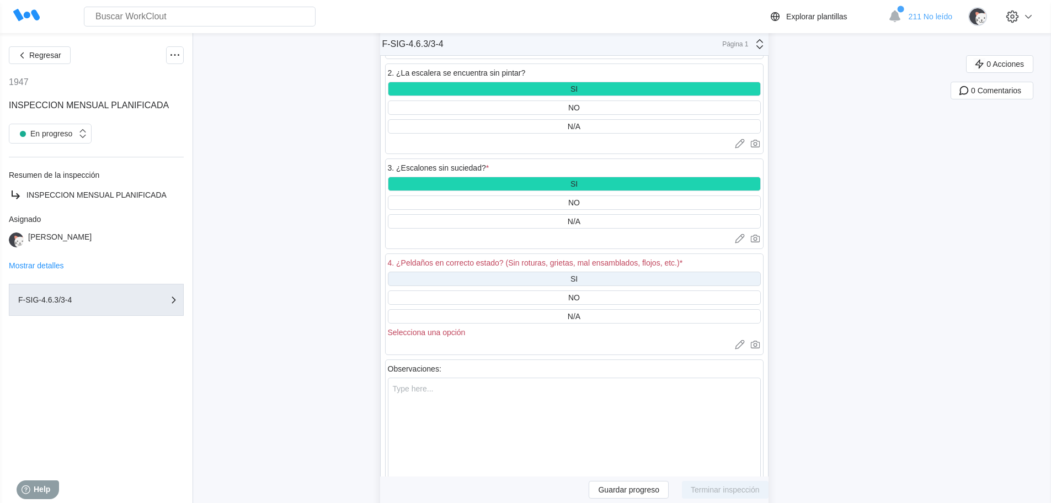
click at [594, 272] on div "SI" at bounding box center [574, 279] width 373 height 14
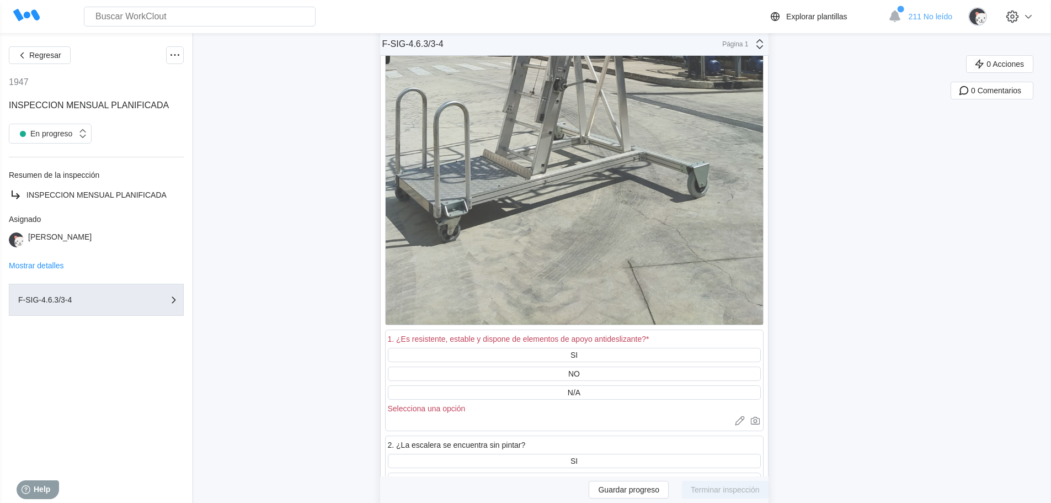
scroll to position [38408, 0]
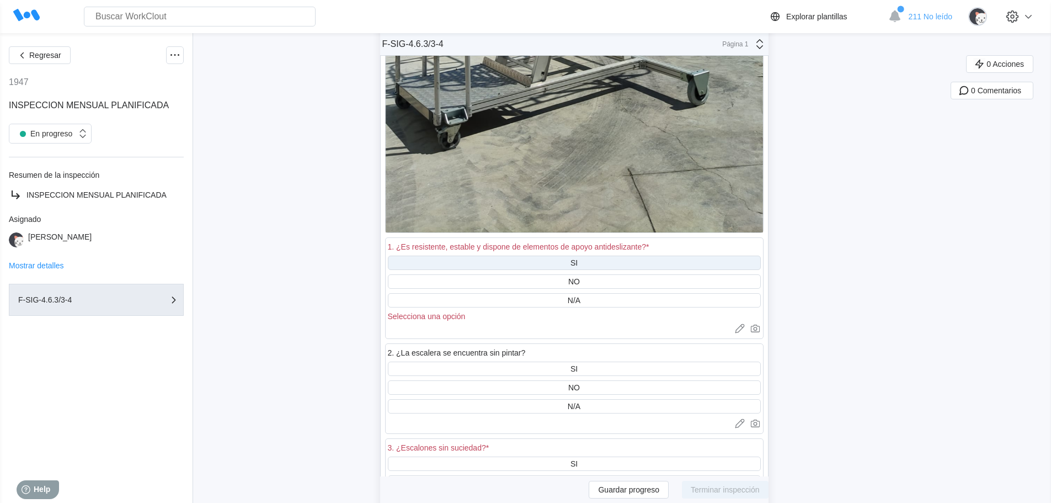
click at [584, 256] on div "SI" at bounding box center [574, 263] width 373 height 14
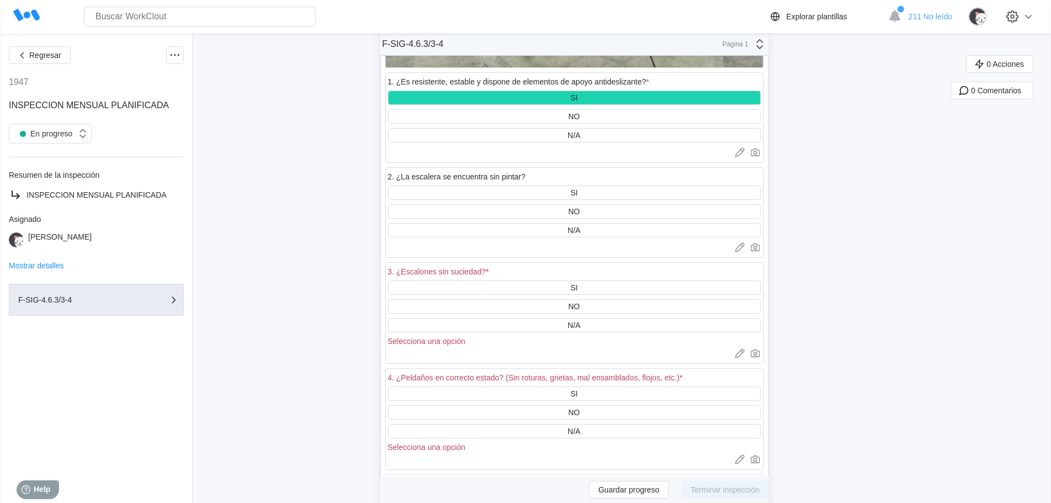
scroll to position [38574, 0]
click at [588, 185] on div "SI" at bounding box center [574, 192] width 373 height 14
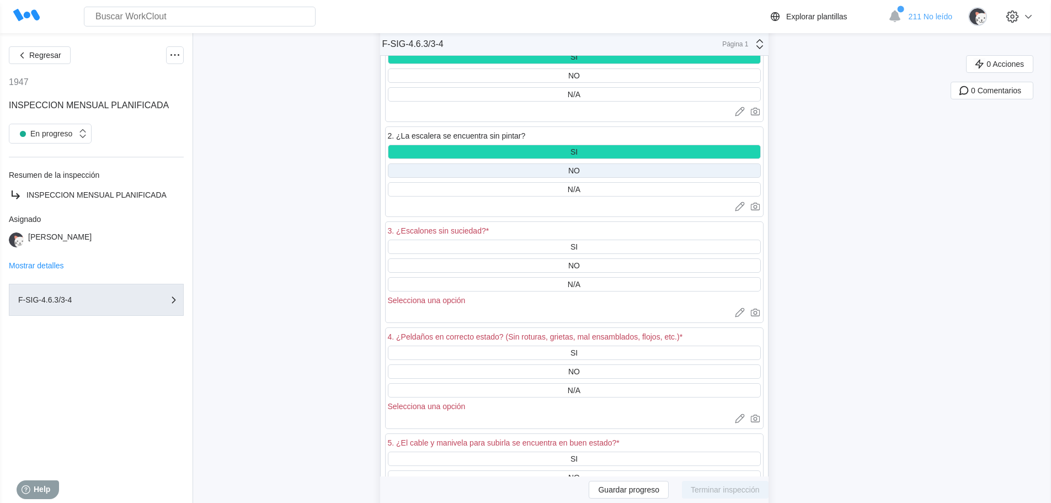
scroll to position [38739, 0]
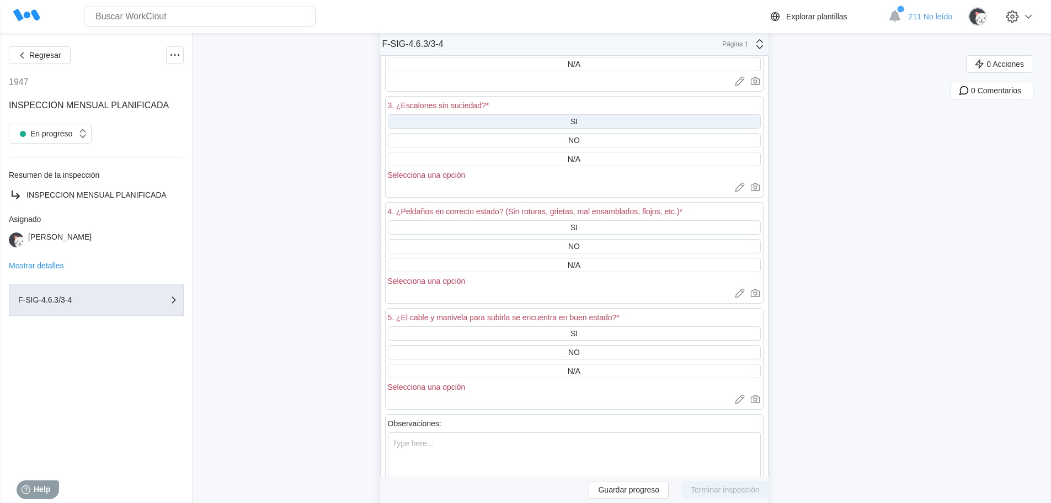
click at [571, 114] on div "SI" at bounding box center [574, 121] width 373 height 14
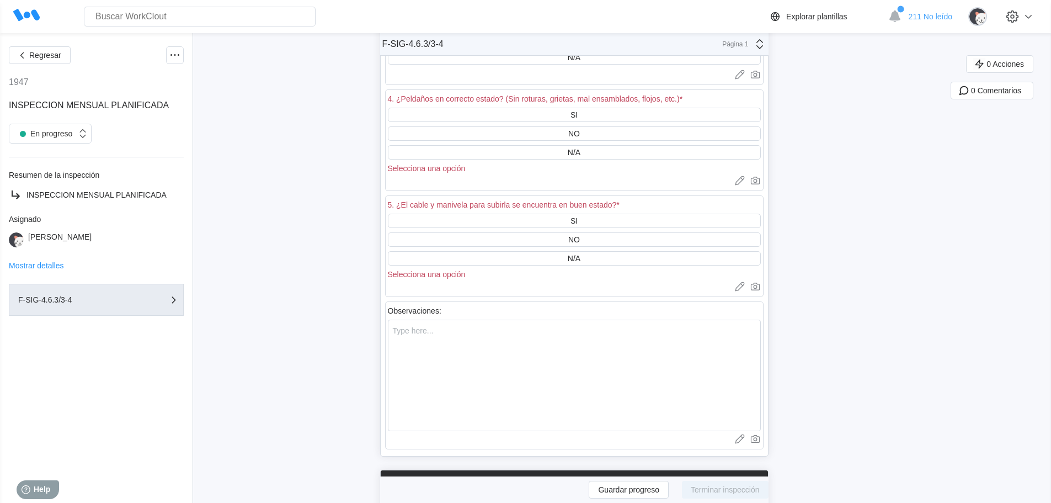
scroll to position [38850, 0]
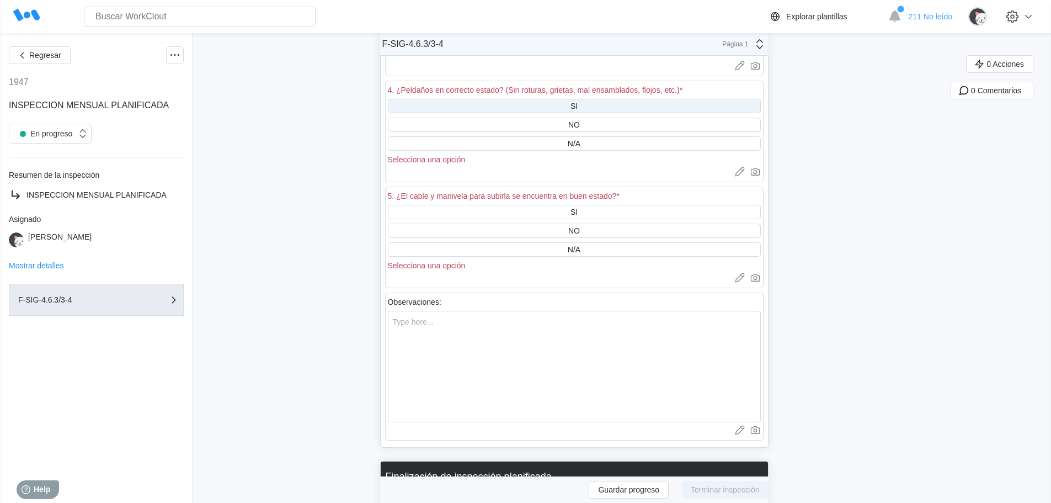
click at [568, 99] on div "SI" at bounding box center [574, 106] width 373 height 14
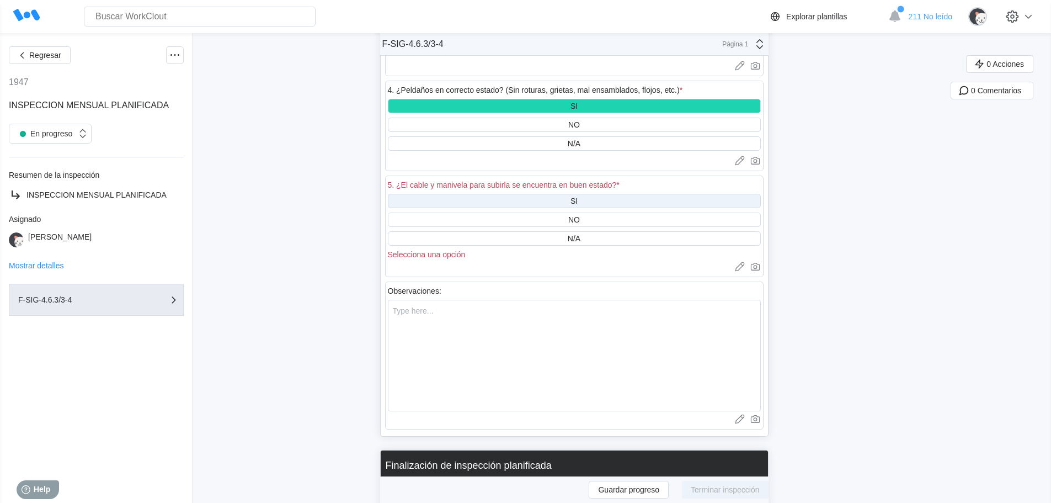
click at [587, 194] on div "SI" at bounding box center [574, 201] width 373 height 14
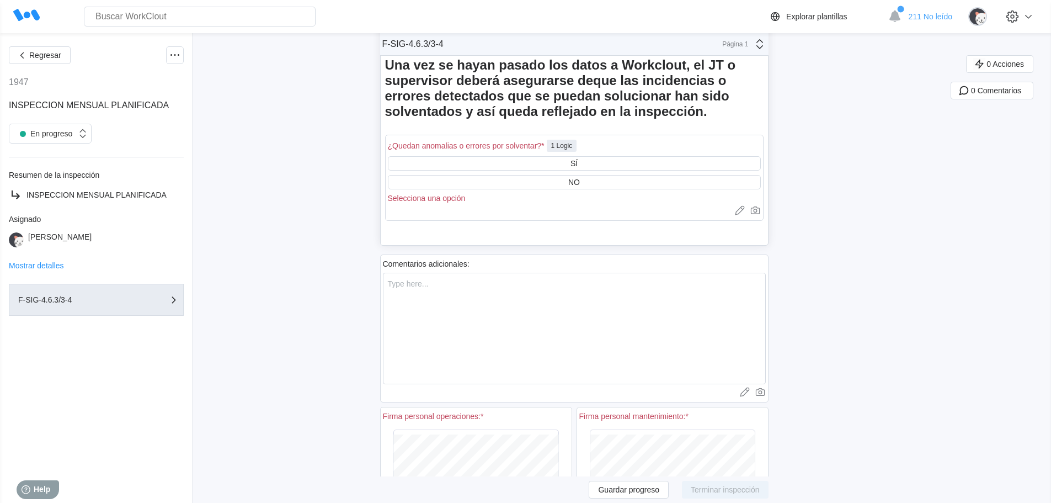
scroll to position [39291, 0]
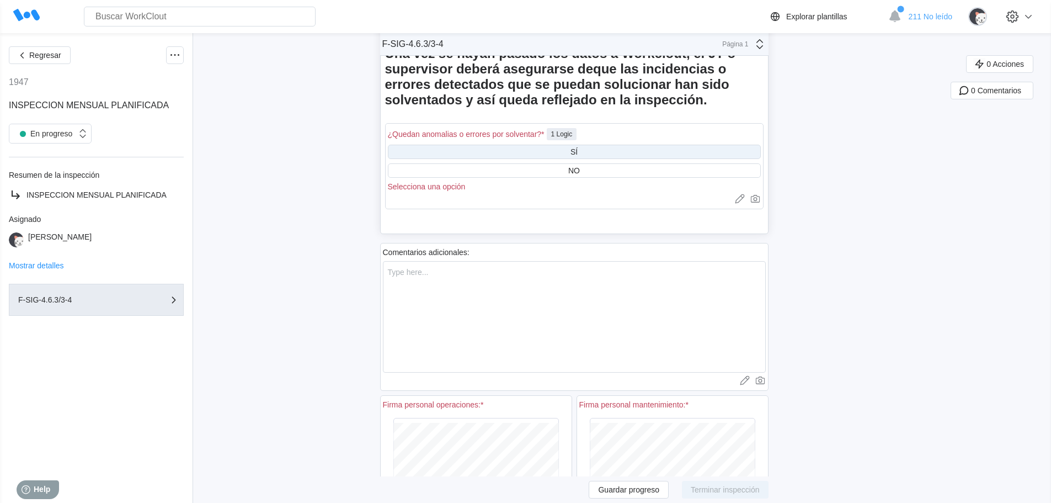
click at [595, 159] on div "SÍ" at bounding box center [574, 152] width 373 height 14
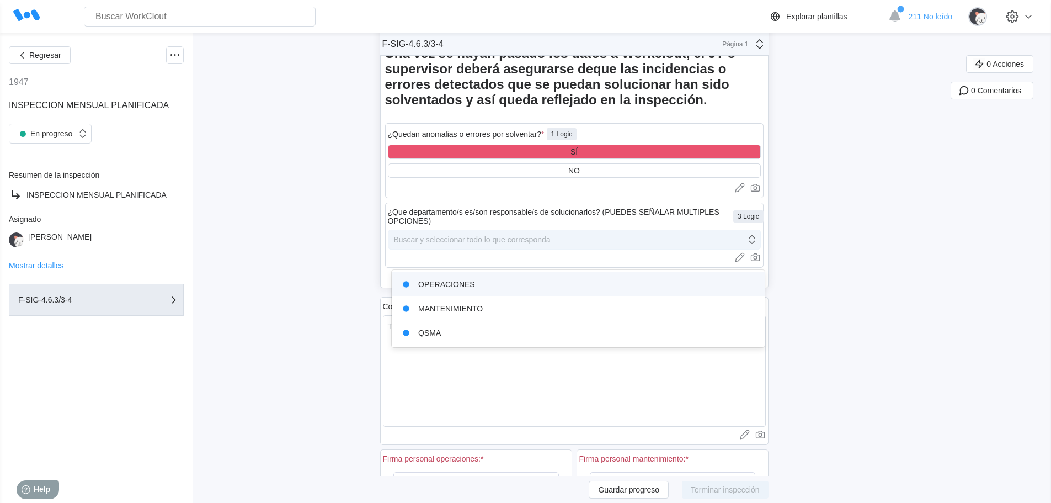
click at [753, 246] on icon at bounding box center [752, 239] width 12 height 12
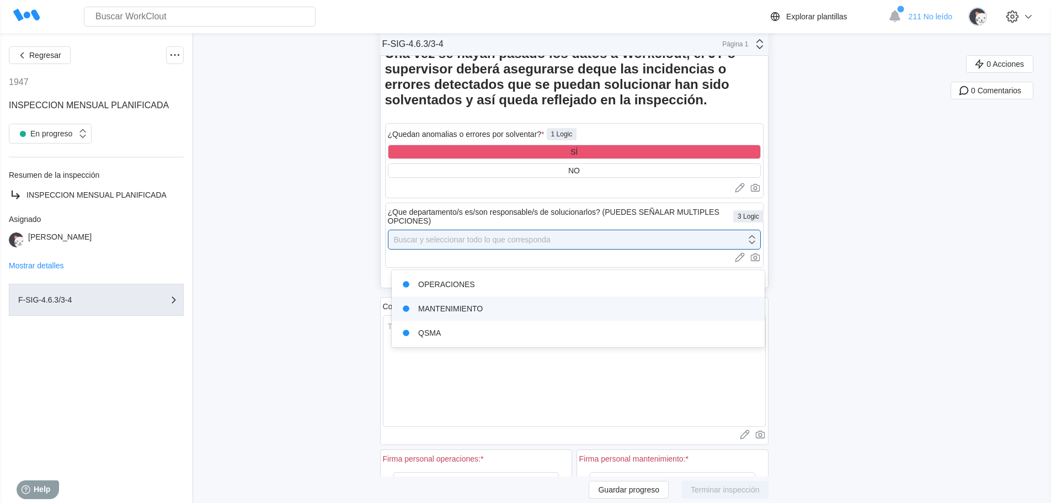
click at [687, 301] on div "MANTENIMIENTO" at bounding box center [578, 308] width 360 height 15
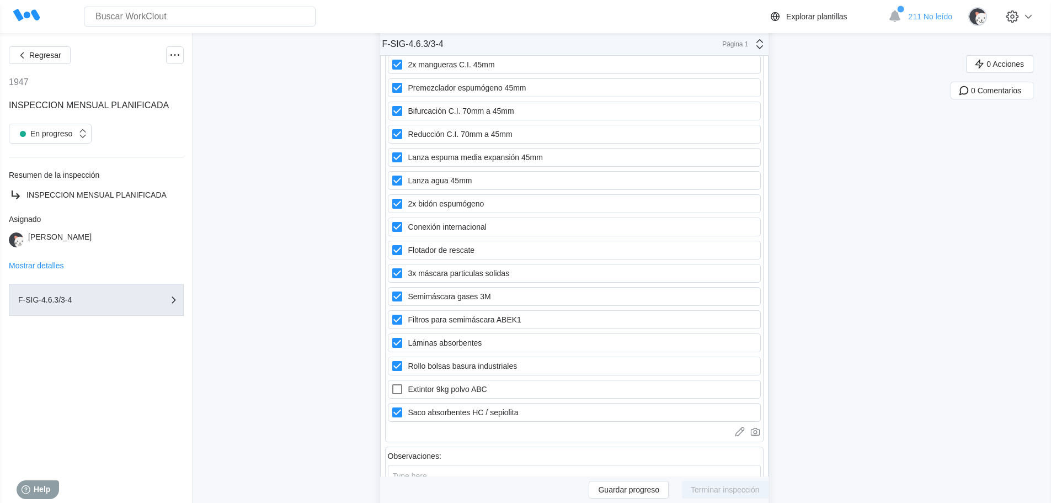
scroll to position [11013, 0]
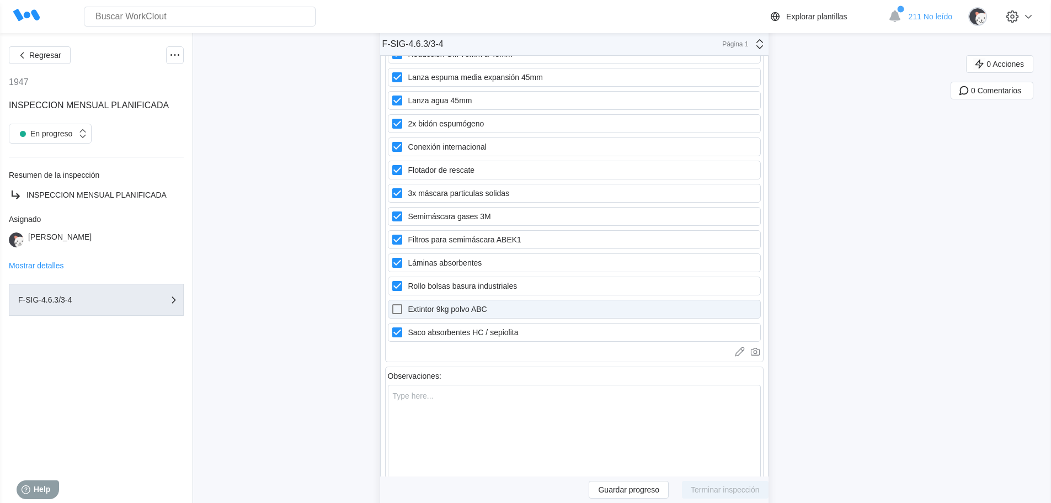
click at [398, 302] on icon at bounding box center [397, 308] width 13 height 13
click at [391, 302] on ABC "Extintor 9kg polvo ABC" at bounding box center [391, 302] width 1 height 1
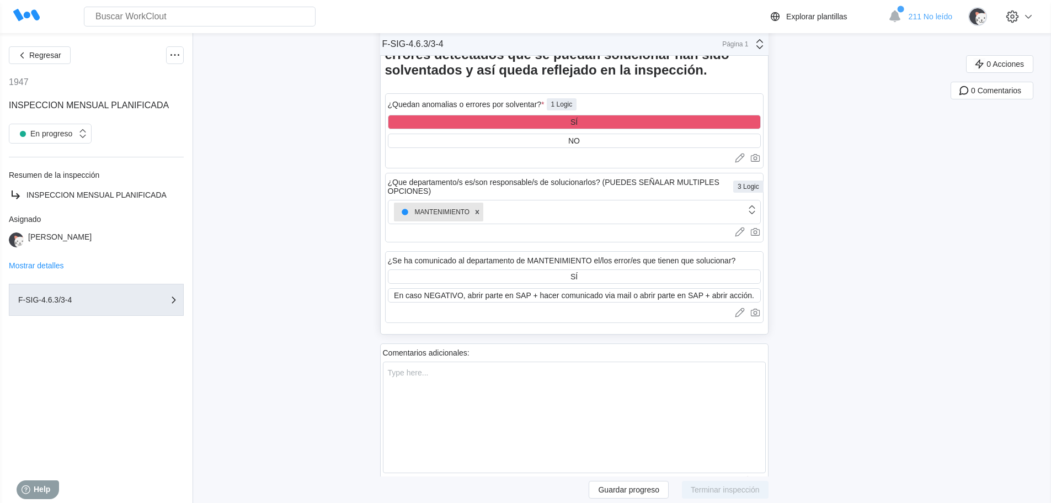
scroll to position [39323, 0]
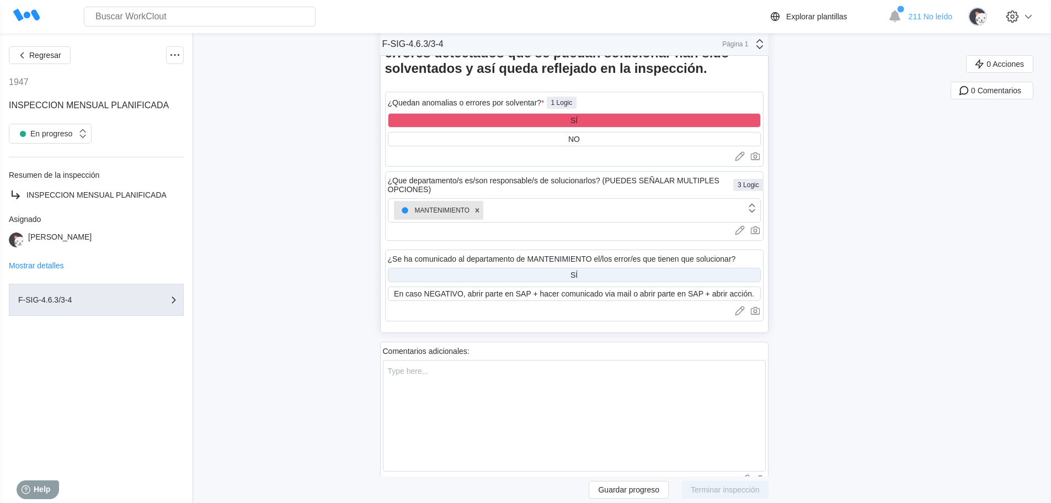
click at [568, 282] on div "SÍ" at bounding box center [574, 275] width 373 height 14
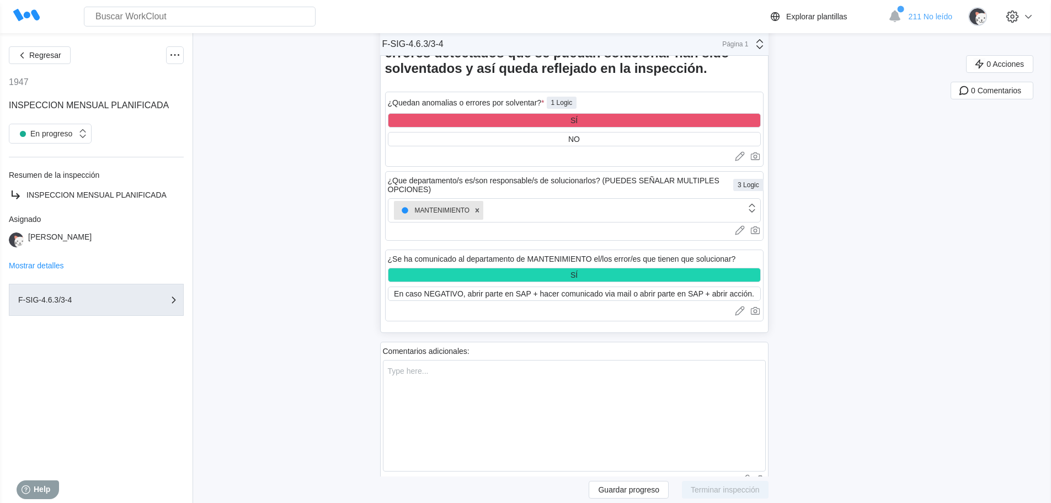
scroll to position [39543, 0]
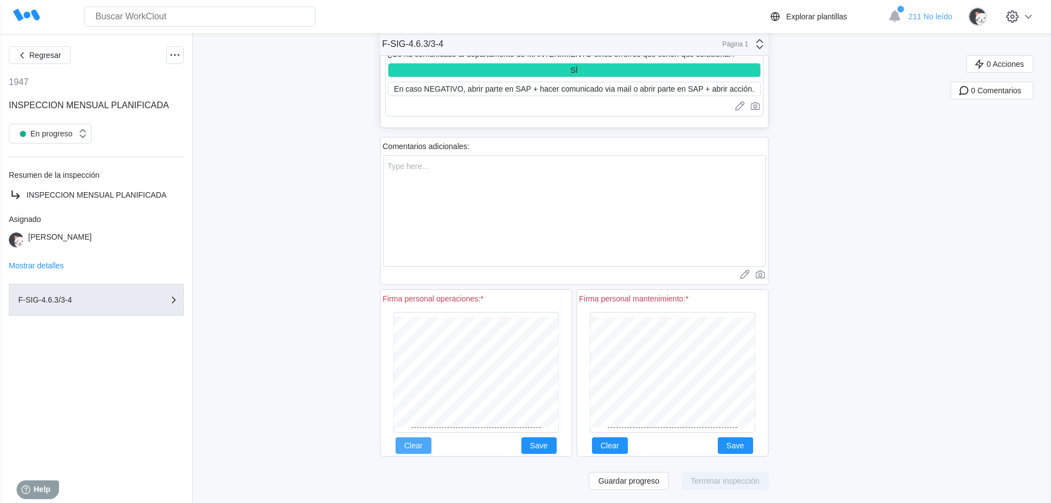
click at [422, 441] on span "Clear" at bounding box center [413, 445] width 18 height 8
click at [414, 441] on span "Clear" at bounding box center [413, 445] width 18 height 8
click at [548, 441] on span "Save" at bounding box center [539, 445] width 18 height 8
click at [618, 445] on span "Clear" at bounding box center [610, 445] width 18 height 8
click at [734, 450] on button "Save" at bounding box center [735, 445] width 35 height 17
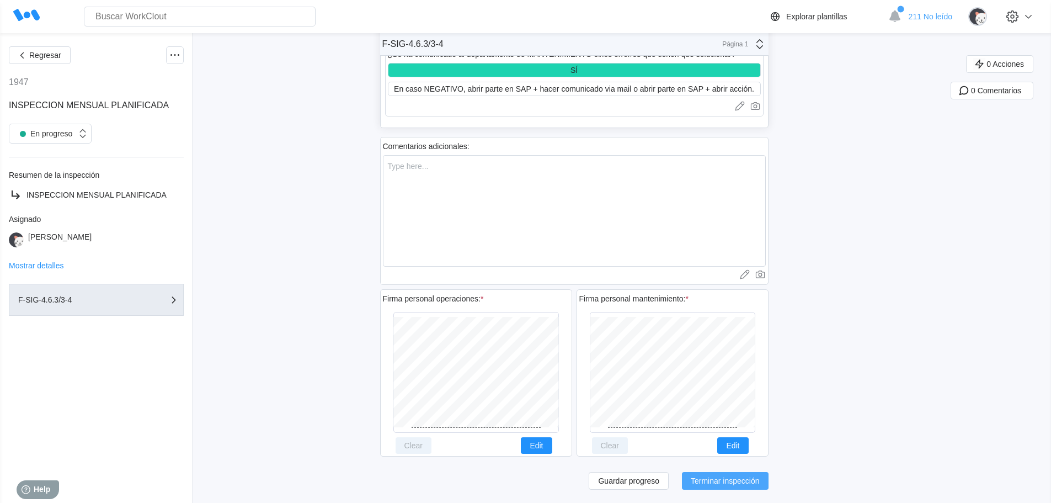
click at [727, 481] on span "Terminar inspección" at bounding box center [725, 481] width 69 height 8
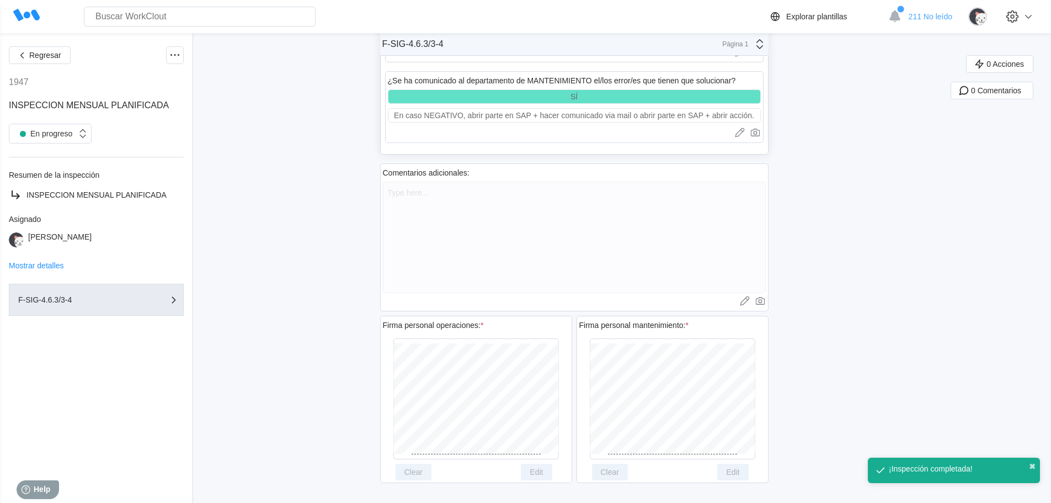
scroll to position [39517, 0]
